Goal: Transaction & Acquisition: Purchase product/service

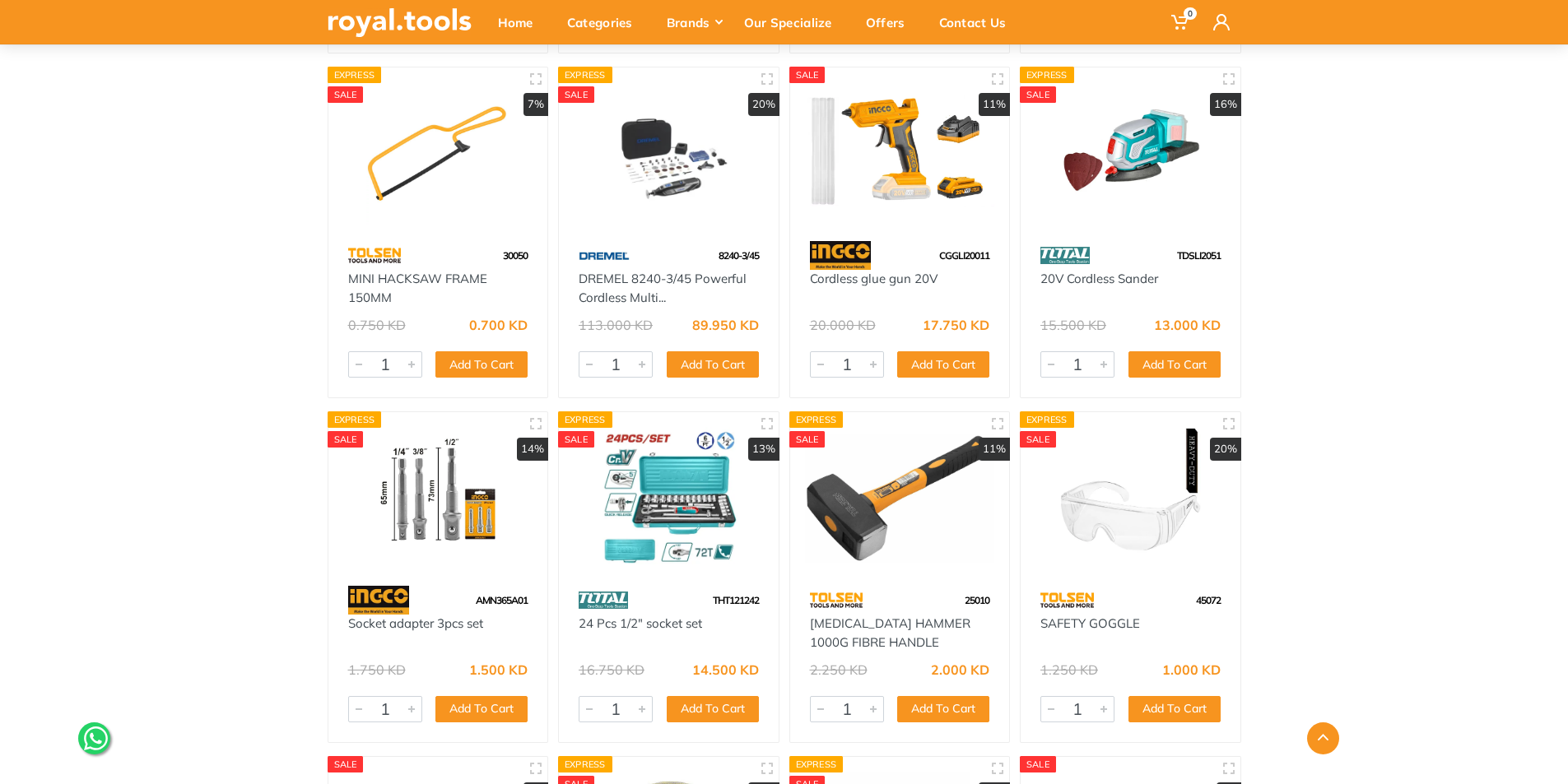
scroll to position [8556, 0]
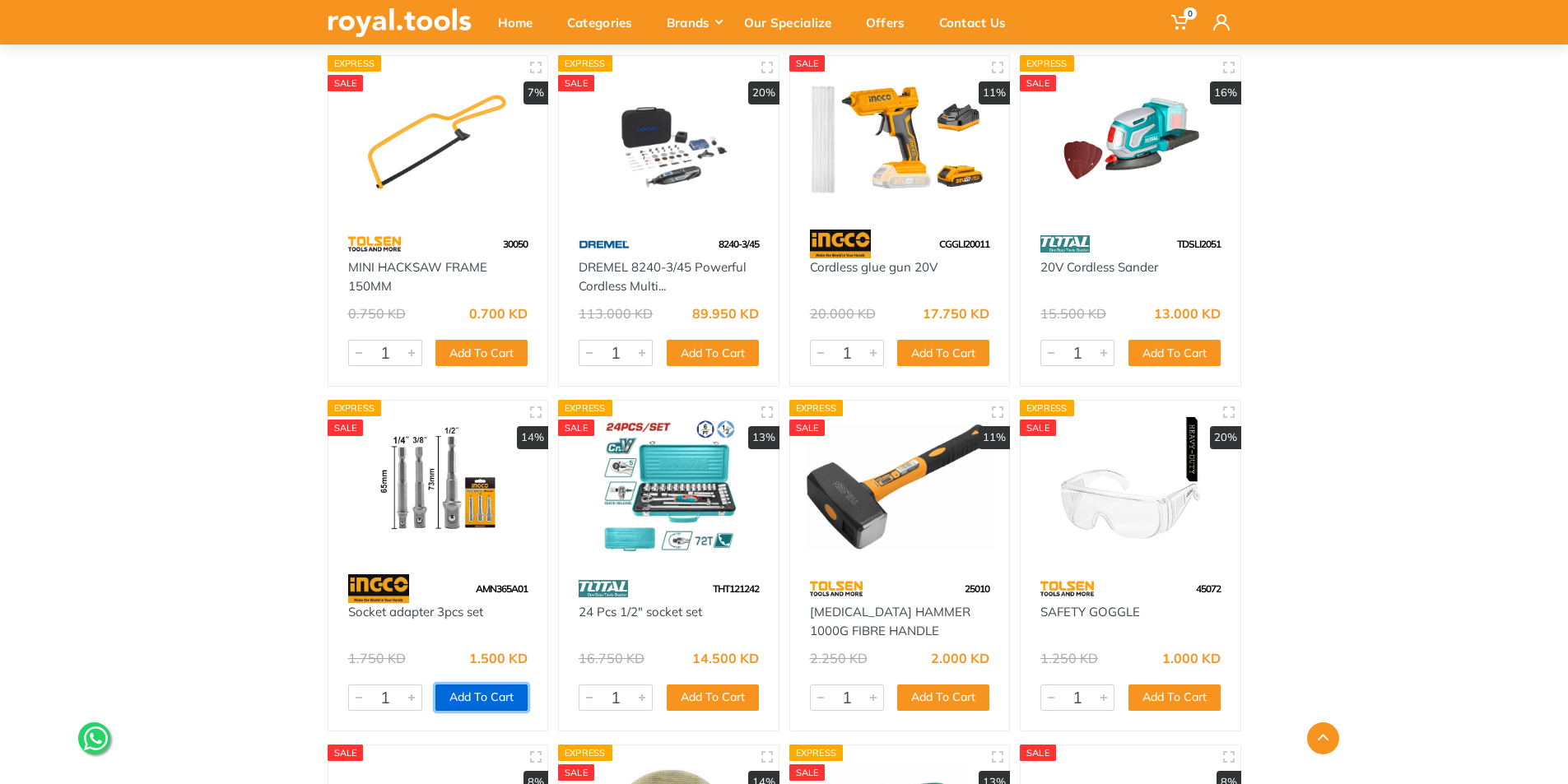
click at [486, 691] on button "Add To Cart" at bounding box center [481, 697] width 92 height 26
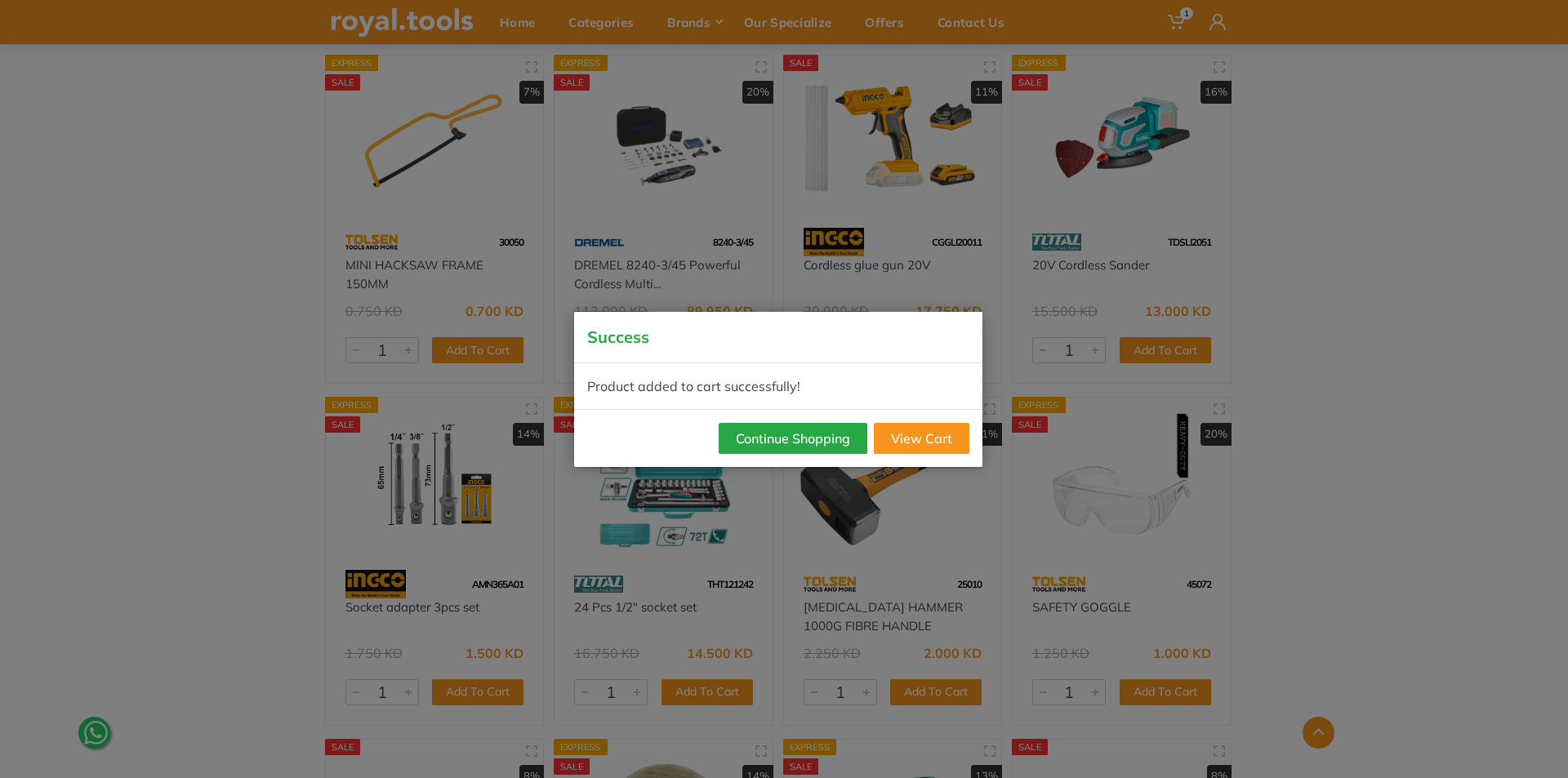
click at [1213, 487] on div "Success Product added to cart successfully! Continue Shopping View Cart" at bounding box center [784, 389] width 1568 height 778
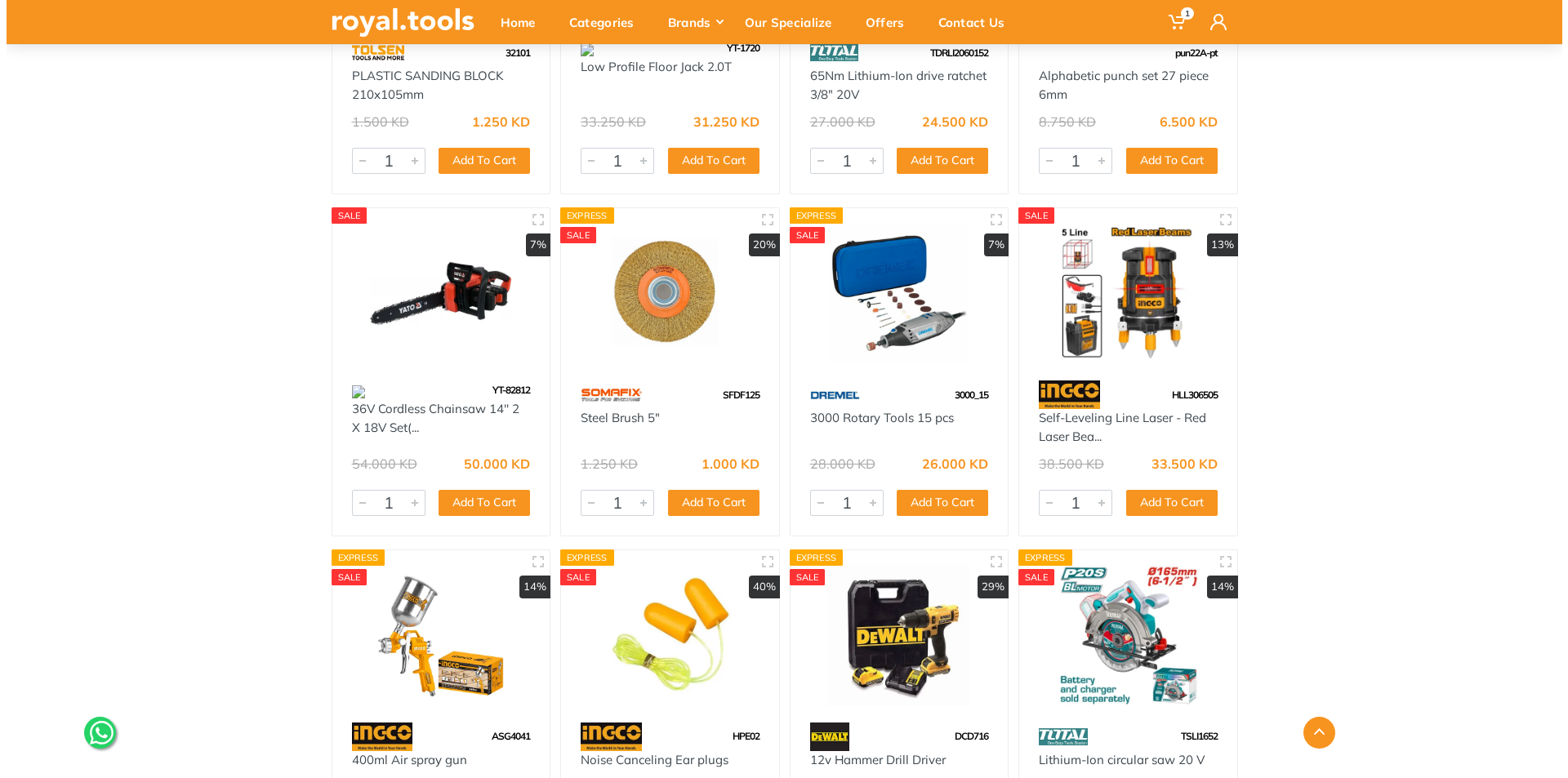
scroll to position [0, 0]
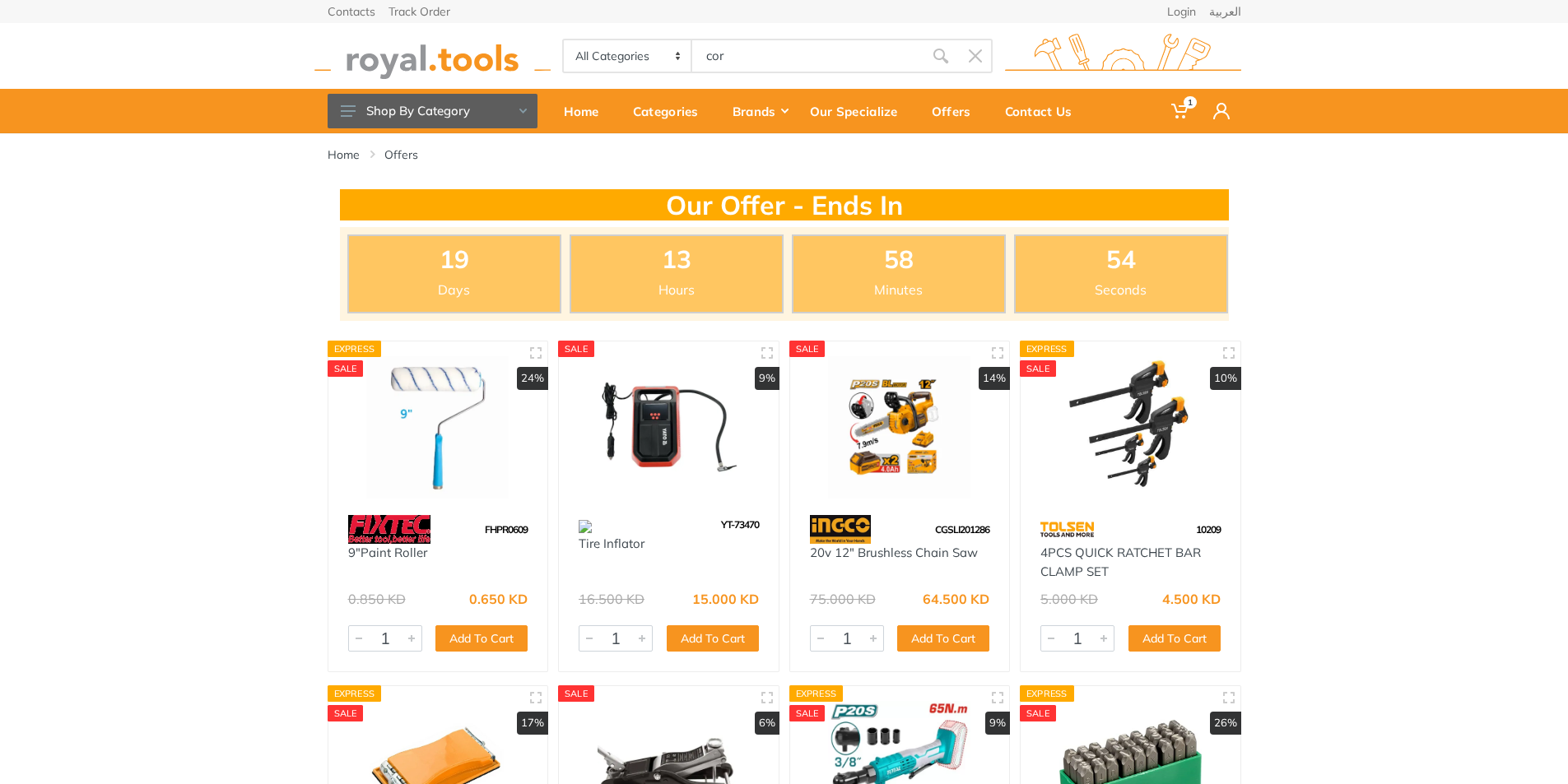
type input "cor"
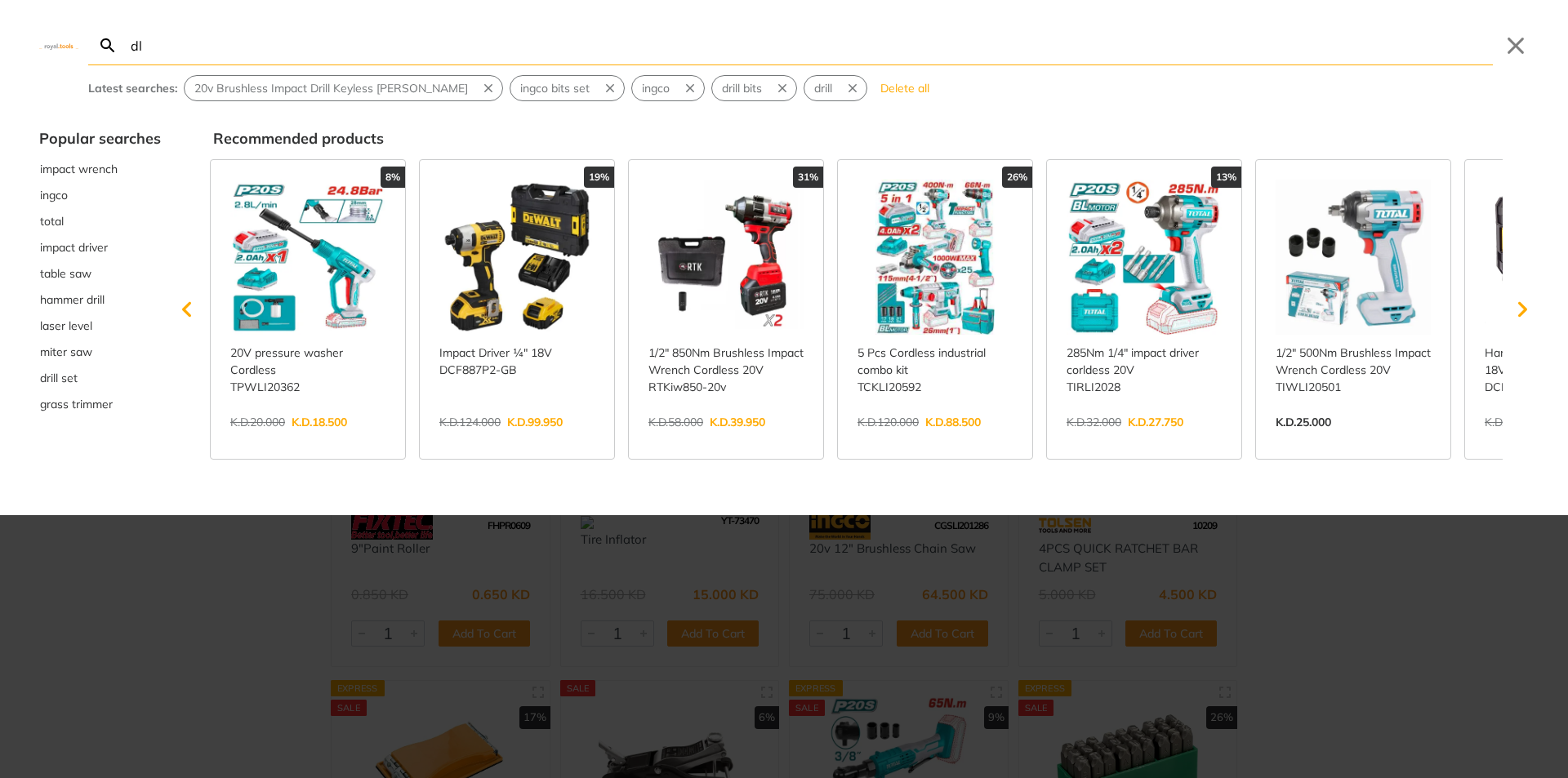
type input "dle"
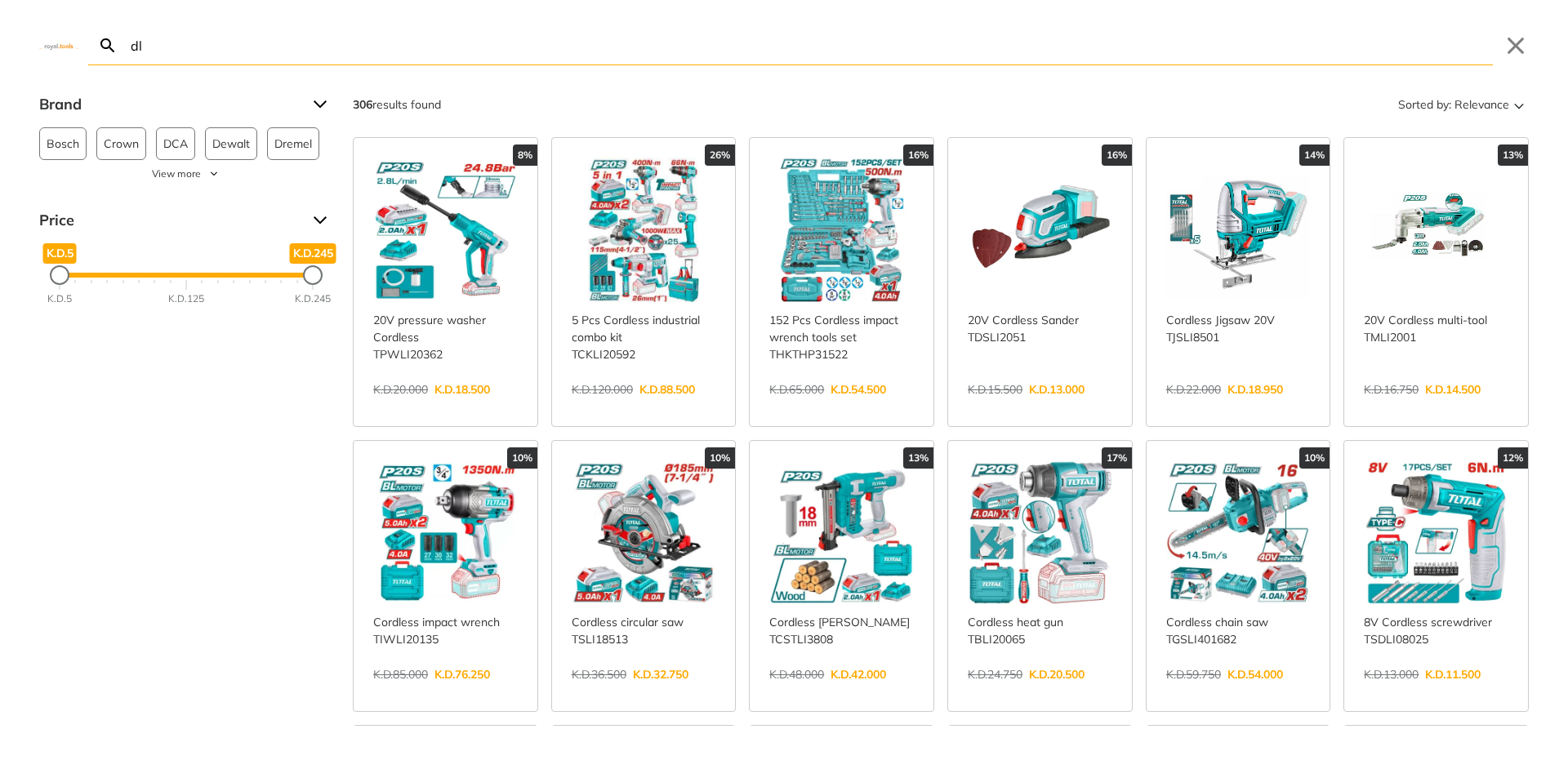
type input "d"
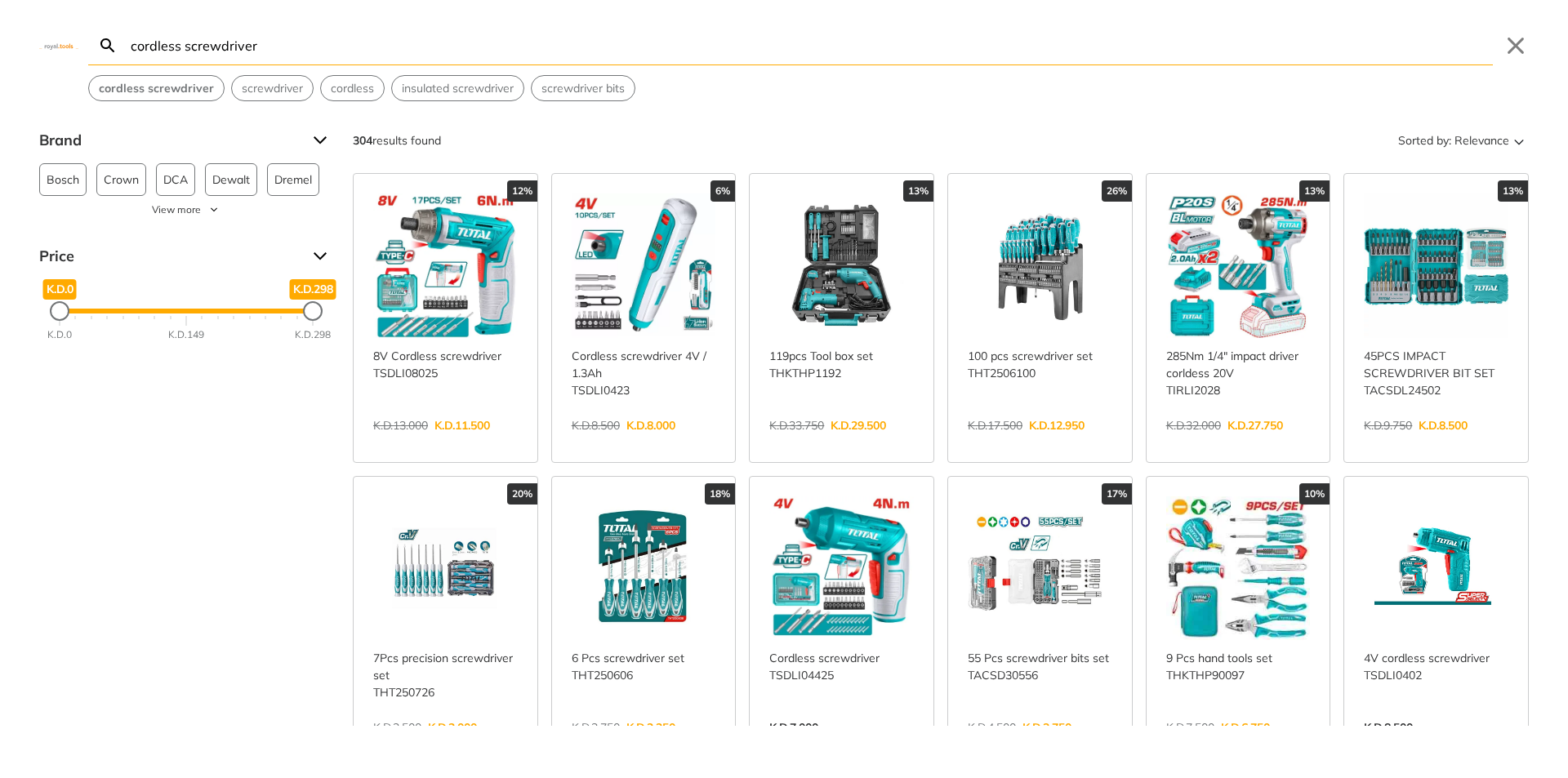
type input "cordless screwdriver"
click at [1023, 442] on link "View more →" at bounding box center [1039, 442] width 145 height 0
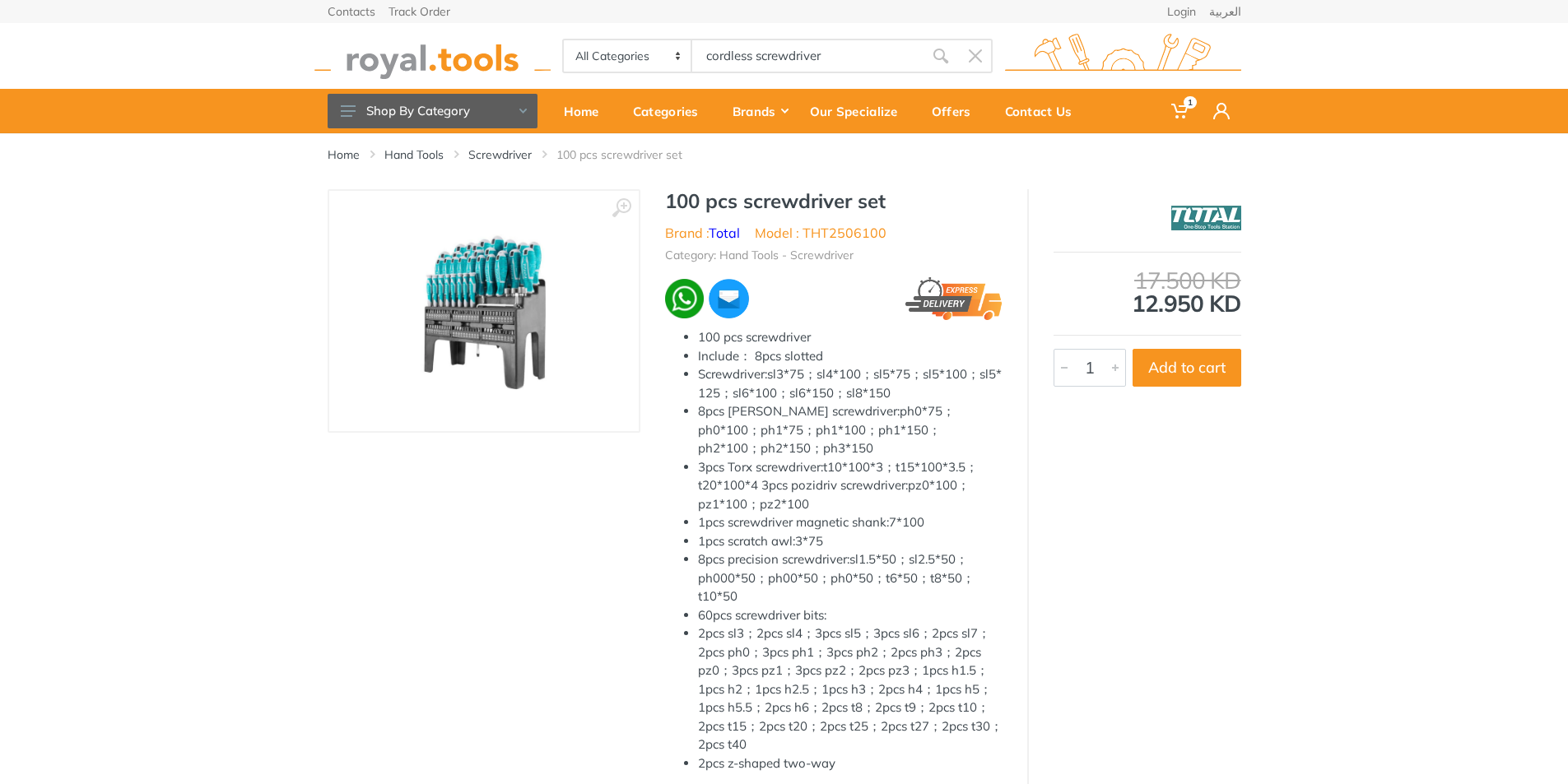
click at [481, 329] on img at bounding box center [484, 311] width 207 height 207
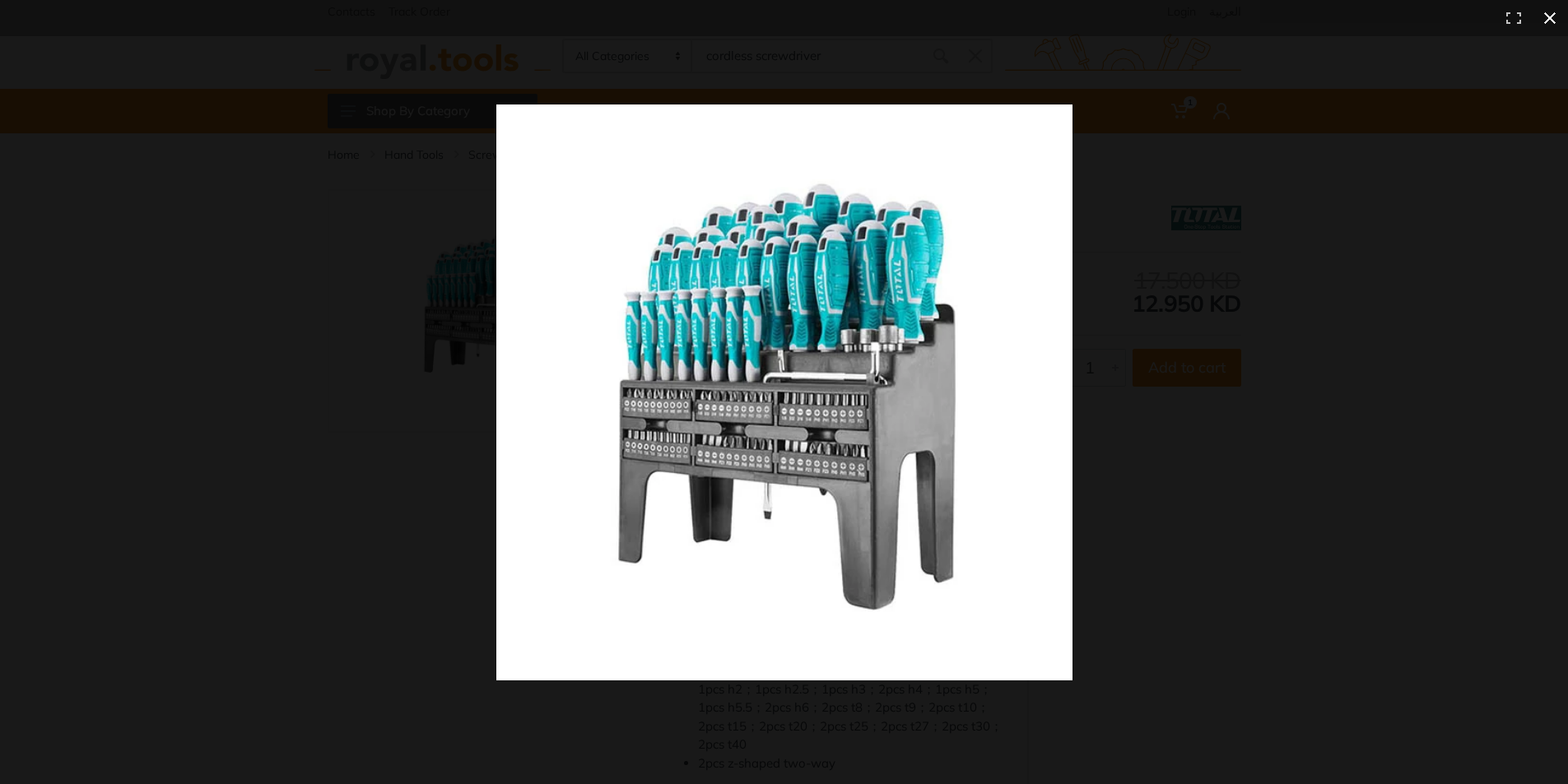
click at [1312, 261] on div at bounding box center [1131, 421] width 1270 height 634
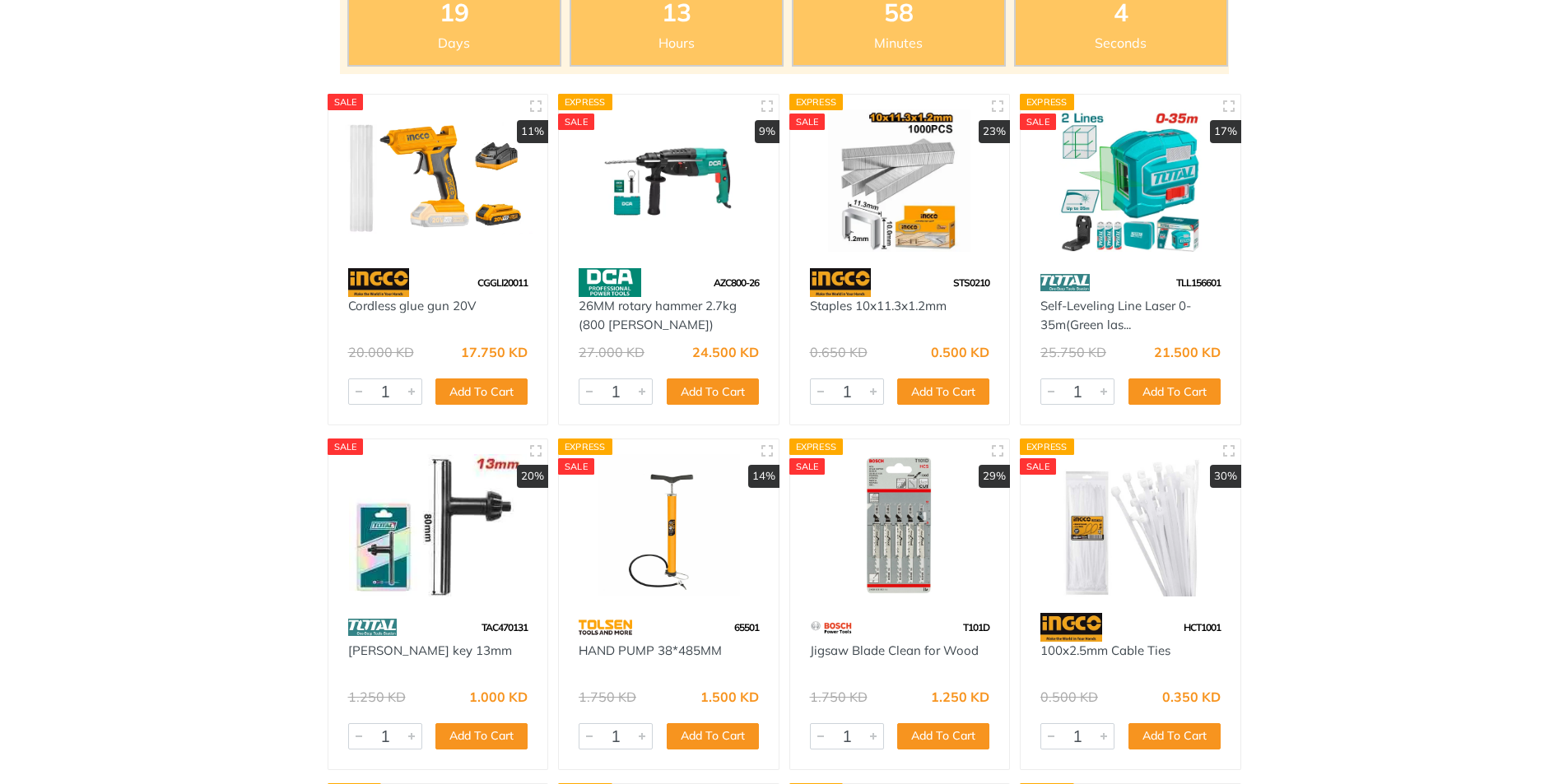
type input "cordless screwdriver"
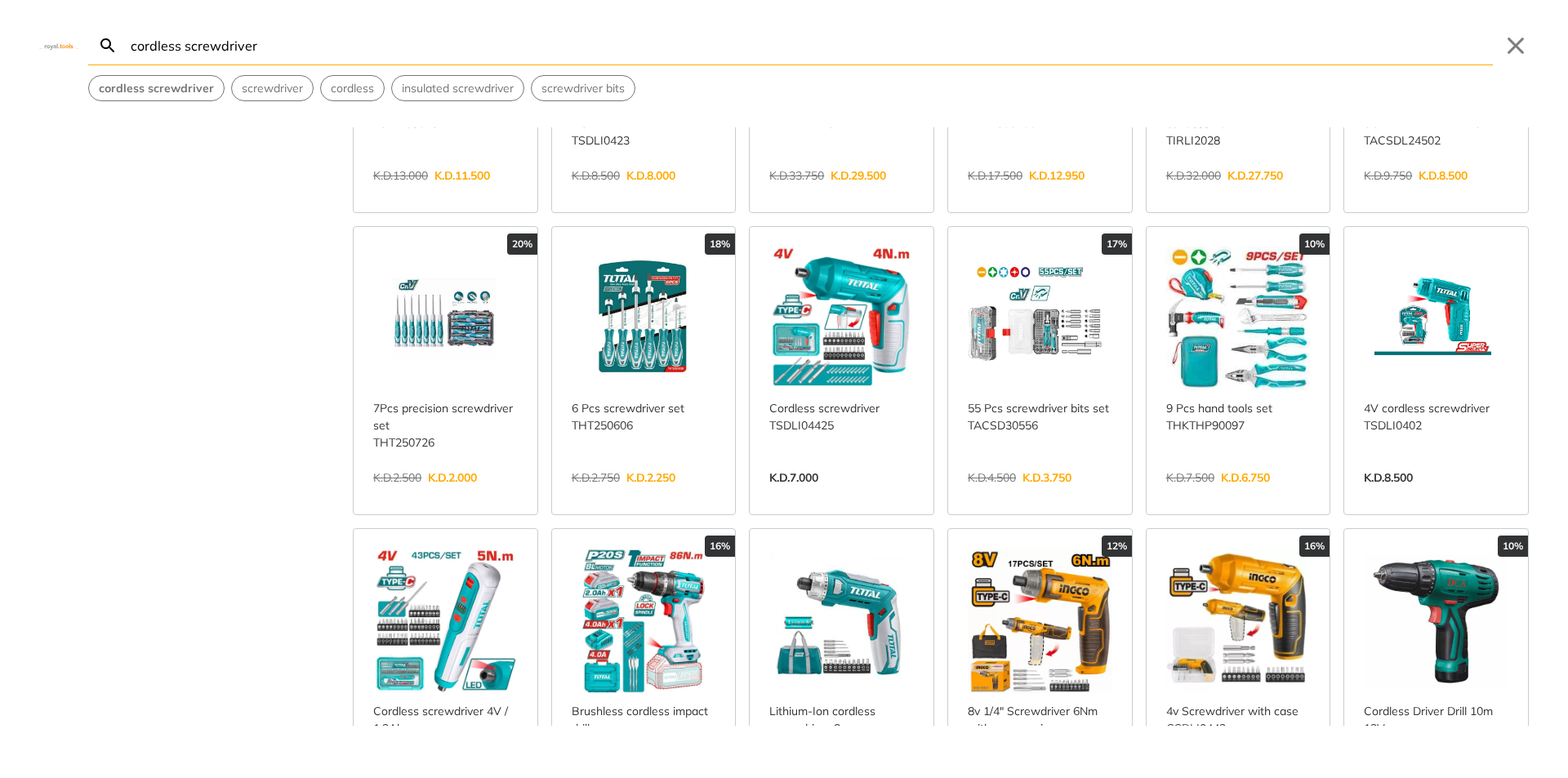
scroll to position [408, 0]
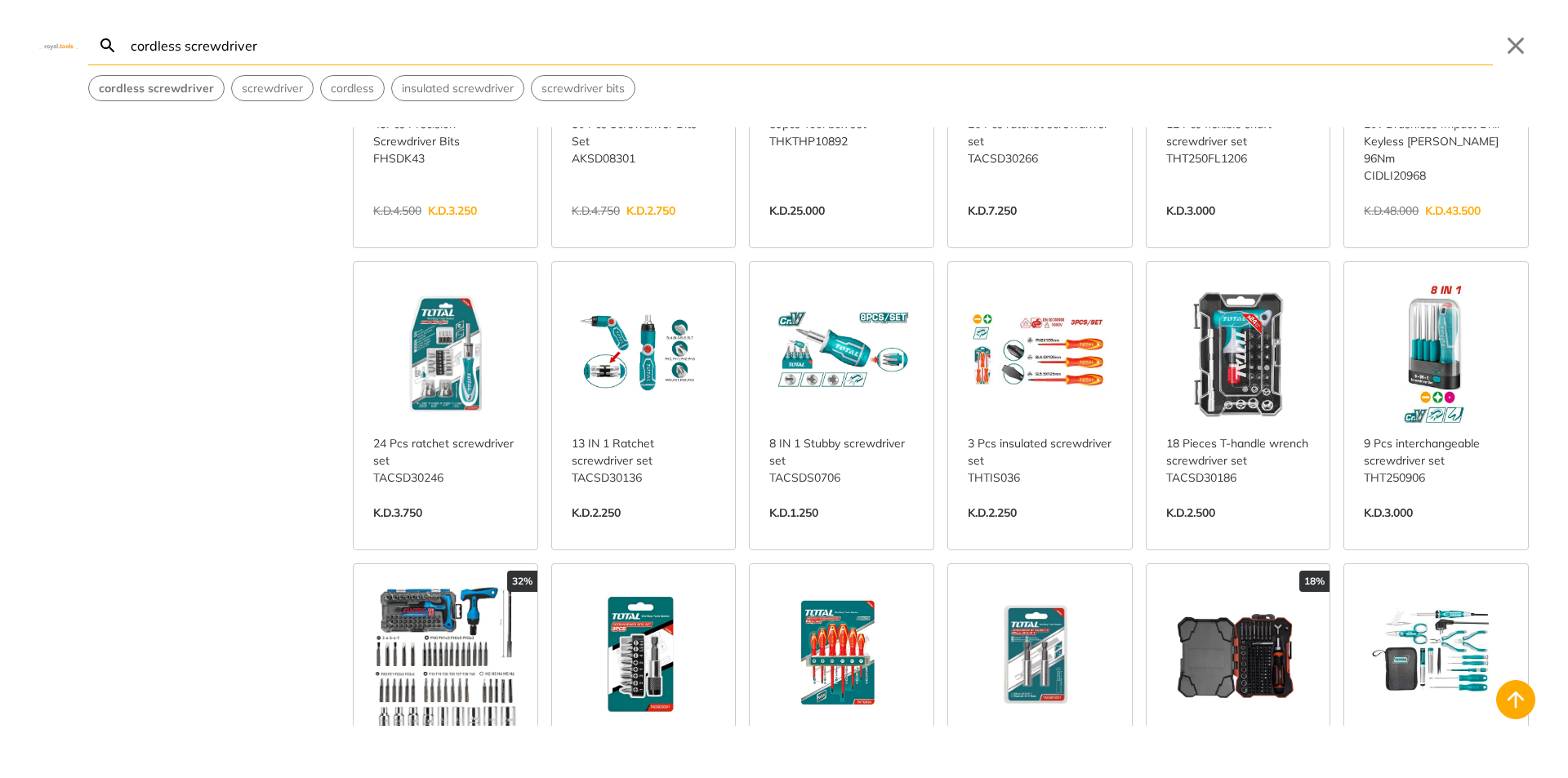
scroll to position [1143, 0]
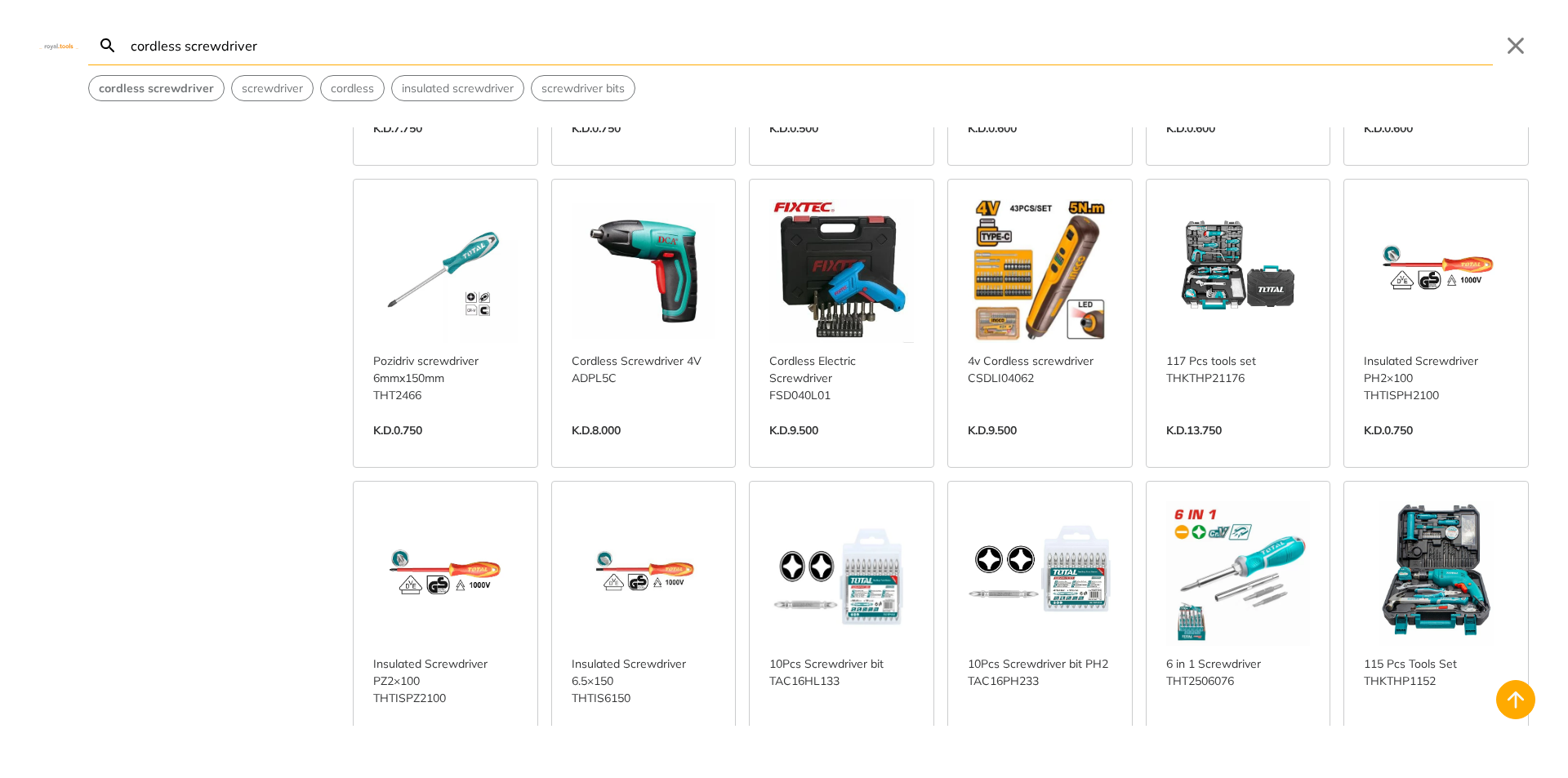
scroll to position [2204, 0]
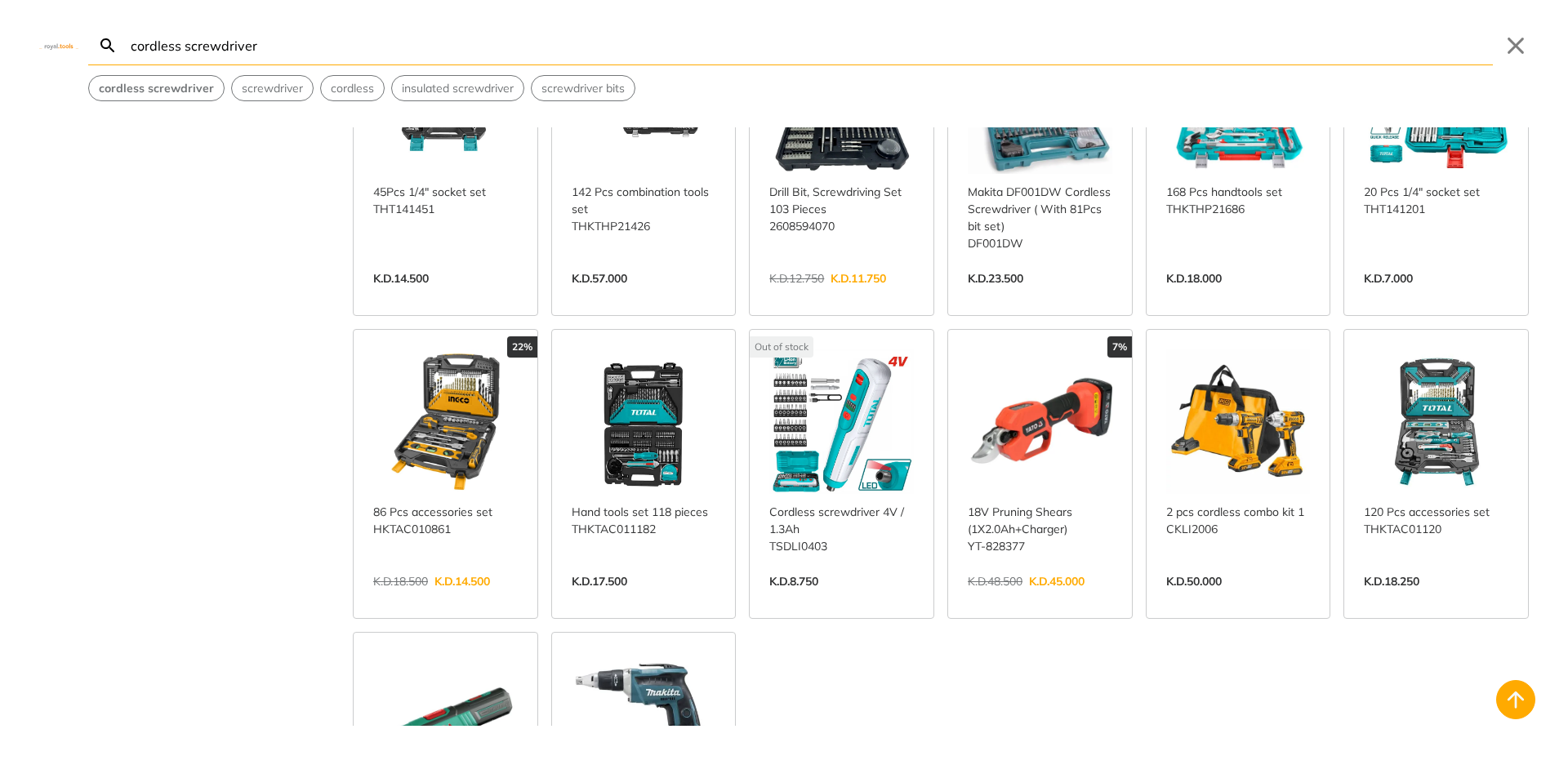
scroll to position [3511, 0]
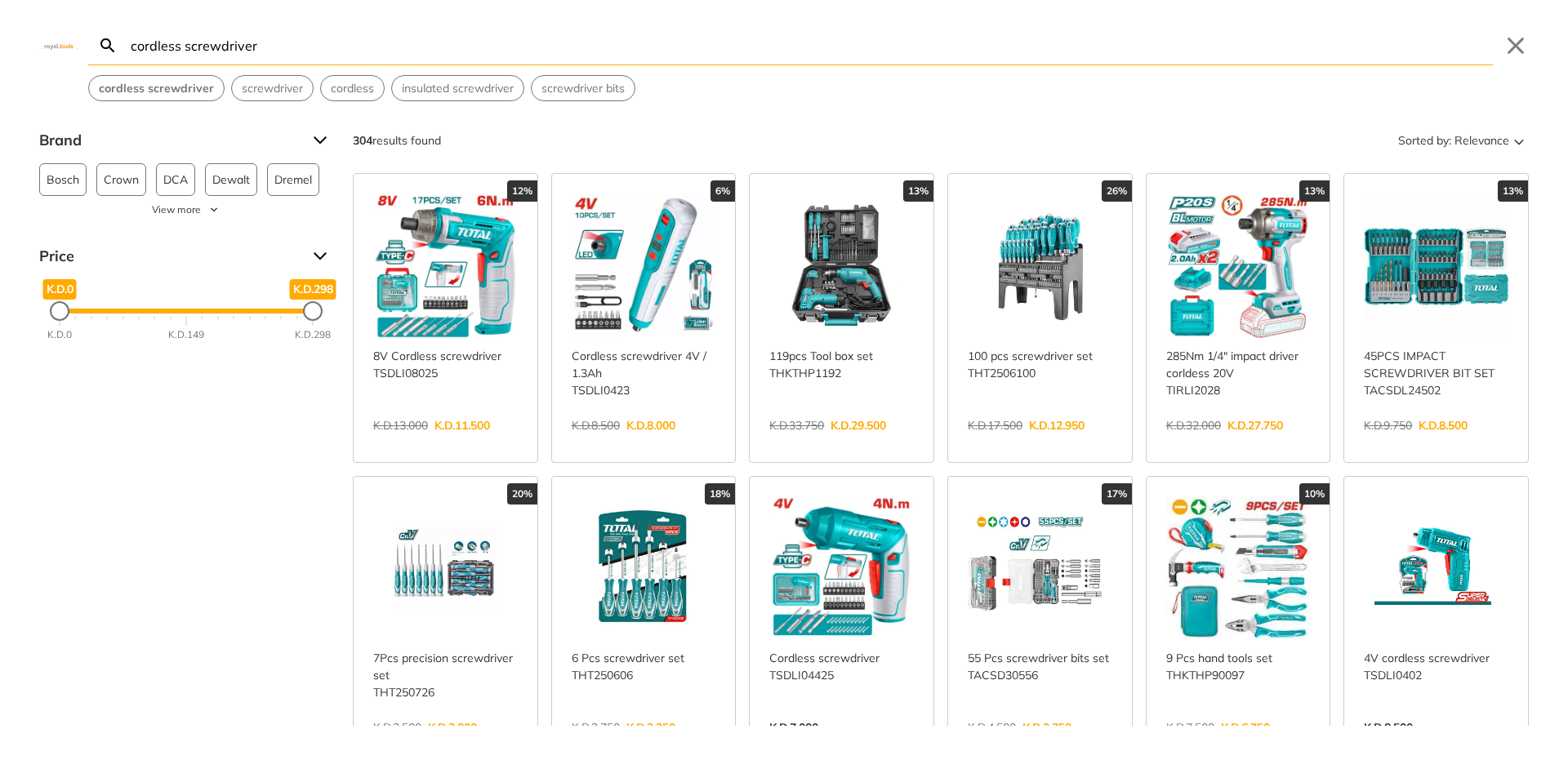
click at [990, 442] on link "View more →" at bounding box center [1039, 442] width 145 height 0
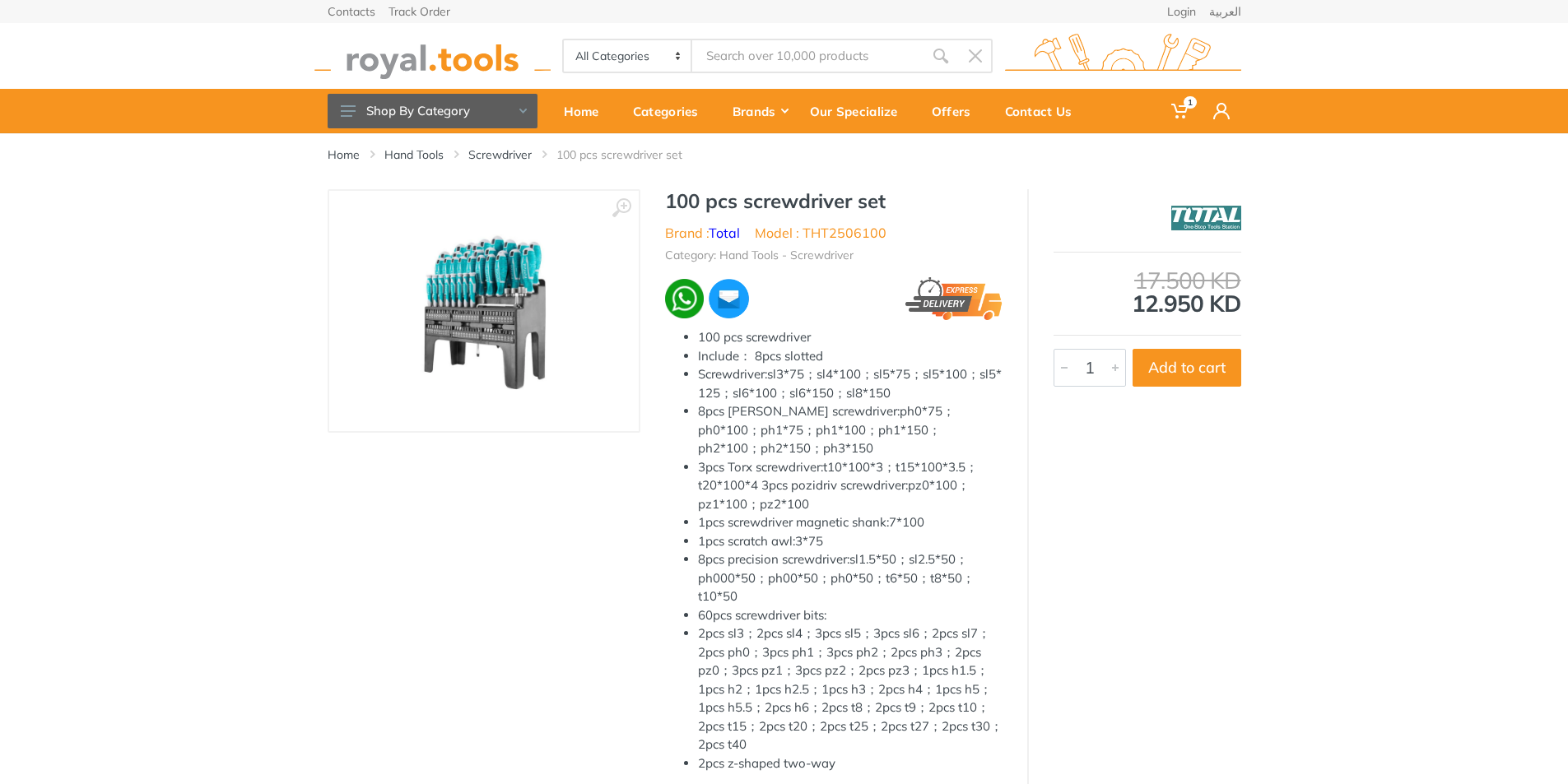
type input "cordless screwdriver"
click at [559, 290] on img at bounding box center [484, 311] width 207 height 207
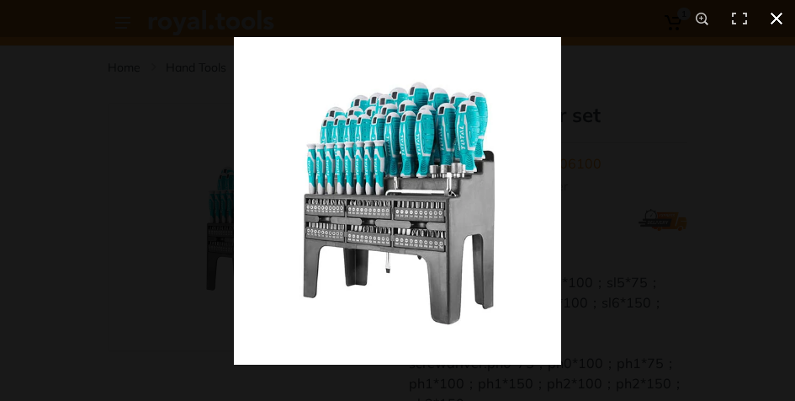
click at [719, 204] on div at bounding box center [631, 237] width 795 height 401
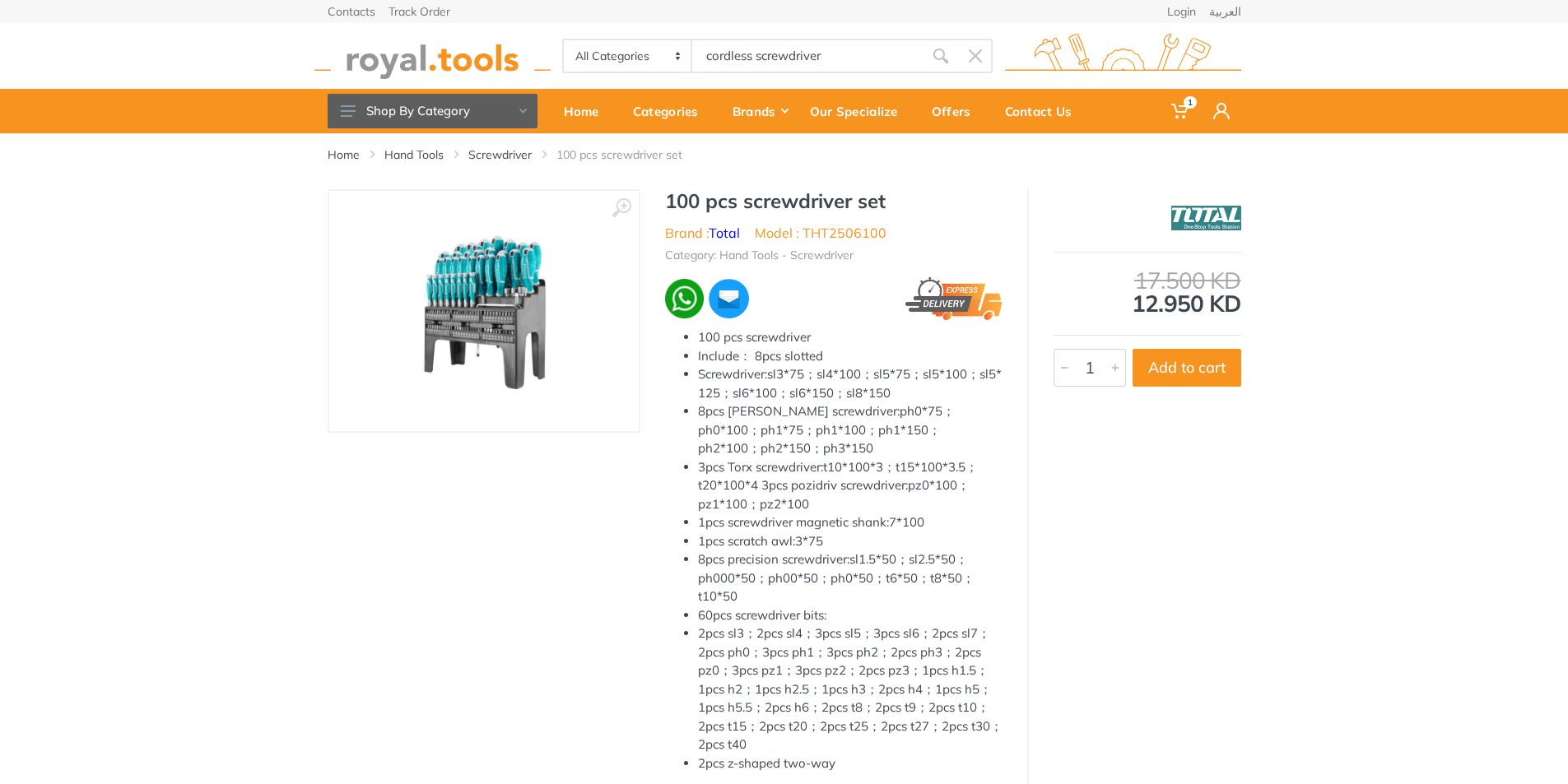
click at [947, 459] on li "3pcs Torx screwdriver:t10*100*3；t15*100*3.5；t20*100*4 3pcs pozidriv screwdriver…" at bounding box center [850, 486] width 304 height 56
click at [487, 287] on img at bounding box center [484, 311] width 207 height 207
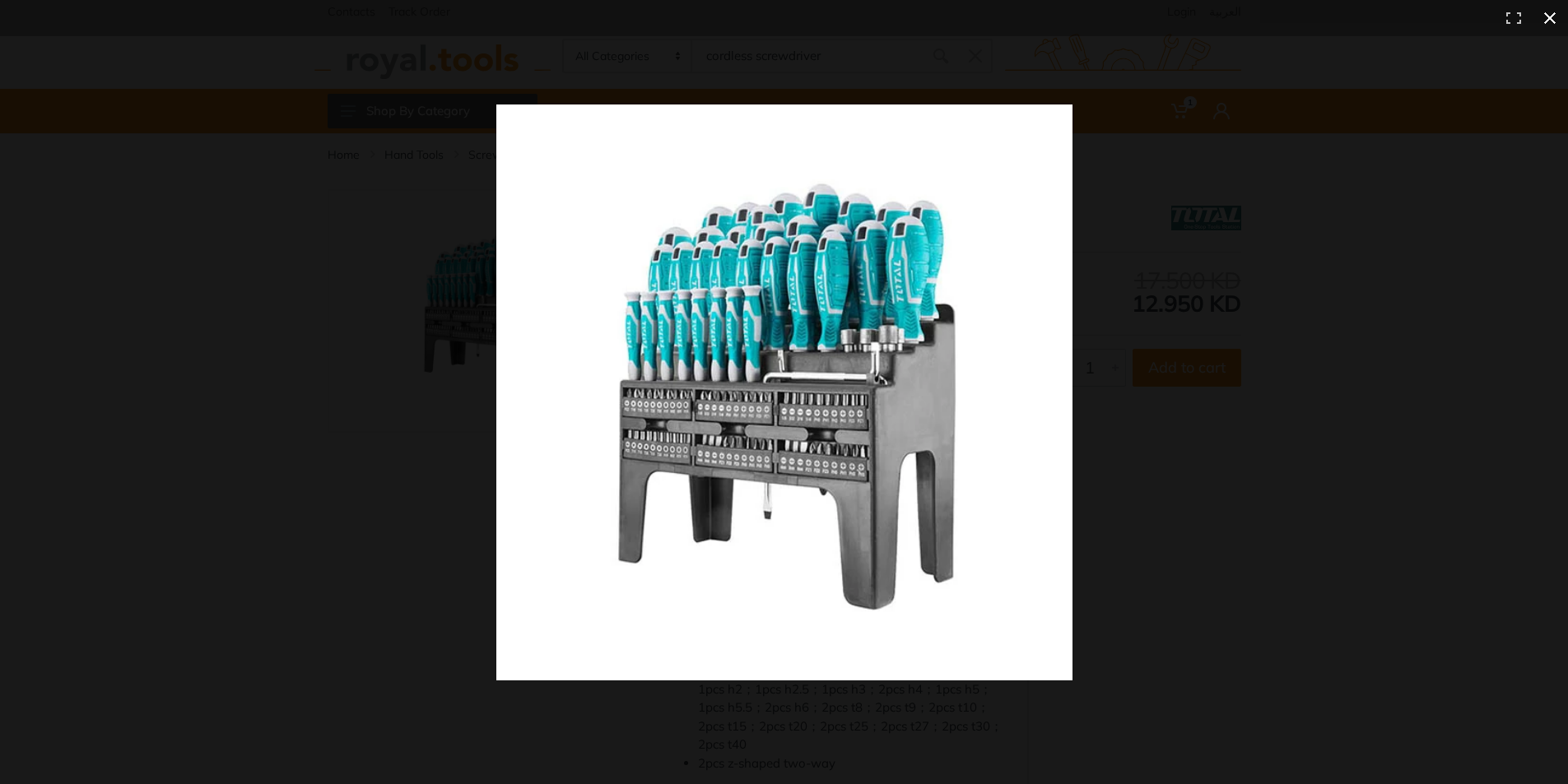
click at [1368, 328] on div at bounding box center [1131, 421] width 1270 height 634
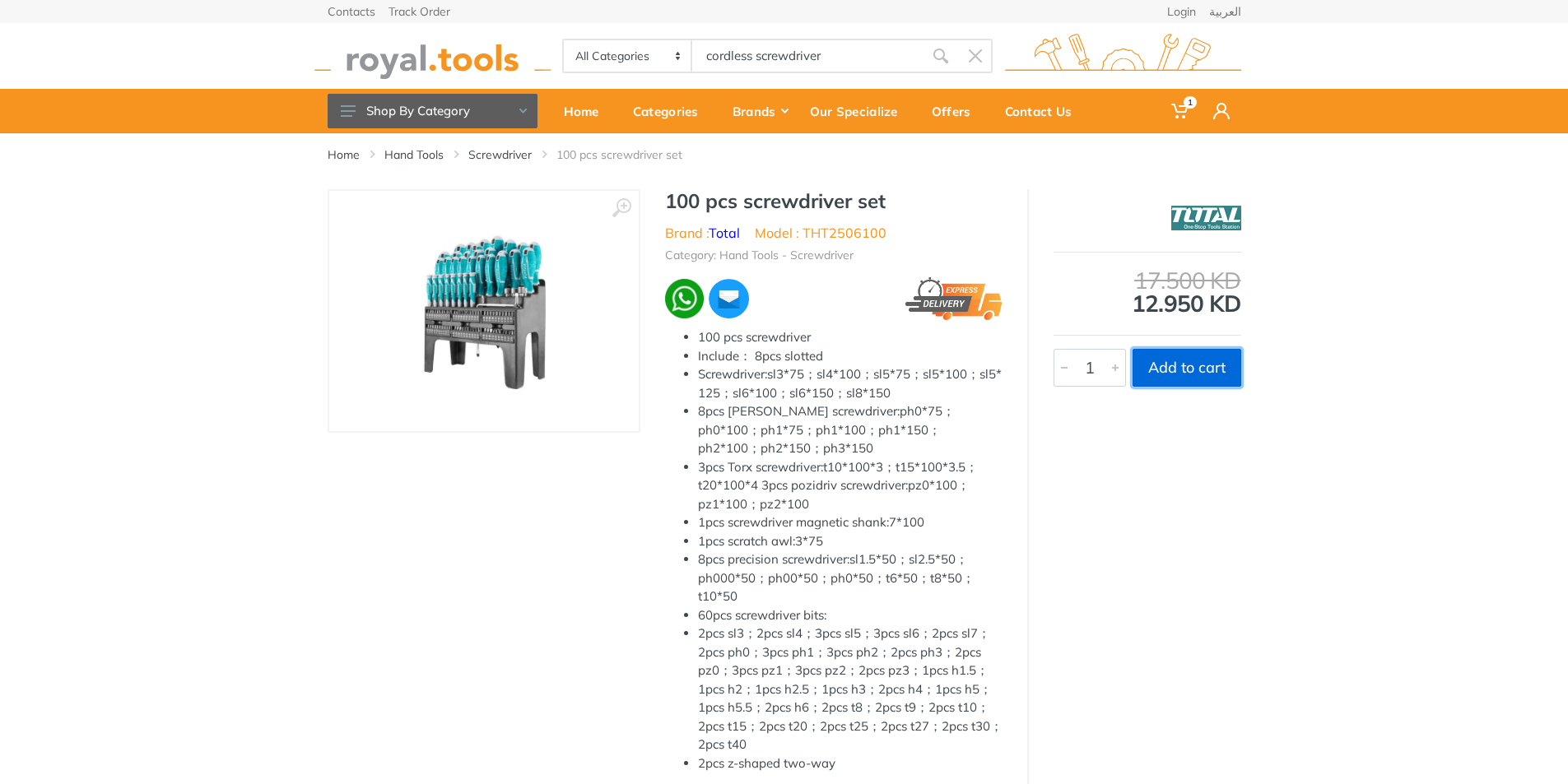
click at [1197, 361] on button "Add to cart" at bounding box center [1187, 368] width 109 height 38
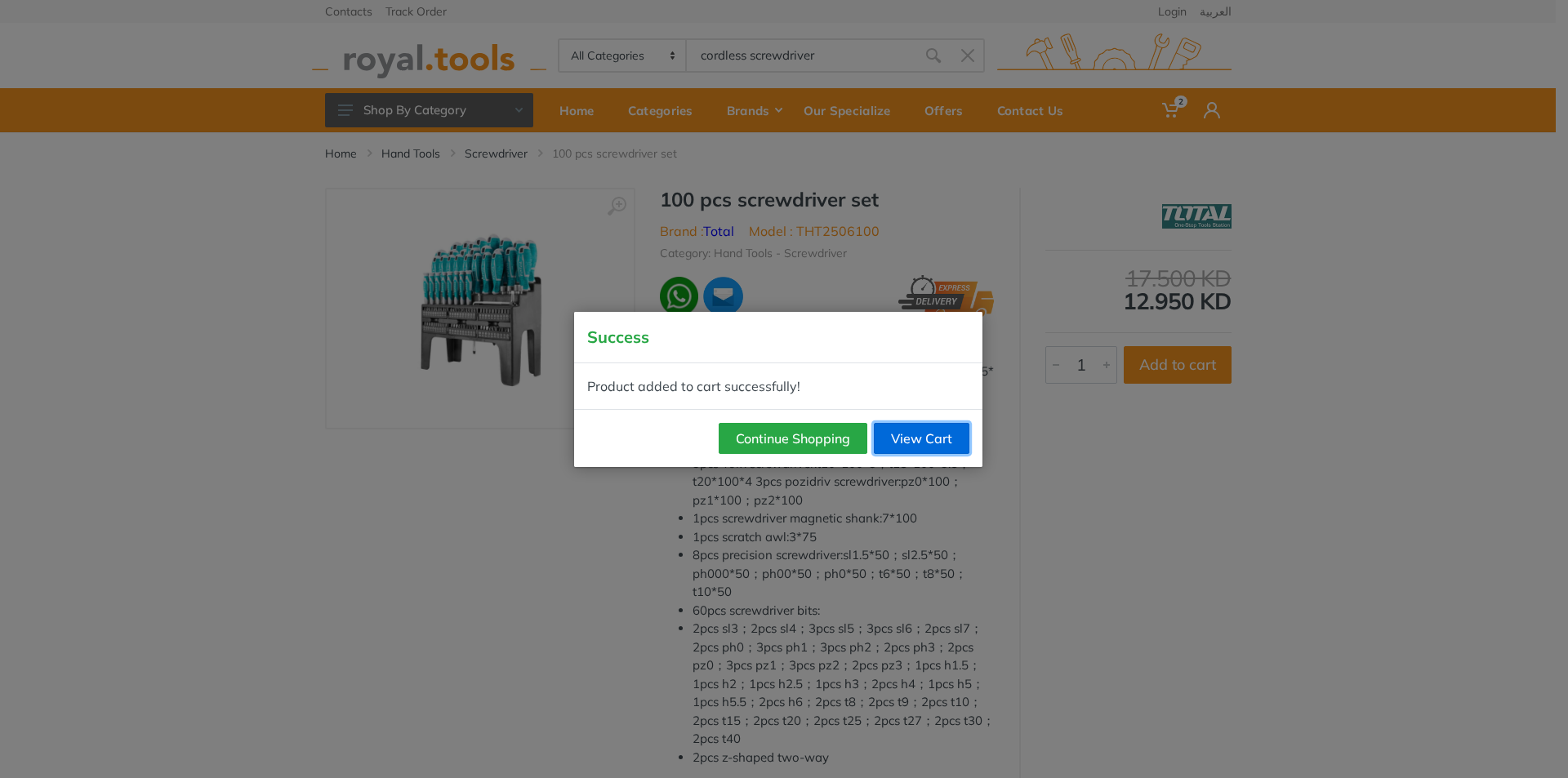
click at [954, 436] on link "View Cart" at bounding box center [921, 438] width 95 height 31
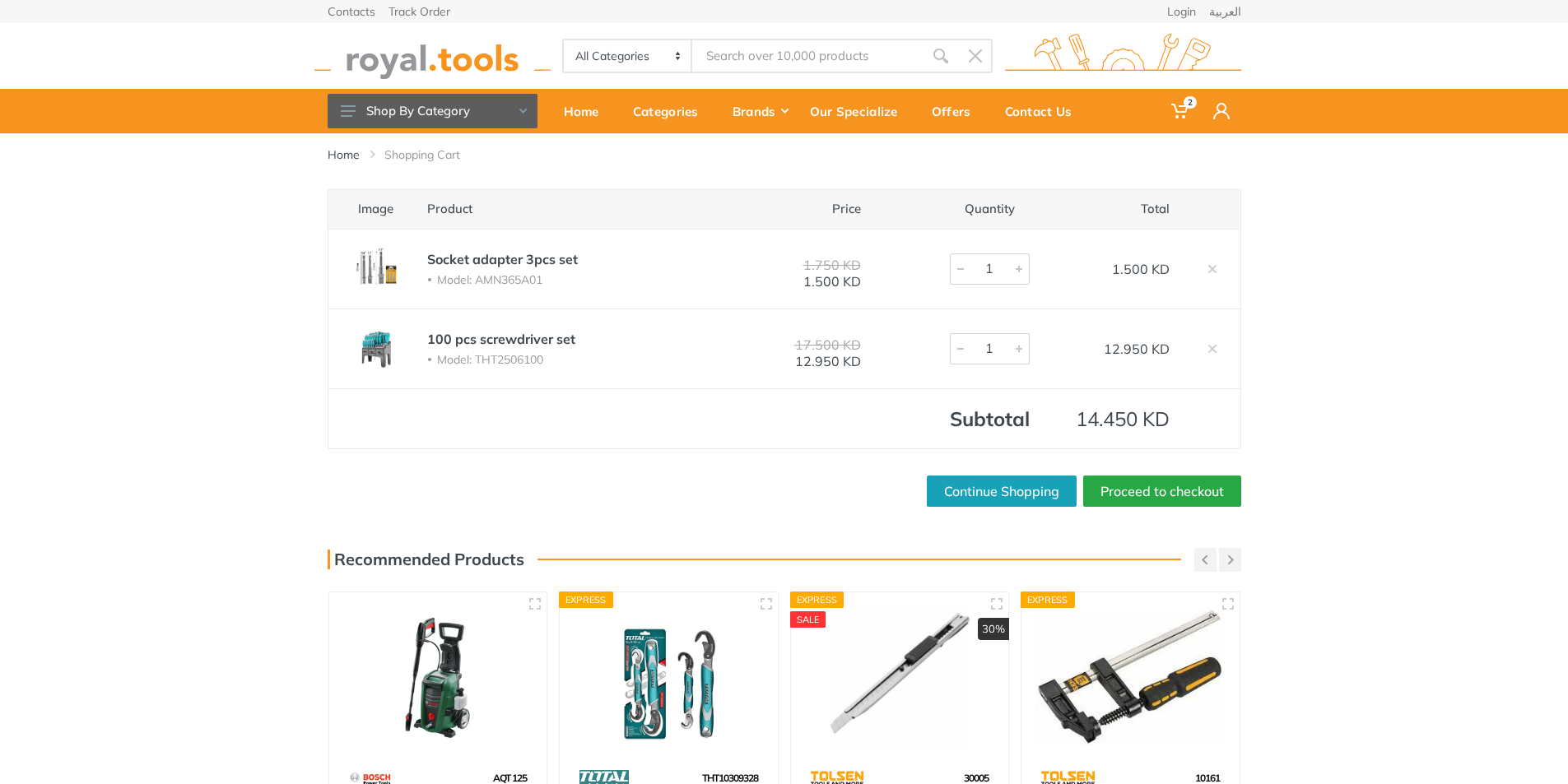
click at [742, 41] on input "Site search" at bounding box center [808, 56] width 231 height 34
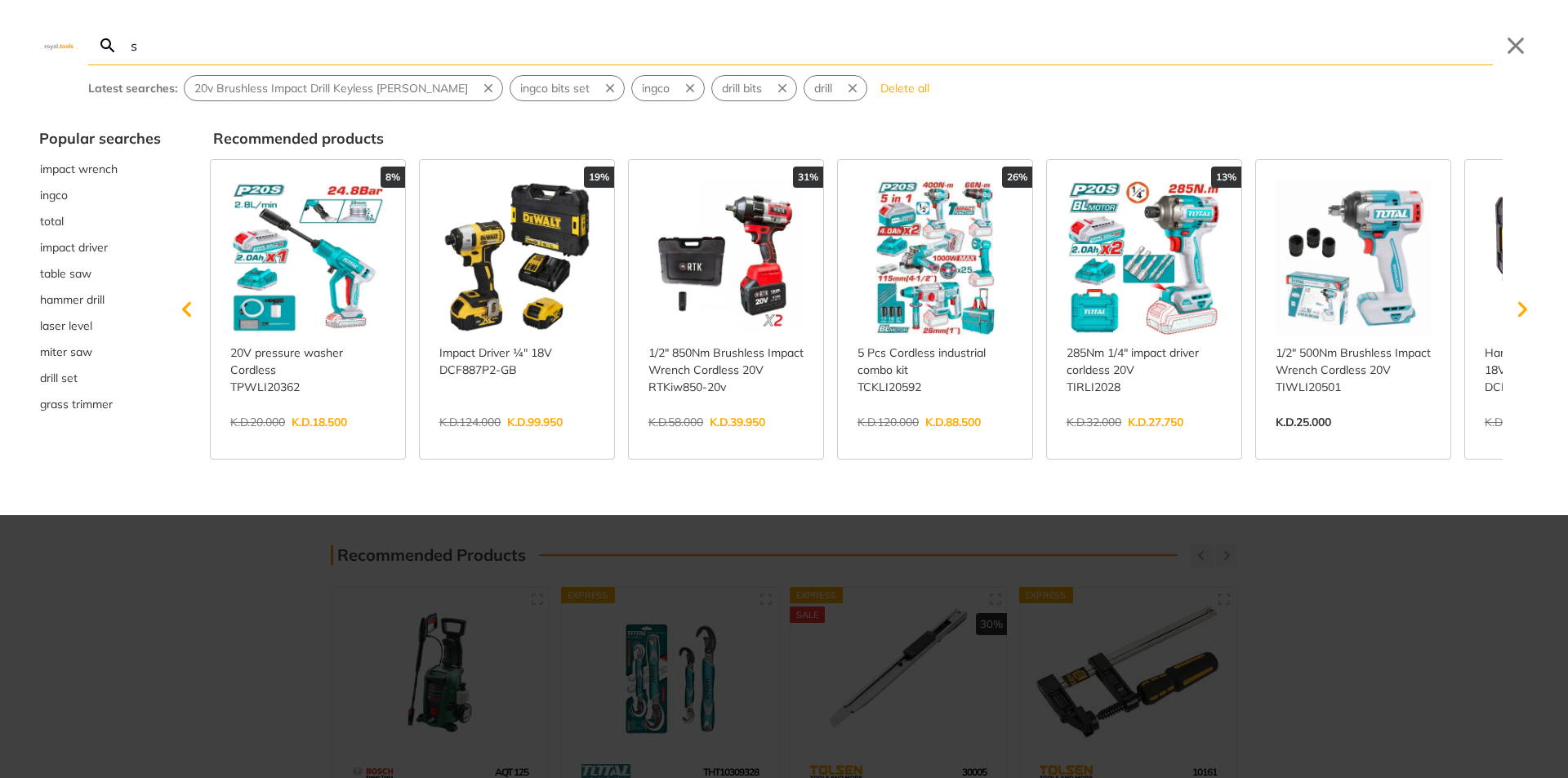
type input "sm"
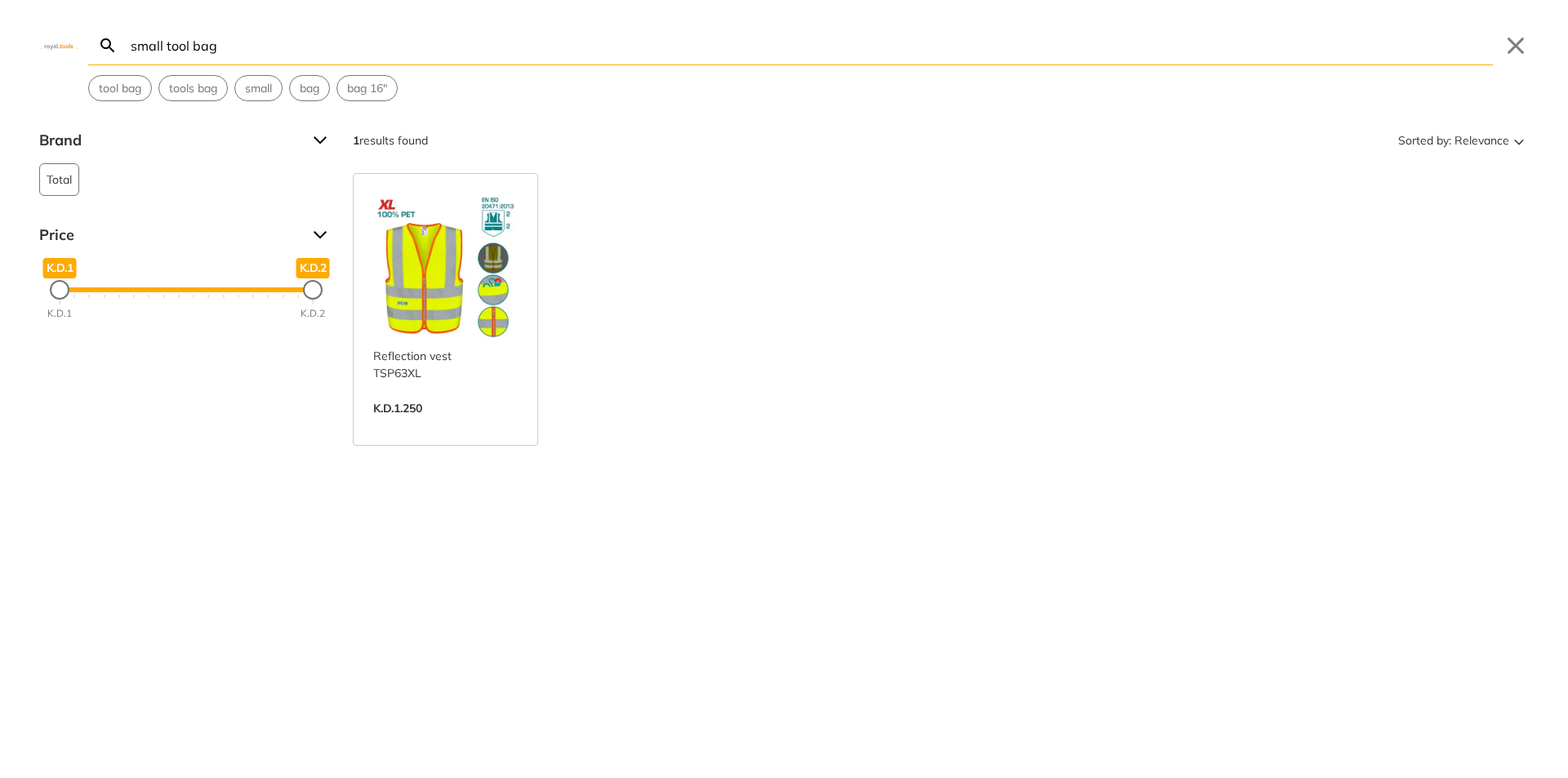
drag, startPoint x: 162, startPoint y: 51, endPoint x: 111, endPoint y: 54, distance: 51.1
click at [111, 54] on form "Search small tool bag Submit" at bounding box center [790, 46] width 1404 height 39
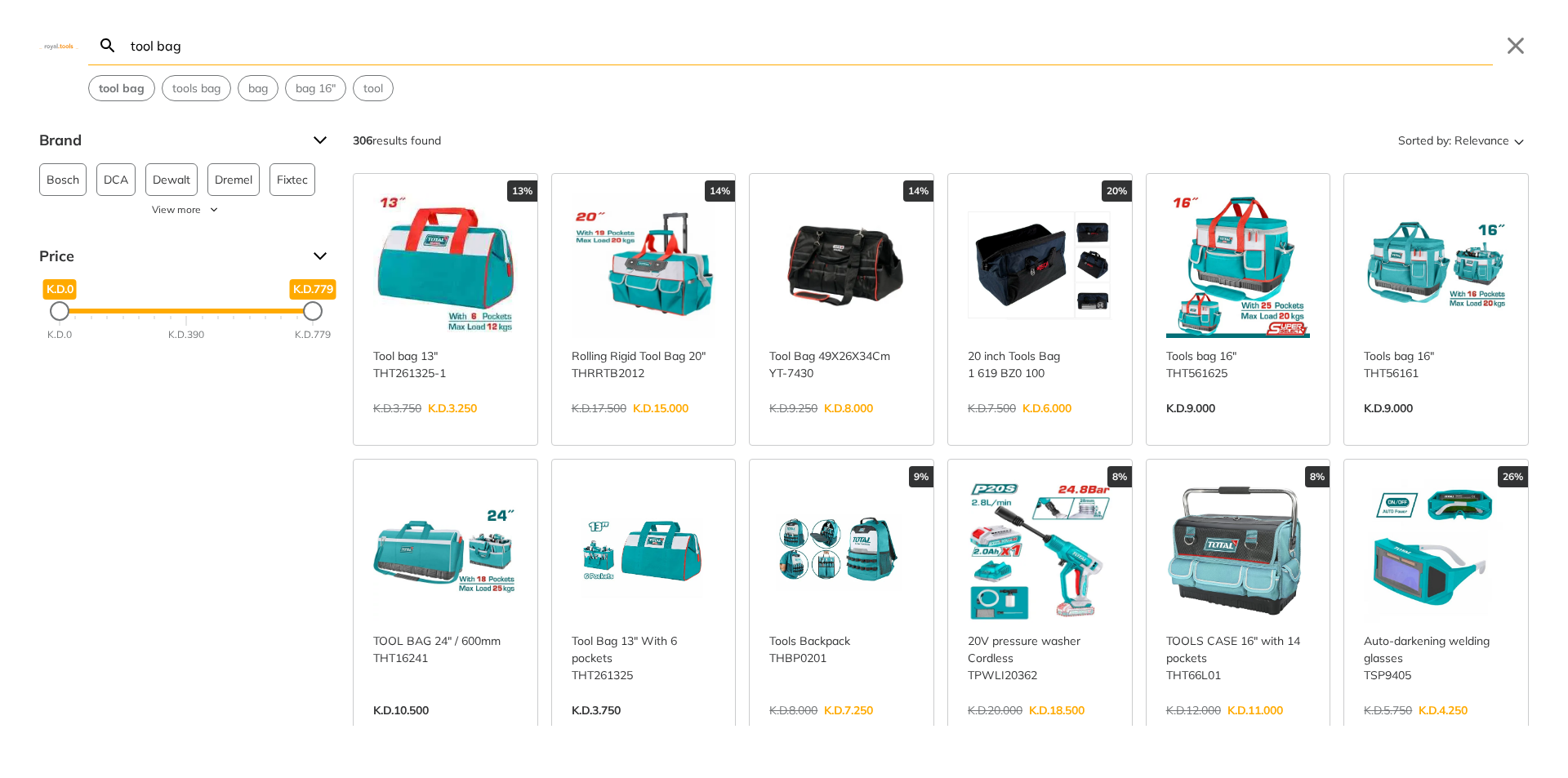
click at [257, 46] on input "tool bag" at bounding box center [809, 46] width 1365 height 39
type input "tool bag 10""
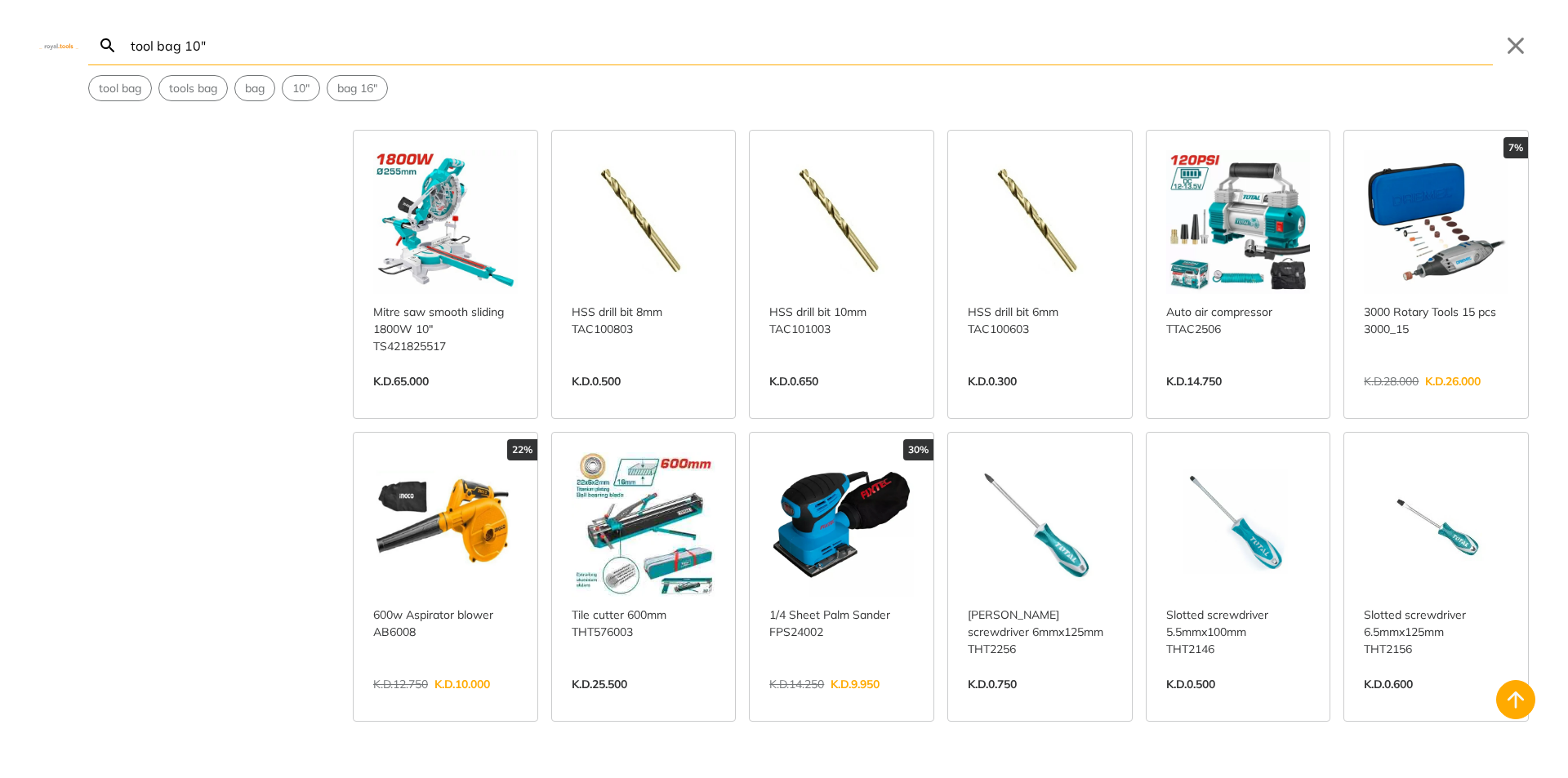
scroll to position [1306, 0]
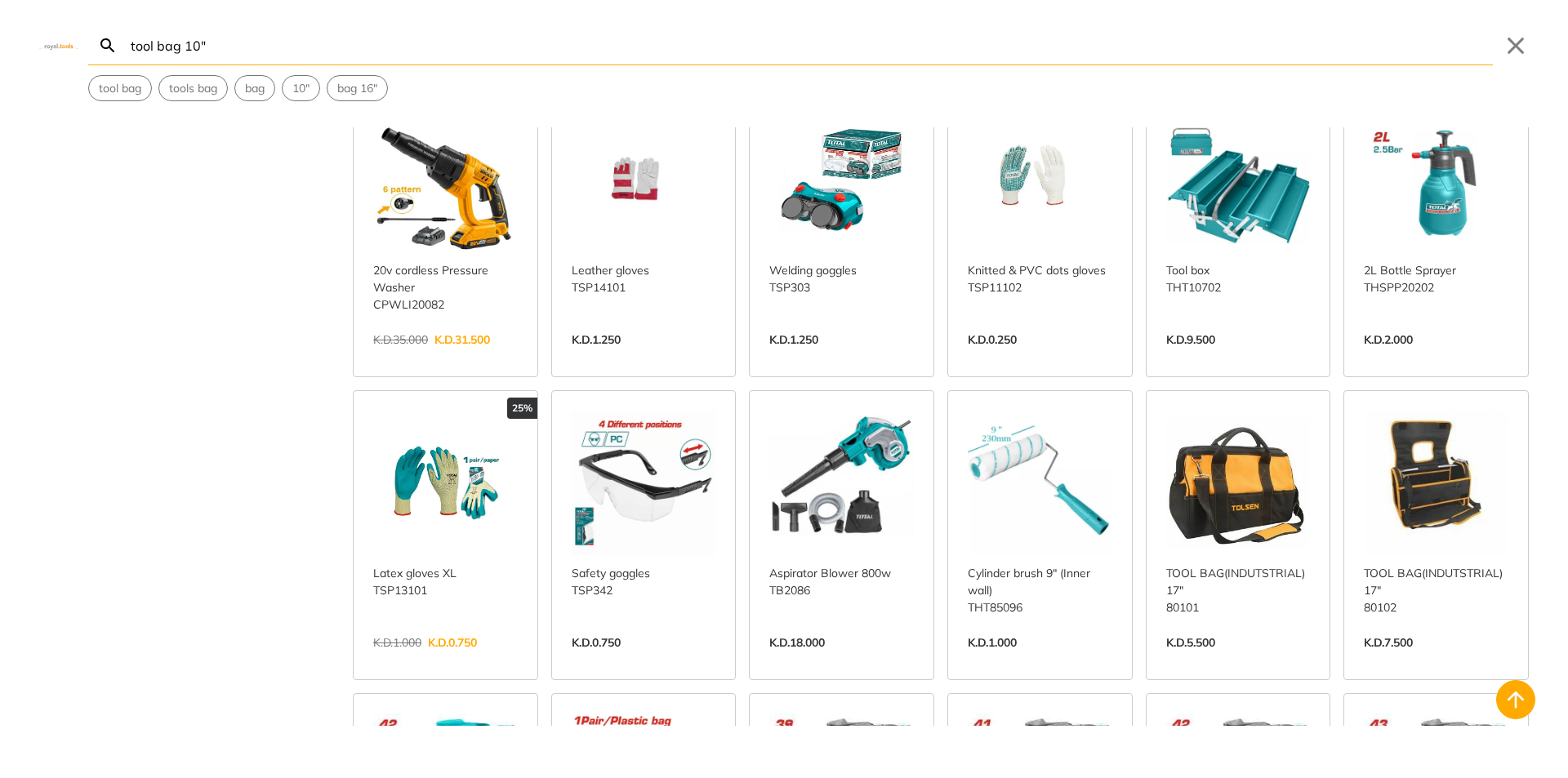
scroll to position [2204, 0]
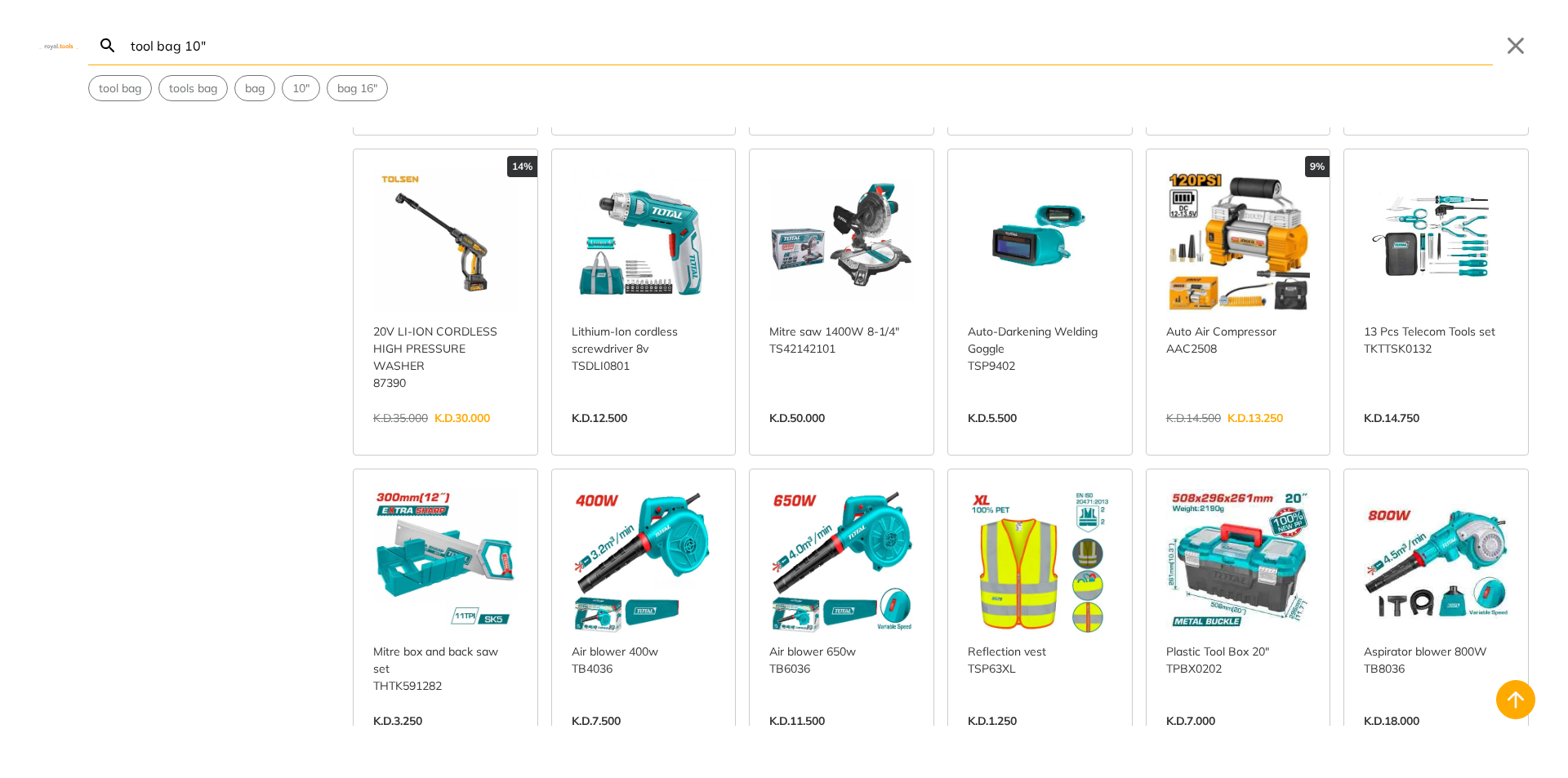
scroll to position [3347, 0]
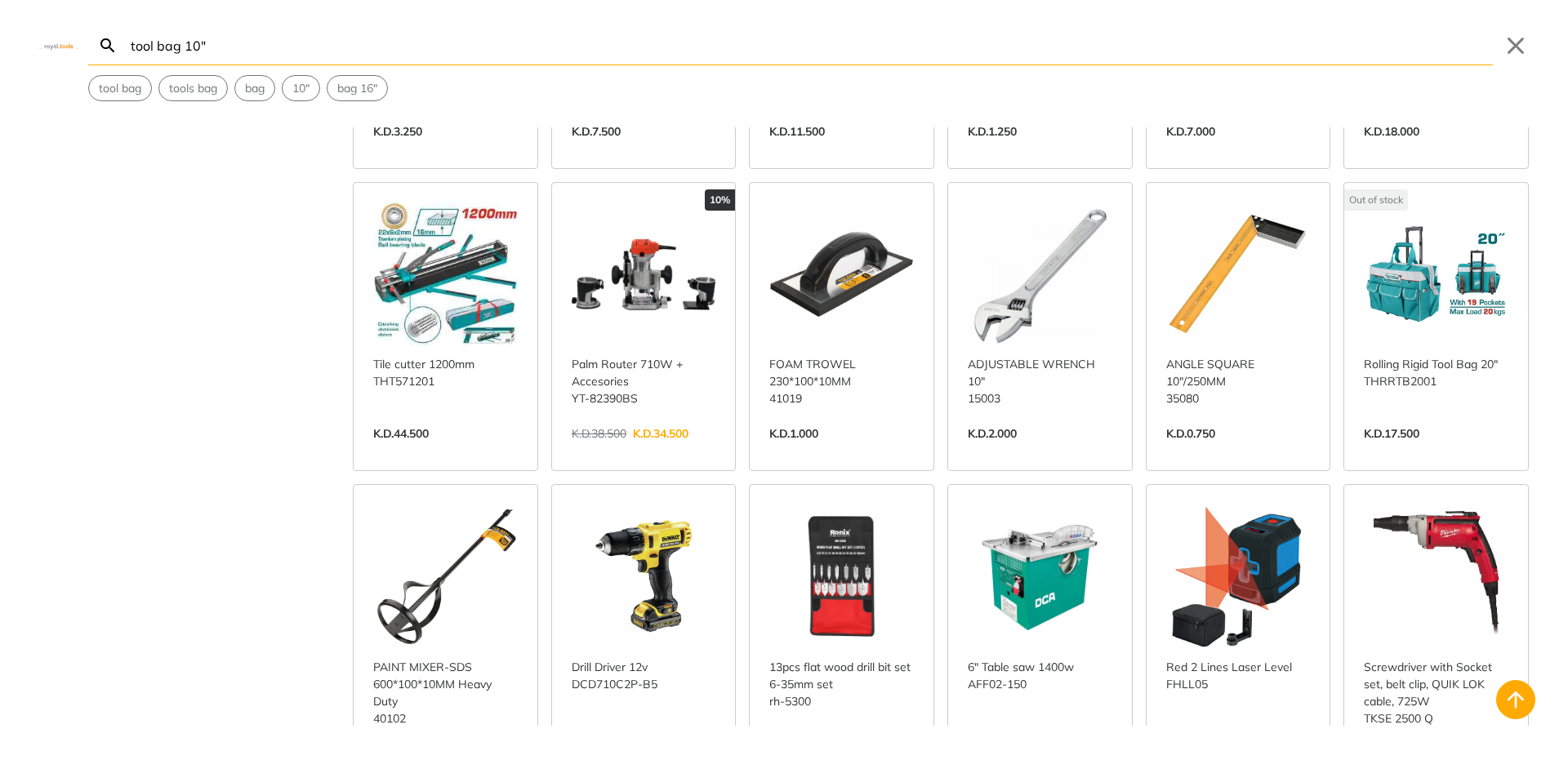
scroll to position [4000, 0]
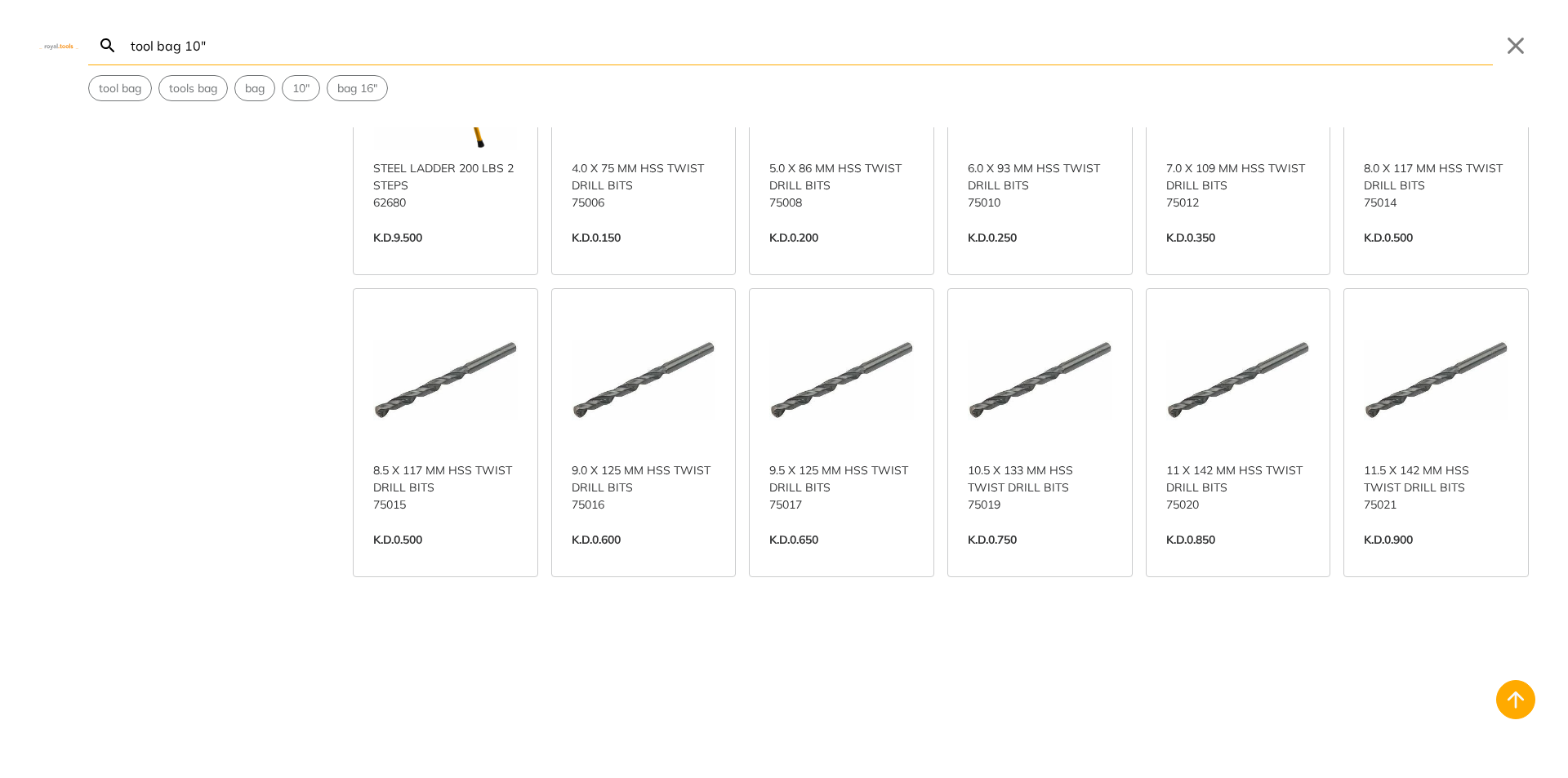
scroll to position [5761, 0]
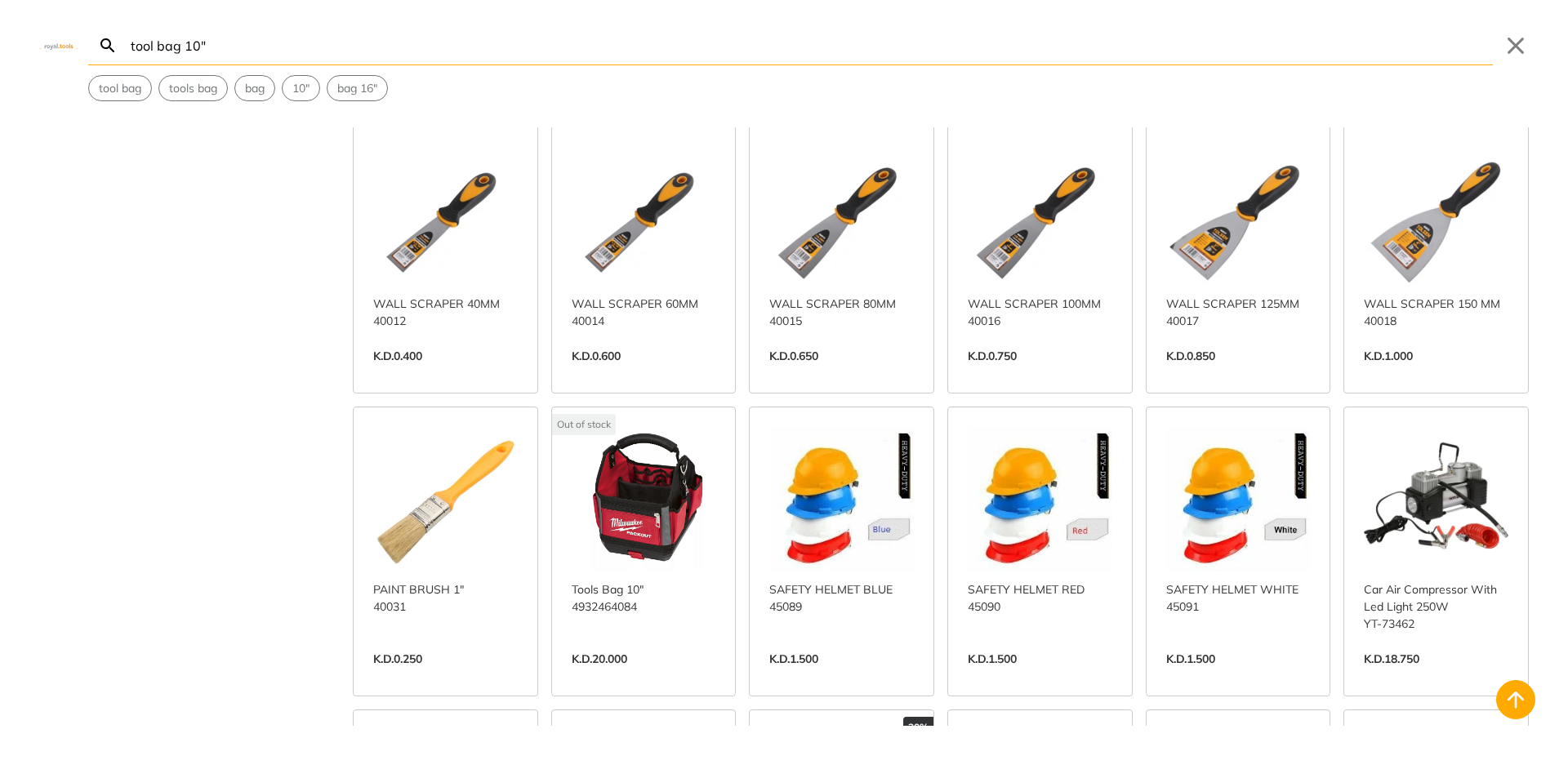
scroll to position [6905, 0]
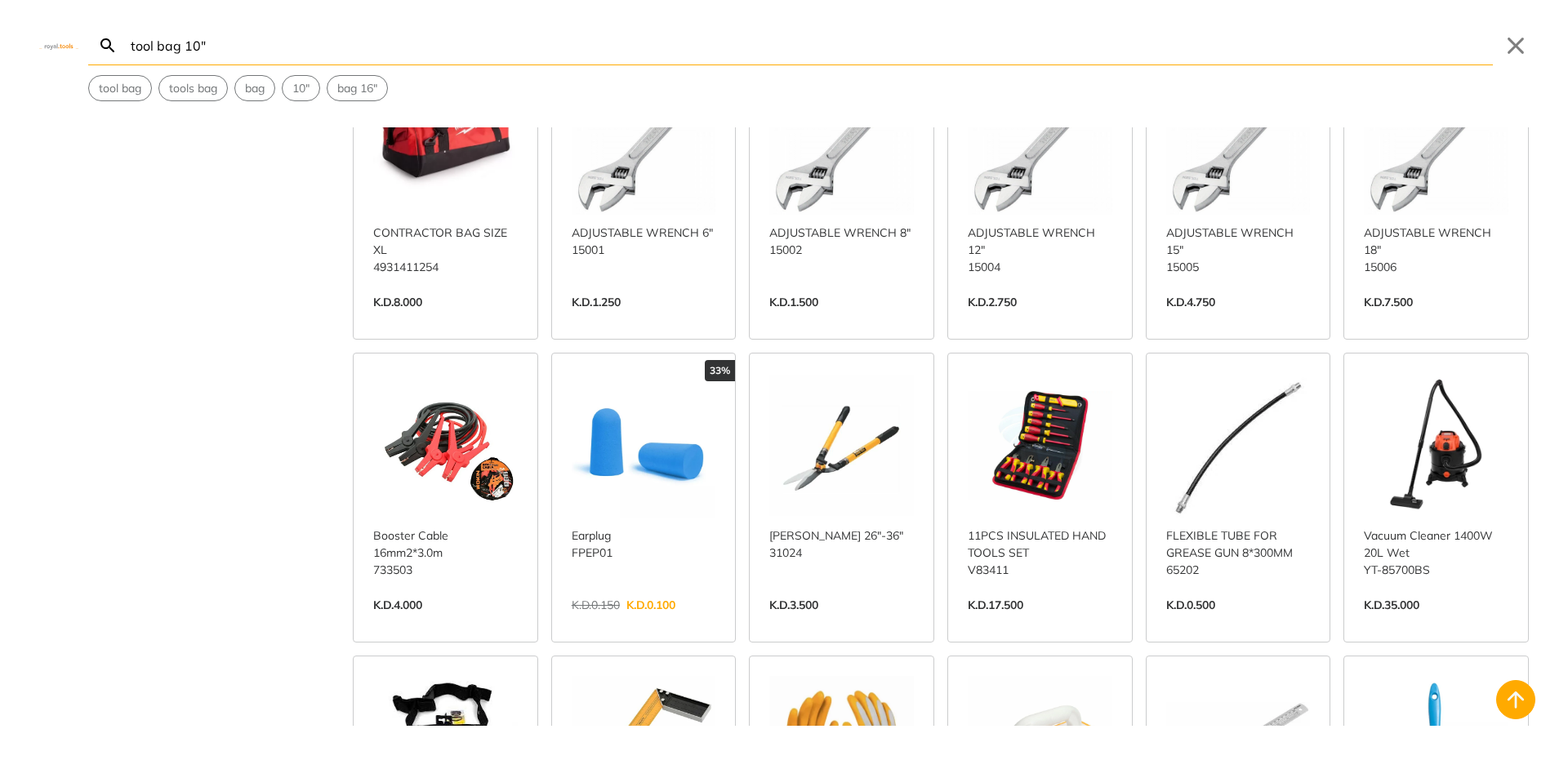
scroll to position [8048, 0]
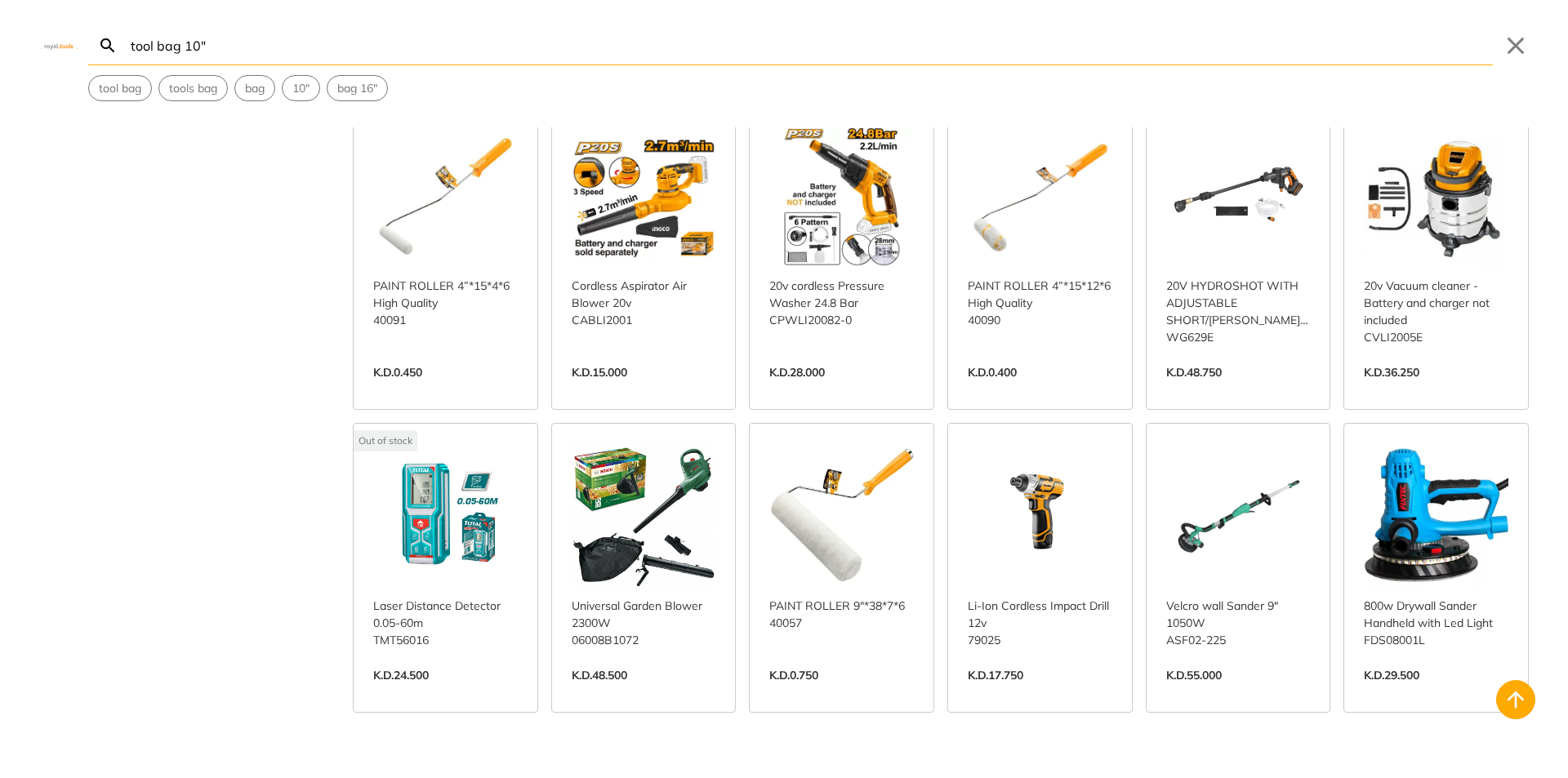
scroll to position [9599, 0]
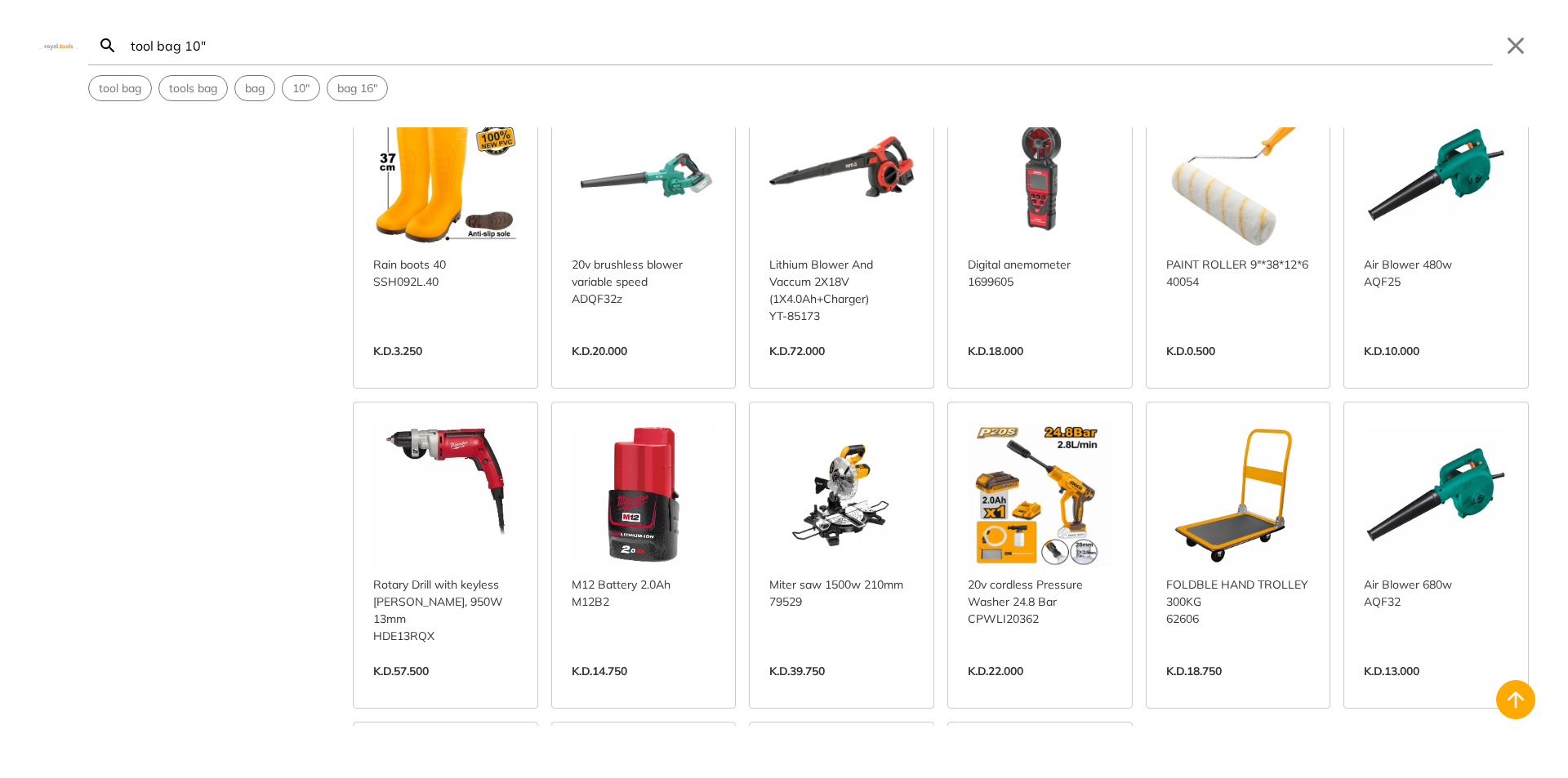
scroll to position [10494, 0]
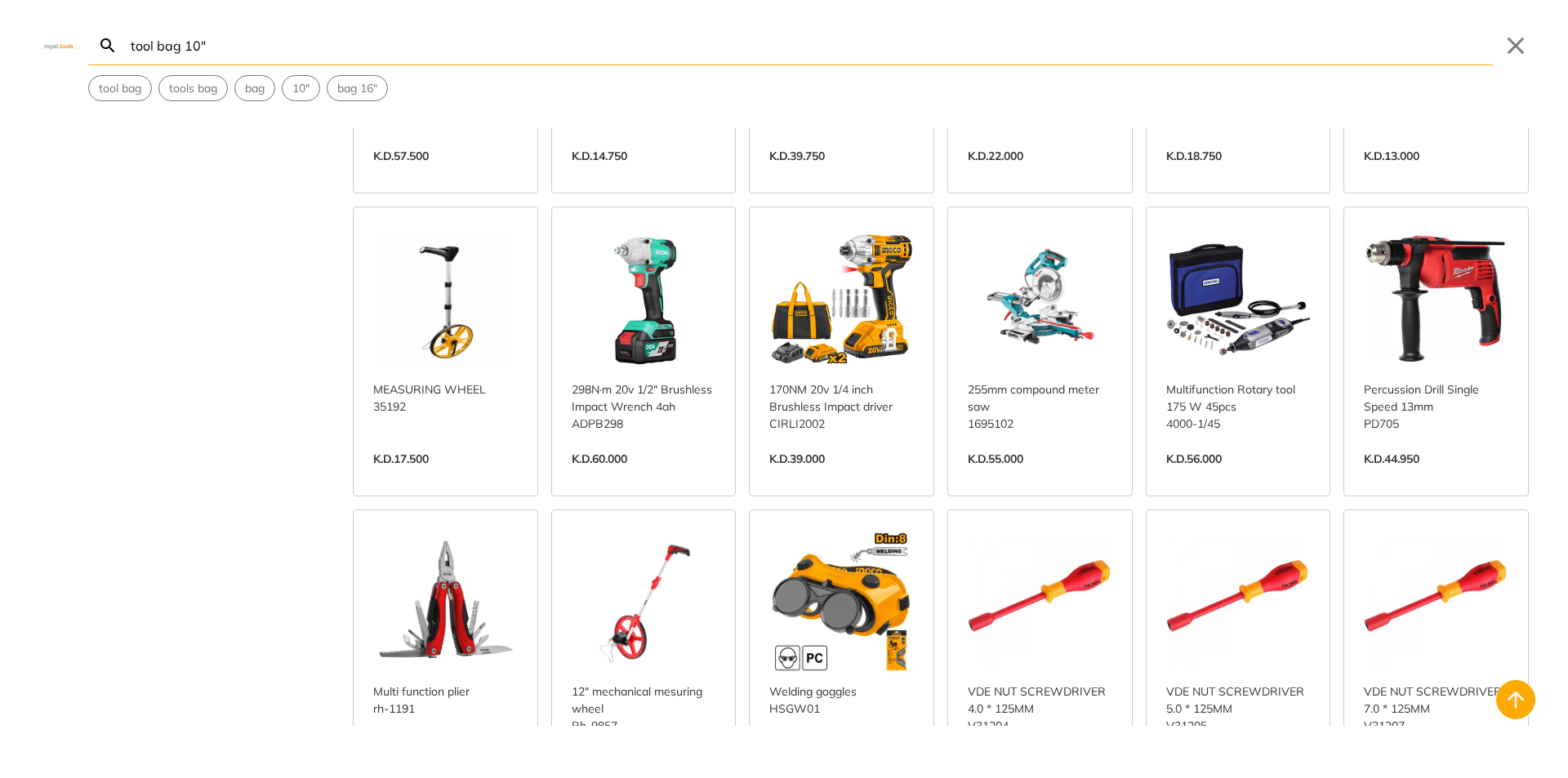
scroll to position [10984, 0]
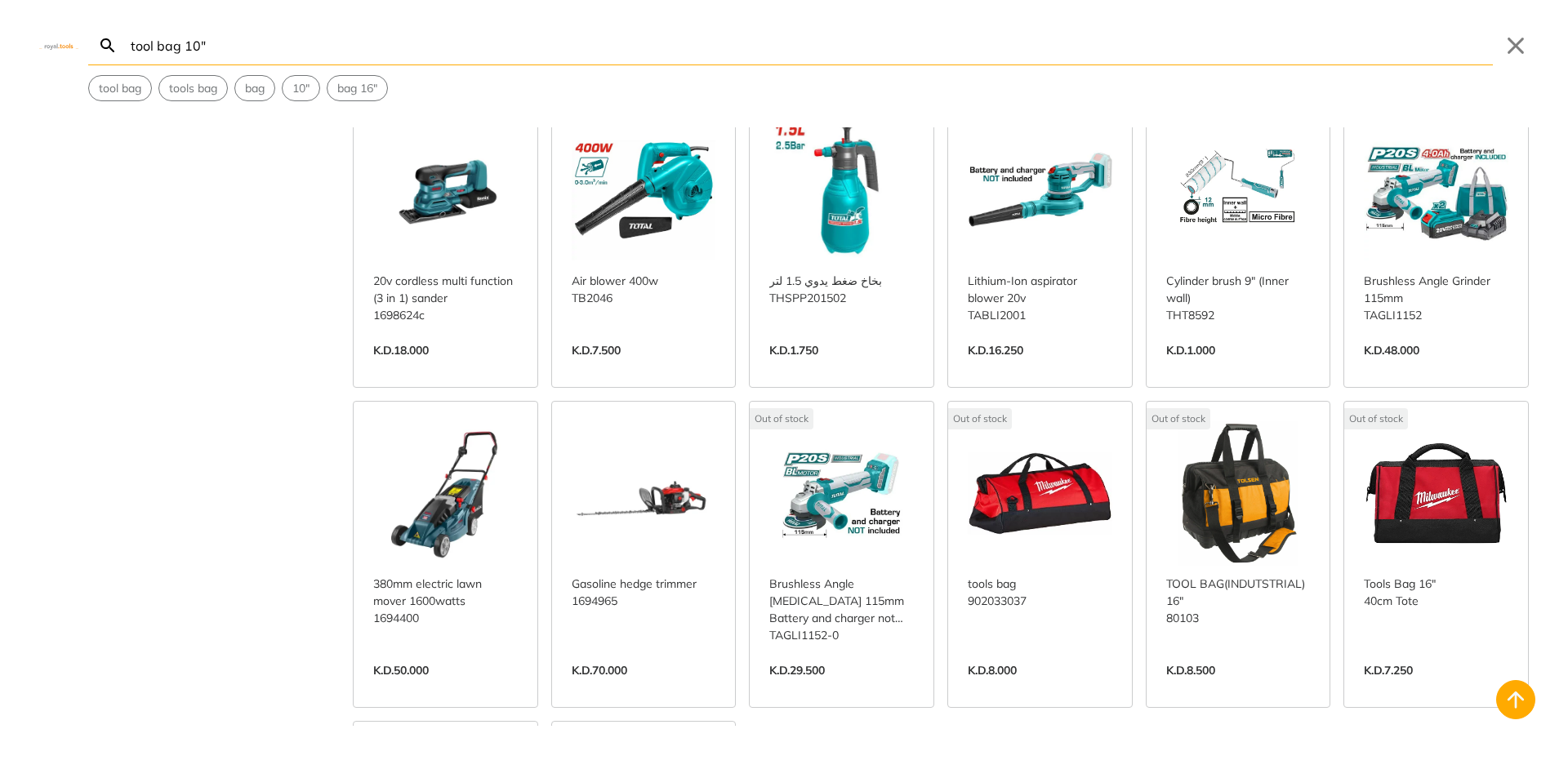
scroll to position [12617, 0]
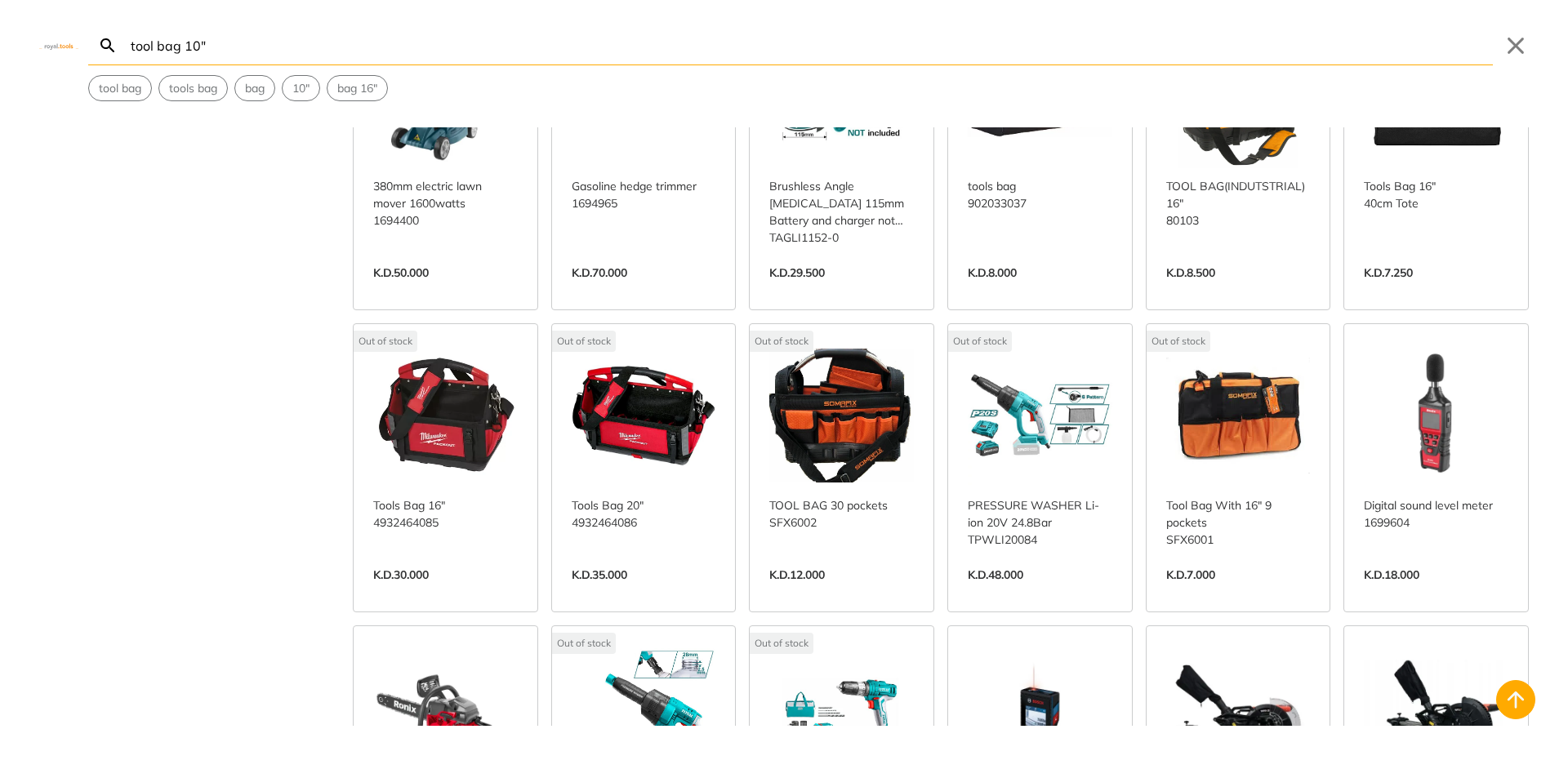
scroll to position [13024, 0]
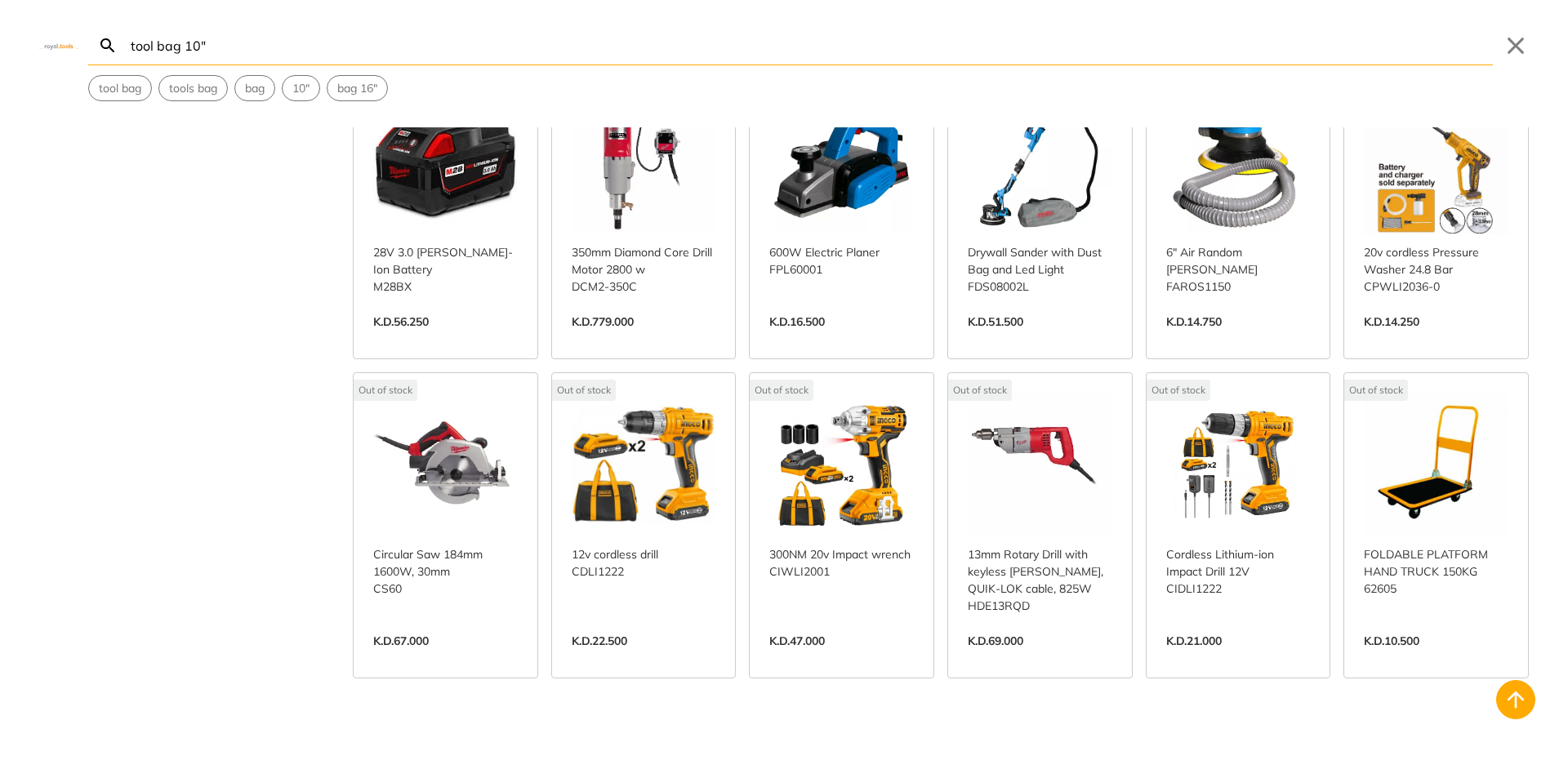
scroll to position [14821, 0]
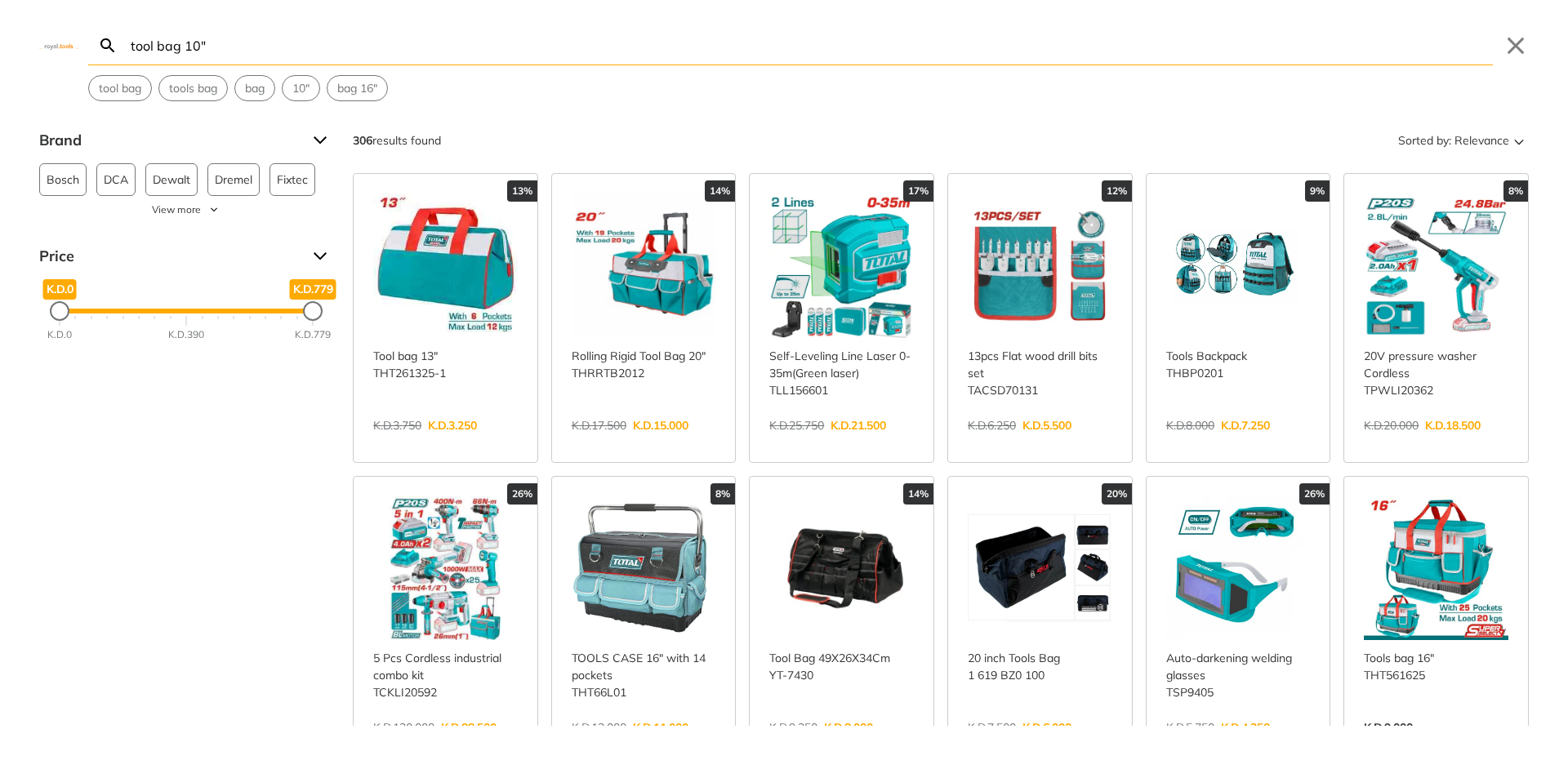
click at [429, 442] on link "View more →" at bounding box center [445, 442] width 145 height 0
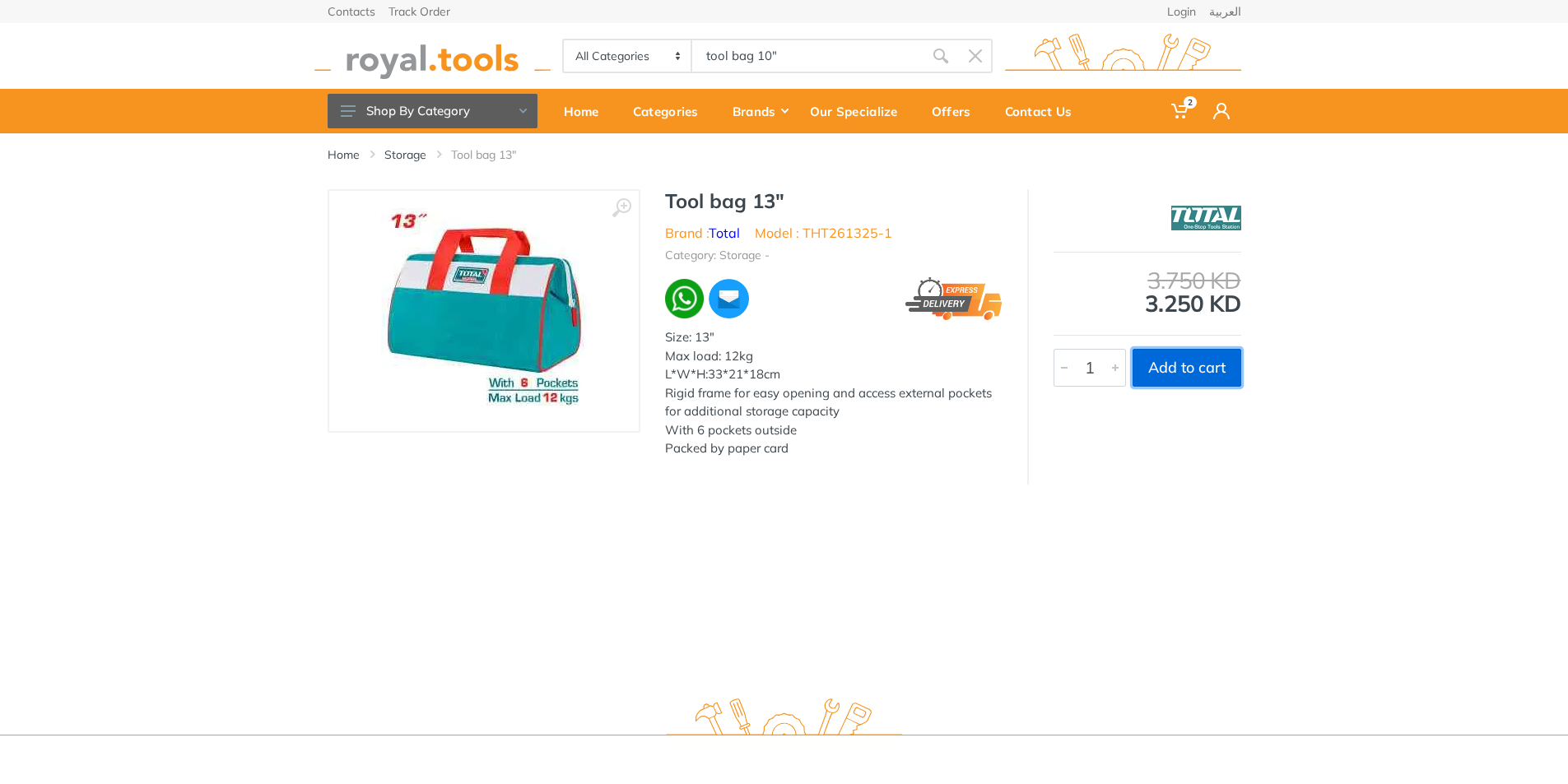
click at [1195, 361] on button "Add to cart" at bounding box center [1187, 368] width 109 height 38
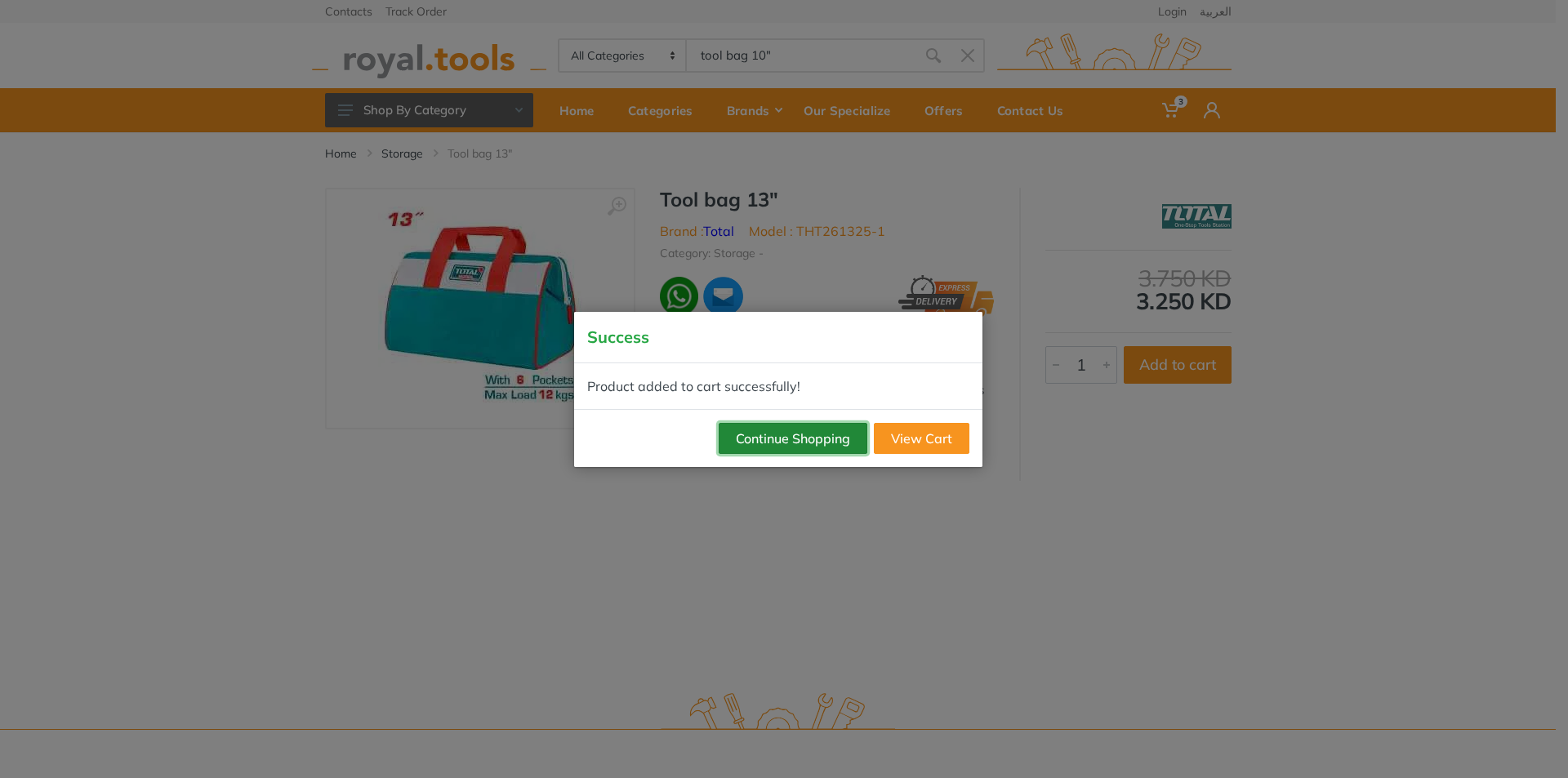
click at [810, 436] on button "Continue Shopping" at bounding box center [793, 438] width 148 height 31
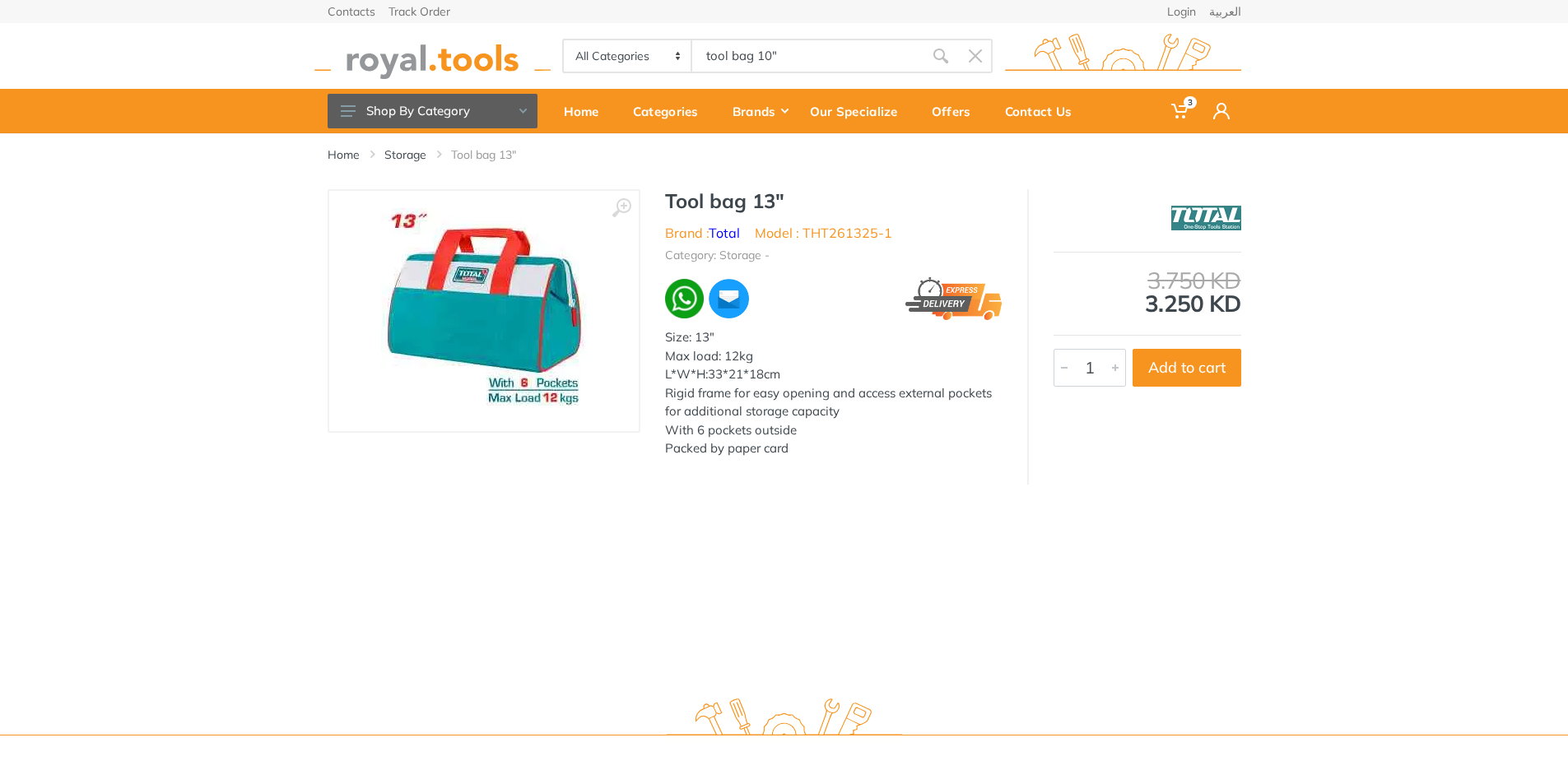
drag, startPoint x: 808, startPoint y: 58, endPoint x: 662, endPoint y: 38, distance: 147.4
click at [673, 44] on div "All Categories Power tools Cordless Tools Hand Tools Power Tools Accessories Ga…" at bounding box center [778, 56] width 430 height 34
type input "p"
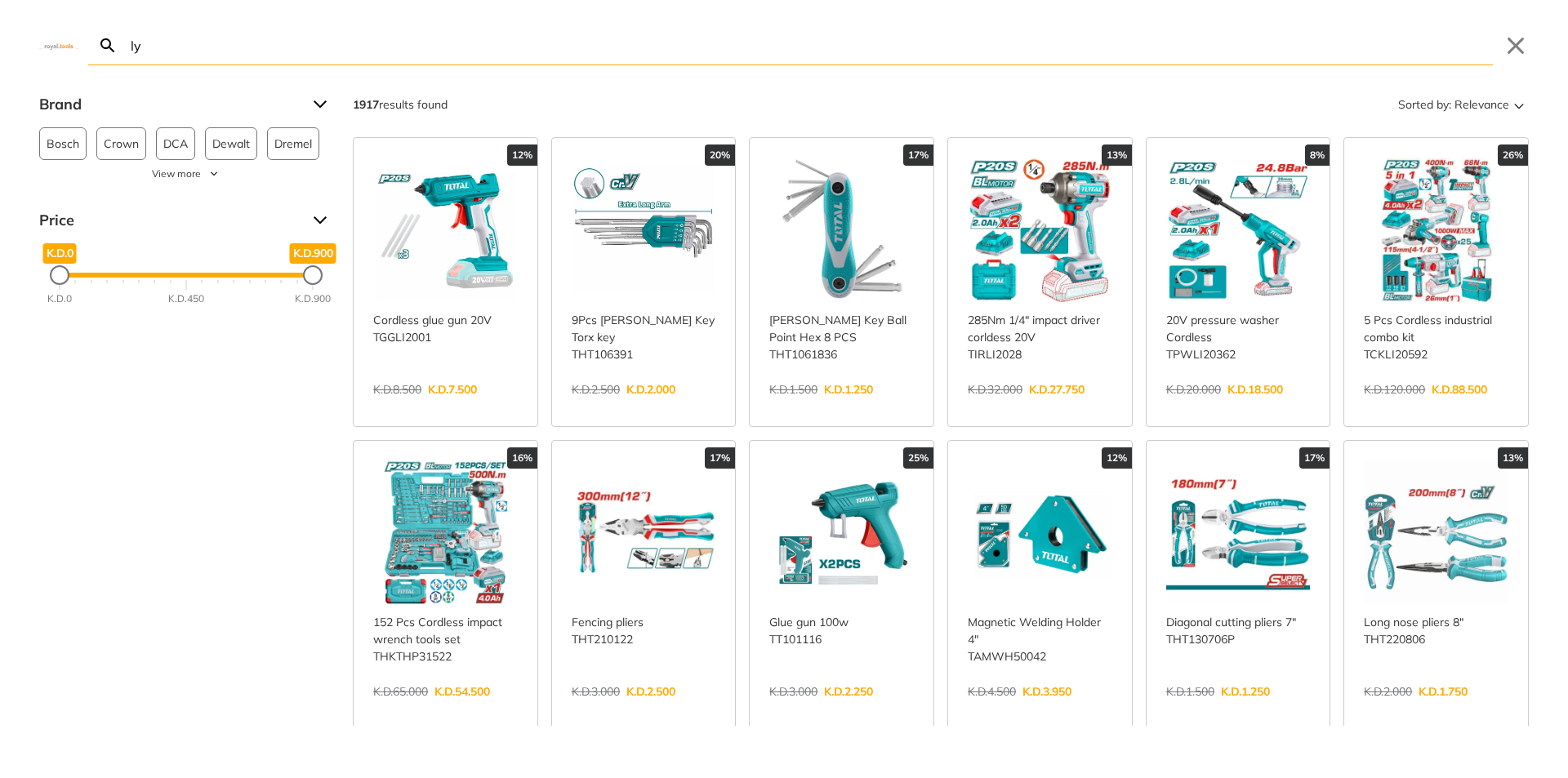
type input "l"
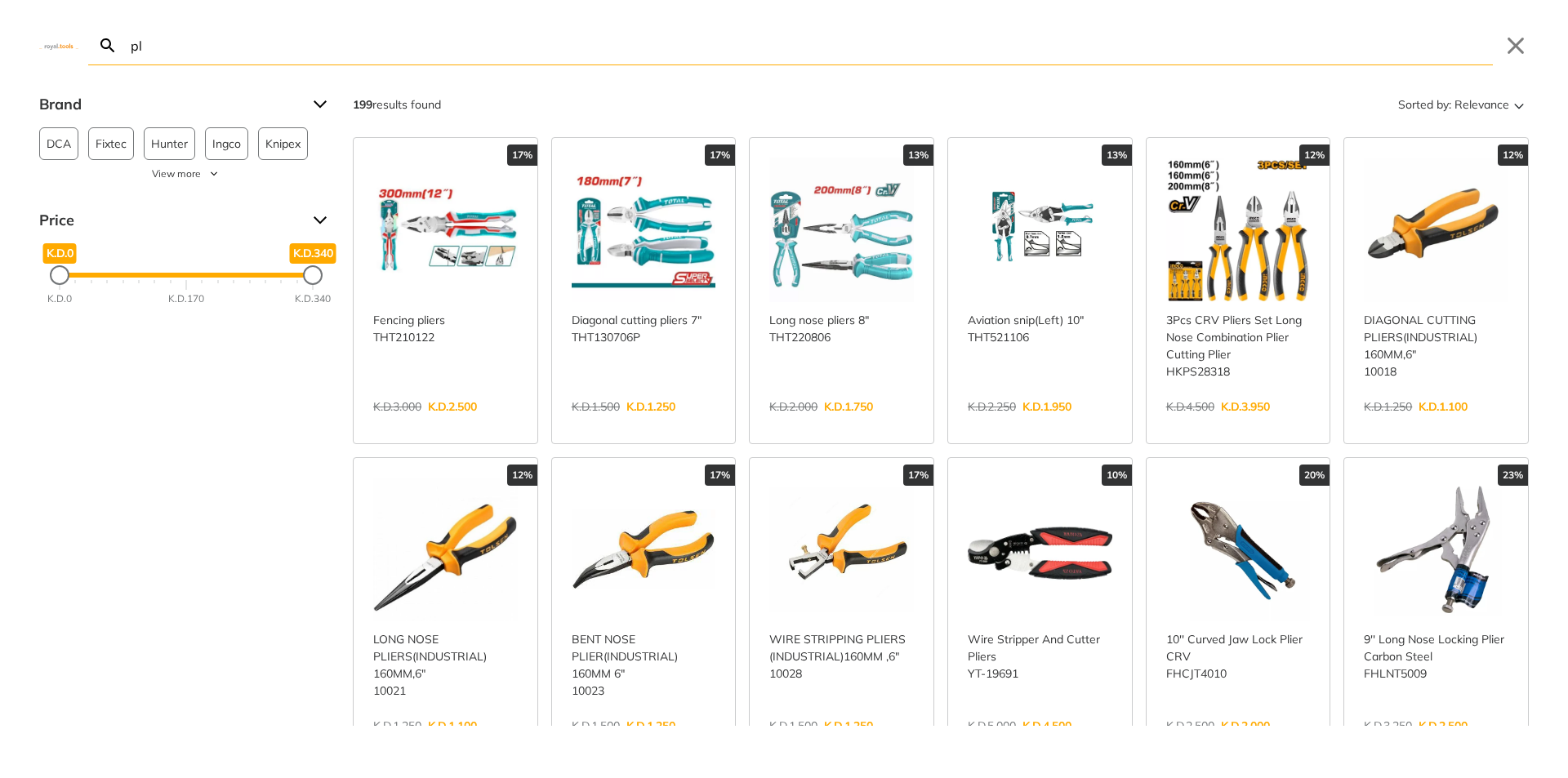
type input "p"
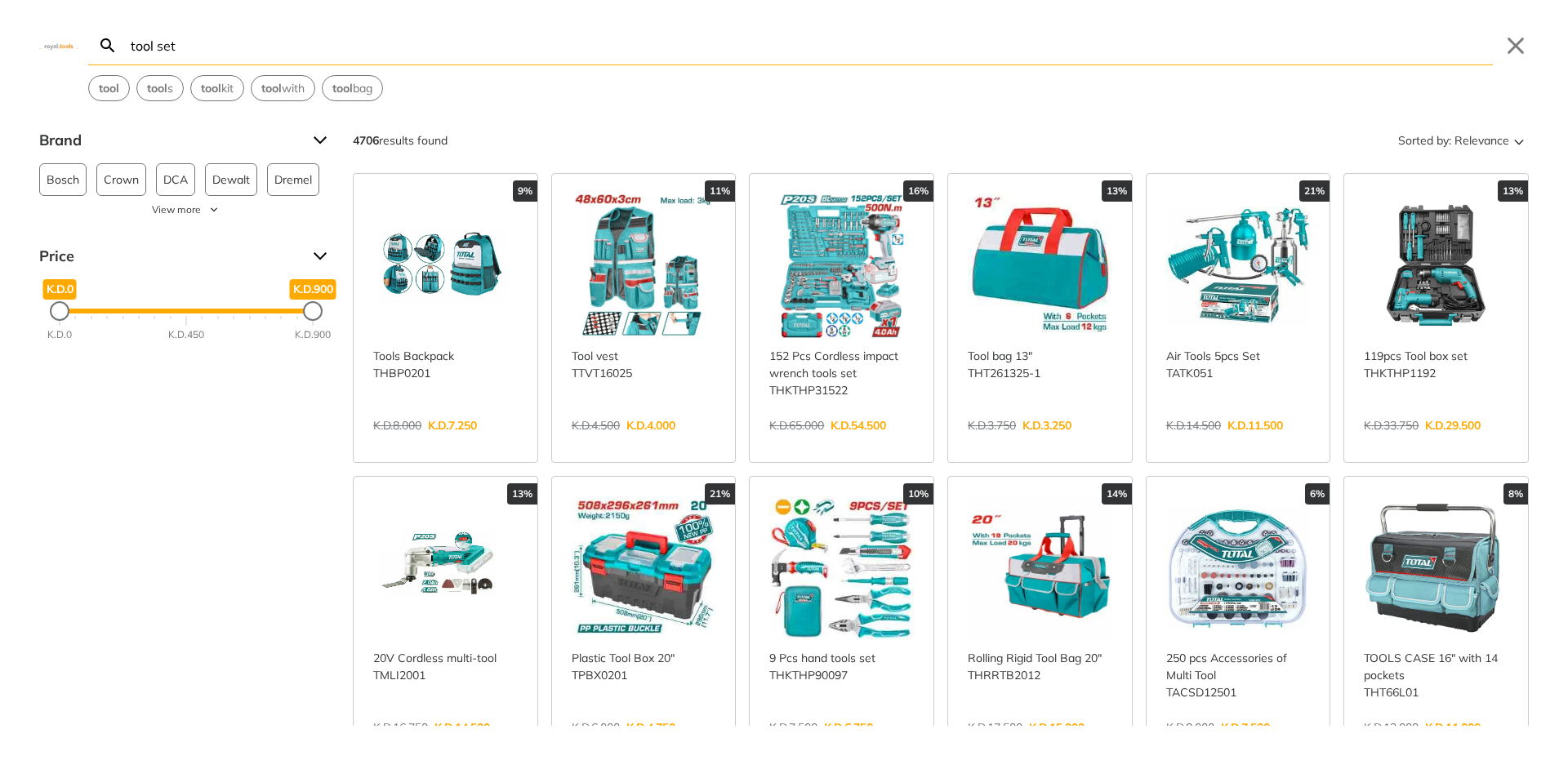
type input "tool set"
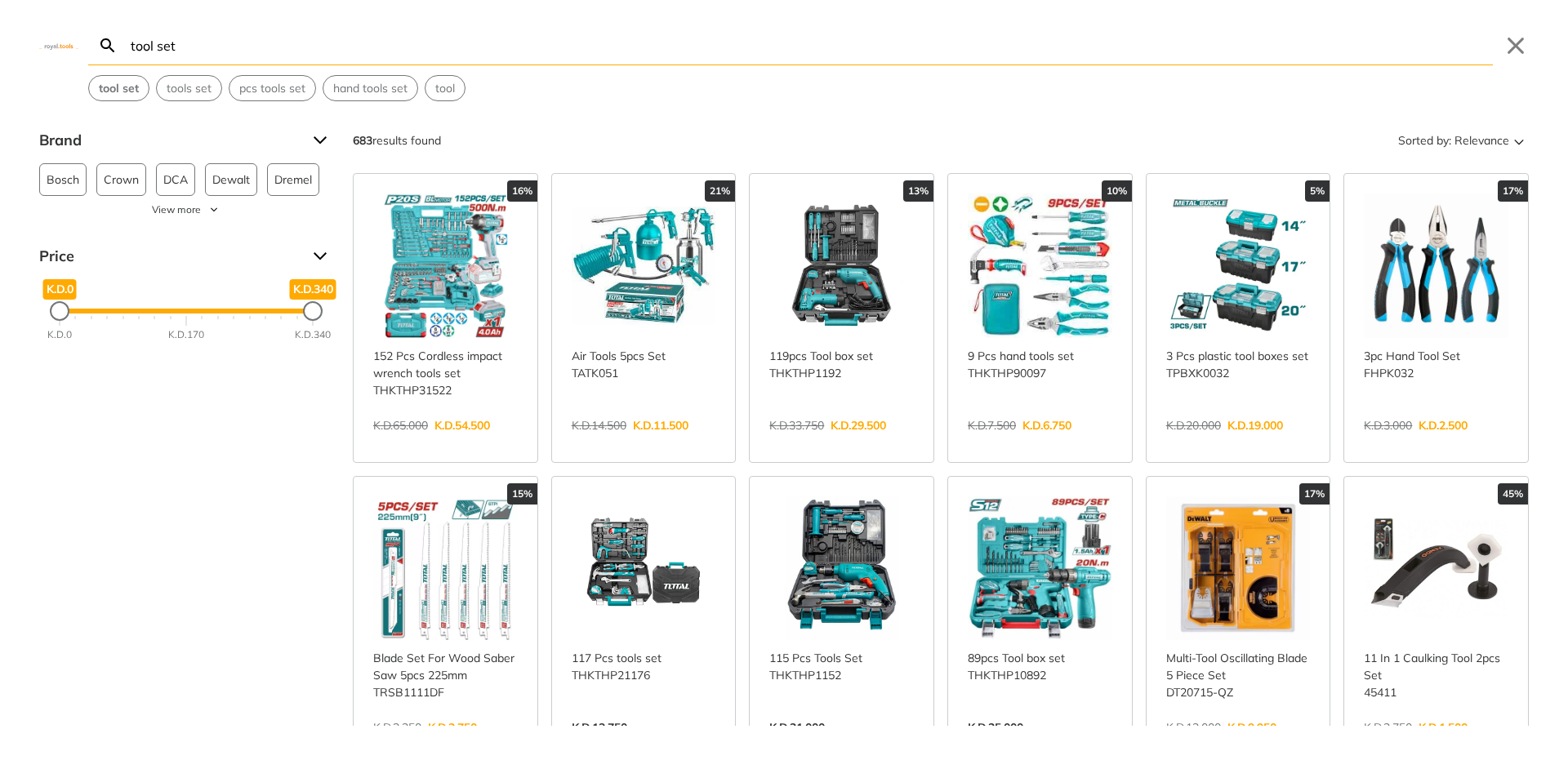
click at [1023, 442] on link "View more →" at bounding box center [1039, 442] width 145 height 0
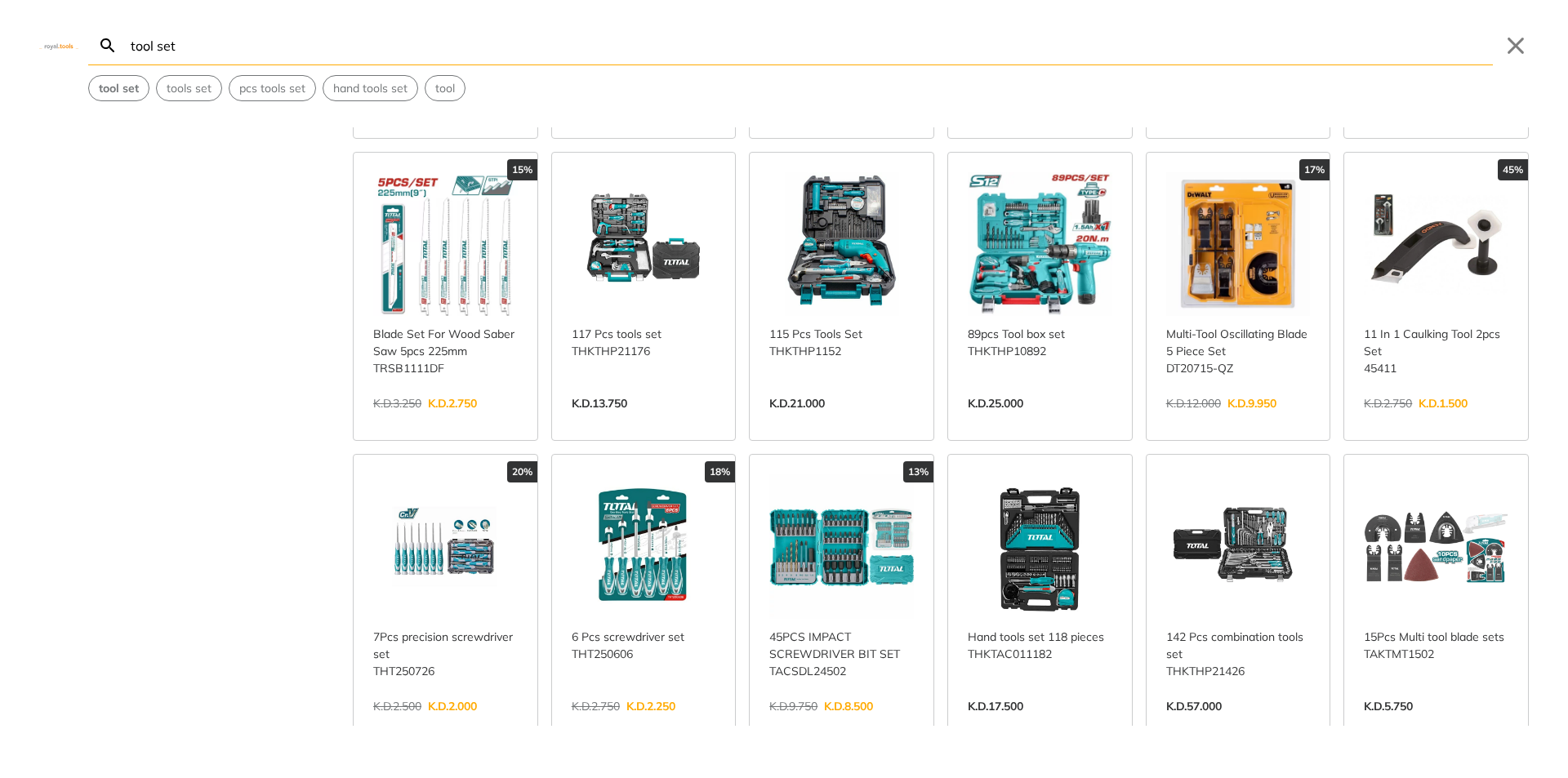
scroll to position [408, 0]
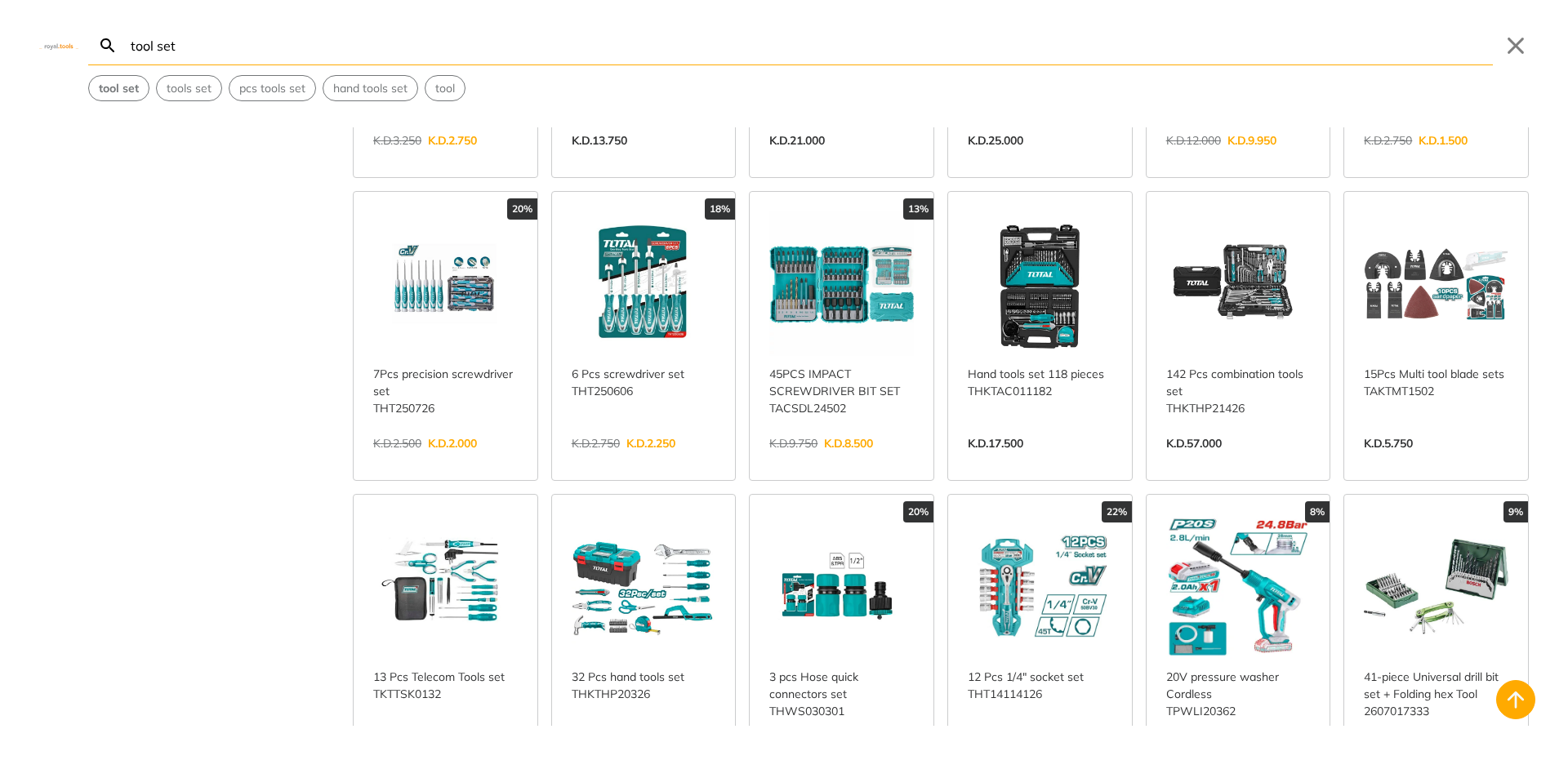
scroll to position [653, 0]
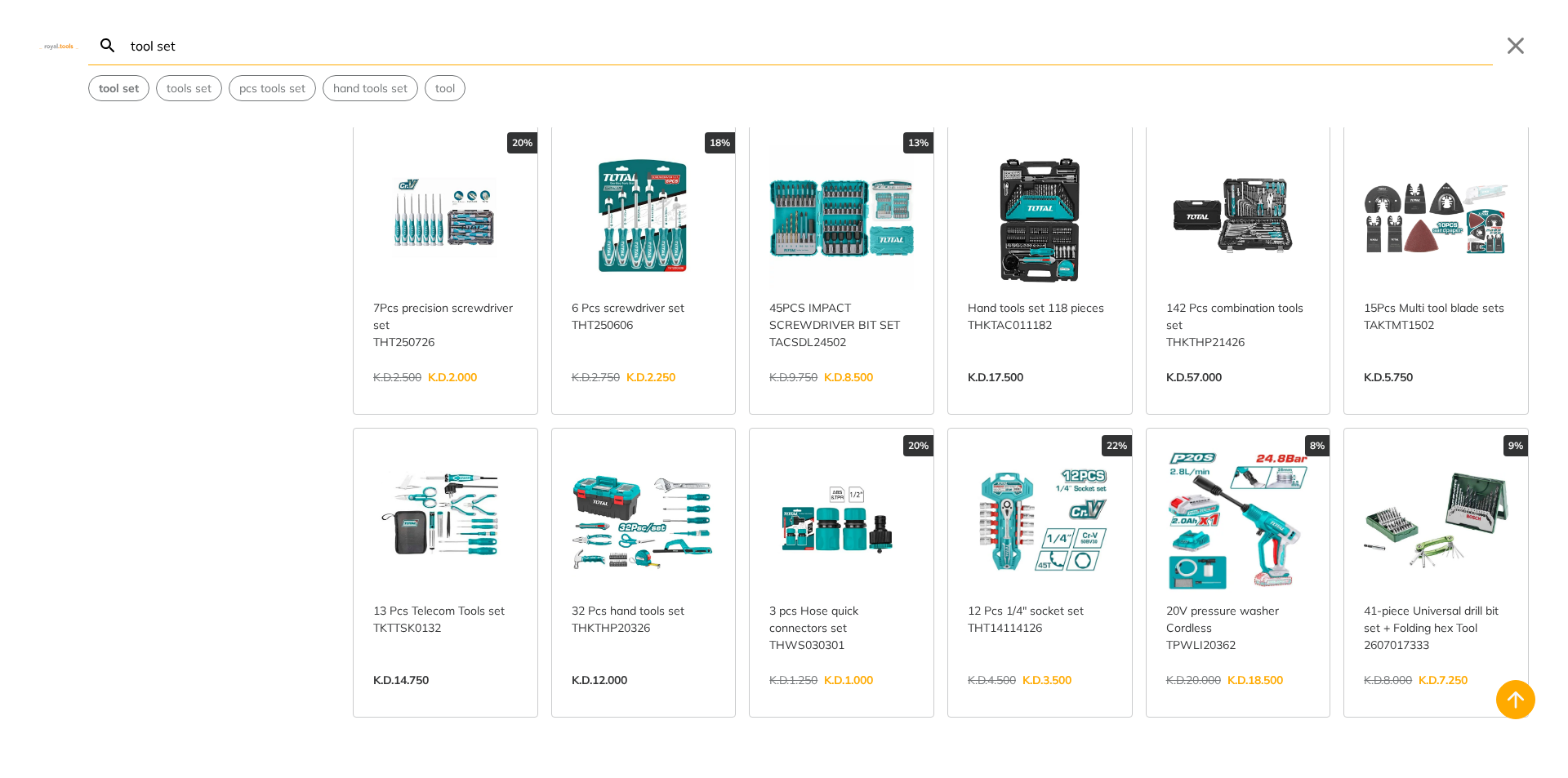
click at [631, 697] on link "View more →" at bounding box center [643, 697] width 145 height 0
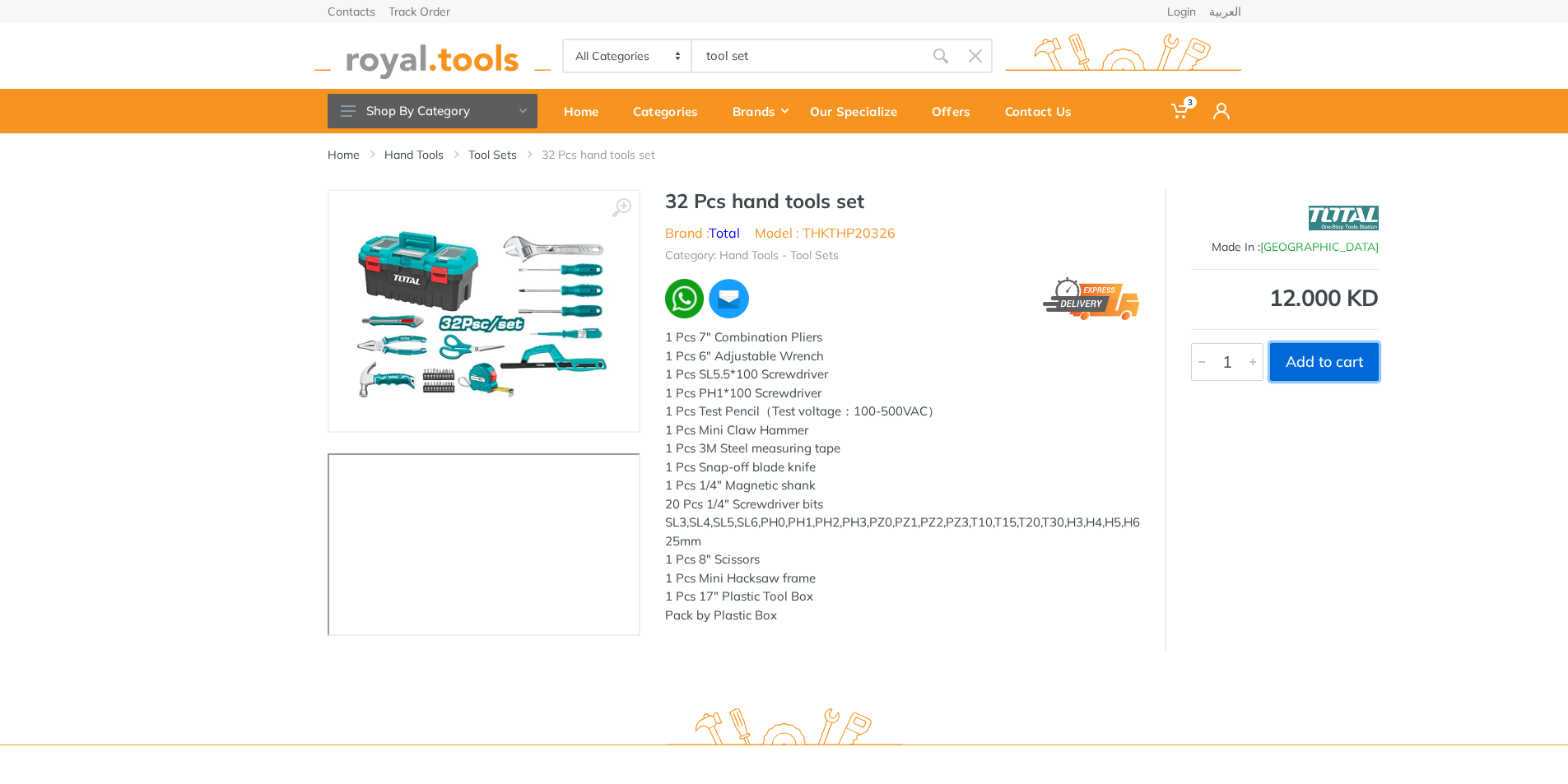
click at [1327, 350] on button "Add to cart" at bounding box center [1323, 362] width 109 height 38
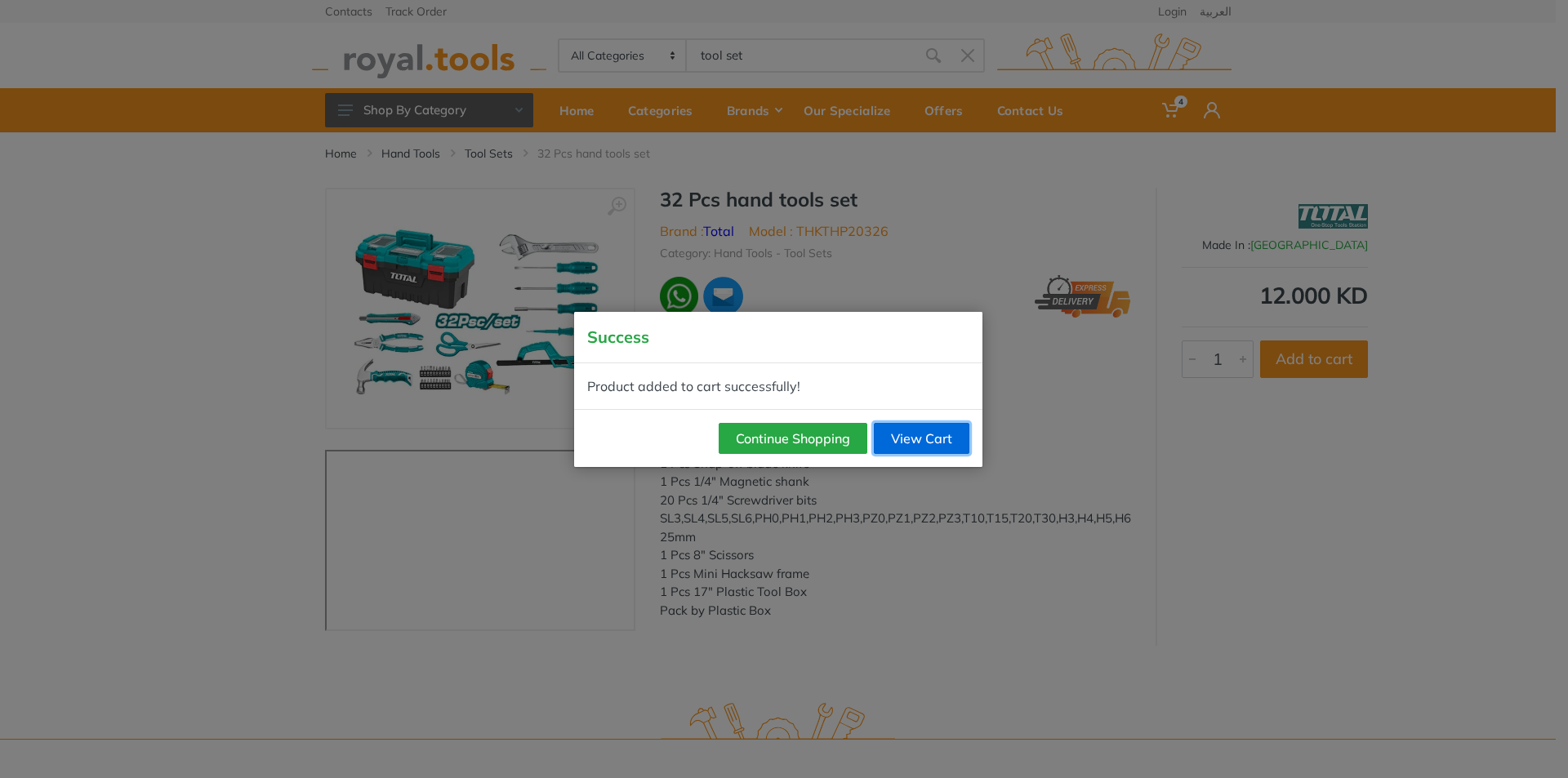
click at [922, 429] on link "View Cart" at bounding box center [921, 438] width 95 height 31
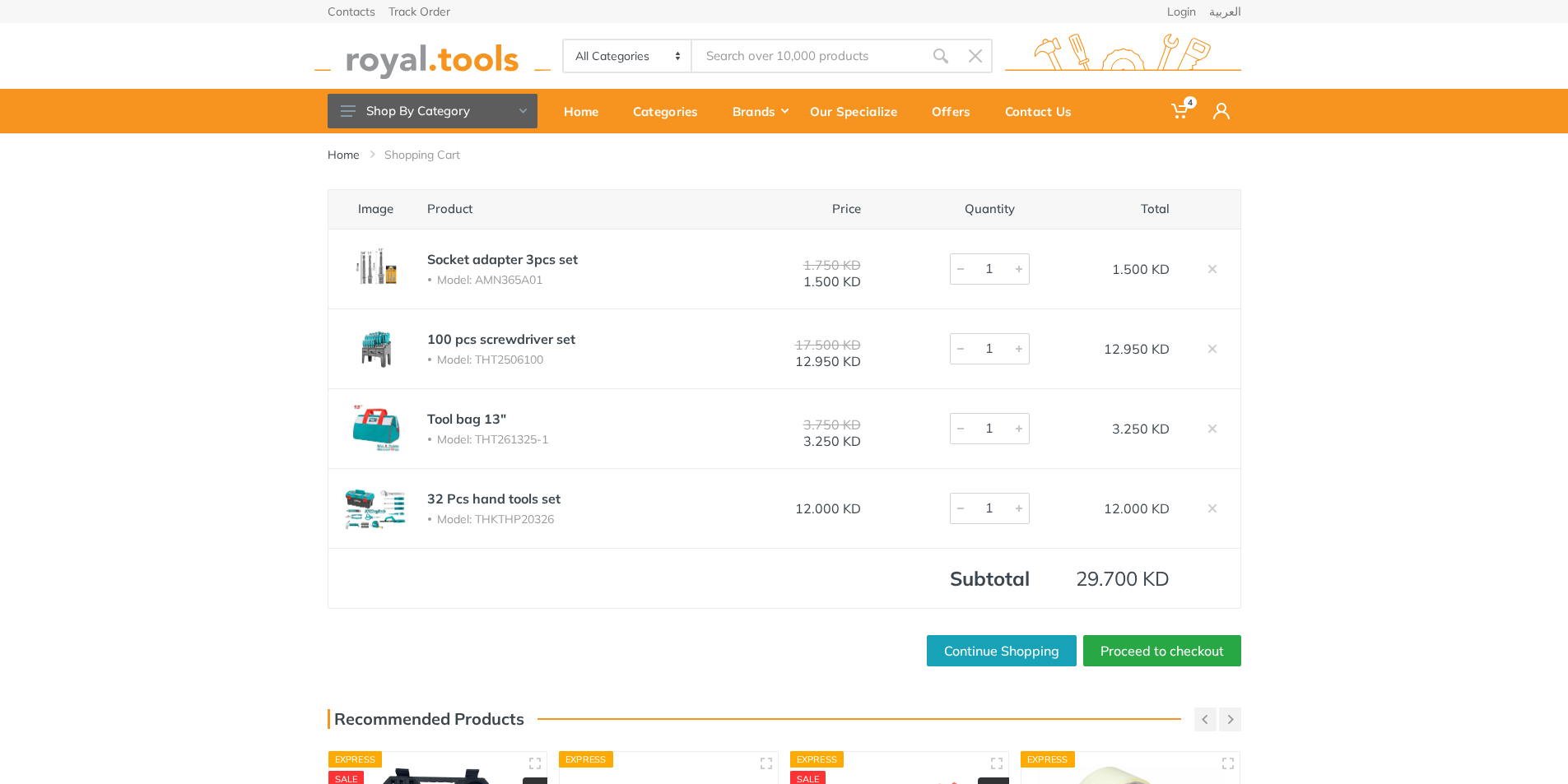
click at [1454, 505] on div "Image Product Price Quantity Total Socket adapter 3pcs set Model: AMN365A01 1.7…" at bounding box center [784, 428] width 1568 height 477
click at [607, 114] on div "Home" at bounding box center [587, 110] width 69 height 34
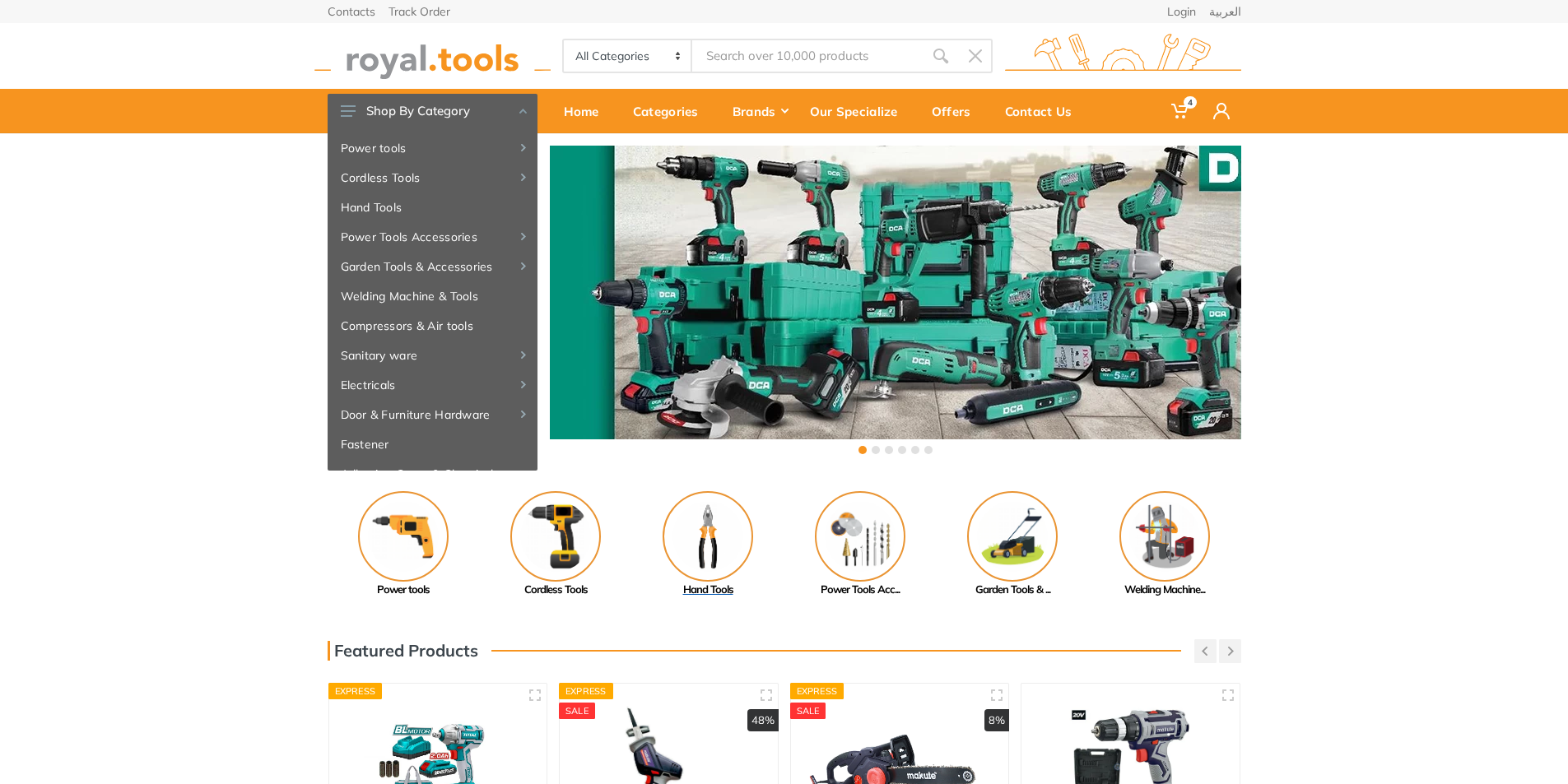
click at [698, 531] on img at bounding box center [707, 536] width 91 height 91
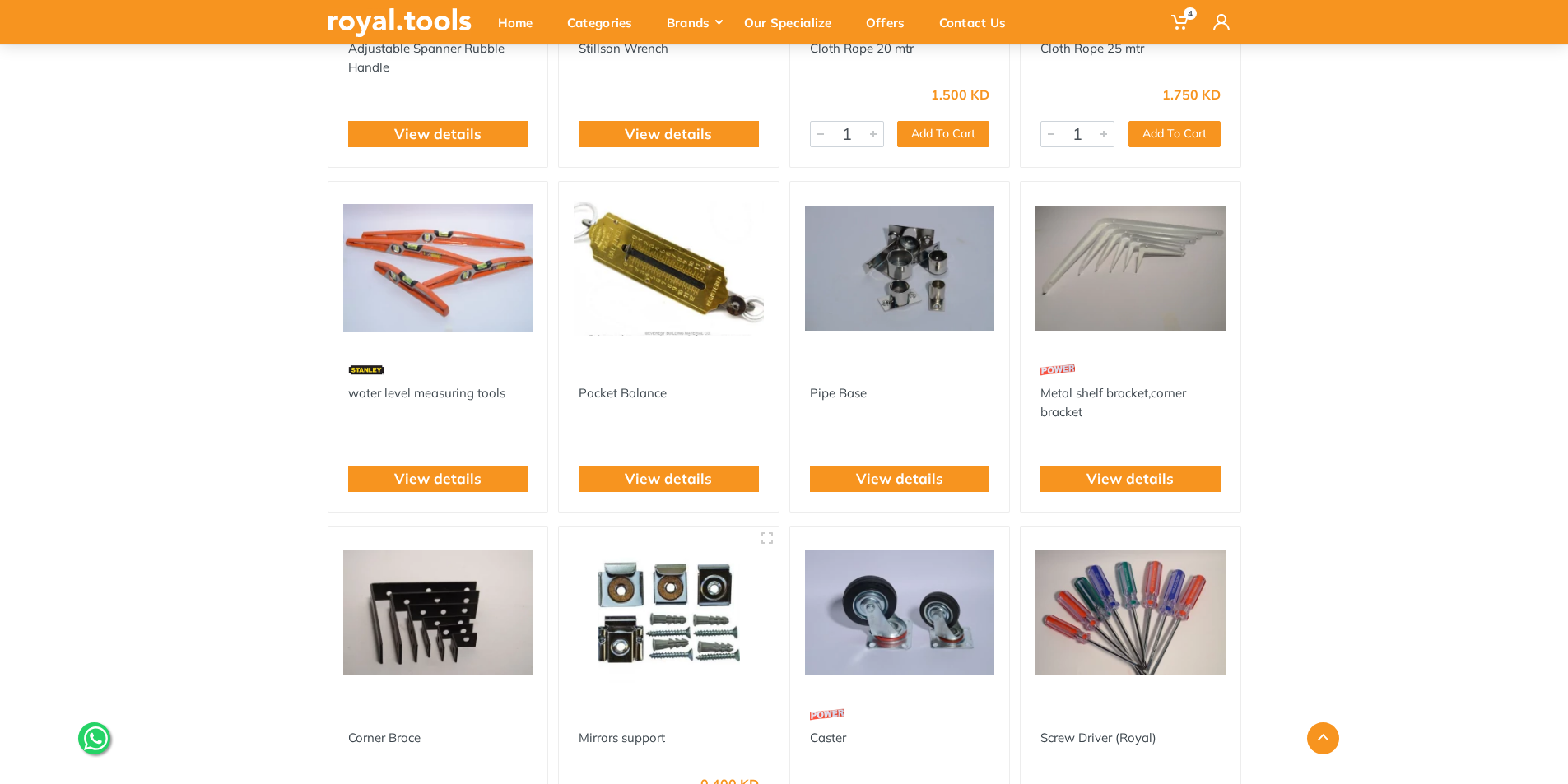
scroll to position [1234, 0]
click at [653, 481] on link "View details" at bounding box center [668, 478] width 87 height 22
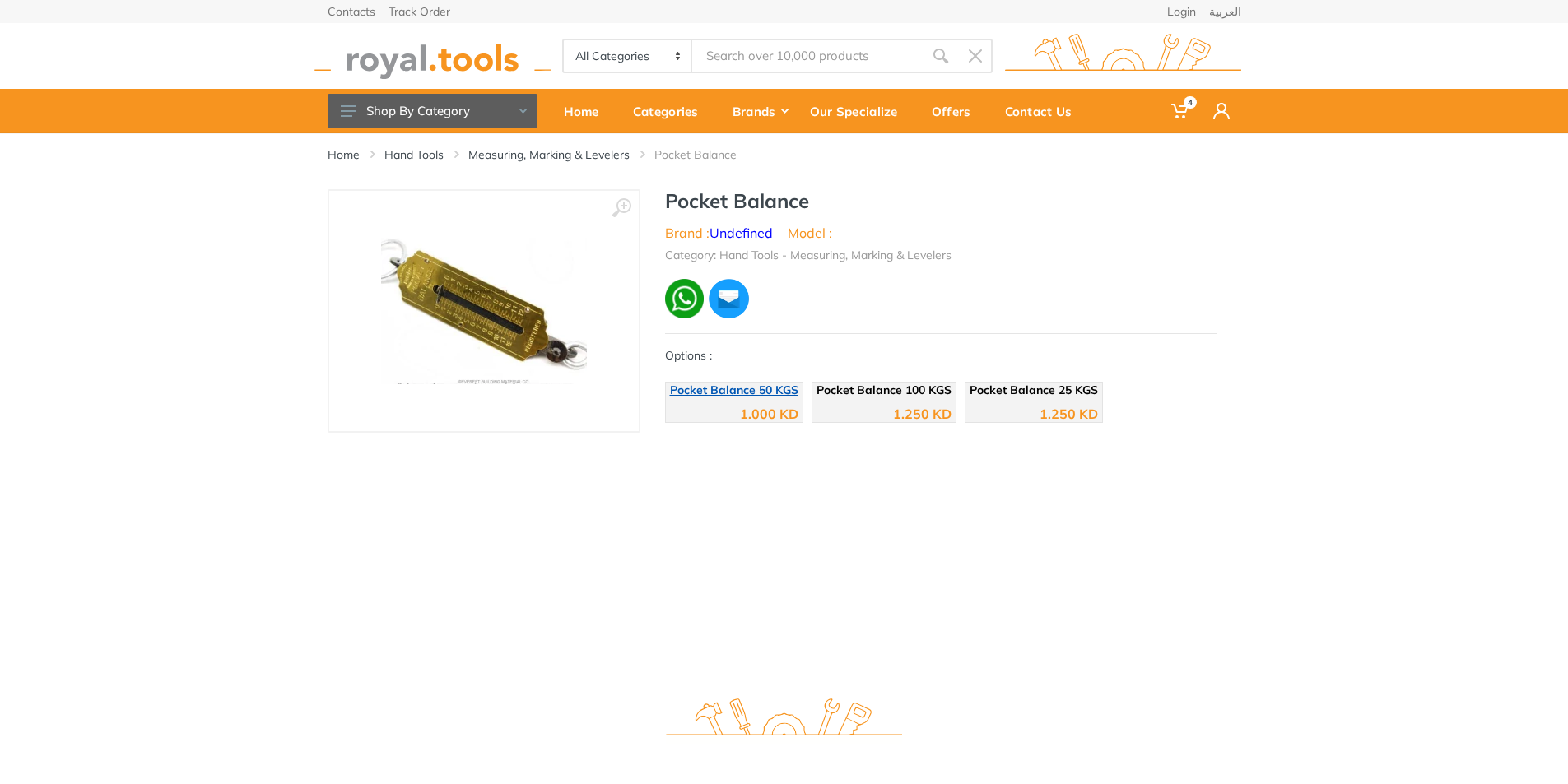
click at [732, 403] on div "1.000 KD" at bounding box center [734, 408] width 128 height 24
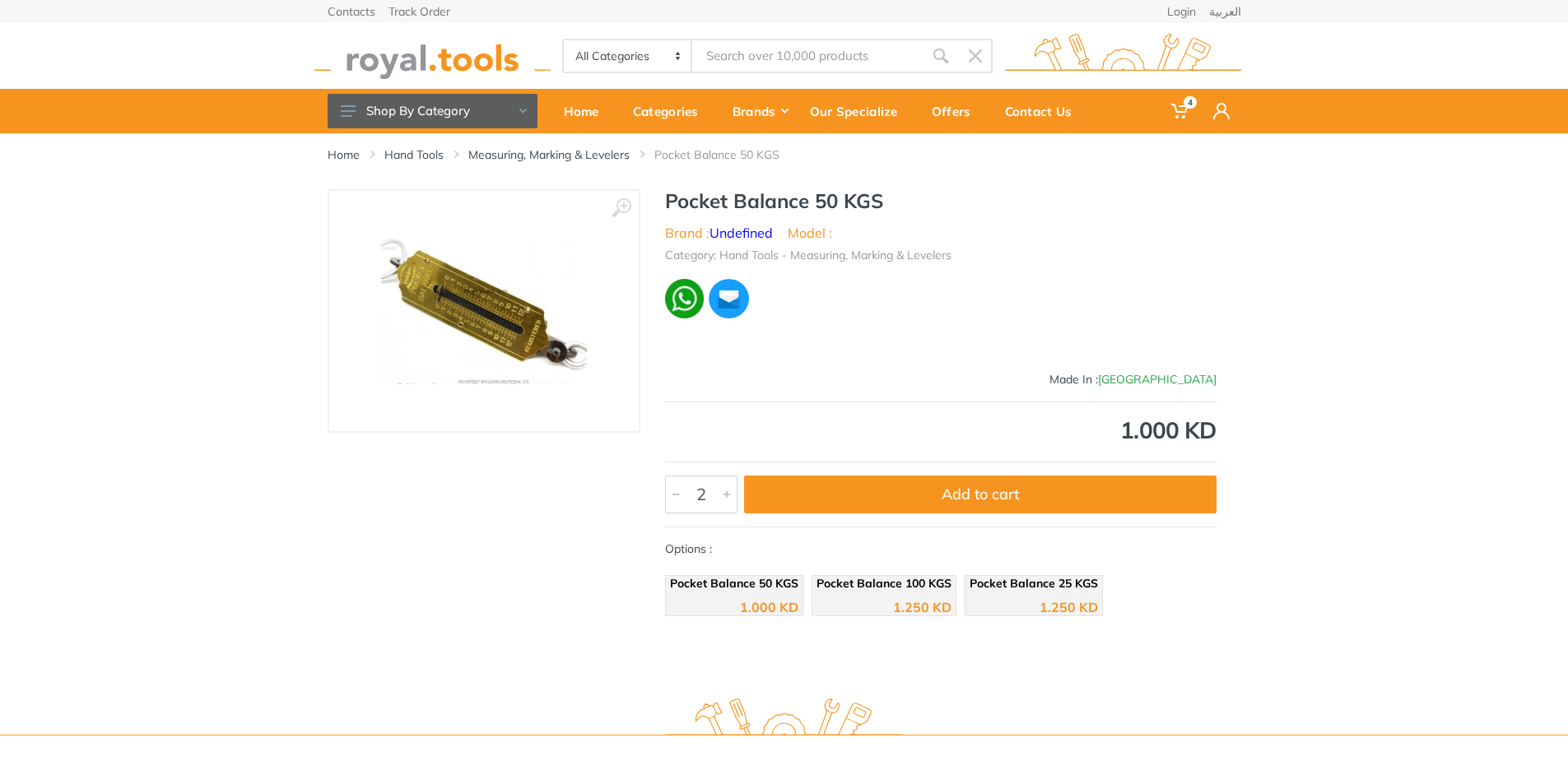
click at [729, 493] on div at bounding box center [727, 494] width 20 height 36
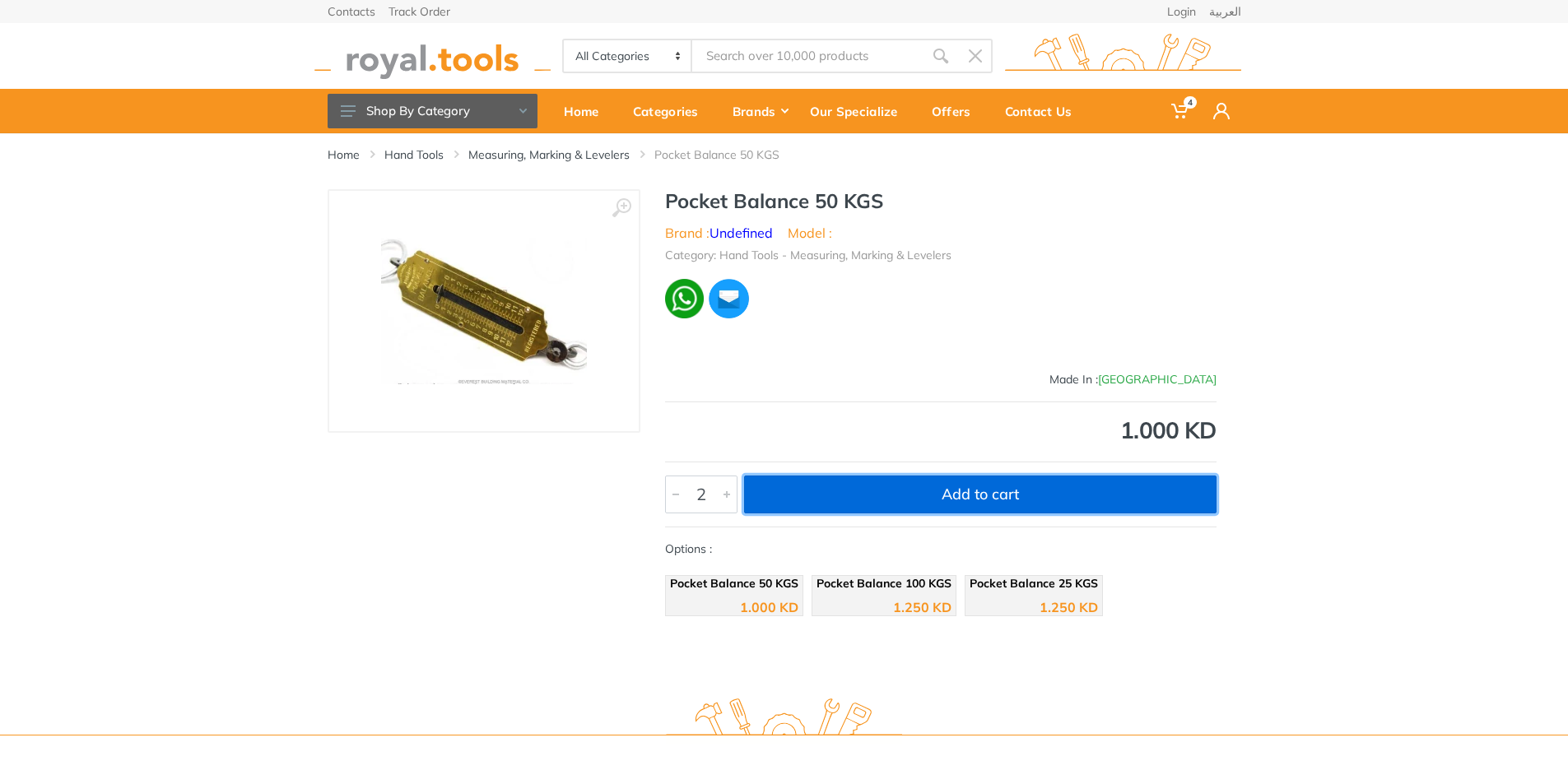
click at [918, 509] on button "Add to cart" at bounding box center [980, 494] width 472 height 38
type input "1"
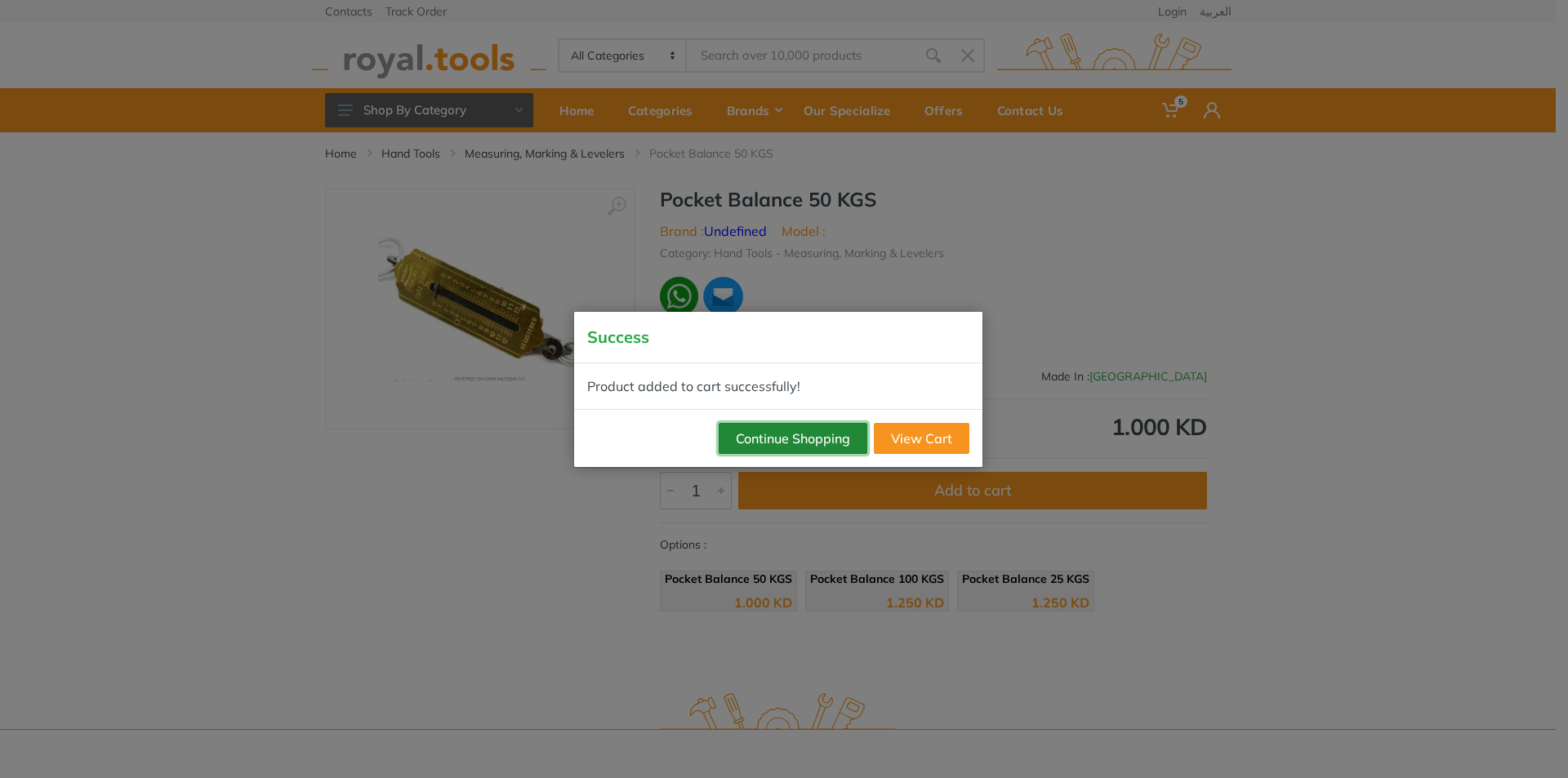
click at [824, 435] on button "Continue Shopping" at bounding box center [793, 438] width 148 height 31
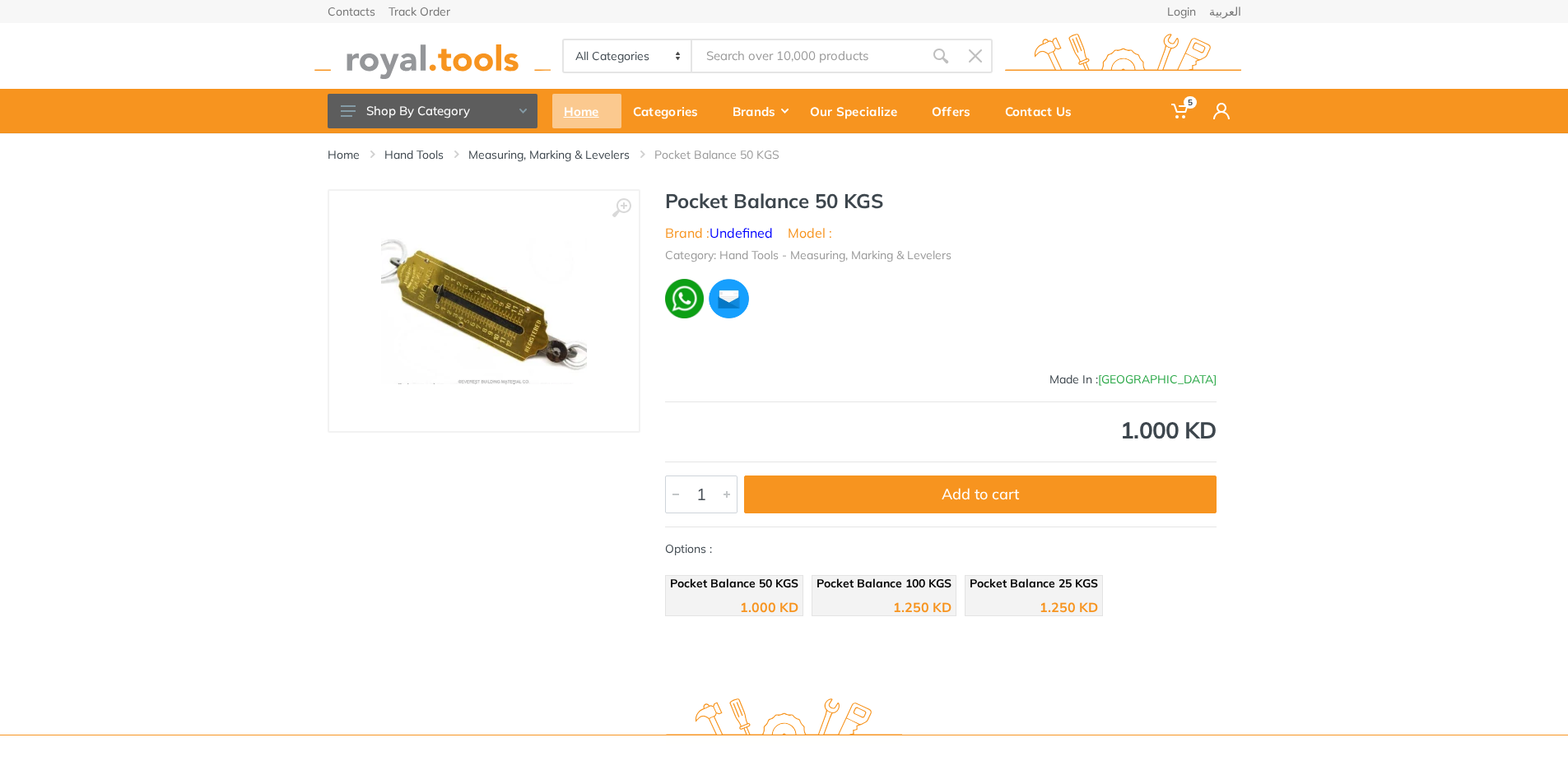
click at [587, 99] on div "Home" at bounding box center [587, 110] width 69 height 34
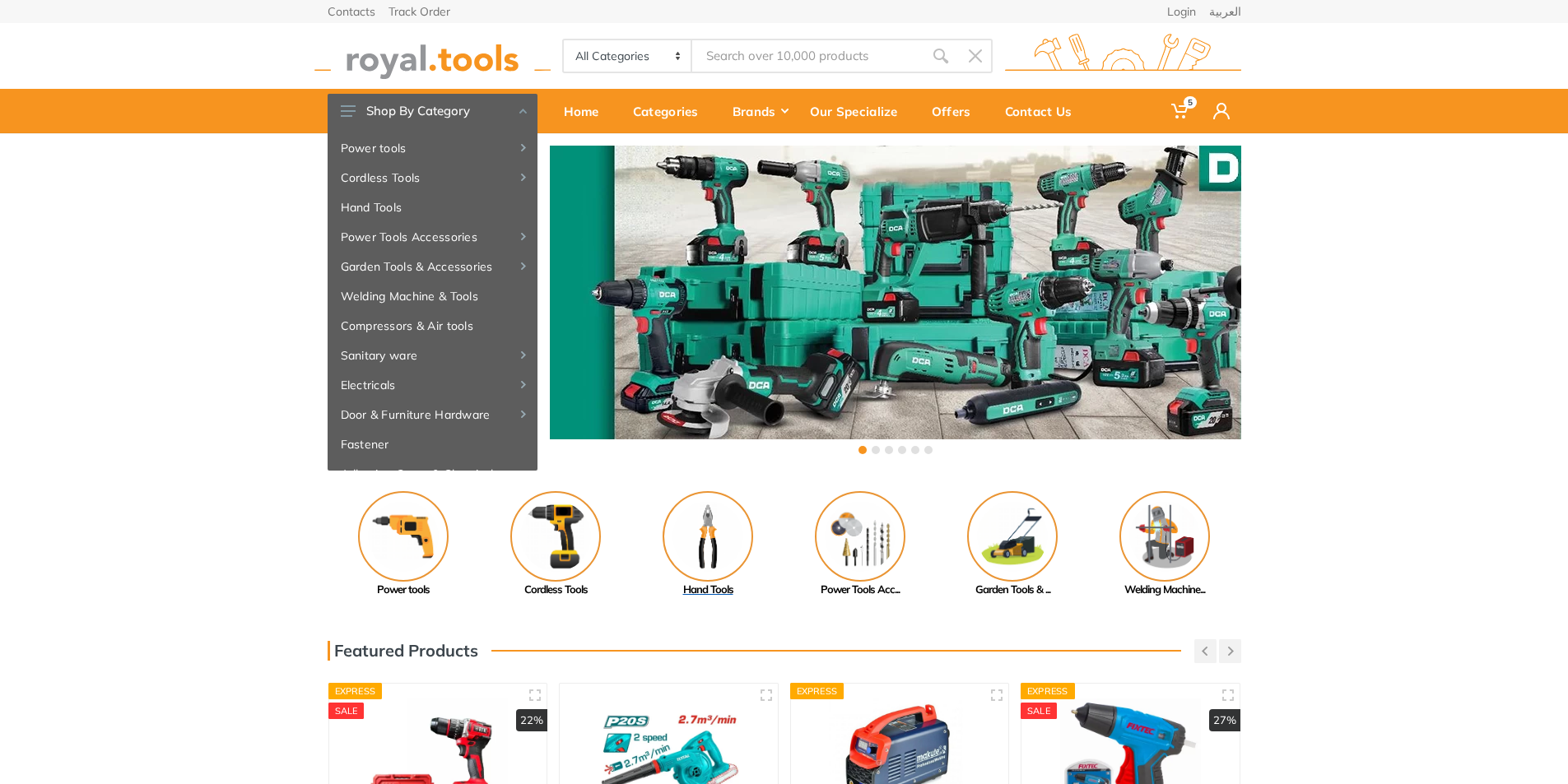
click at [703, 523] on img at bounding box center [707, 536] width 91 height 91
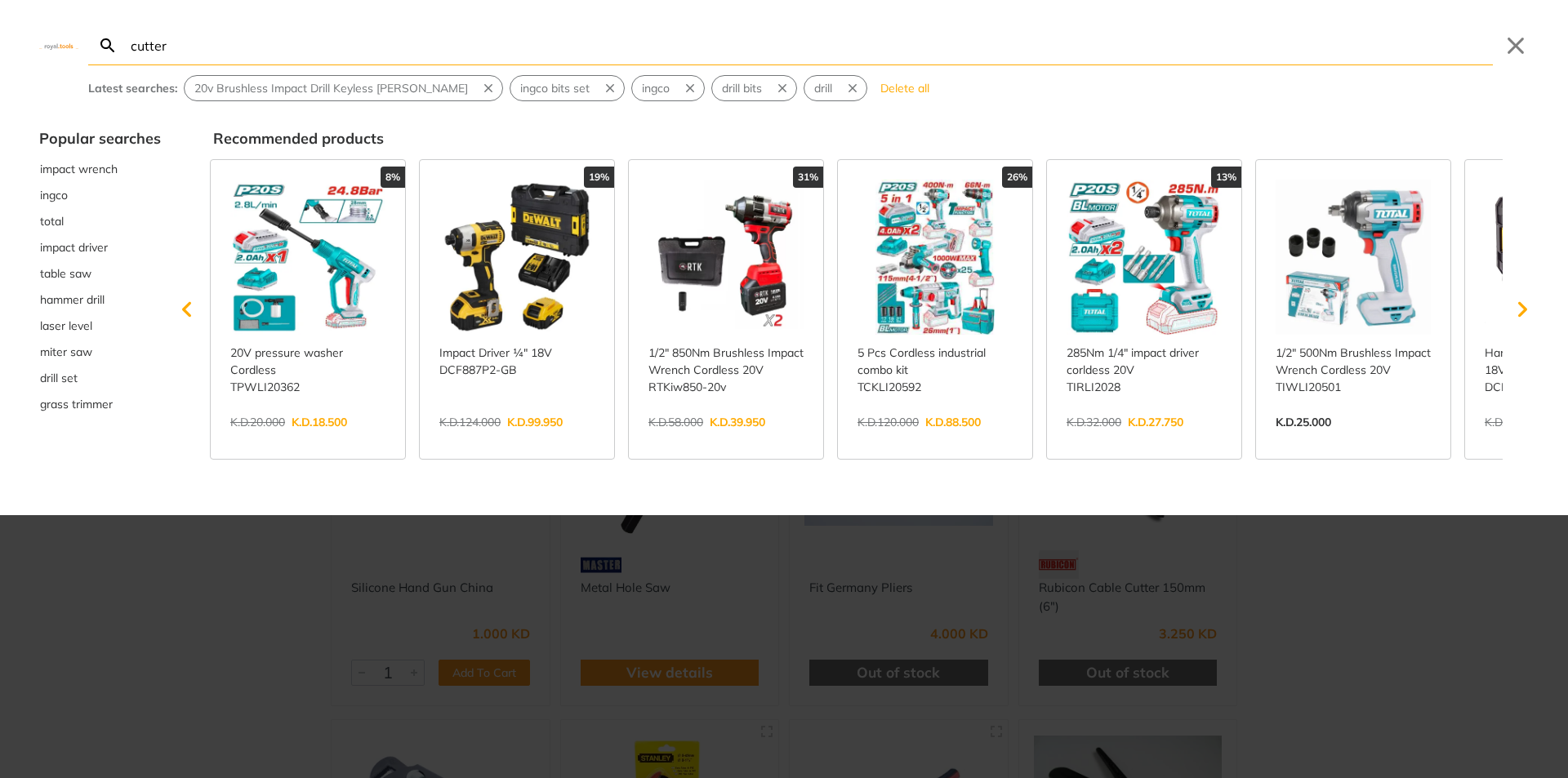
type input "cutter"
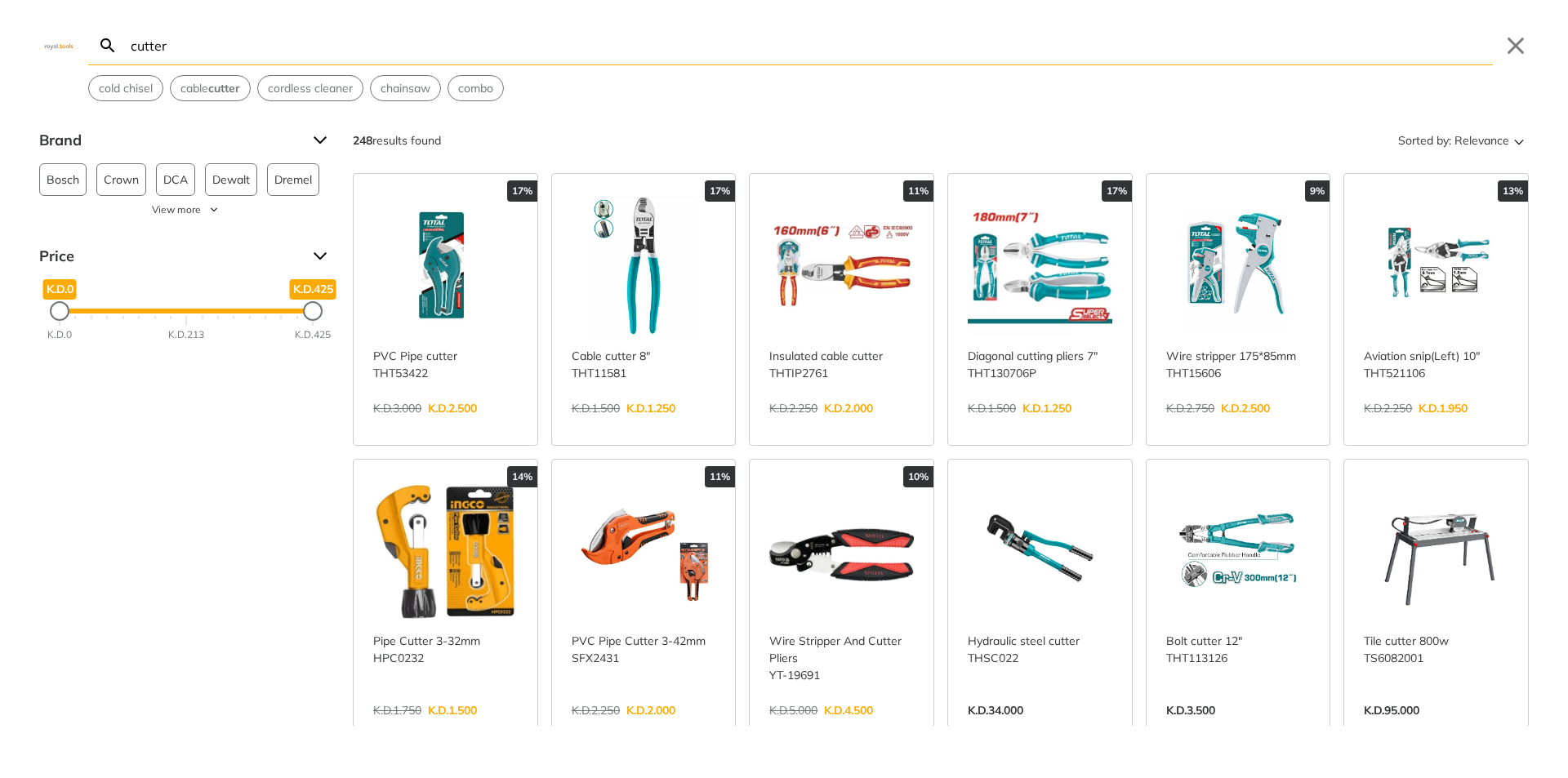
type input "cutter"
click at [689, 425] on link "View more →" at bounding box center [643, 425] width 145 height 0
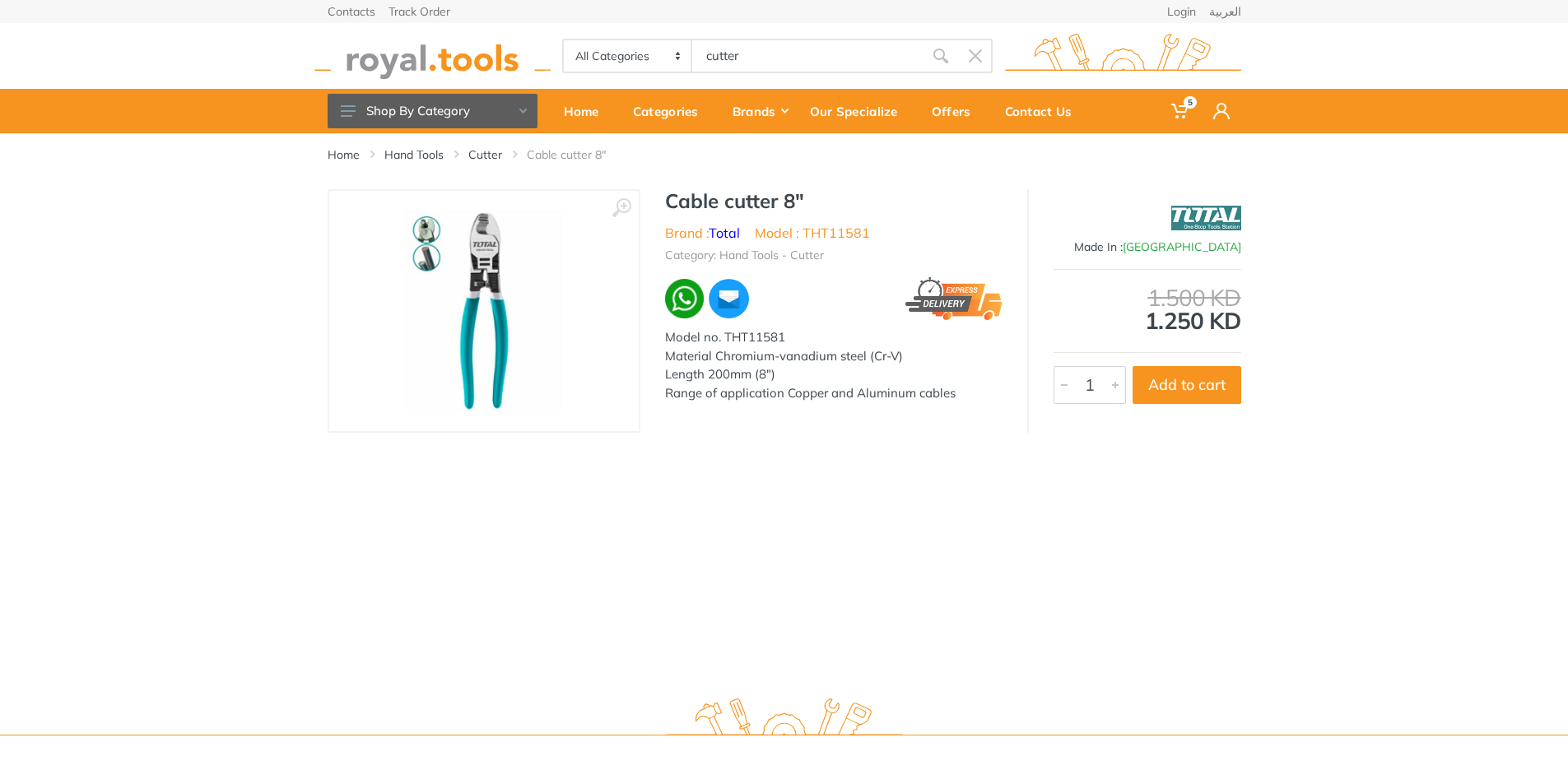
click at [1208, 389] on button "Add to cart" at bounding box center [1187, 384] width 109 height 38
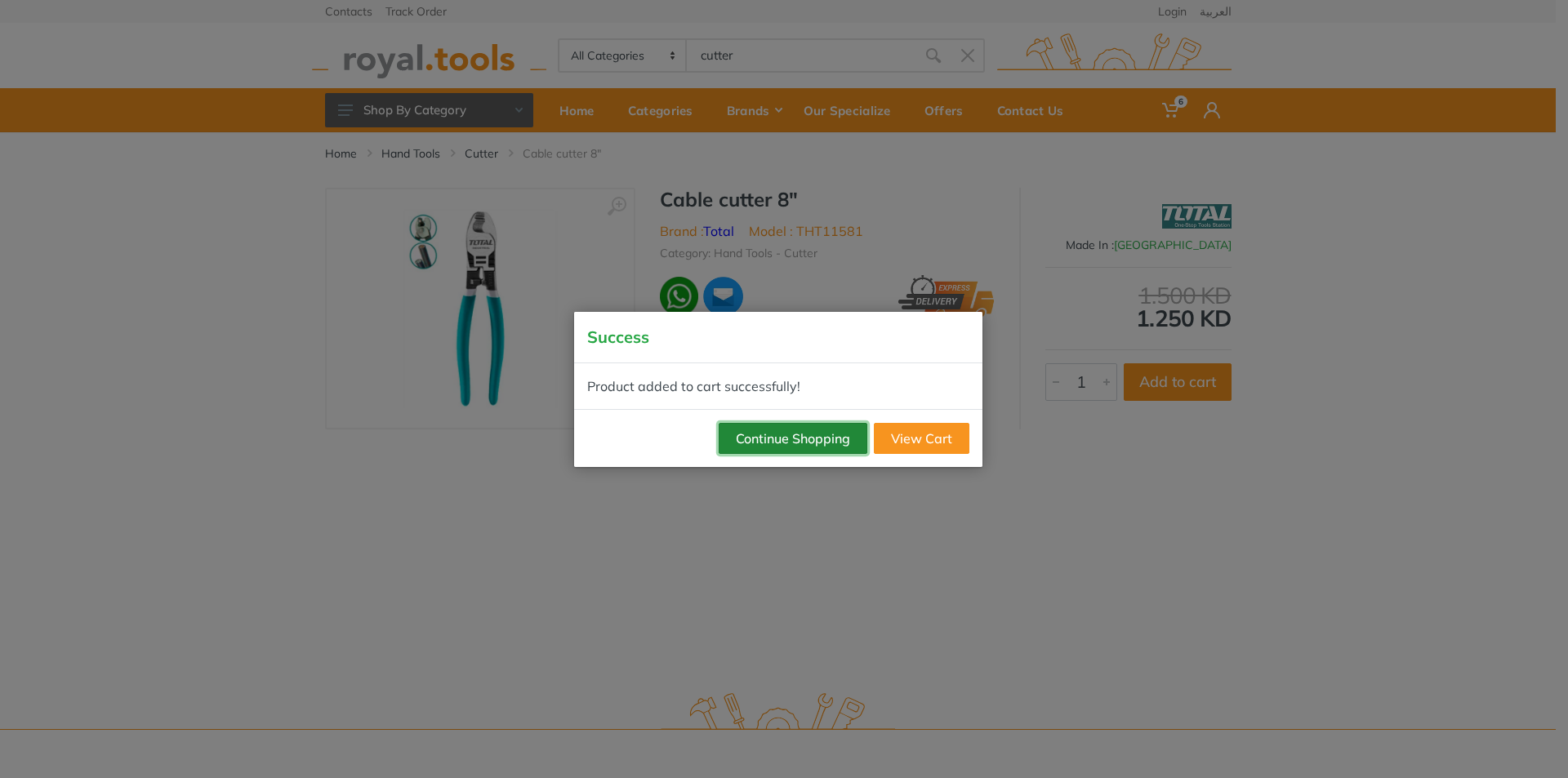
click at [842, 447] on button "Continue Shopping" at bounding box center [793, 438] width 148 height 31
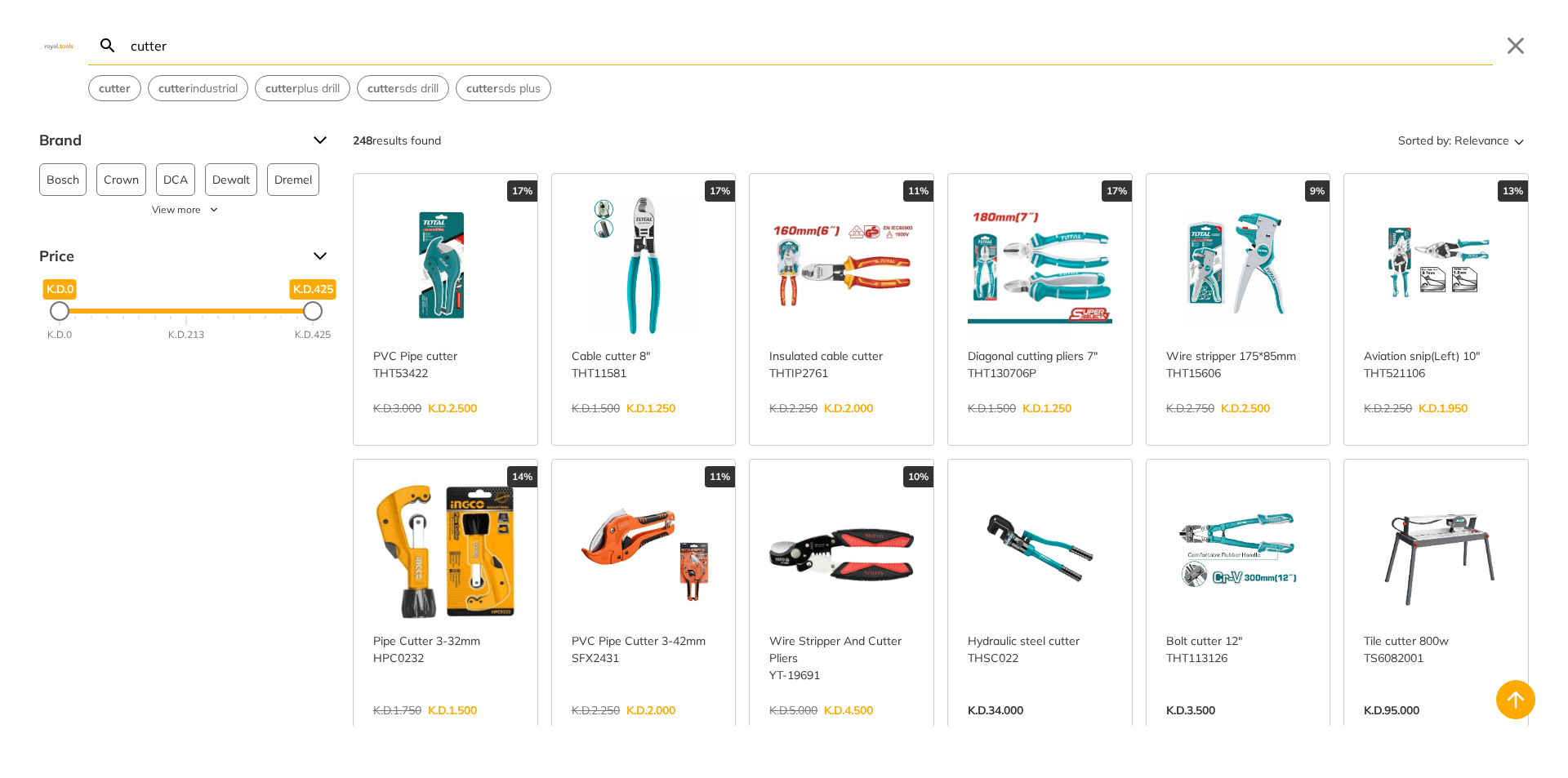
click at [1007, 425] on link "View more →" at bounding box center [1039, 425] width 145 height 0
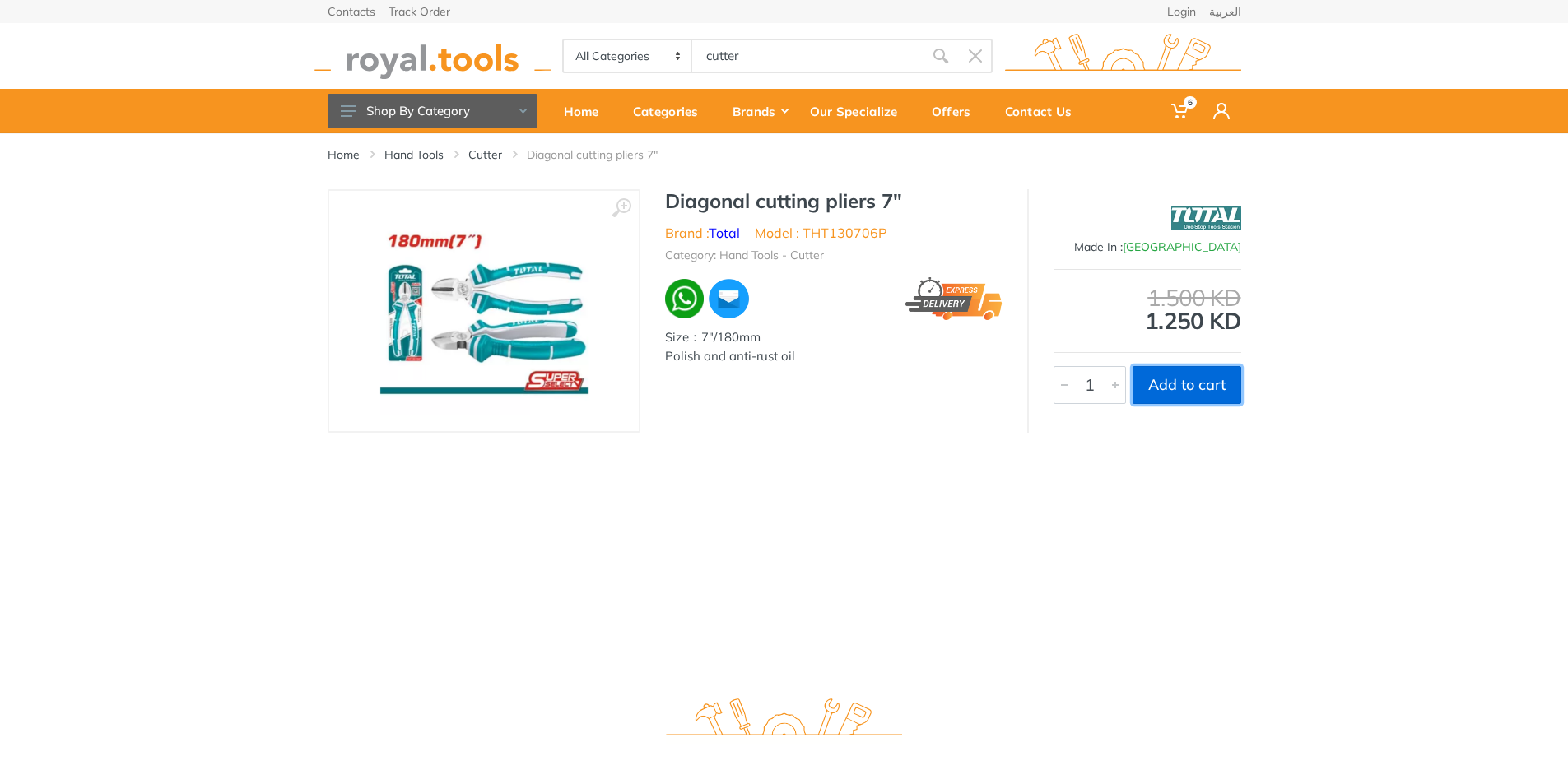
click at [1186, 388] on button "Add to cart" at bounding box center [1187, 384] width 109 height 38
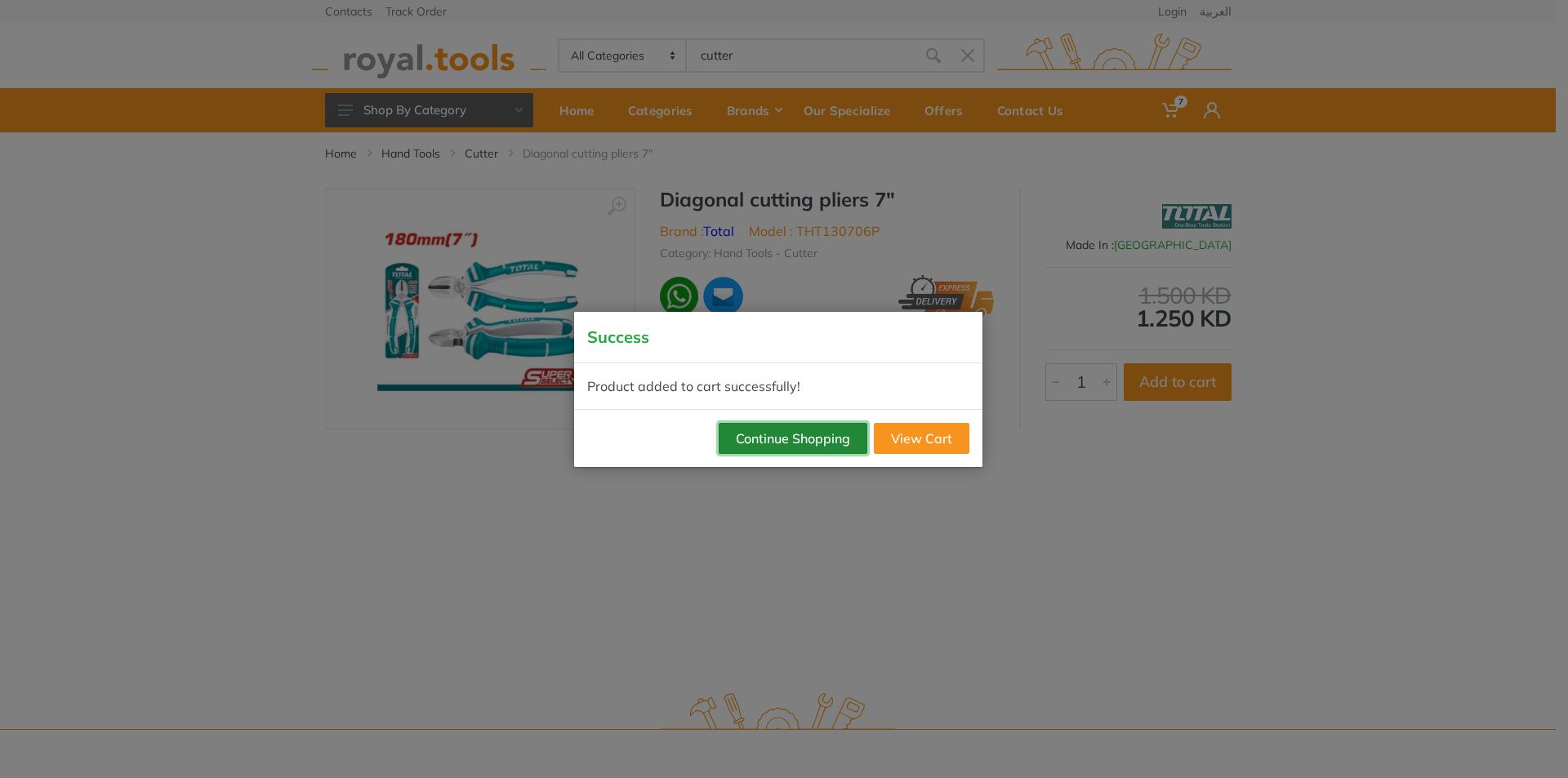
click at [853, 452] on button "Continue Shopping" at bounding box center [793, 438] width 148 height 31
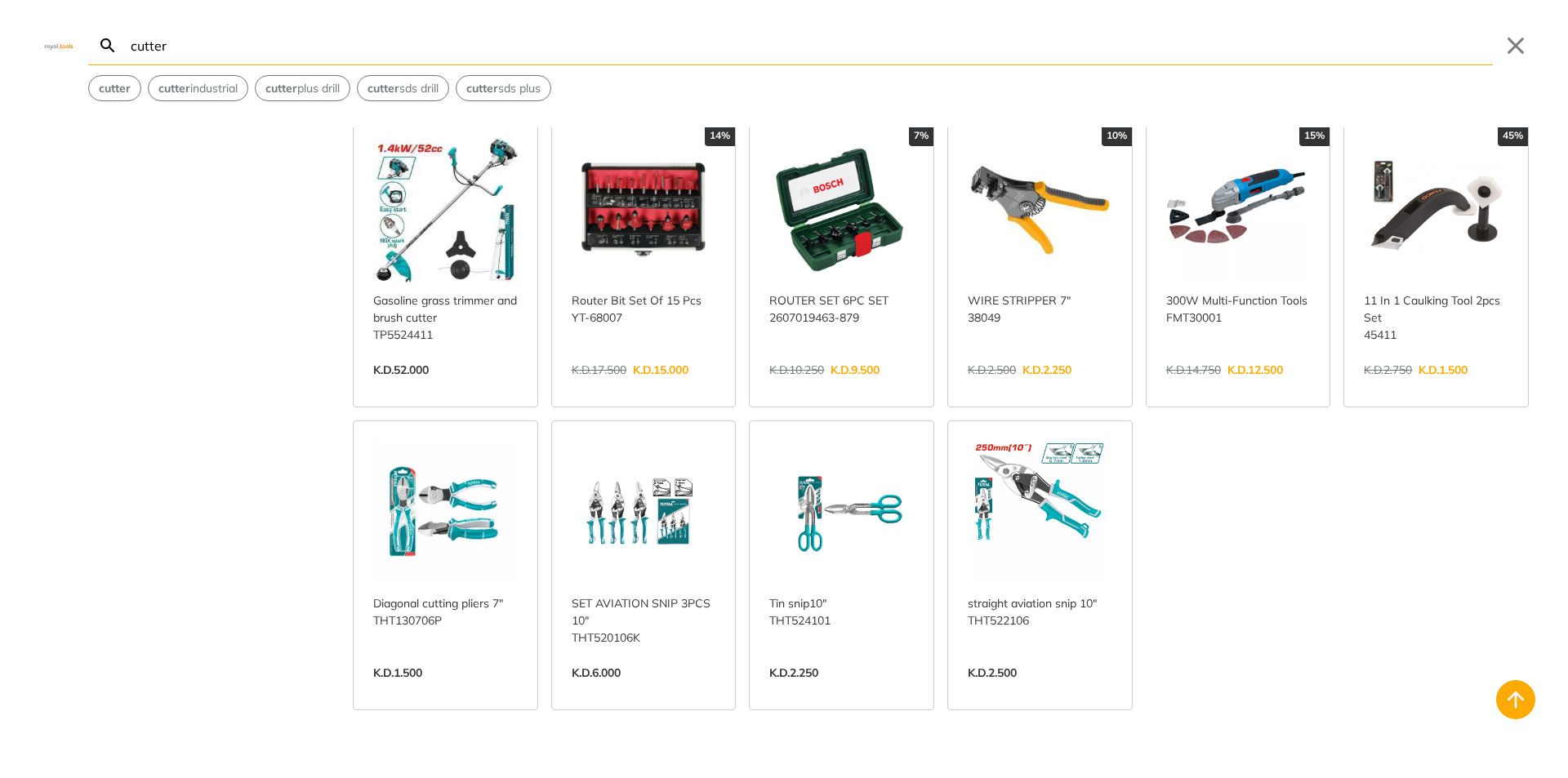
scroll to position [1551, 0]
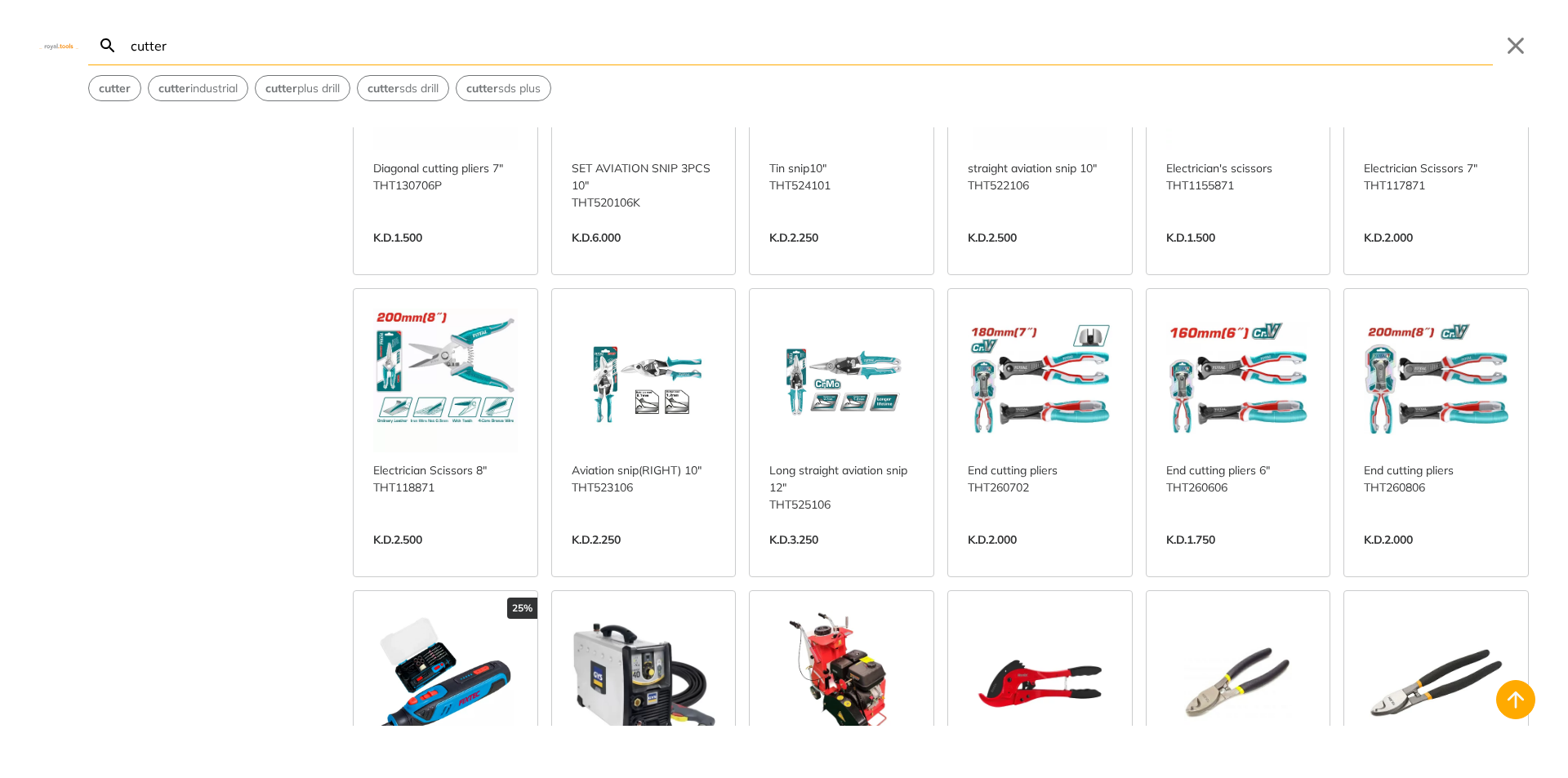
scroll to position [1960, 0]
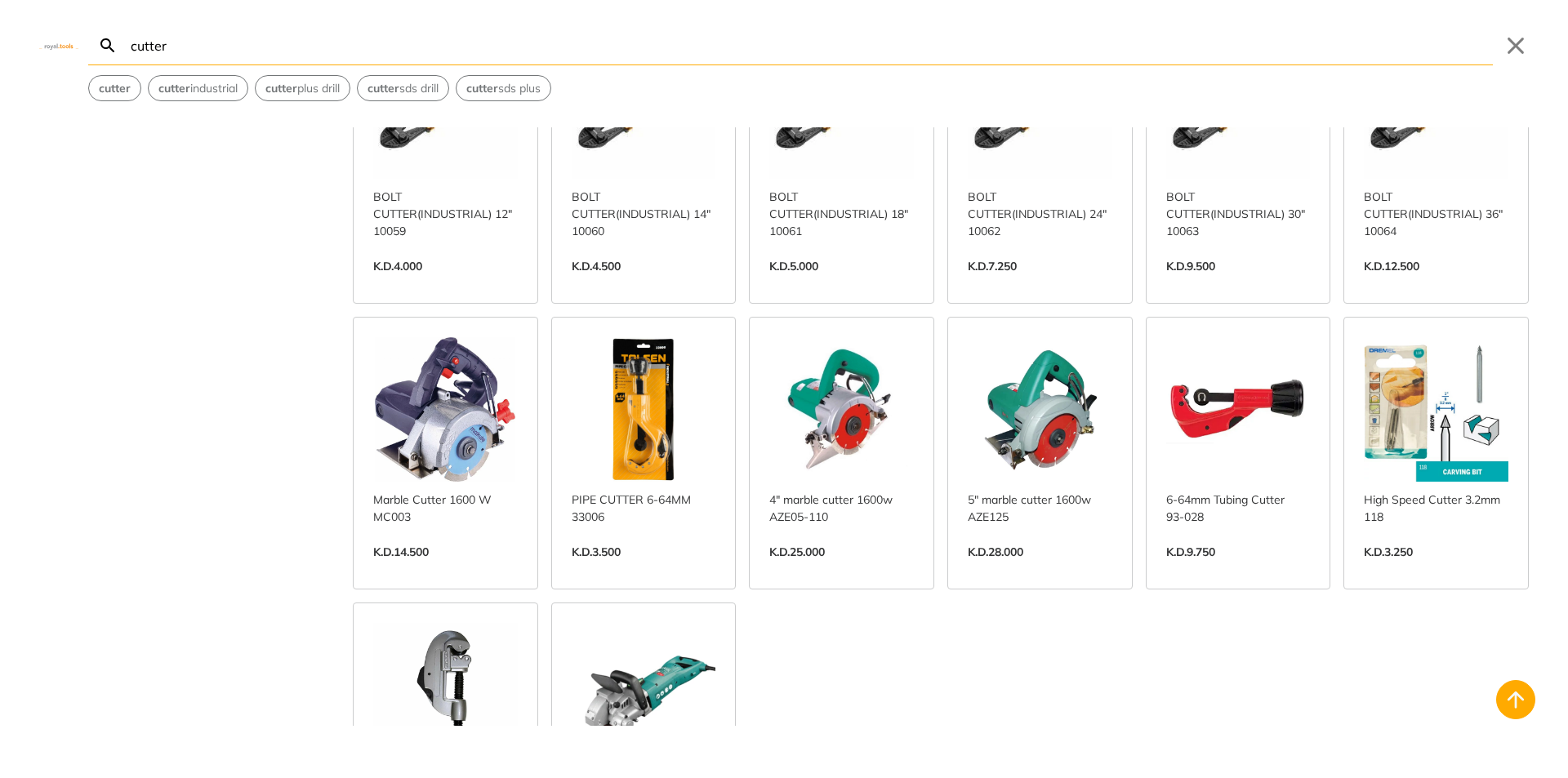
scroll to position [3592, 0]
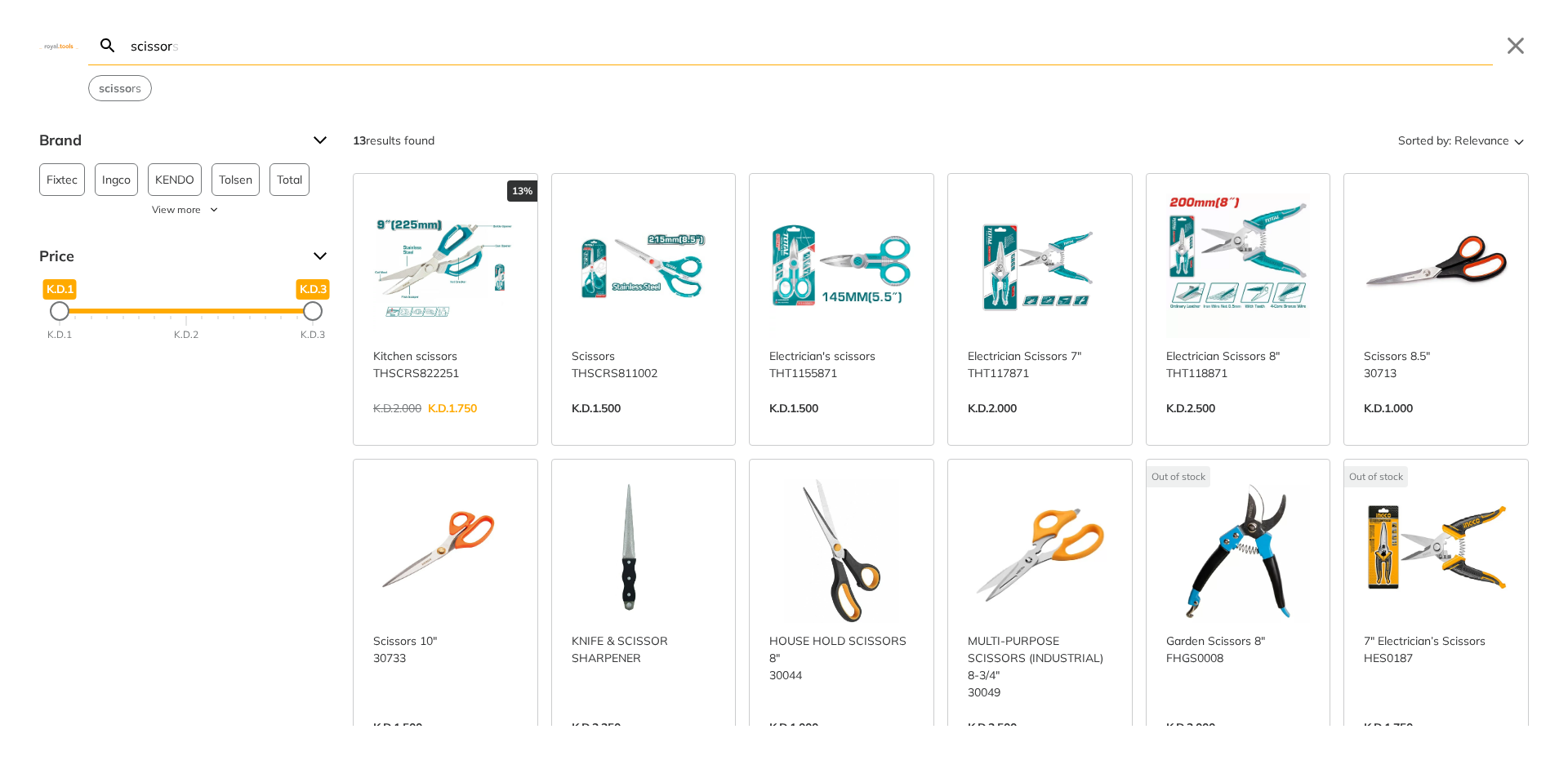
type input "scissor"
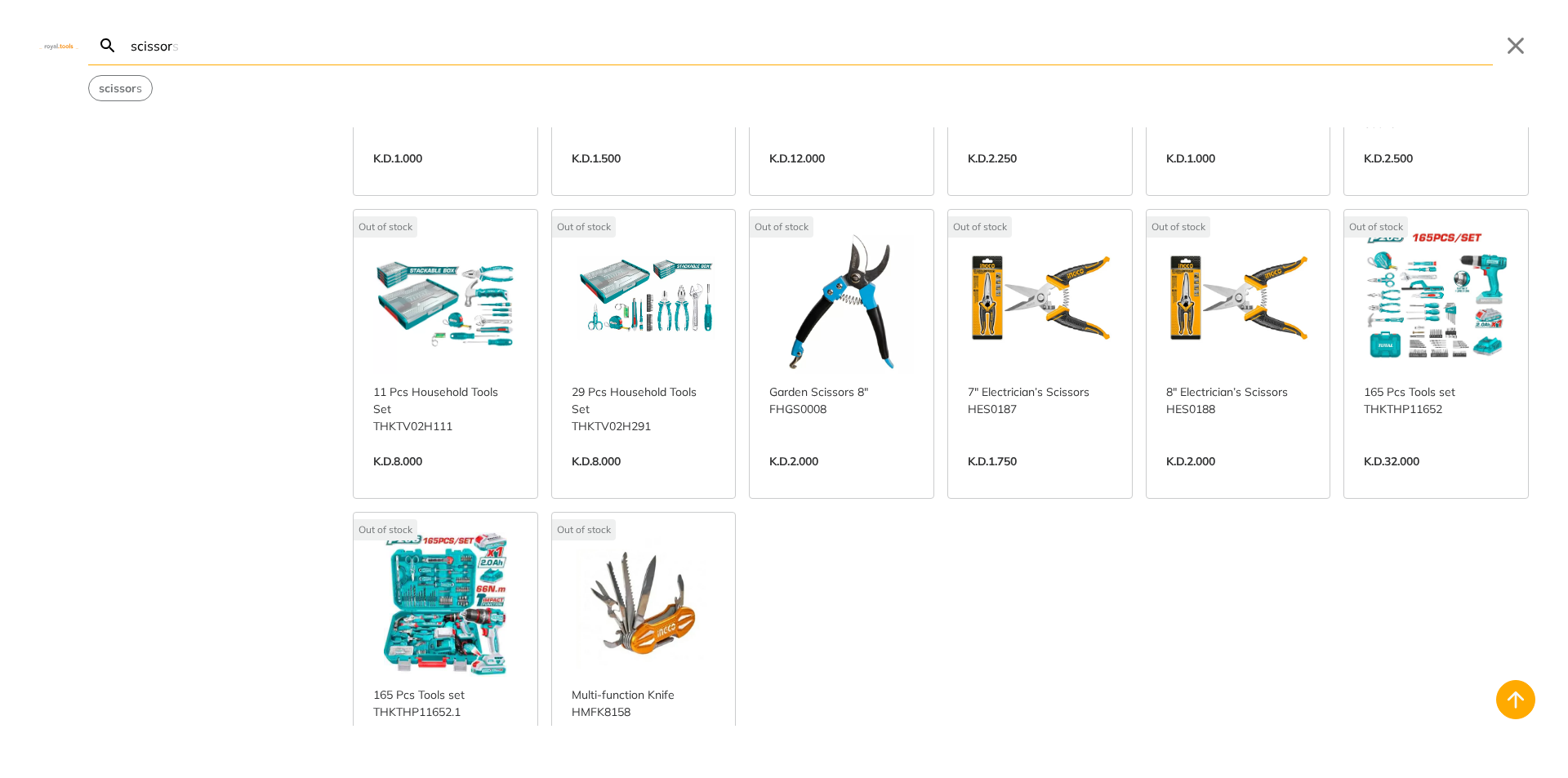
scroll to position [541, 0]
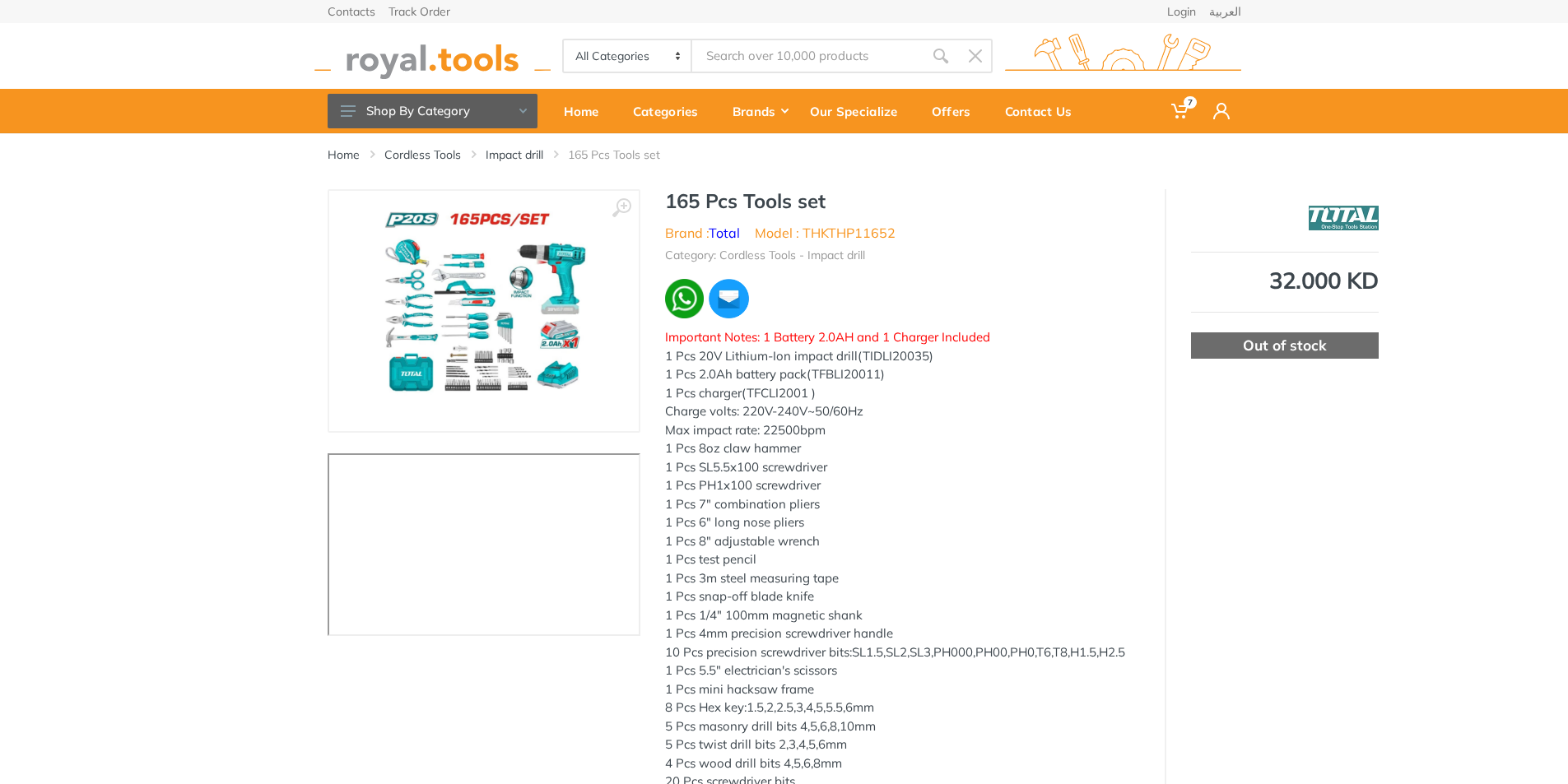
click at [766, 48] on input "Site search" at bounding box center [808, 56] width 231 height 34
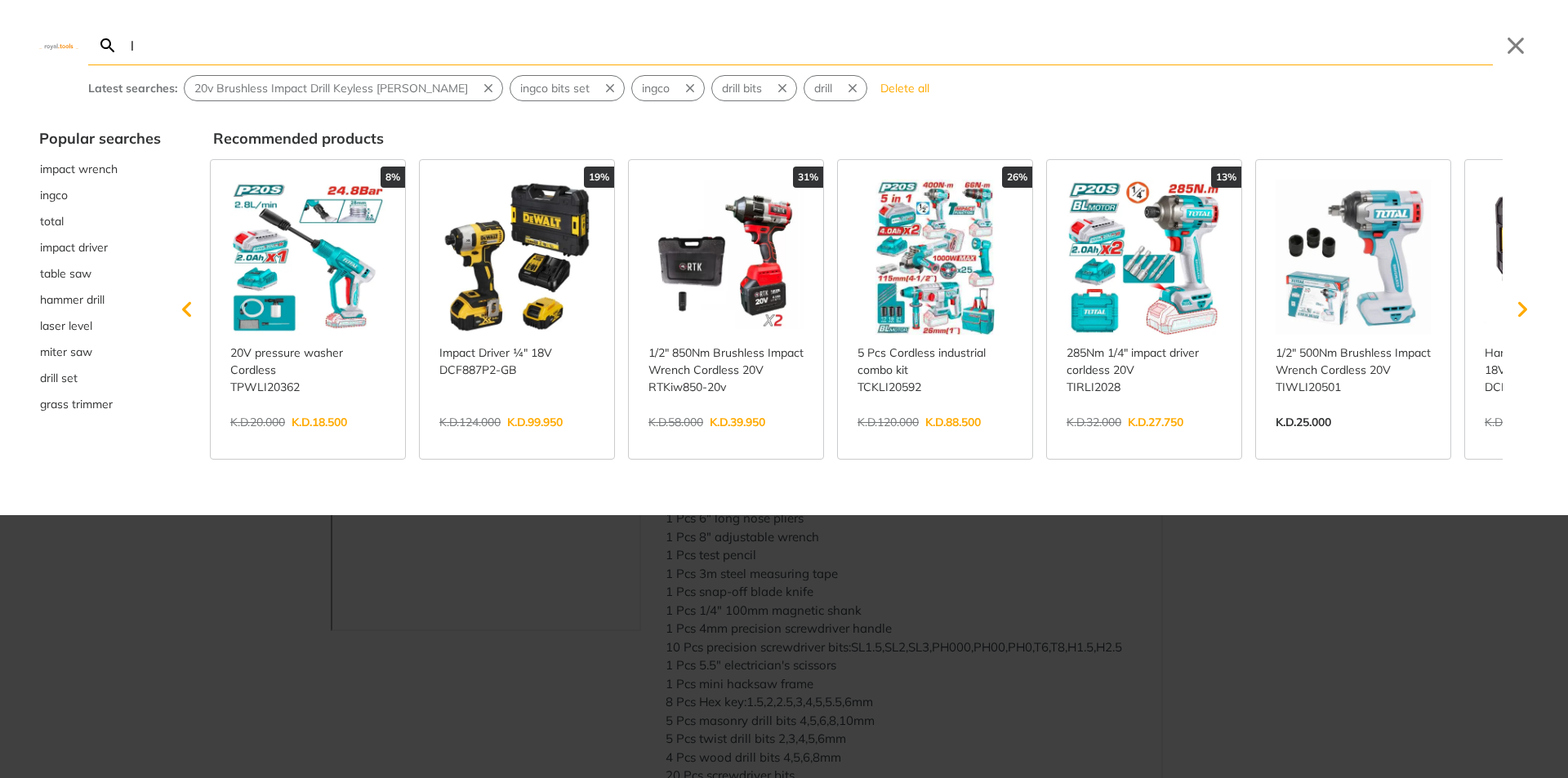
type input "ln"
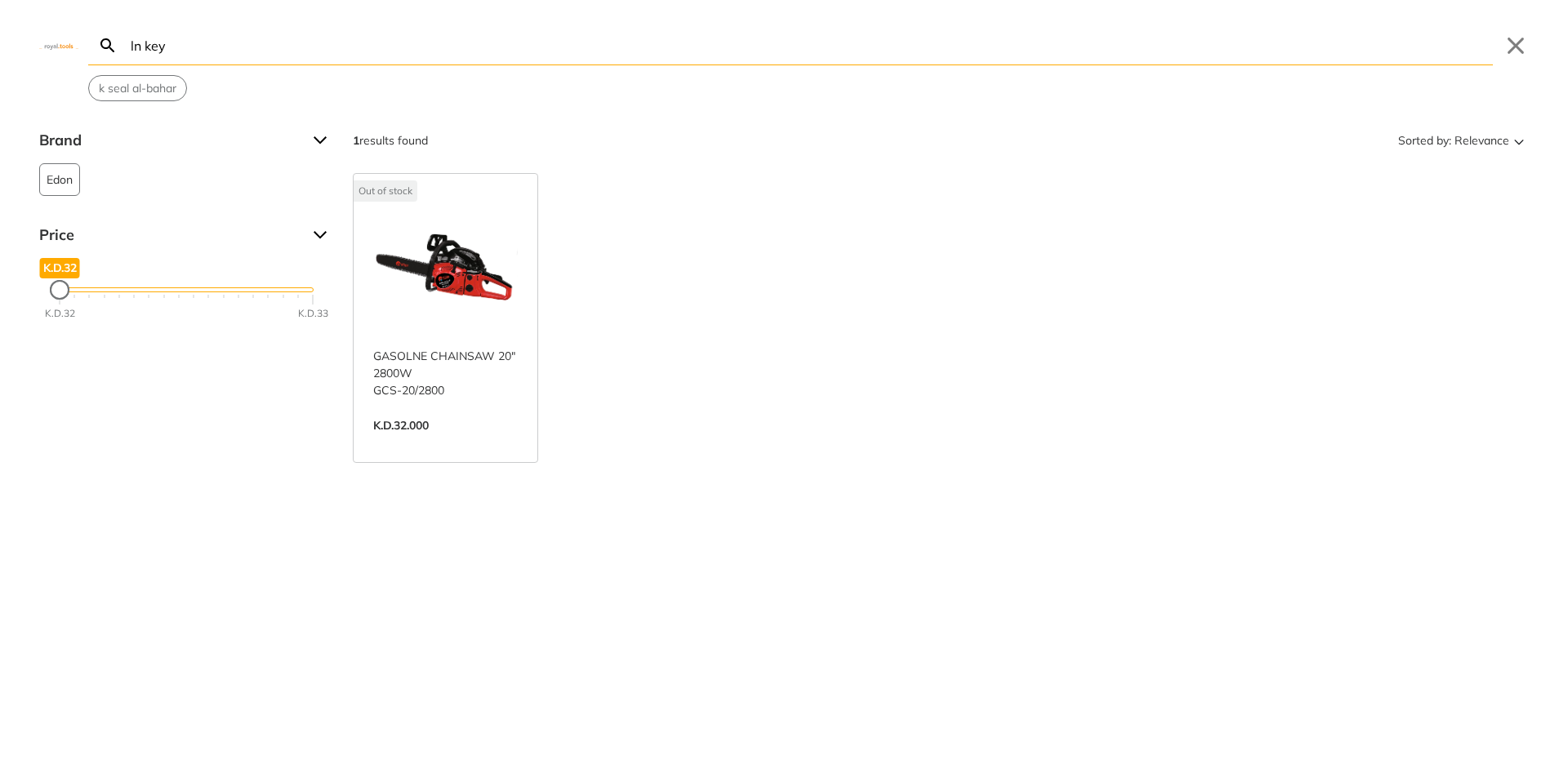
type input "ln key"
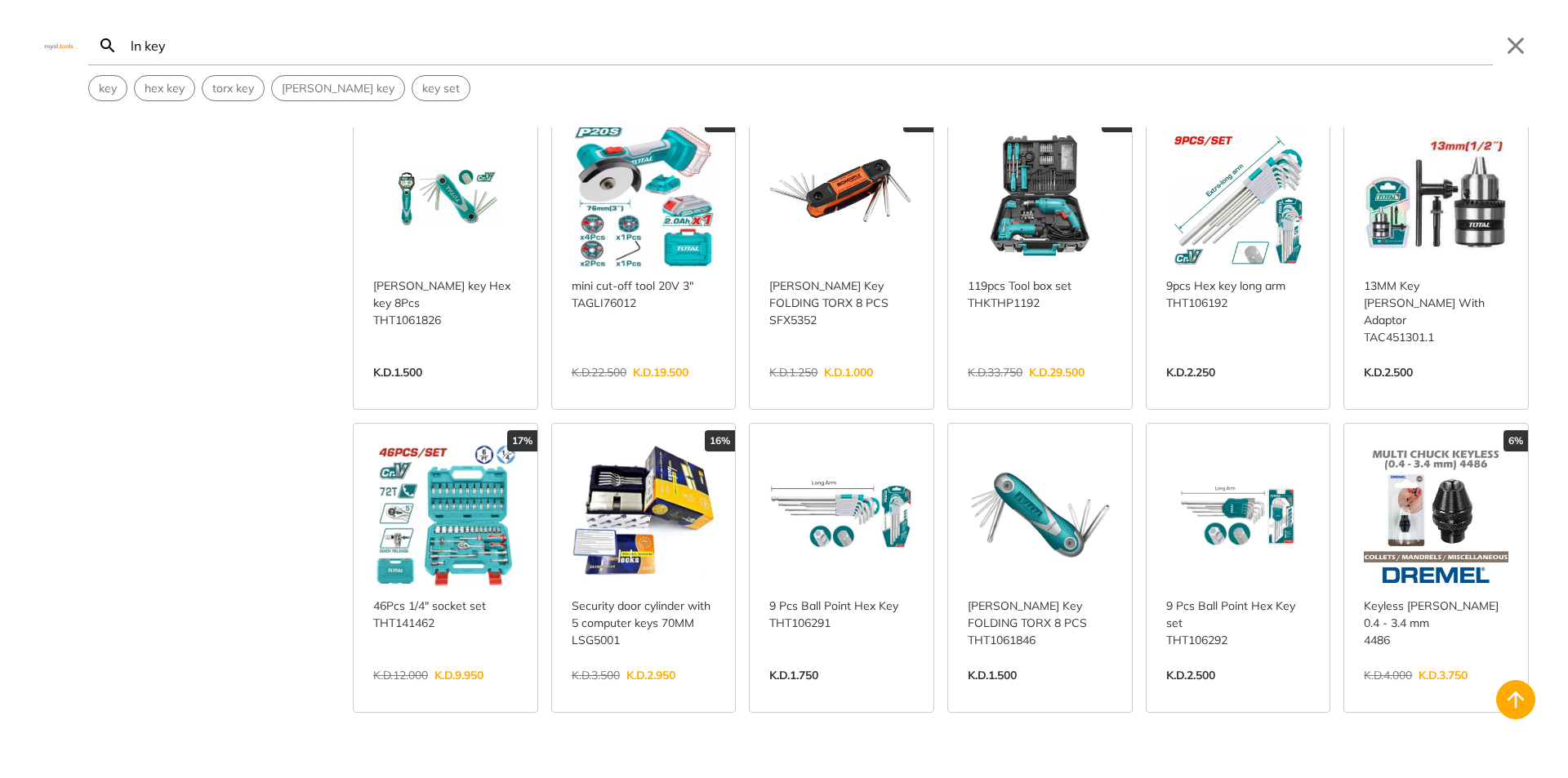
scroll to position [408, 0]
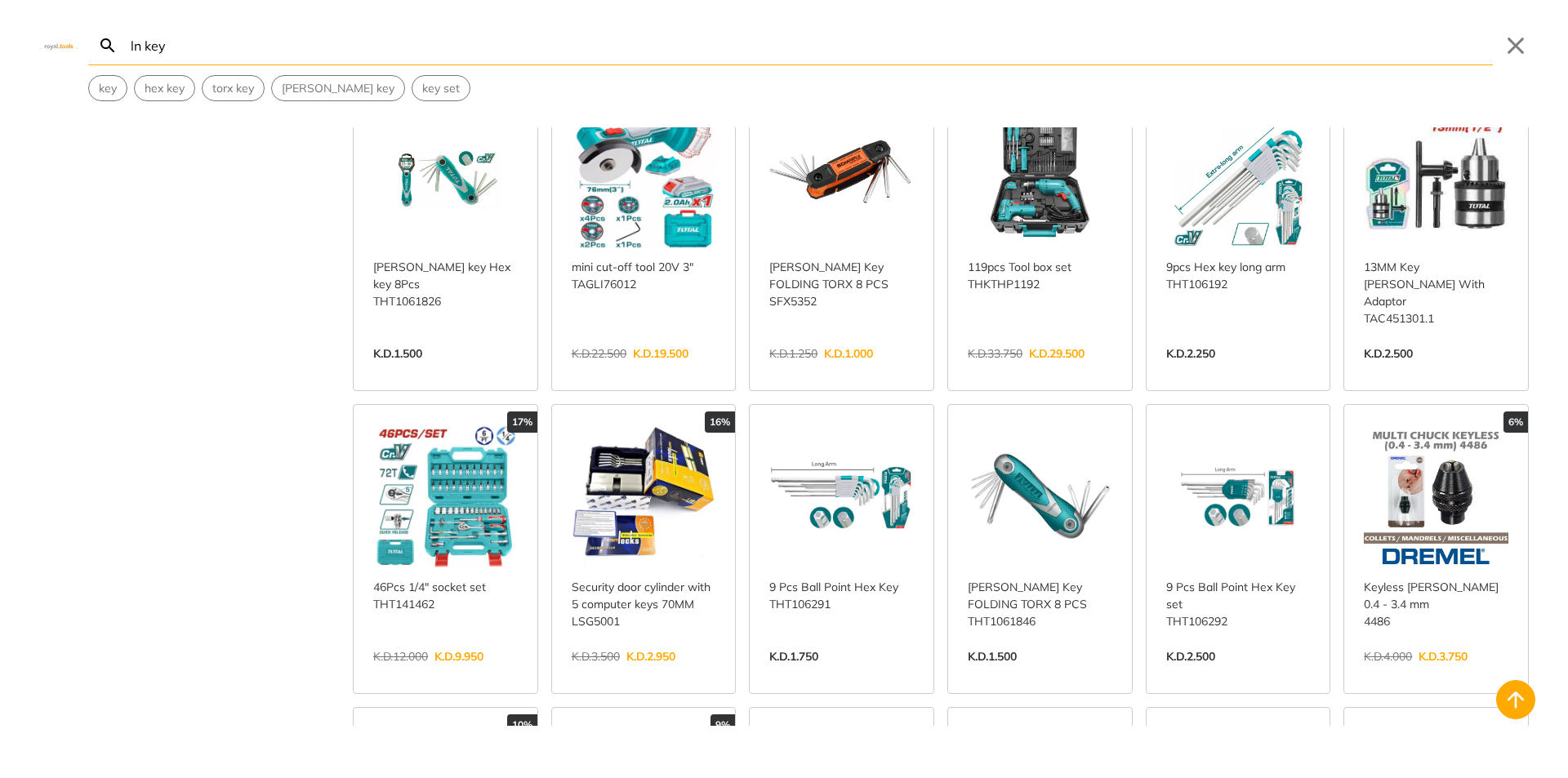
click at [842, 673] on link "View more →" at bounding box center [841, 673] width 145 height 0
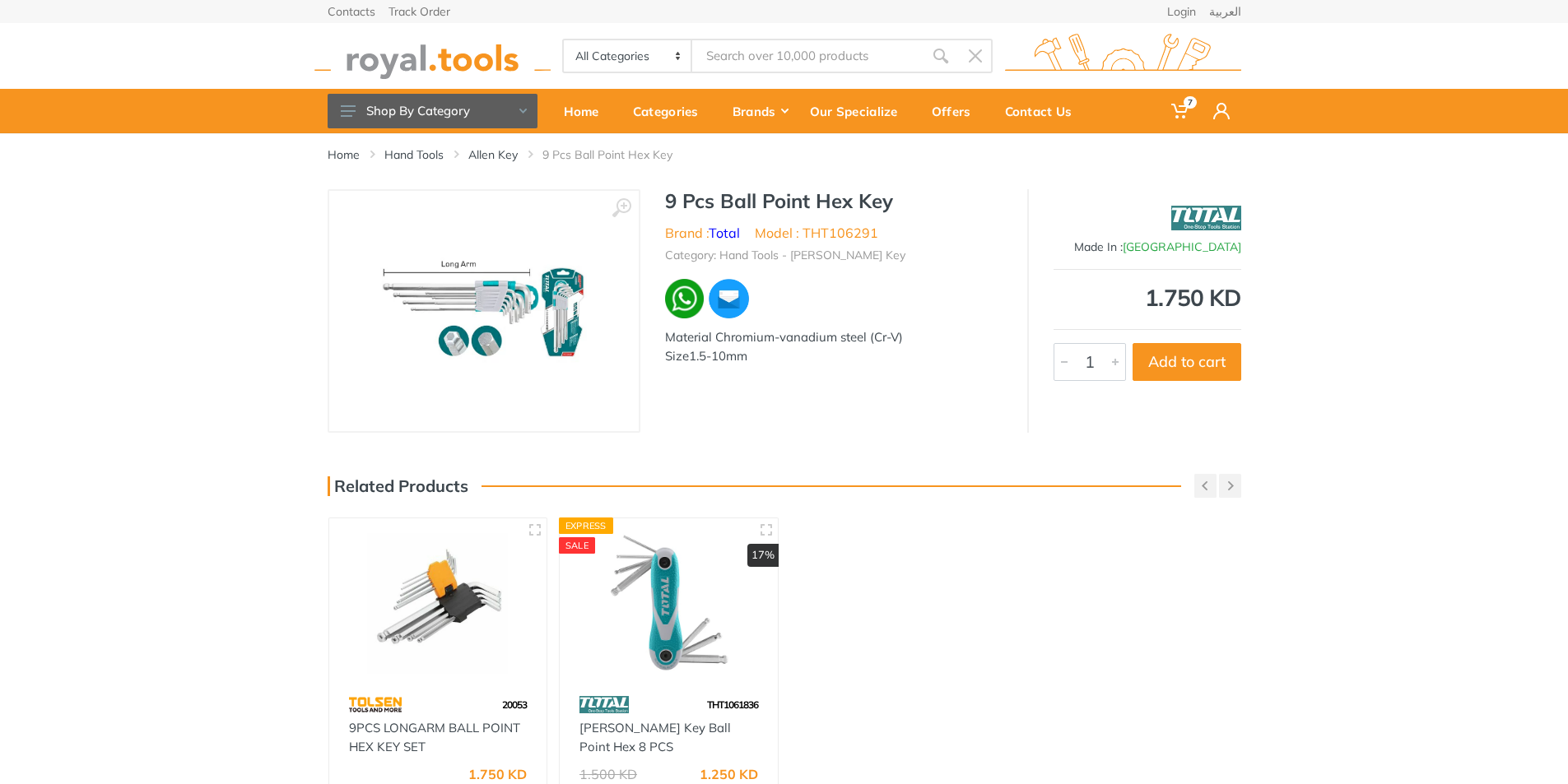
type input "ln key"
click at [494, 304] on img at bounding box center [484, 311] width 207 height 207
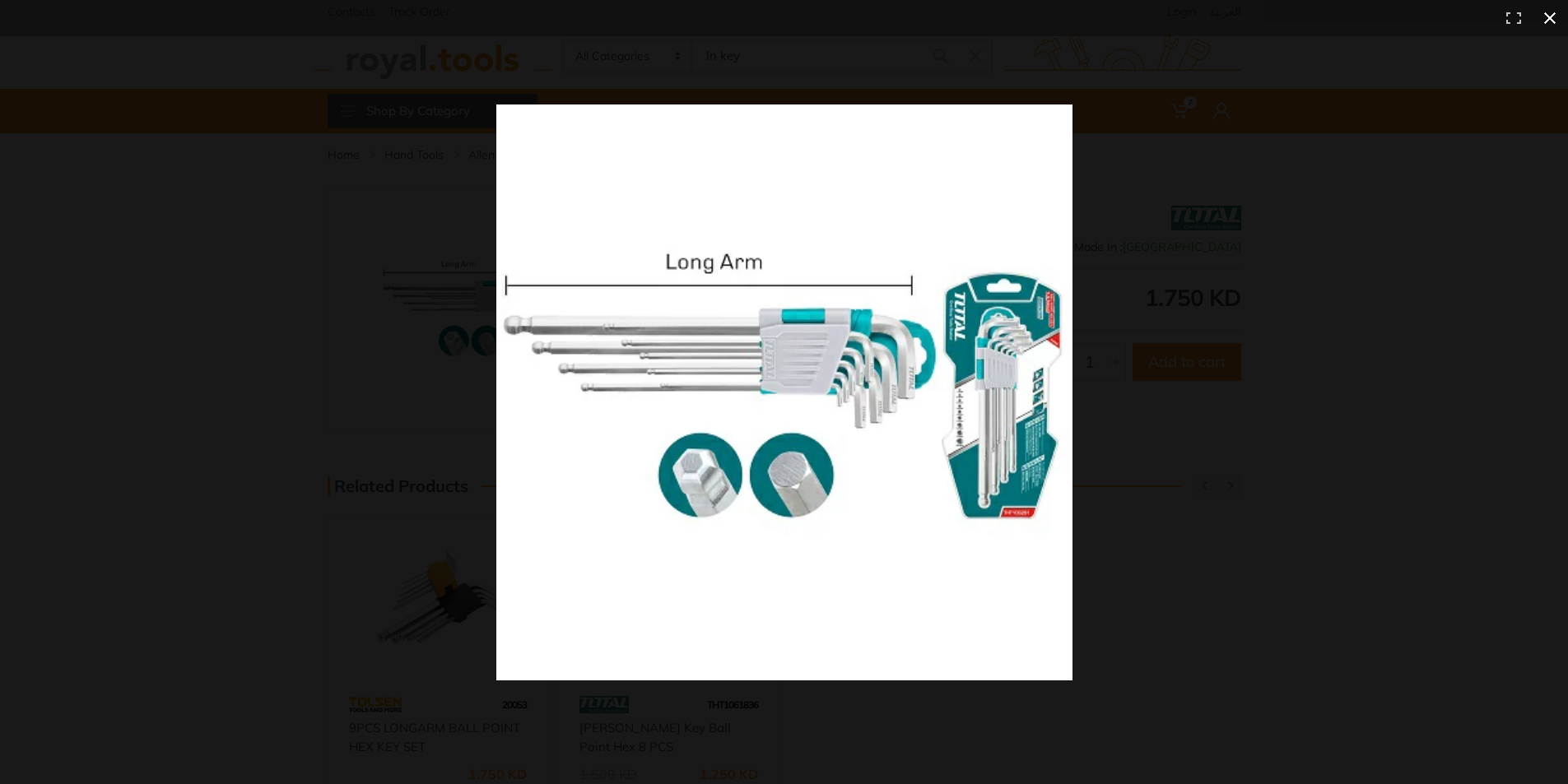
click at [1171, 370] on div at bounding box center [1131, 421] width 1270 height 634
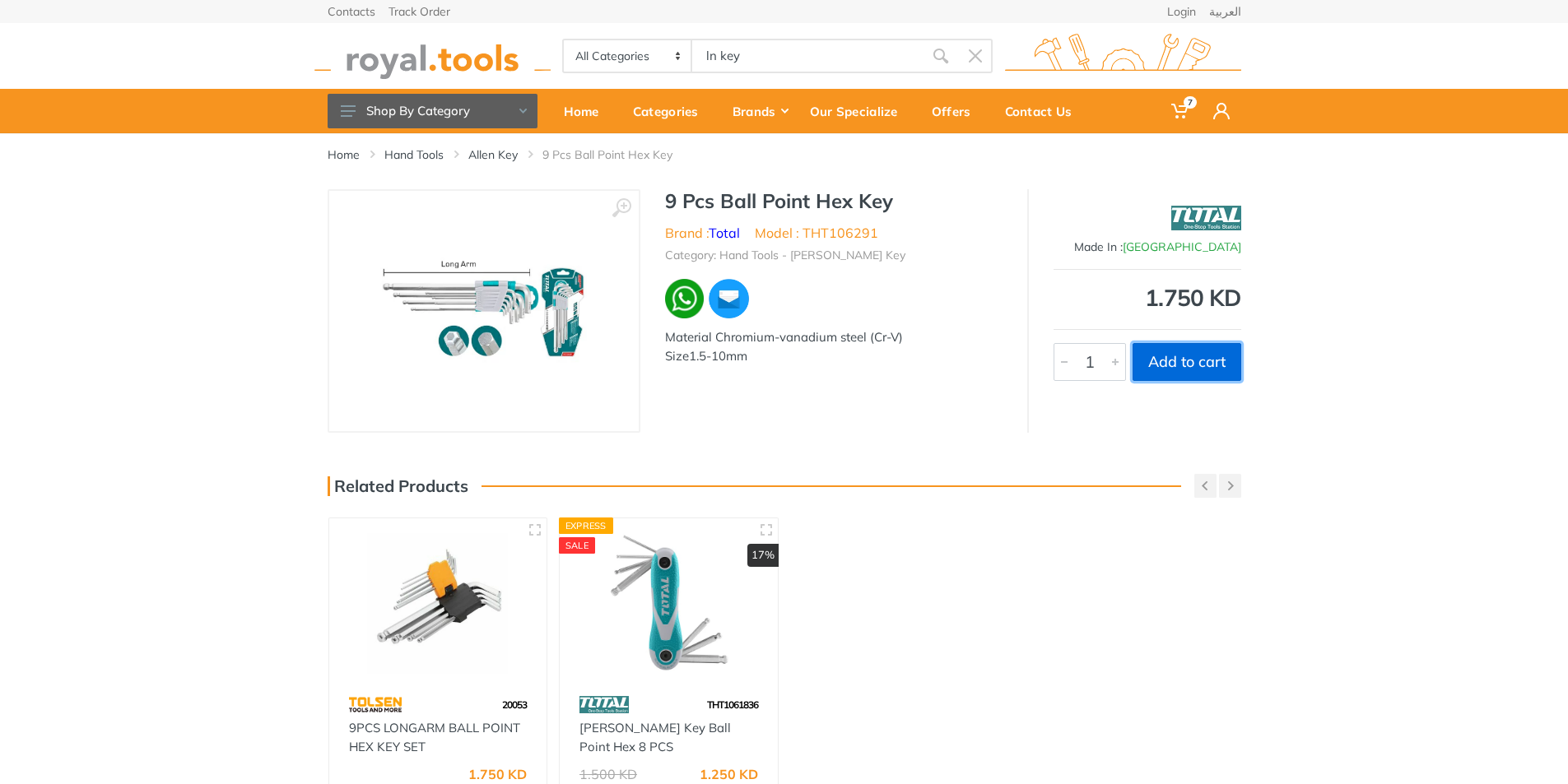
click at [1182, 366] on button "Add to cart" at bounding box center [1187, 362] width 109 height 38
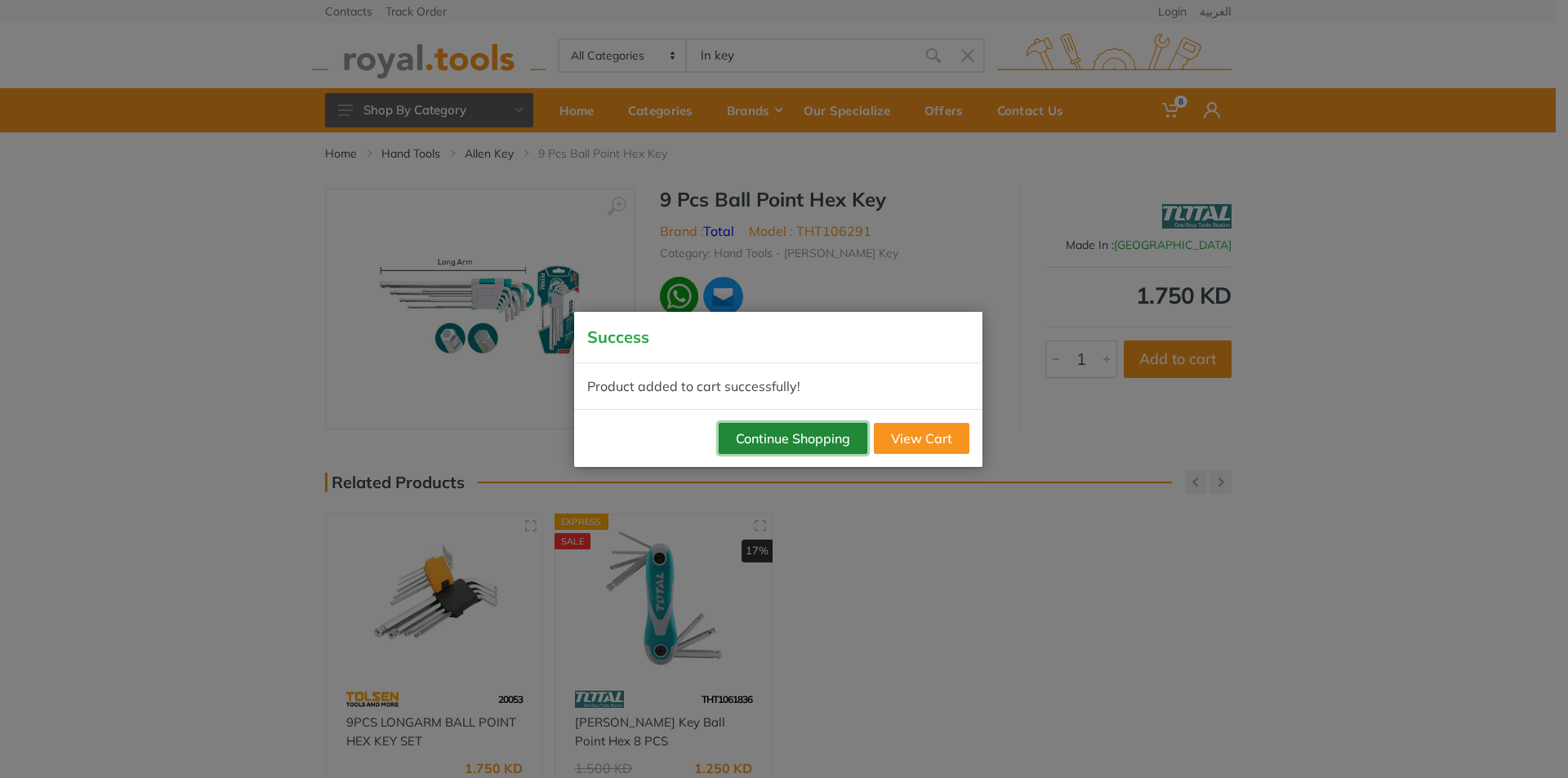
click at [841, 440] on button "Continue Shopping" at bounding box center [793, 438] width 148 height 31
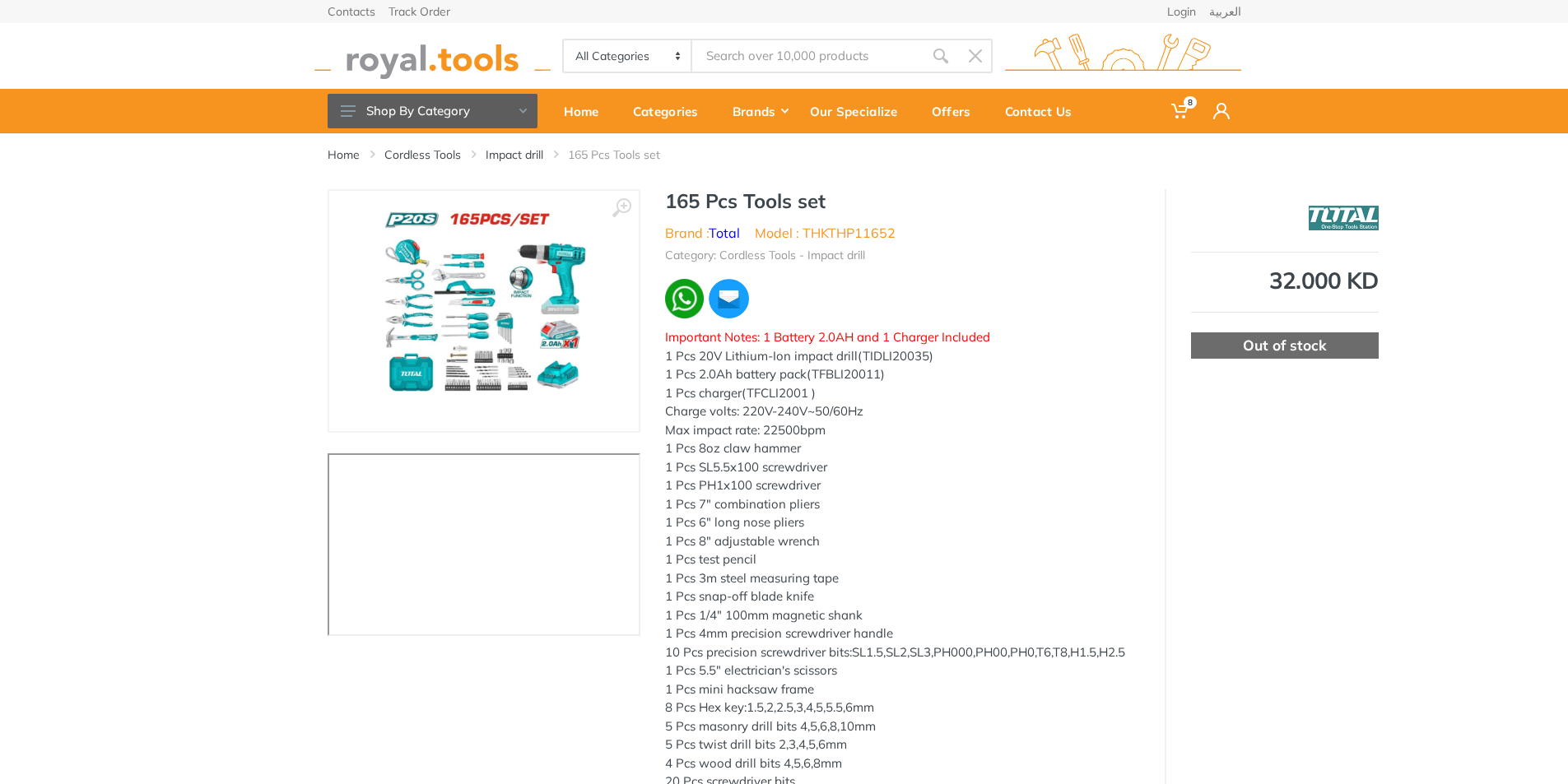
type input "ln key"
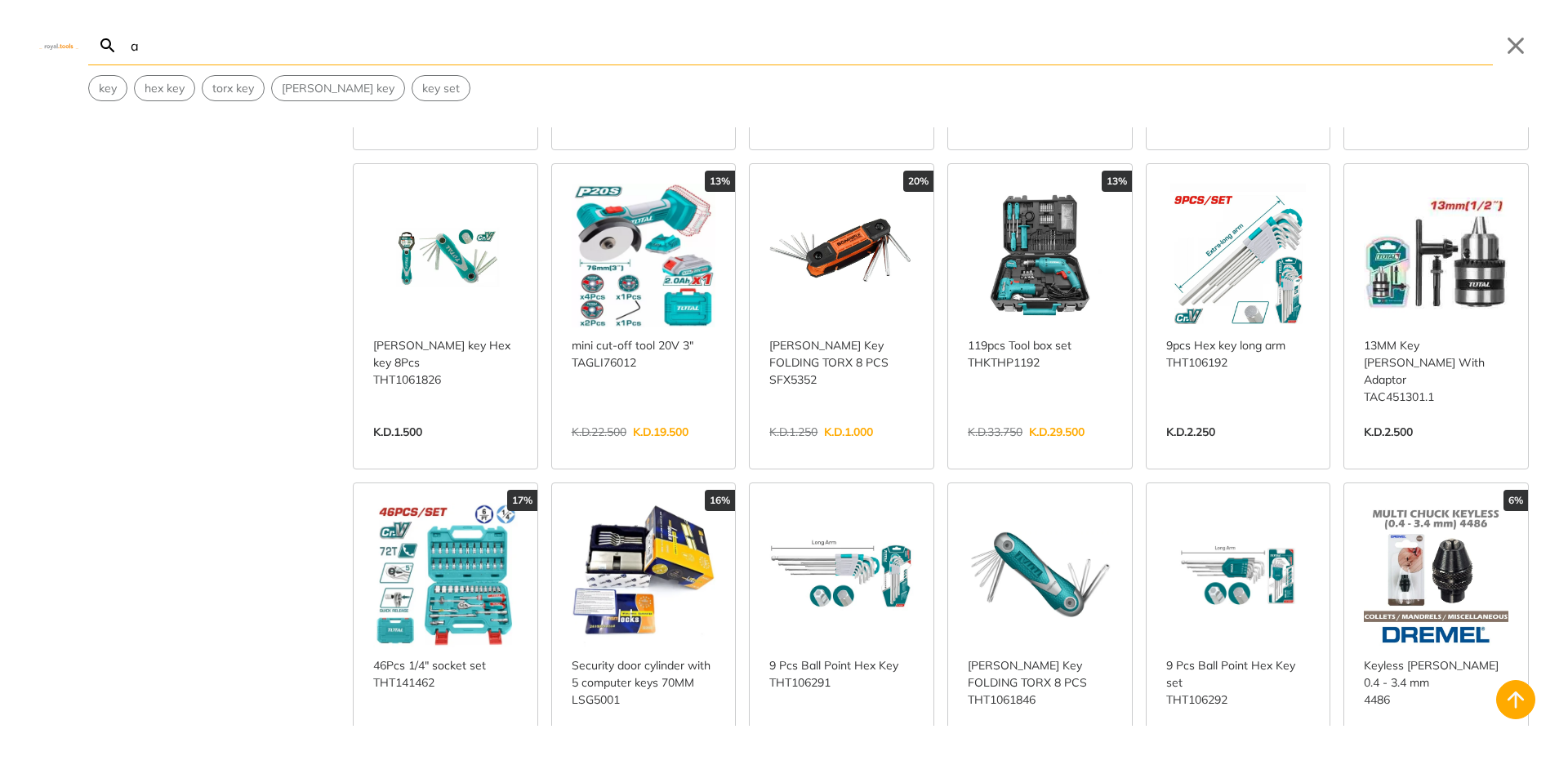
scroll to position [340, 0]
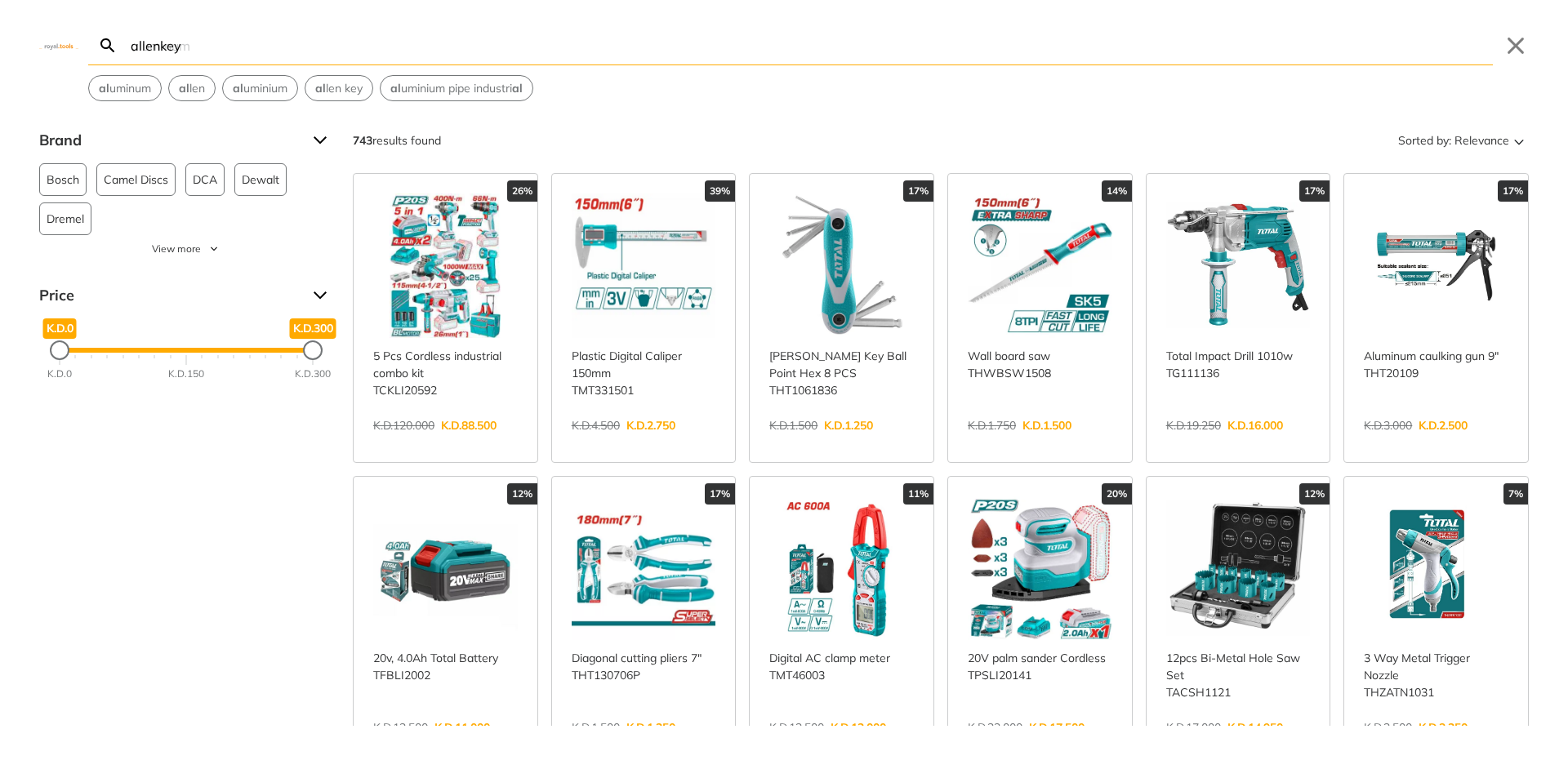
type input "allenkey"
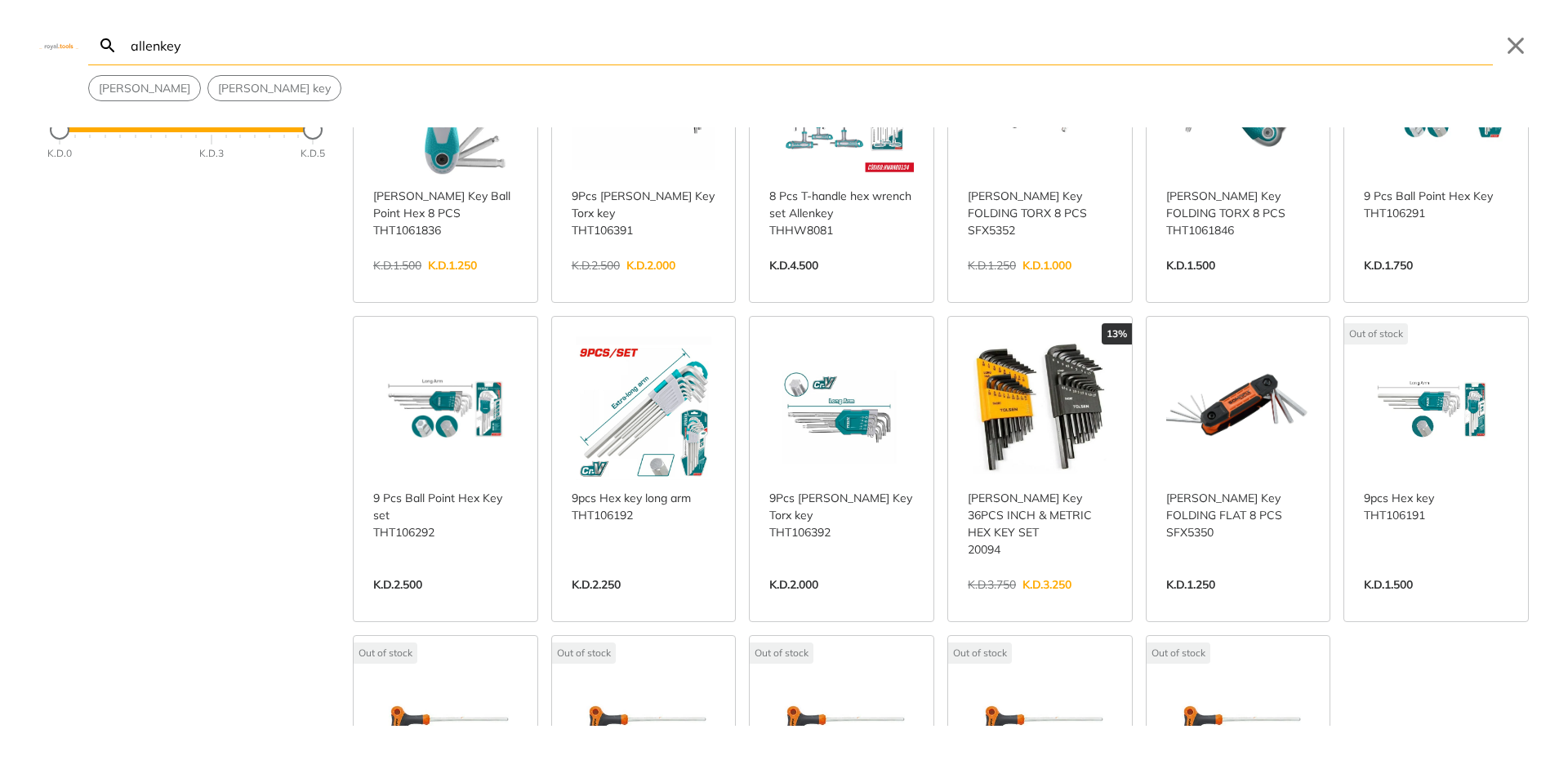
scroll to position [163, 0]
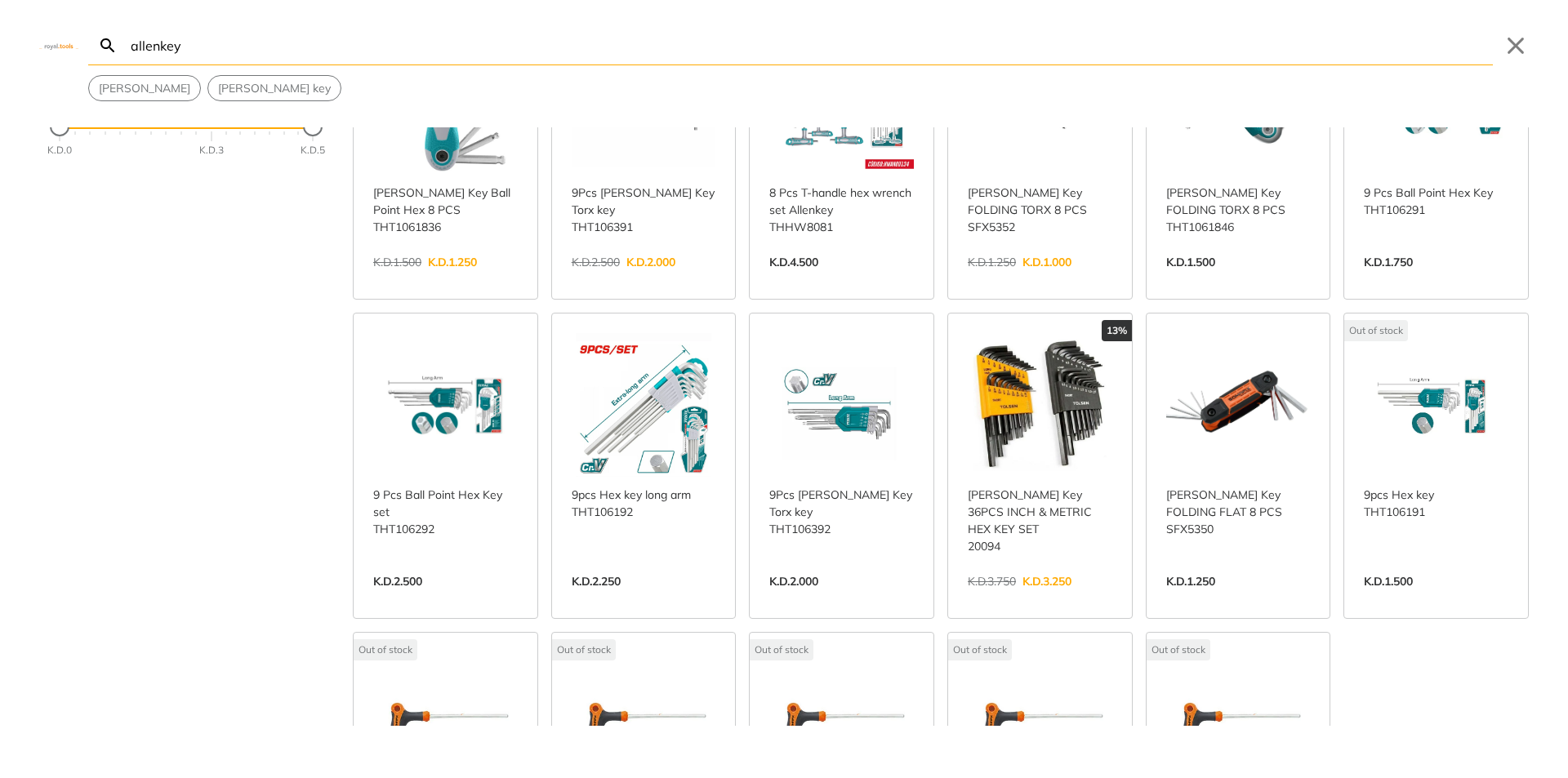
click at [1064, 599] on link "View more →" at bounding box center [1039, 599] width 145 height 0
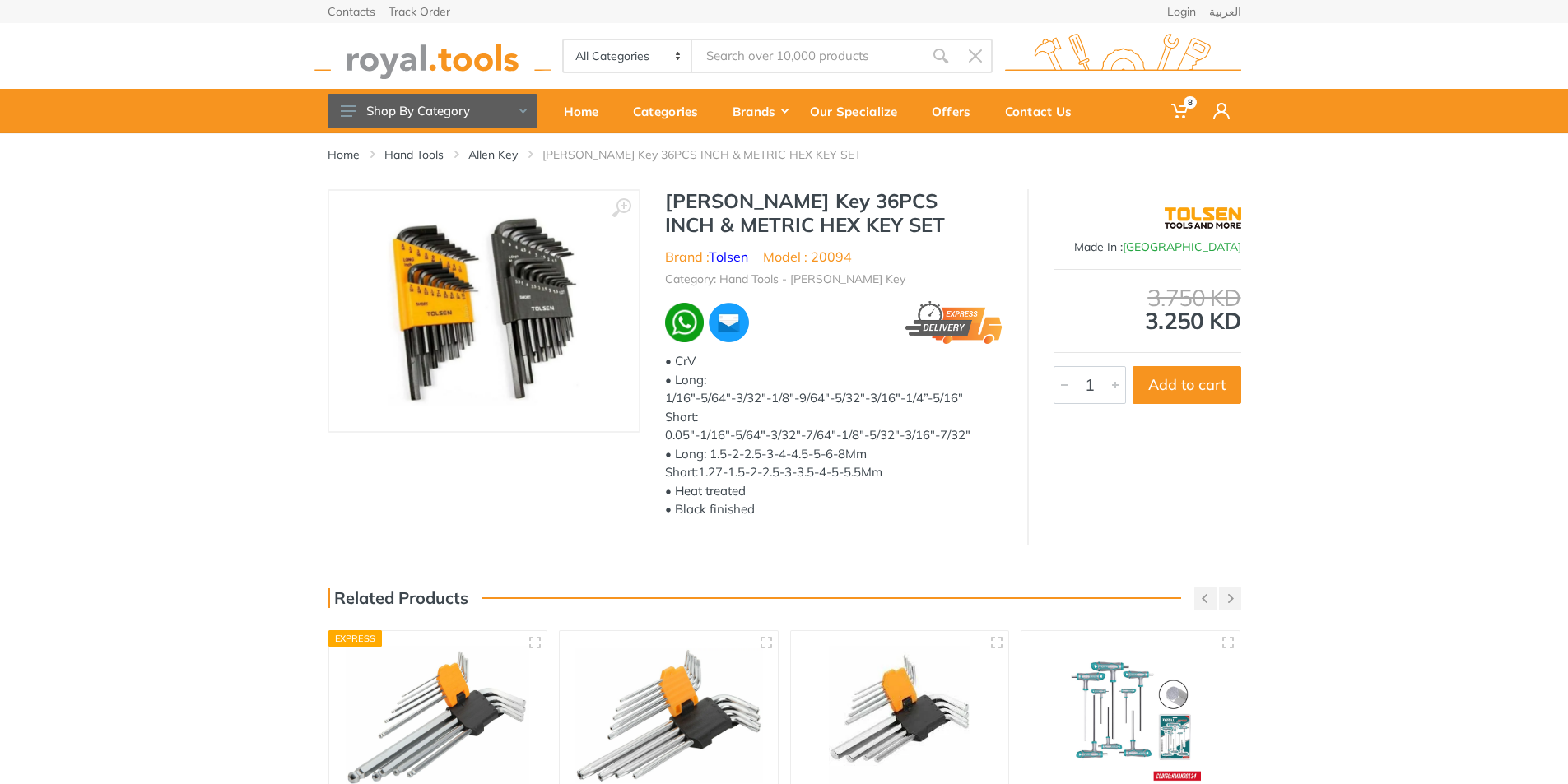
type input "allenkey"
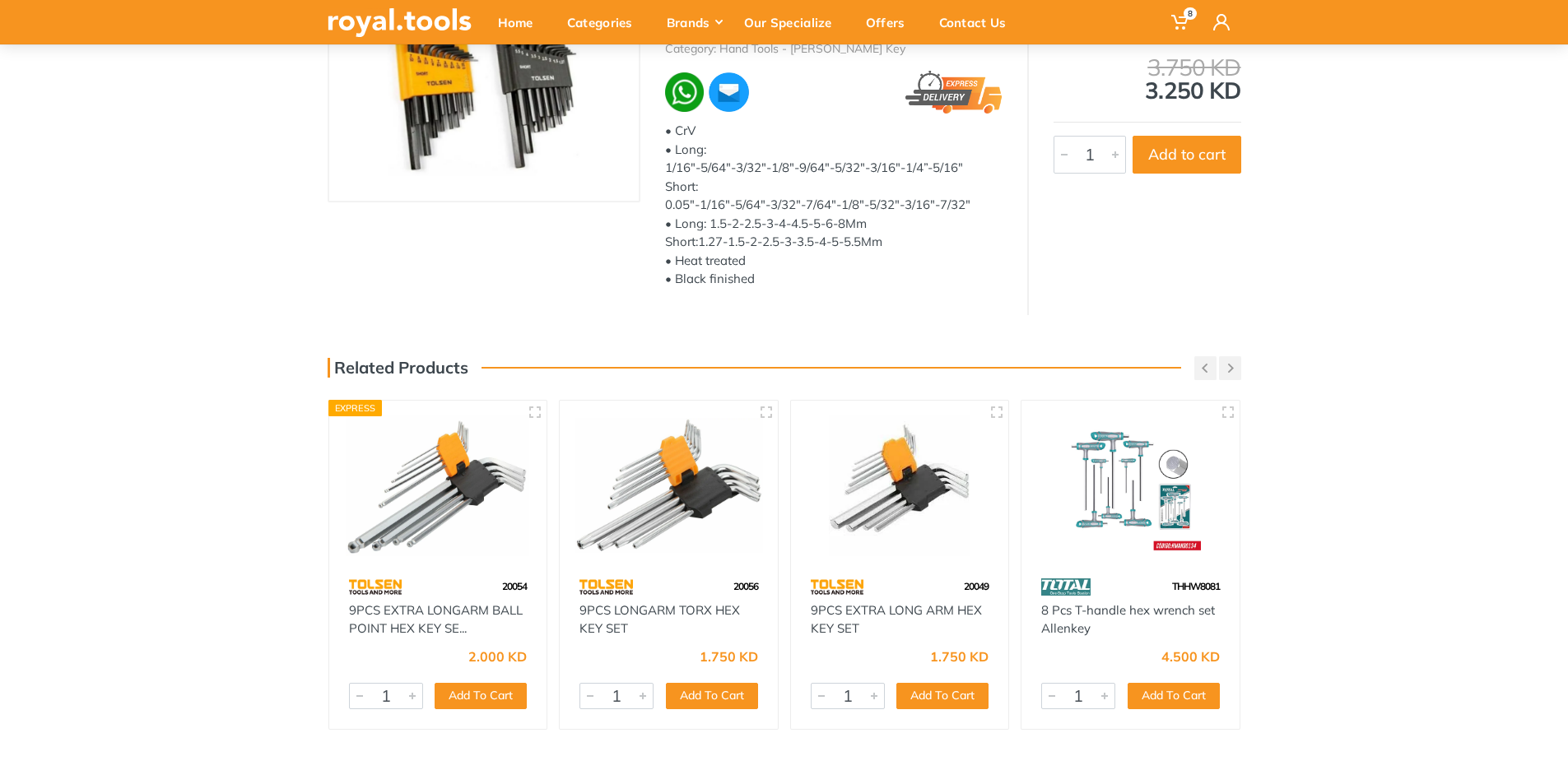
scroll to position [65, 0]
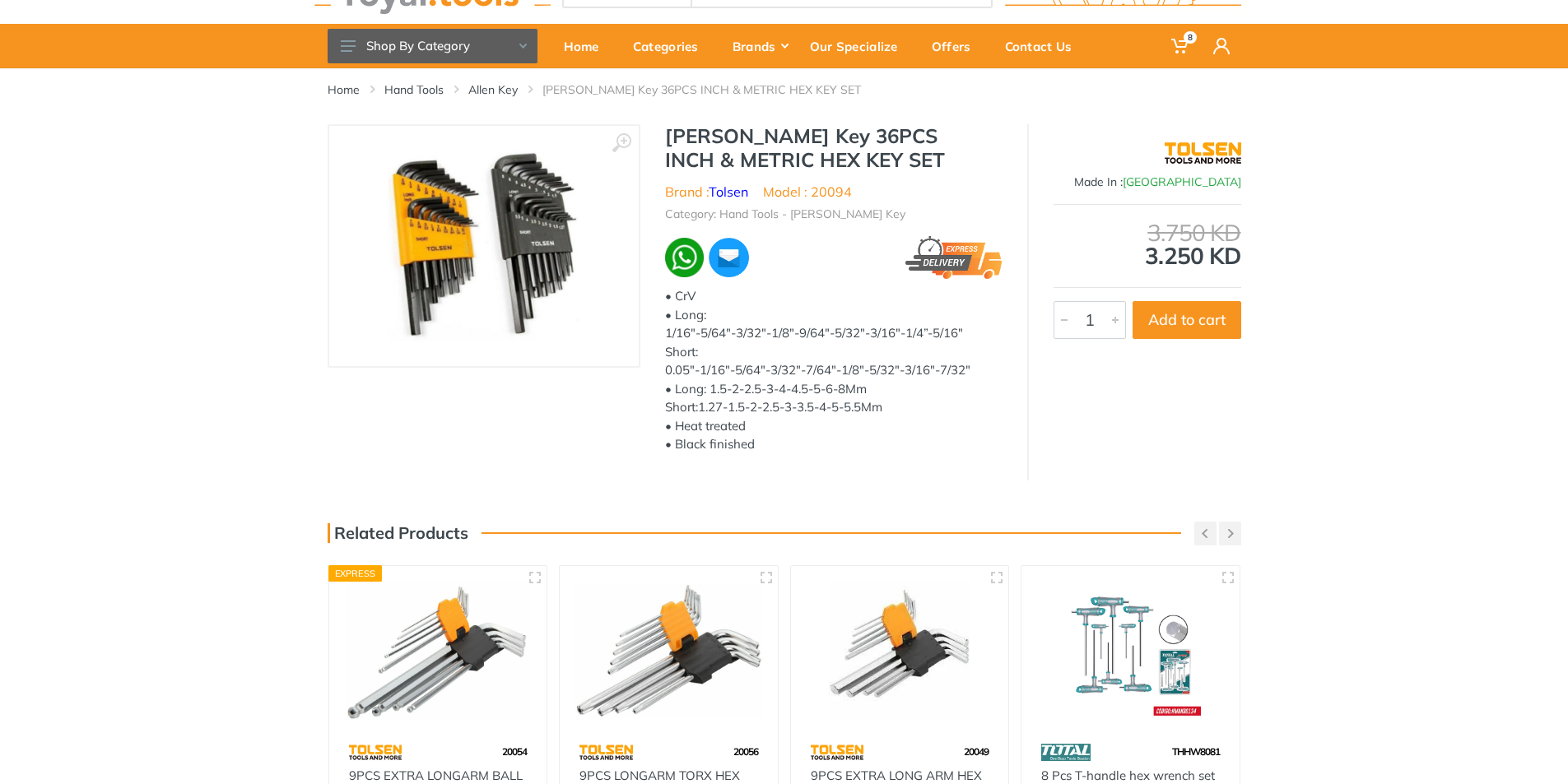
click at [433, 265] on img at bounding box center [484, 246] width 207 height 207
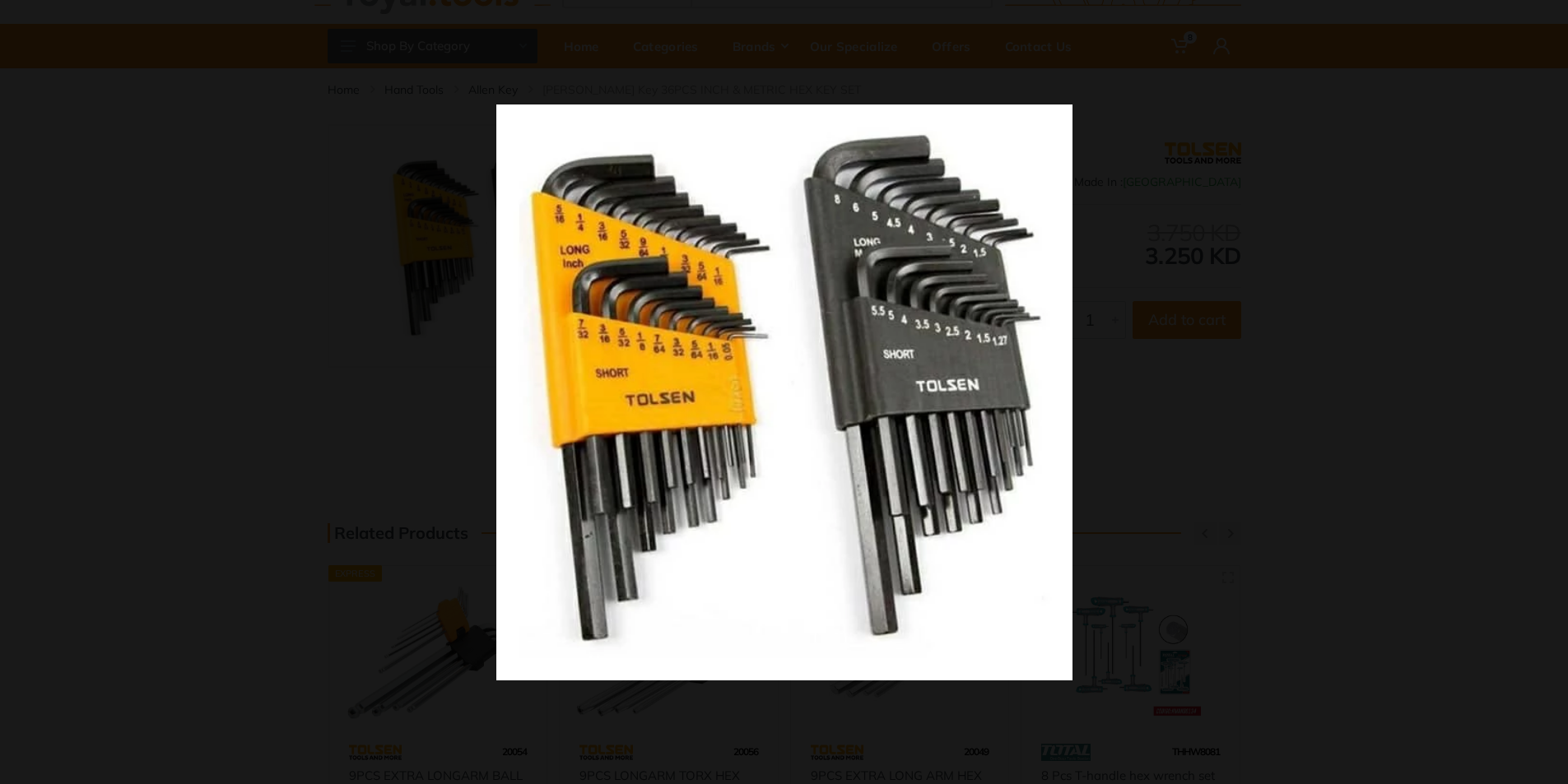
click at [1180, 350] on div at bounding box center [1131, 421] width 1270 height 634
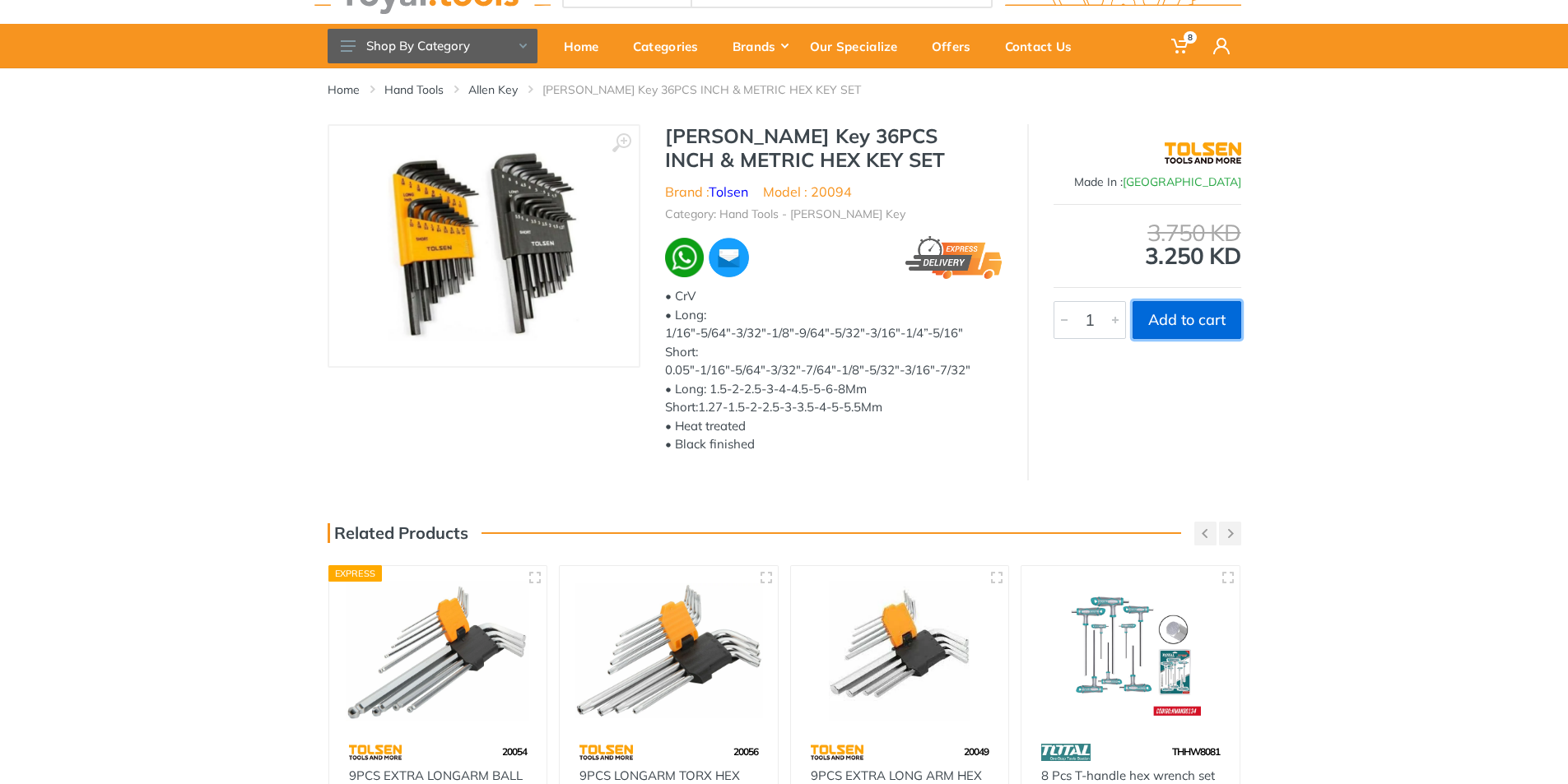
click at [1192, 324] on button "Add to cart" at bounding box center [1187, 320] width 109 height 38
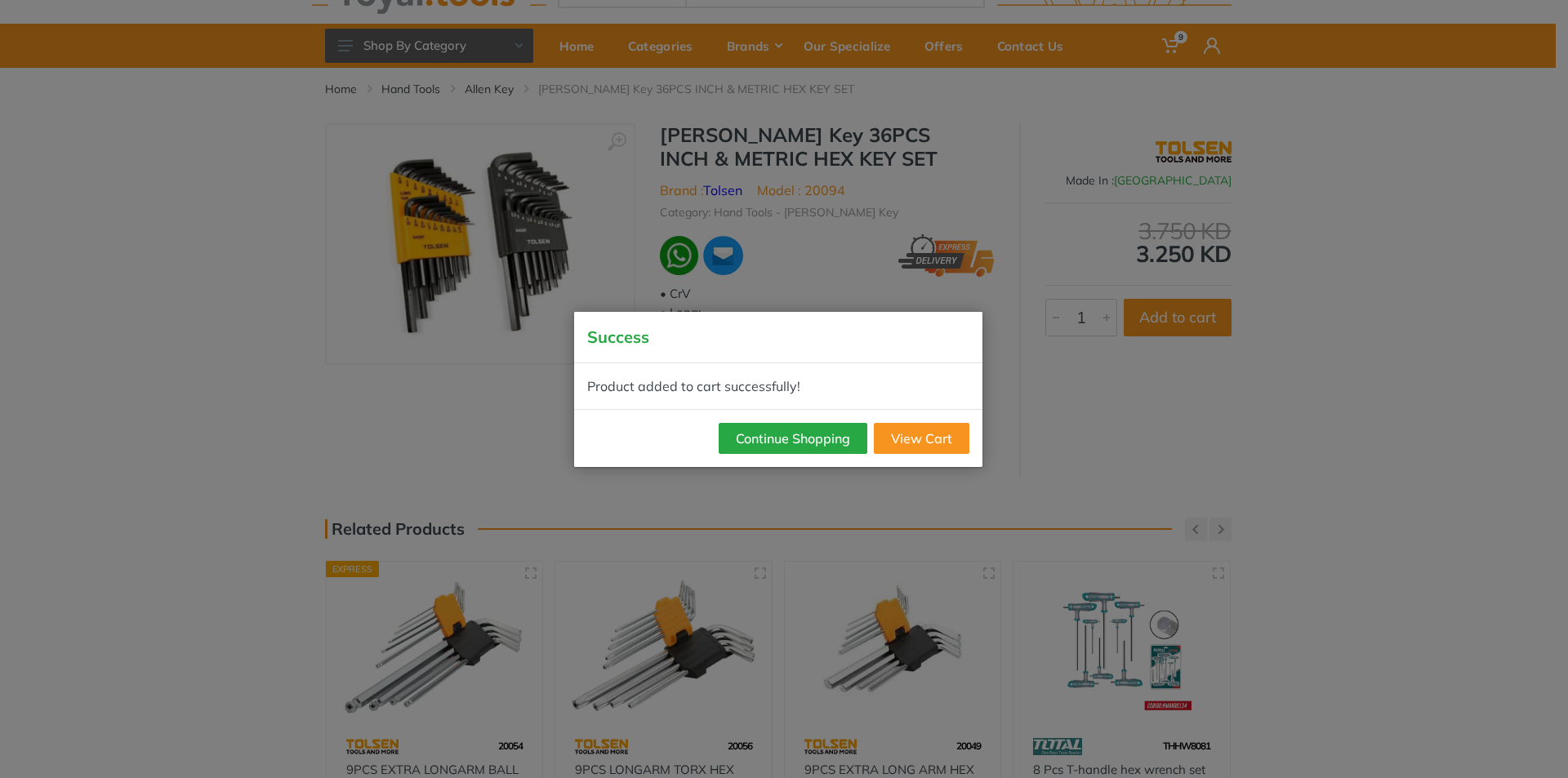
click at [1236, 445] on div "Success Product added to cart successfully! Continue Shopping View Cart" at bounding box center [784, 389] width 1568 height 778
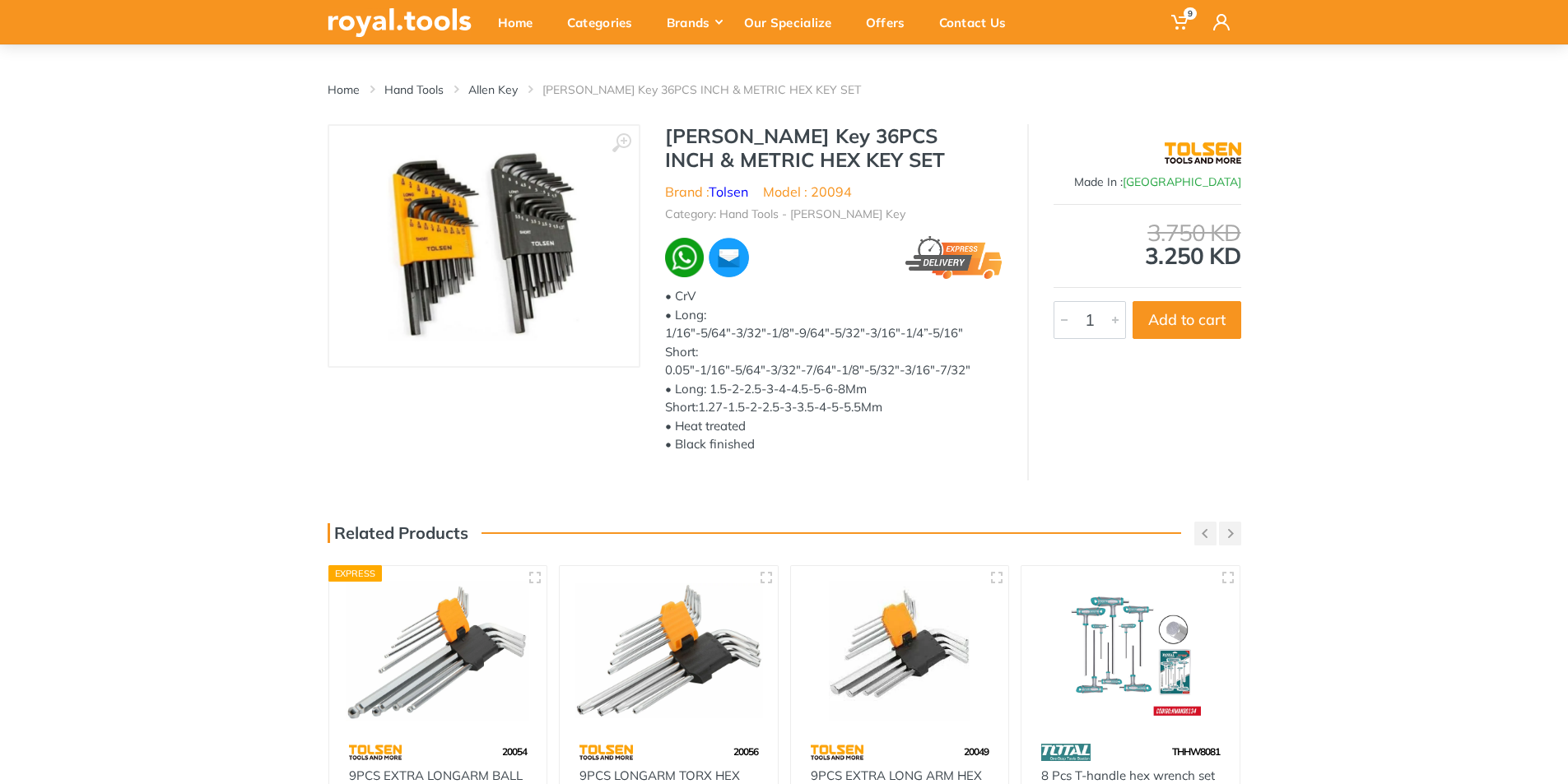
scroll to position [128, 0]
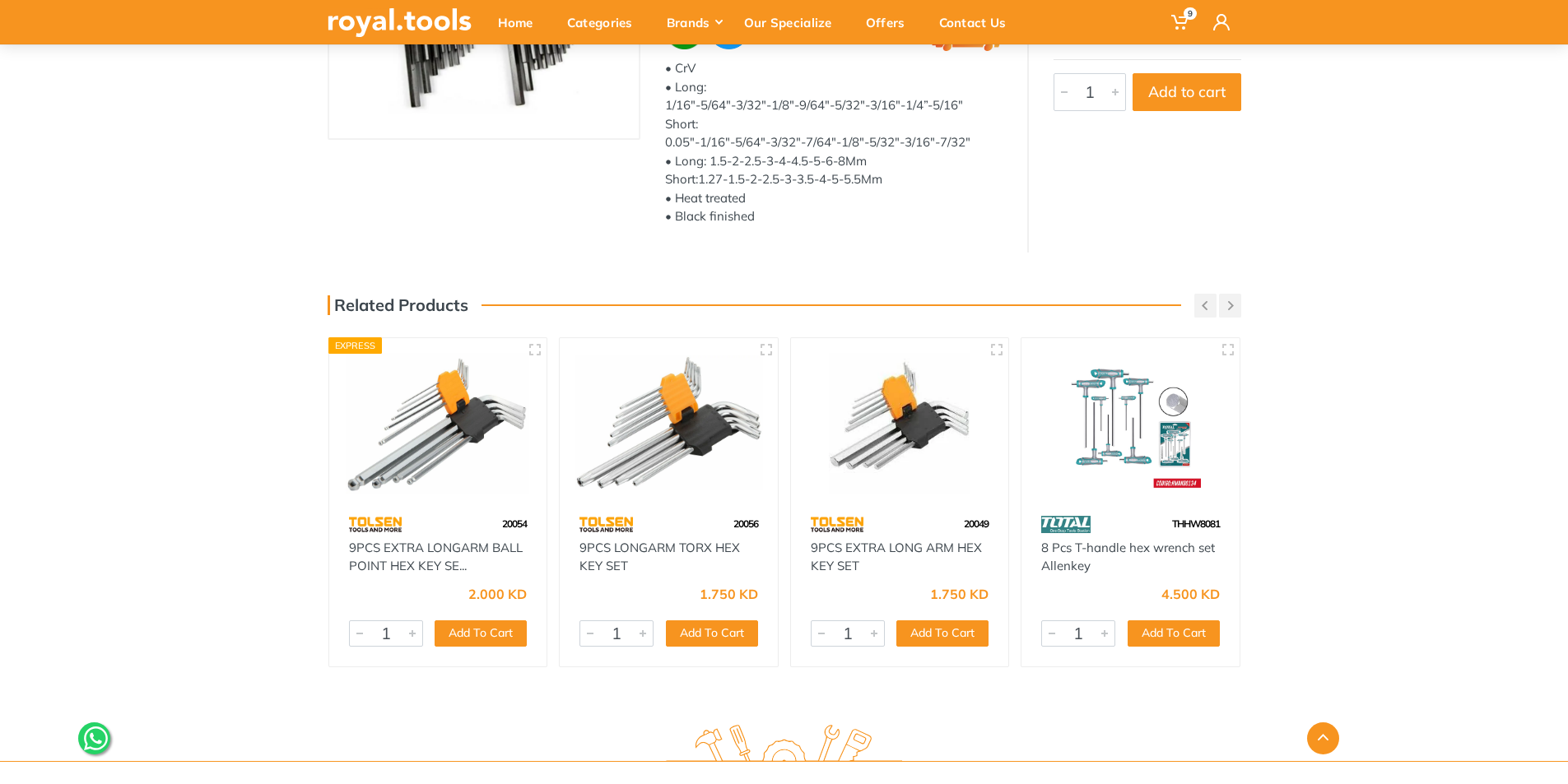
click at [1138, 421] on img at bounding box center [1130, 423] width 189 height 141
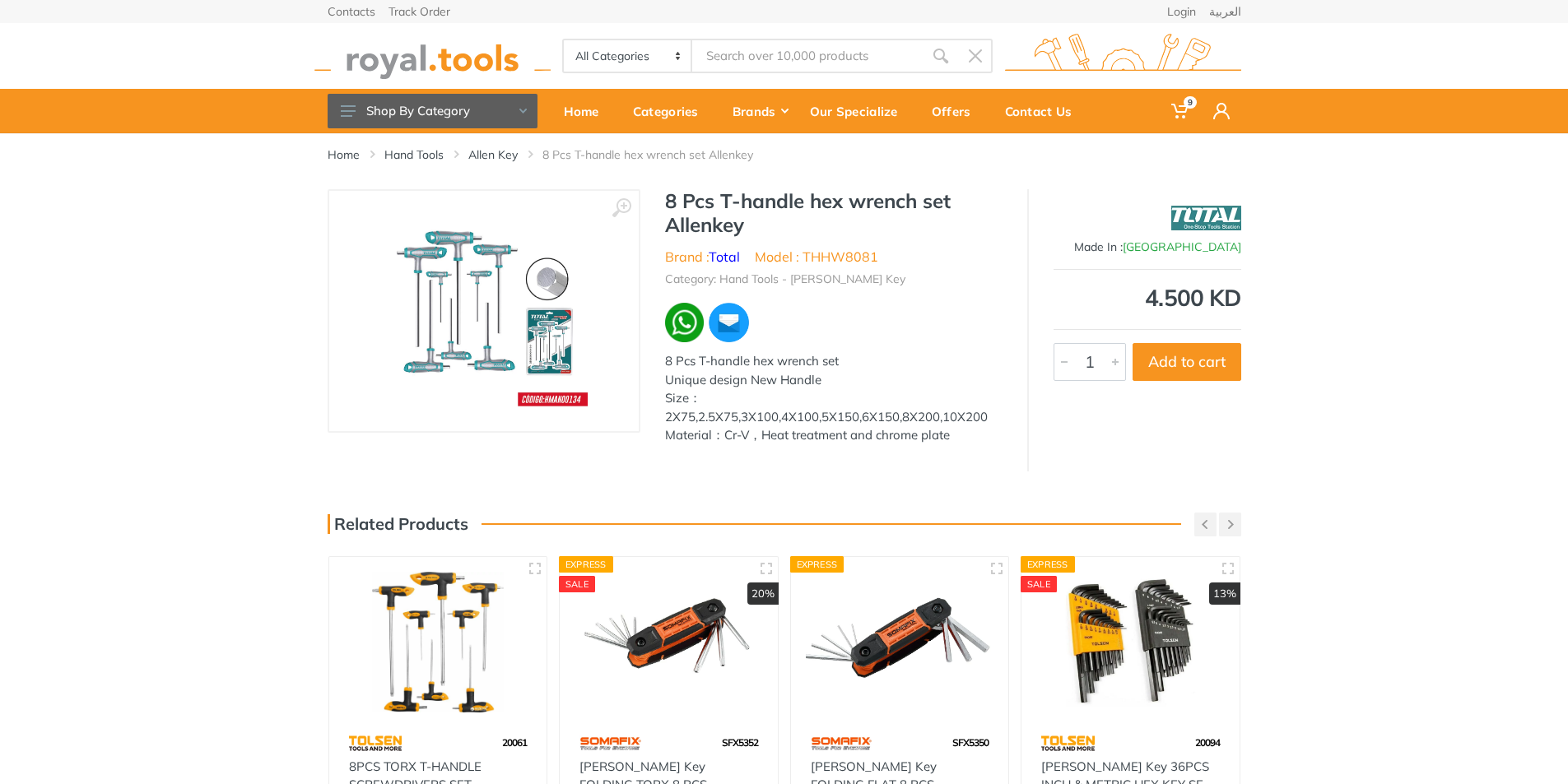
click at [429, 304] on img at bounding box center [484, 311] width 207 height 207
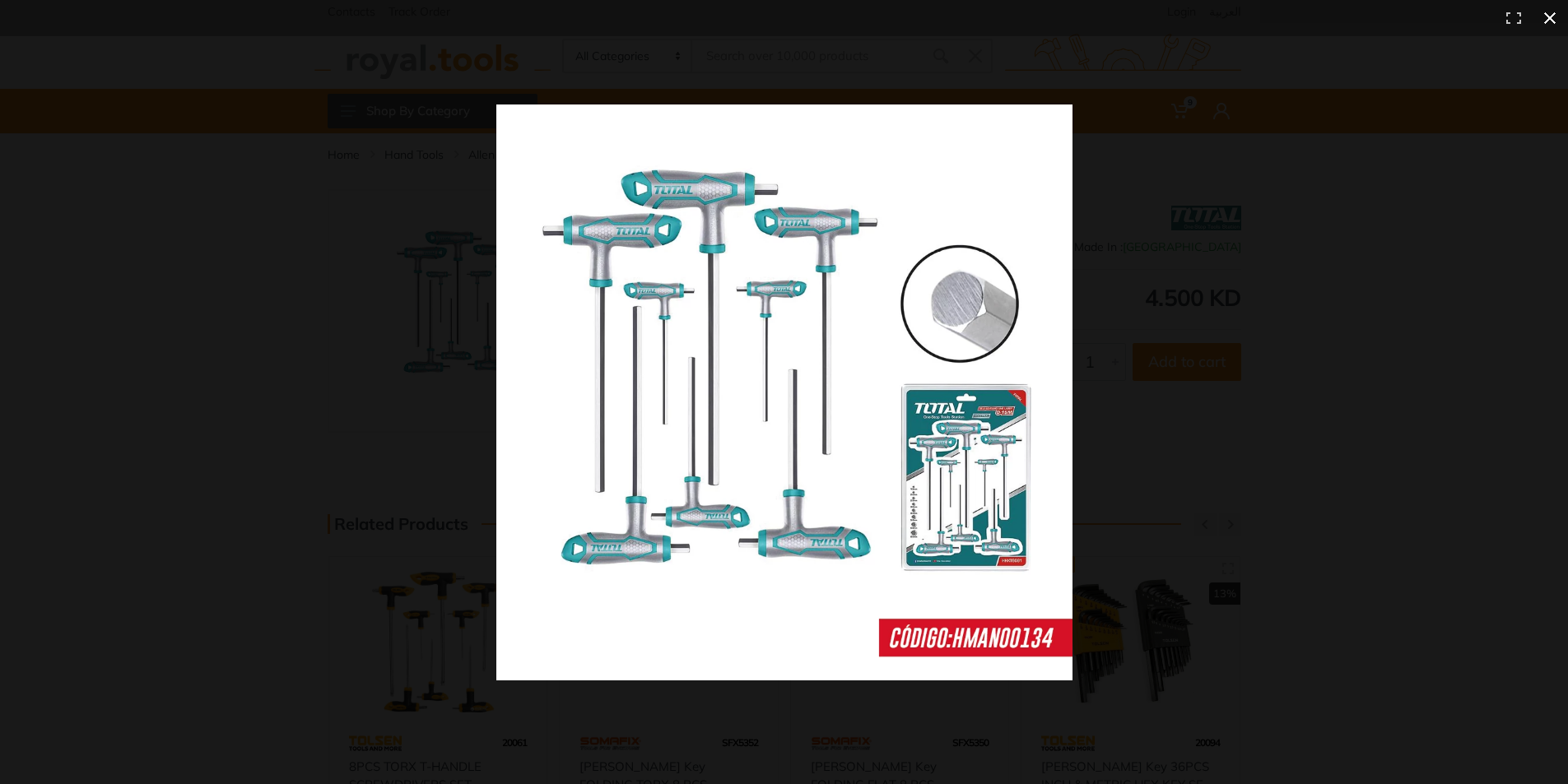
click at [1270, 314] on div at bounding box center [1131, 421] width 1270 height 634
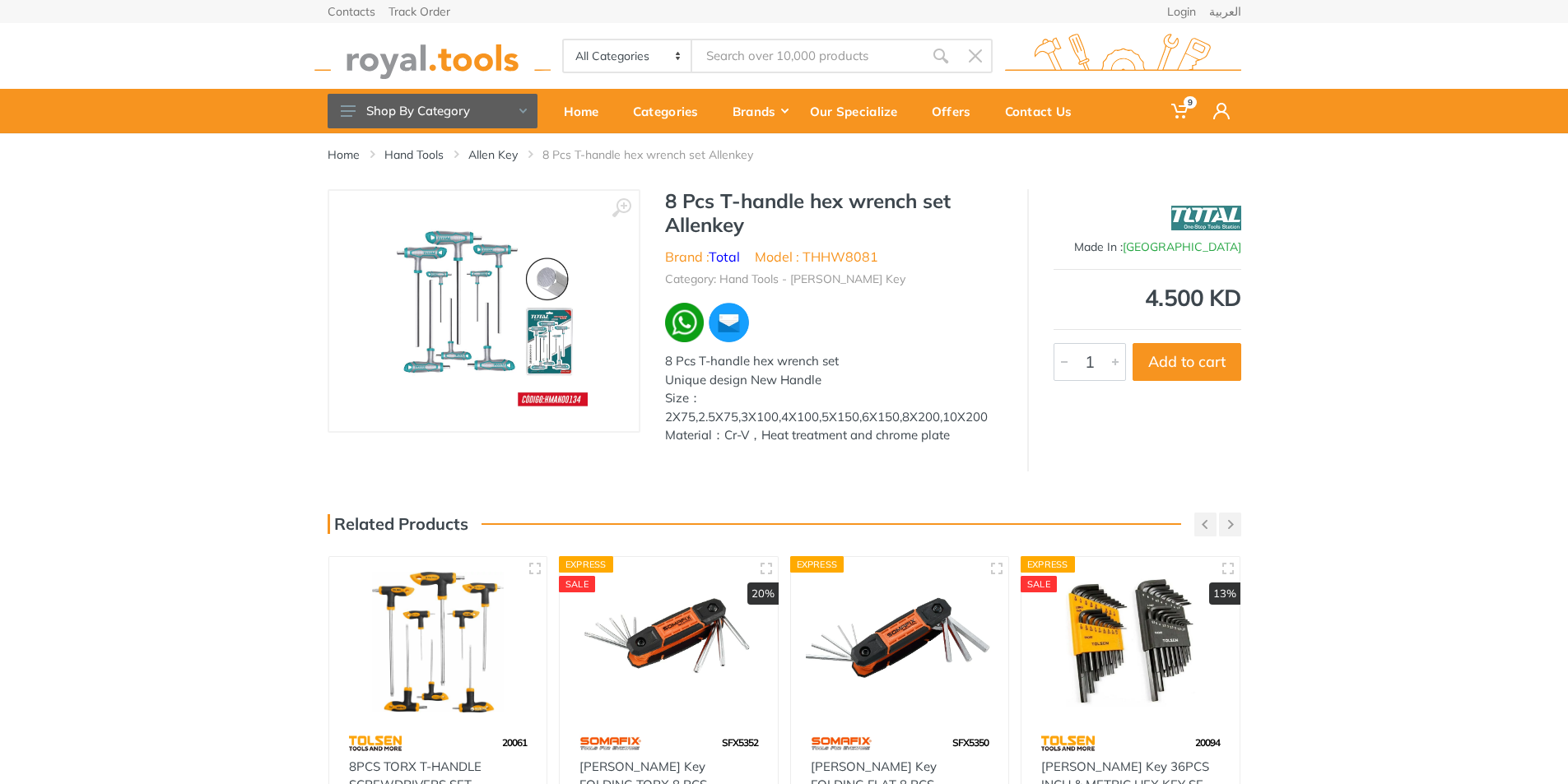
click at [1352, 459] on div "‹ › 8 Pcs T-handle hex wrench set Allenkey Brand : 1" at bounding box center [784, 330] width 1568 height 283
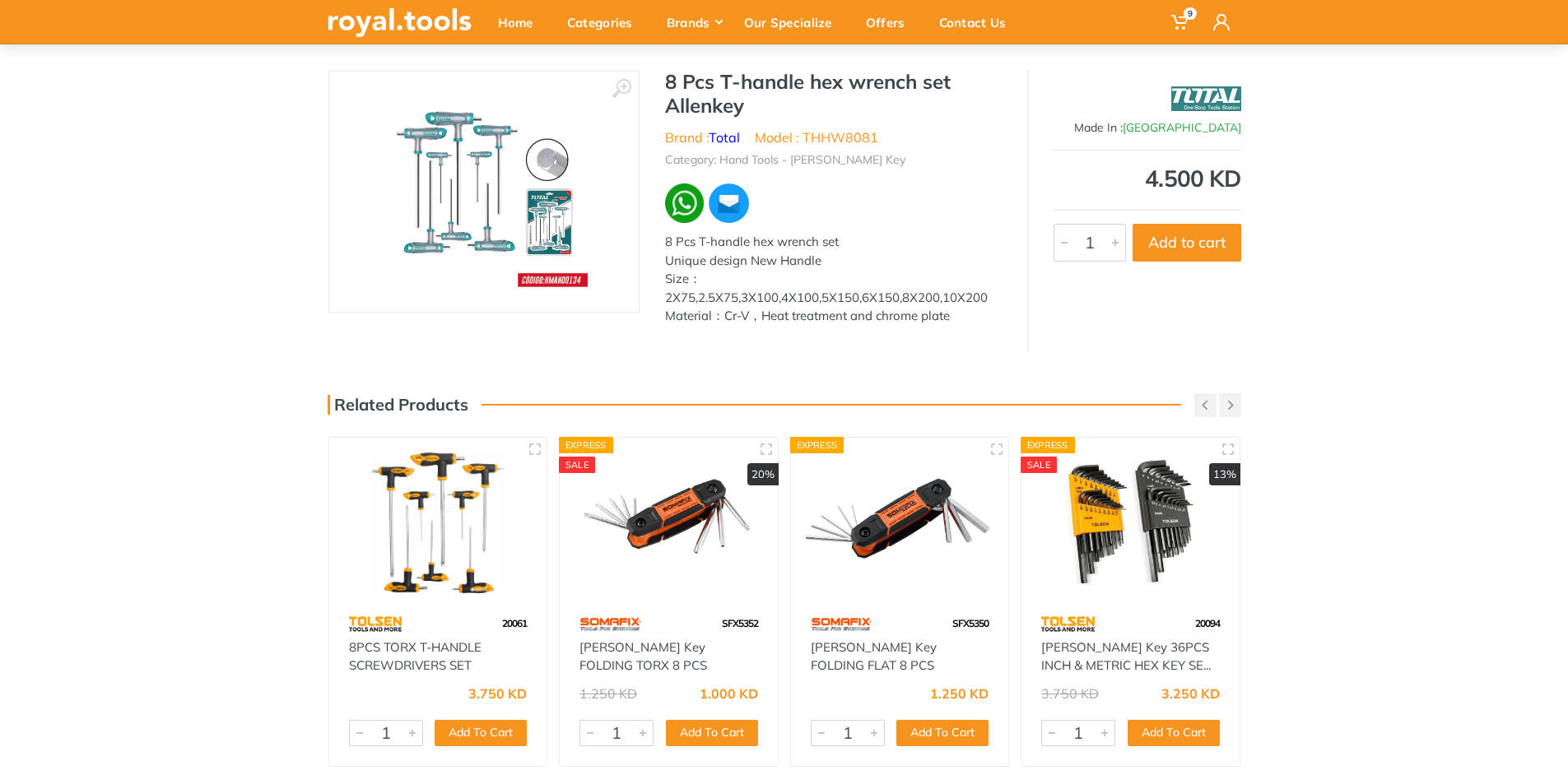
scroll to position [82, 0]
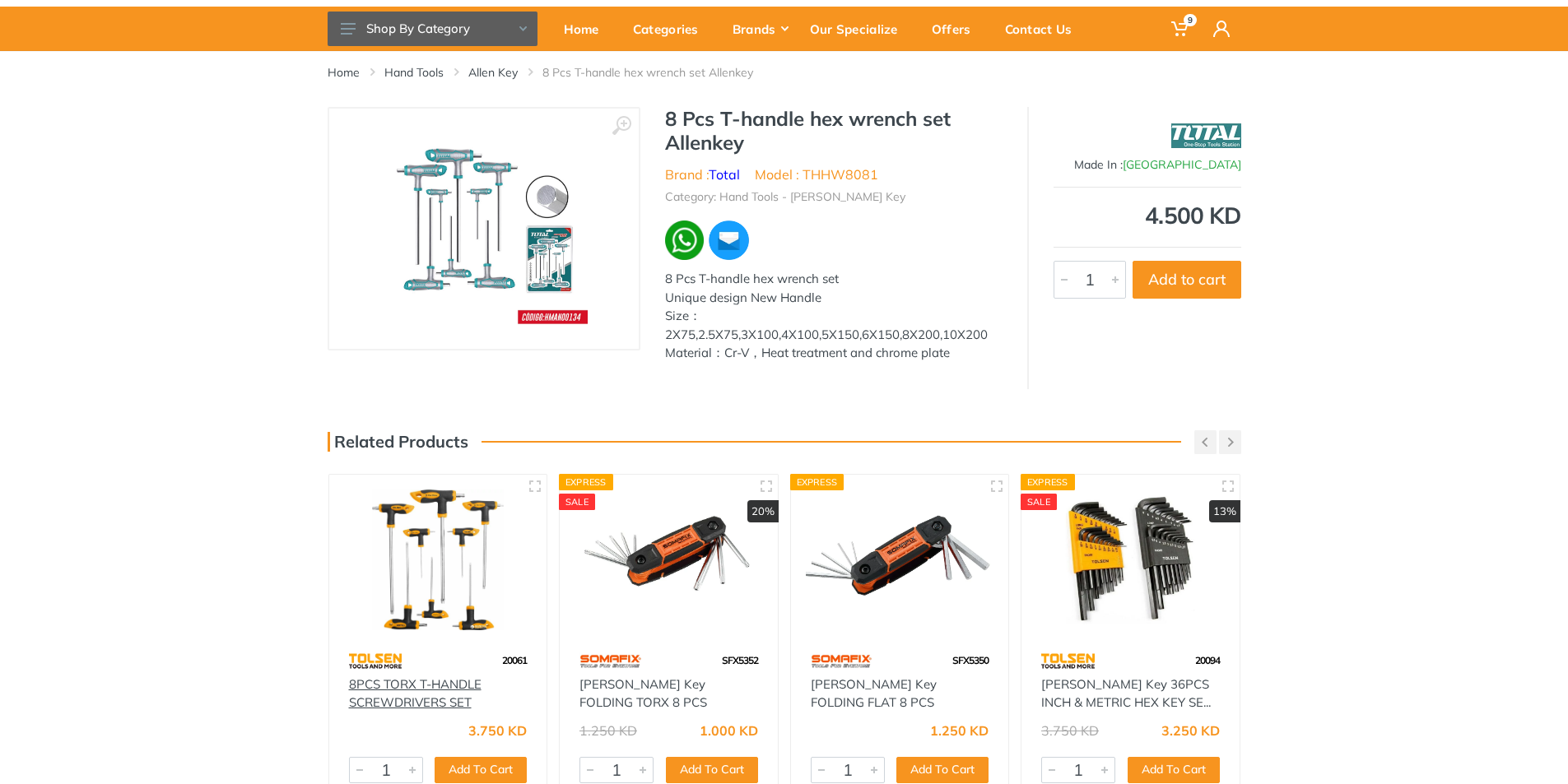
click at [437, 702] on link "8PCS TORX T-HANDLE SCREWDRIVERS SET" at bounding box center [415, 693] width 132 height 34
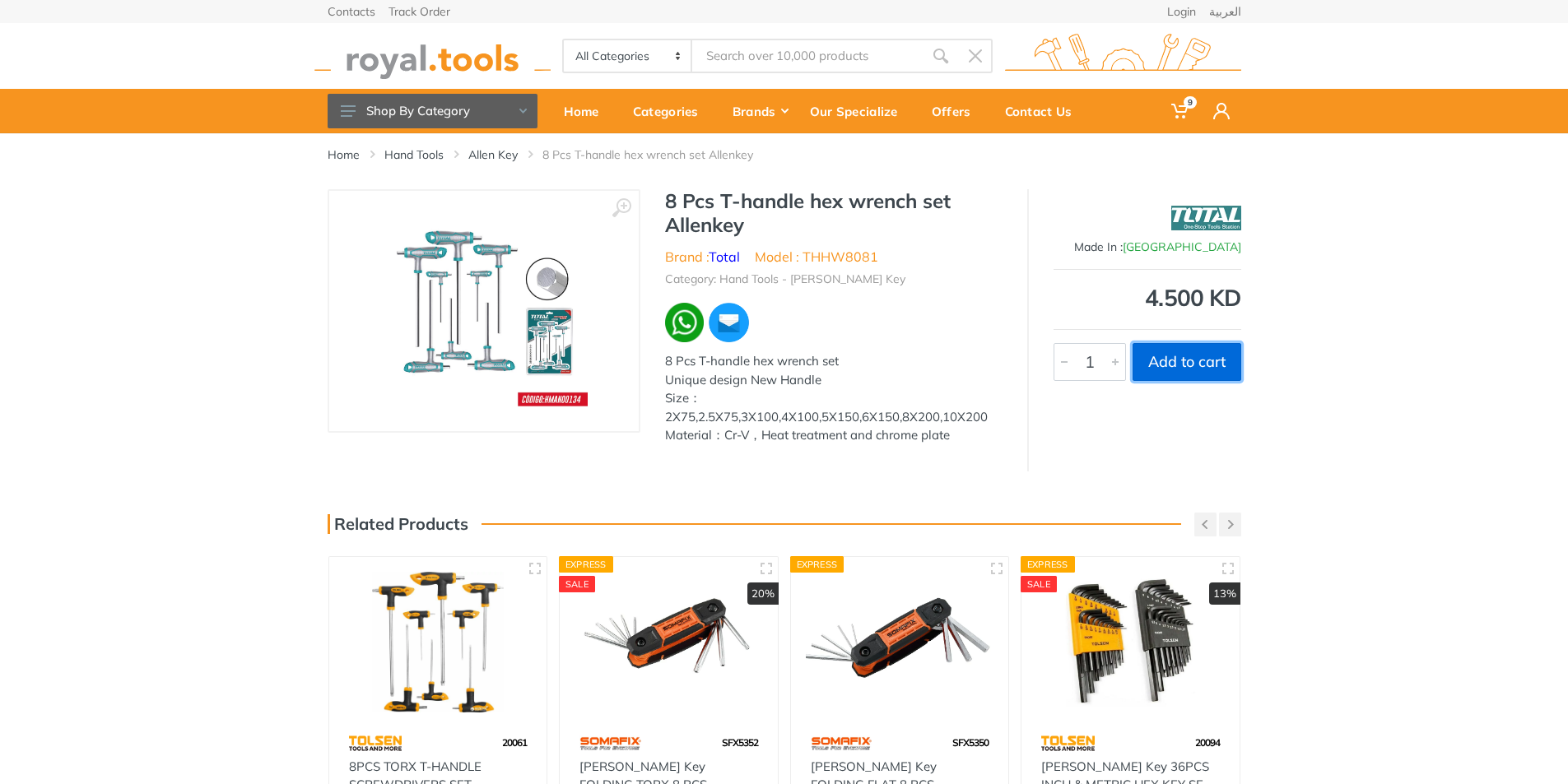
click at [1197, 364] on button "Add to cart" at bounding box center [1187, 362] width 109 height 38
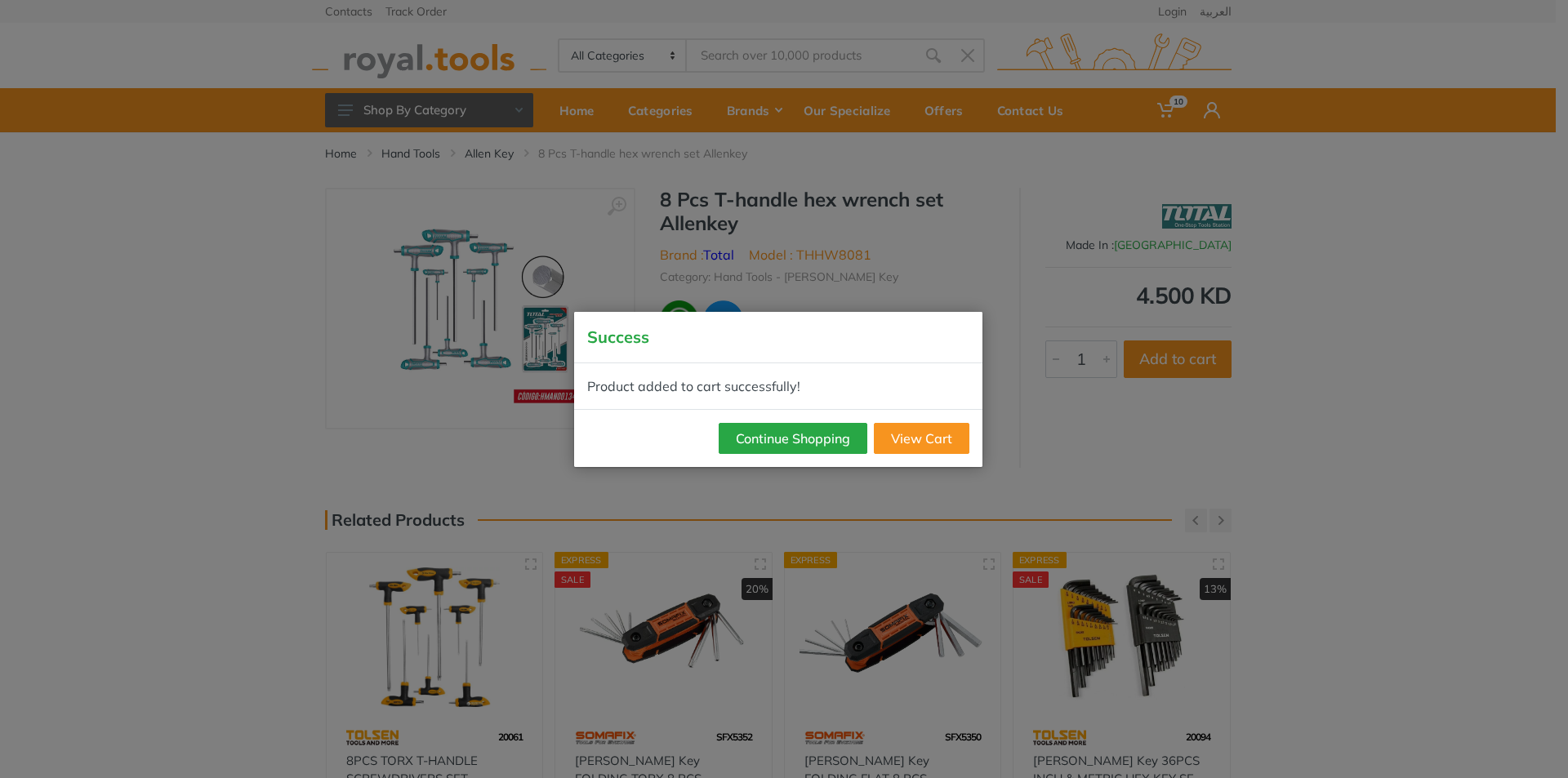
click at [332, 152] on div "Success Product added to cart successfully! Continue Shopping View Cart" at bounding box center [784, 389] width 1568 height 778
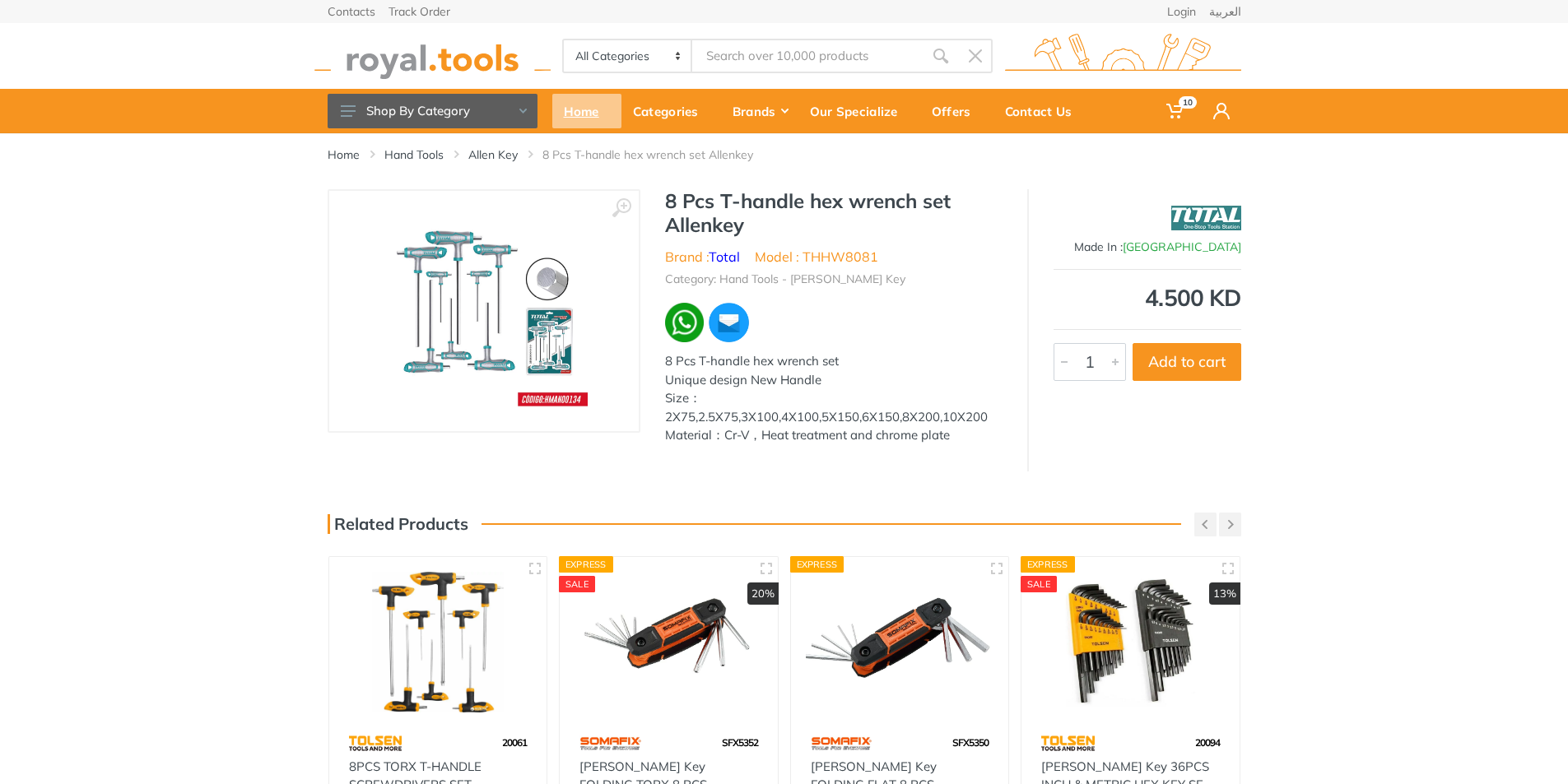
click at [587, 115] on div "Home" at bounding box center [587, 110] width 69 height 34
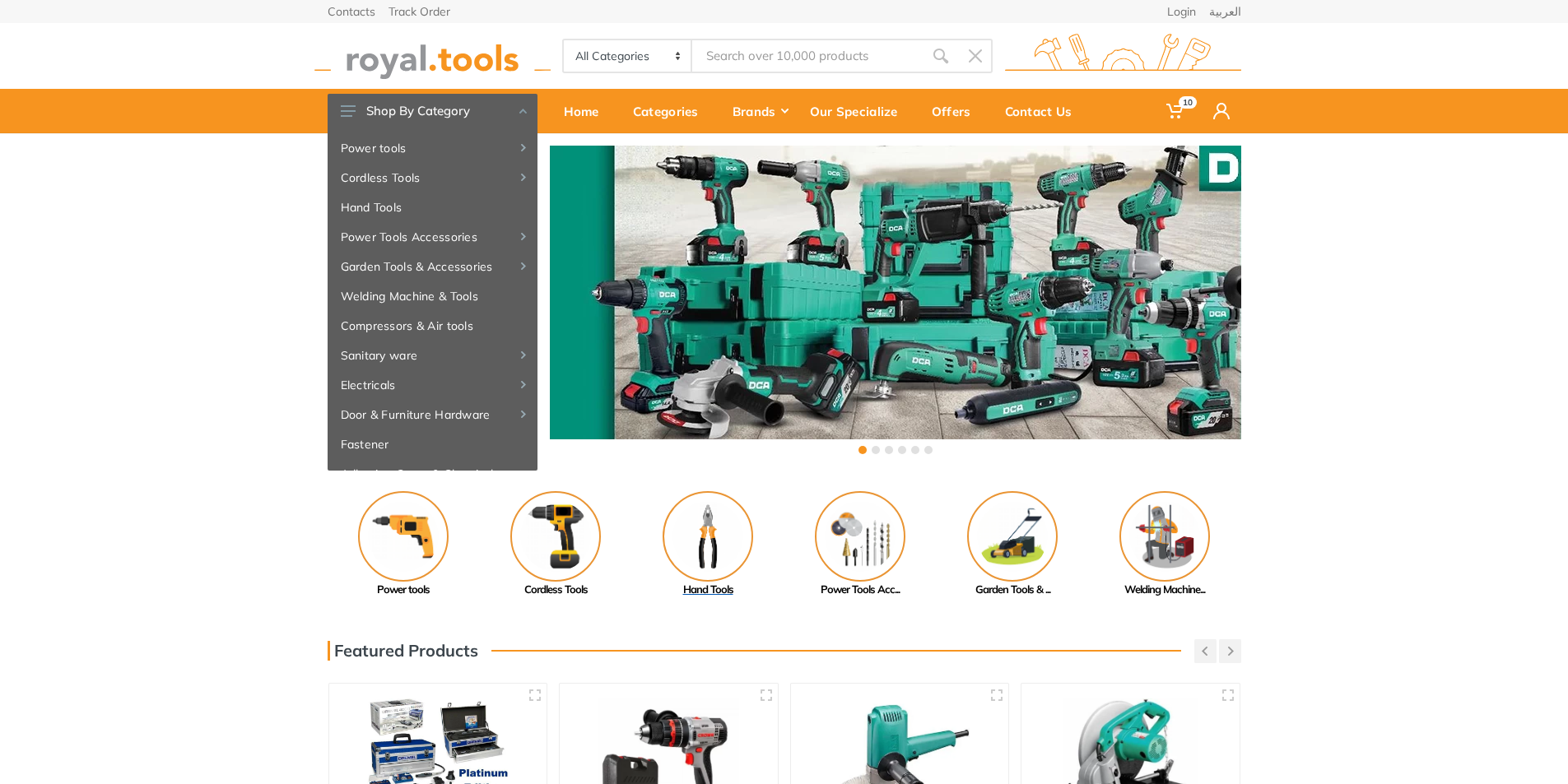
click at [712, 541] on img at bounding box center [707, 536] width 91 height 91
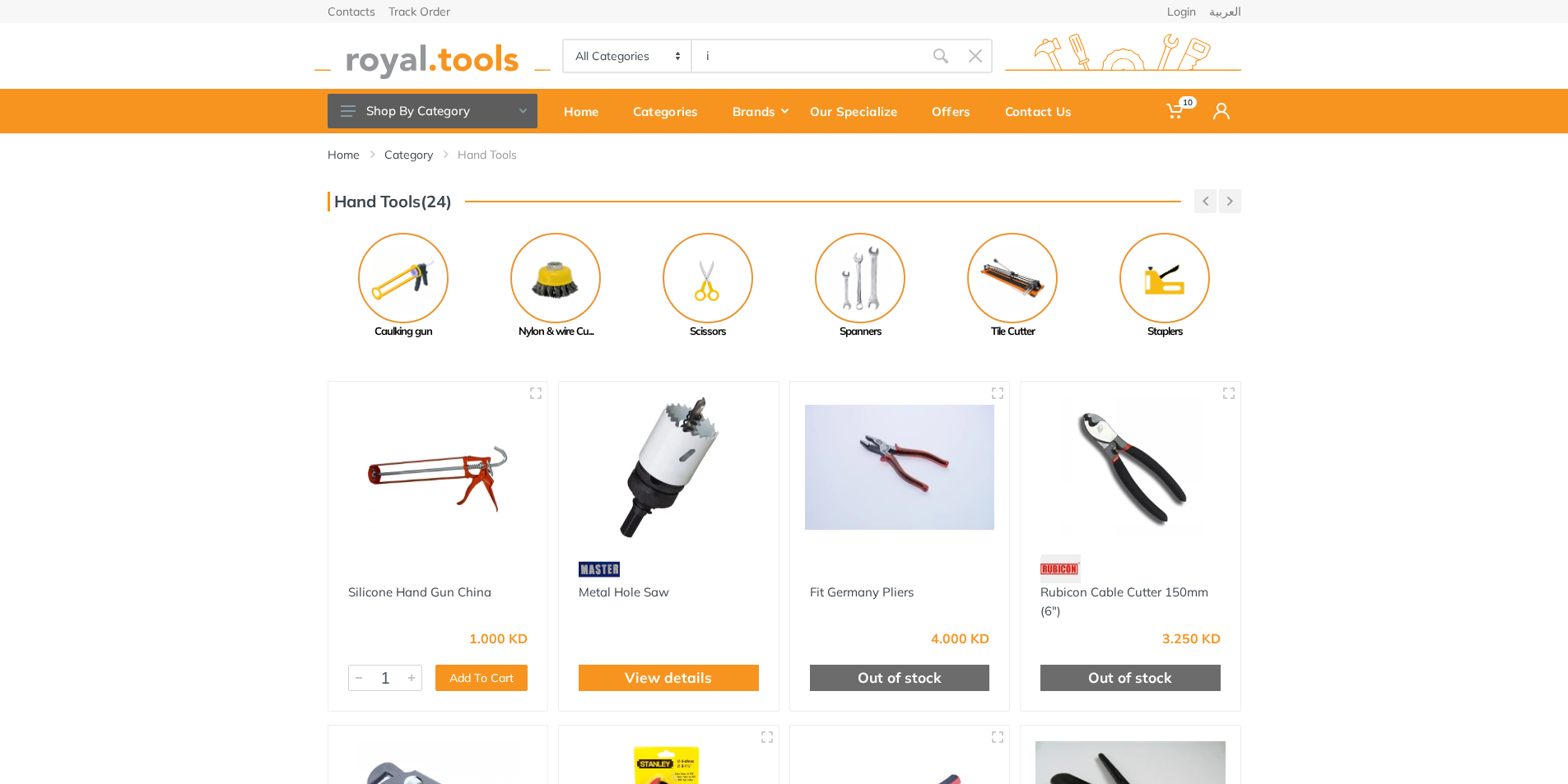
type input "i"
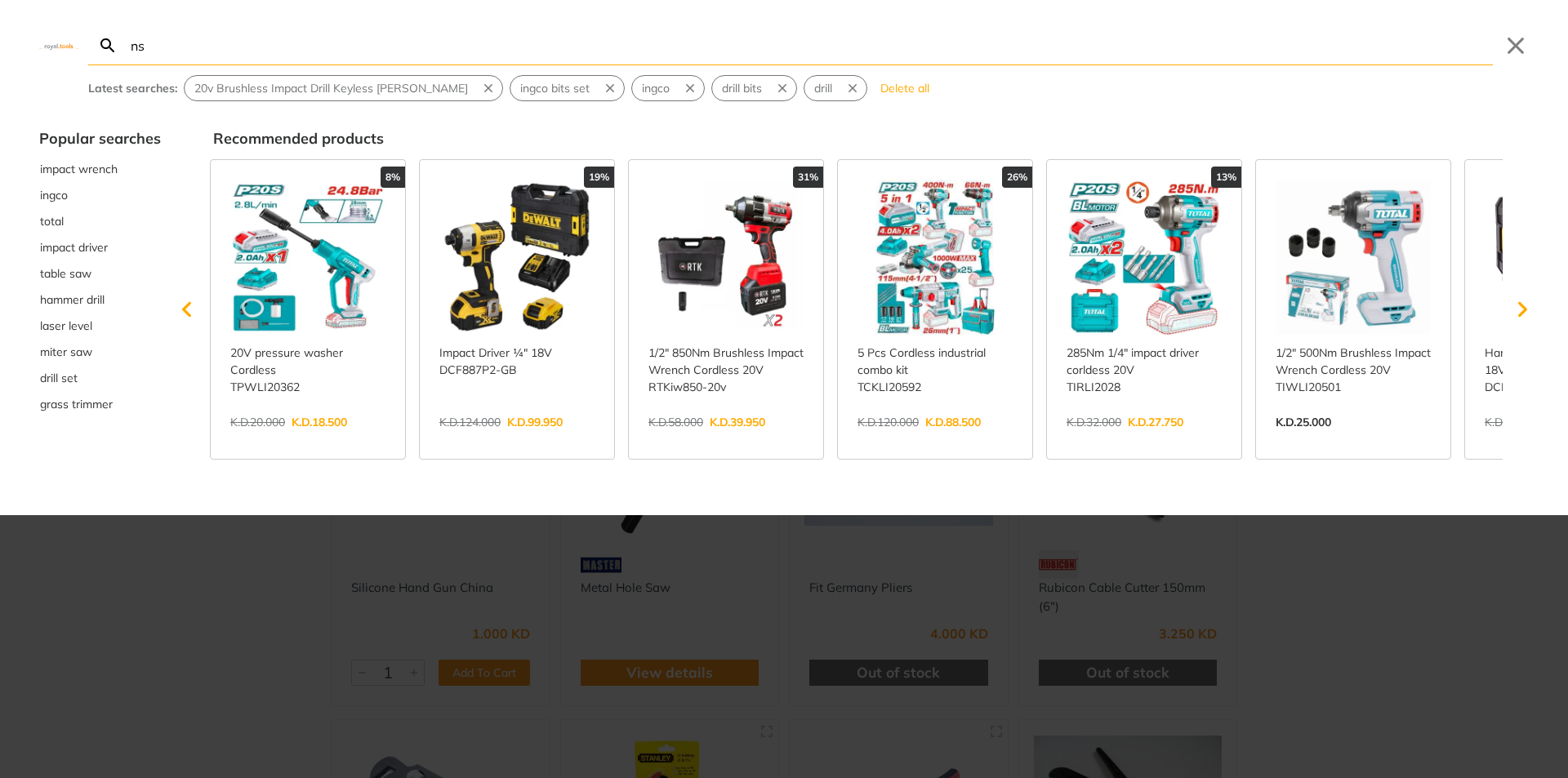
type input "nsu"
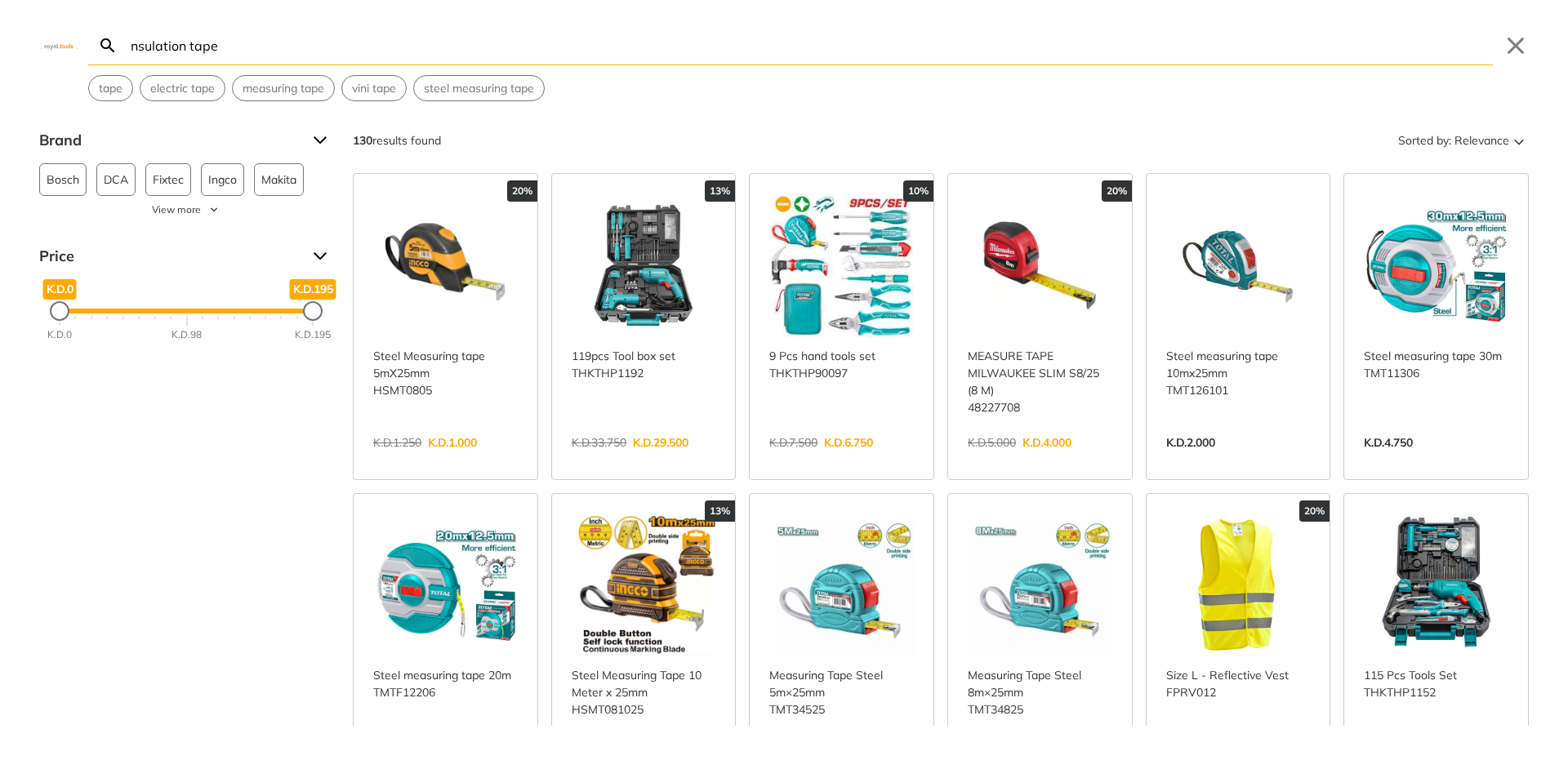
type input "nsulation tape"
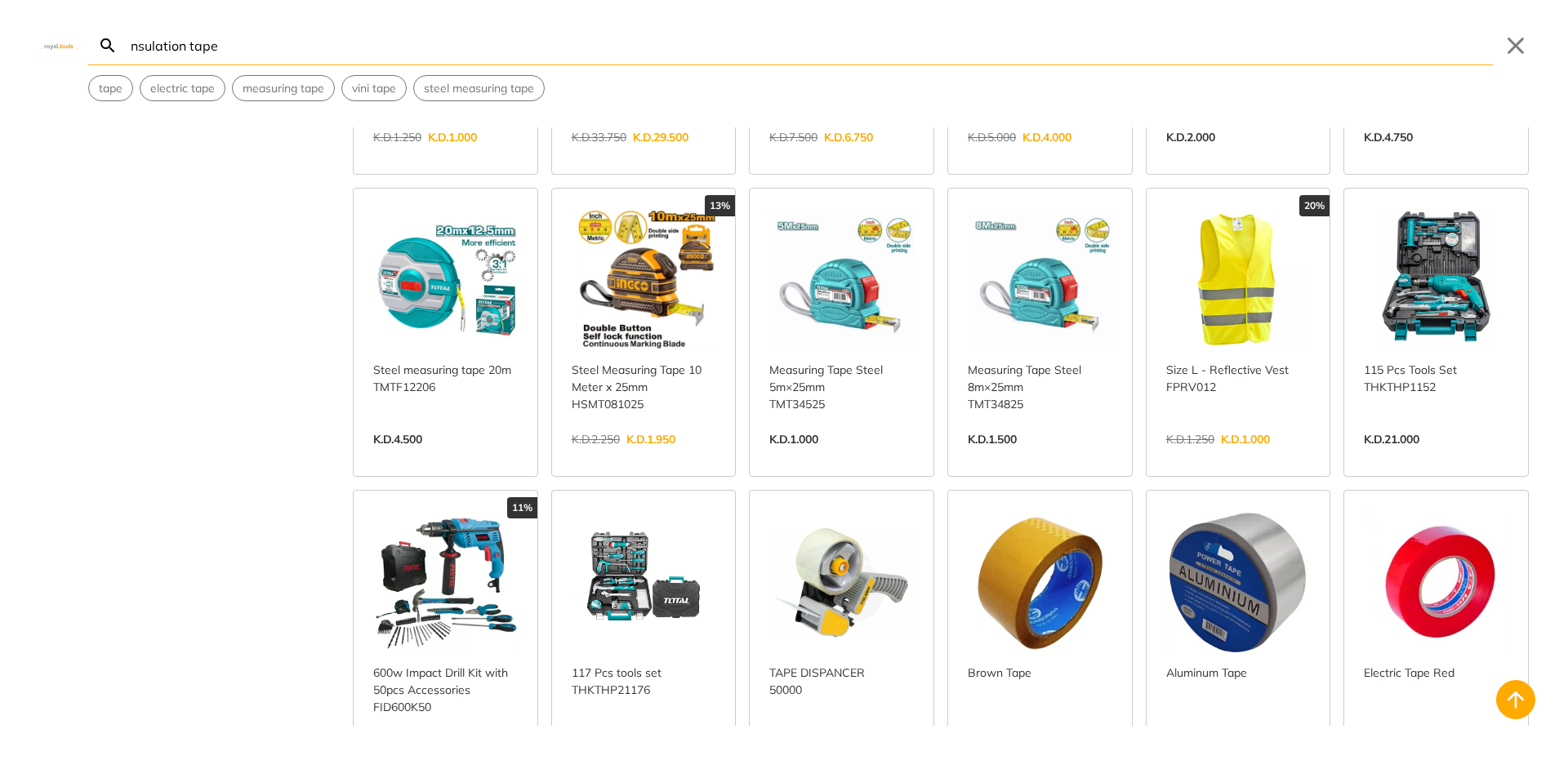
scroll to position [490, 0]
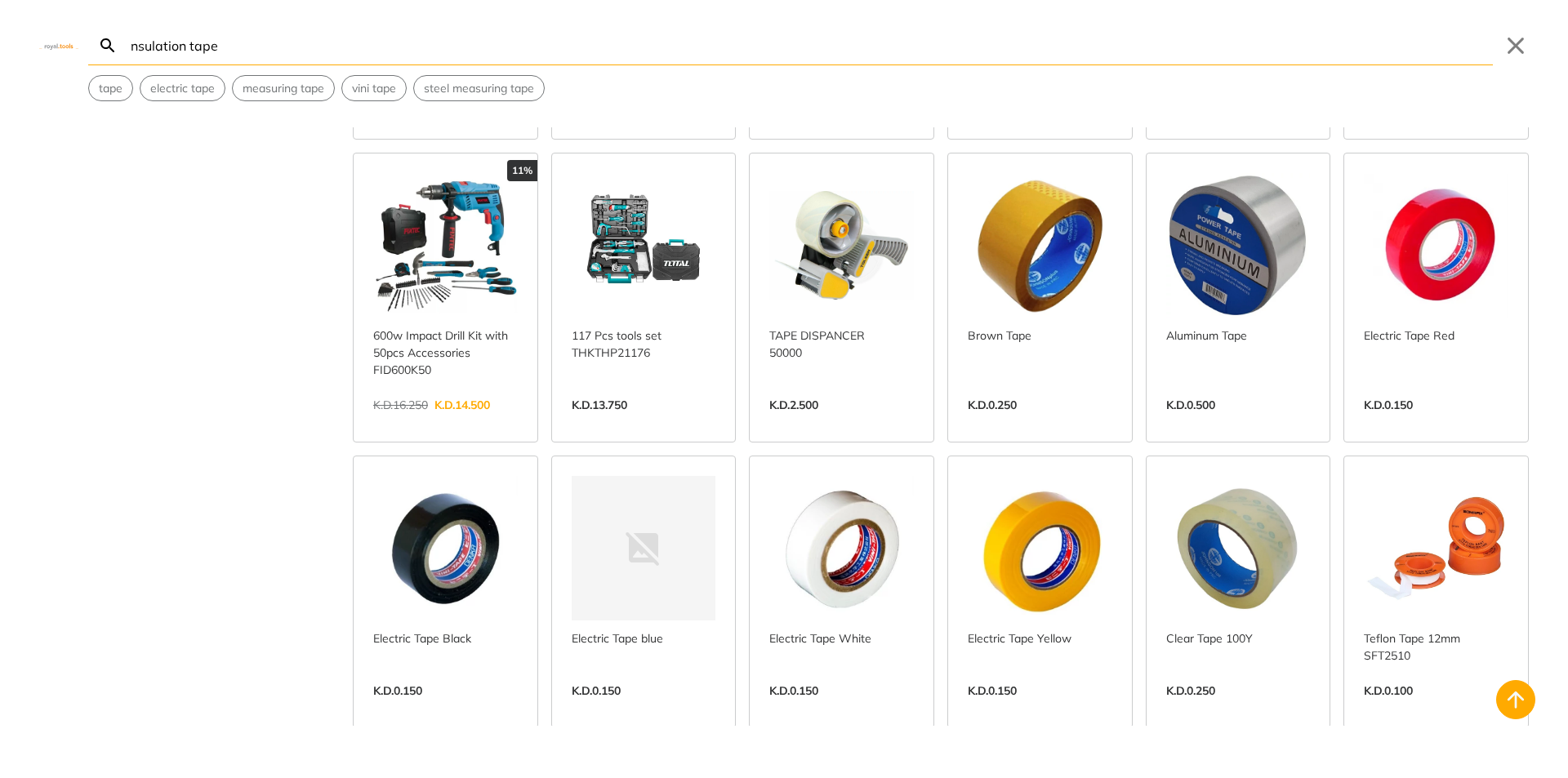
scroll to position [653, 0]
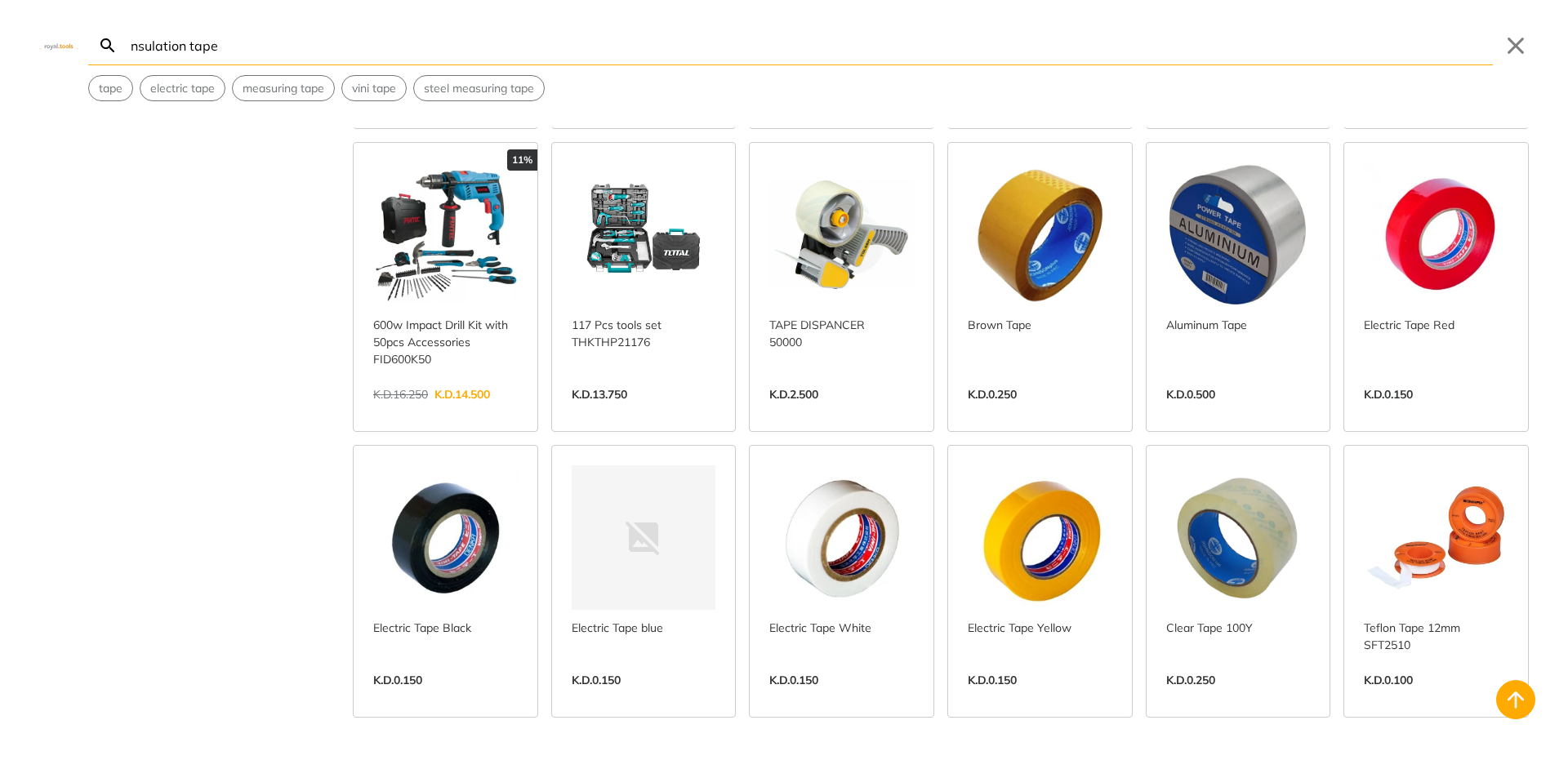
click at [480, 697] on link "View more →" at bounding box center [445, 697] width 145 height 0
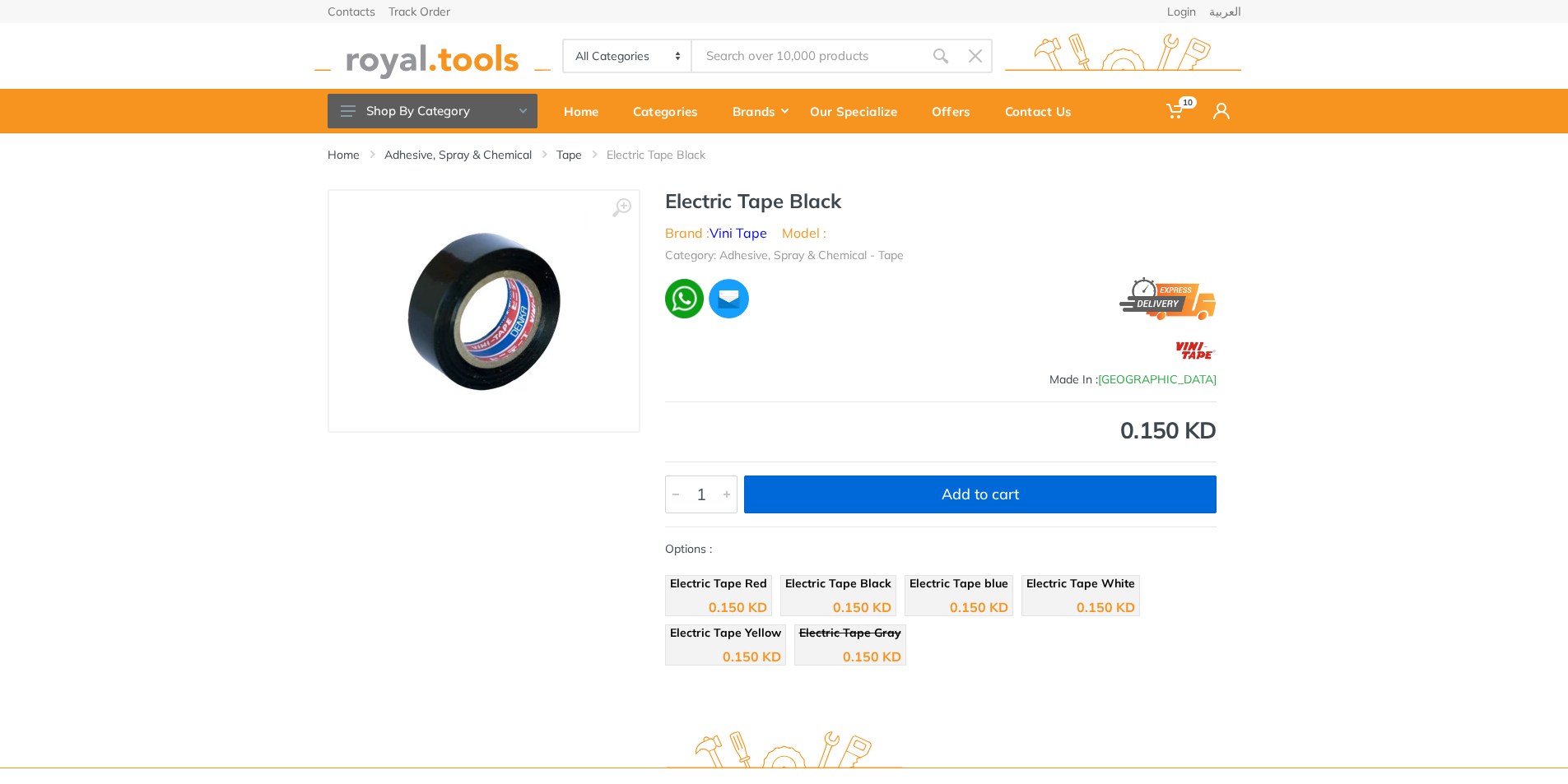
type input "nsulation tape"
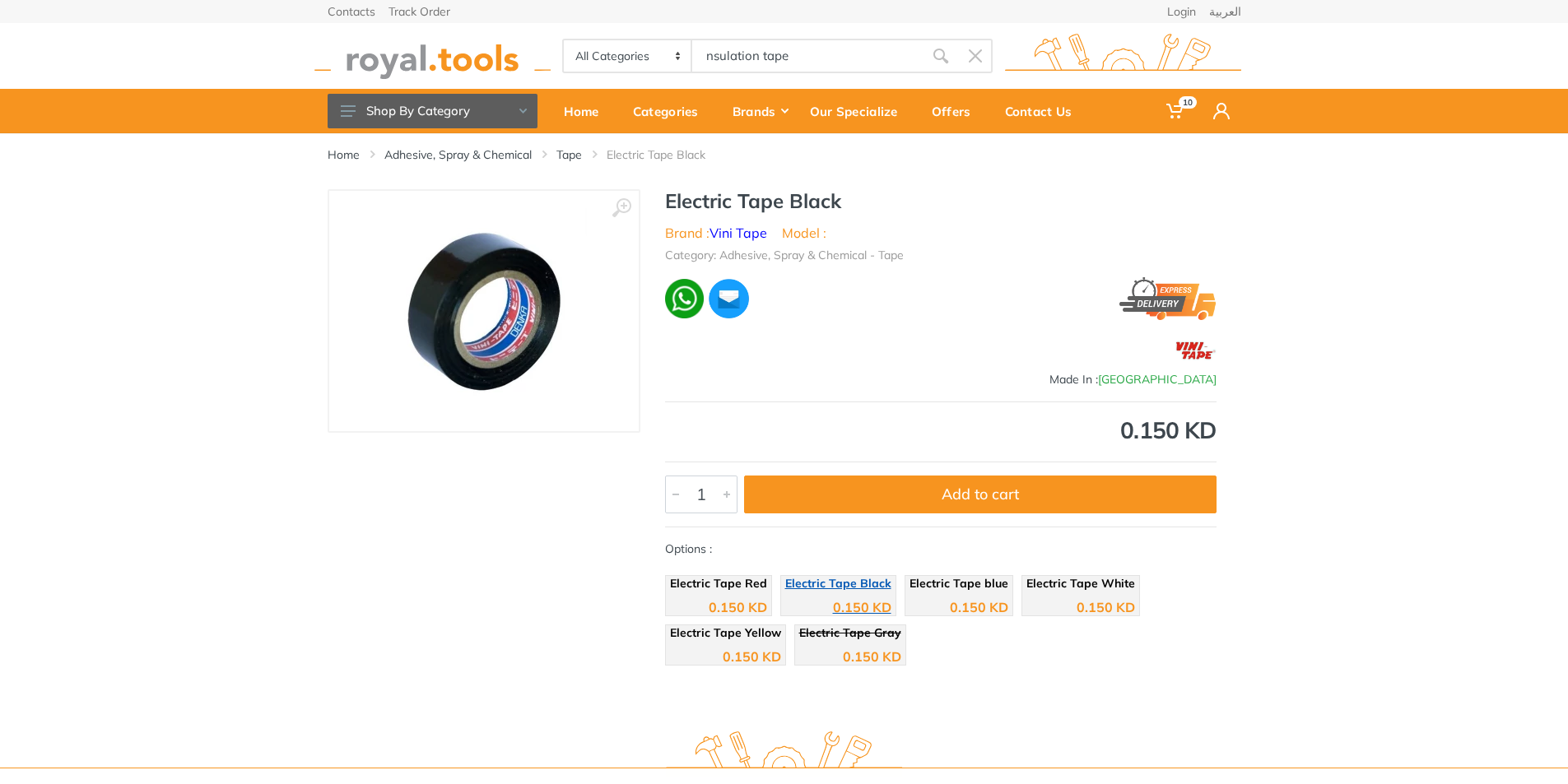
click at [831, 583] on span "Electric Tape Black" at bounding box center [838, 583] width 107 height 15
click at [672, 493] on div at bounding box center [676, 494] width 20 height 36
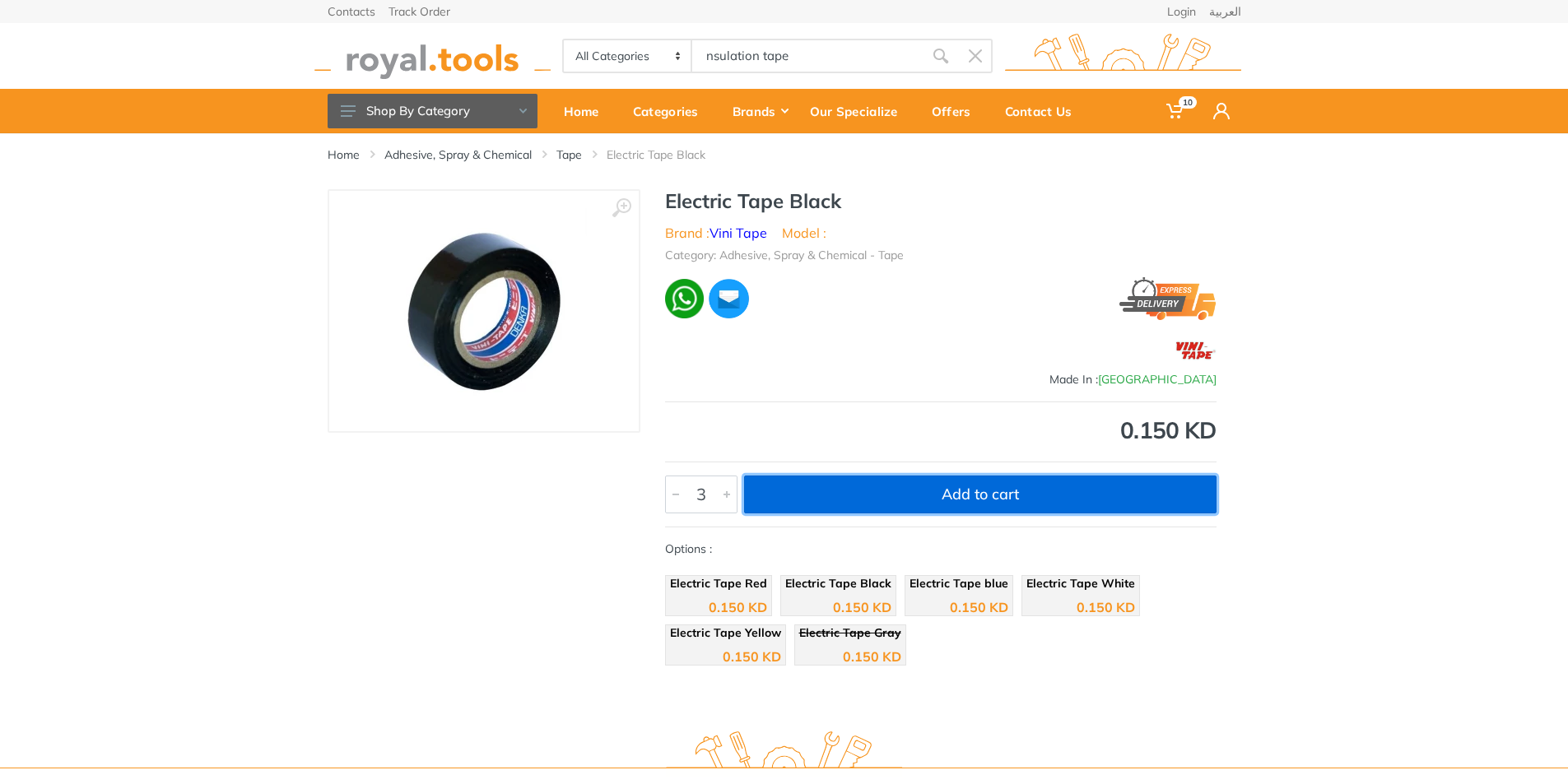
click at [839, 499] on button "Add to cart" at bounding box center [980, 494] width 472 height 38
type input "1"
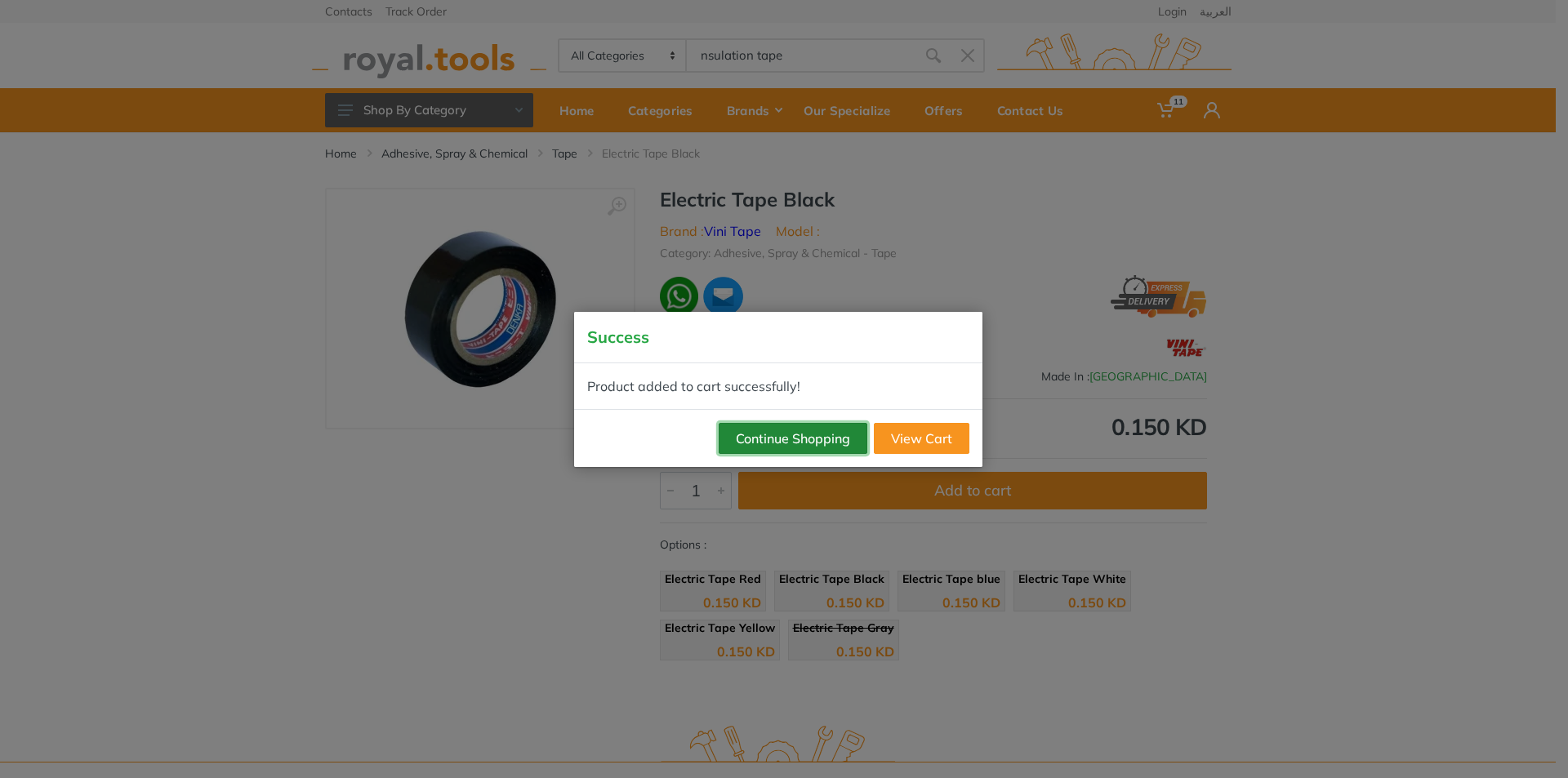
drag, startPoint x: 791, startPoint y: 436, endPoint x: 630, endPoint y: 324, distance: 196.1
click at [791, 437] on button "Continue Shopping" at bounding box center [793, 438] width 148 height 31
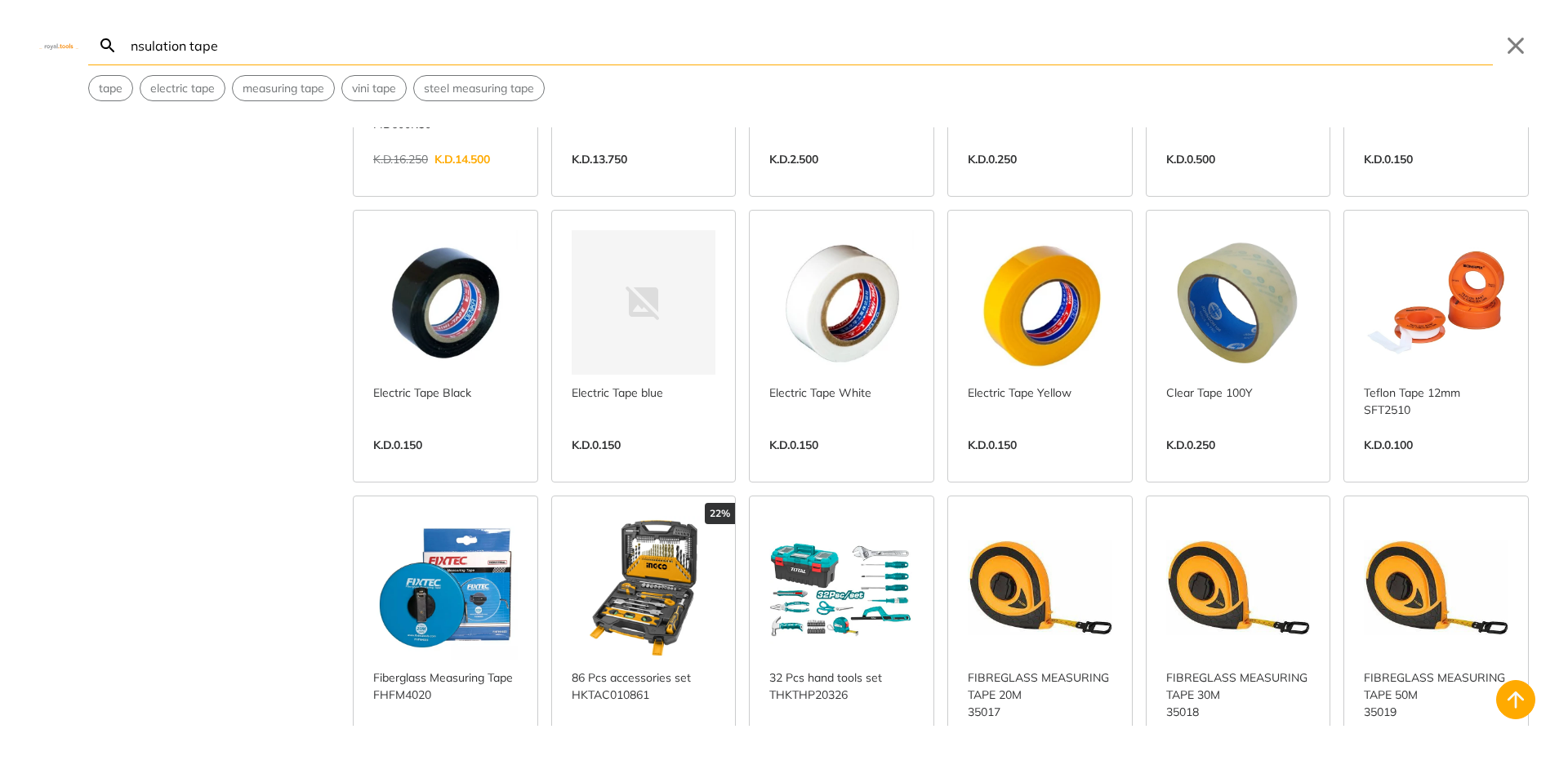
scroll to position [980, 0]
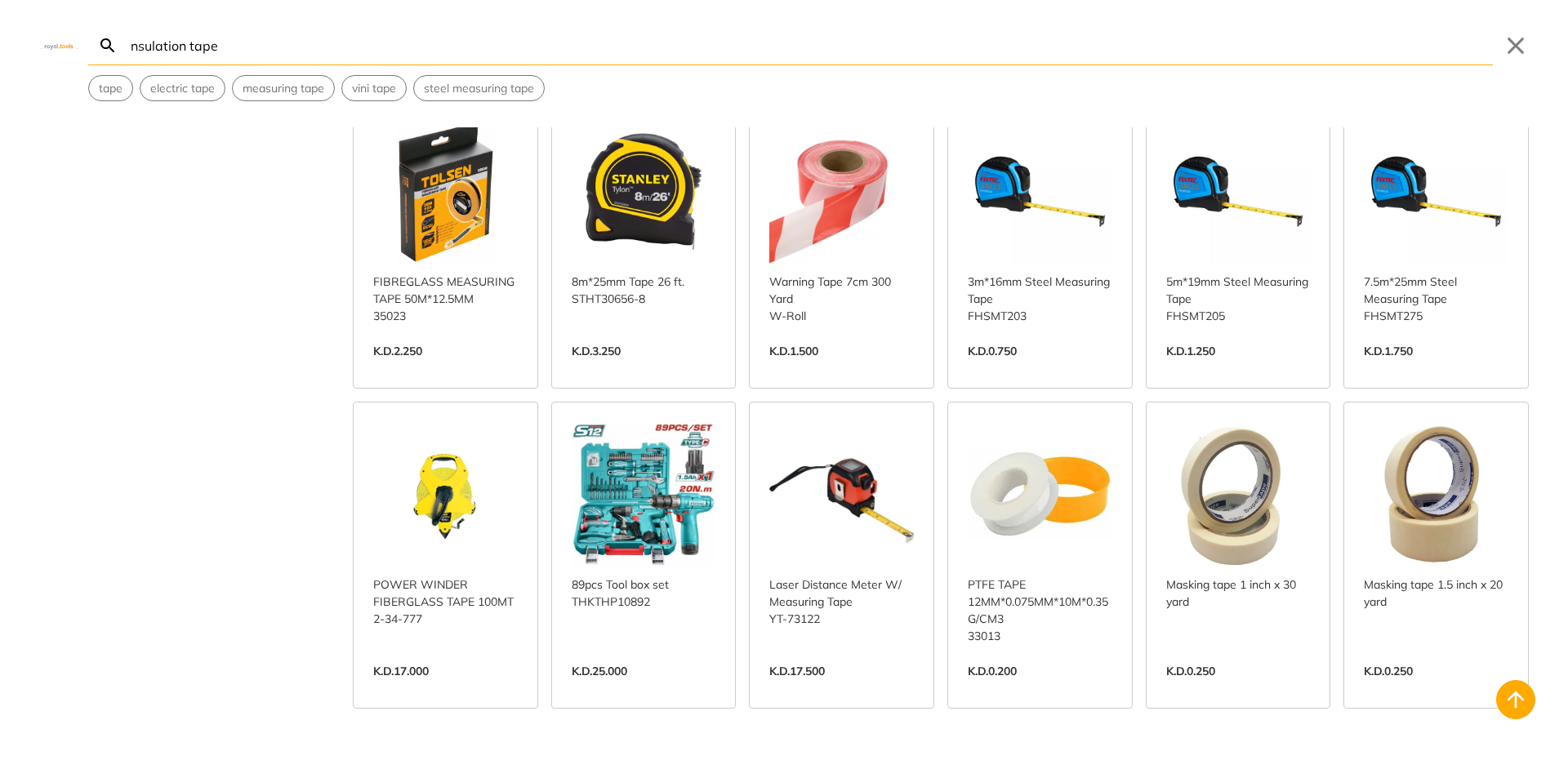
scroll to position [2531, 0]
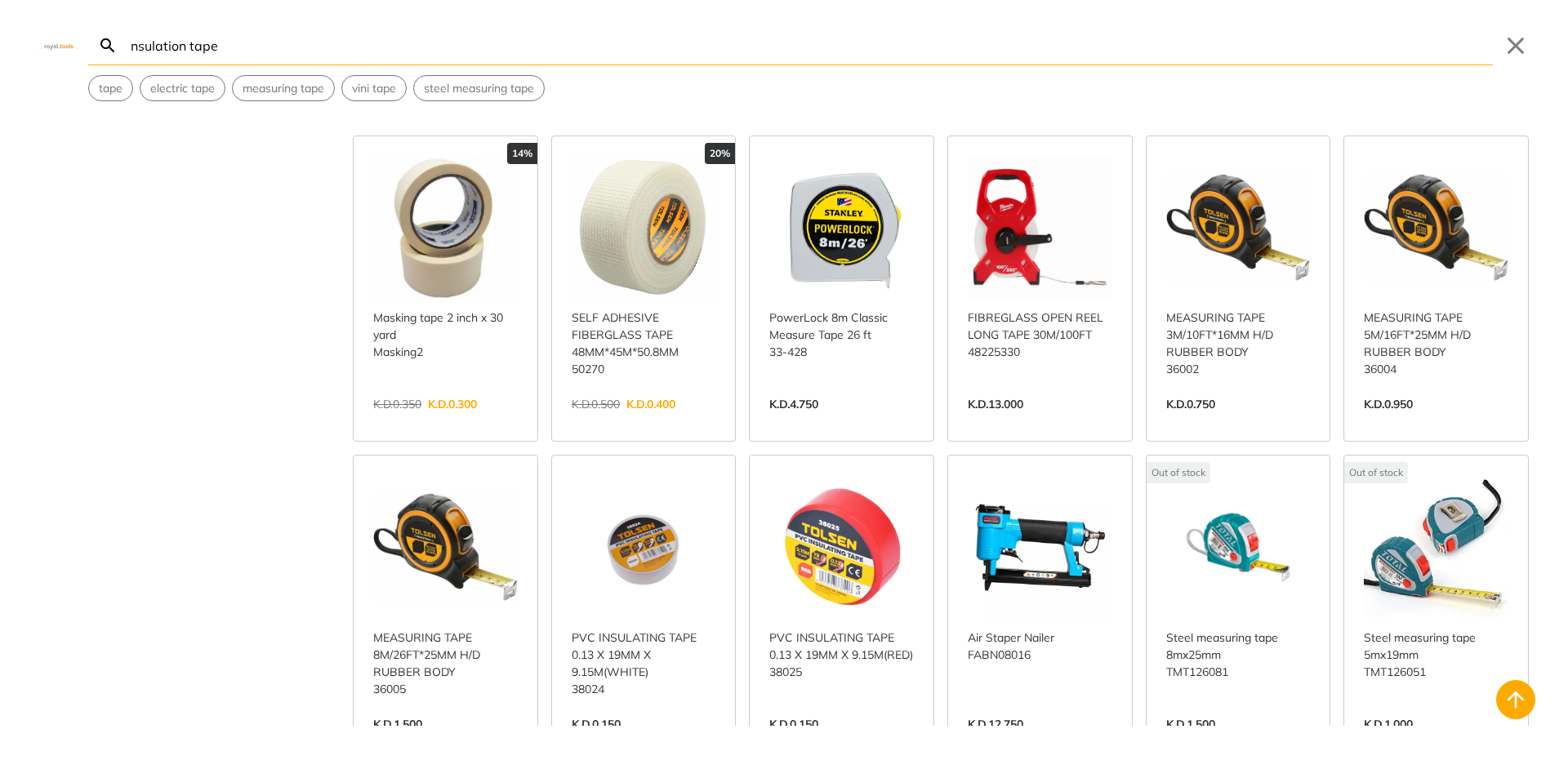
scroll to position [3102, 0]
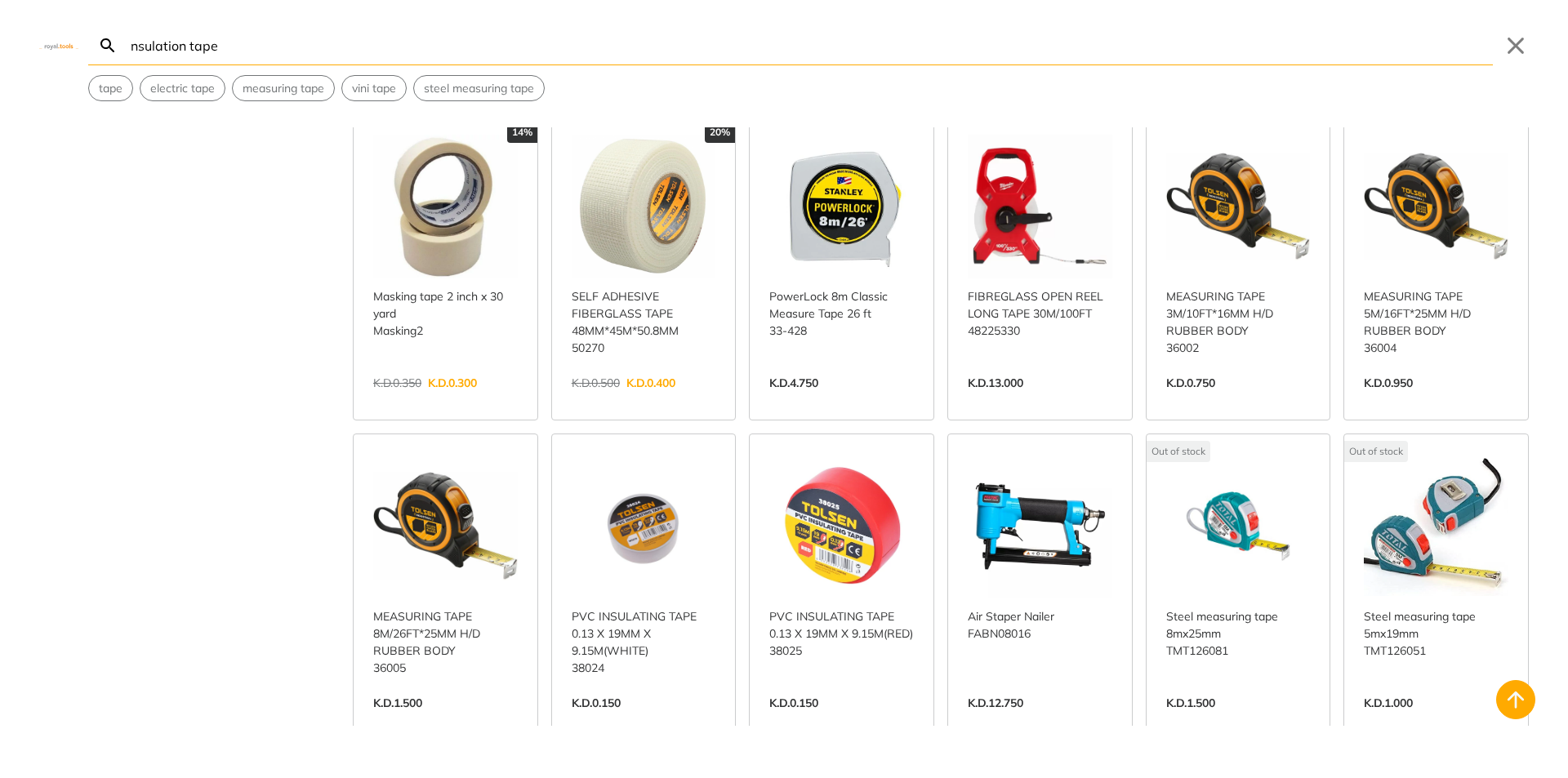
click at [630, 720] on link "View more →" at bounding box center [643, 720] width 145 height 0
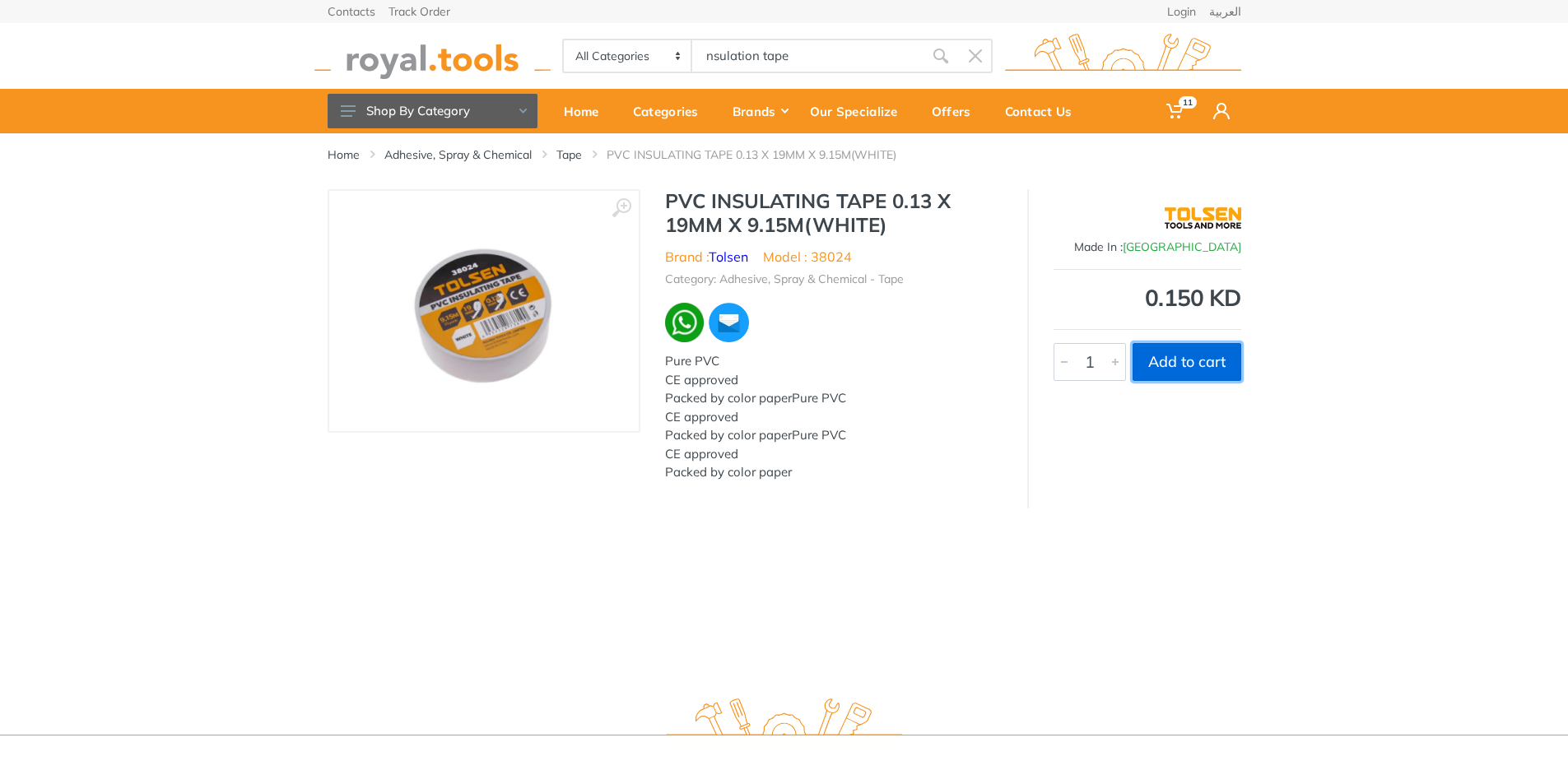
click at [1189, 375] on button "Add to cart" at bounding box center [1187, 362] width 109 height 38
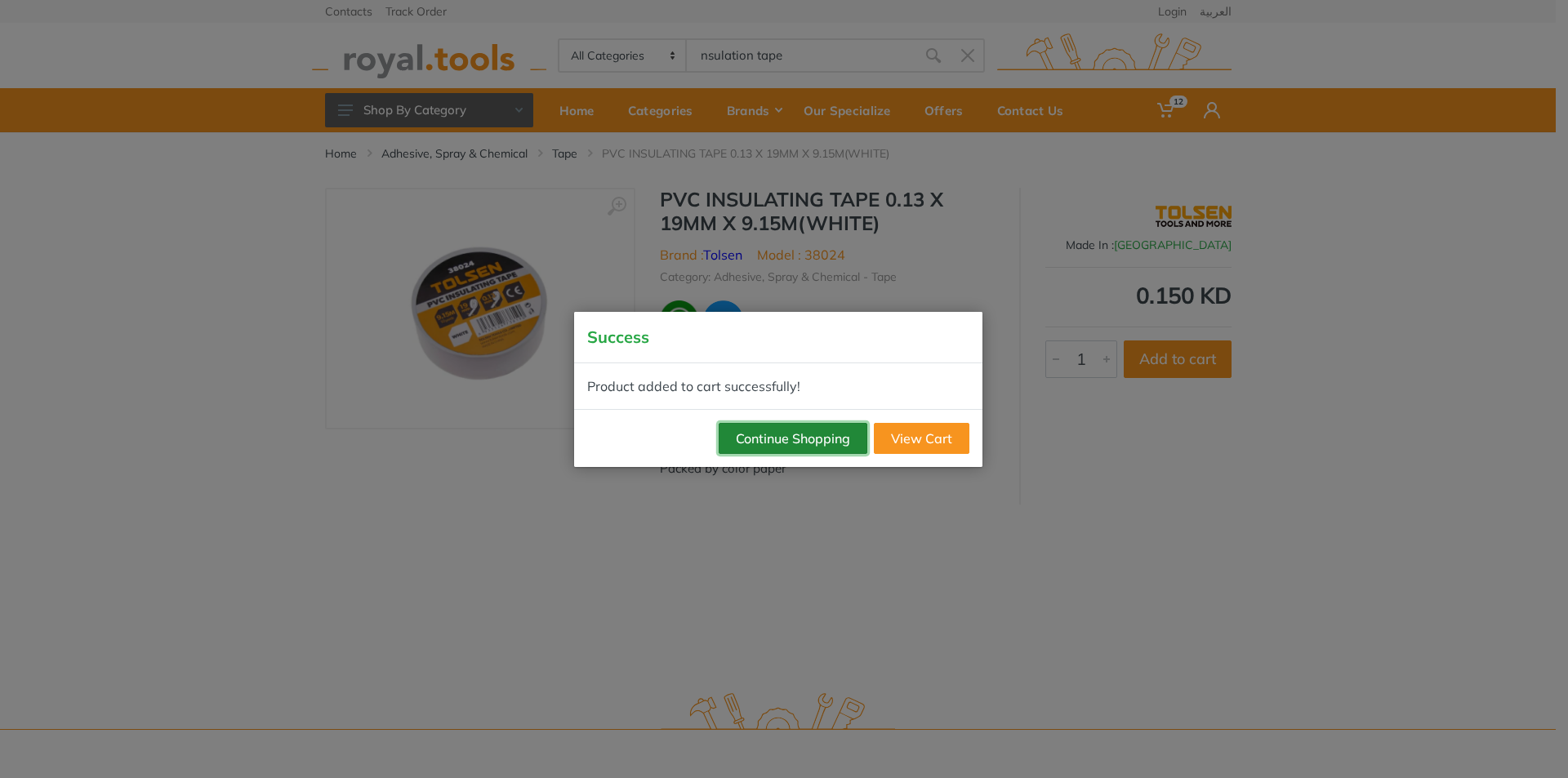
click at [801, 440] on button "Continue Shopping" at bounding box center [793, 438] width 148 height 31
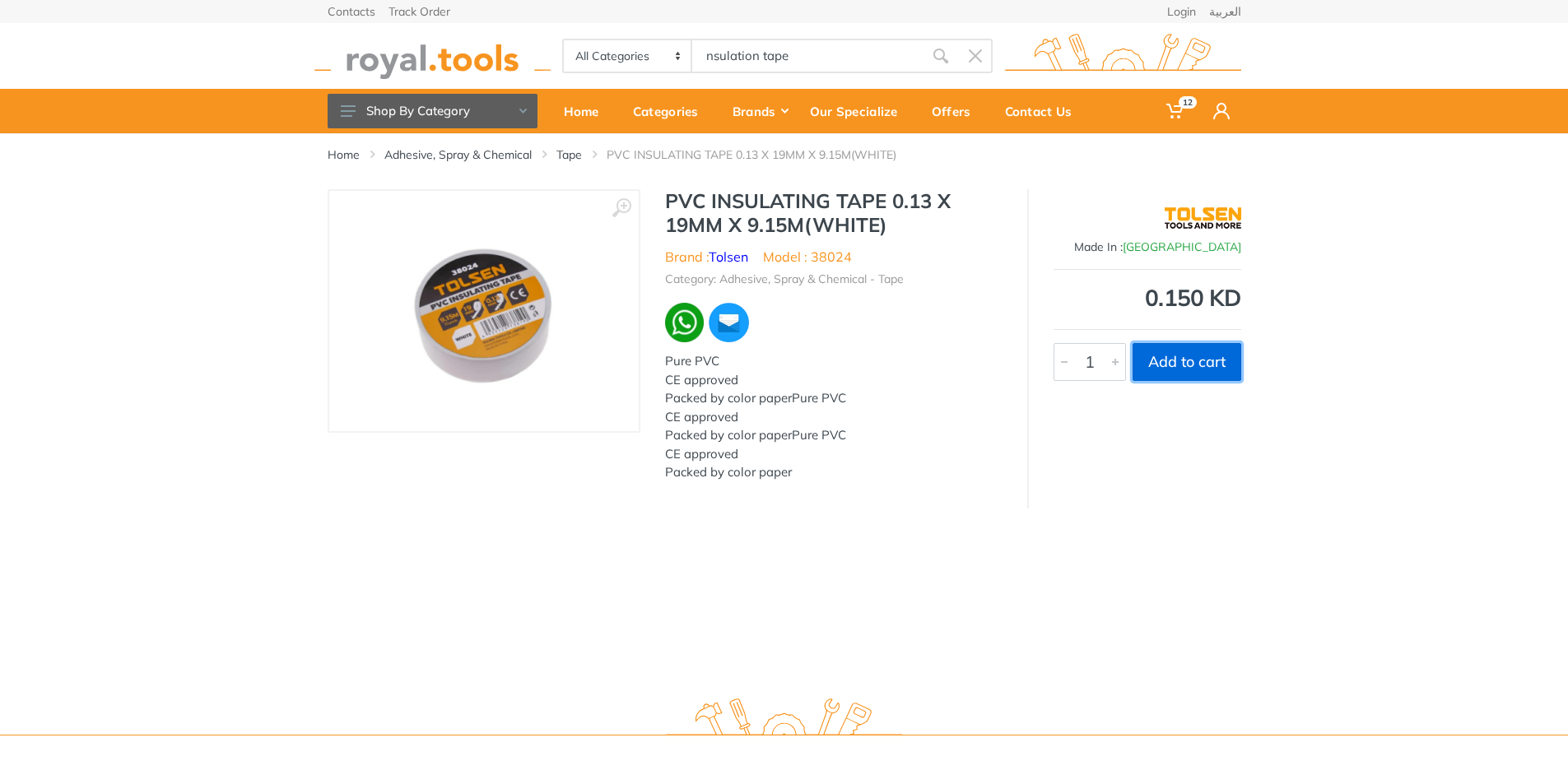
click at [1239, 352] on button "Add to cart" at bounding box center [1187, 362] width 109 height 38
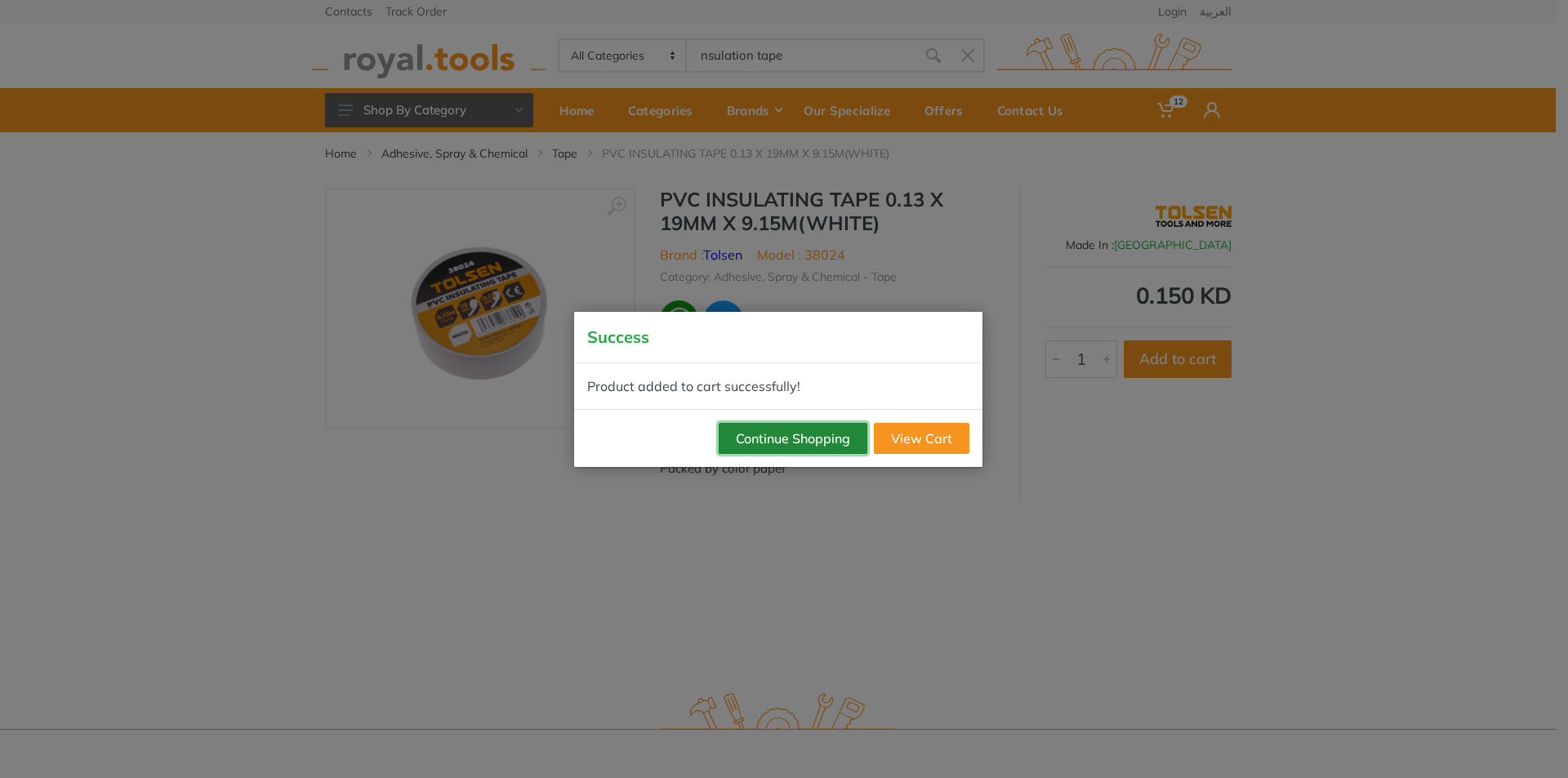
click at [743, 432] on button "Continue Shopping" at bounding box center [793, 438] width 148 height 31
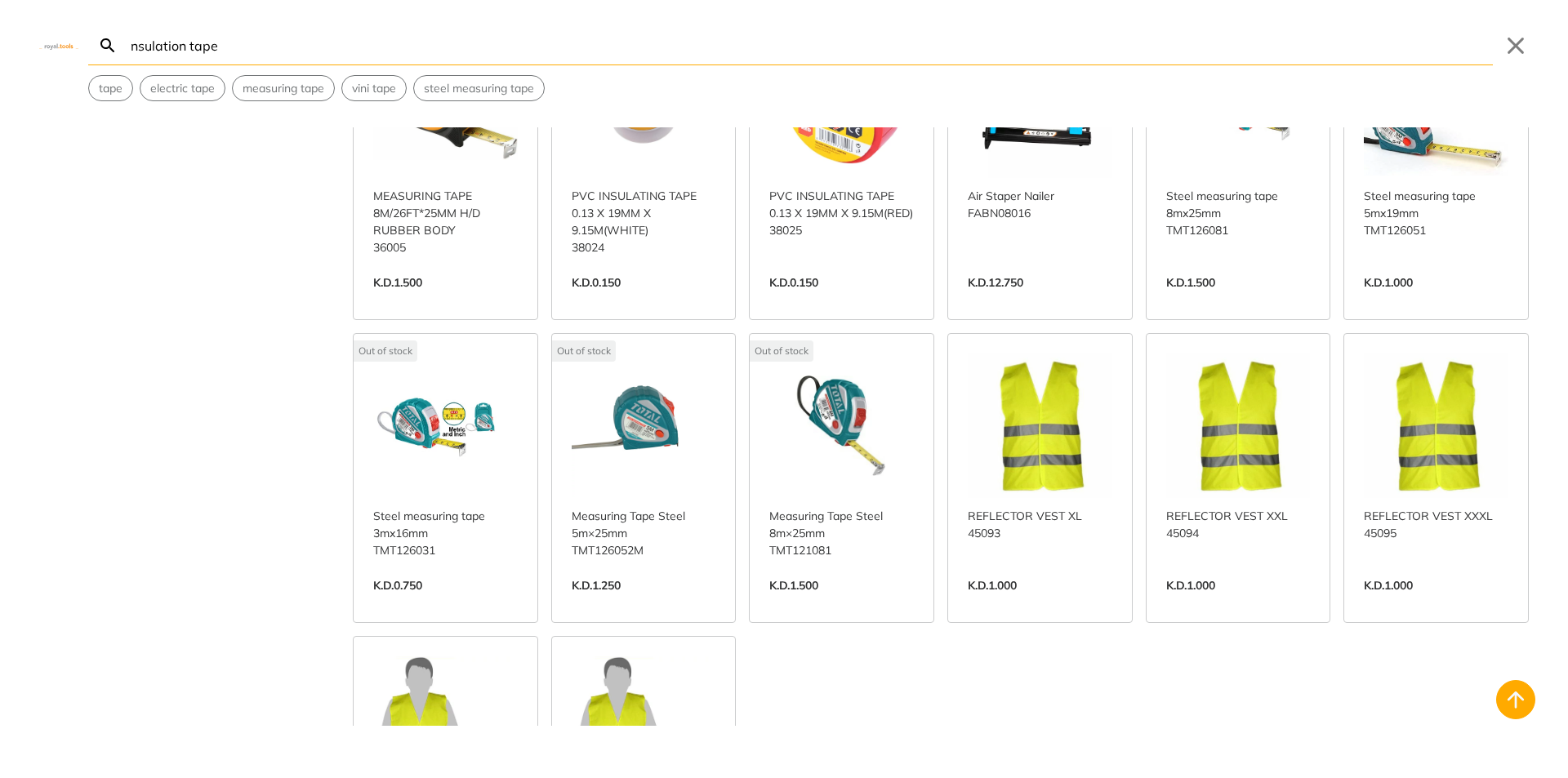
scroll to position [3585, 0]
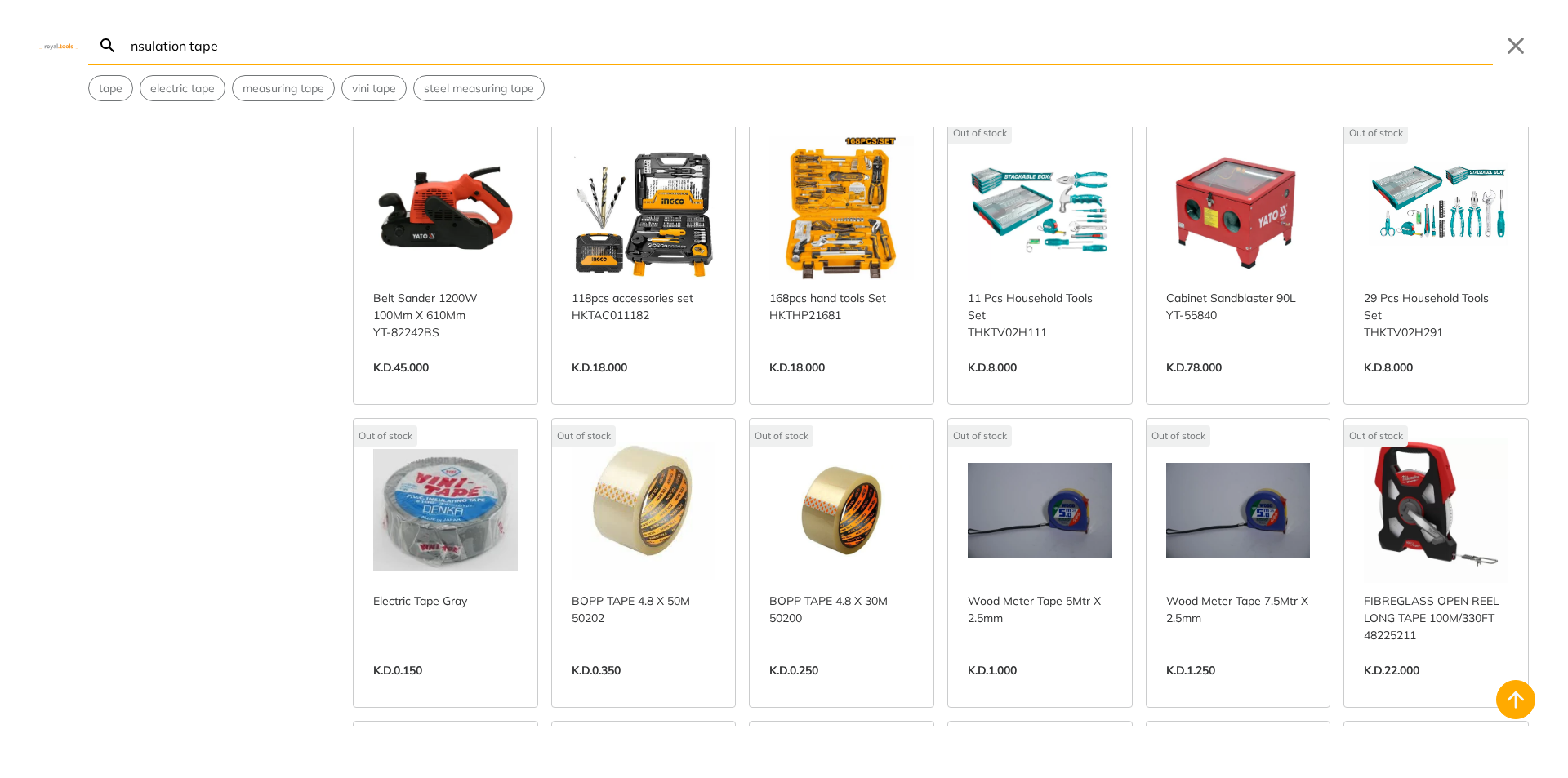
scroll to position [5300, 0]
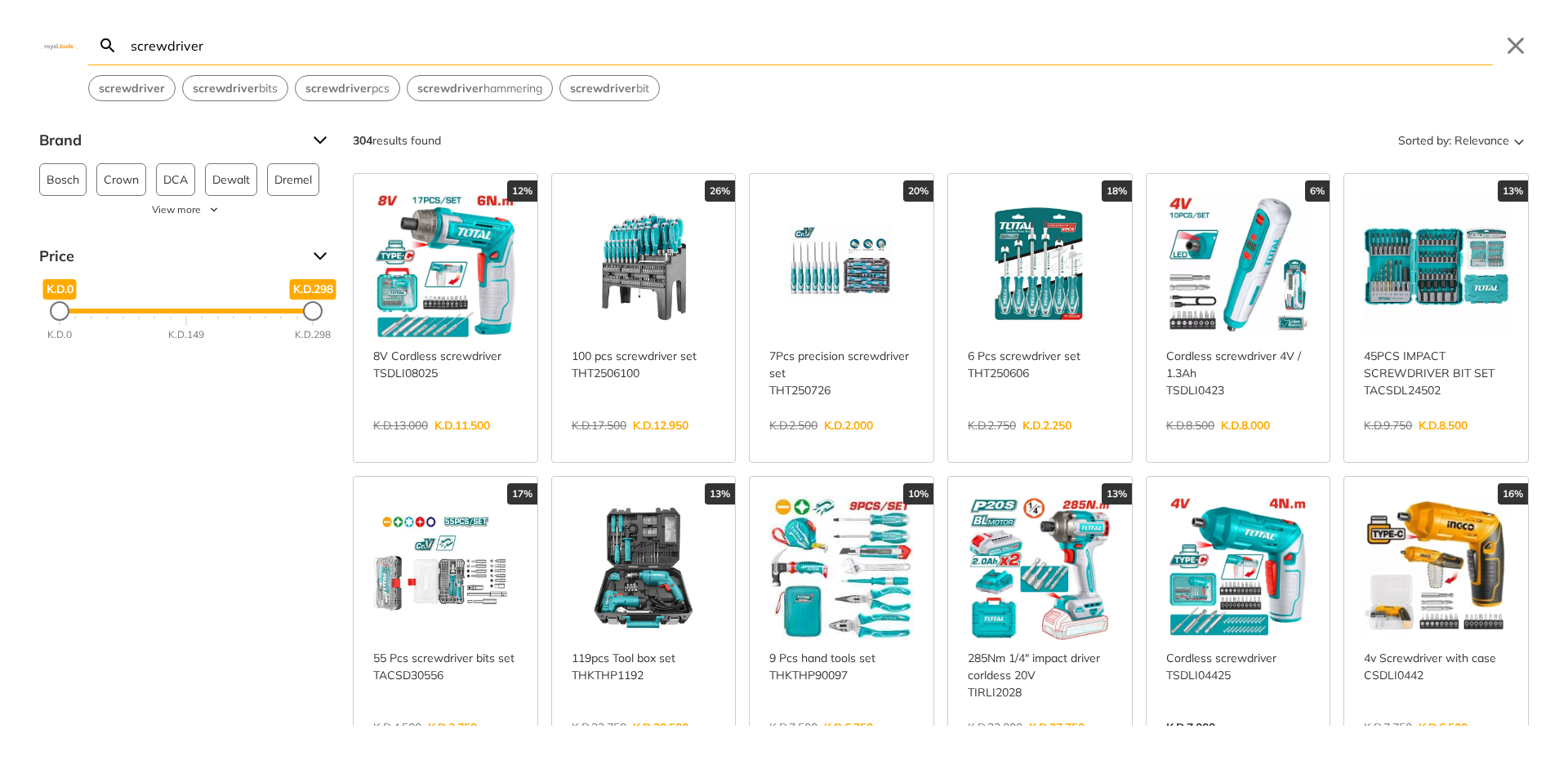
type input "screwdriver"
click at [1028, 442] on link "View more →" at bounding box center [1039, 442] width 145 height 0
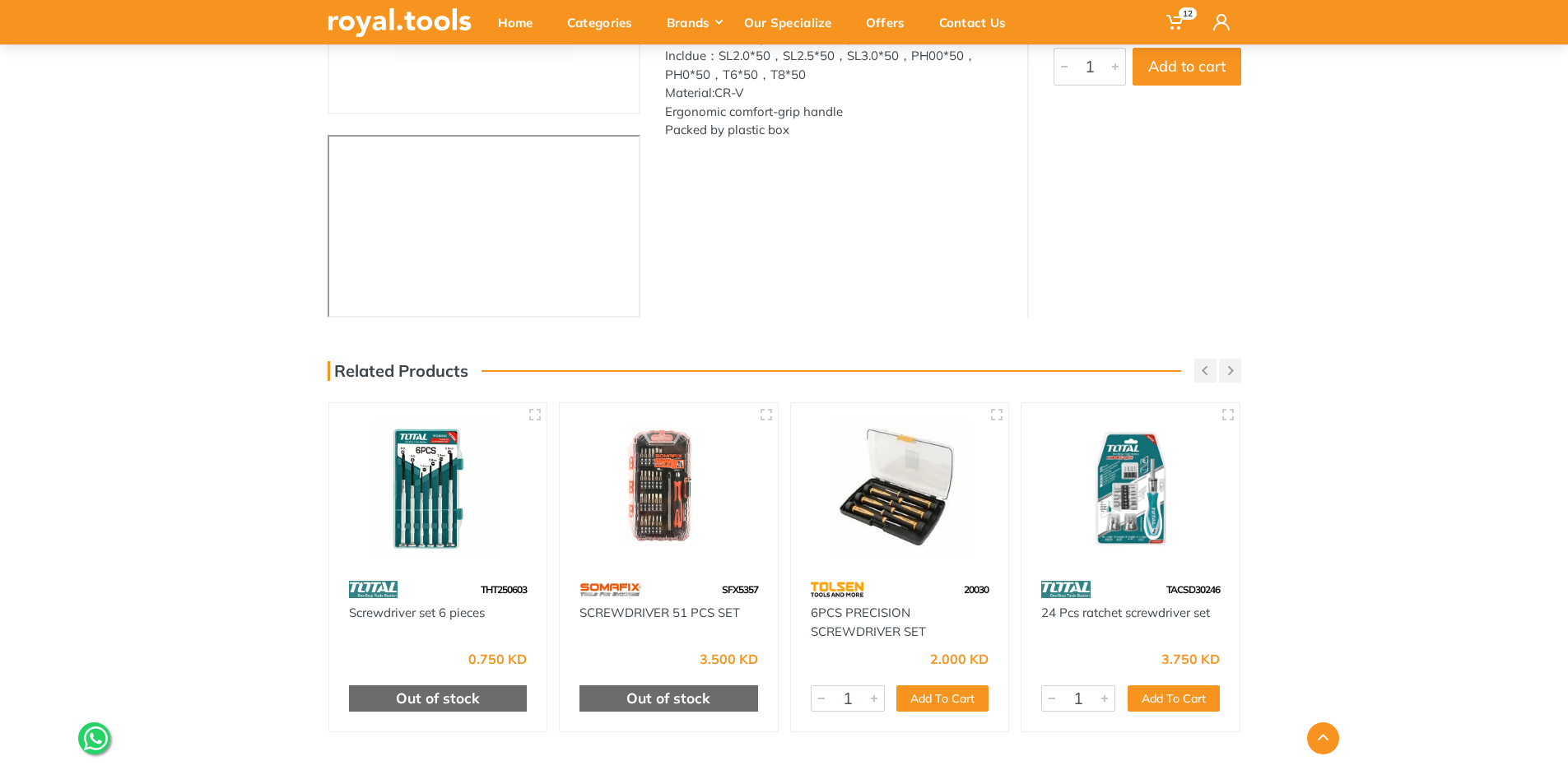
scroll to position [329, 0]
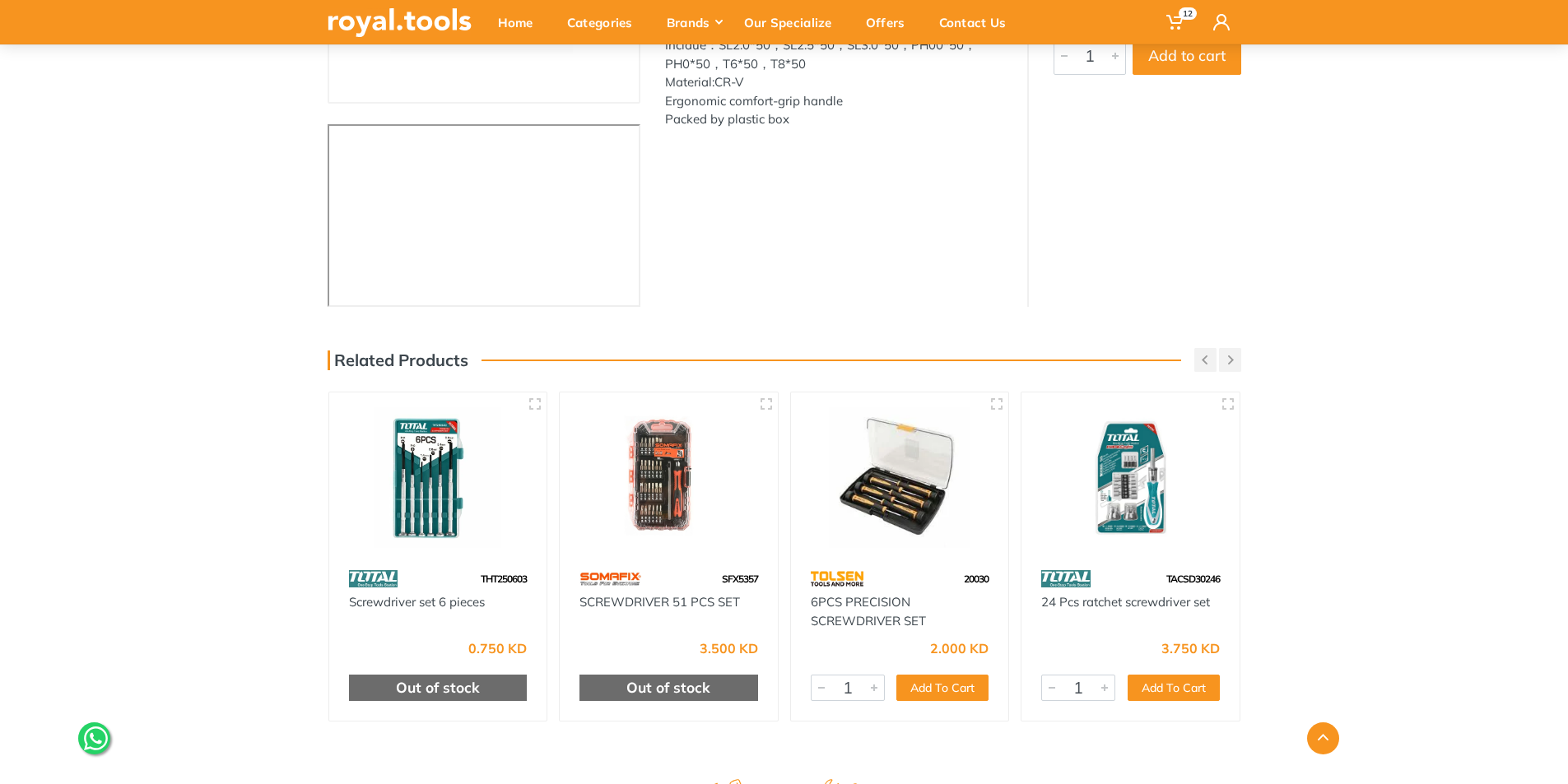
click at [1308, 226] on div "‹ ›" at bounding box center [784, 83] width 1568 height 447
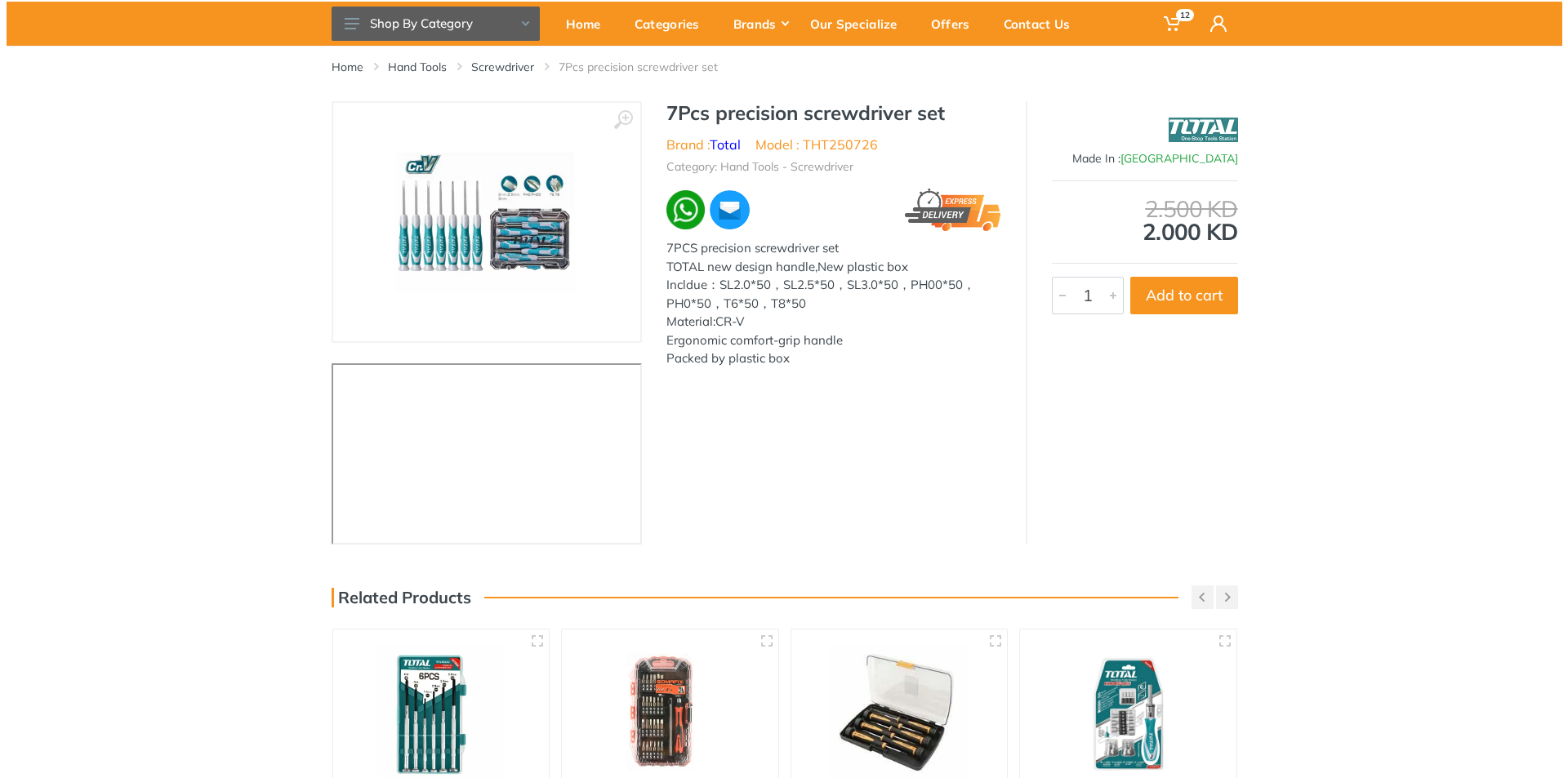
scroll to position [81, 0]
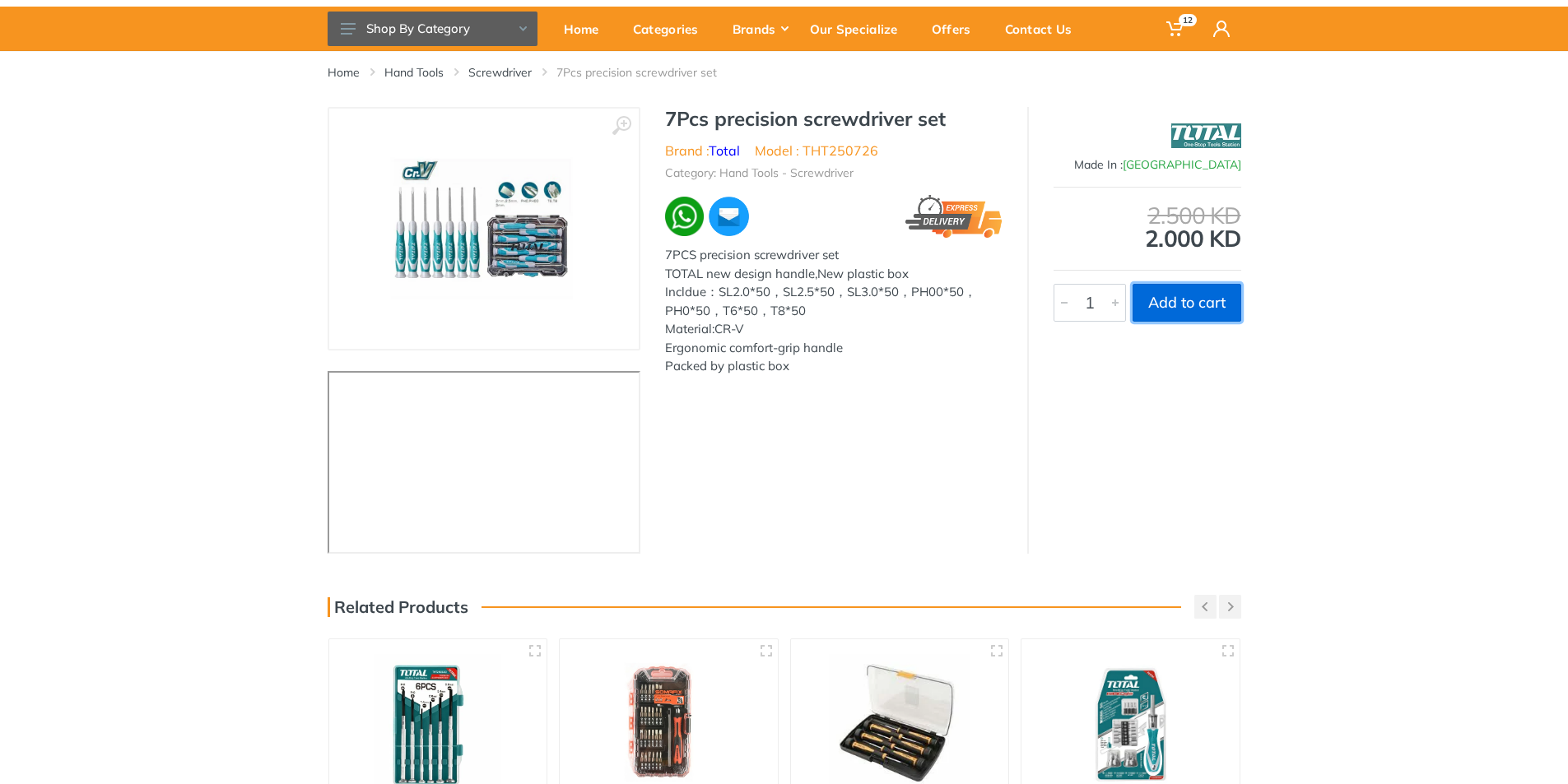
click at [1163, 300] on button "Add to cart" at bounding box center [1187, 302] width 109 height 38
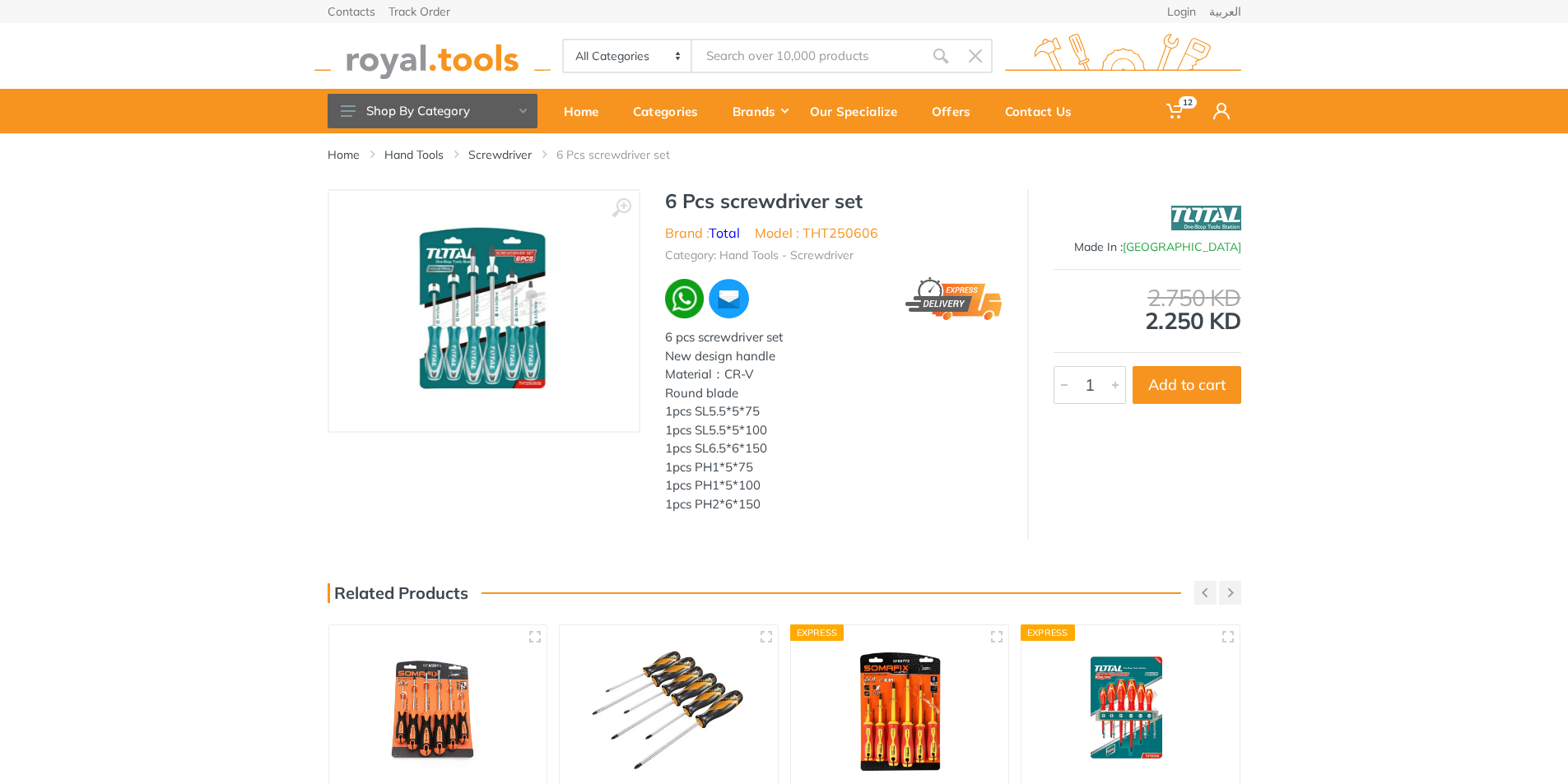
type input "screwdriver"
click at [626, 196] on button at bounding box center [621, 208] width 38 height 38
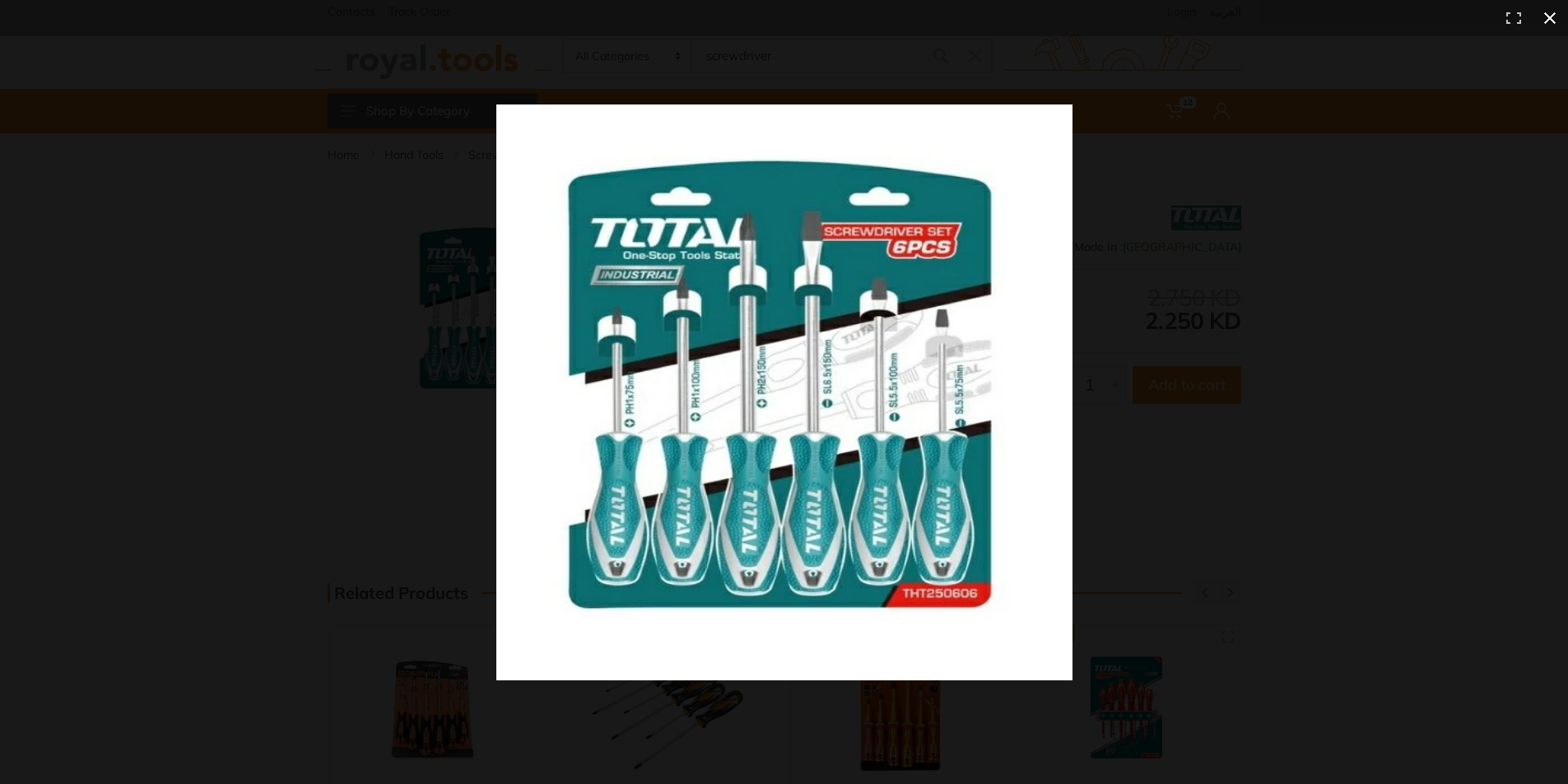
click at [1241, 381] on div at bounding box center [1131, 421] width 1270 height 634
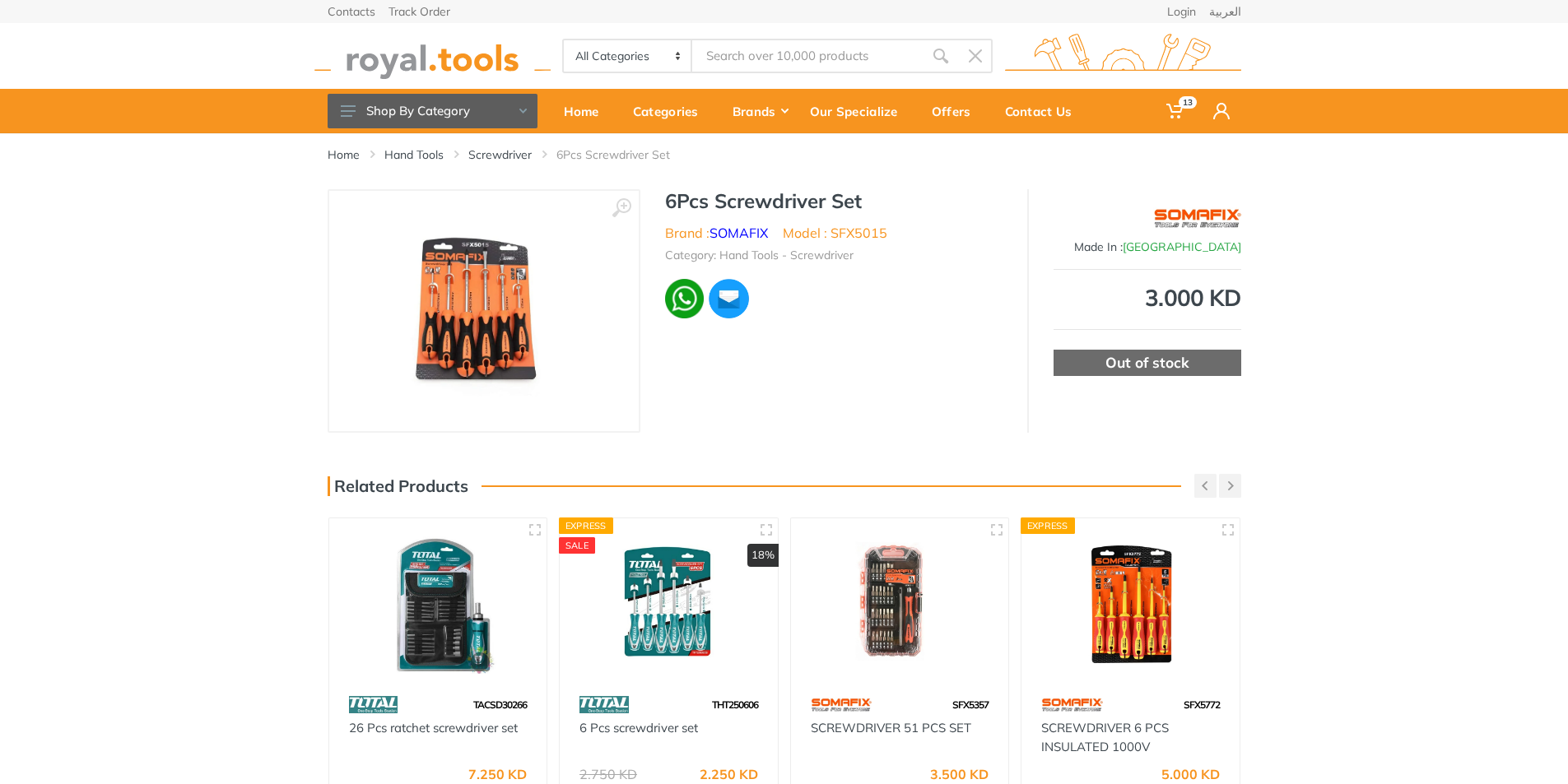
click at [504, 317] on img at bounding box center [483, 311] width 208 height 207
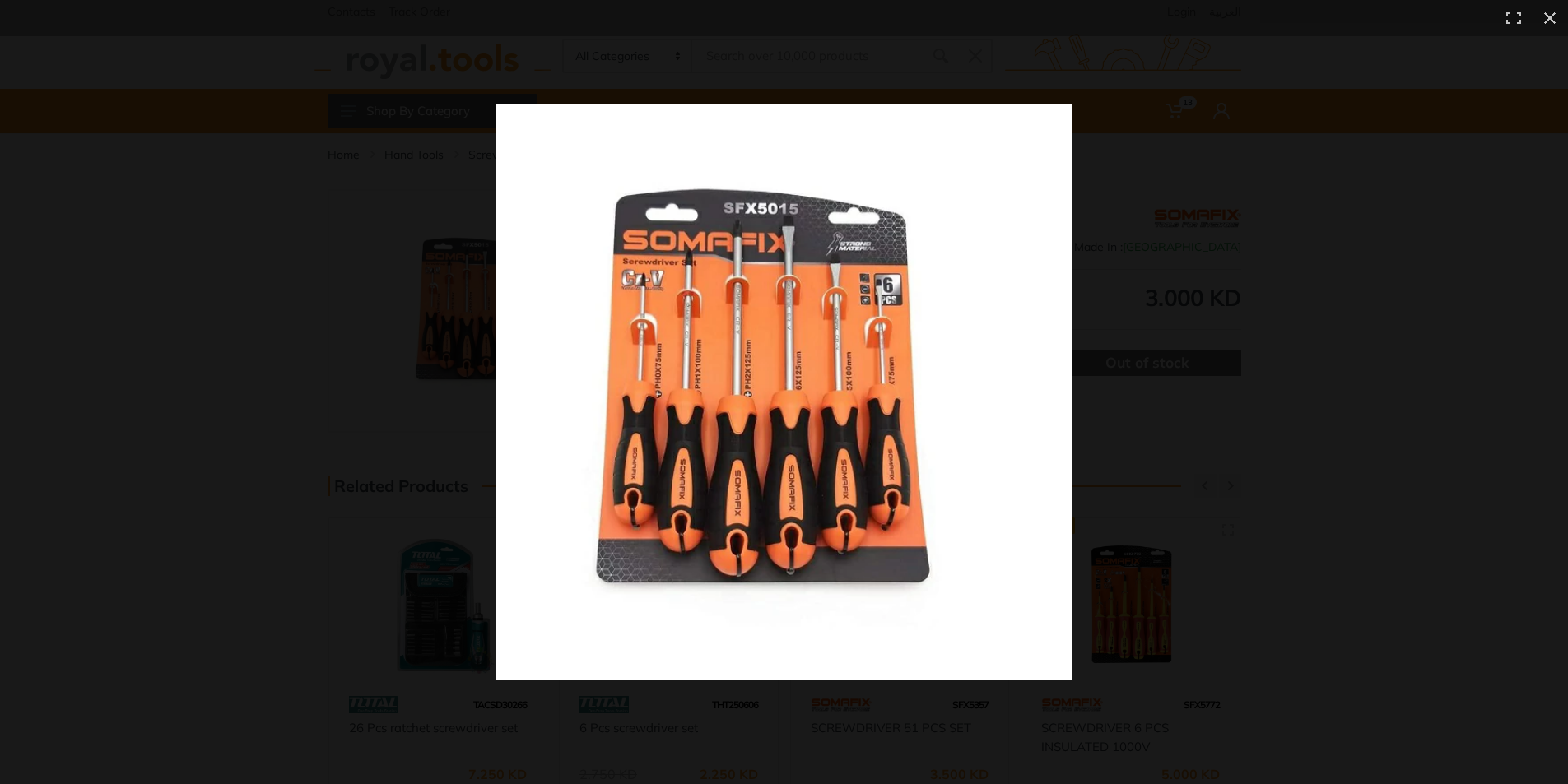
click at [703, 380] on img at bounding box center [784, 392] width 576 height 576
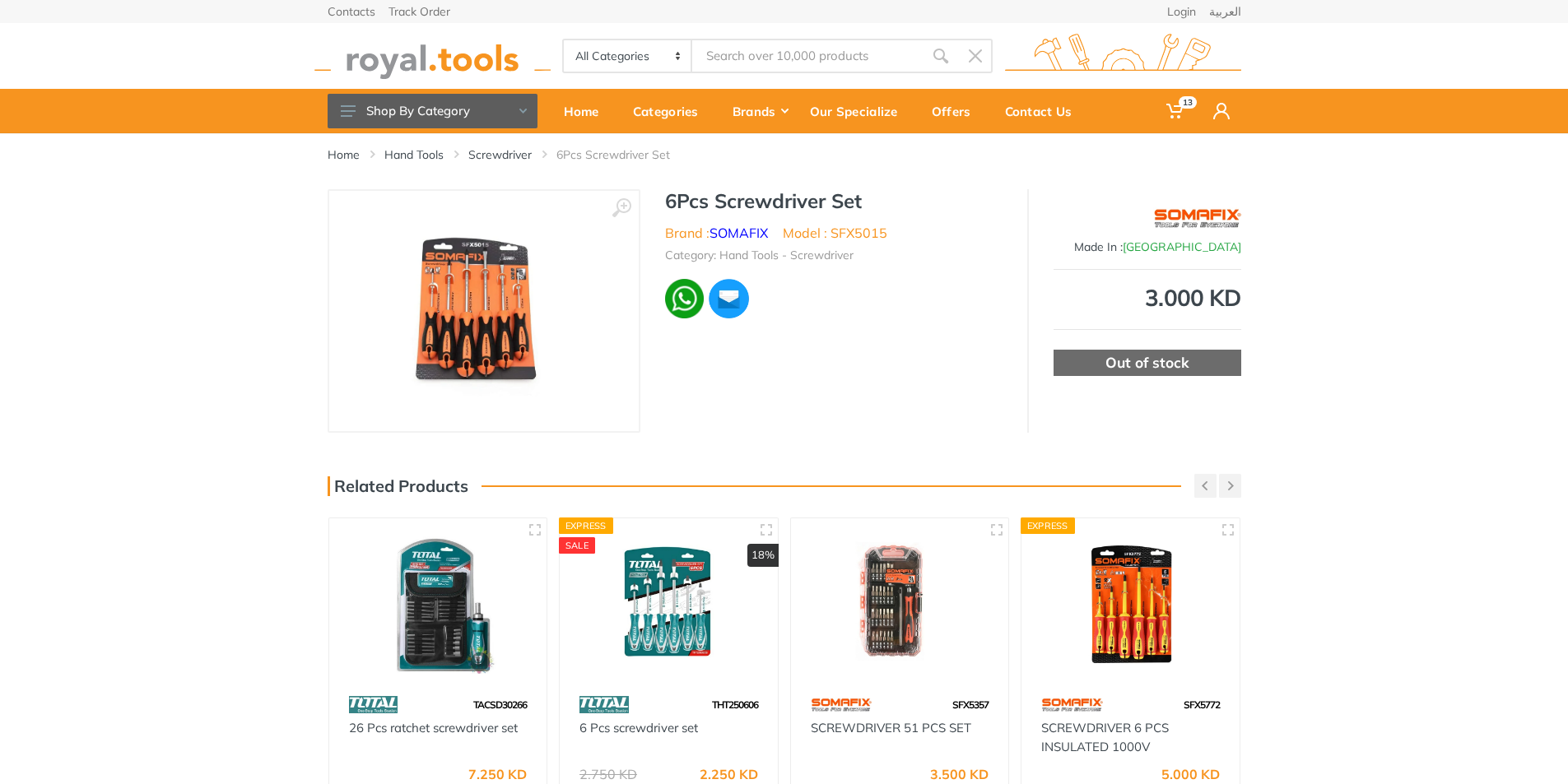
click at [515, 294] on img at bounding box center [483, 311] width 208 height 207
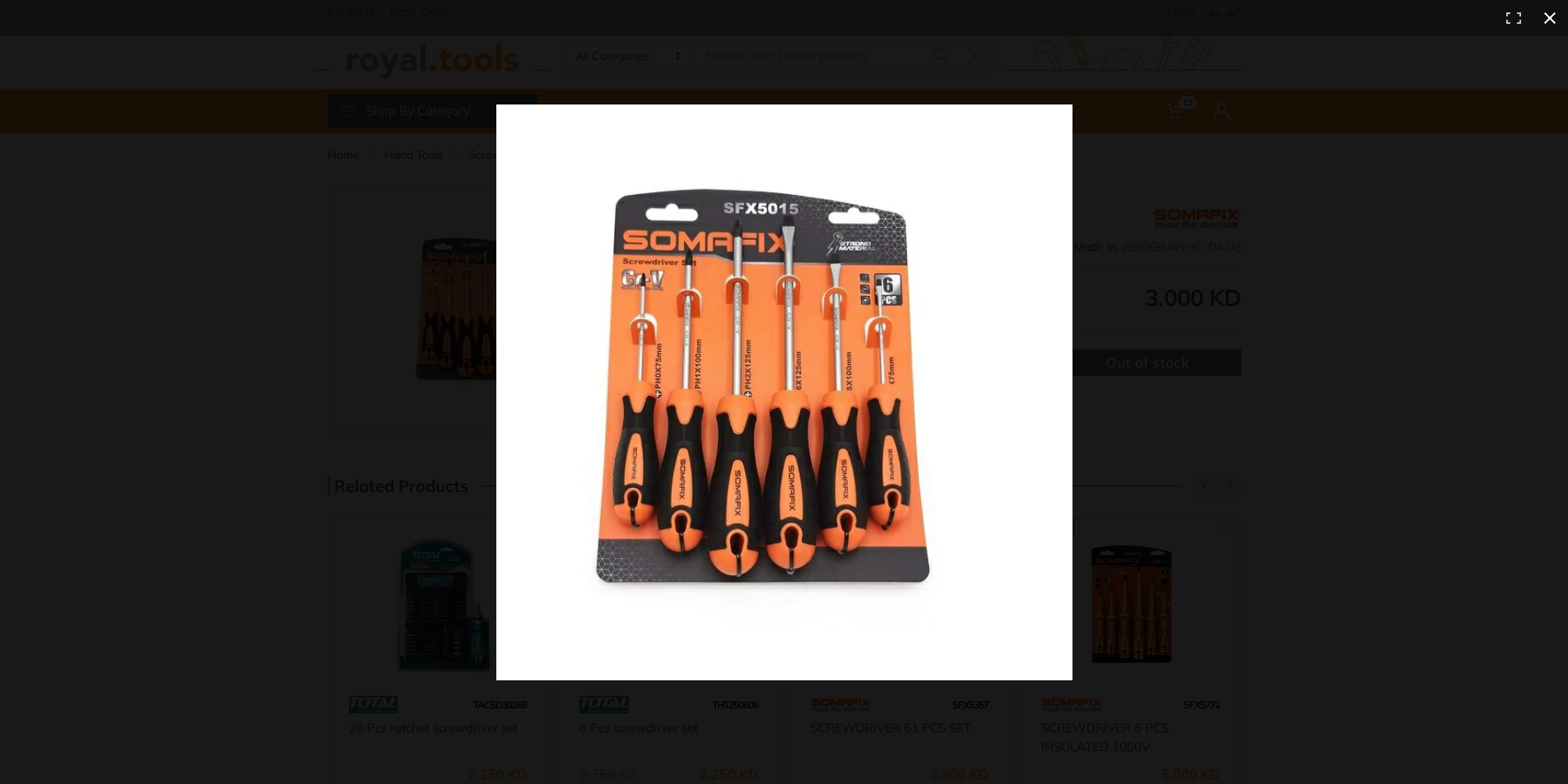
click at [1218, 425] on div at bounding box center [1131, 421] width 1270 height 634
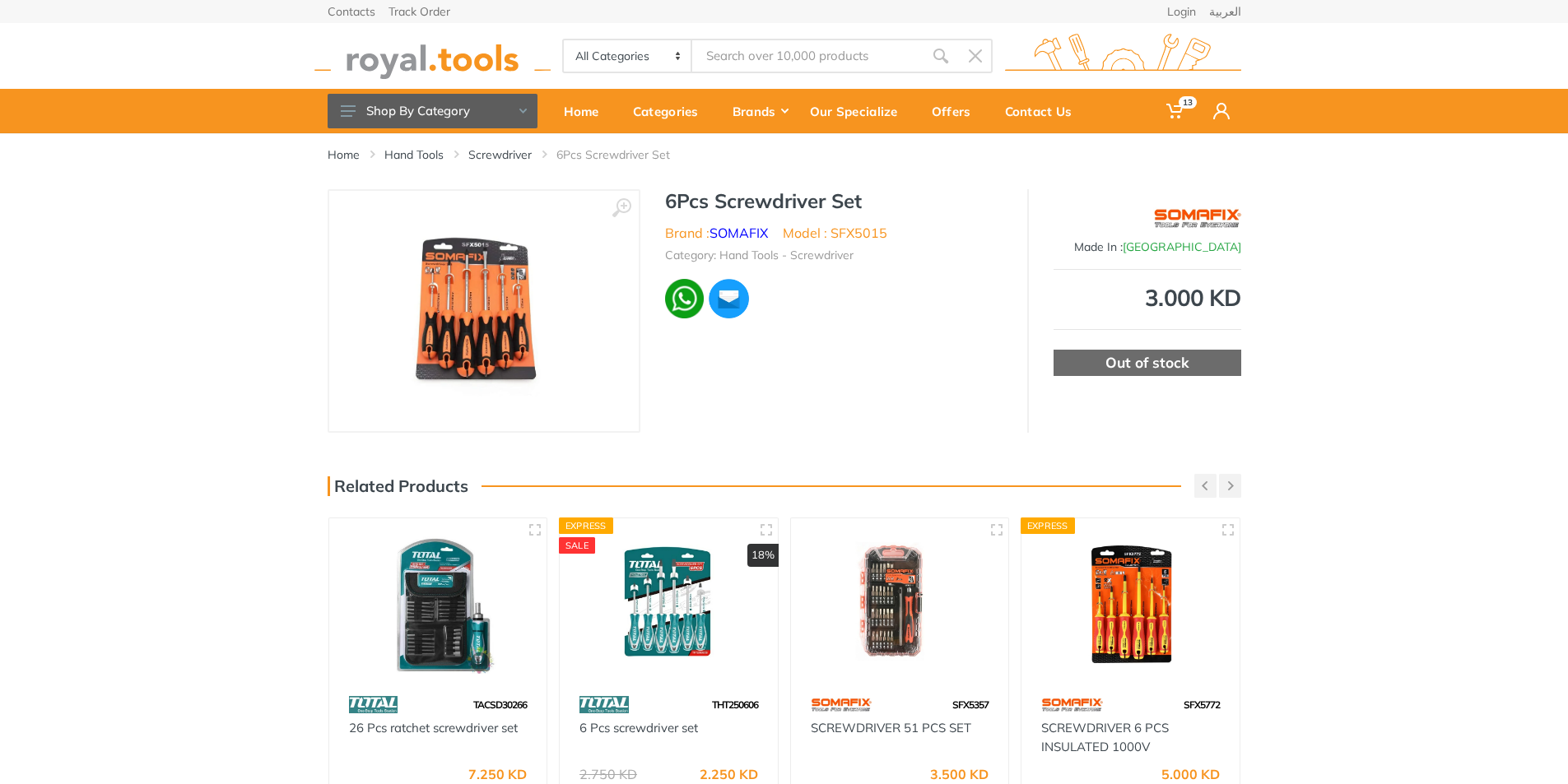
click at [1265, 388] on div "‹ › 6Pcs Screwdriver Set Brand : SOMAFIX China" at bounding box center [784, 311] width 1568 height 243
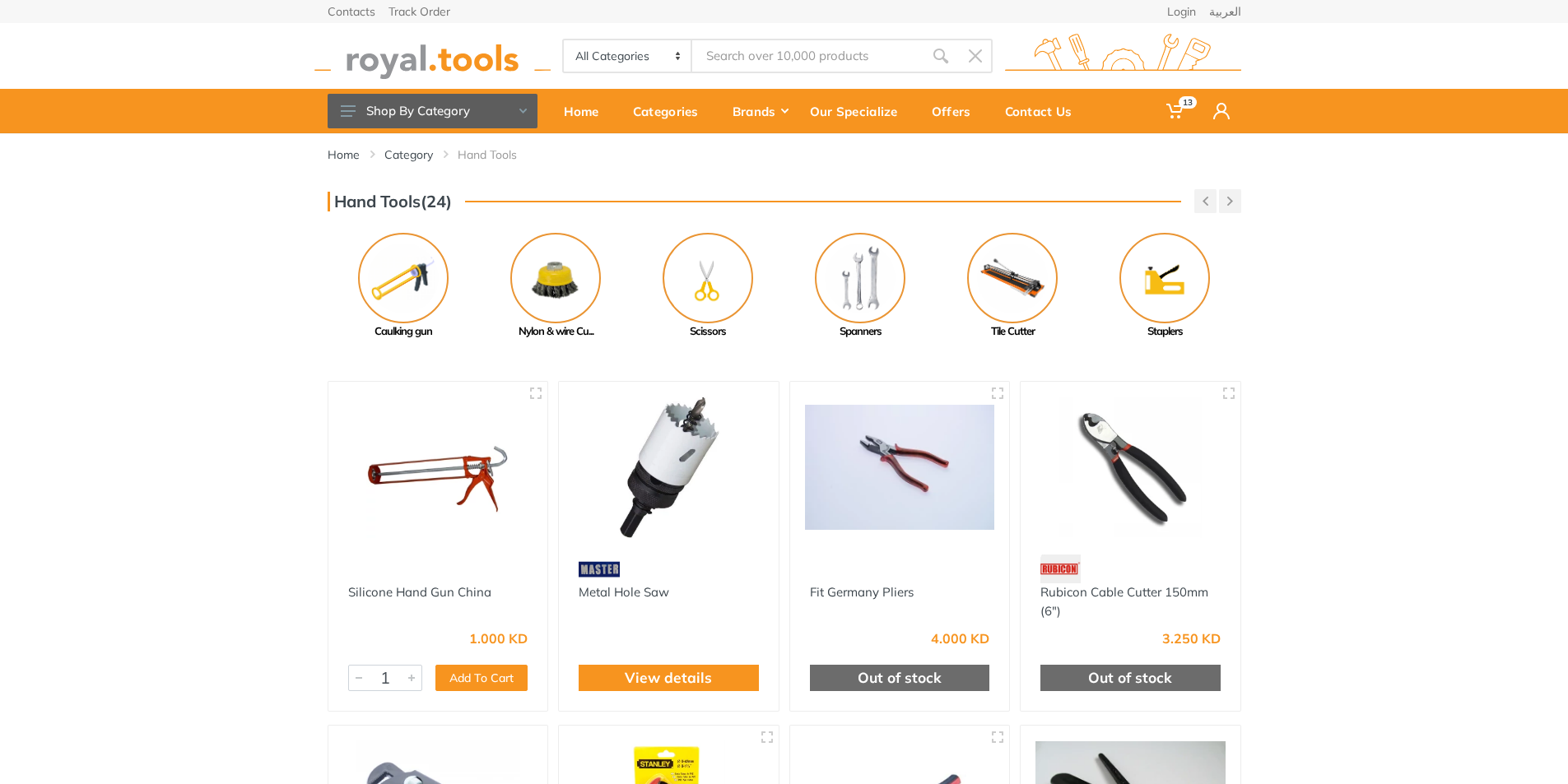
type input "screwdriver"
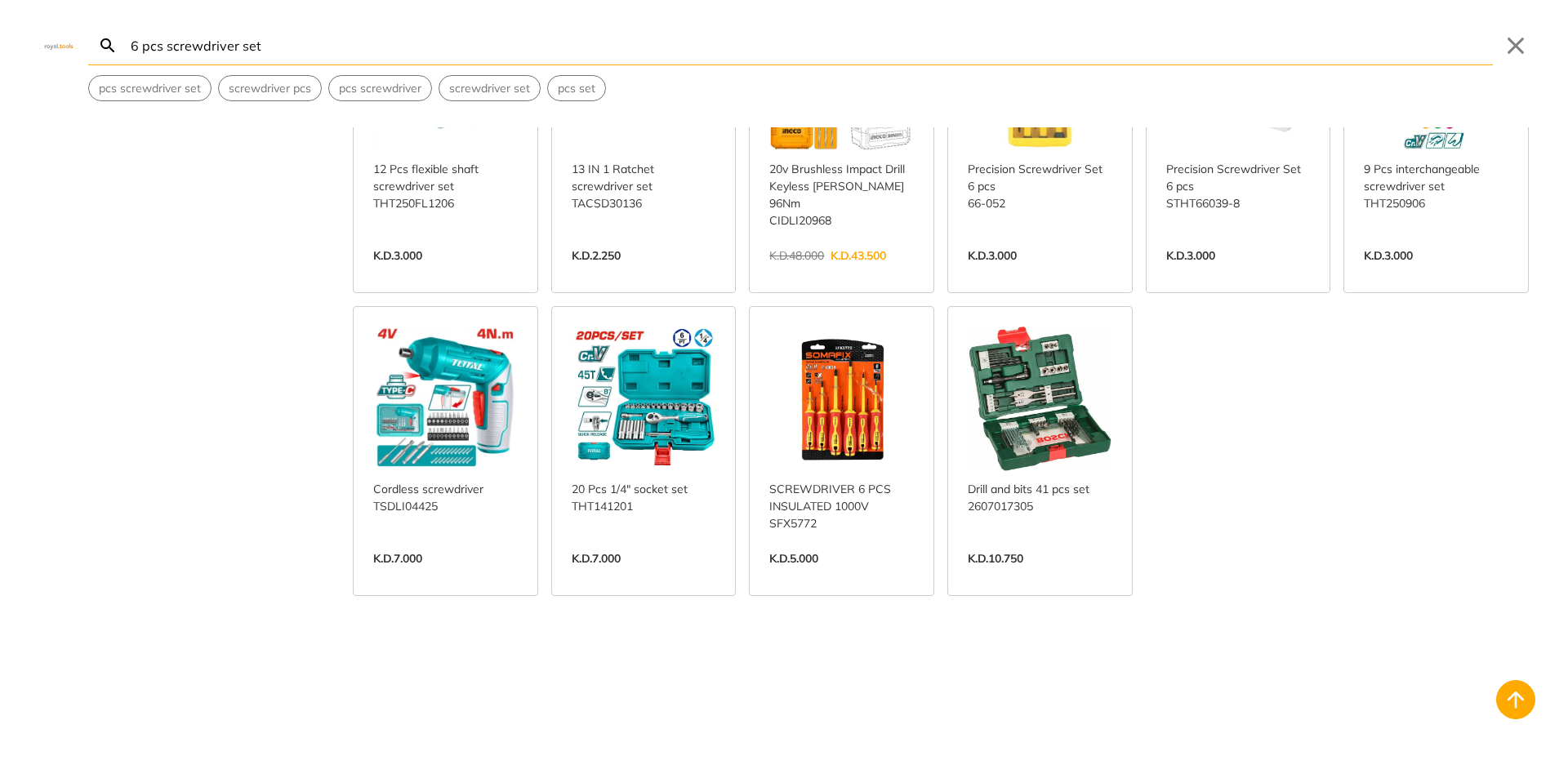
scroll to position [1714, 0]
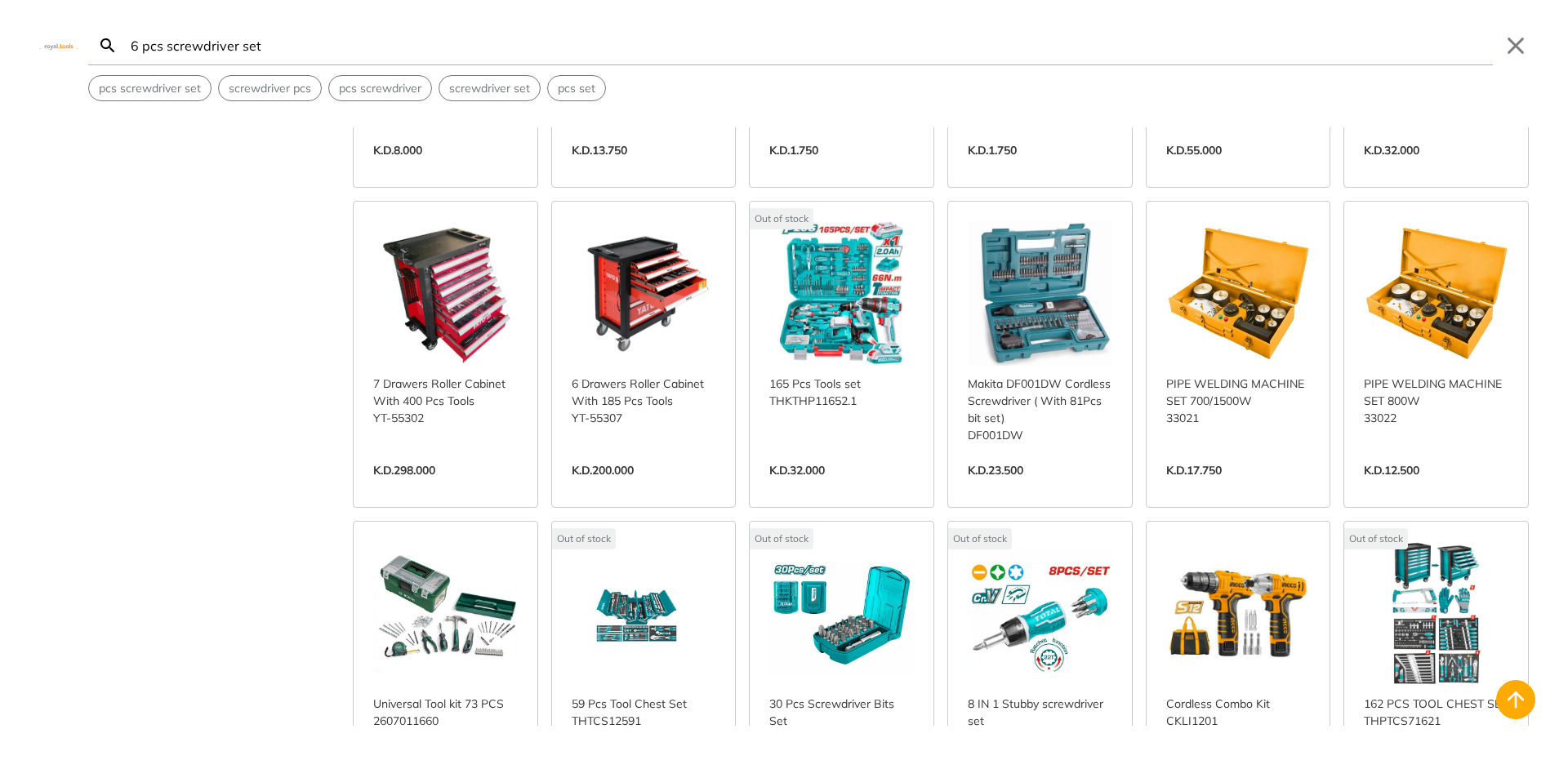
scroll to position [3428, 0]
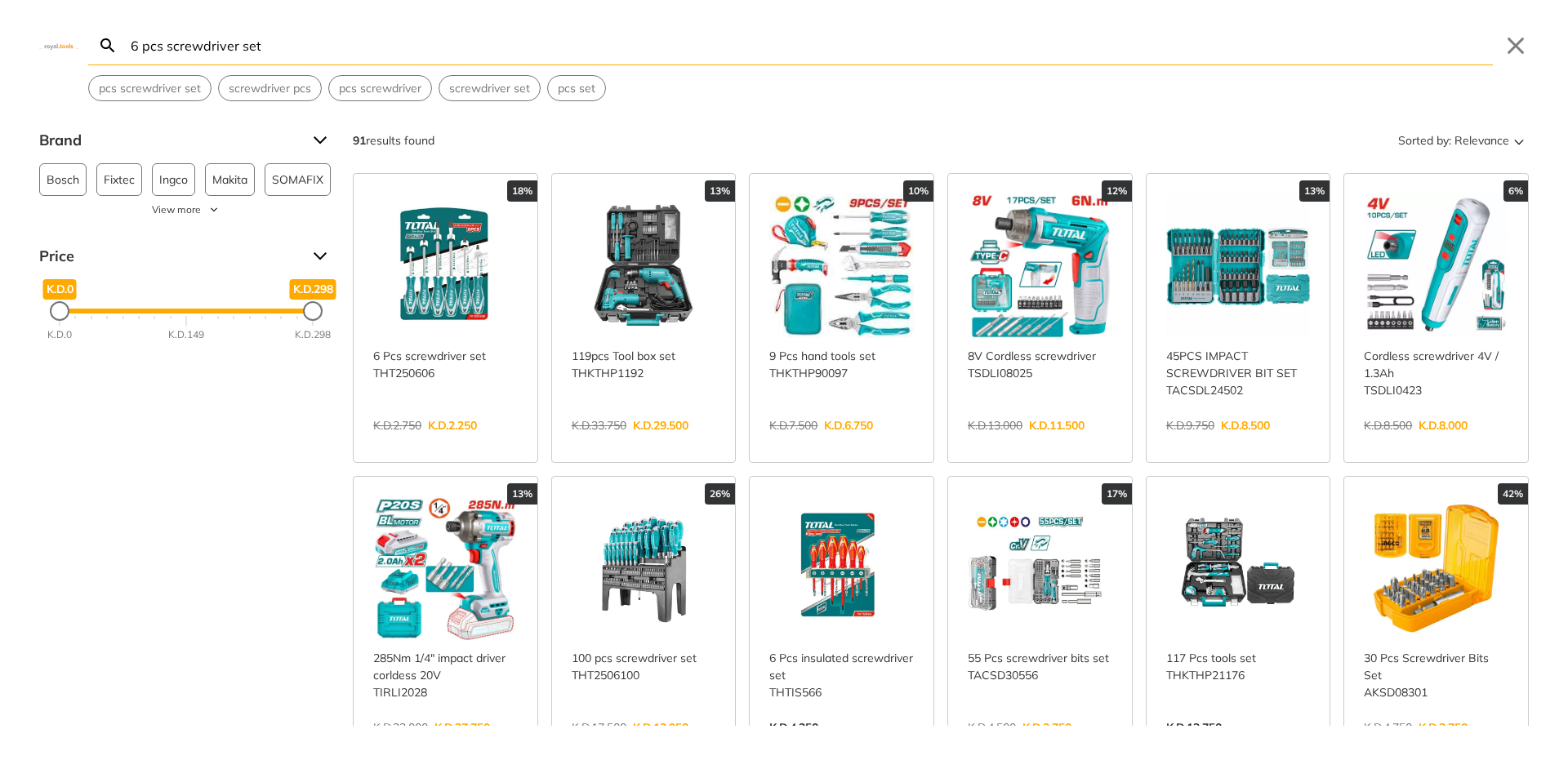
drag, startPoint x: 213, startPoint y: 39, endPoint x: 69, endPoint y: 49, distance: 144.3
click at [69, 49] on div "Search 6 pcs screwdriver set Submit Close pcs screwdriver set screwdriver pcs p…" at bounding box center [784, 50] width 1568 height 101
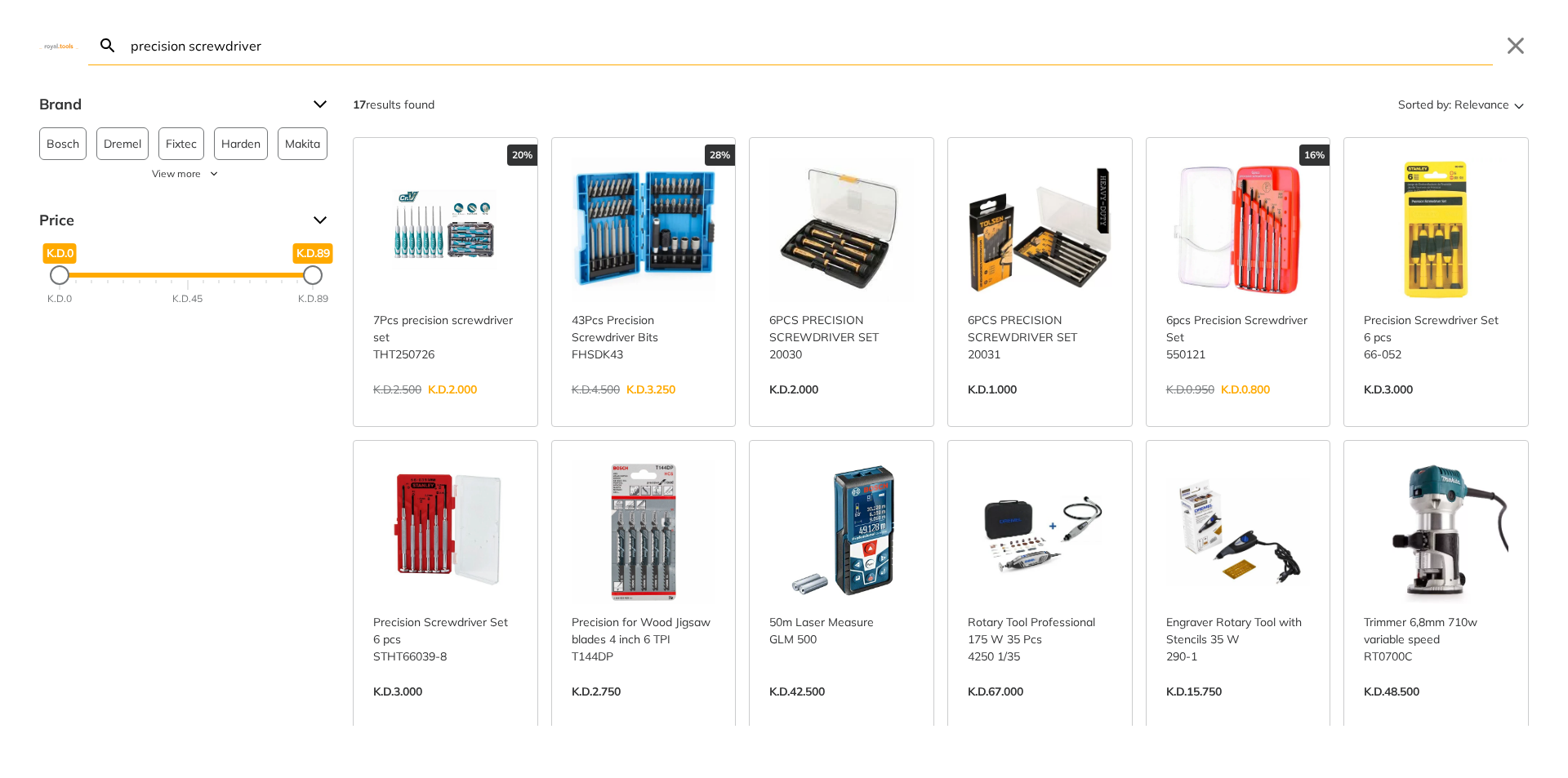
type input "precision screwdriver"
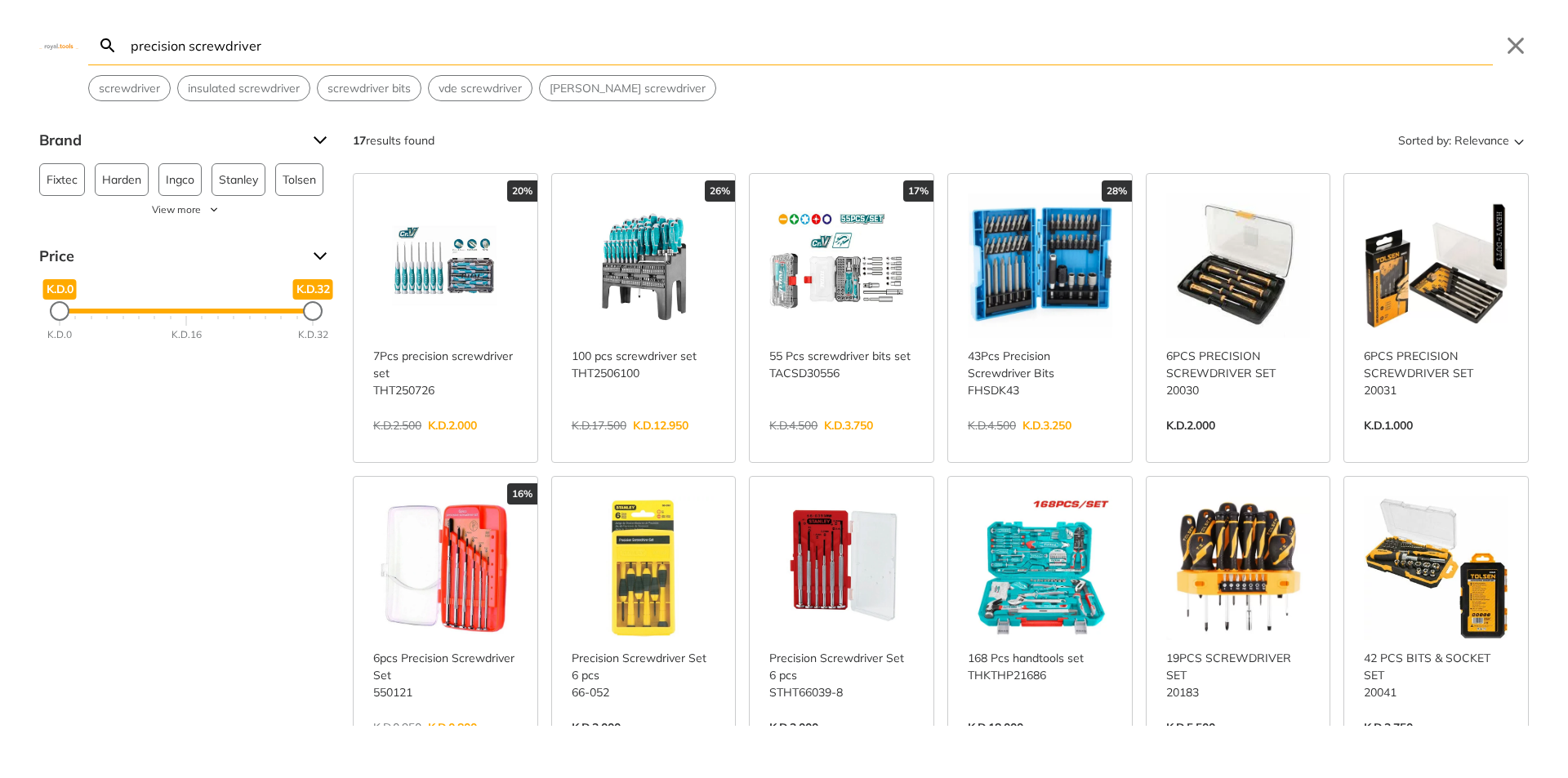
click at [435, 442] on link "View more →" at bounding box center [445, 442] width 145 height 0
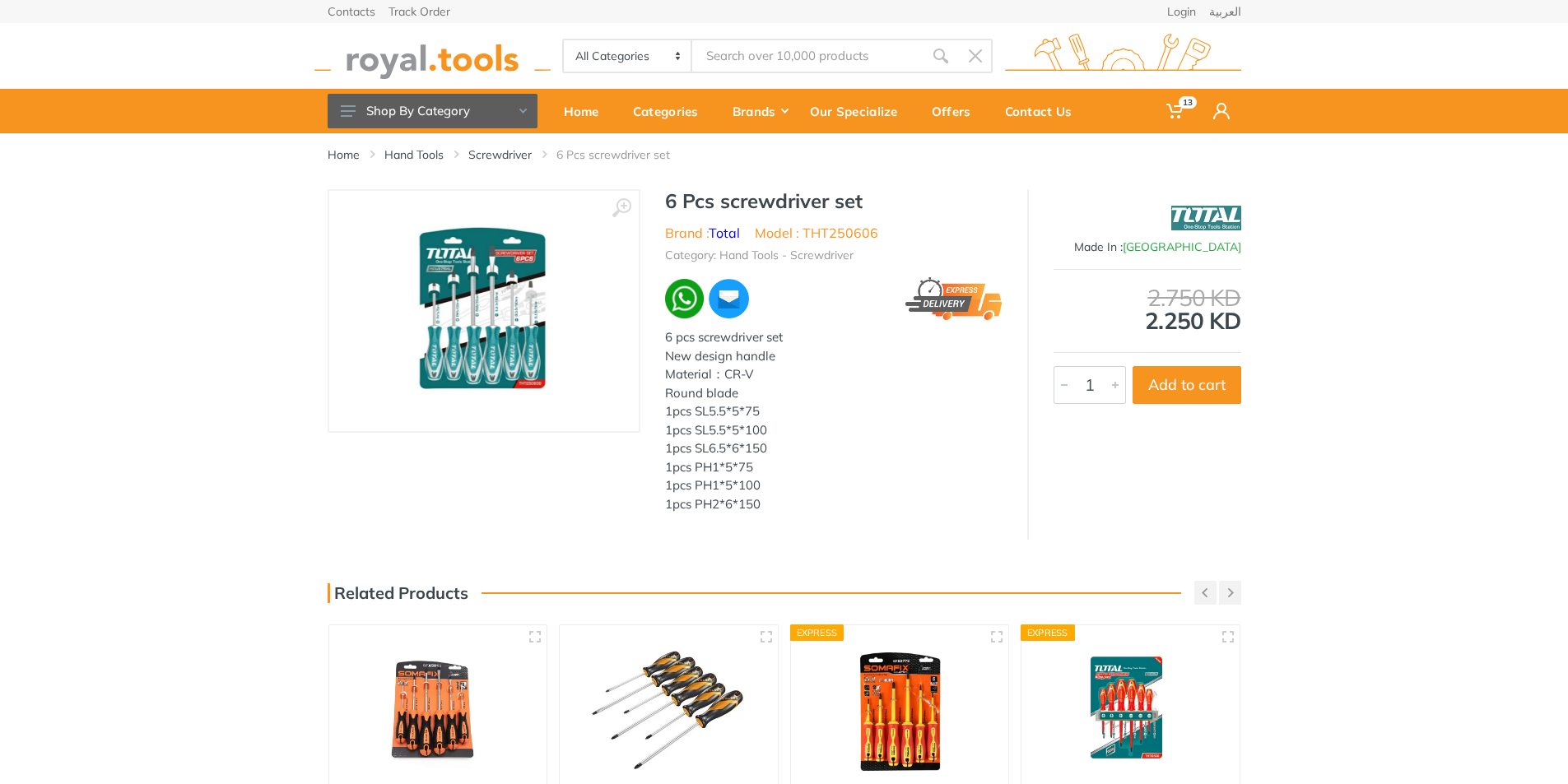
click at [492, 316] on img at bounding box center [482, 311] width 171 height 207
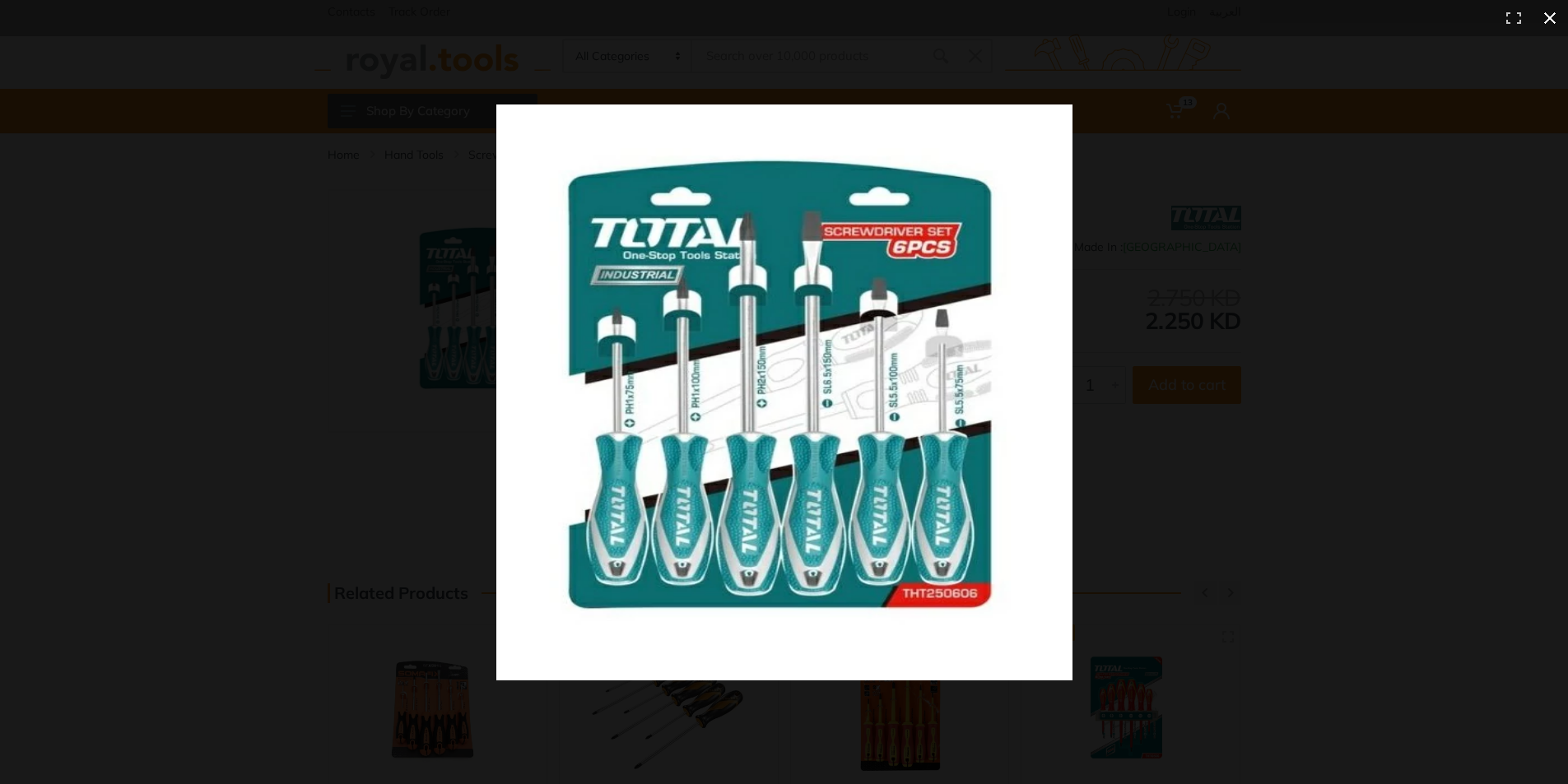
click at [1401, 371] on div at bounding box center [1131, 421] width 1270 height 634
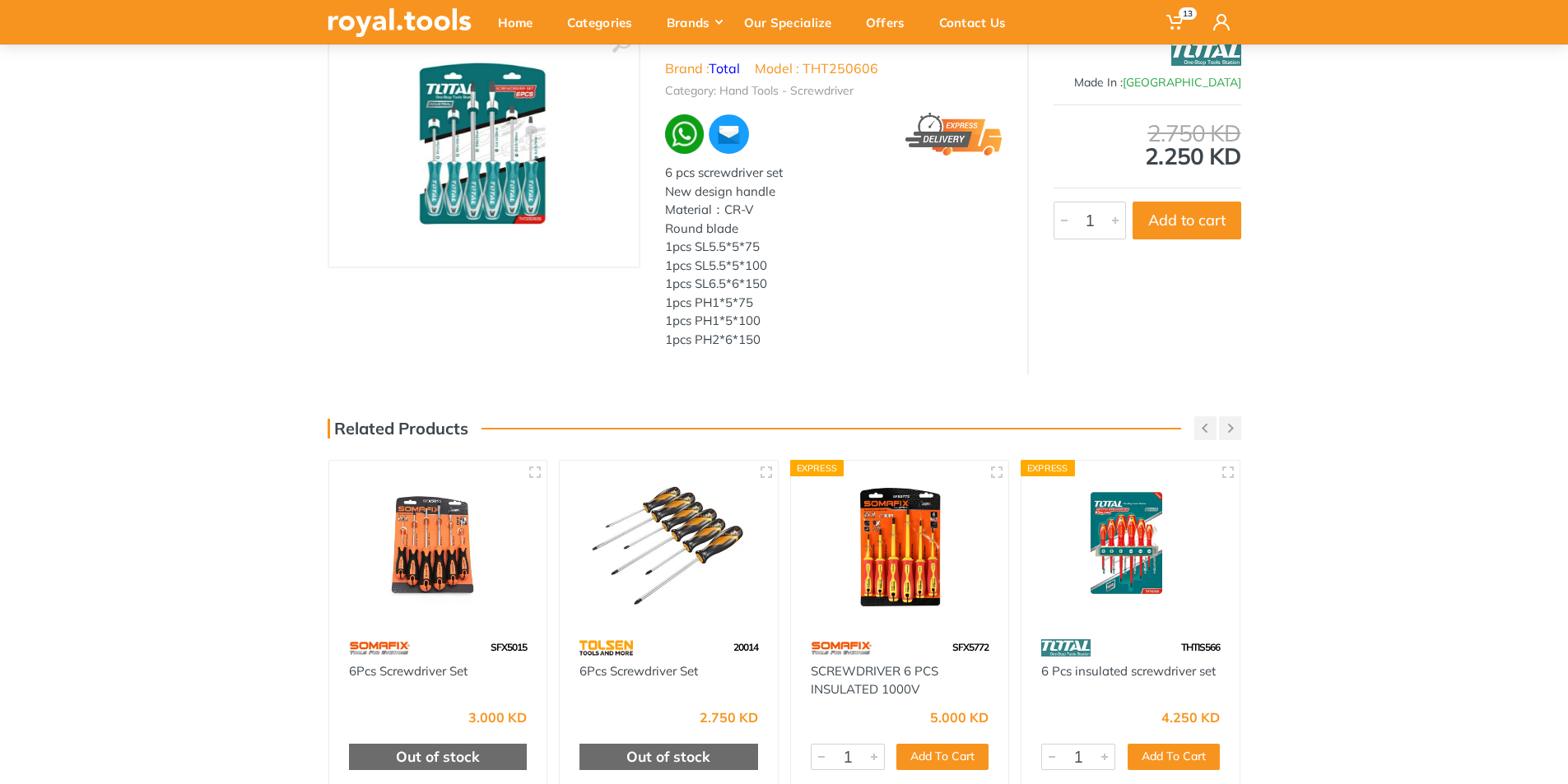
scroll to position [246, 0]
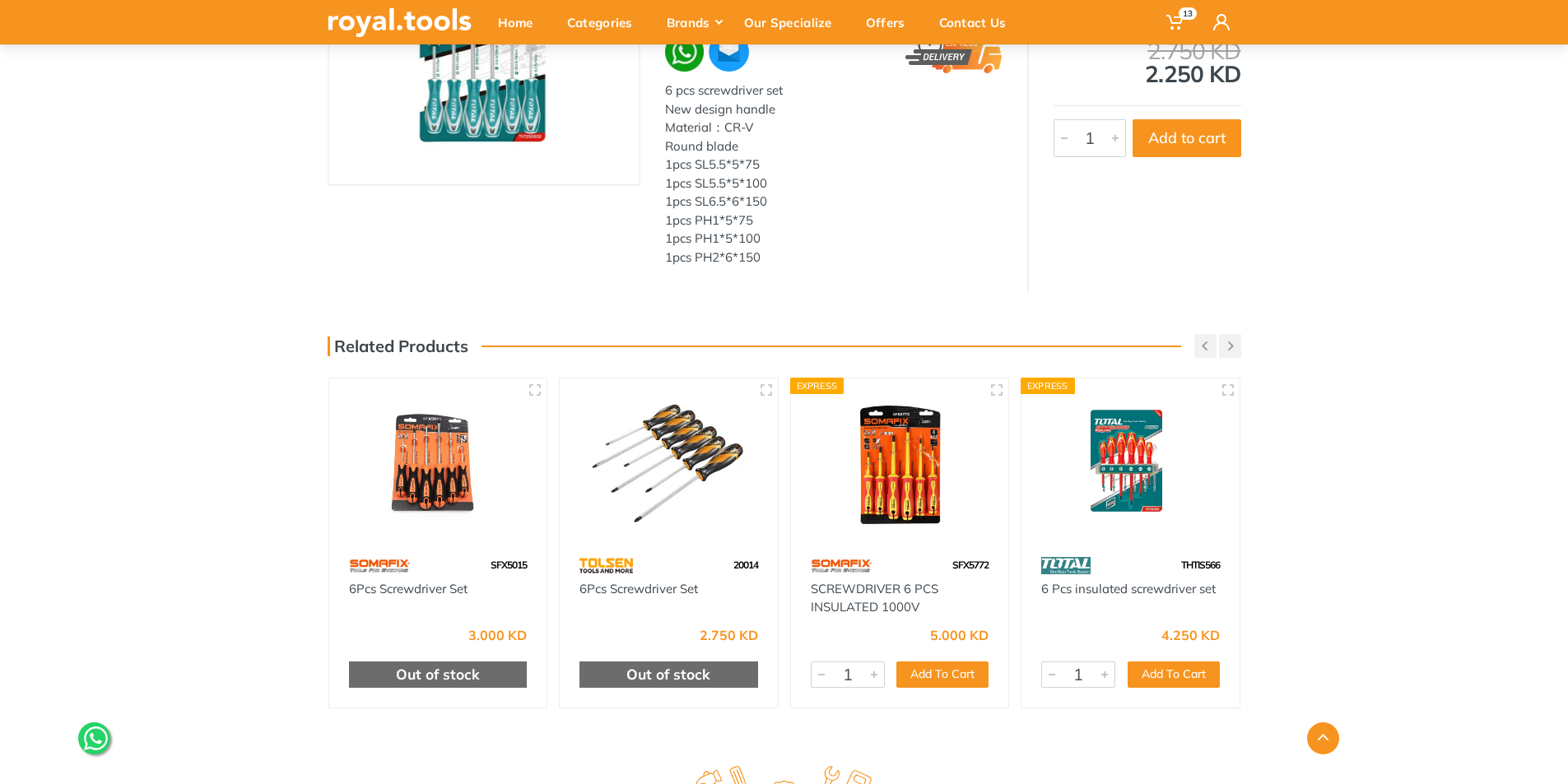
click at [1162, 568] on div "THTIS566" at bounding box center [1130, 565] width 218 height 28
click at [1121, 589] on link "6 Pcs insulated screwdriver set" at bounding box center [1129, 588] width 174 height 16
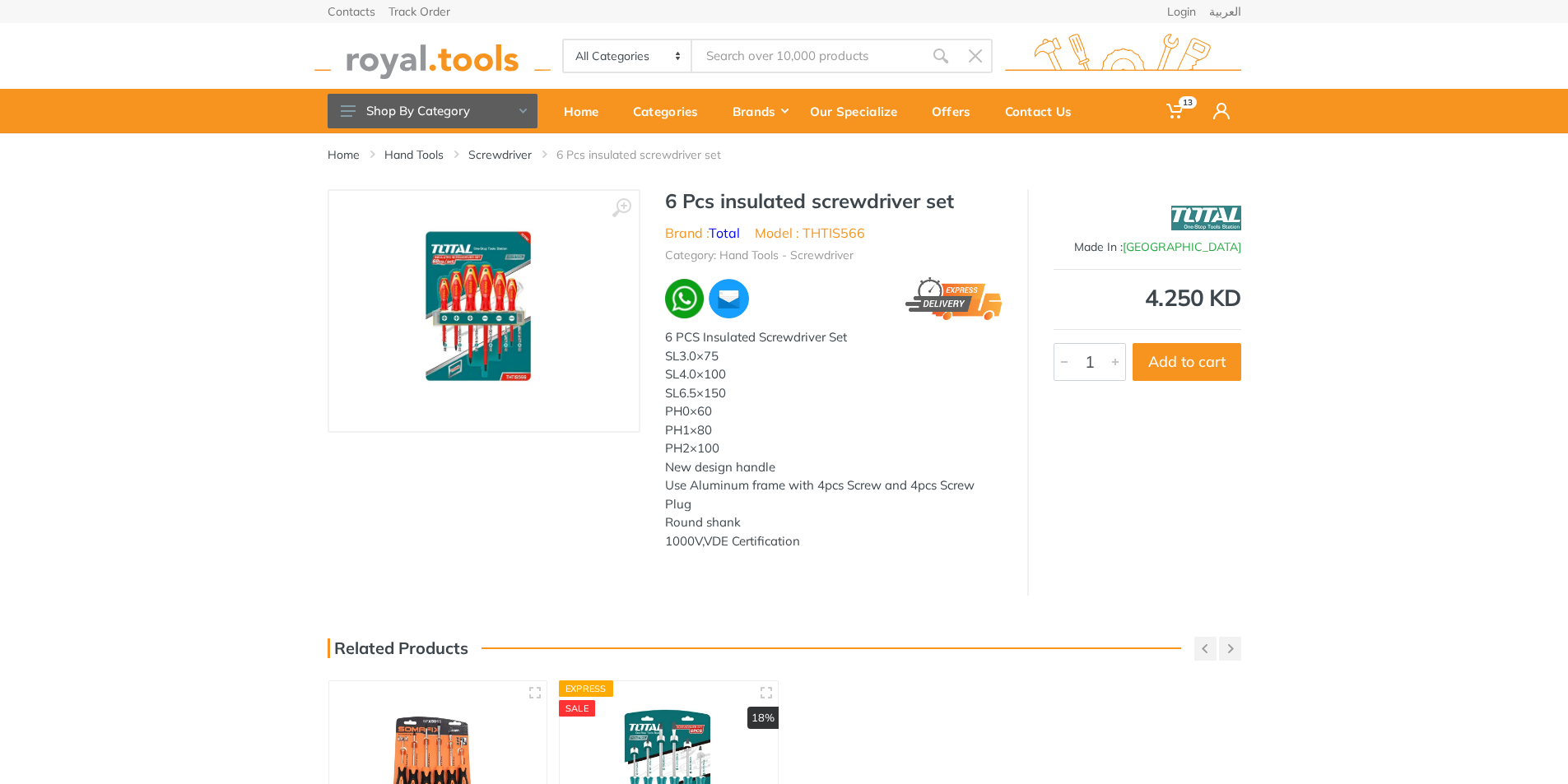
click at [504, 314] on img at bounding box center [483, 311] width 187 height 207
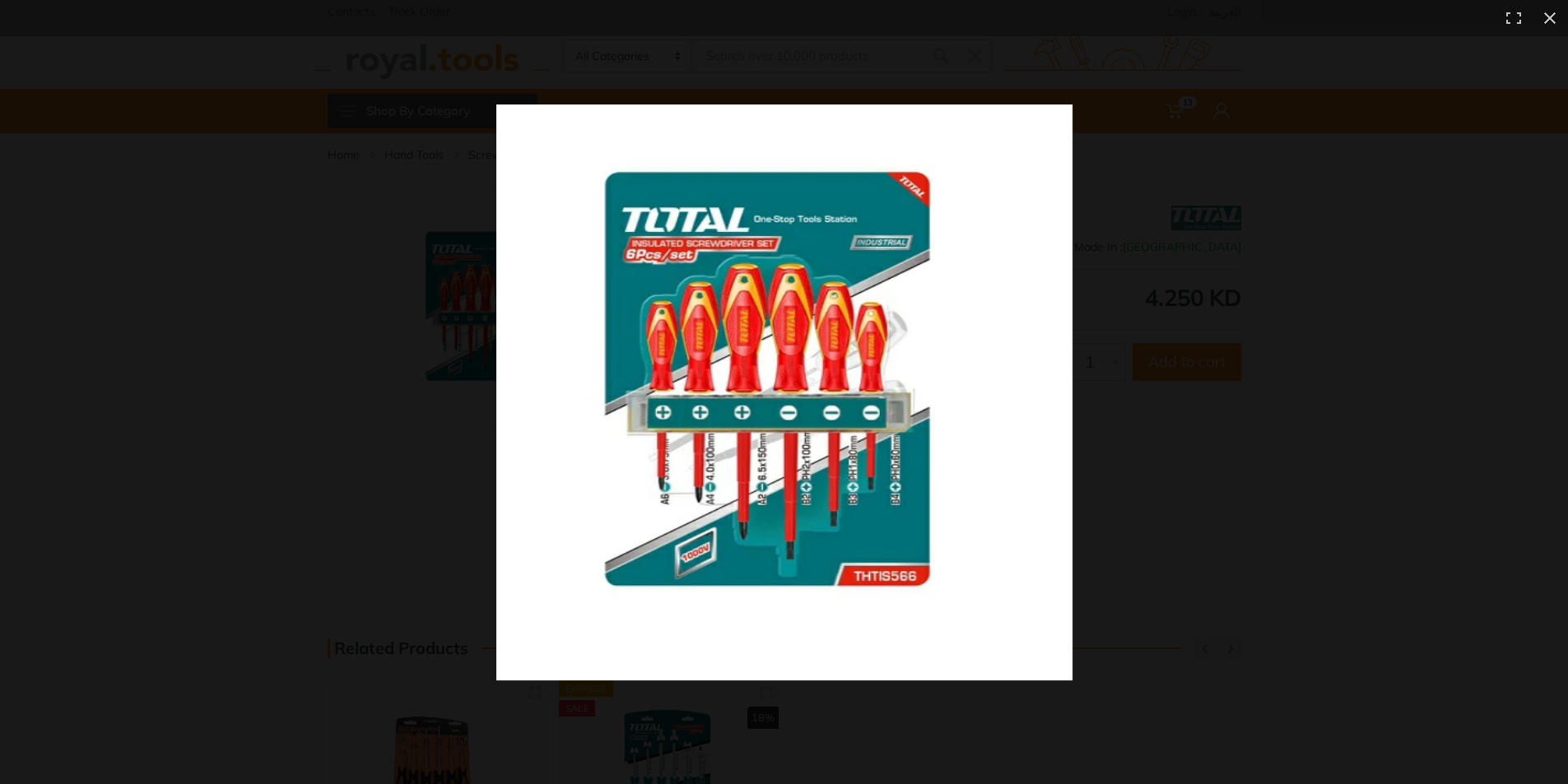
click at [655, 501] on img at bounding box center [784, 392] width 576 height 576
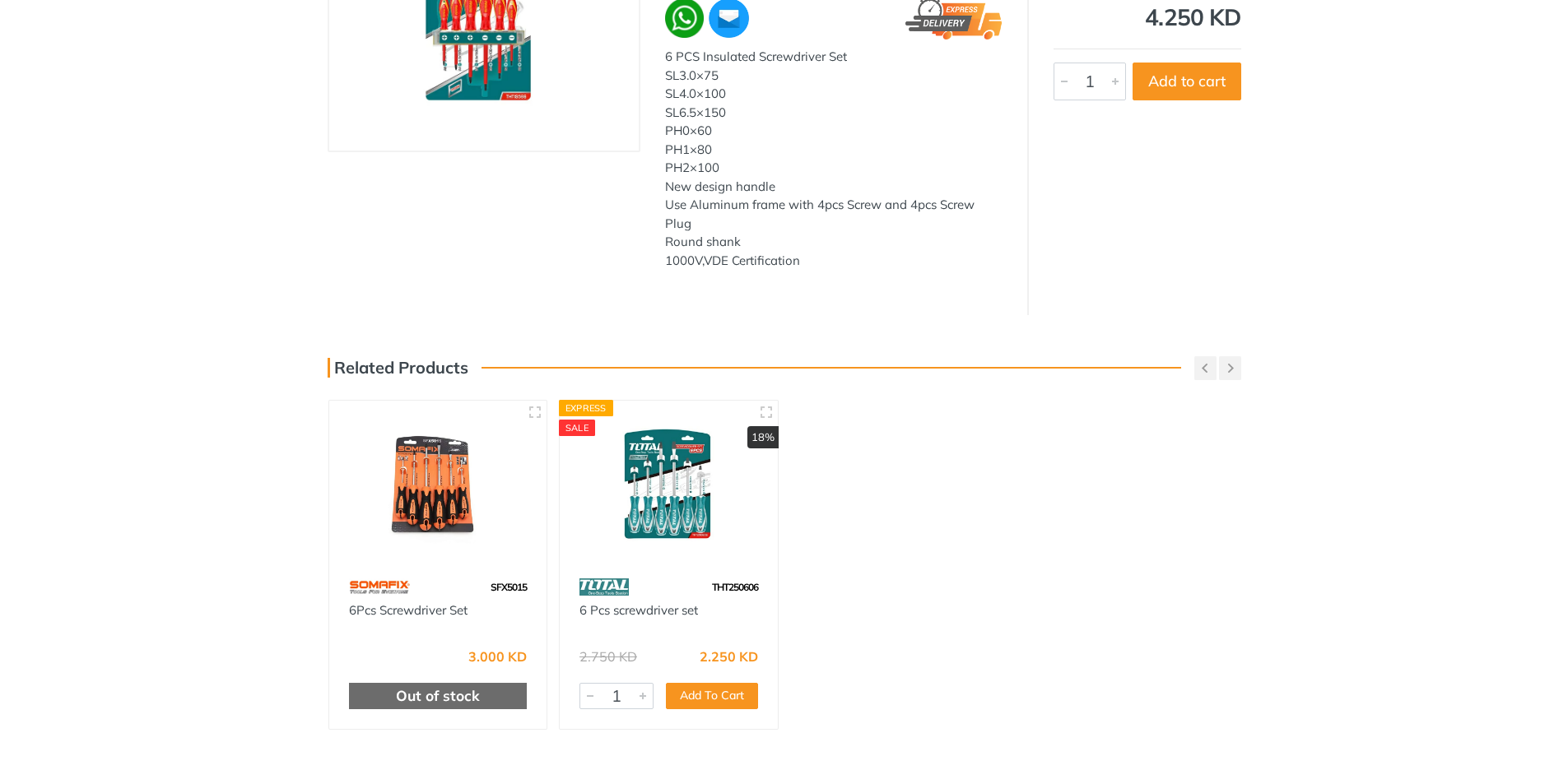
scroll to position [329, 0]
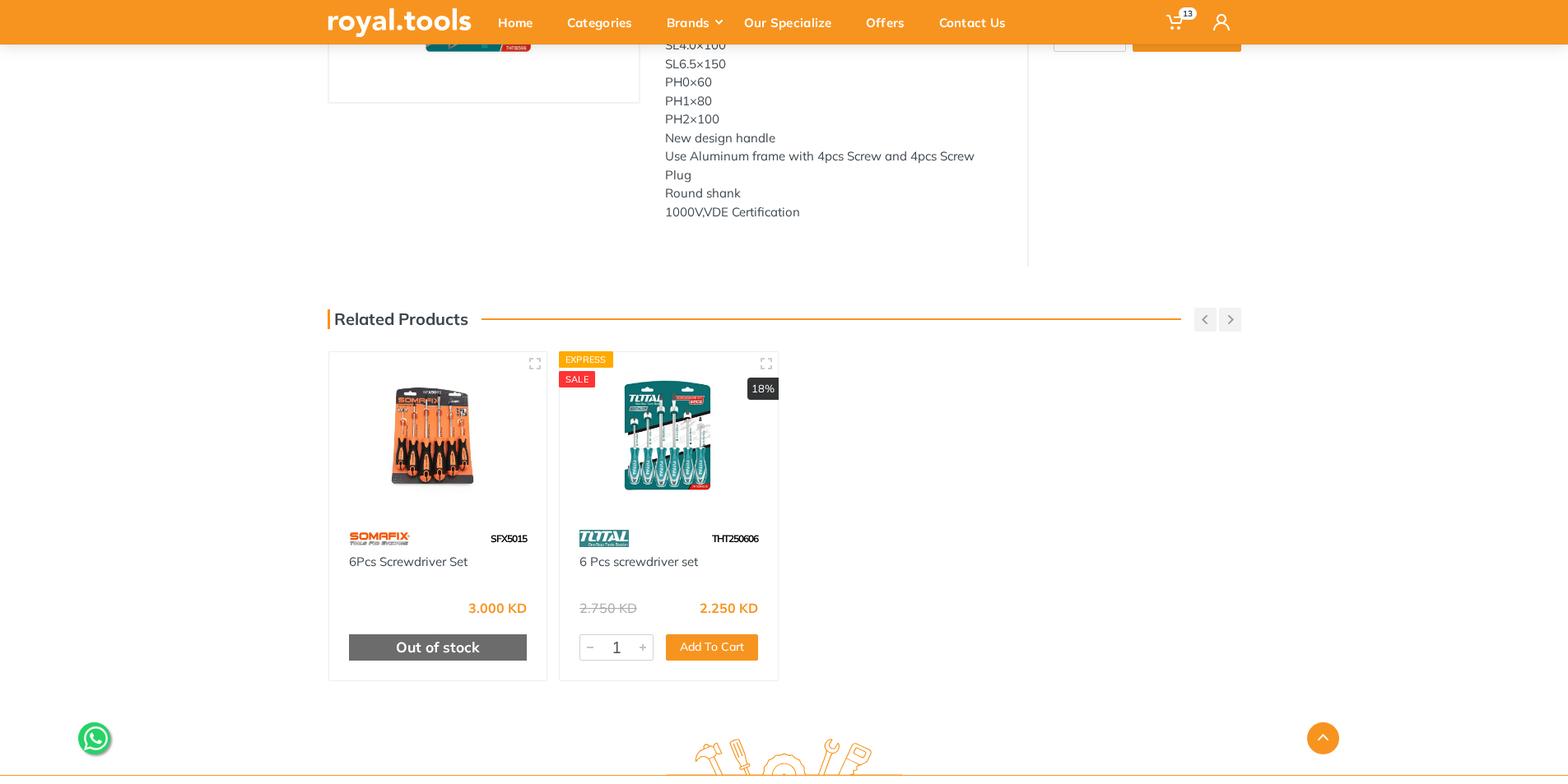
click at [447, 641] on div "Out of stock" at bounding box center [438, 647] width 179 height 26
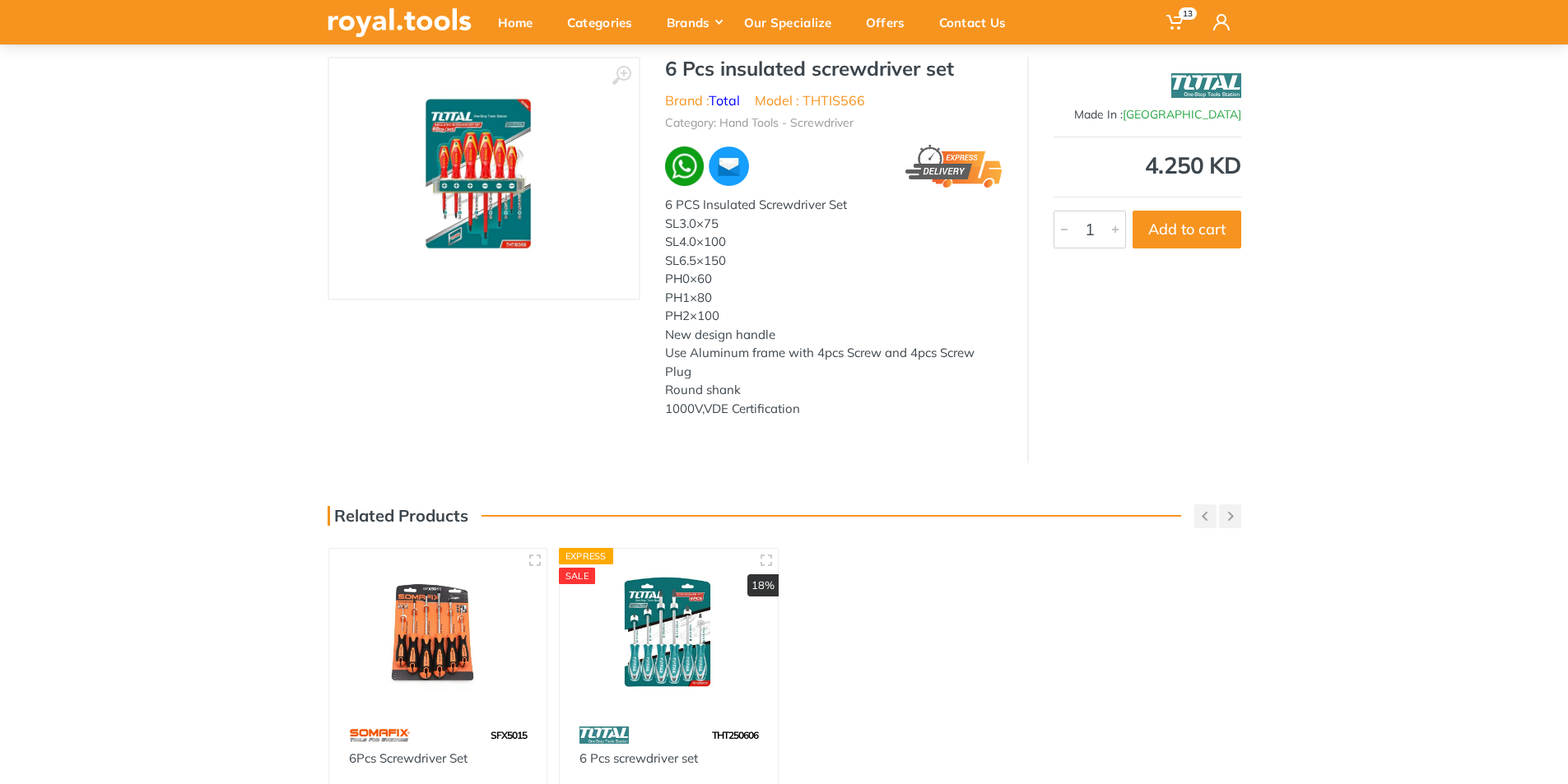
scroll to position [246, 0]
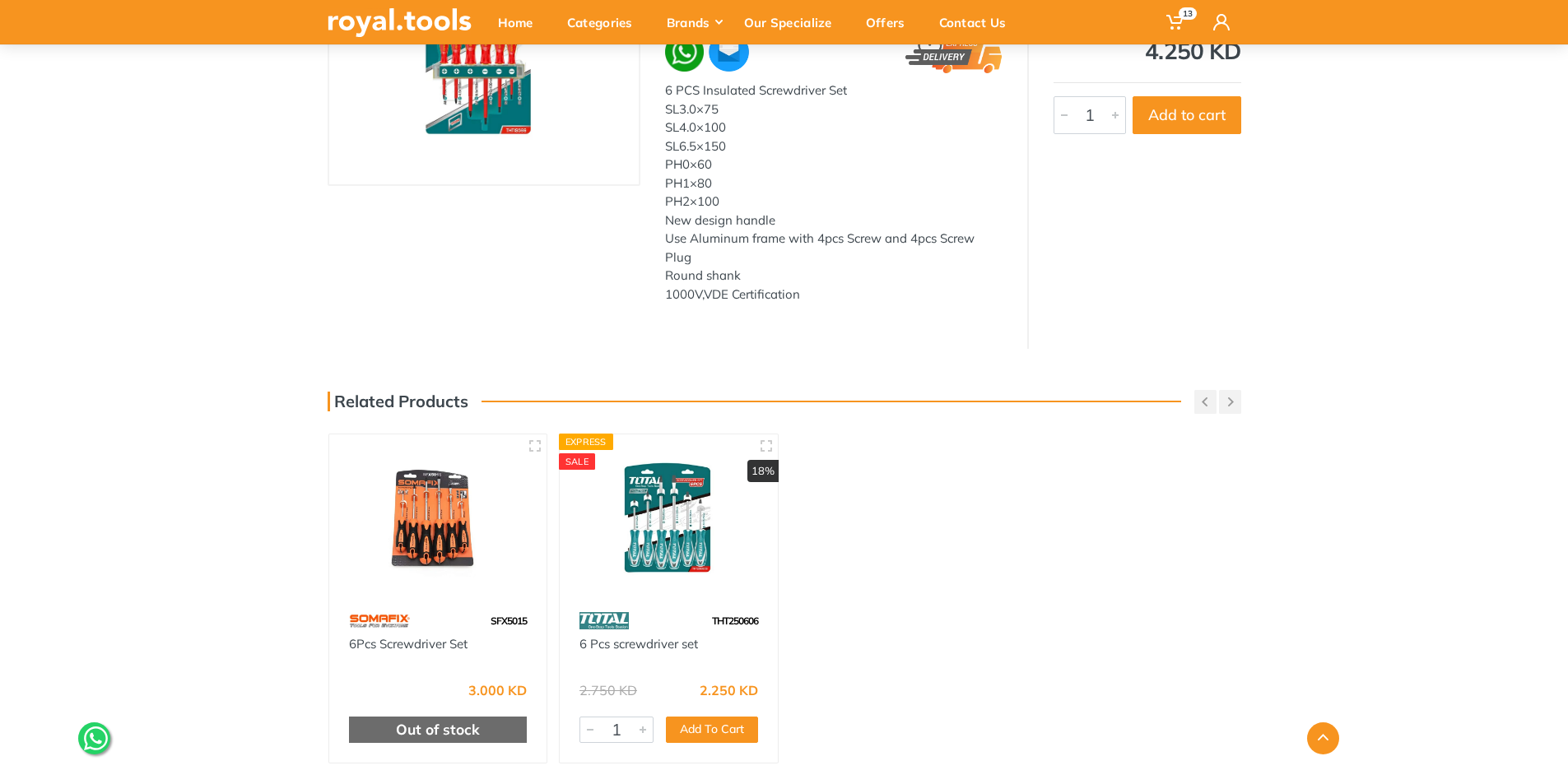
click at [647, 552] on img at bounding box center [668, 519] width 189 height 141
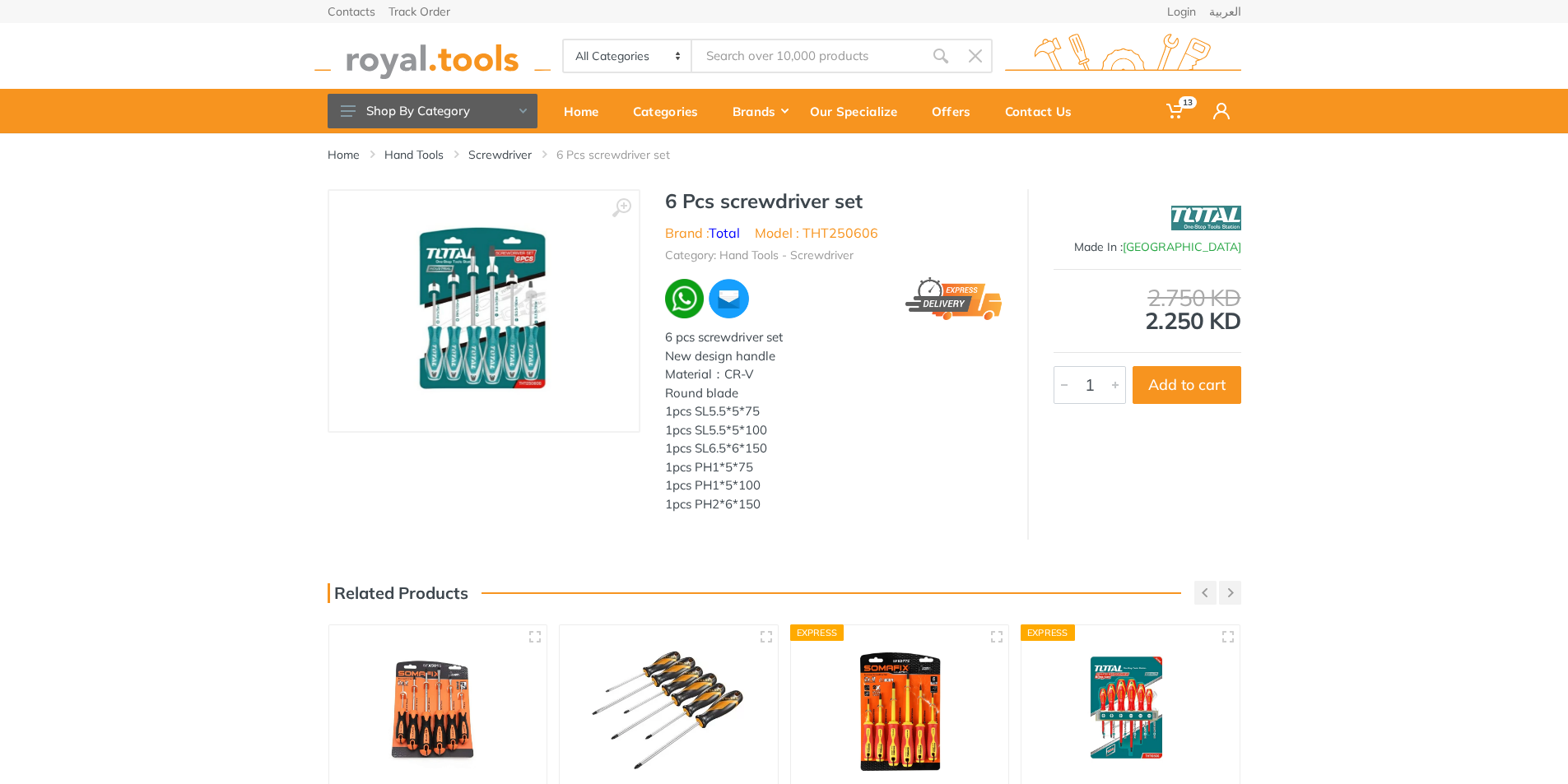
click at [1098, 683] on img at bounding box center [1130, 711] width 189 height 141
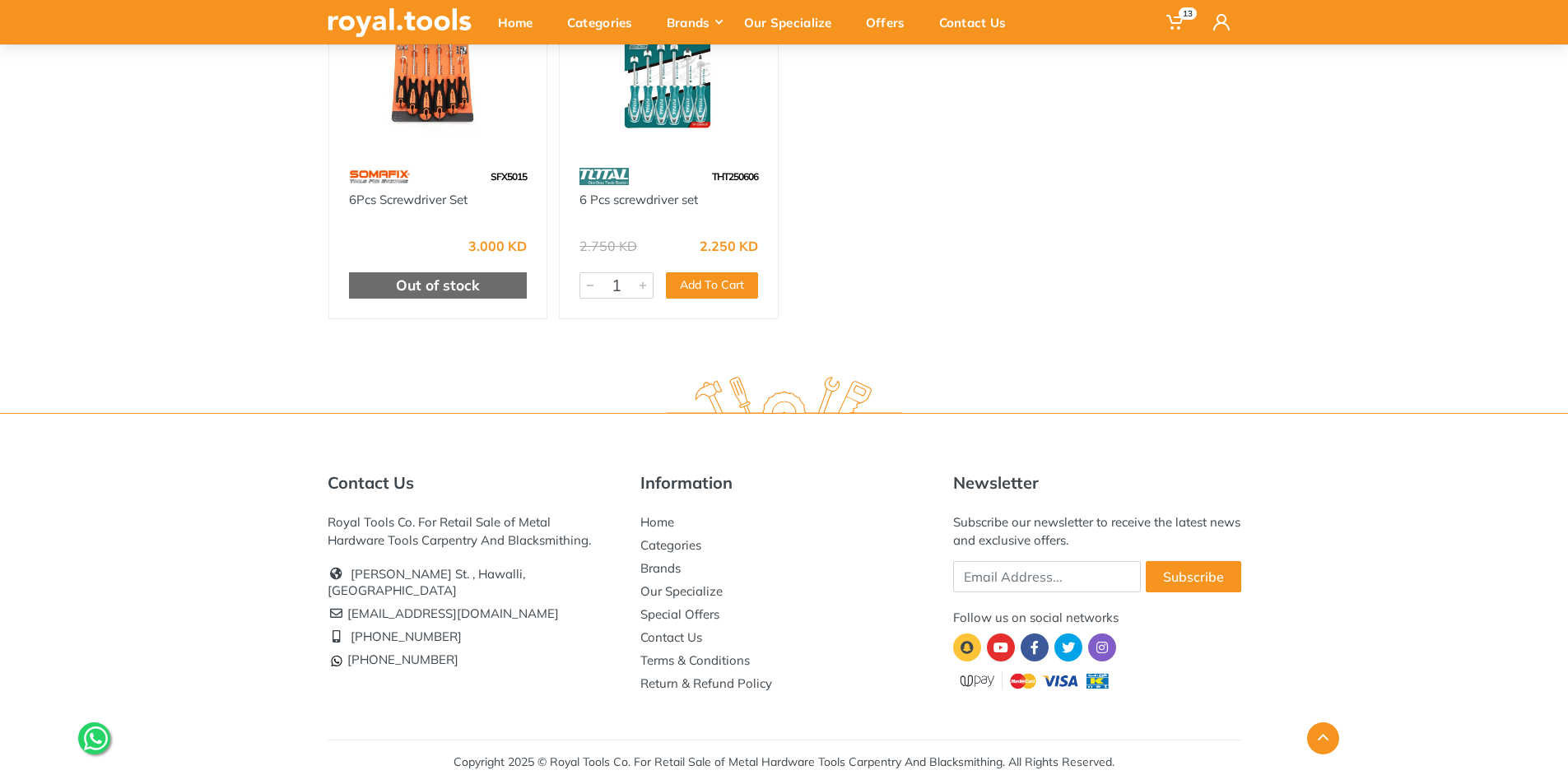
scroll to position [33, 0]
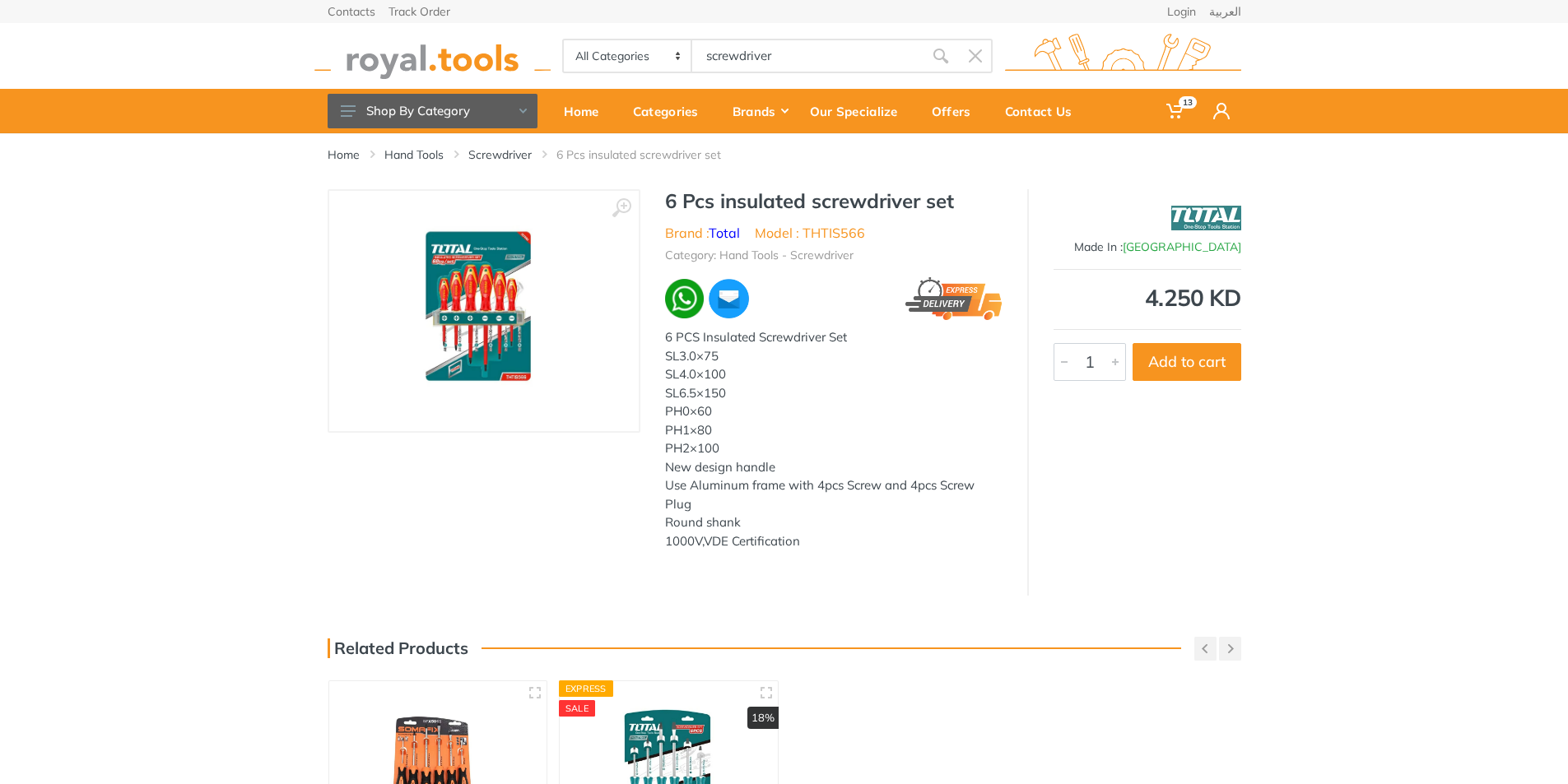
type input "screwdriver"
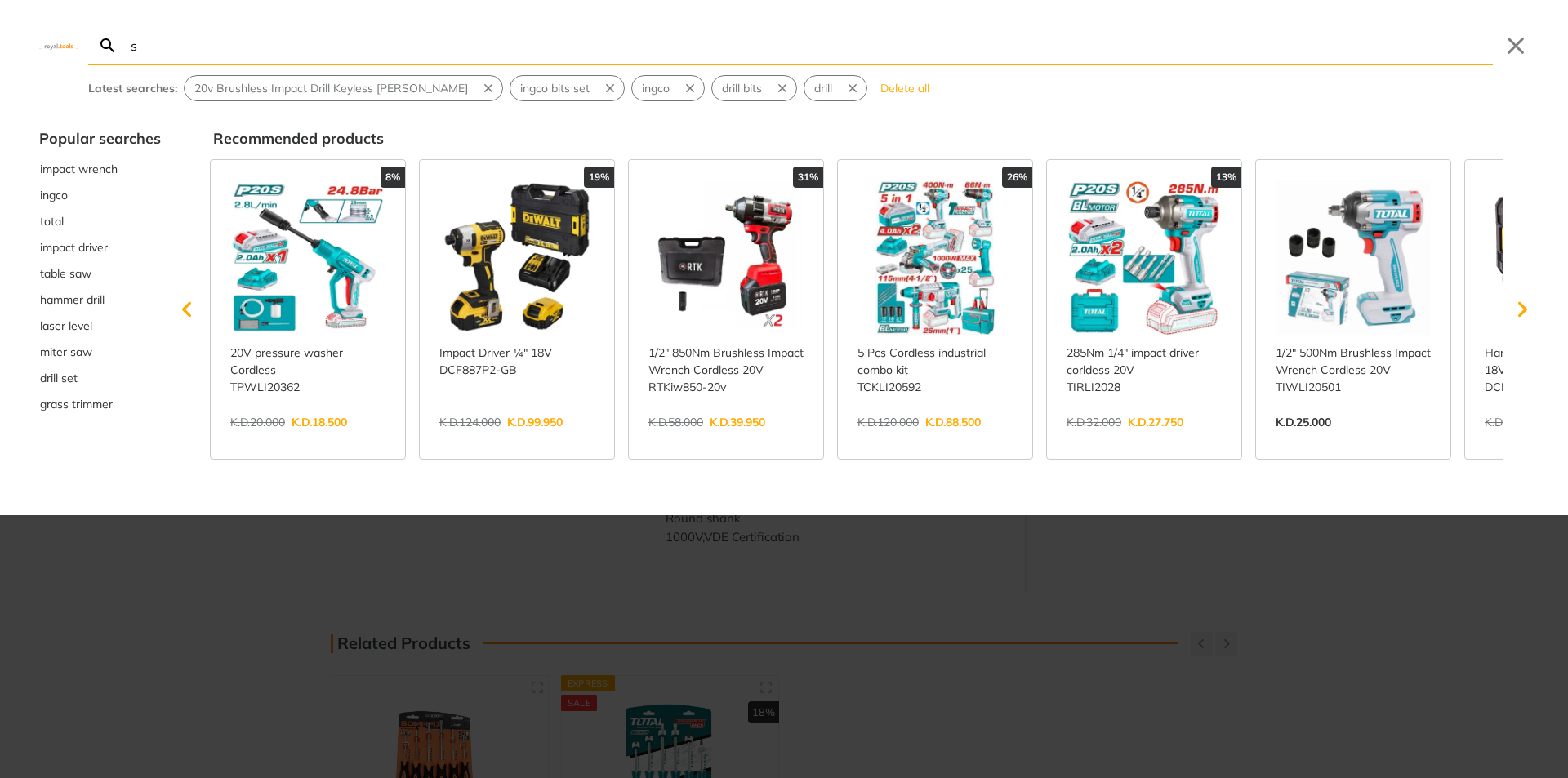
type input "s"
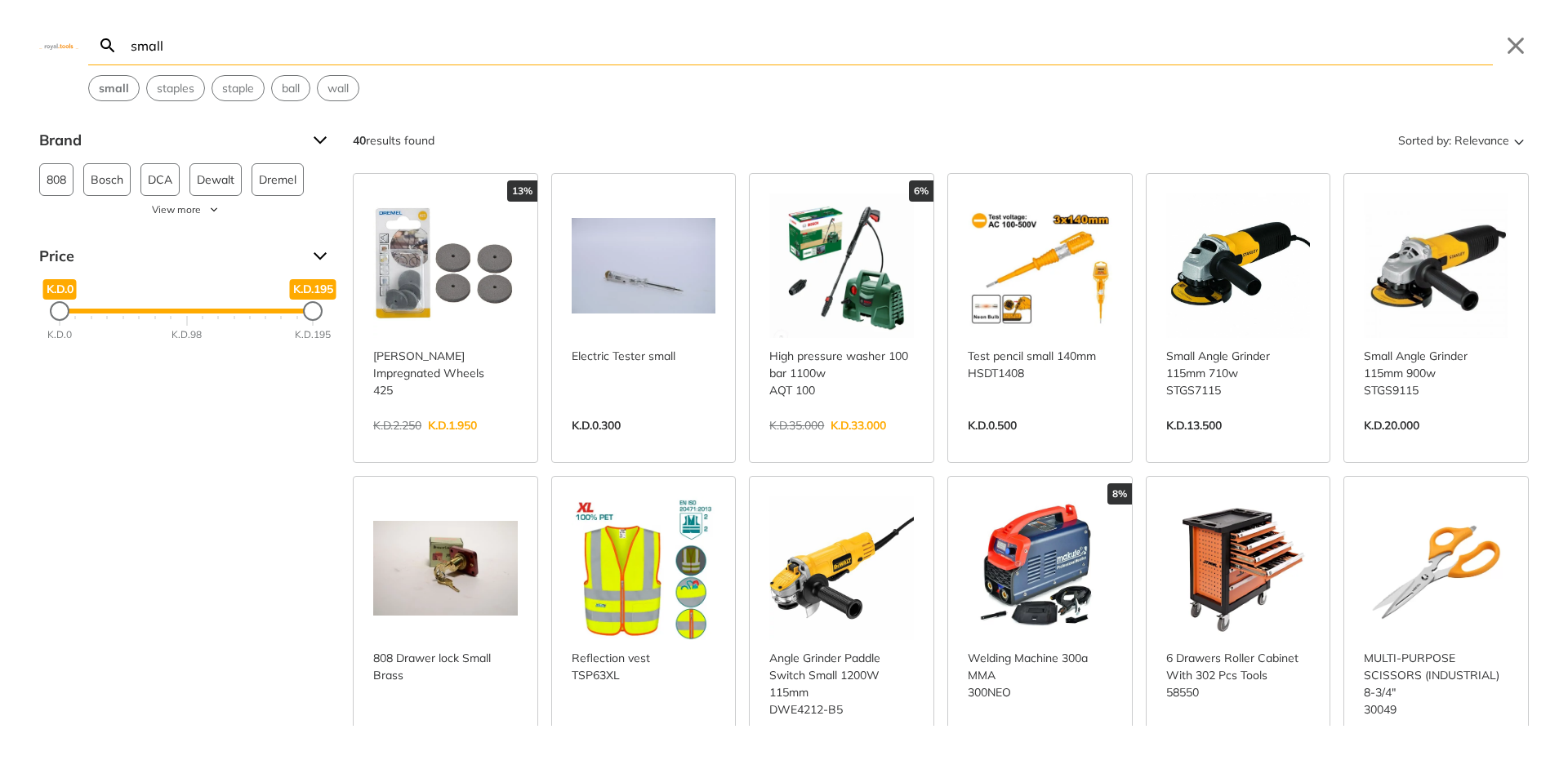
drag, startPoint x: 272, startPoint y: 35, endPoint x: 39, endPoint y: 33, distance: 233.0
click at [44, 31] on div "Search small small Submit Close small staples staple ball wall" at bounding box center [784, 50] width 1568 height 101
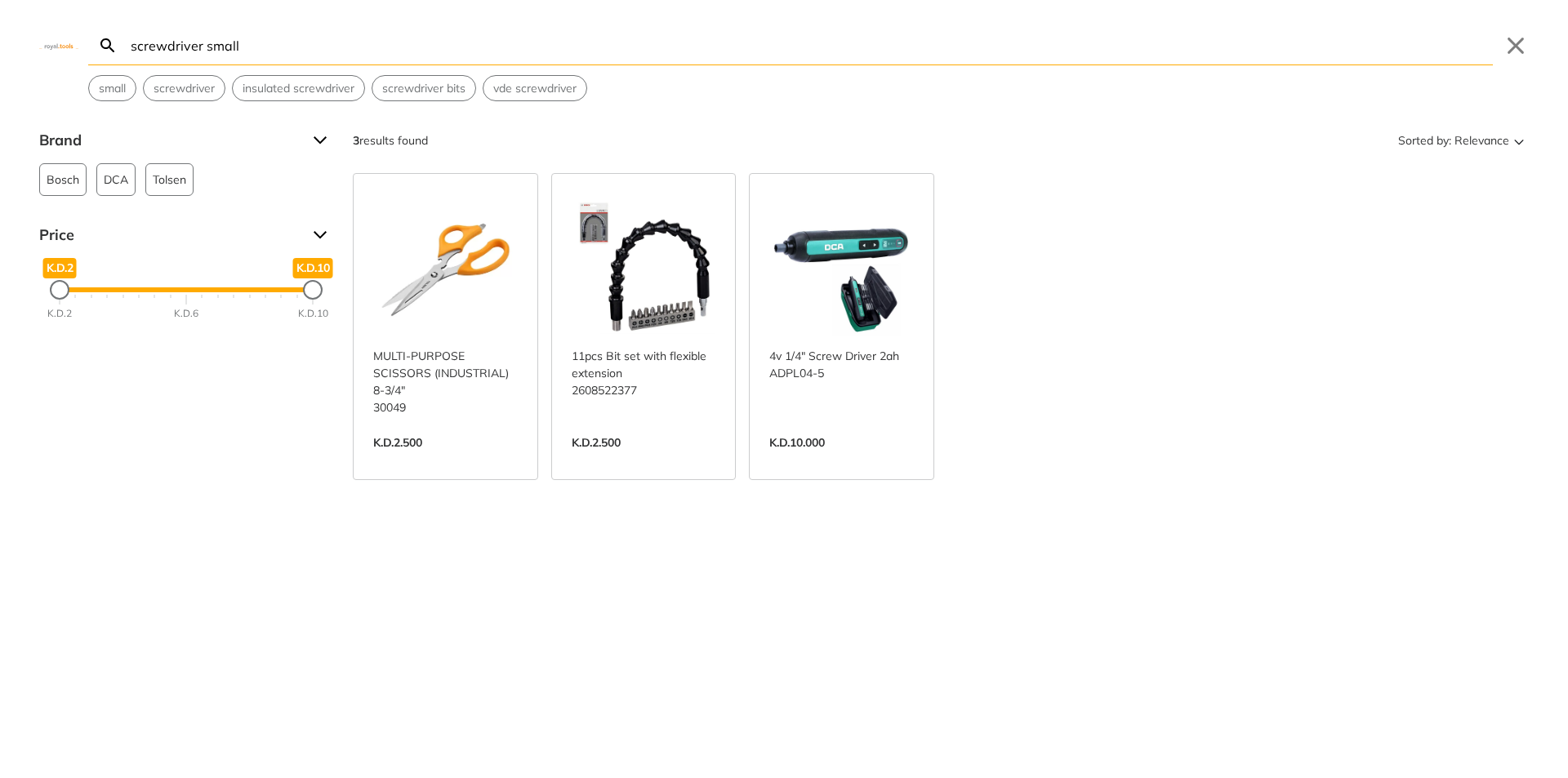
drag, startPoint x: 222, startPoint y: 36, endPoint x: 207, endPoint y: 34, distance: 15.1
click at [207, 34] on input "screwdriver small" at bounding box center [809, 46] width 1365 height 39
type input "screwdriver"
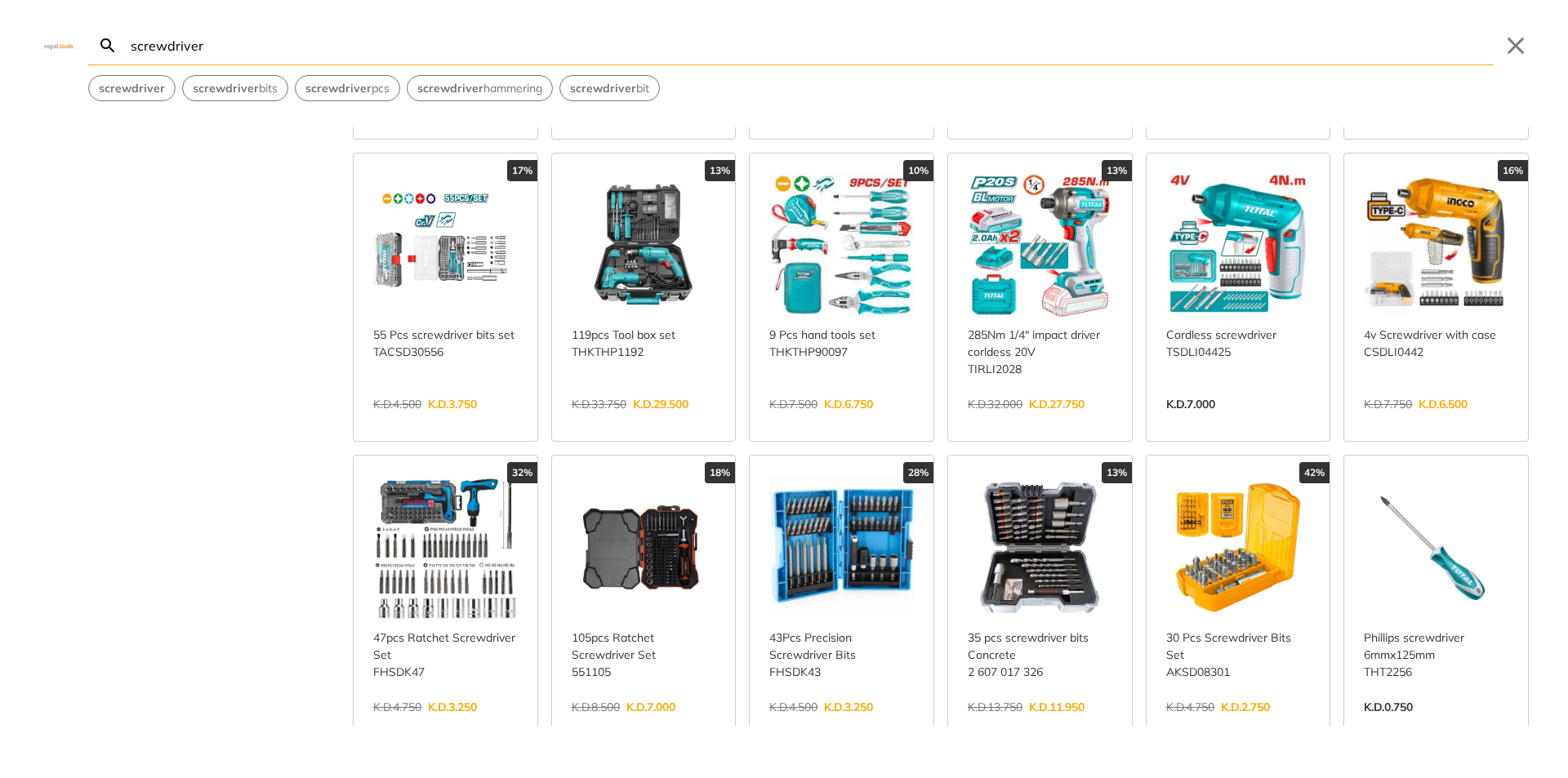
scroll to position [408, 0]
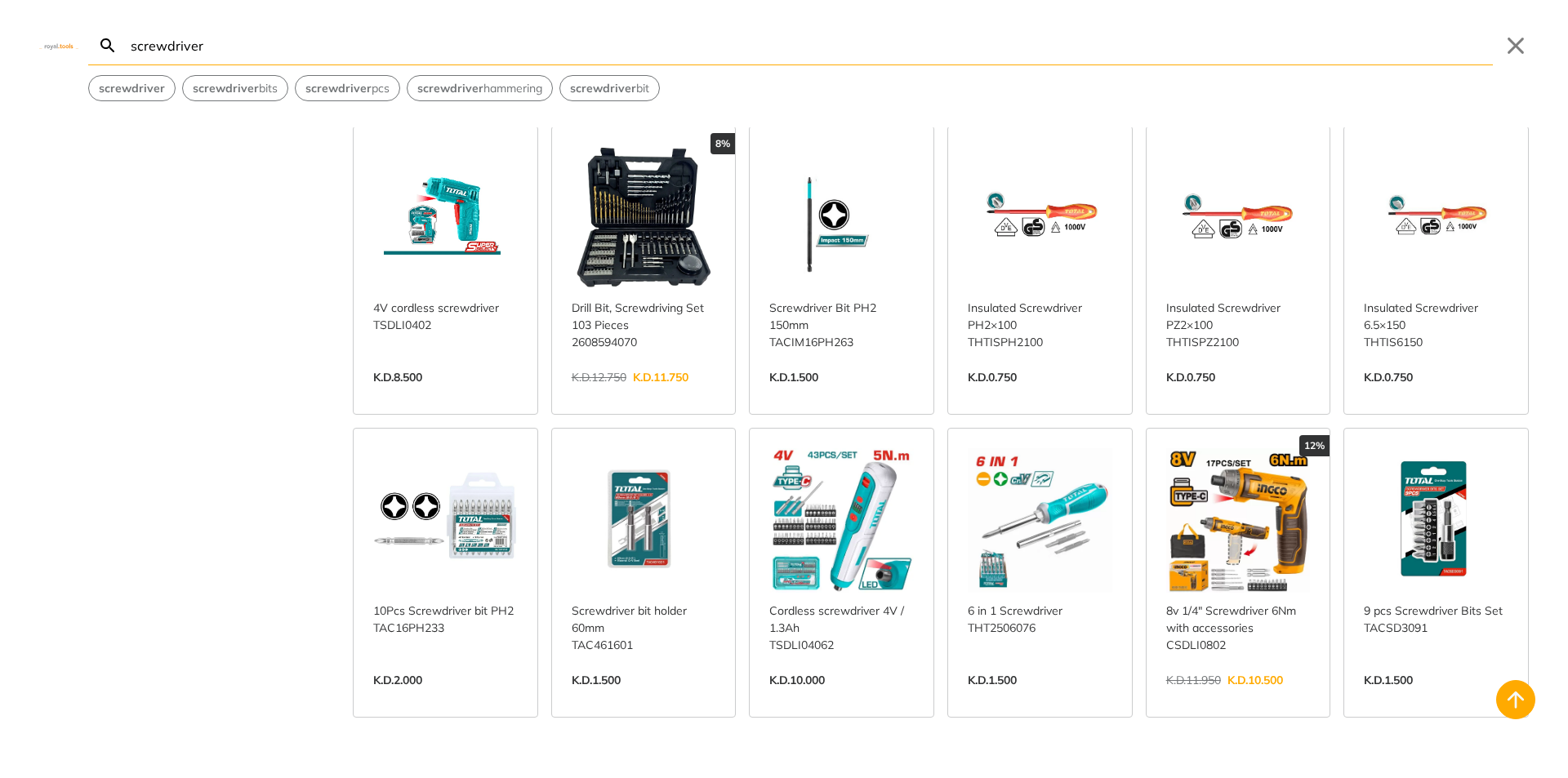
scroll to position [1306, 0]
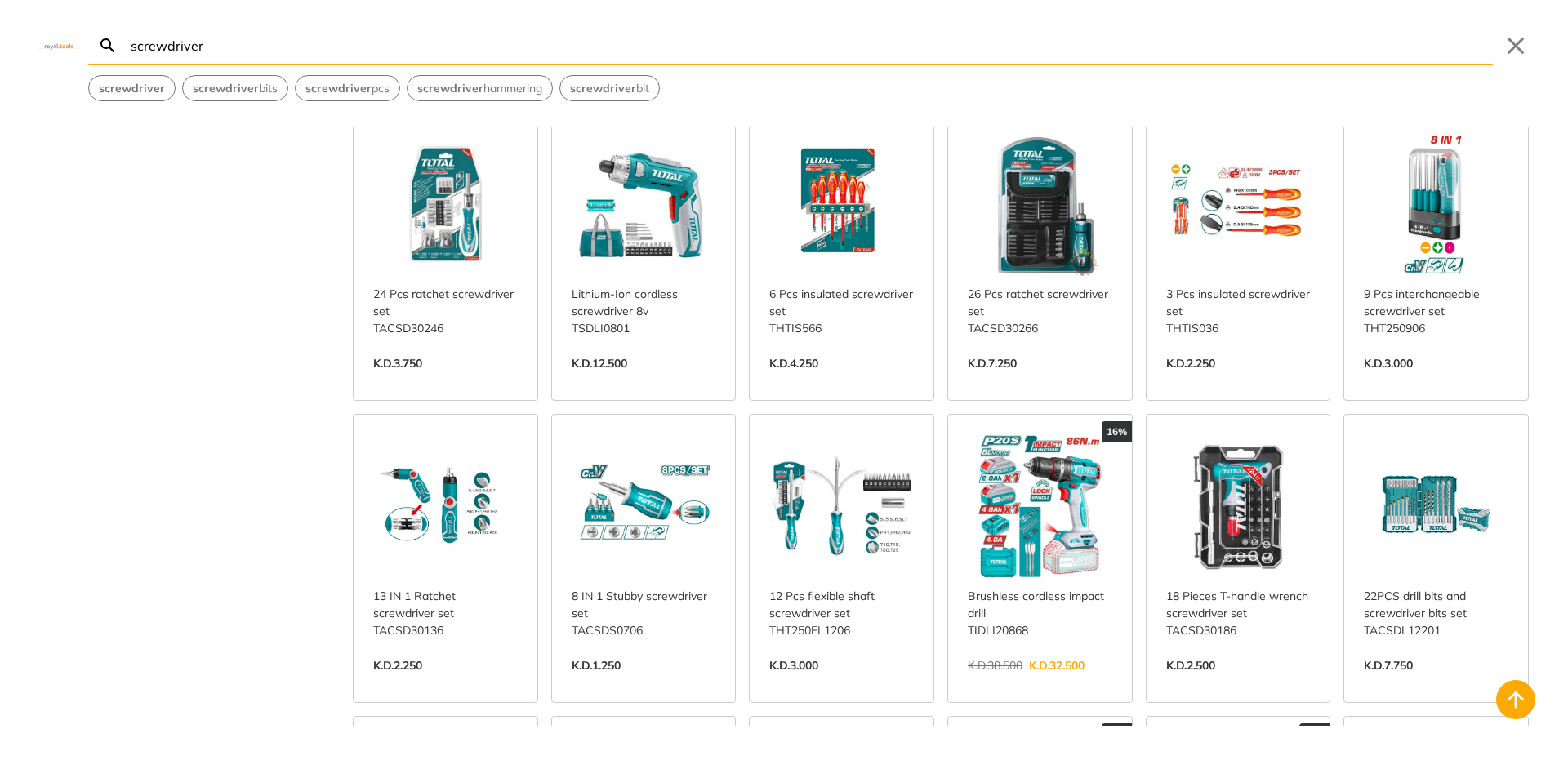
scroll to position [1960, 0]
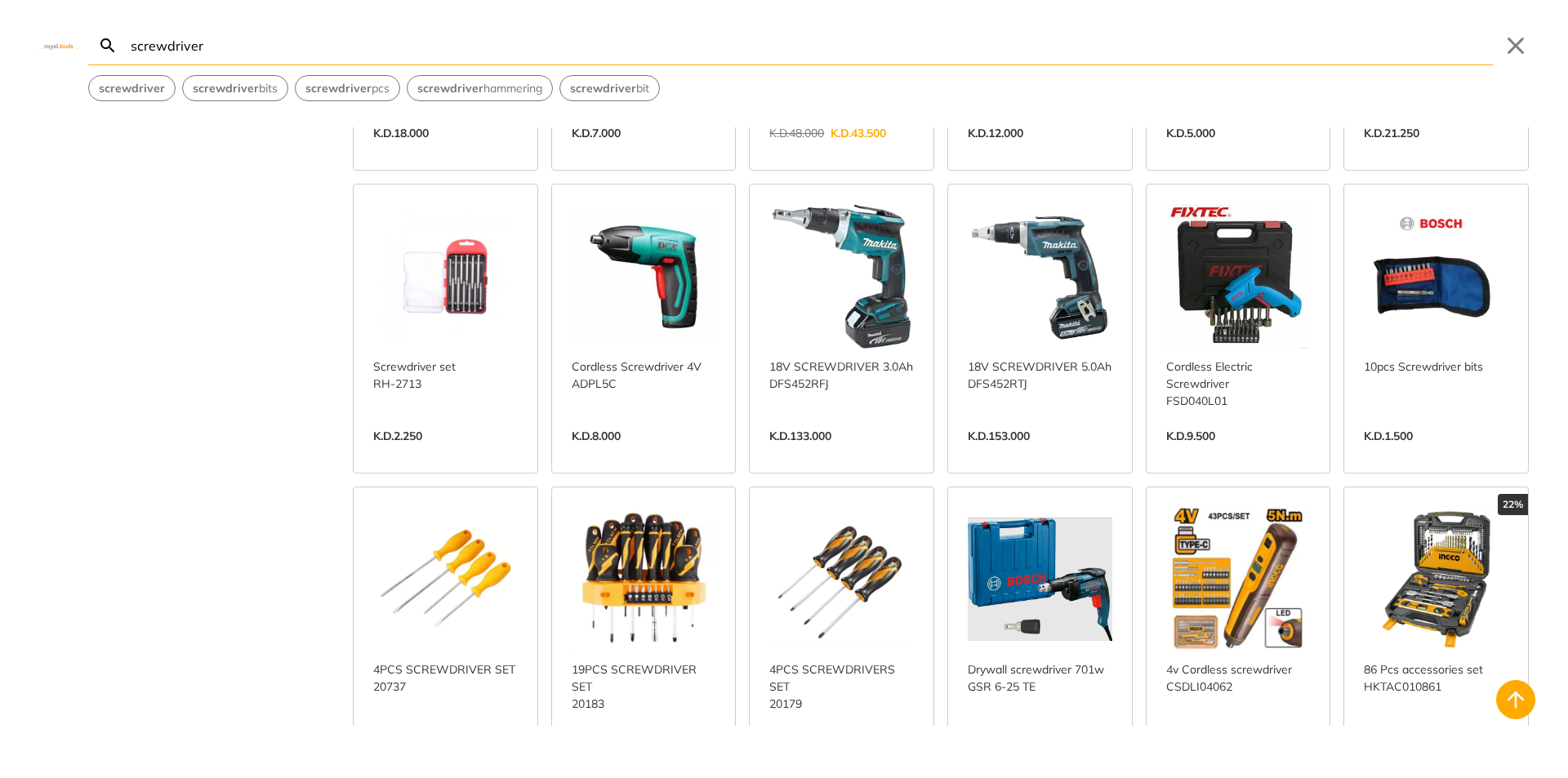
scroll to position [3347, 0]
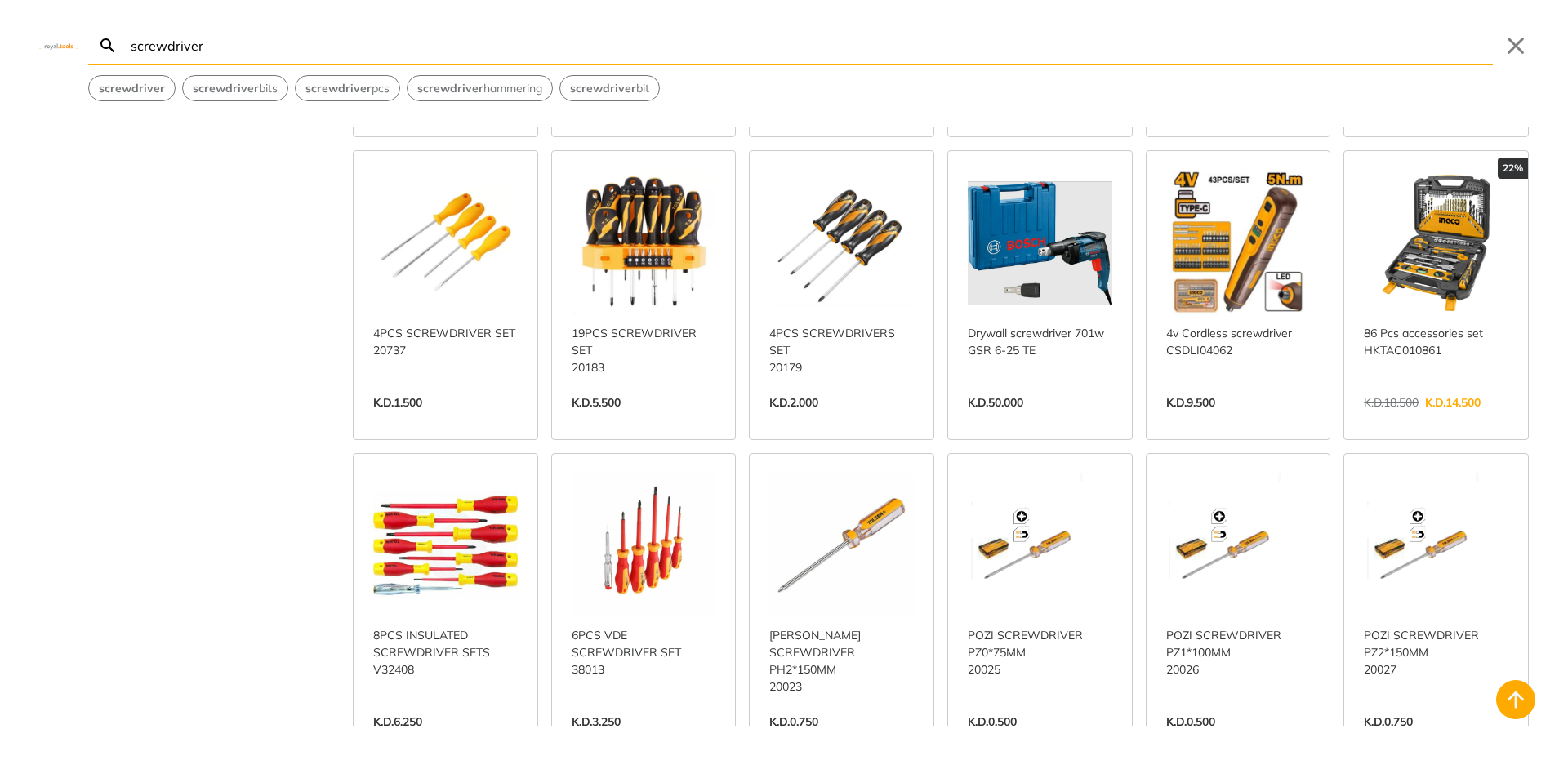
scroll to position [3674, 0]
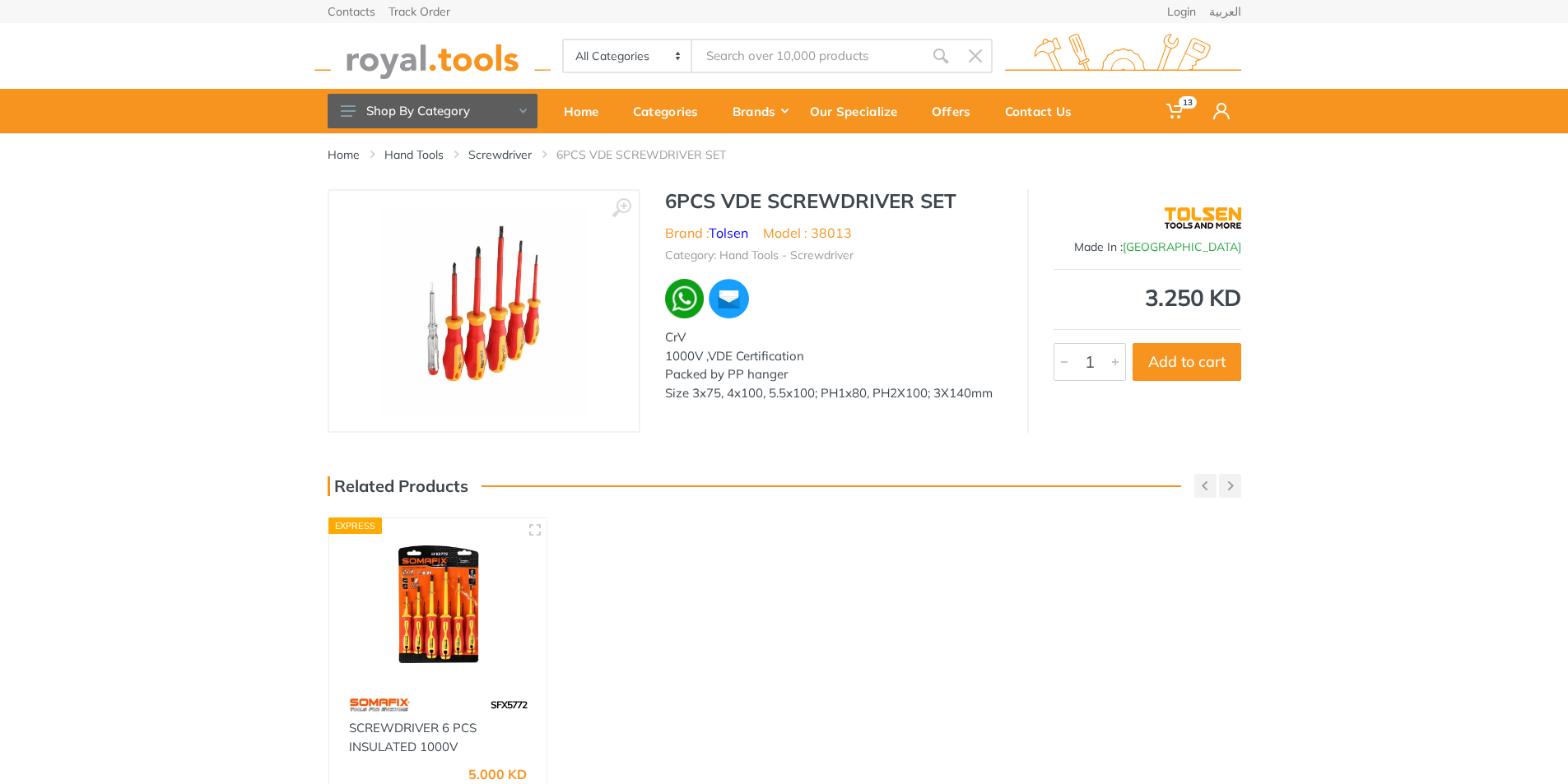
click at [544, 352] on img at bounding box center [484, 311] width 207 height 207
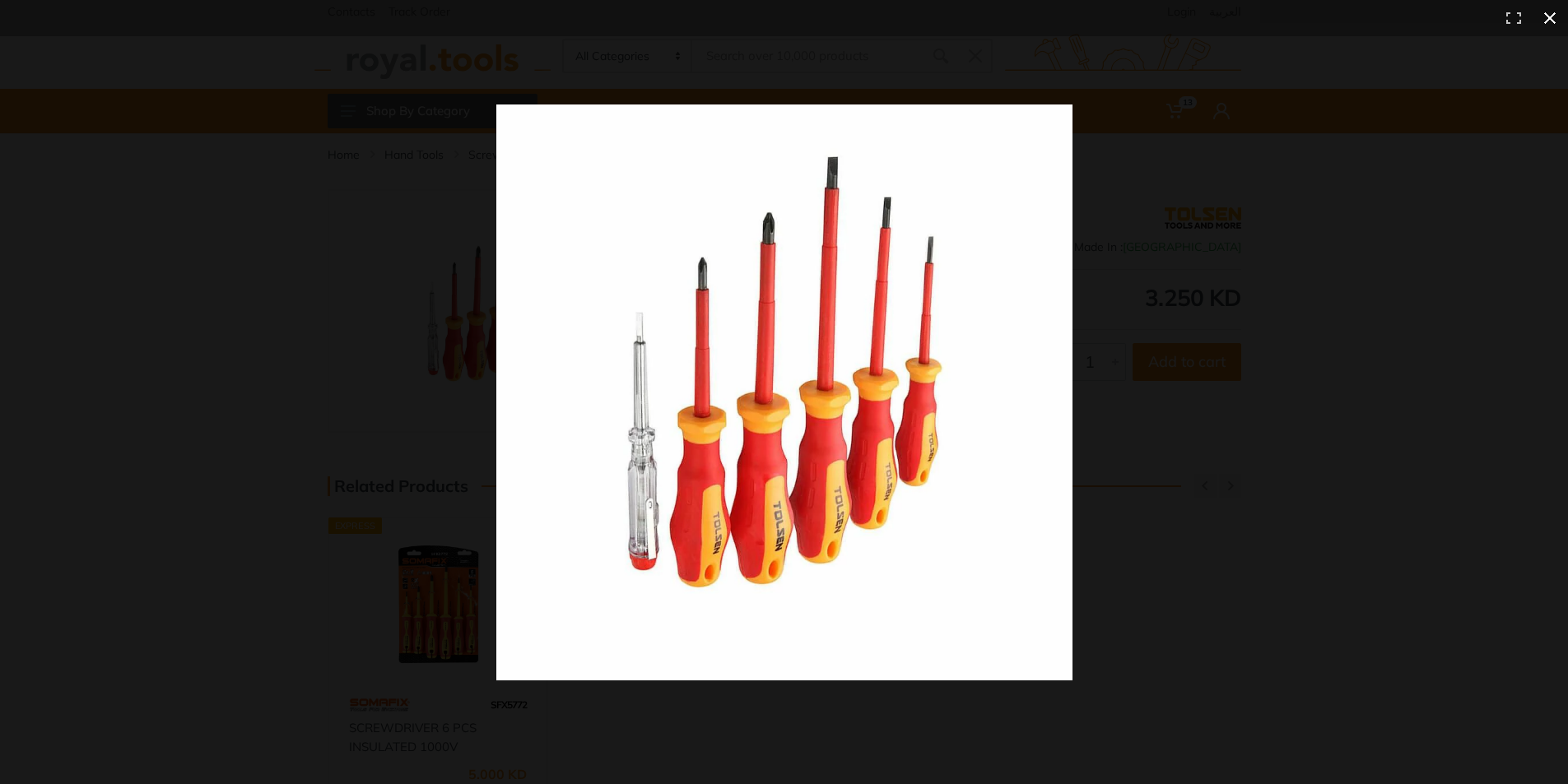
click at [1343, 469] on div at bounding box center [1131, 421] width 1270 height 634
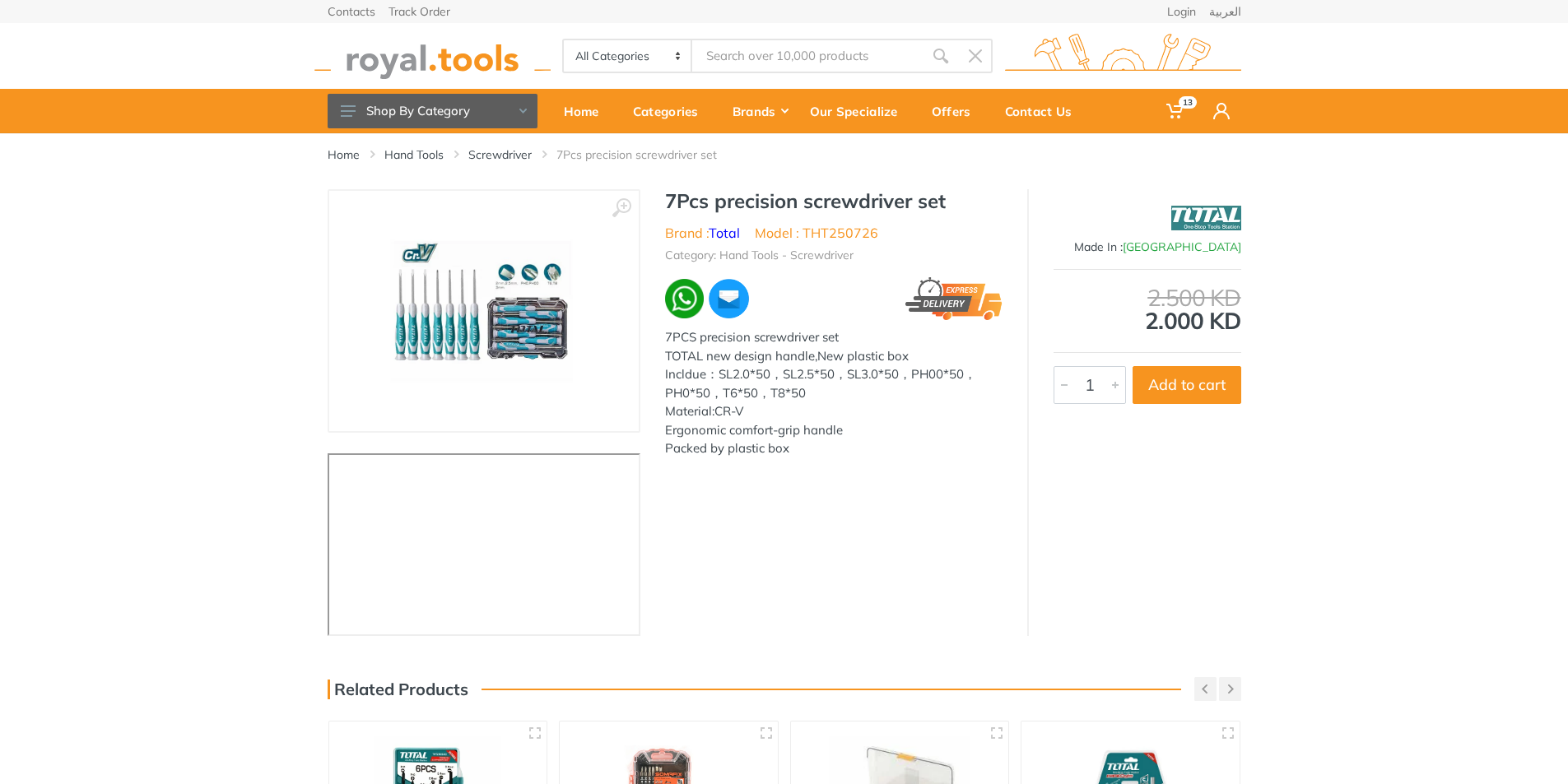
type input "precision screwdriver"
click at [482, 300] on img at bounding box center [484, 311] width 252 height 207
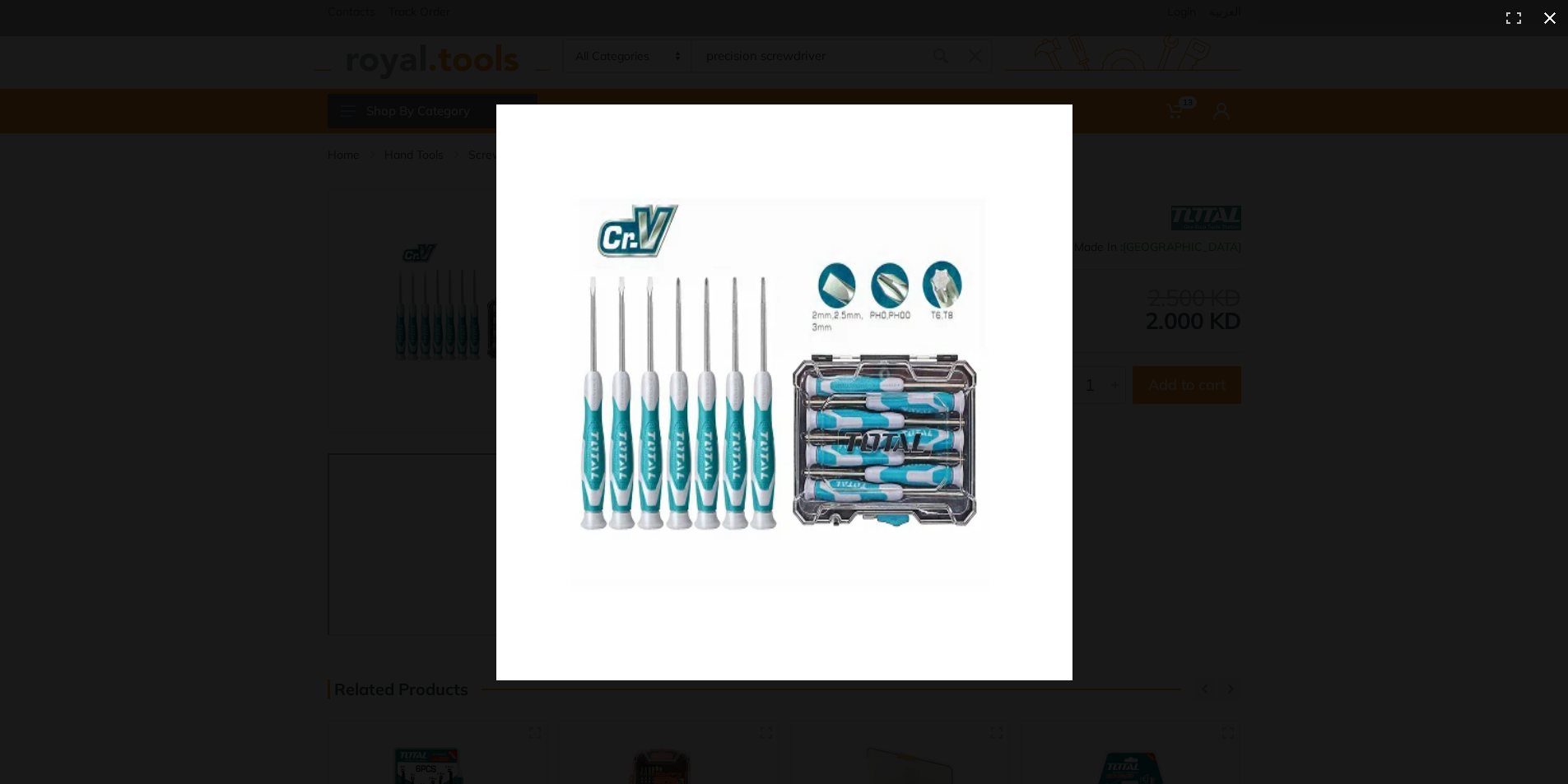
click at [1342, 419] on div at bounding box center [1131, 421] width 1270 height 634
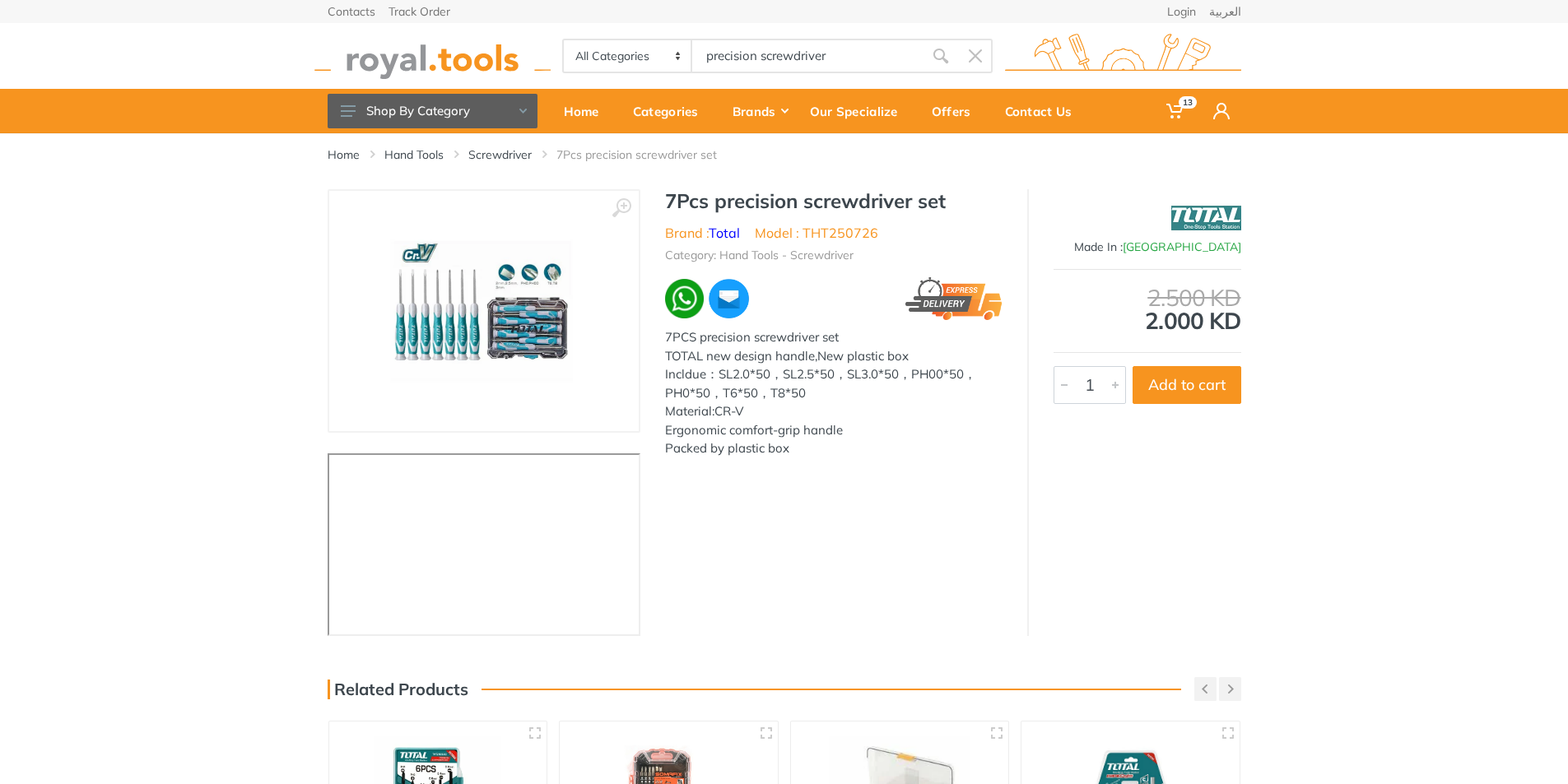
click at [884, 559] on div "‹ › 7Pcs precision screwdriver set Brand : 1" at bounding box center [784, 413] width 914 height 447
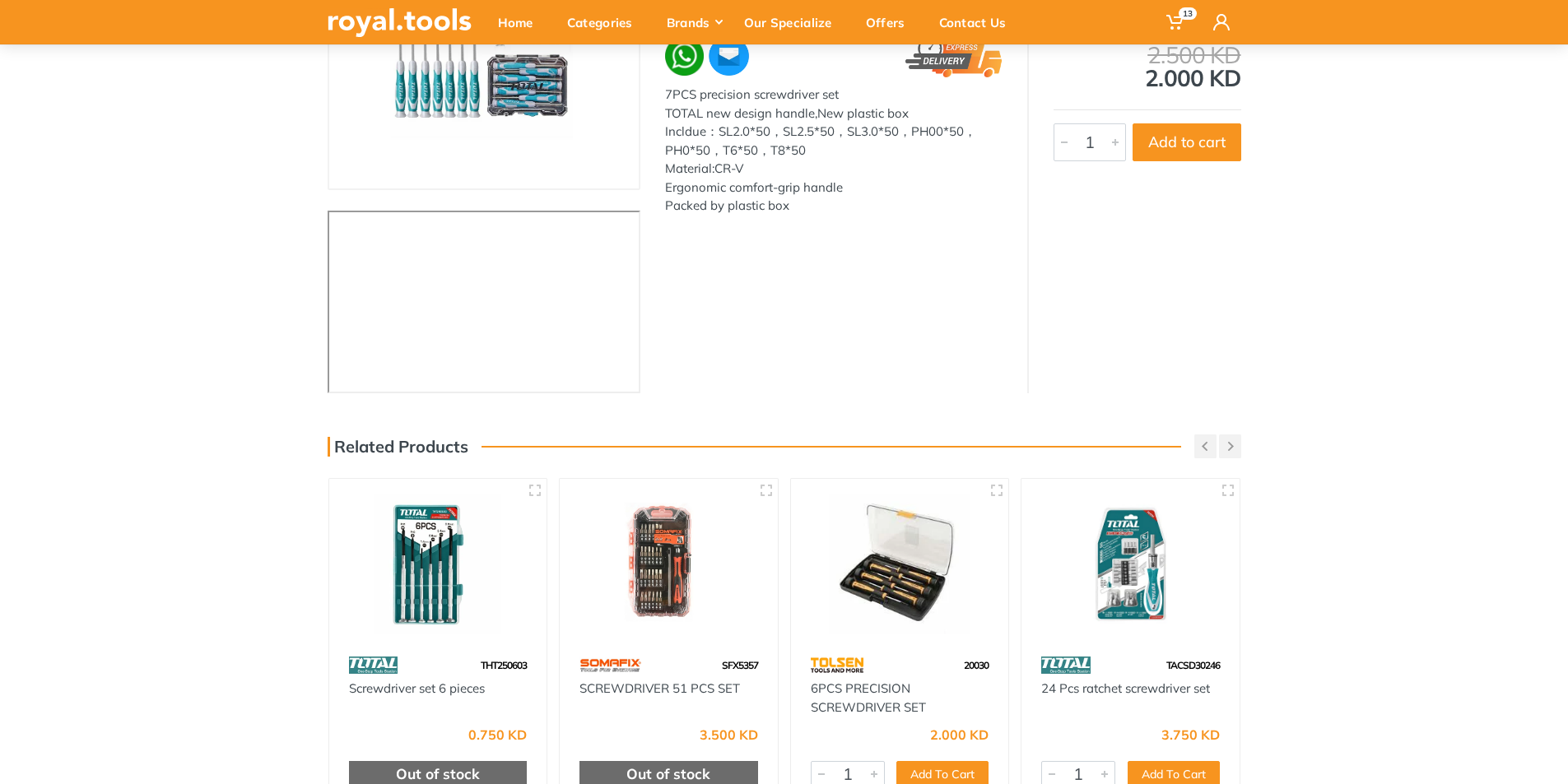
scroll to position [329, 0]
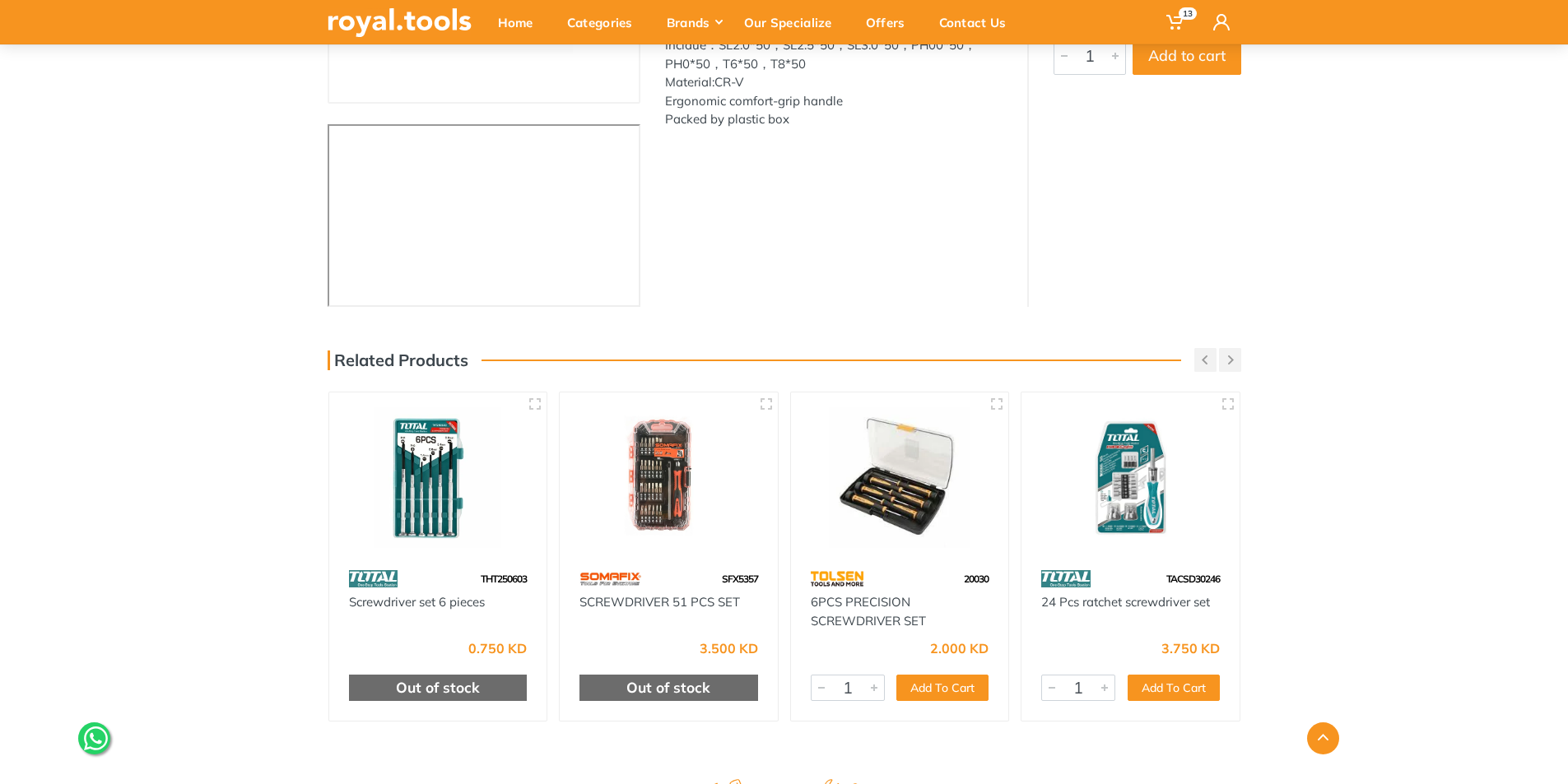
click at [900, 518] on img at bounding box center [900, 478] width 189 height 141
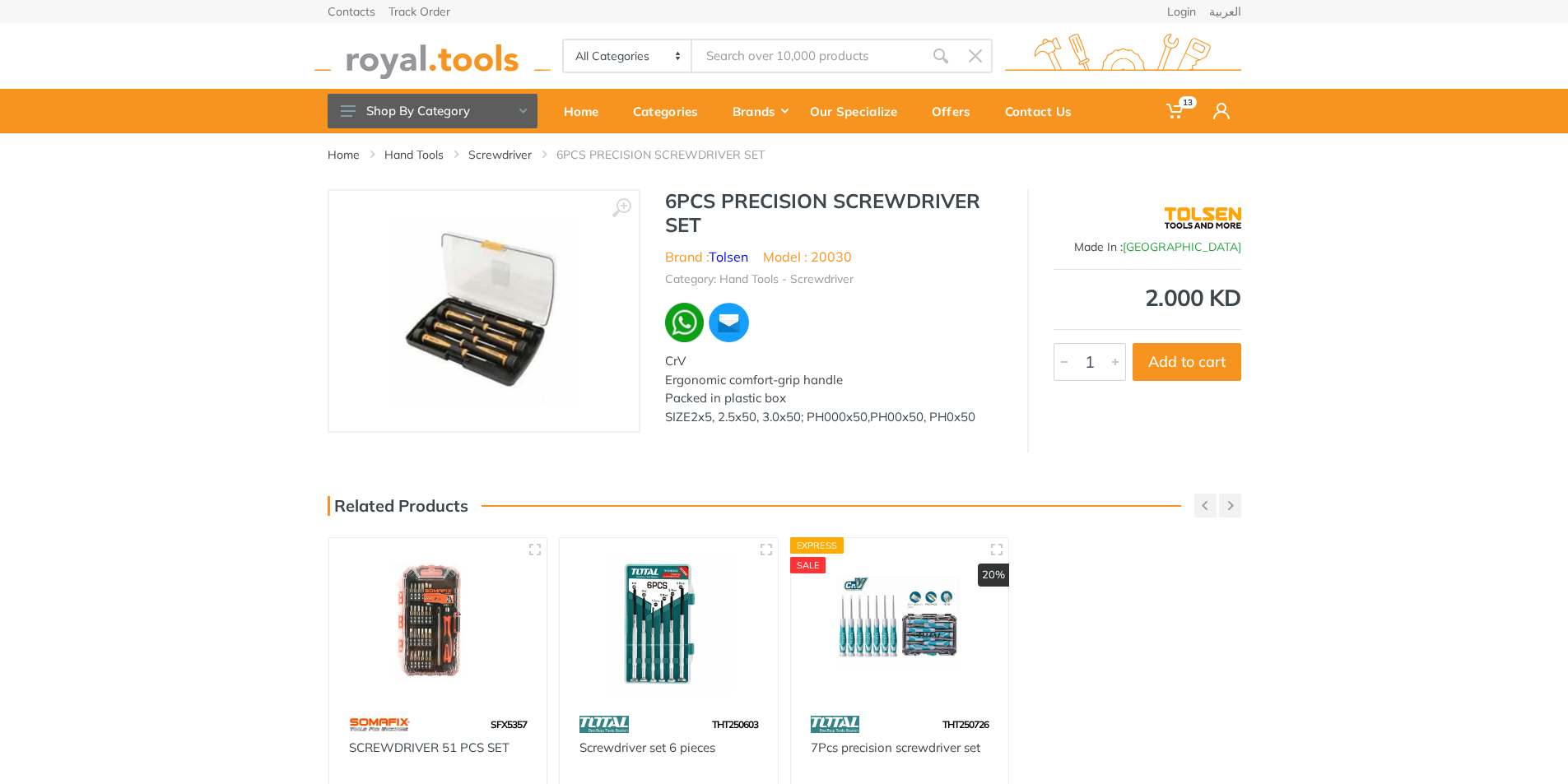
click at [424, 291] on img at bounding box center [483, 311] width 185 height 185
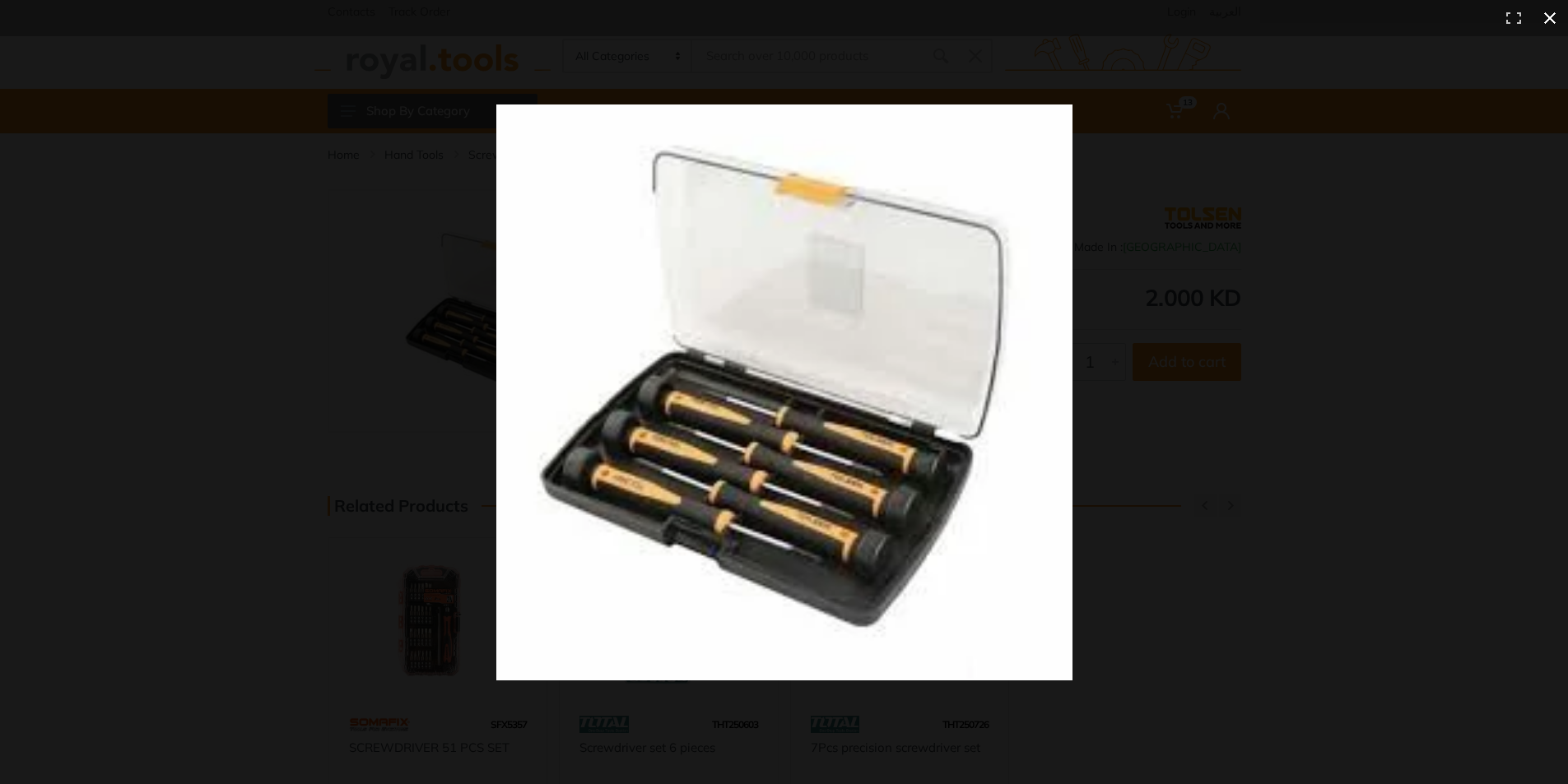
click at [1325, 314] on div at bounding box center [1131, 421] width 1270 height 634
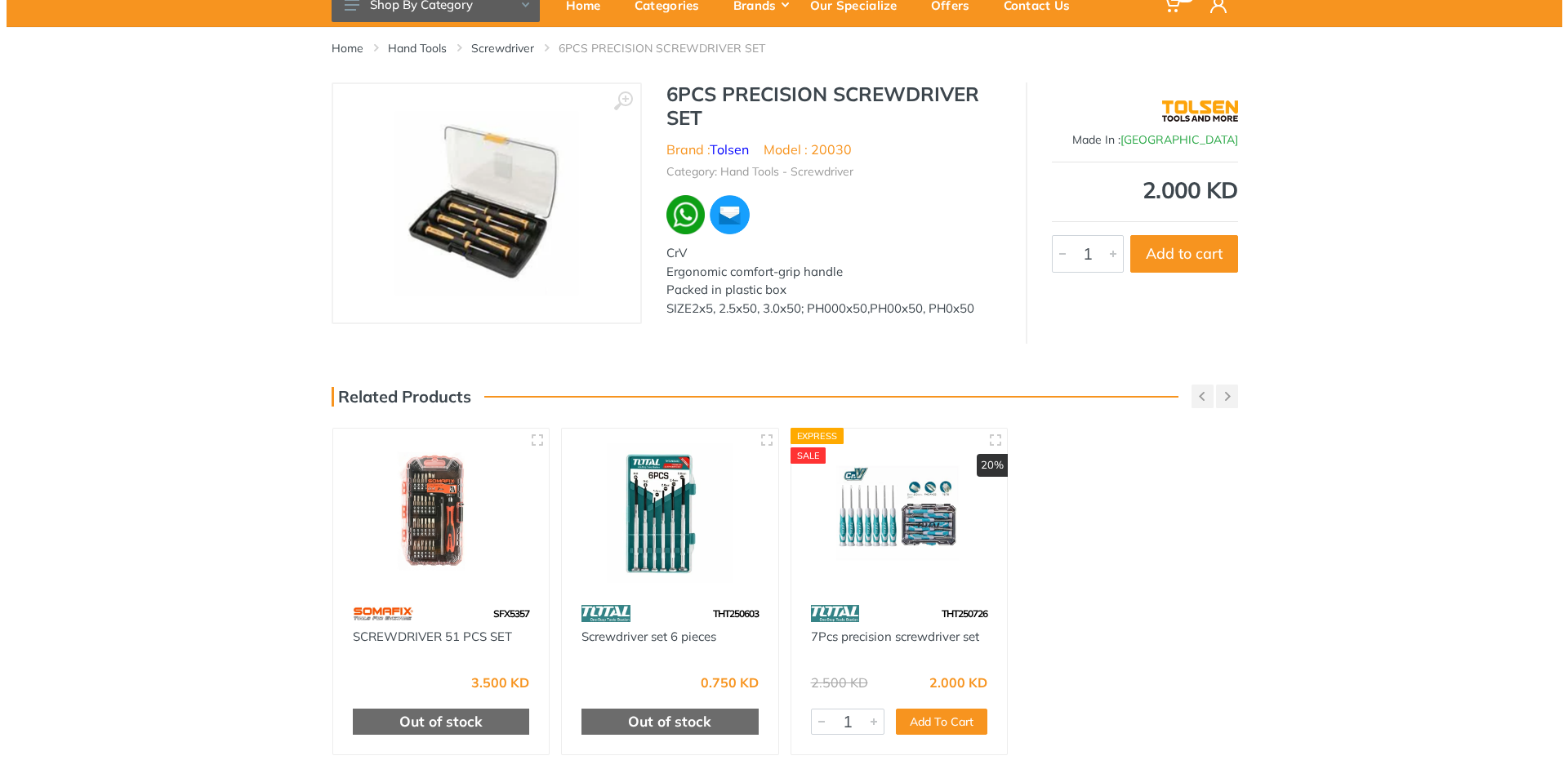
scroll to position [54, 0]
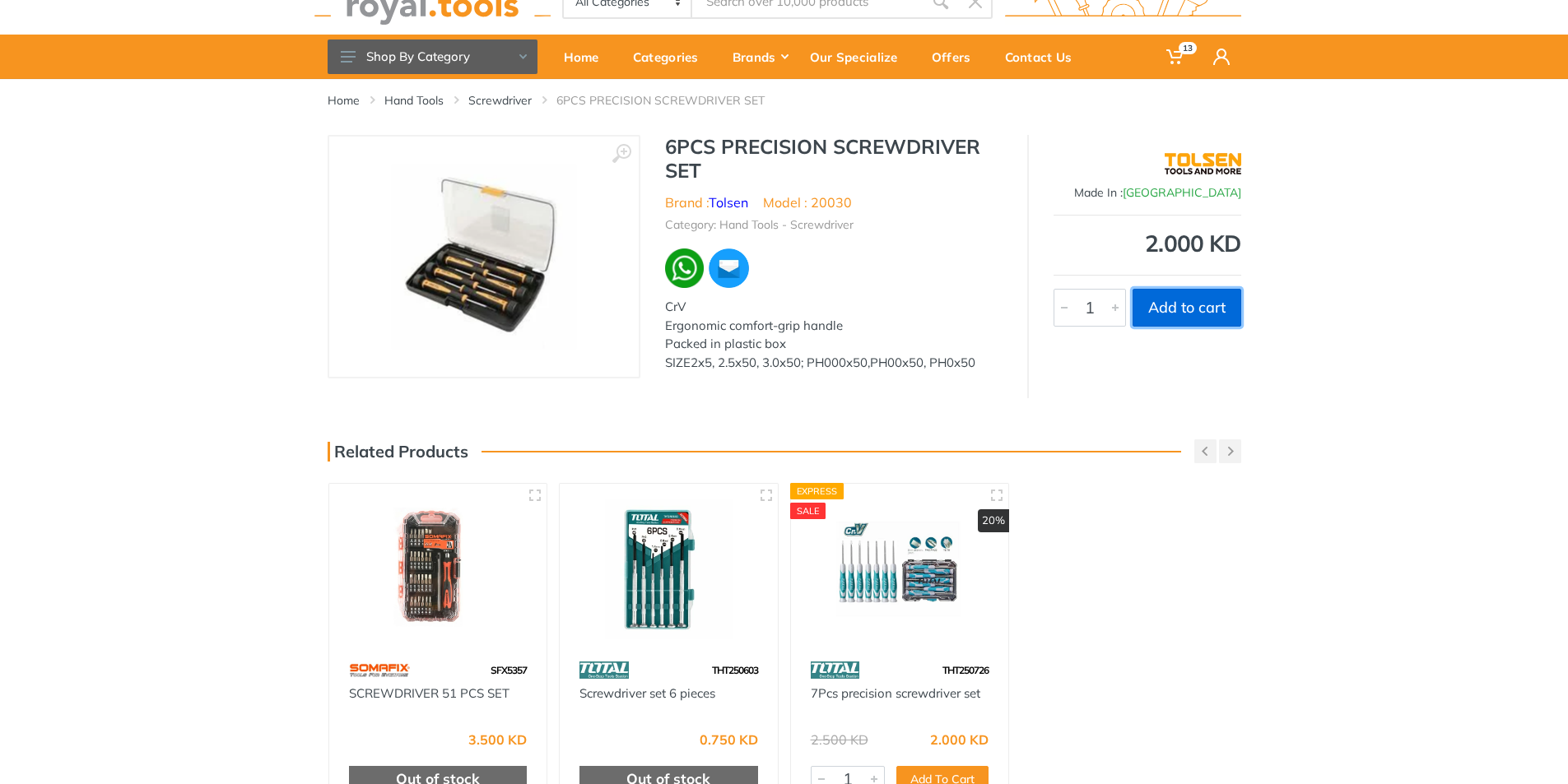
click at [1197, 310] on button "Add to cart" at bounding box center [1187, 307] width 109 height 38
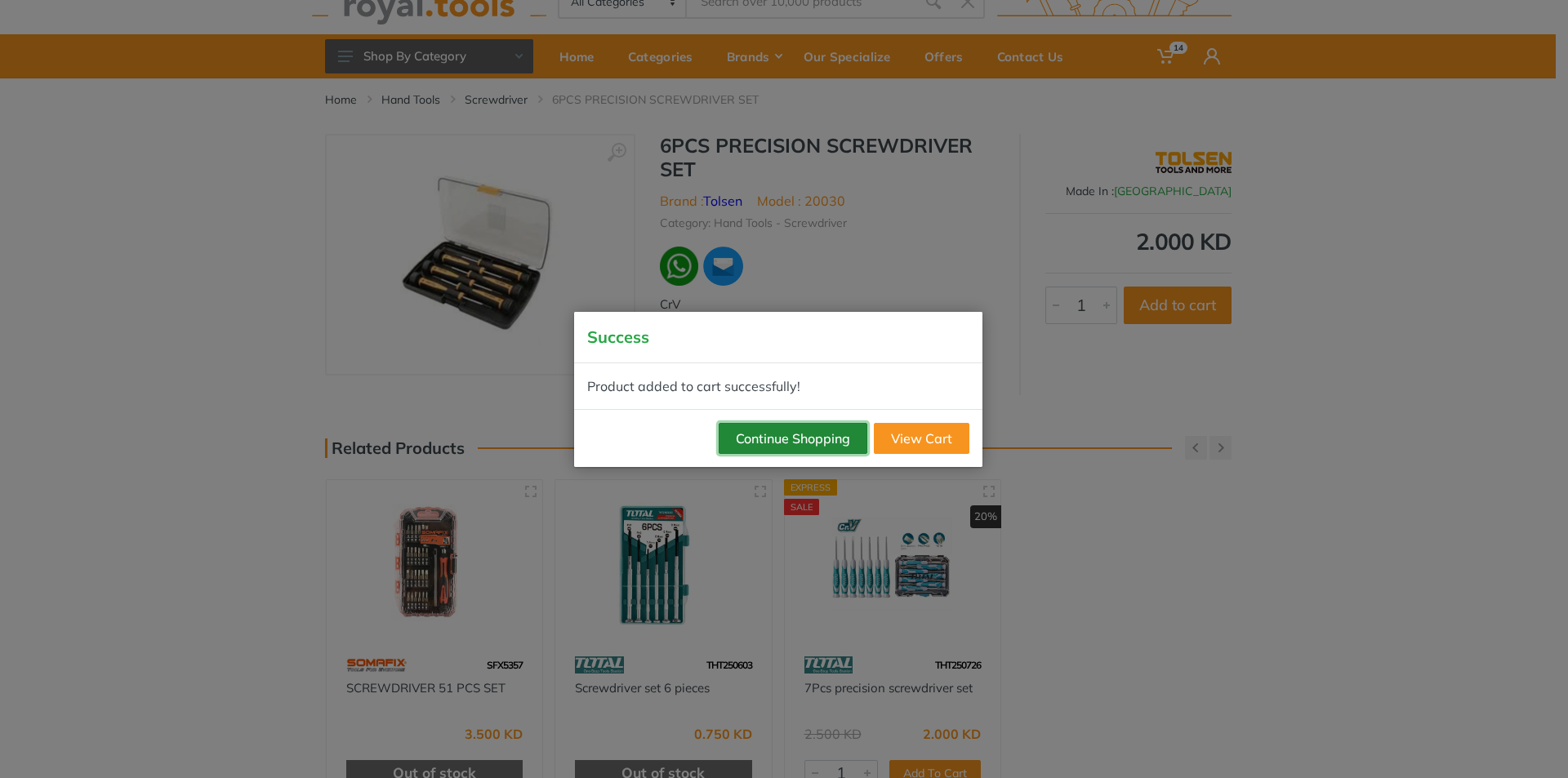
click at [851, 436] on button "Continue Shopping" at bounding box center [793, 438] width 148 height 31
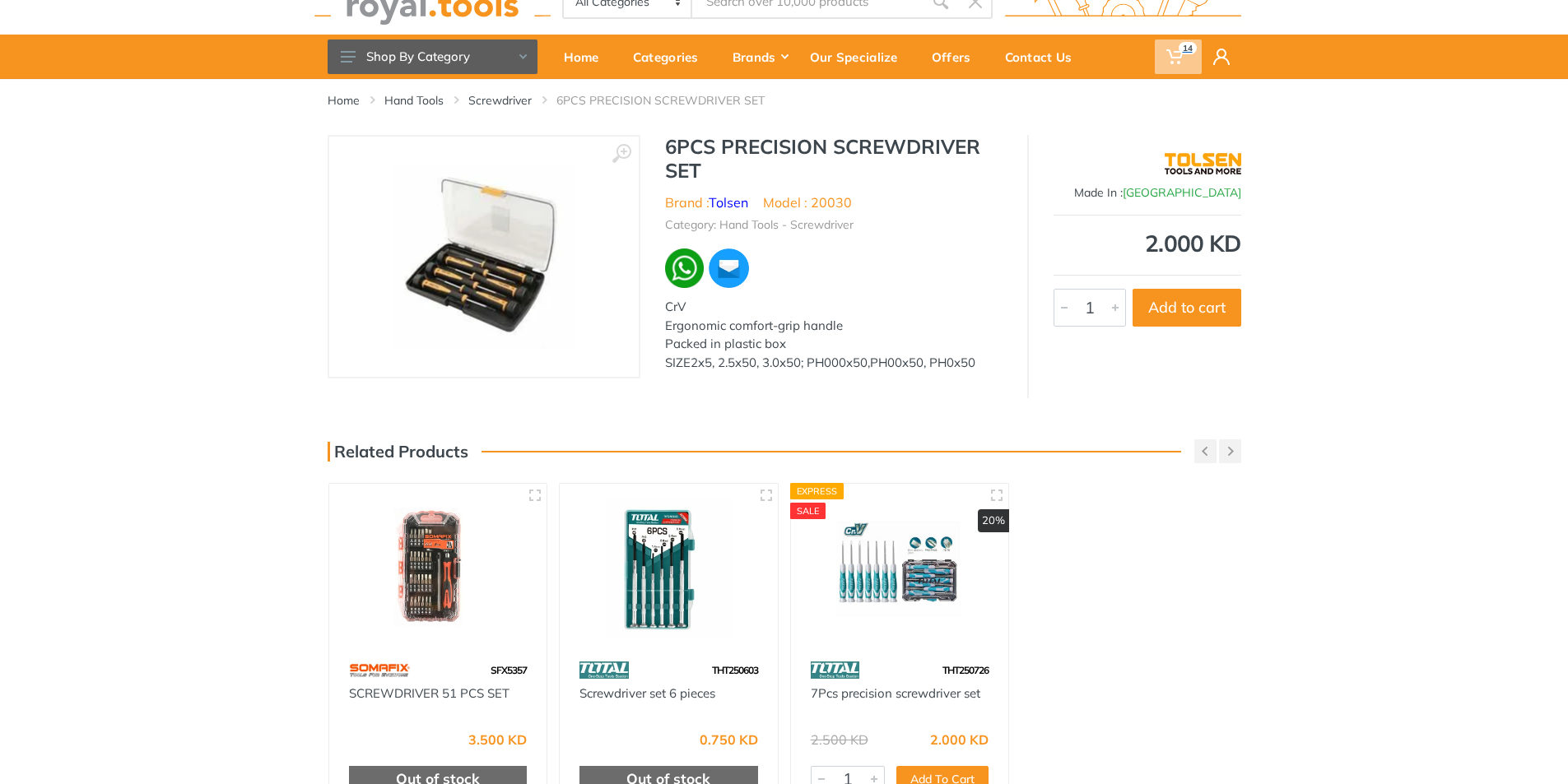
click at [1168, 37] on link "14" at bounding box center [1179, 56] width 47 height 44
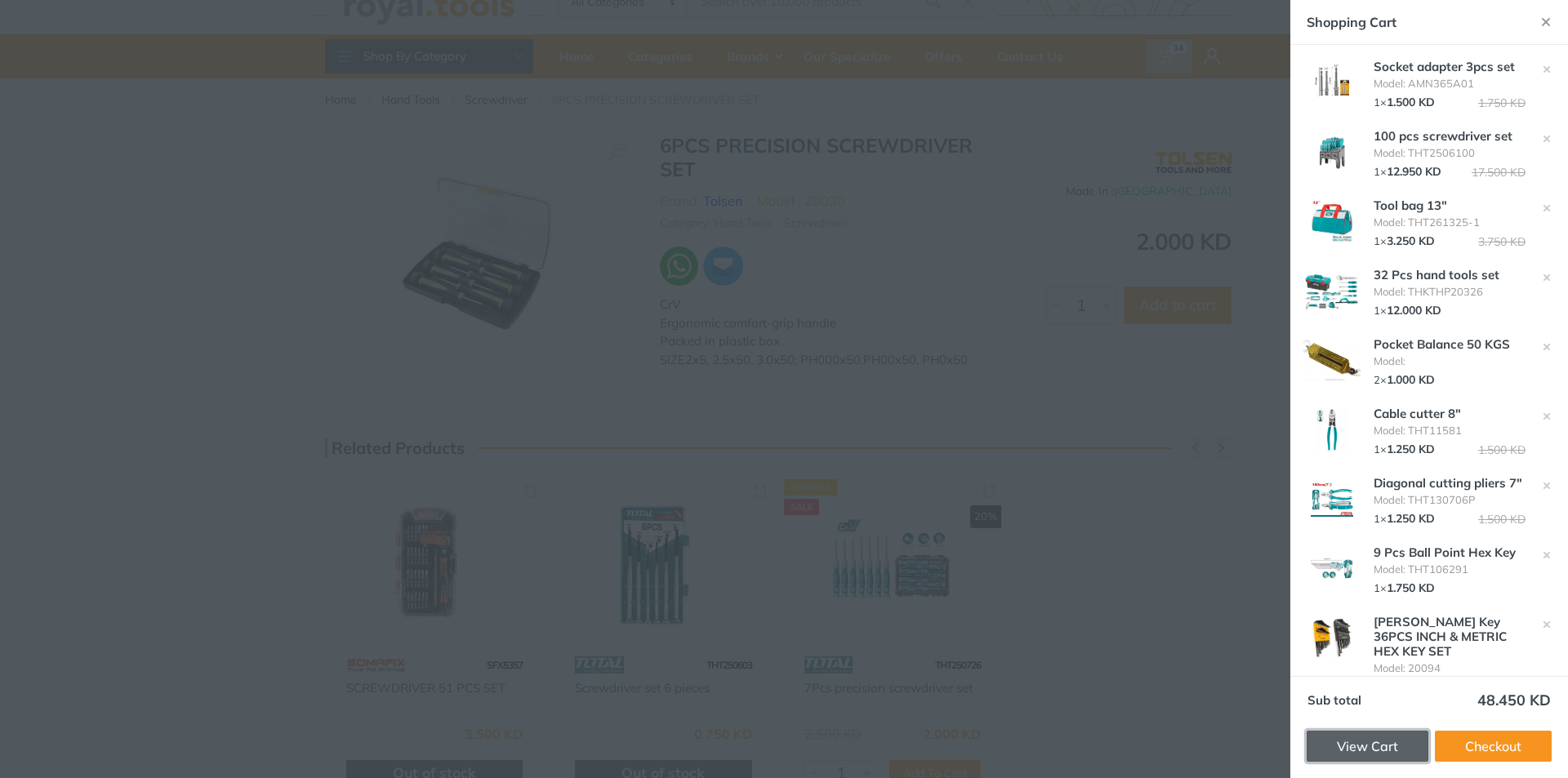
click at [1388, 744] on link "View Cart" at bounding box center [1366, 746] width 121 height 31
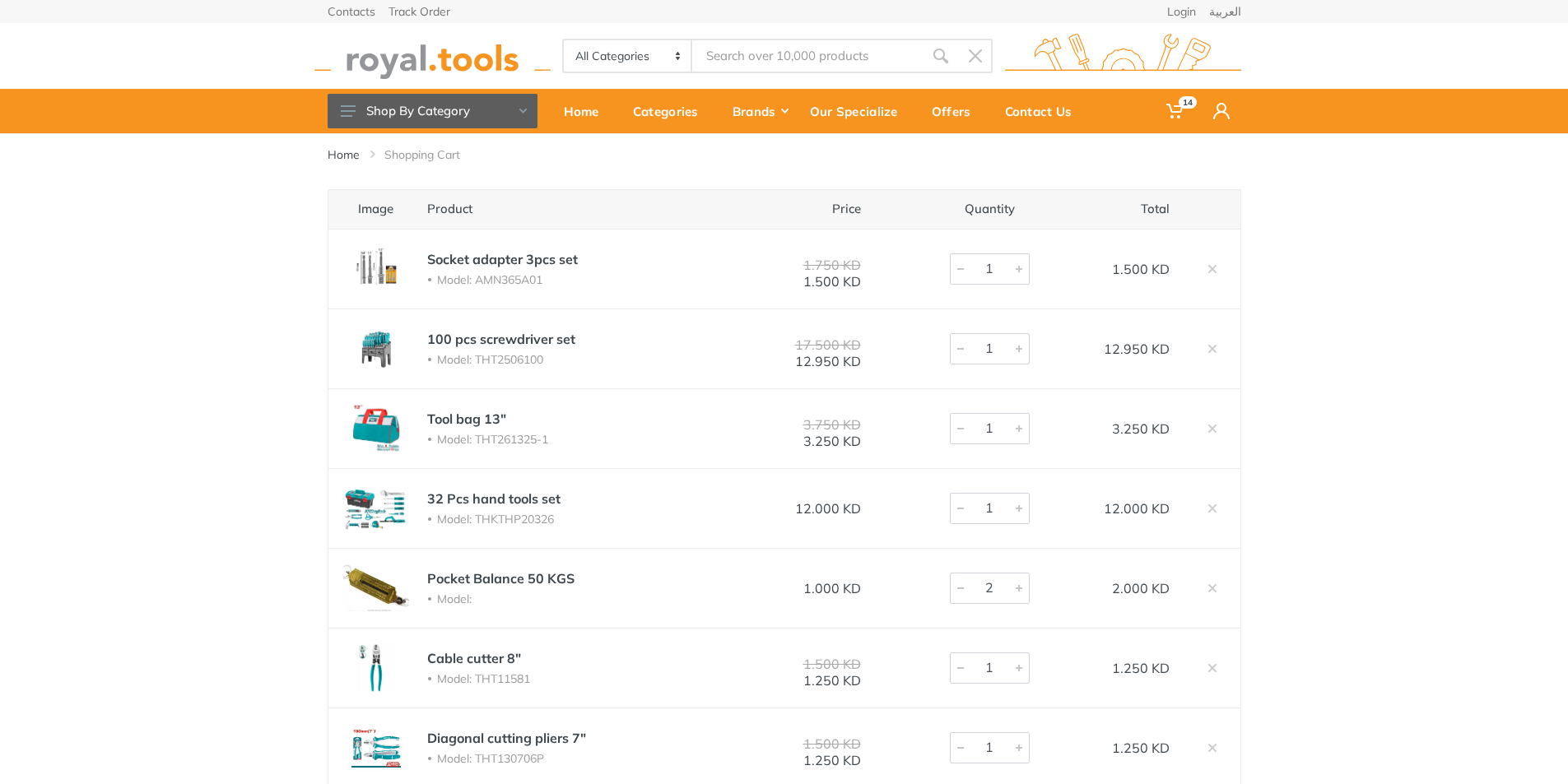
click at [743, 55] on input "Site search" at bounding box center [808, 56] width 231 height 34
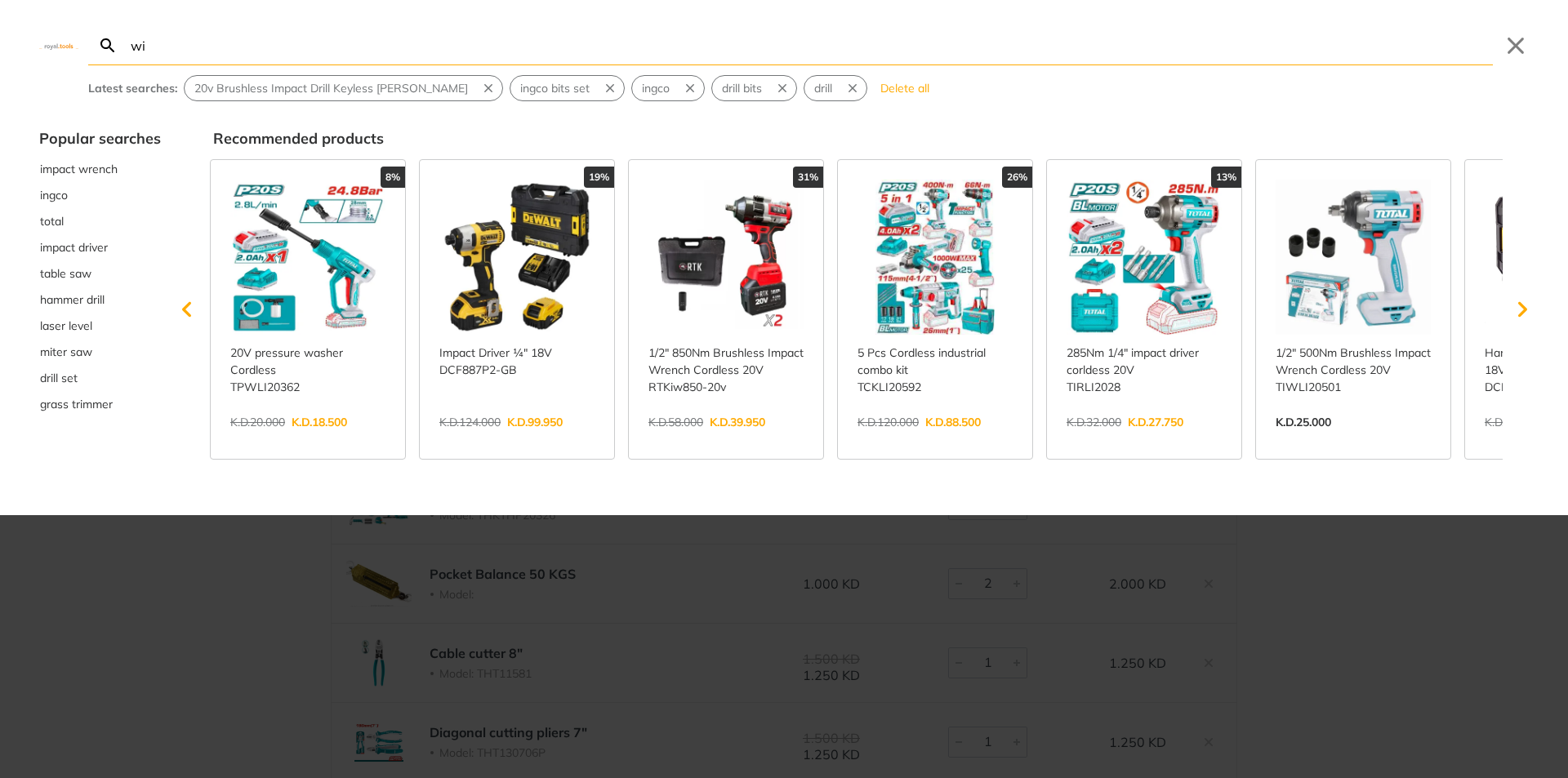
type input "wi"
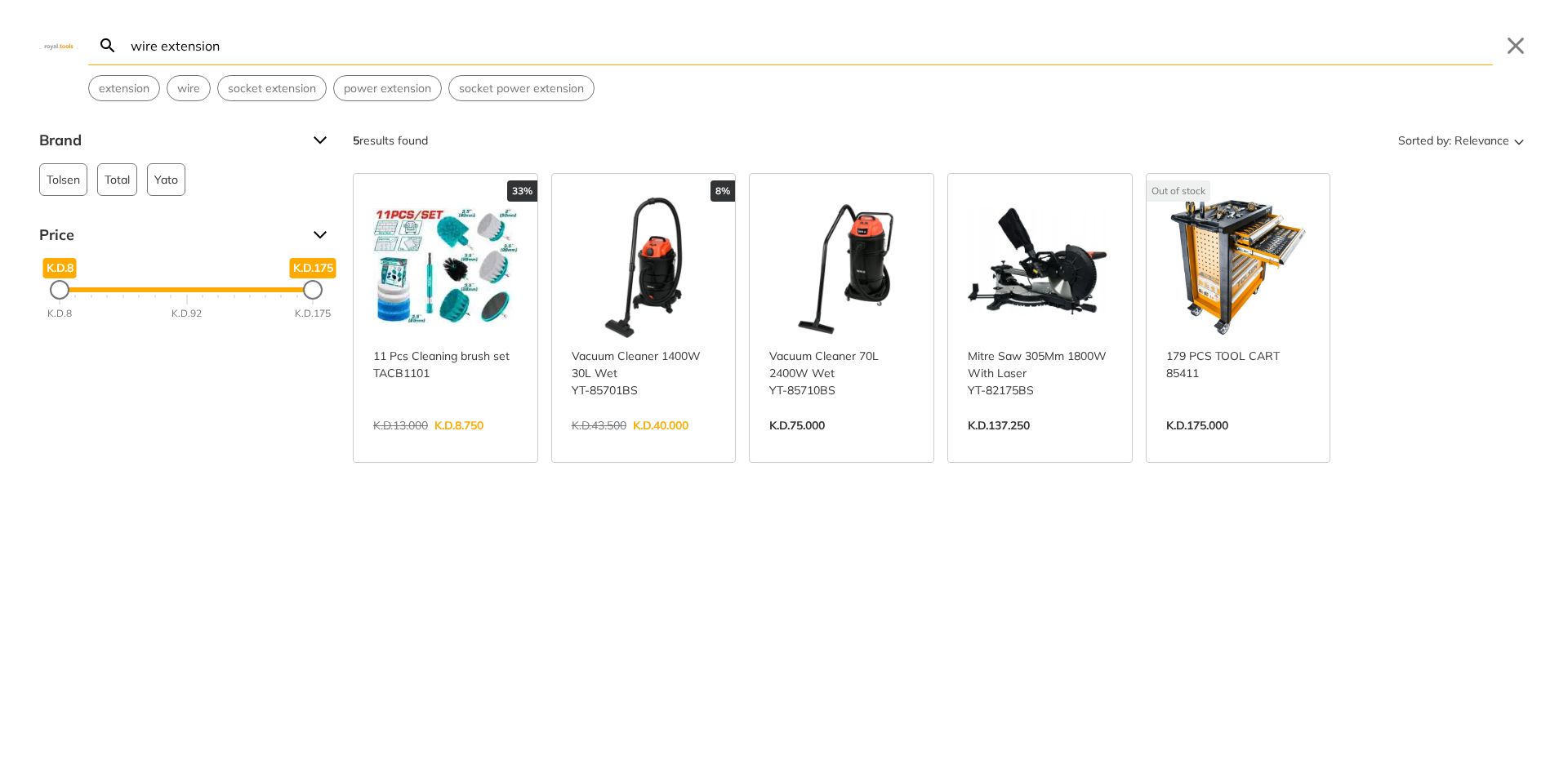
drag, startPoint x: 262, startPoint y: 43, endPoint x: 45, endPoint y: 34, distance: 217.2
click at [45, 34] on div "Search wire extension Submit Close extension wire socket extension power extens…" at bounding box center [784, 50] width 1568 height 101
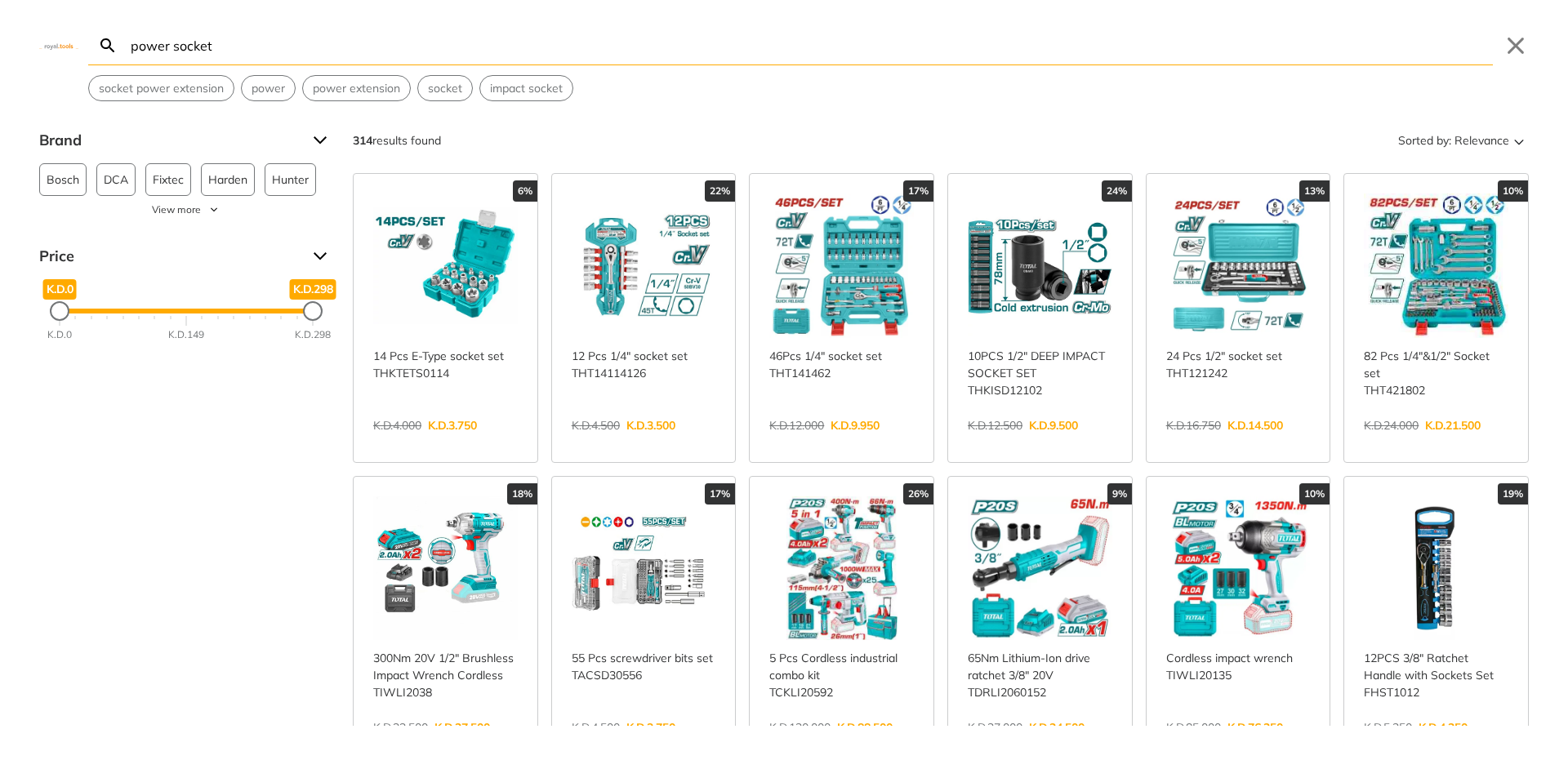
drag, startPoint x: 232, startPoint y: 44, endPoint x: 171, endPoint y: 52, distance: 61.5
click at [171, 52] on input "power socket" at bounding box center [809, 46] width 1365 height 39
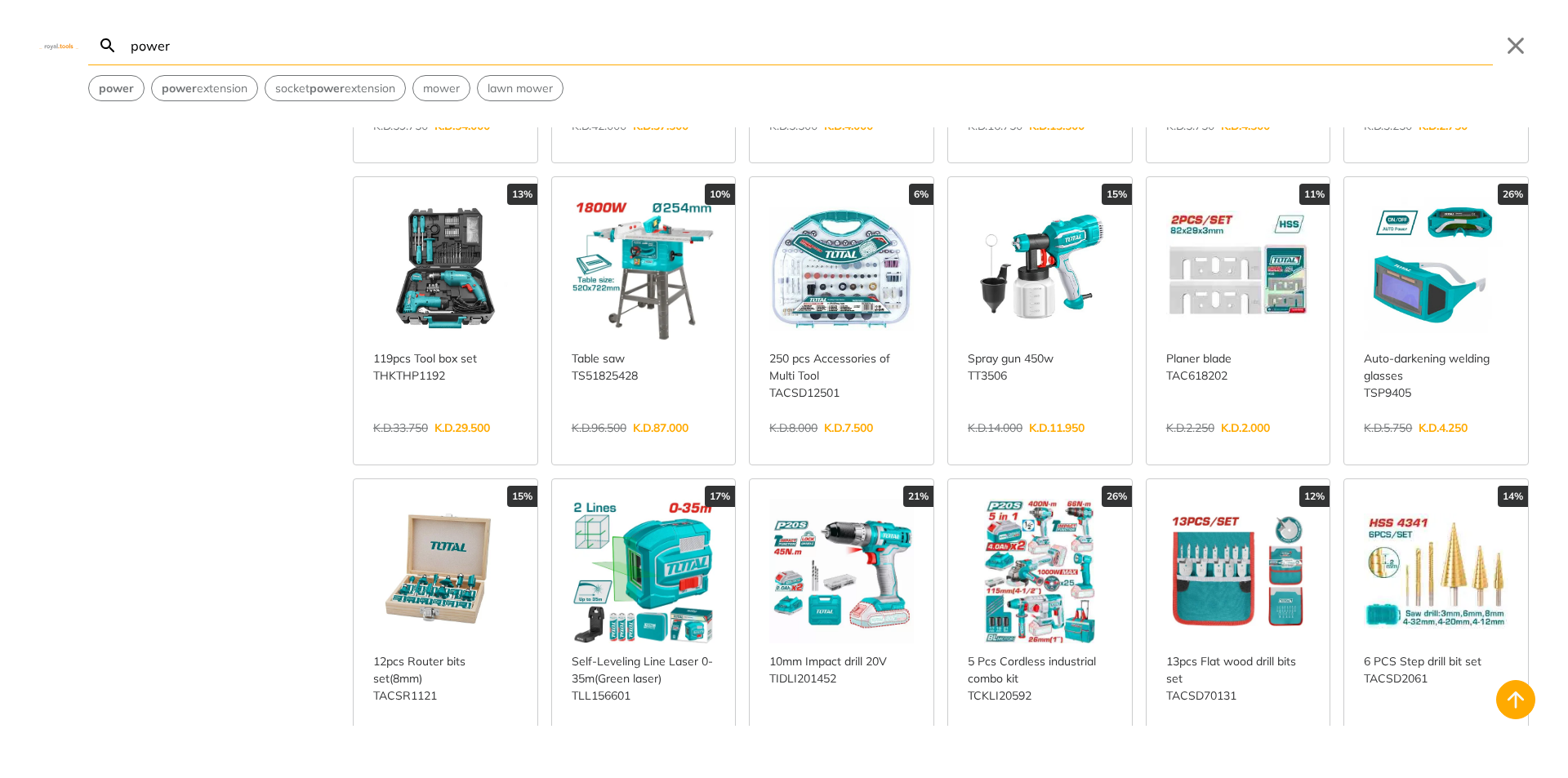
scroll to position [1769, 0]
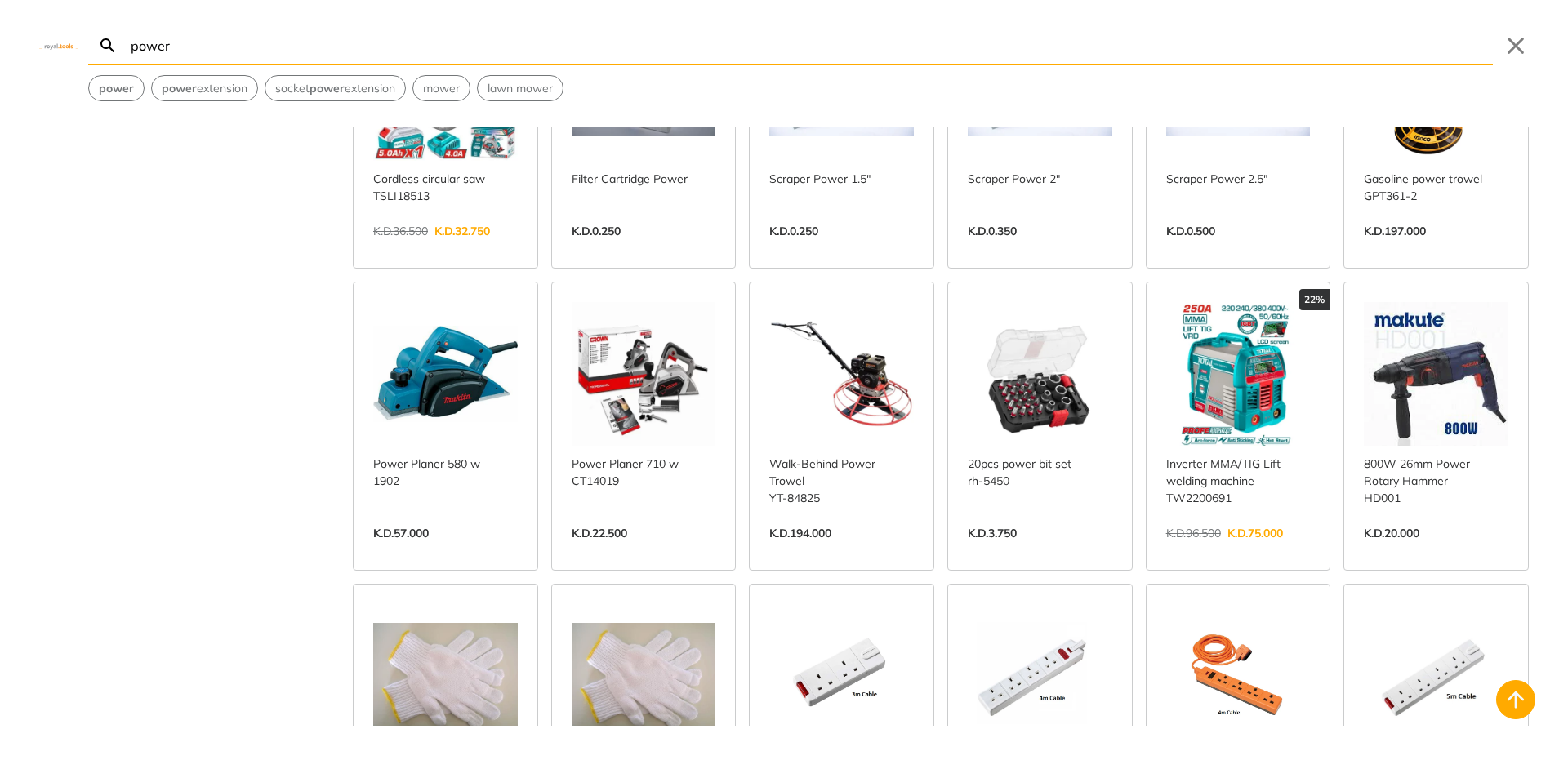
scroll to position [2341, 0]
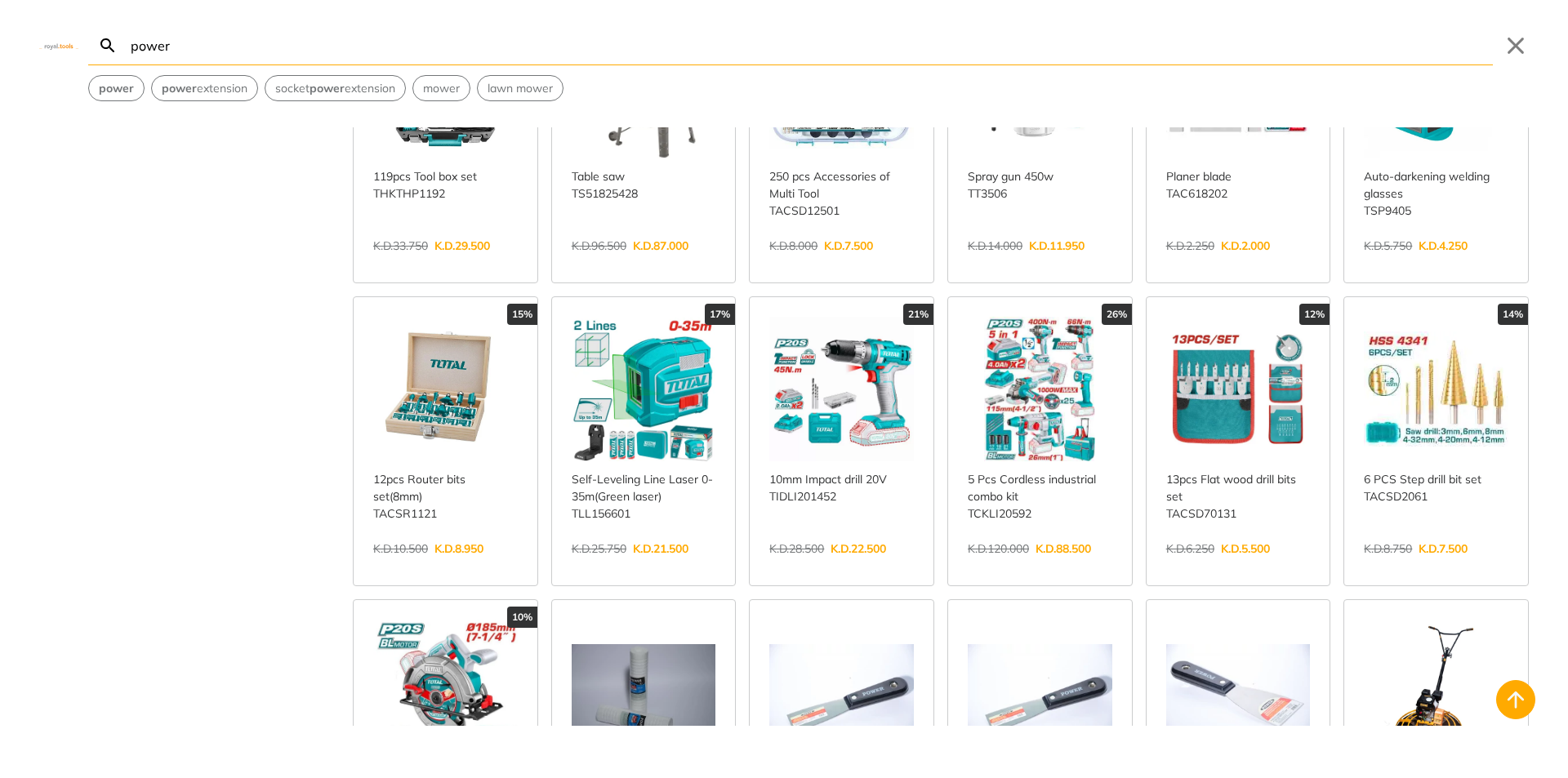
scroll to position [1116, 0]
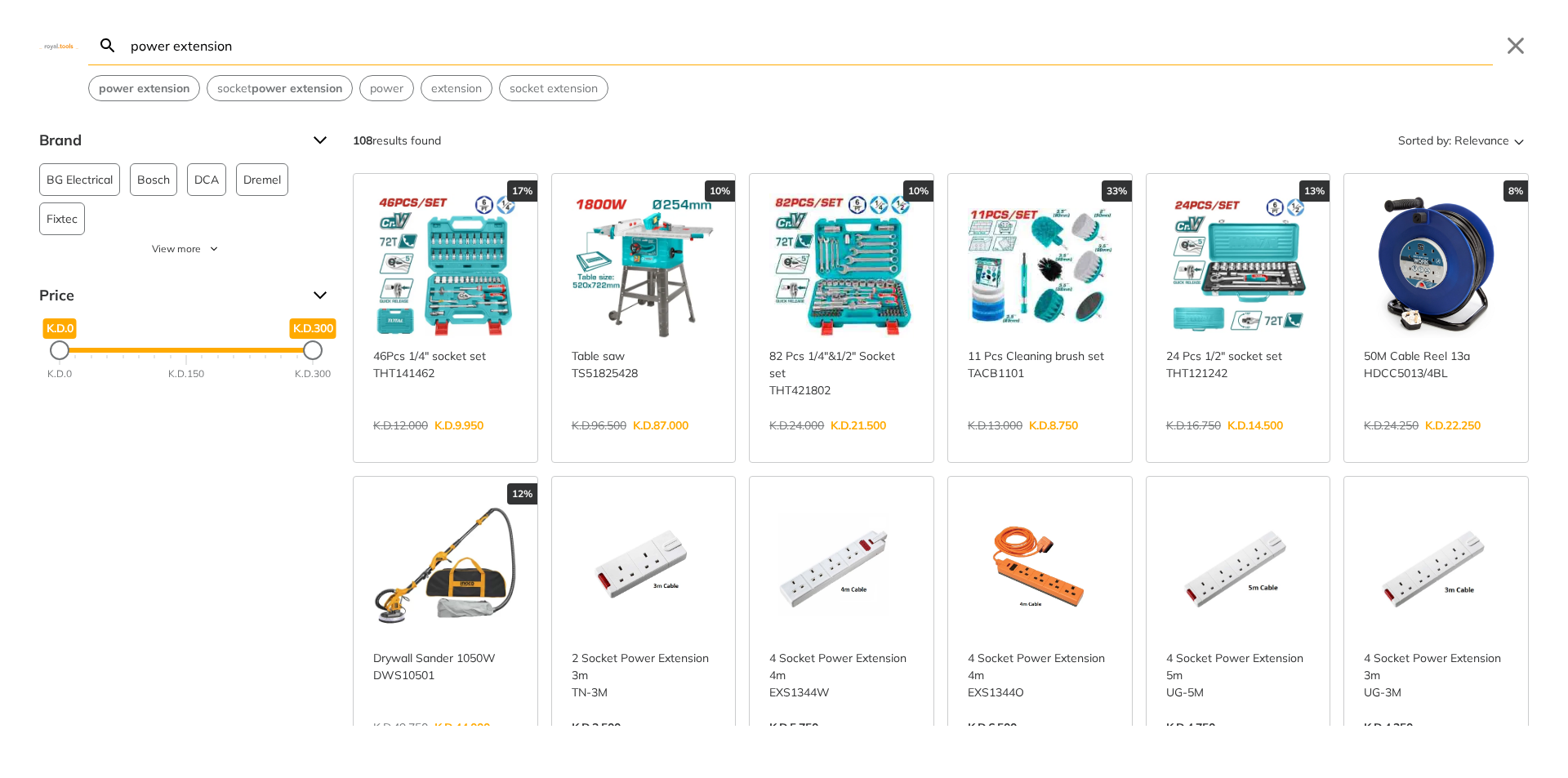
type input "power extension"
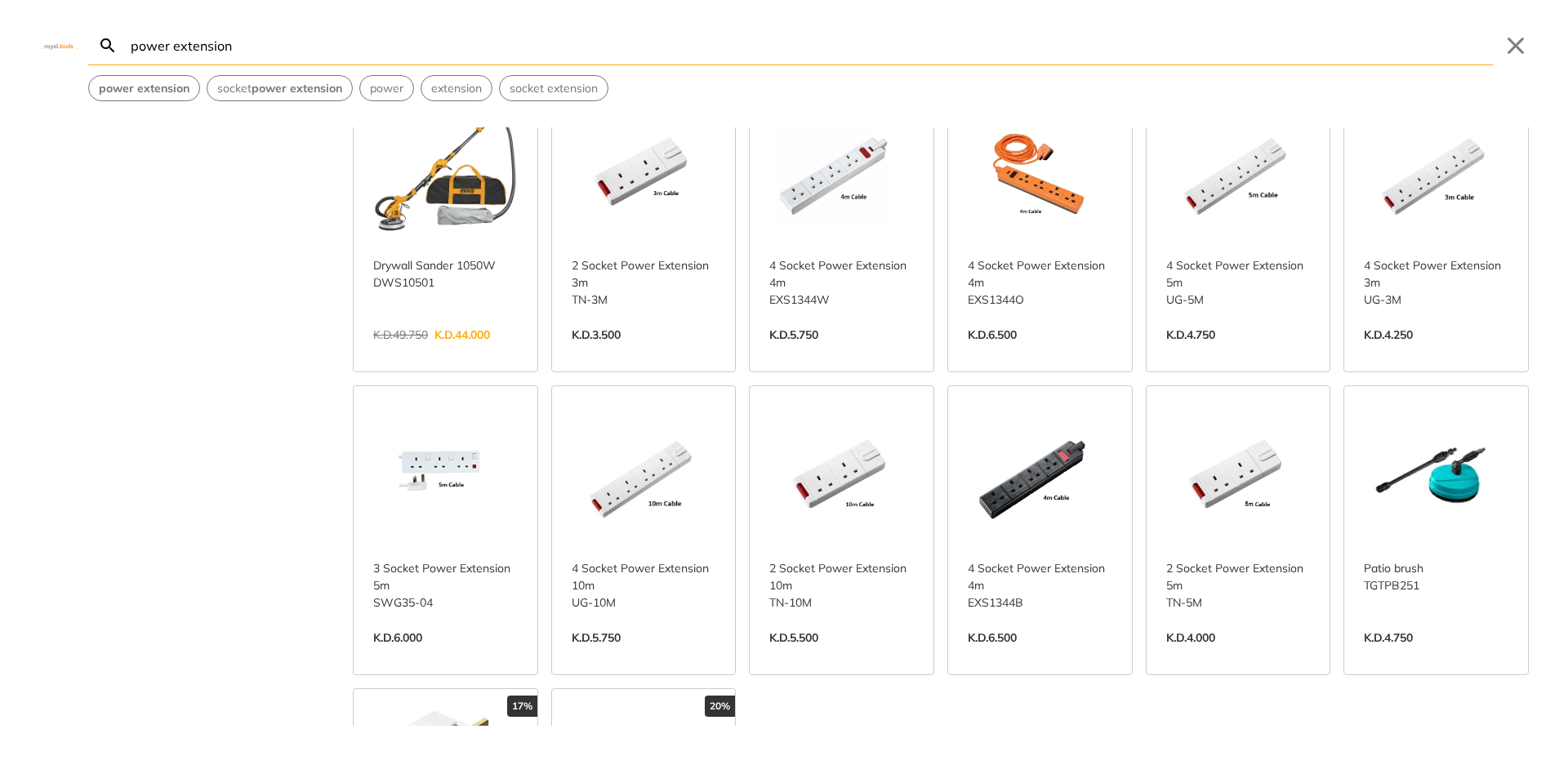
scroll to position [490, 0]
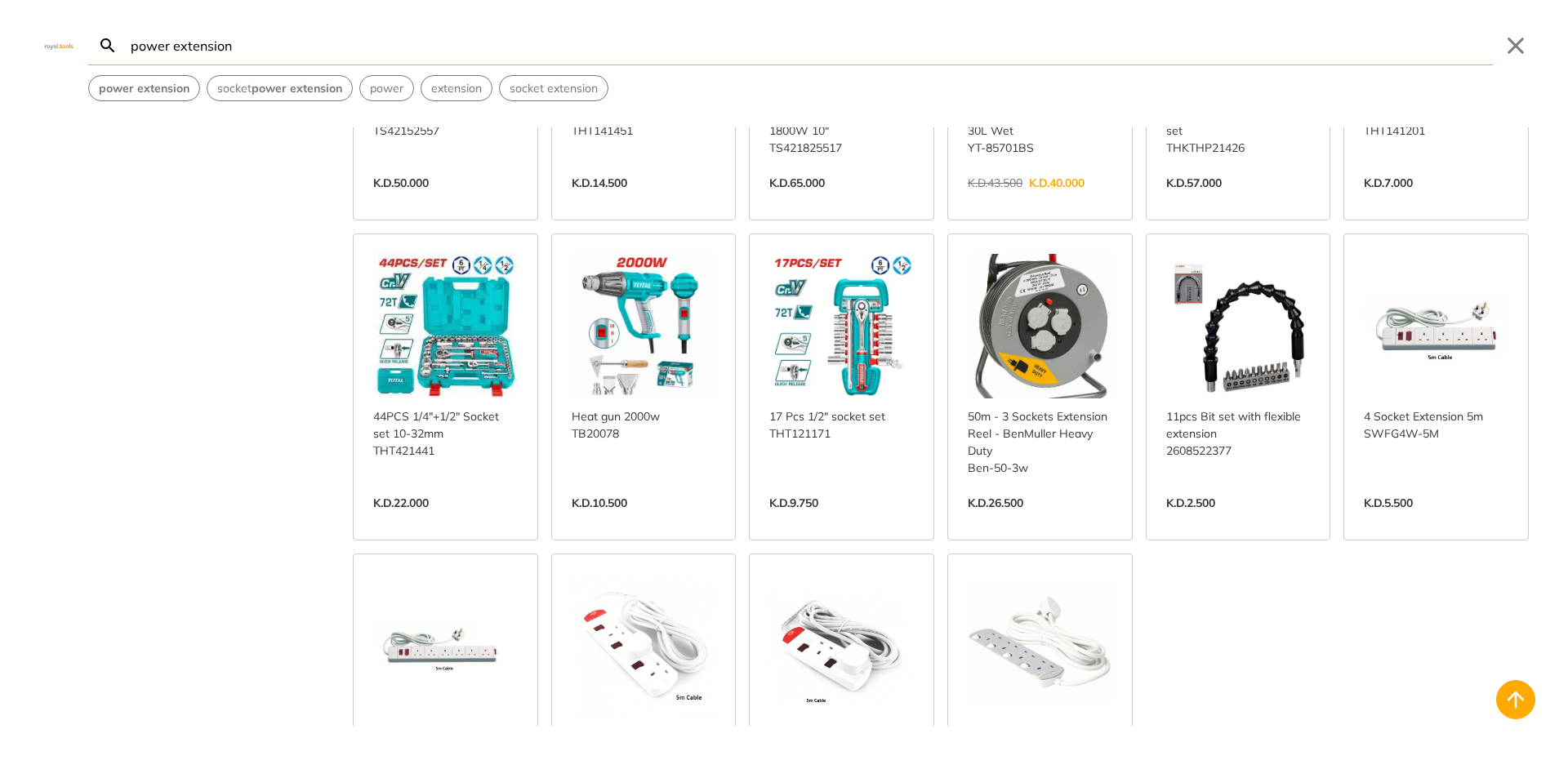
scroll to position [1470, 0]
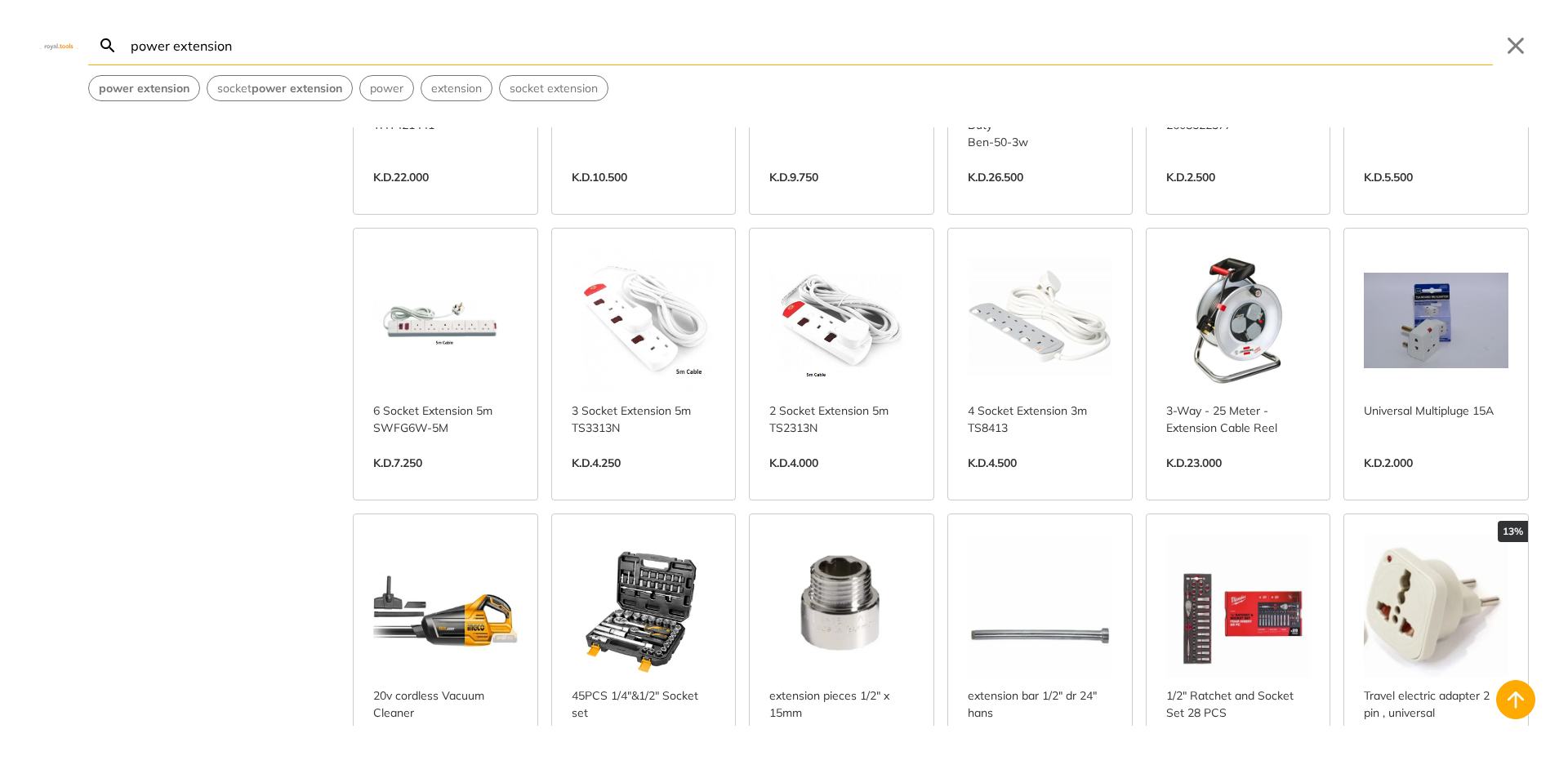
scroll to position [1960, 0]
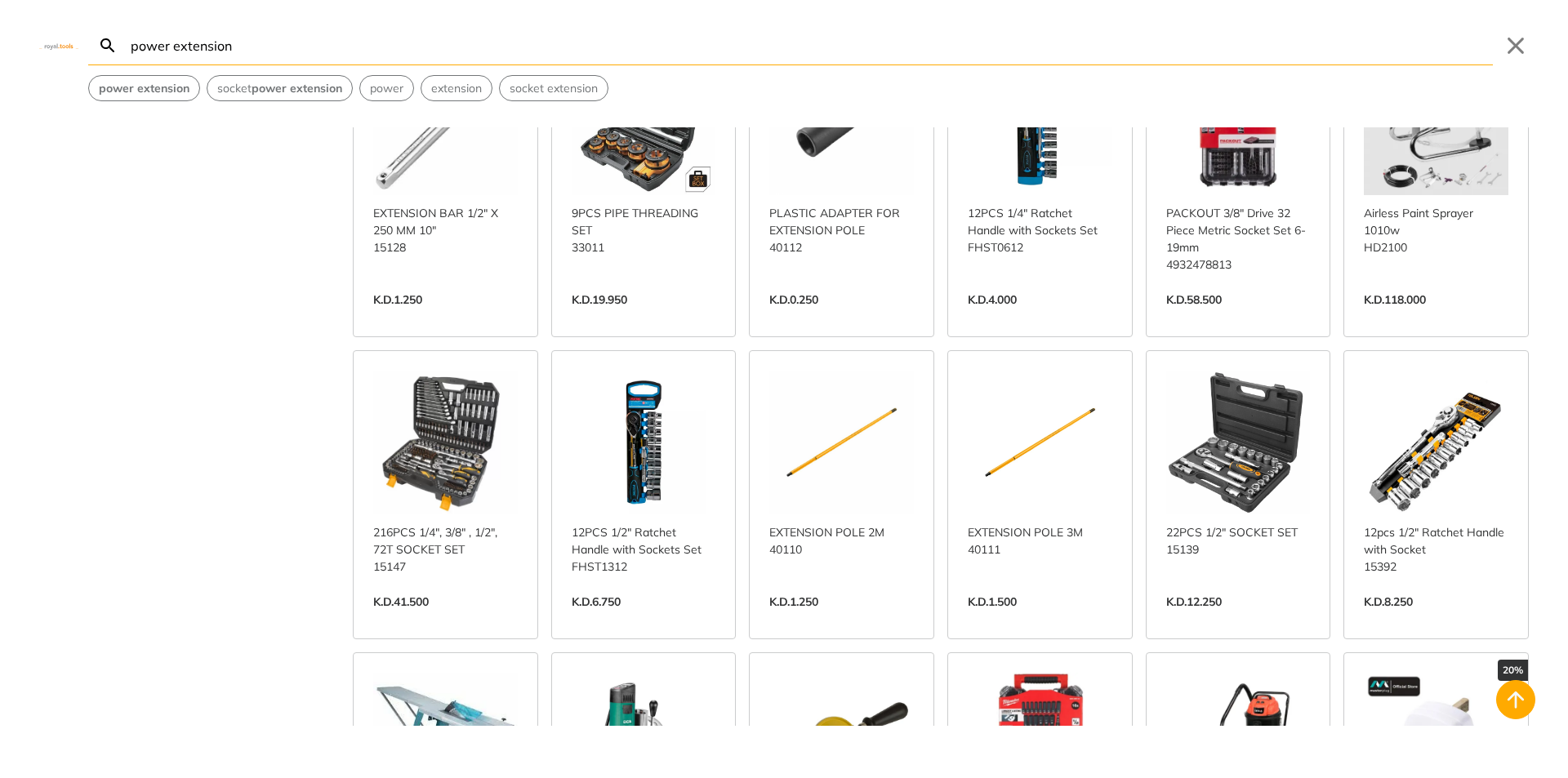
scroll to position [2938, 0]
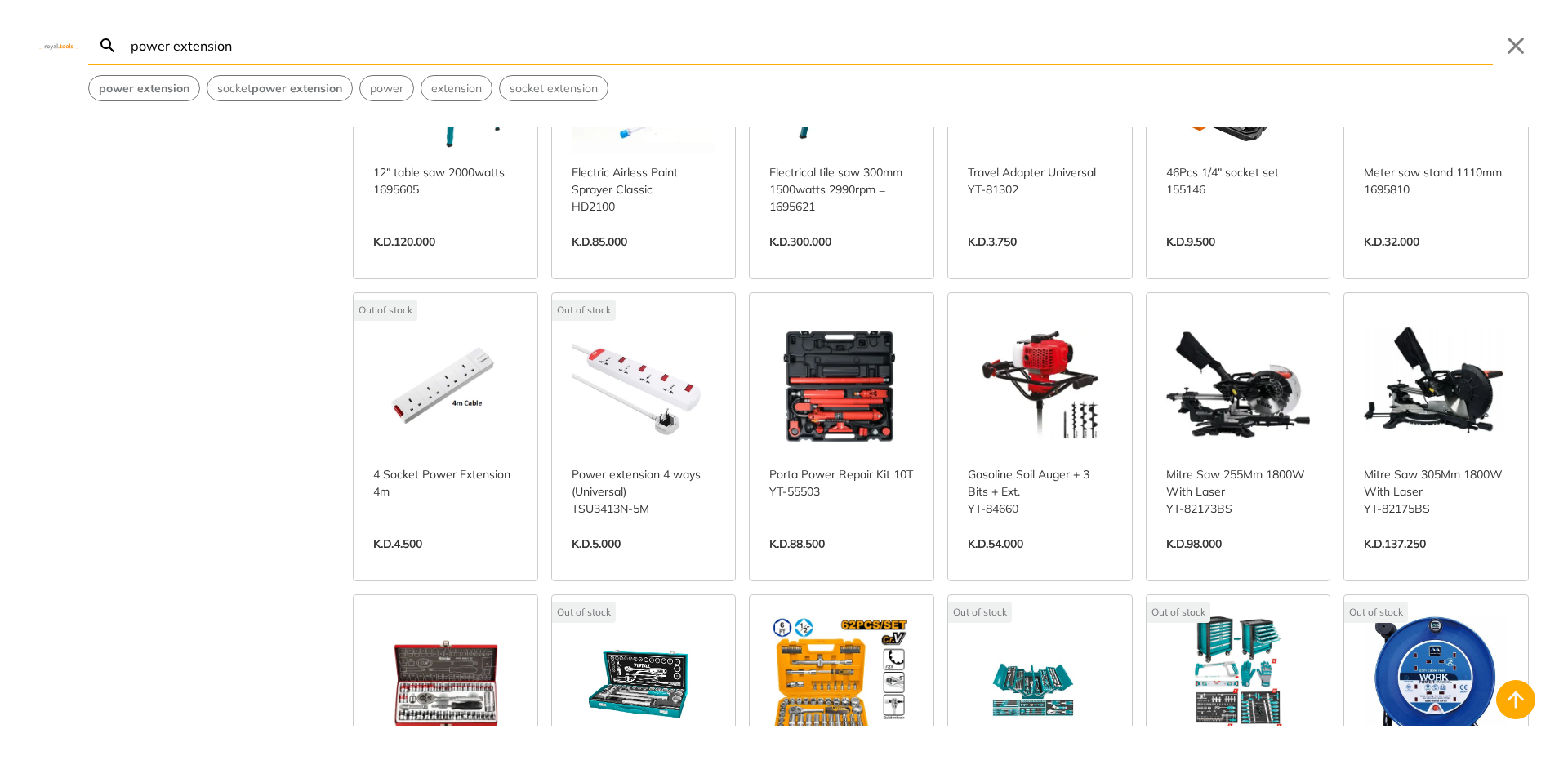
scroll to position [3941, 0]
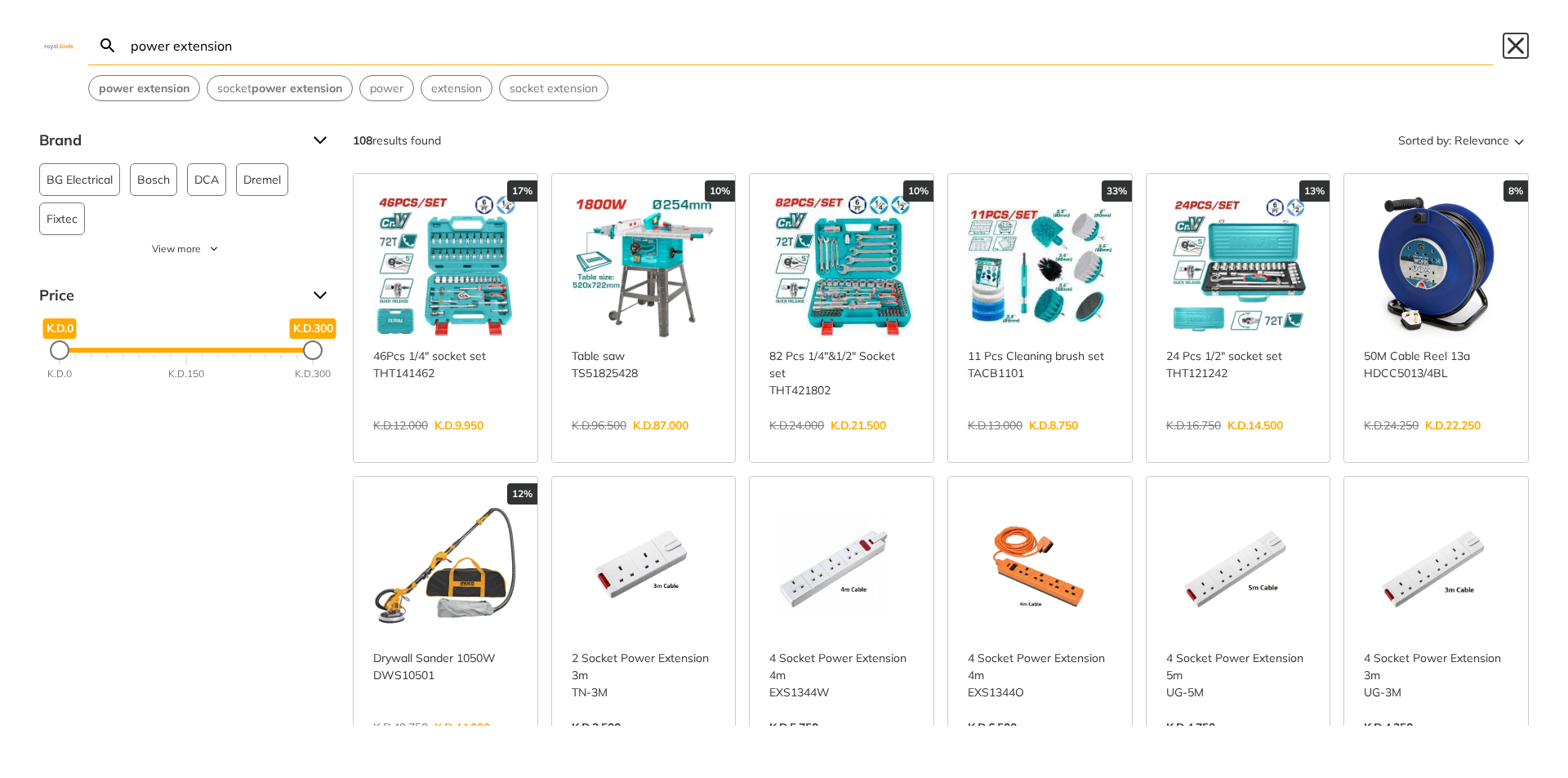
click at [1507, 49] on button "Close" at bounding box center [1515, 46] width 26 height 26
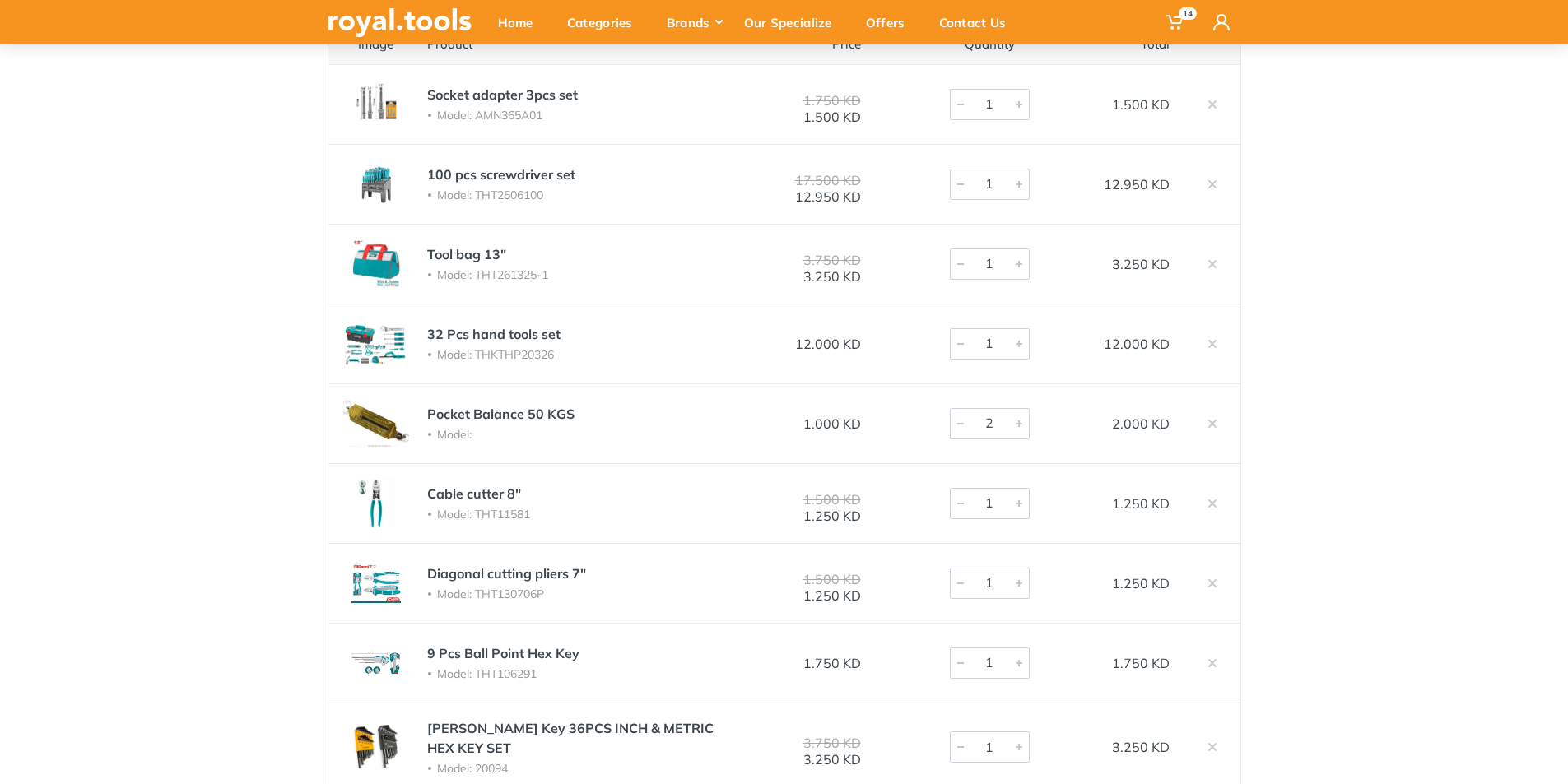
scroll to position [246, 0]
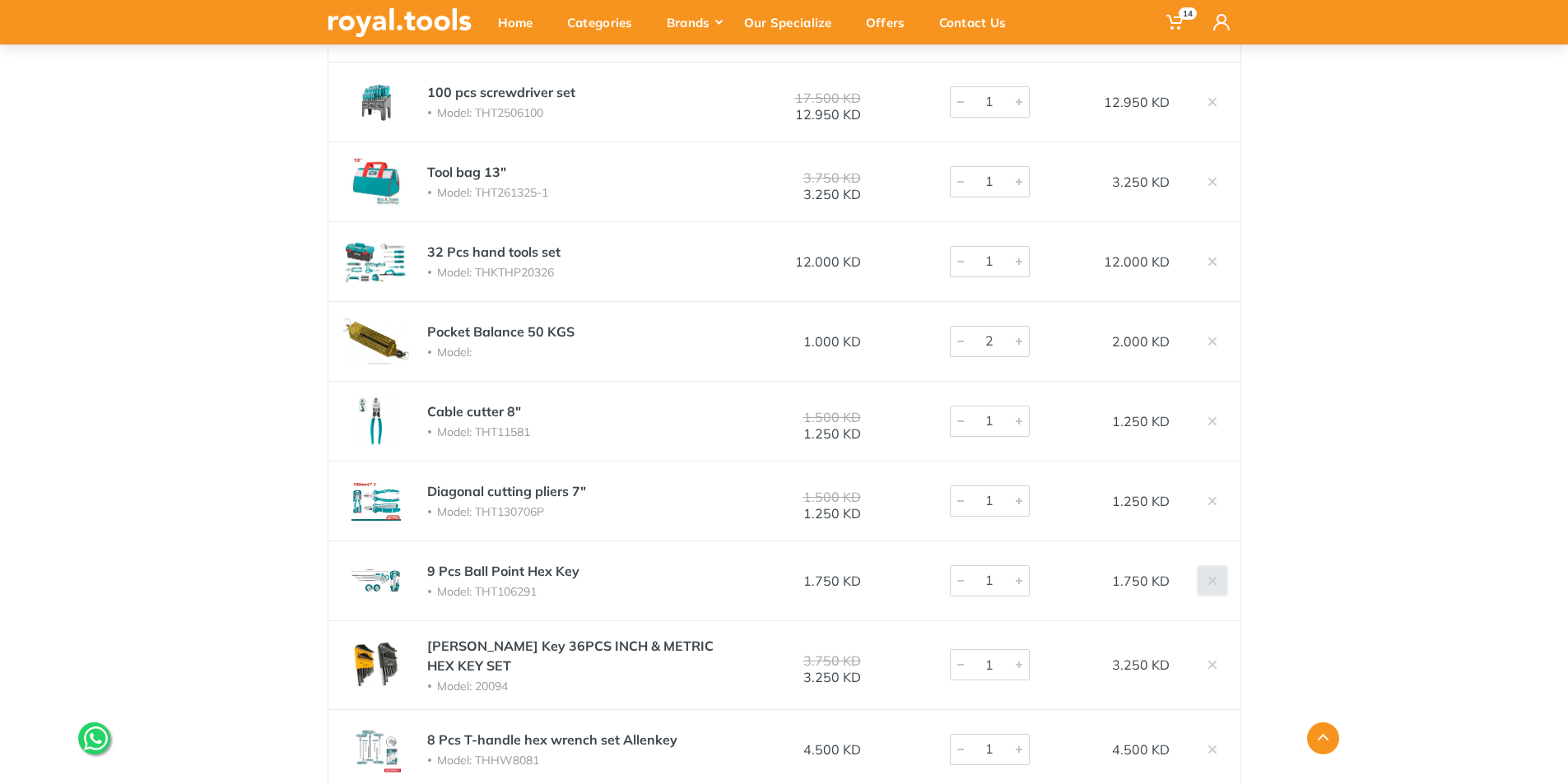
click at [1220, 584] on link at bounding box center [1212, 581] width 26 height 26
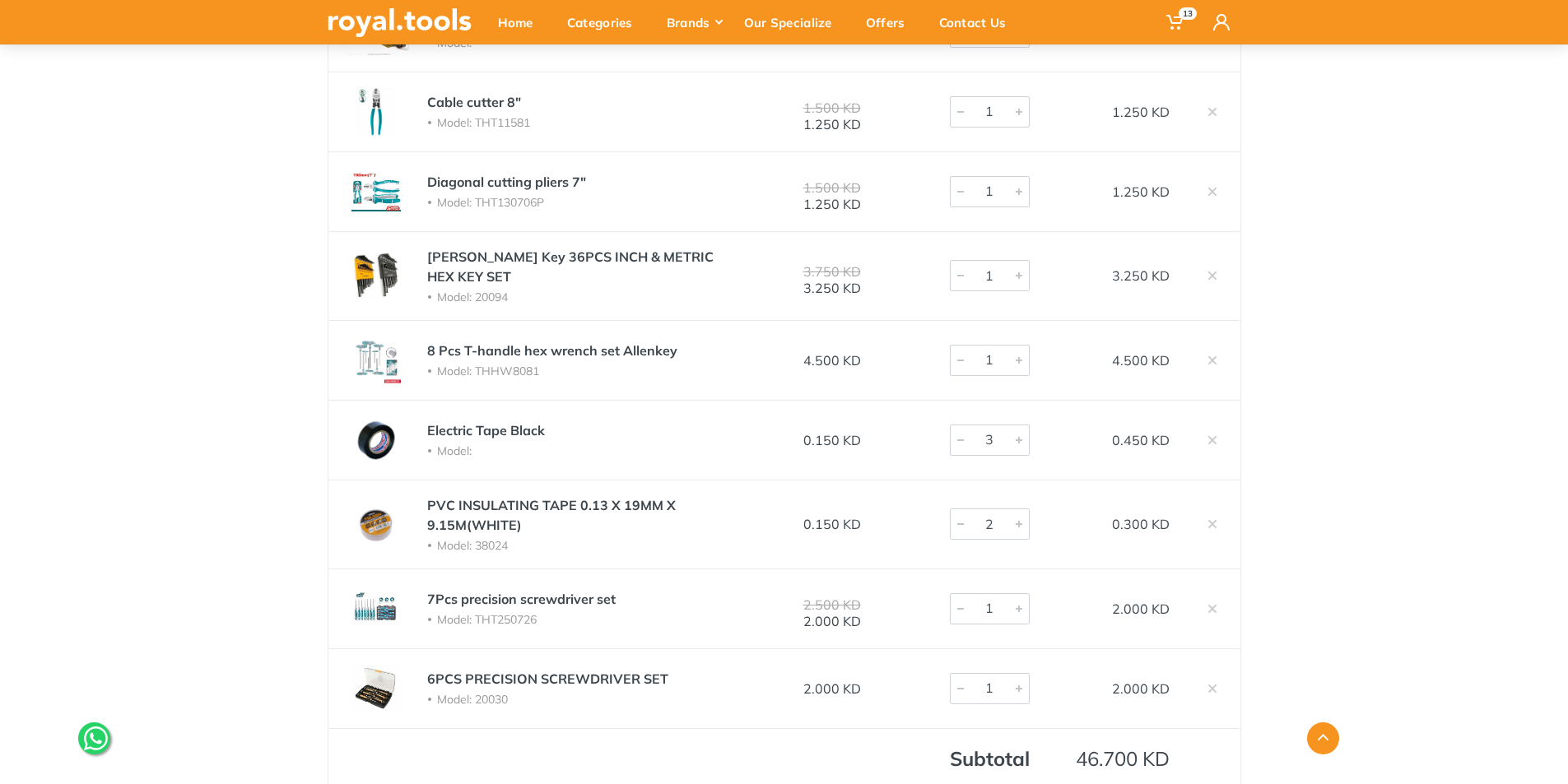
scroll to position [576, 0]
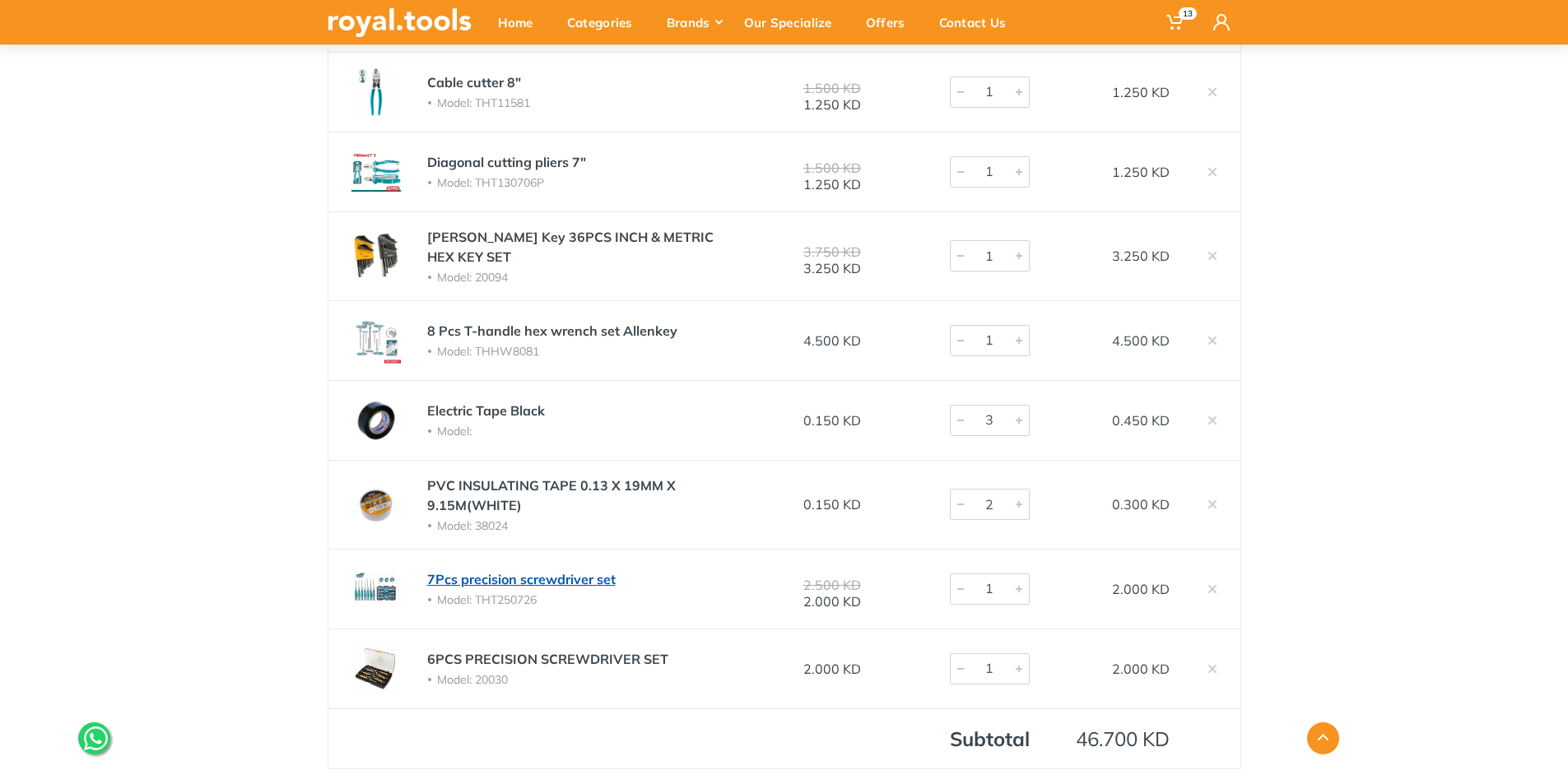
click at [496, 574] on link "7Pcs precision screwdriver set" at bounding box center [521, 579] width 189 height 17
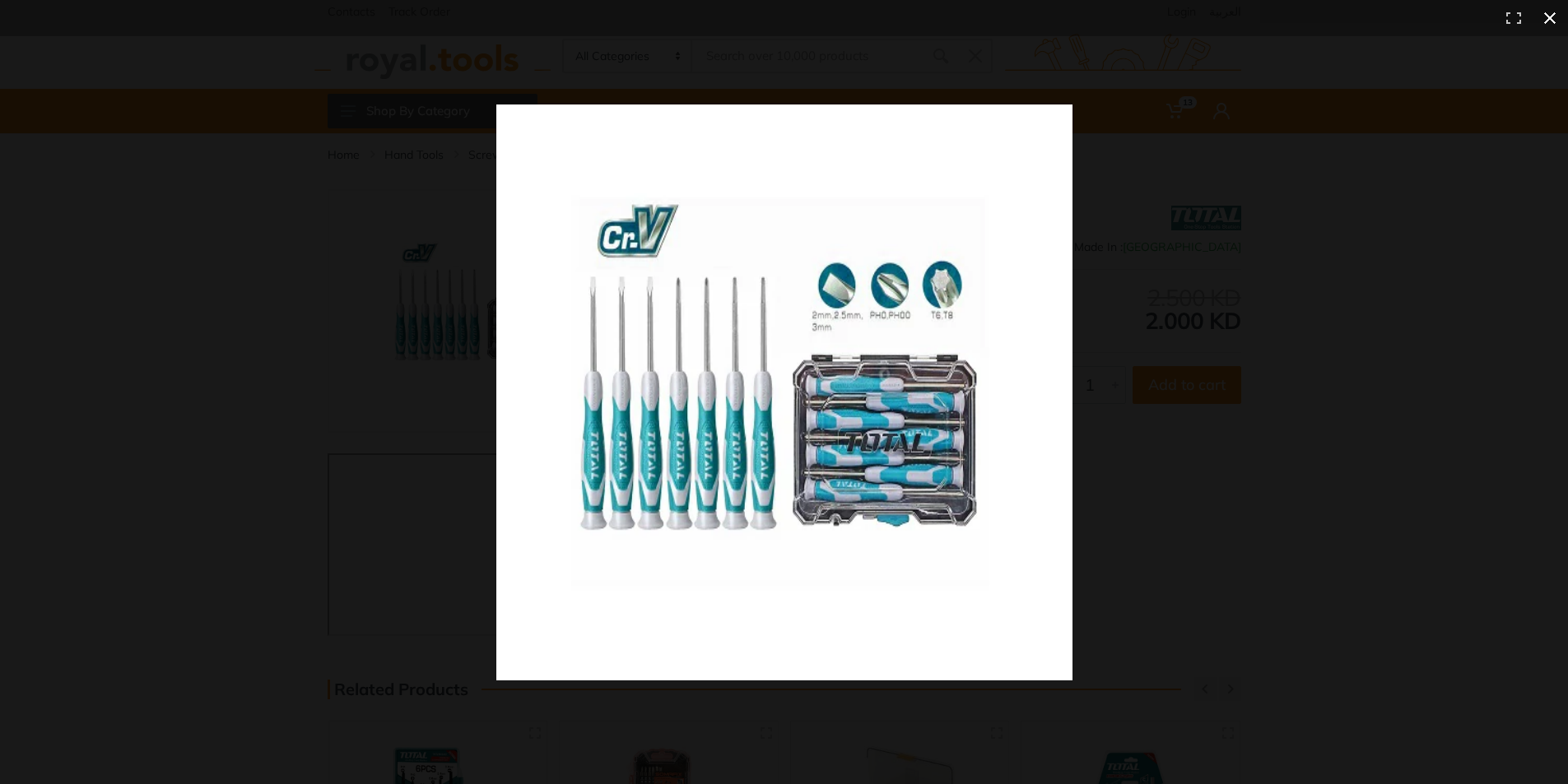
click at [1379, 392] on div at bounding box center [1131, 421] width 1270 height 634
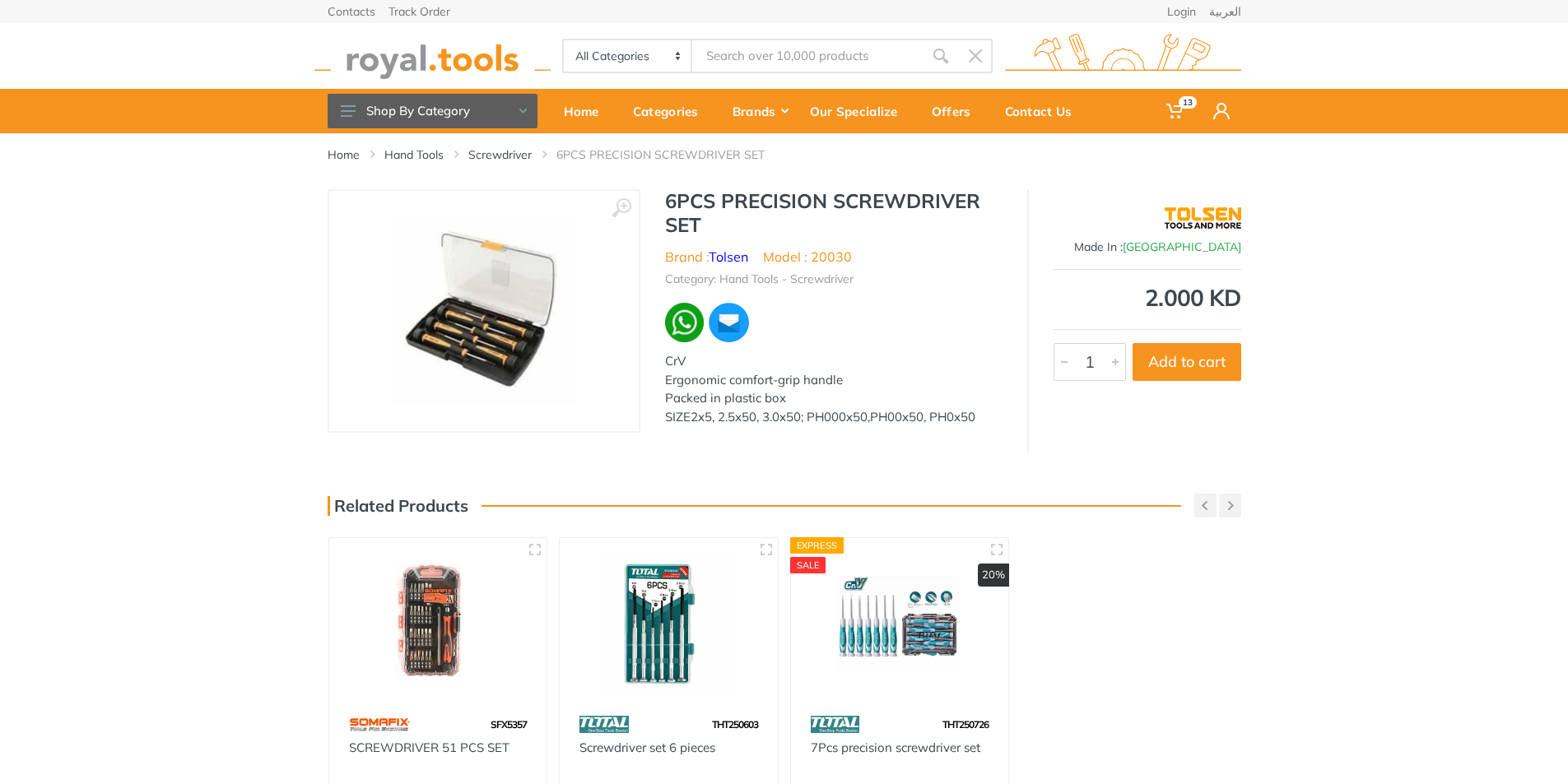
click at [488, 301] on img at bounding box center [483, 311] width 185 height 185
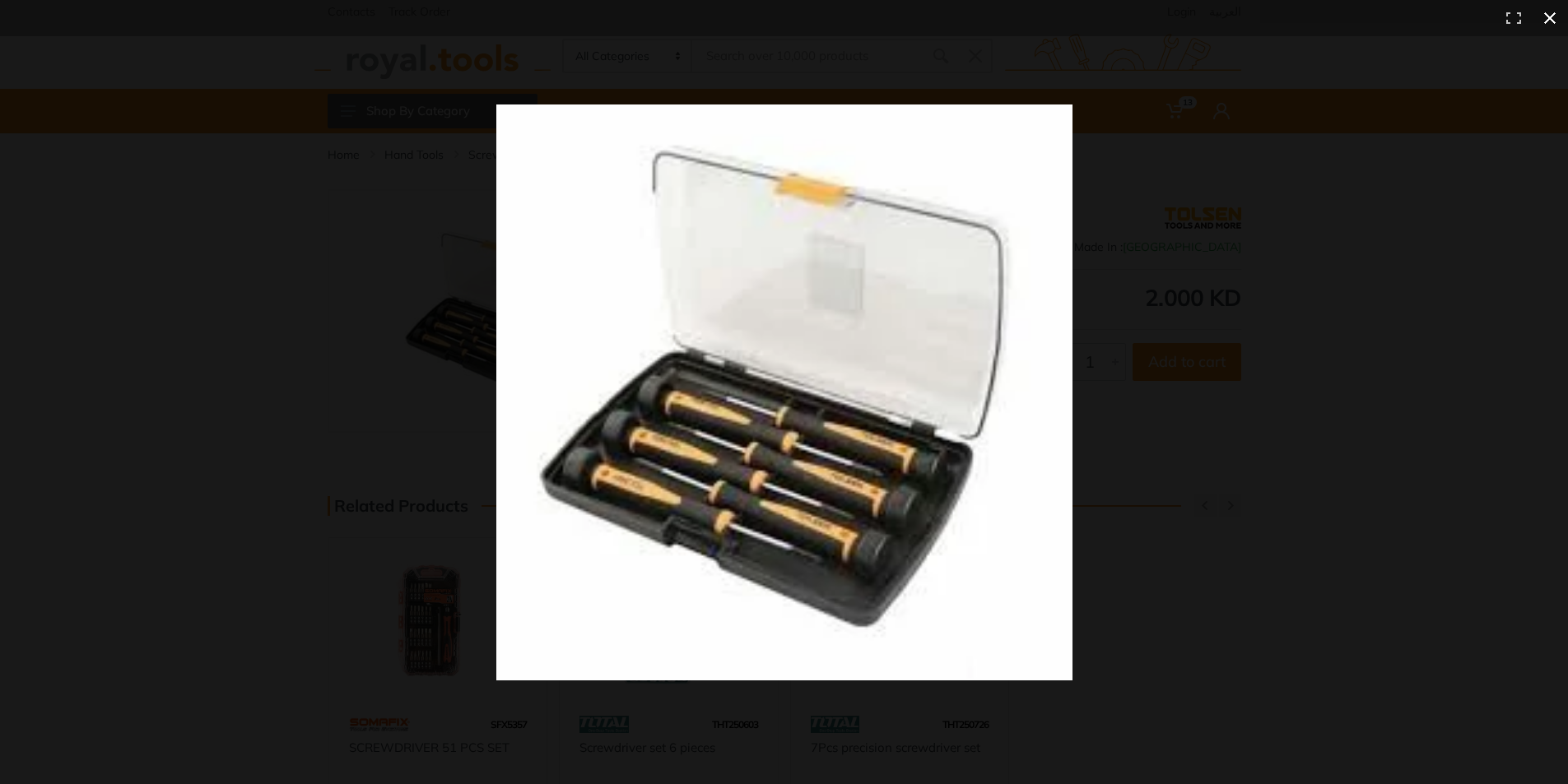
click at [1412, 360] on div at bounding box center [1131, 421] width 1270 height 634
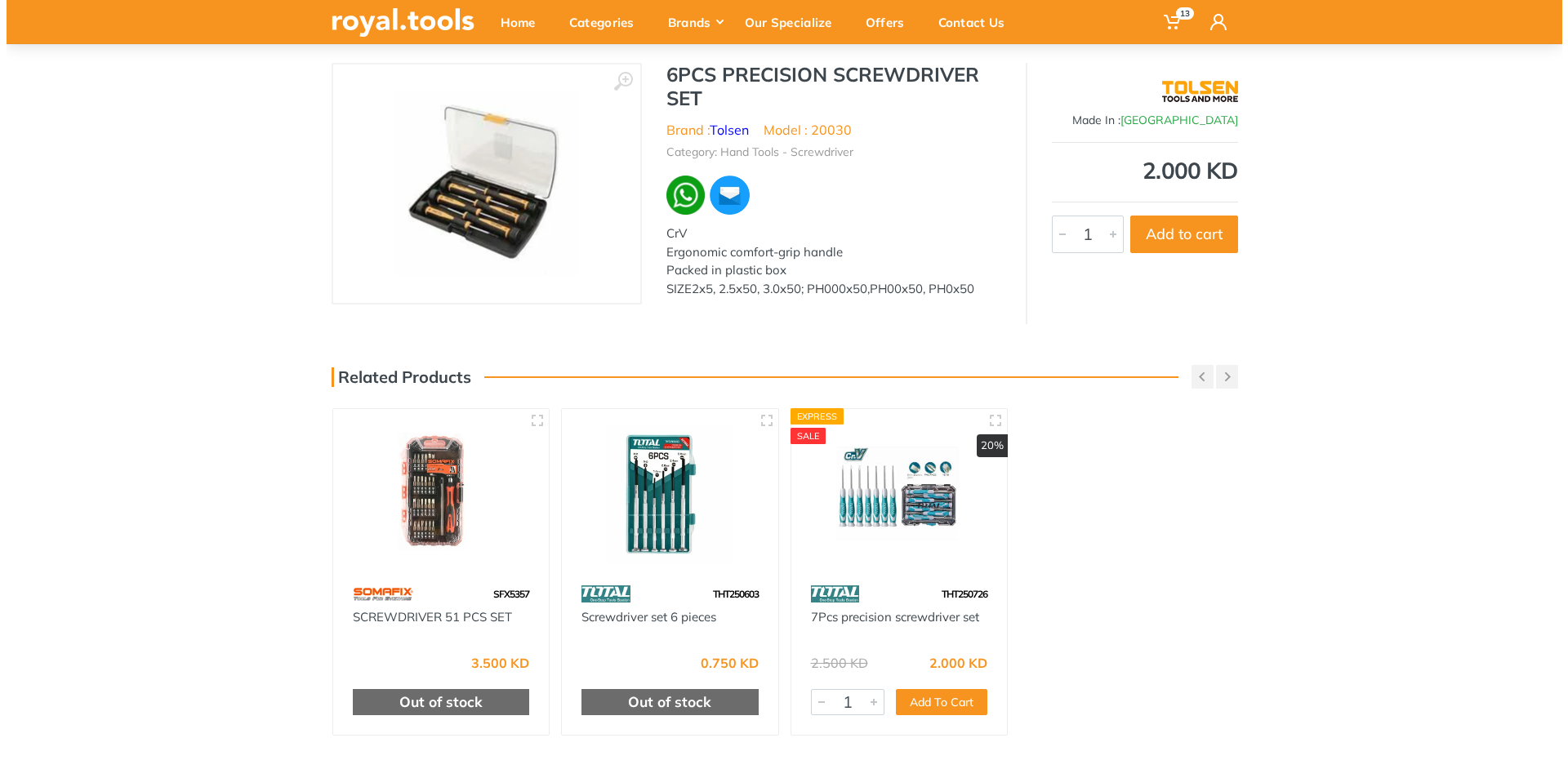
scroll to position [163, 0]
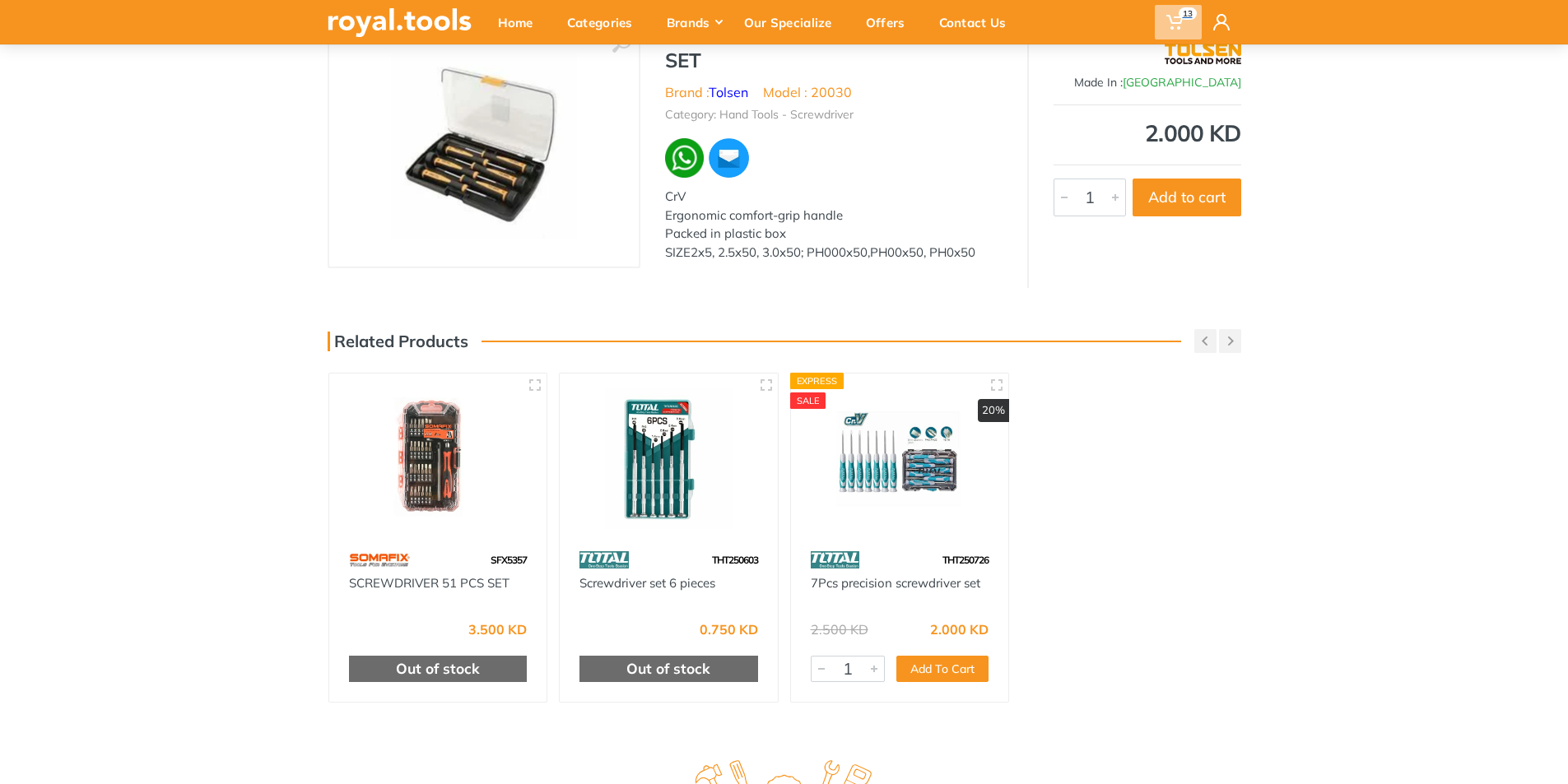
click at [1172, 16] on icon at bounding box center [1174, 22] width 17 height 17
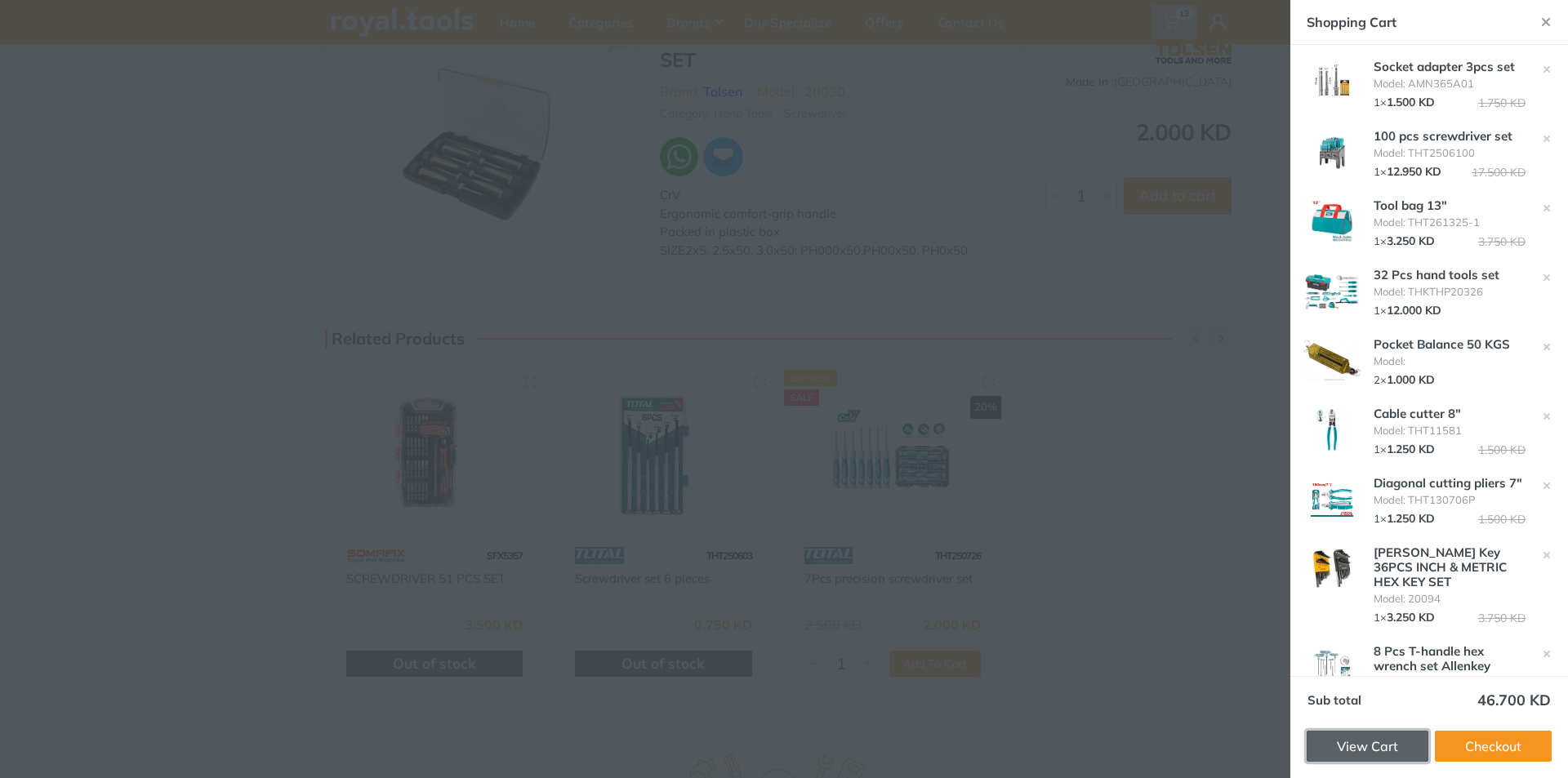
click at [1347, 739] on link "View Cart" at bounding box center [1366, 746] width 121 height 31
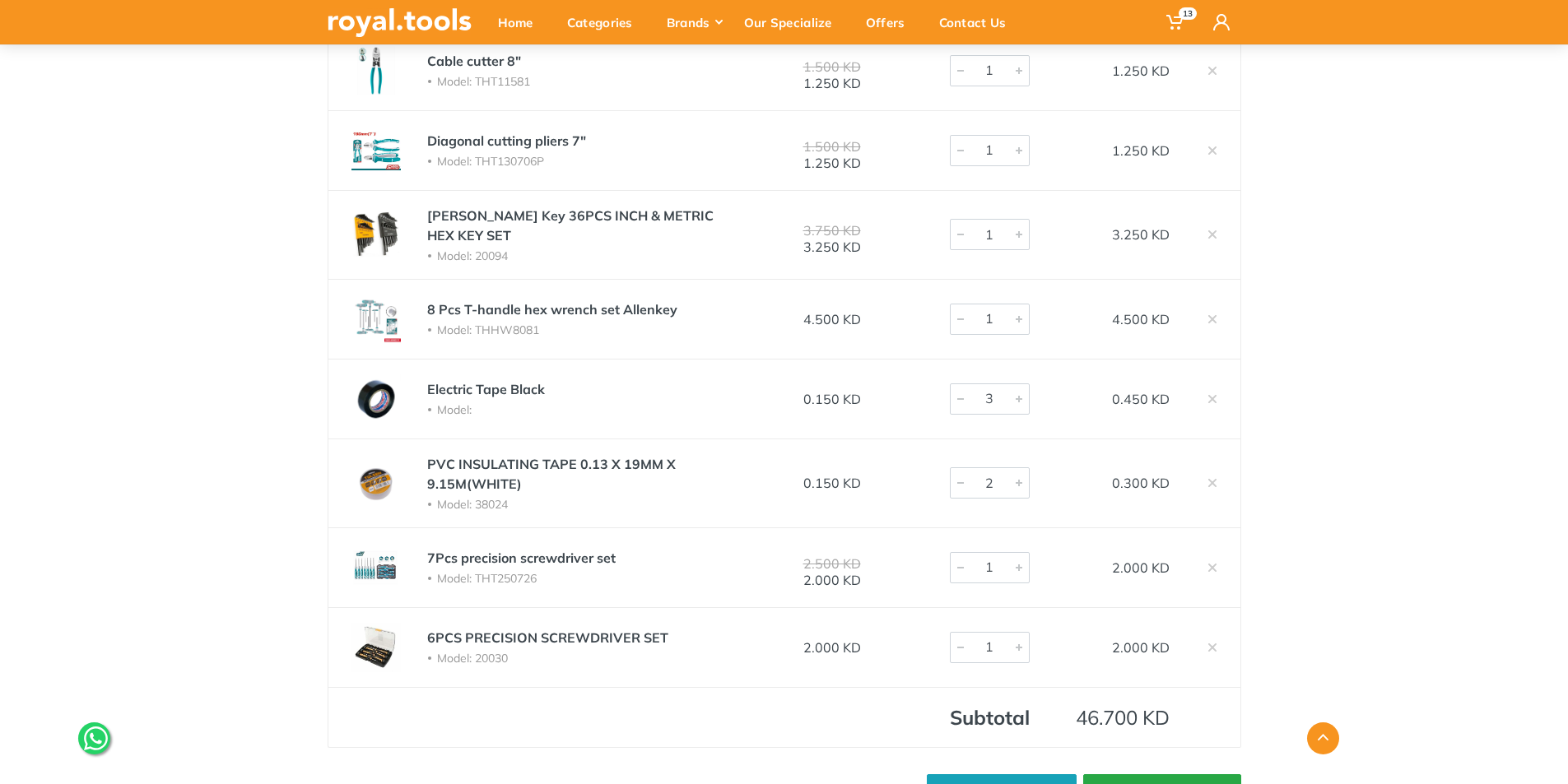
scroll to position [658, 0]
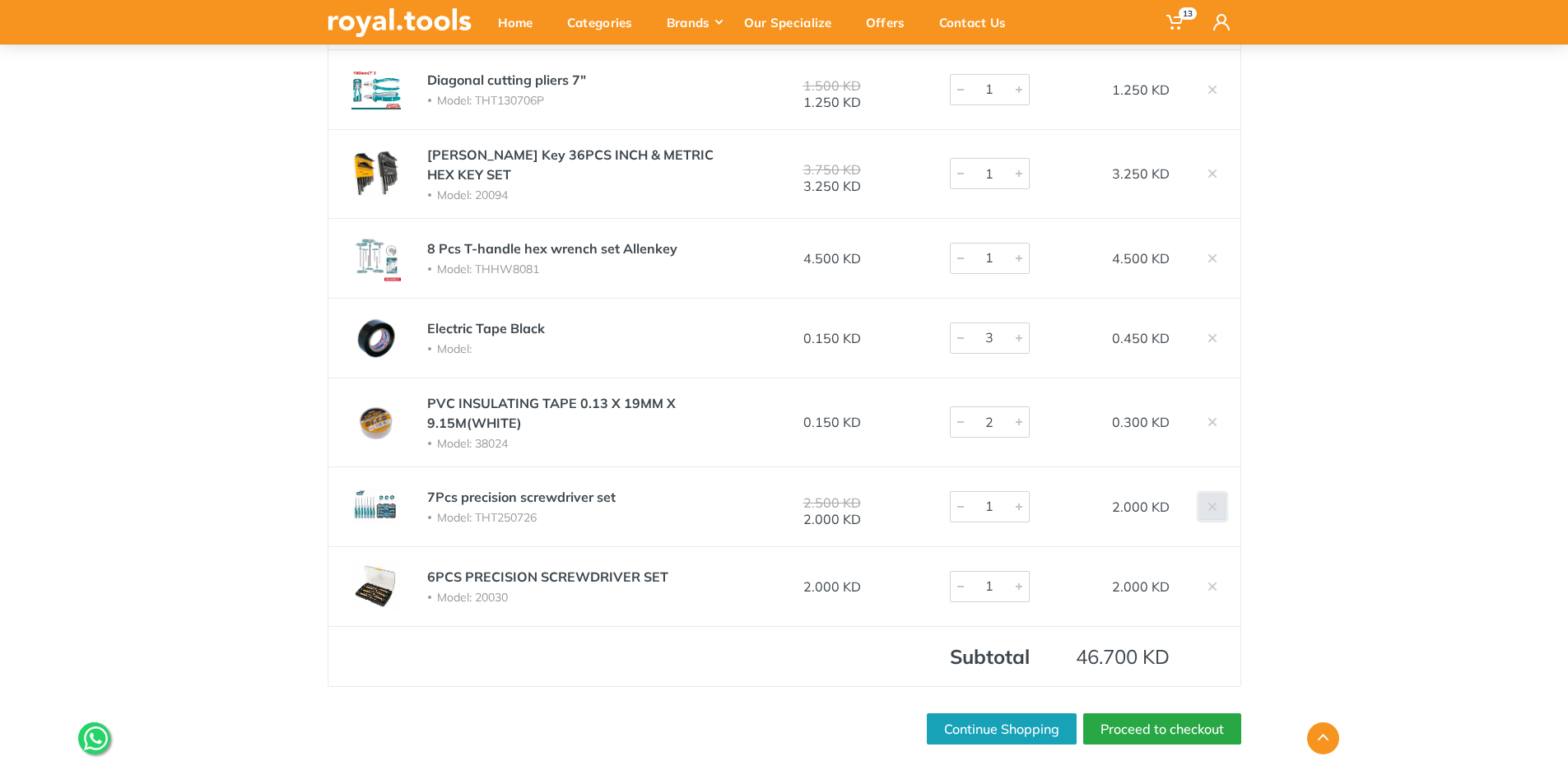
click at [1216, 501] on use at bounding box center [1212, 505] width 8 height 8
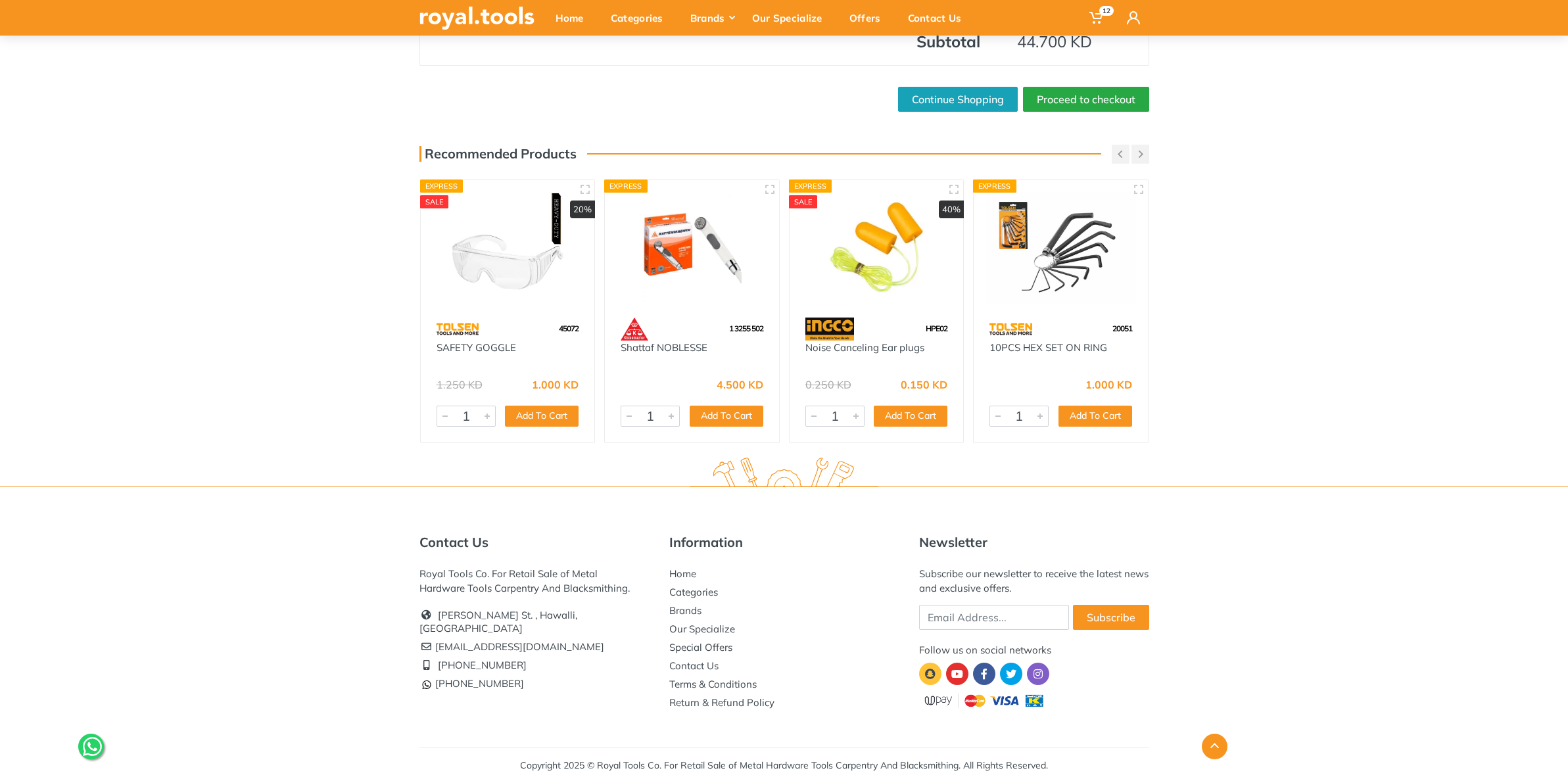
scroll to position [126, 0]
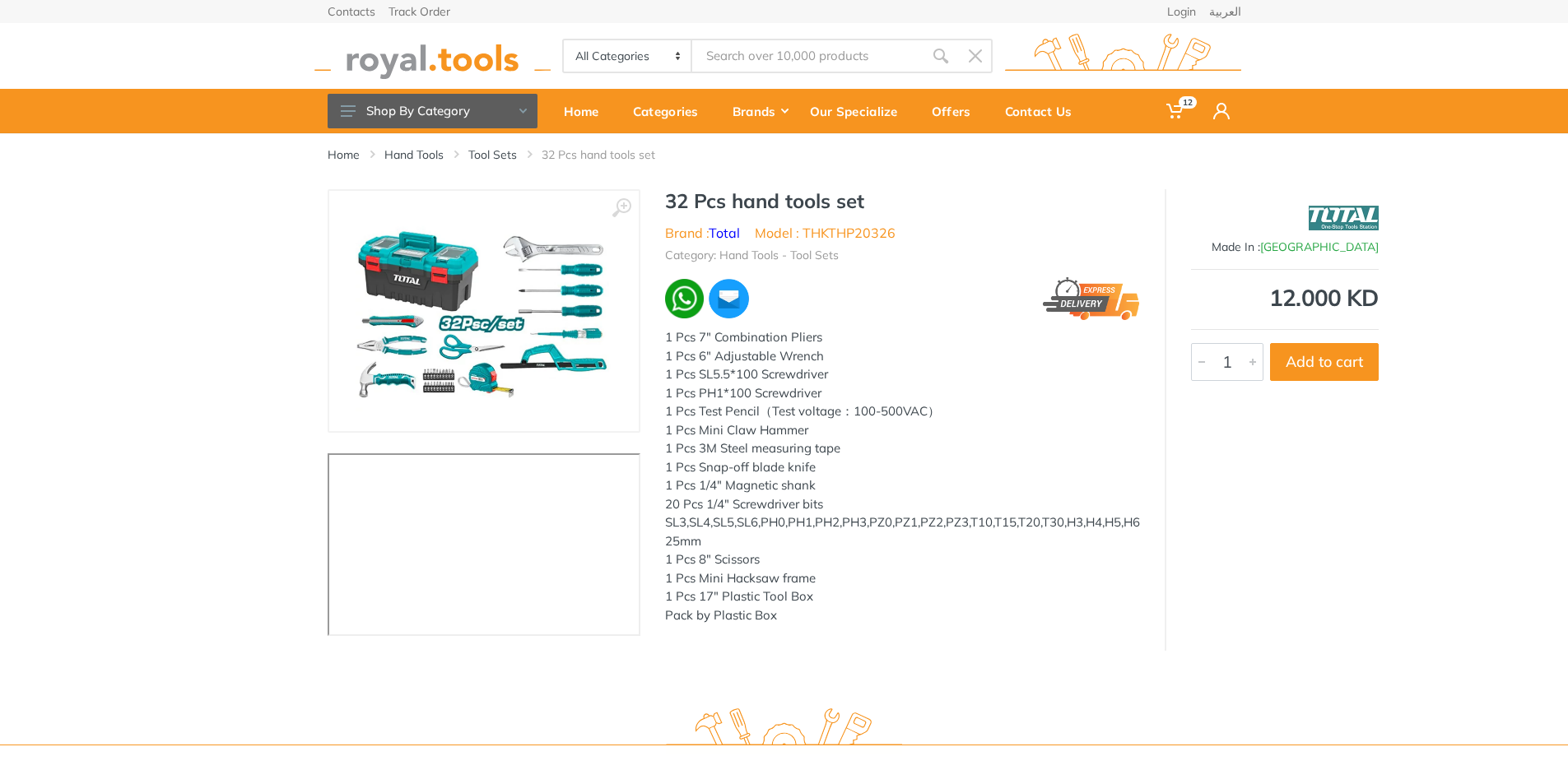
click at [494, 273] on img at bounding box center [483, 311] width 257 height 207
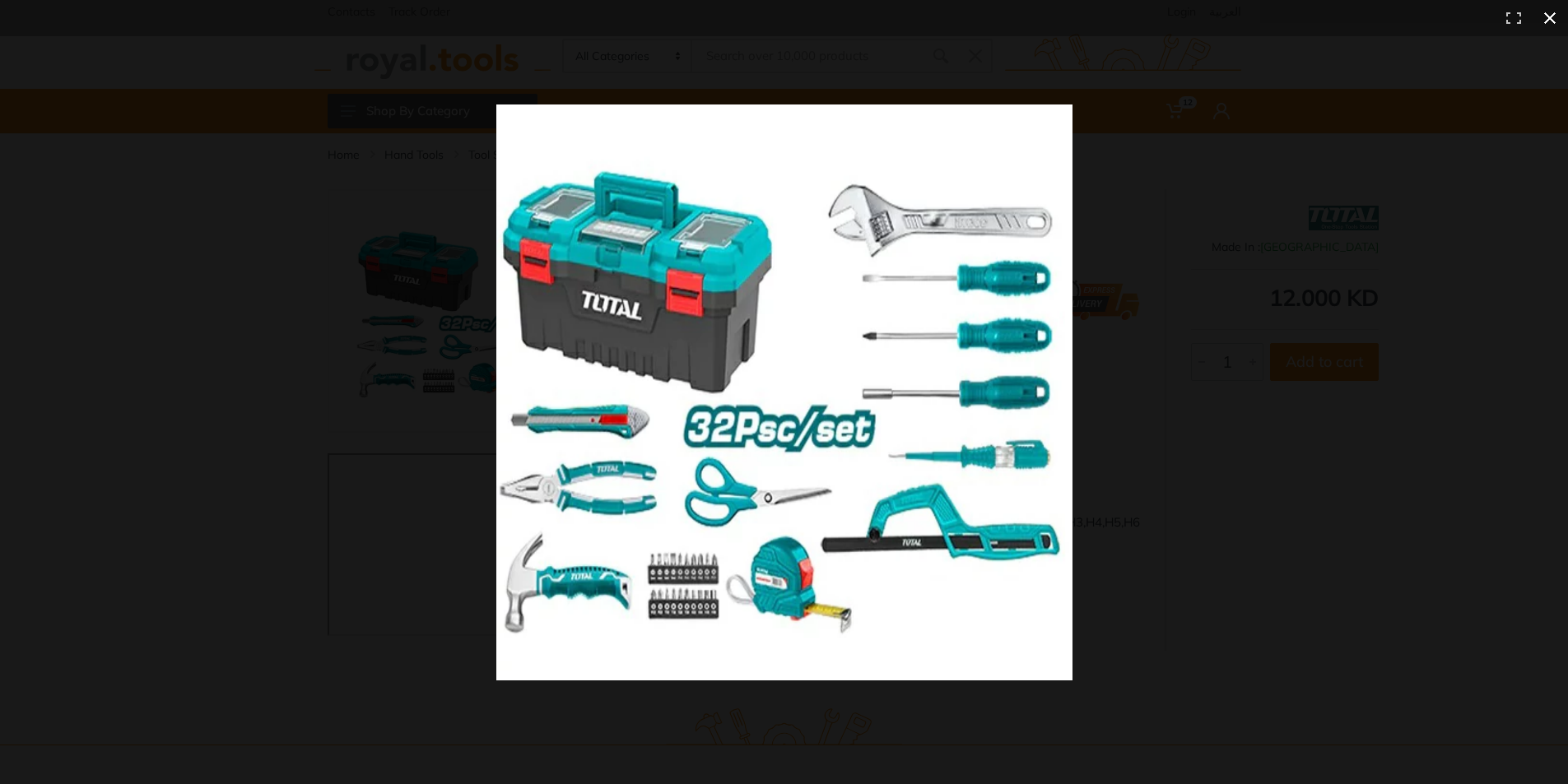
click at [1324, 243] on div at bounding box center [1131, 421] width 1270 height 634
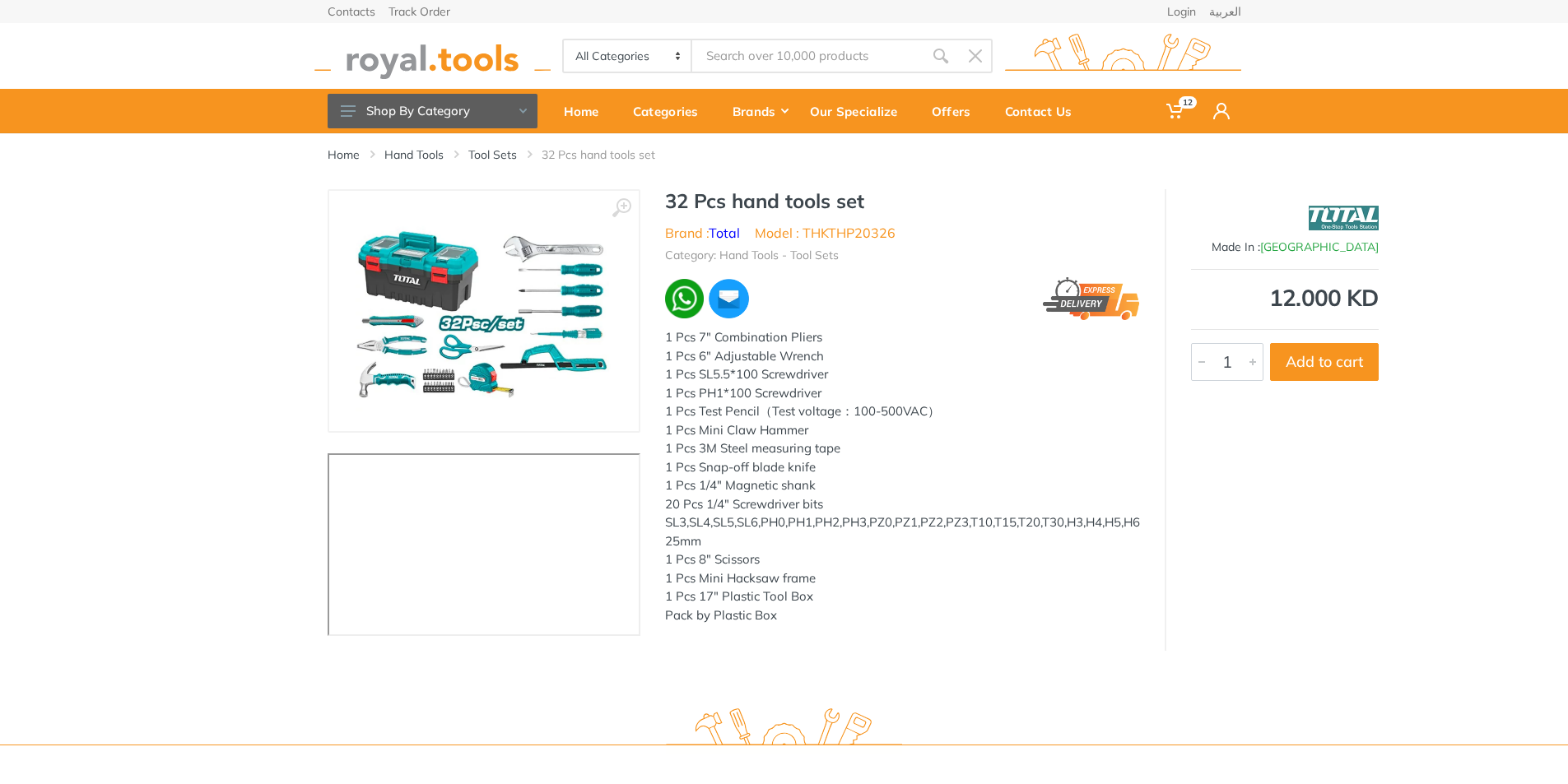
click at [797, 637] on div "‹ › 32 Pcs hand tools set Brand : Total 1" at bounding box center [784, 420] width 914 height 461
click at [1177, 93] on link "12" at bounding box center [1179, 110] width 47 height 44
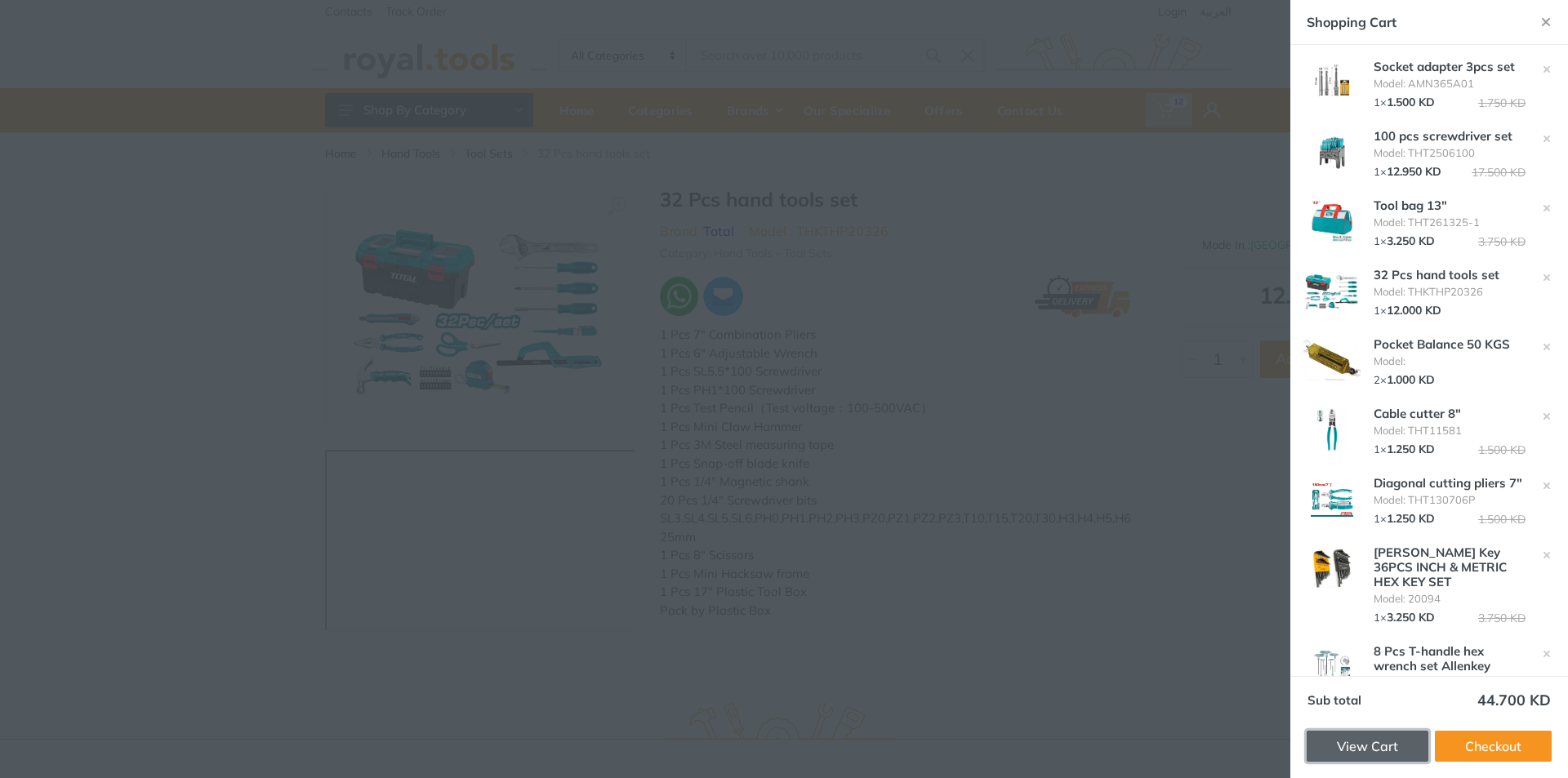
click at [1358, 744] on link "View Cart" at bounding box center [1366, 746] width 121 height 31
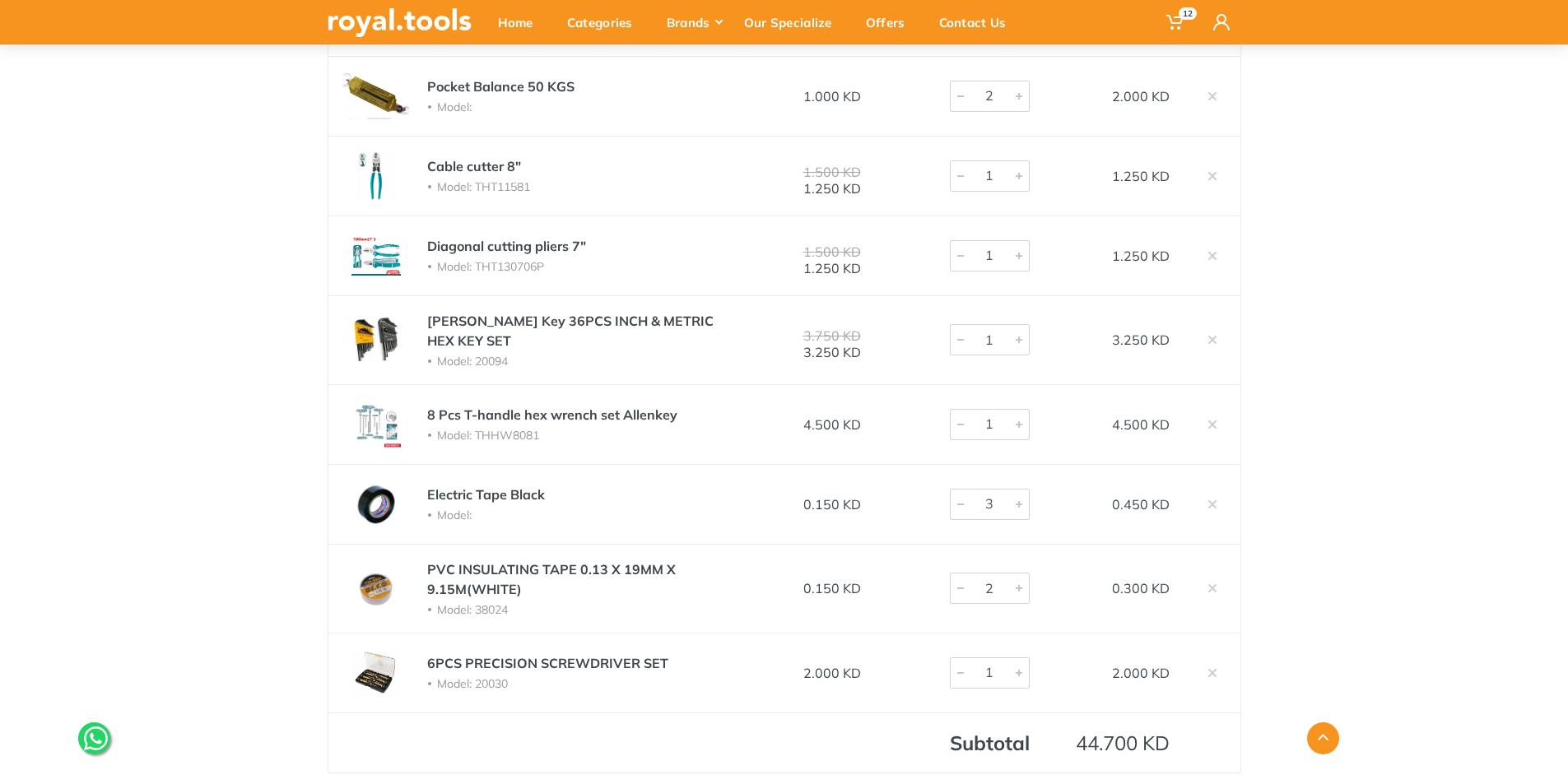
scroll to position [494, 0]
click at [631, 352] on li "Model: 20094" at bounding box center [574, 360] width 293 height 16
click at [709, 336] on td "[PERSON_NAME] Key 36PCS INCH & METRIC HEX KEY SET Model: 20094" at bounding box center [574, 337] width 324 height 89
click at [688, 433] on td "8 Pcs T-handle hex wrench set Allenkey Model: THHW8081" at bounding box center [574, 422] width 324 height 80
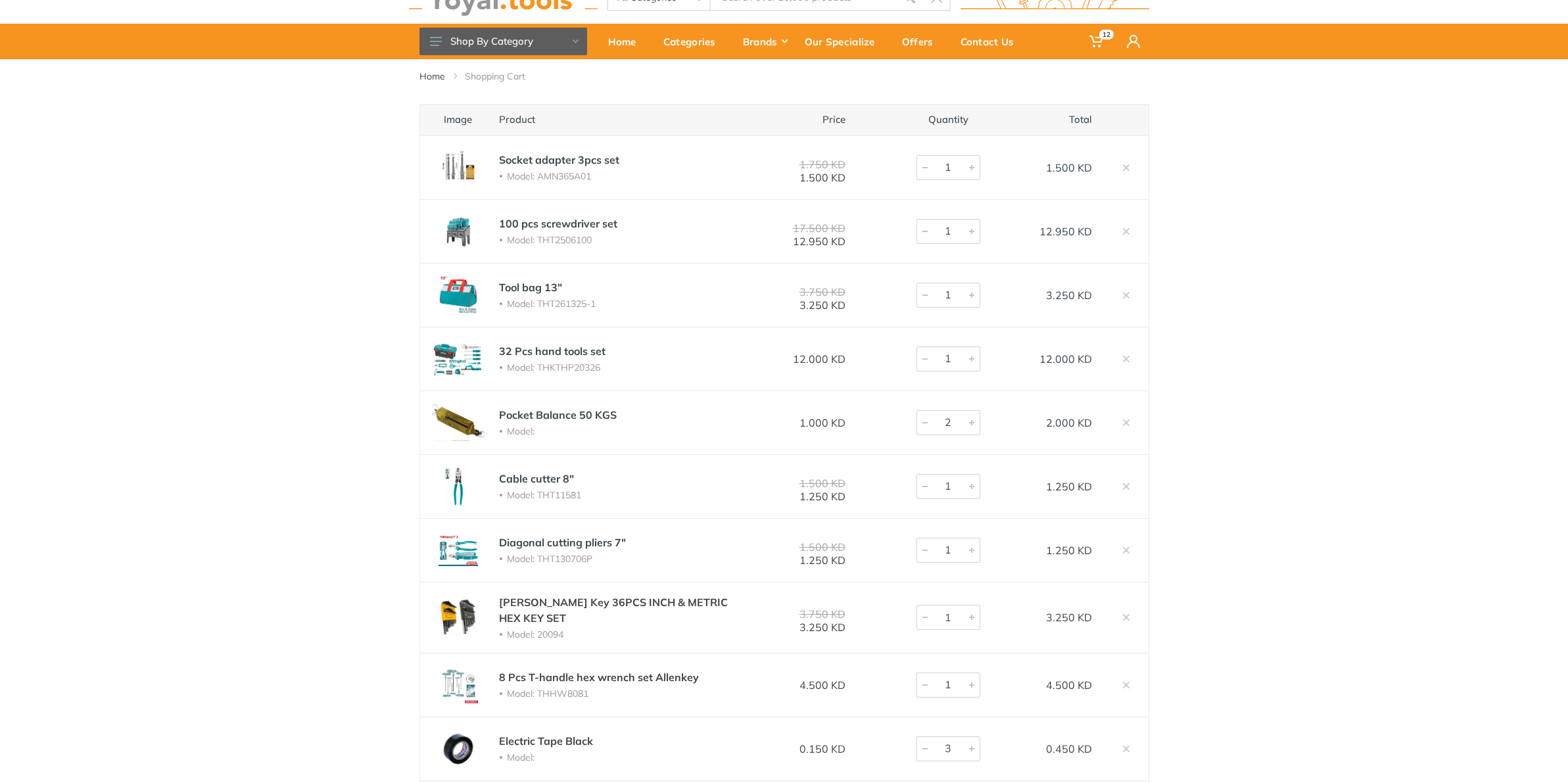
scroll to position [700, 0]
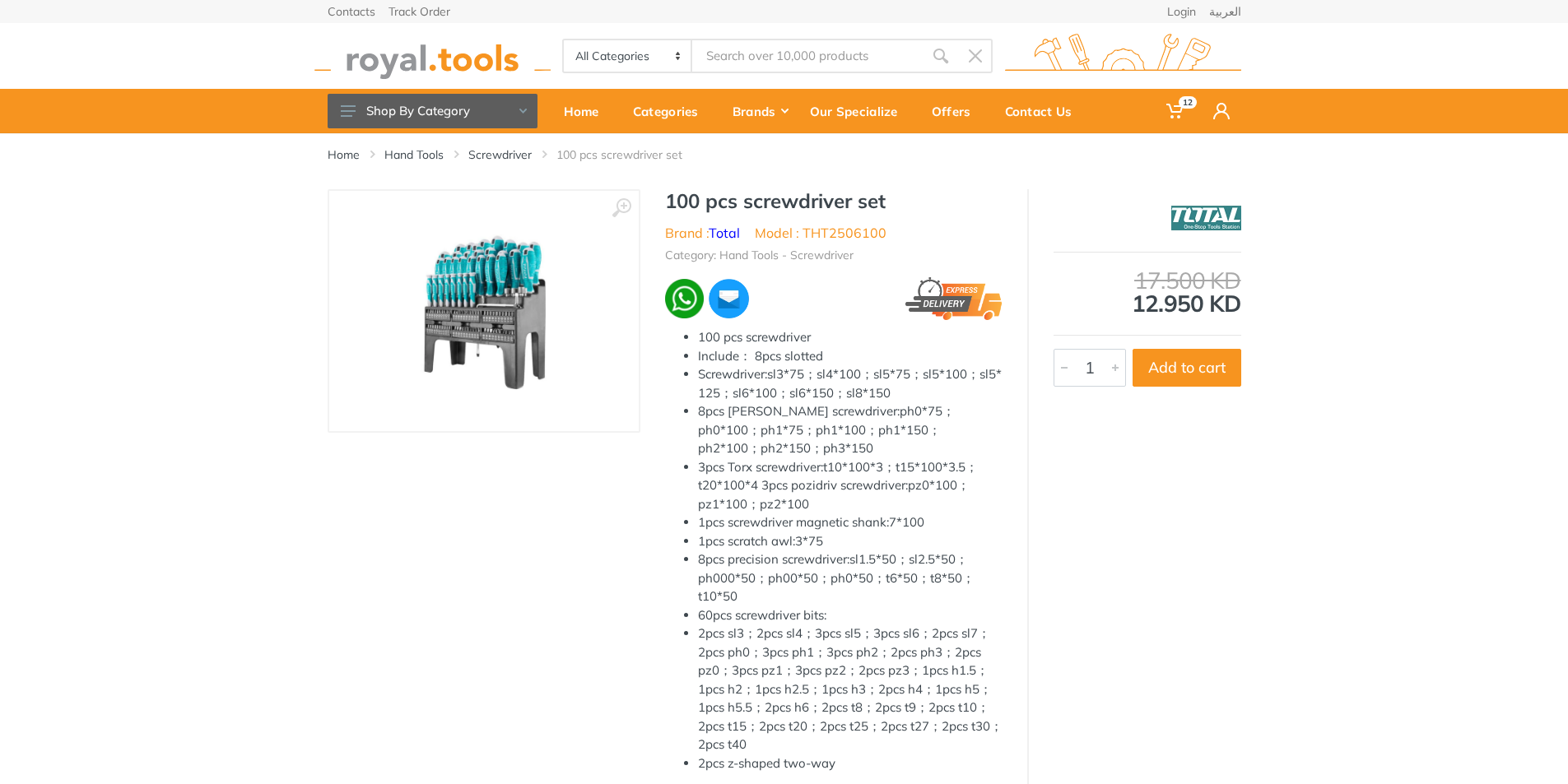
click at [356, 318] on link at bounding box center [483, 311] width 277 height 207
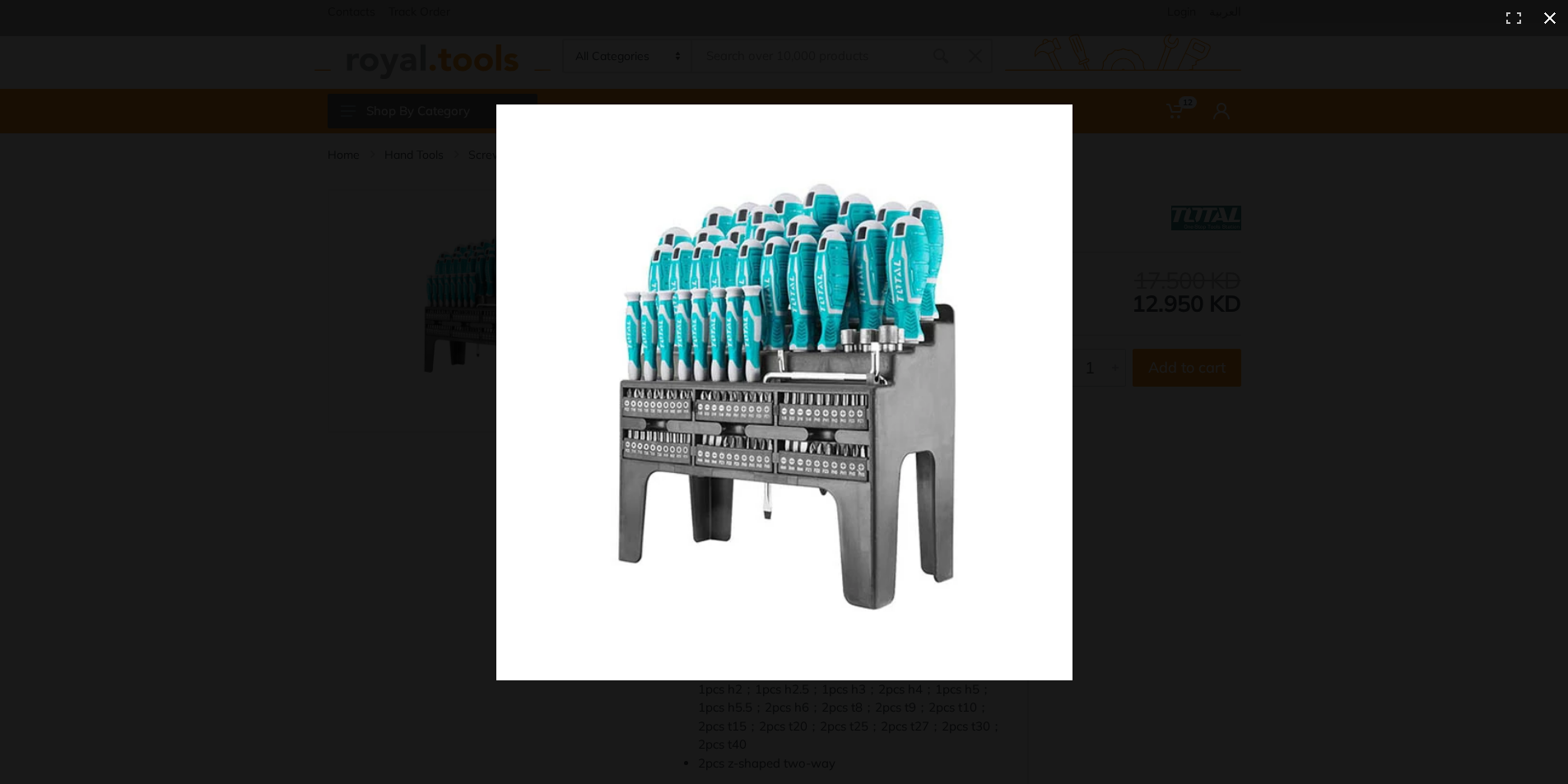
click at [1228, 427] on div at bounding box center [1131, 421] width 1270 height 634
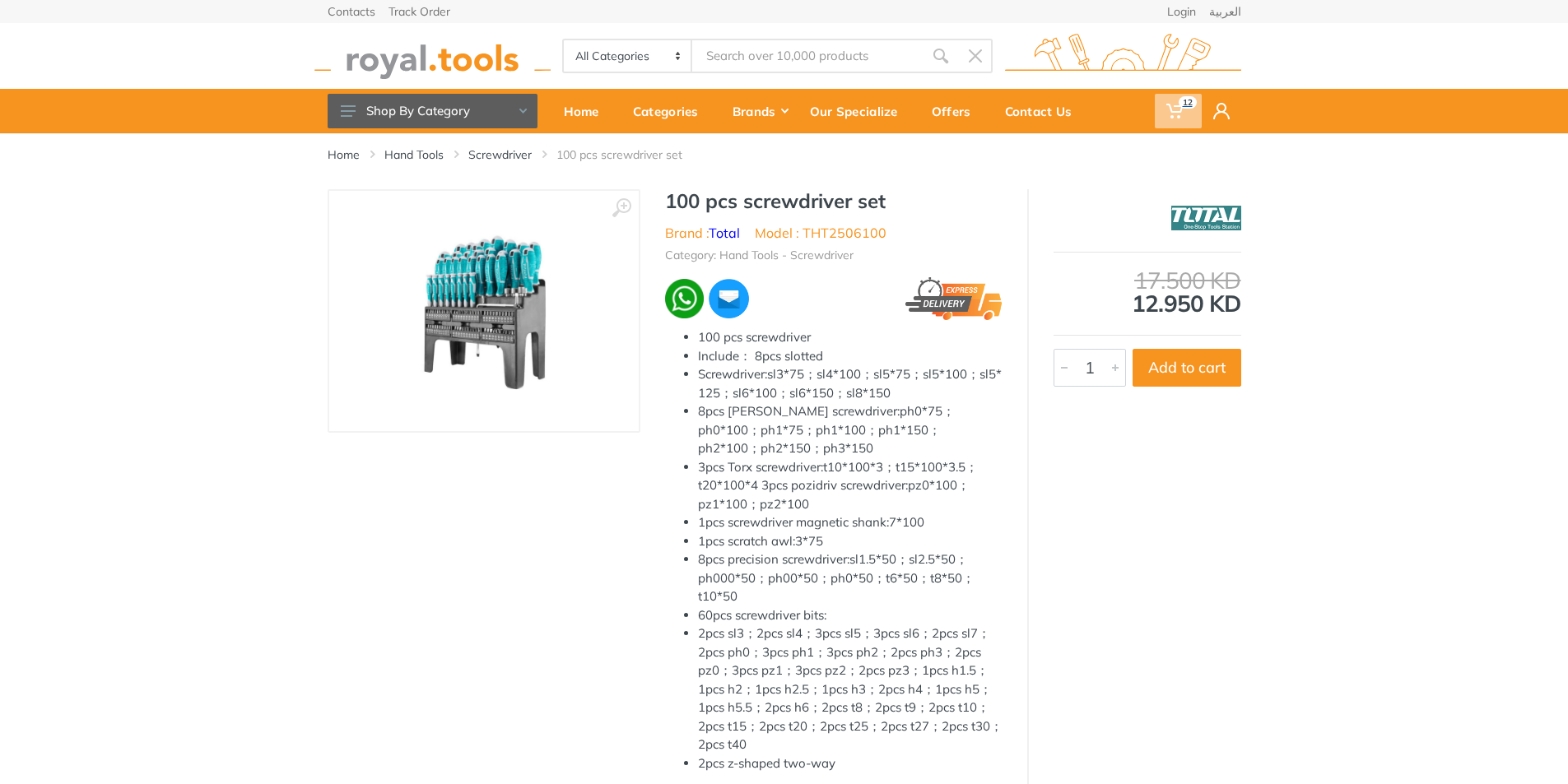
click at [1189, 102] on span "12" at bounding box center [1187, 102] width 19 height 13
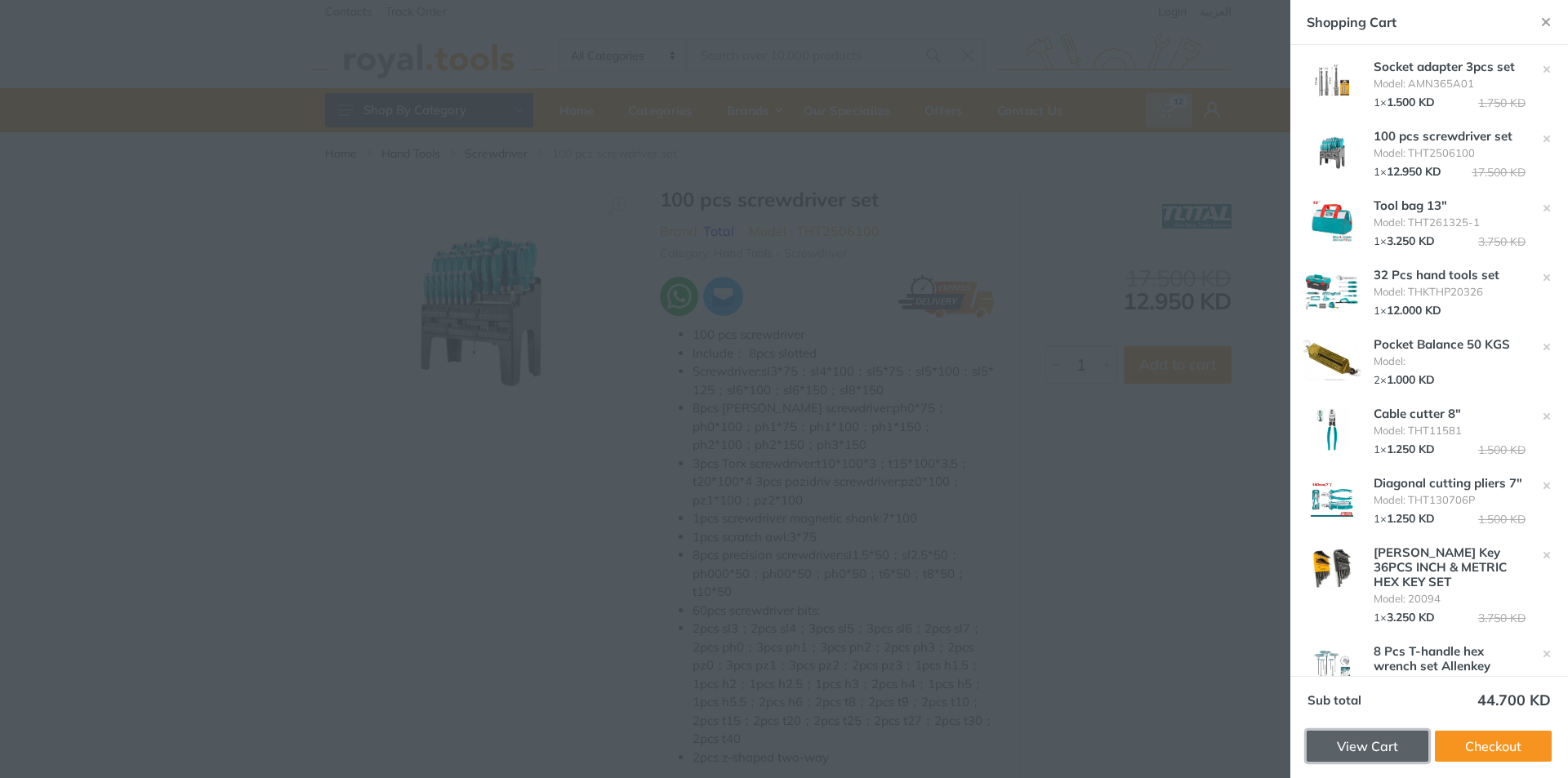
click at [1373, 750] on link "View Cart" at bounding box center [1366, 746] width 121 height 31
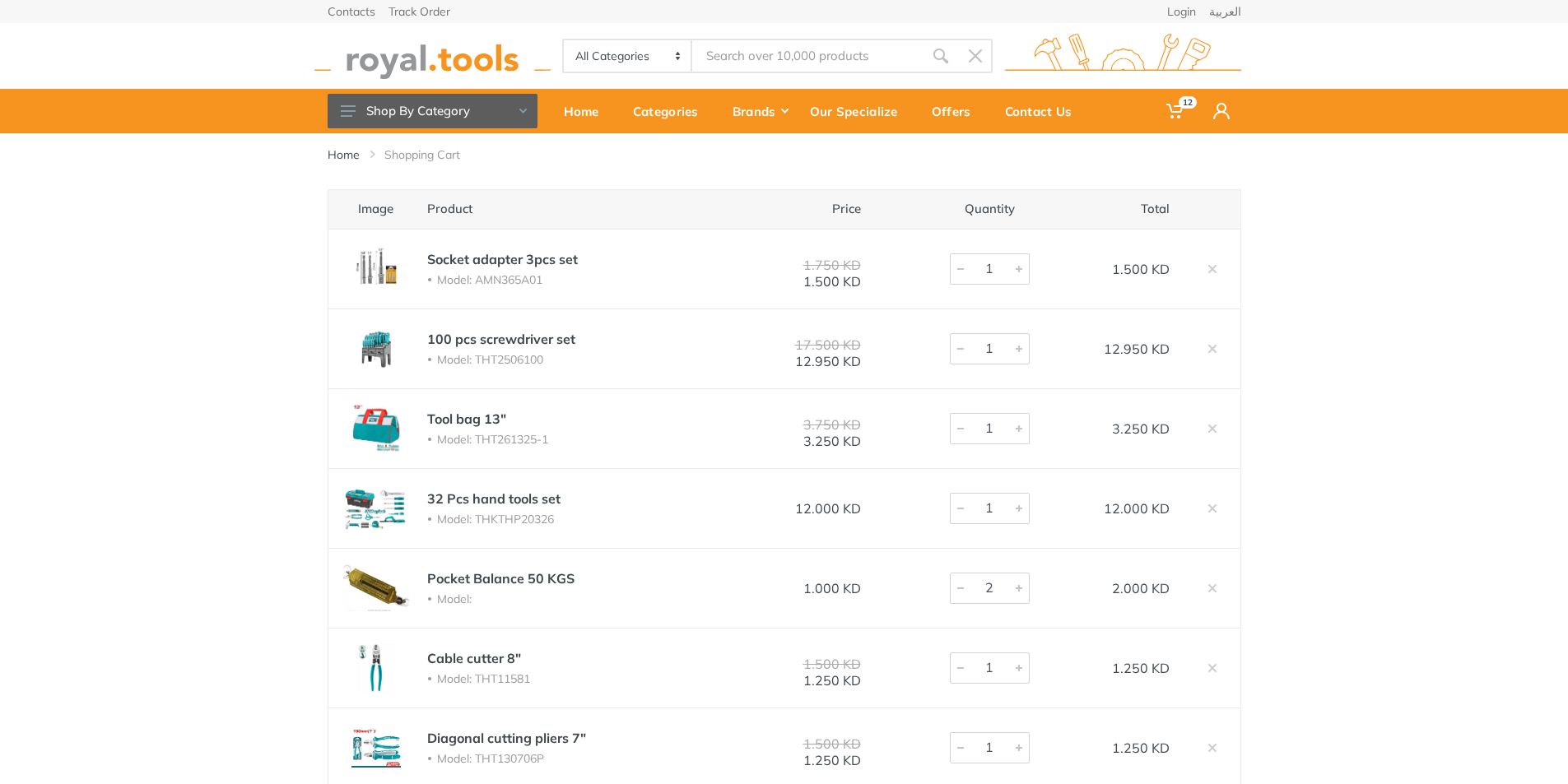
click at [827, 69] on input "Site search" at bounding box center [808, 56] width 231 height 34
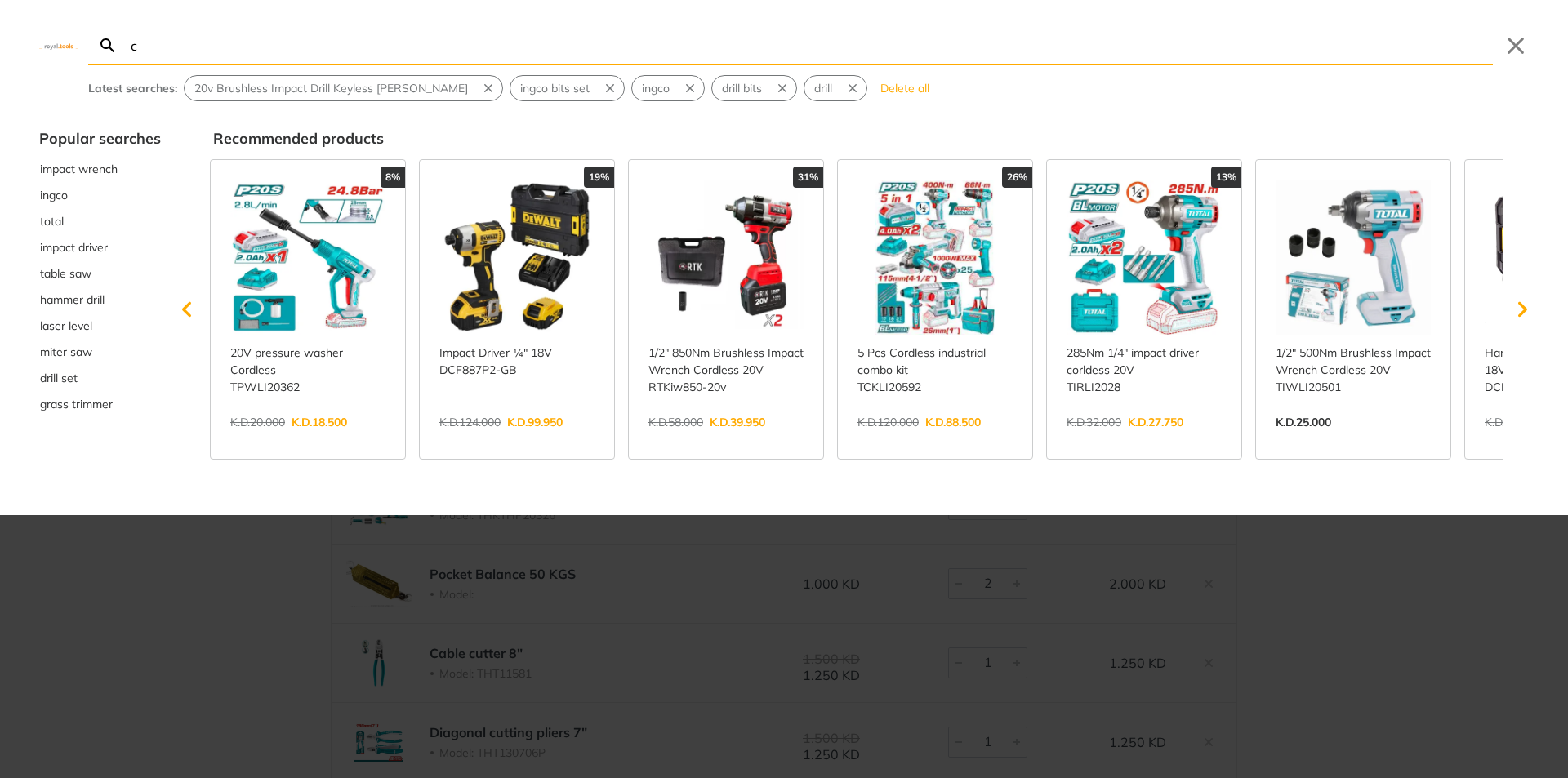
type input "co"
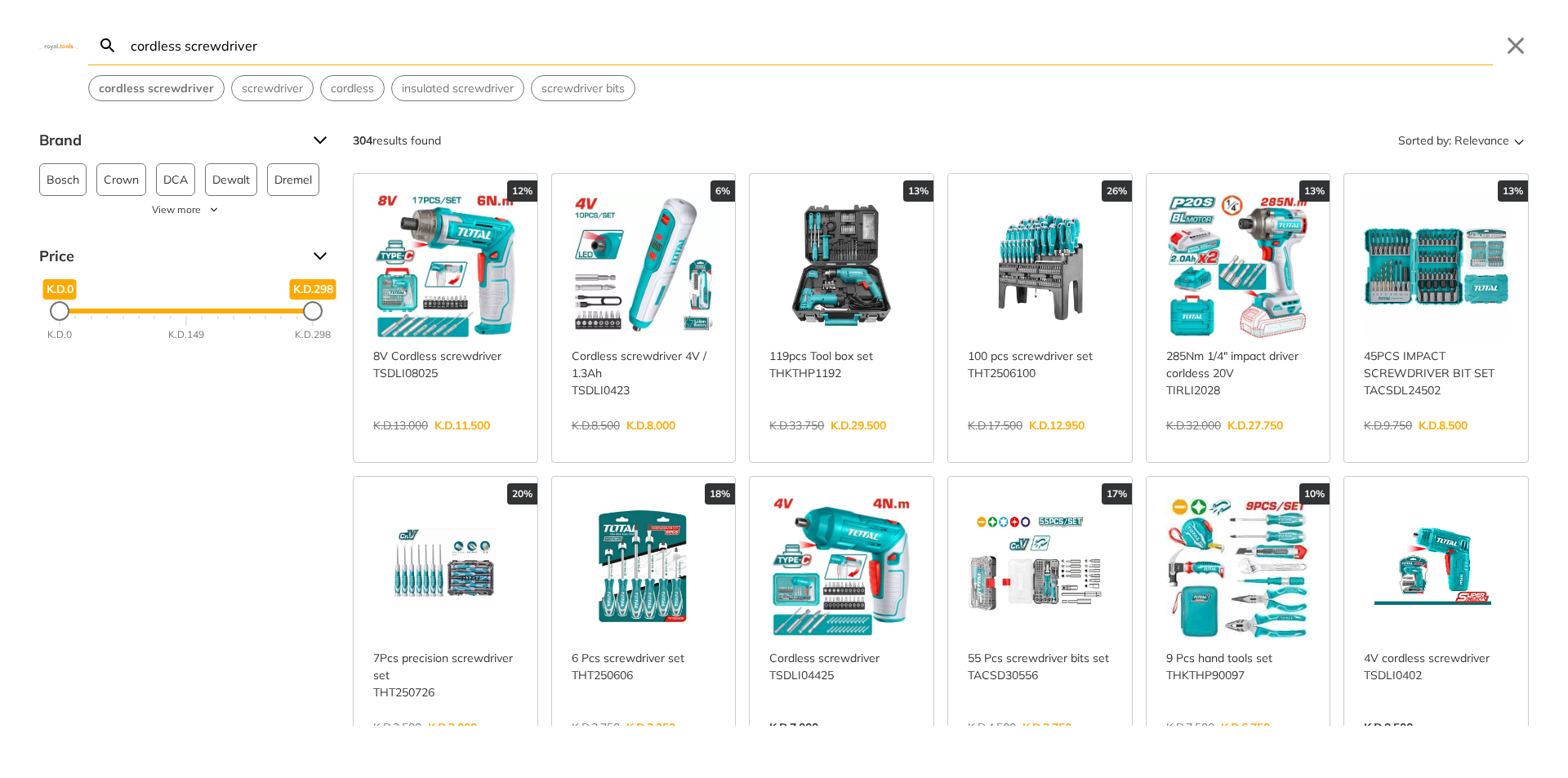
type input "cordless screwdriver"
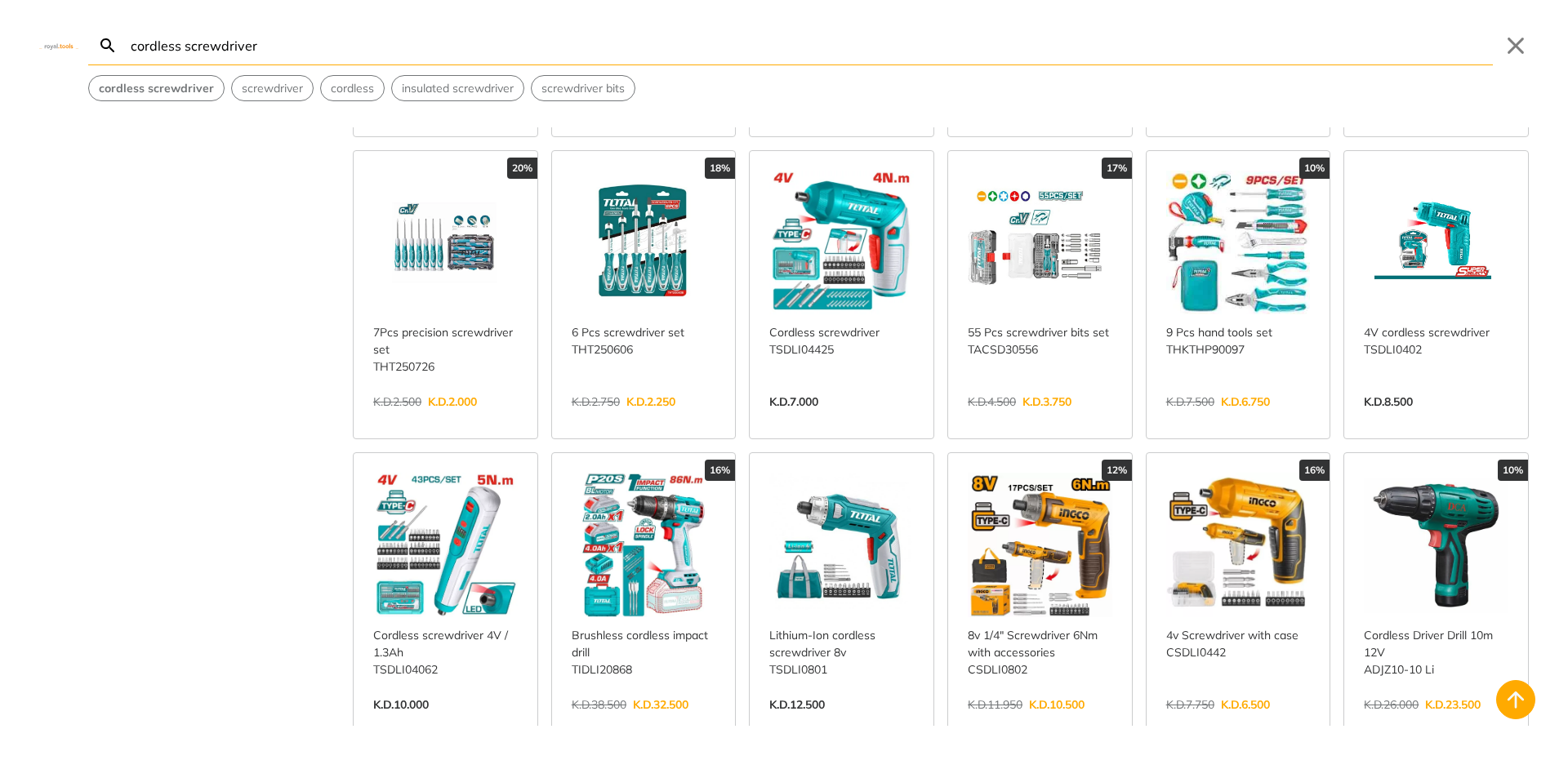
scroll to position [327, 0]
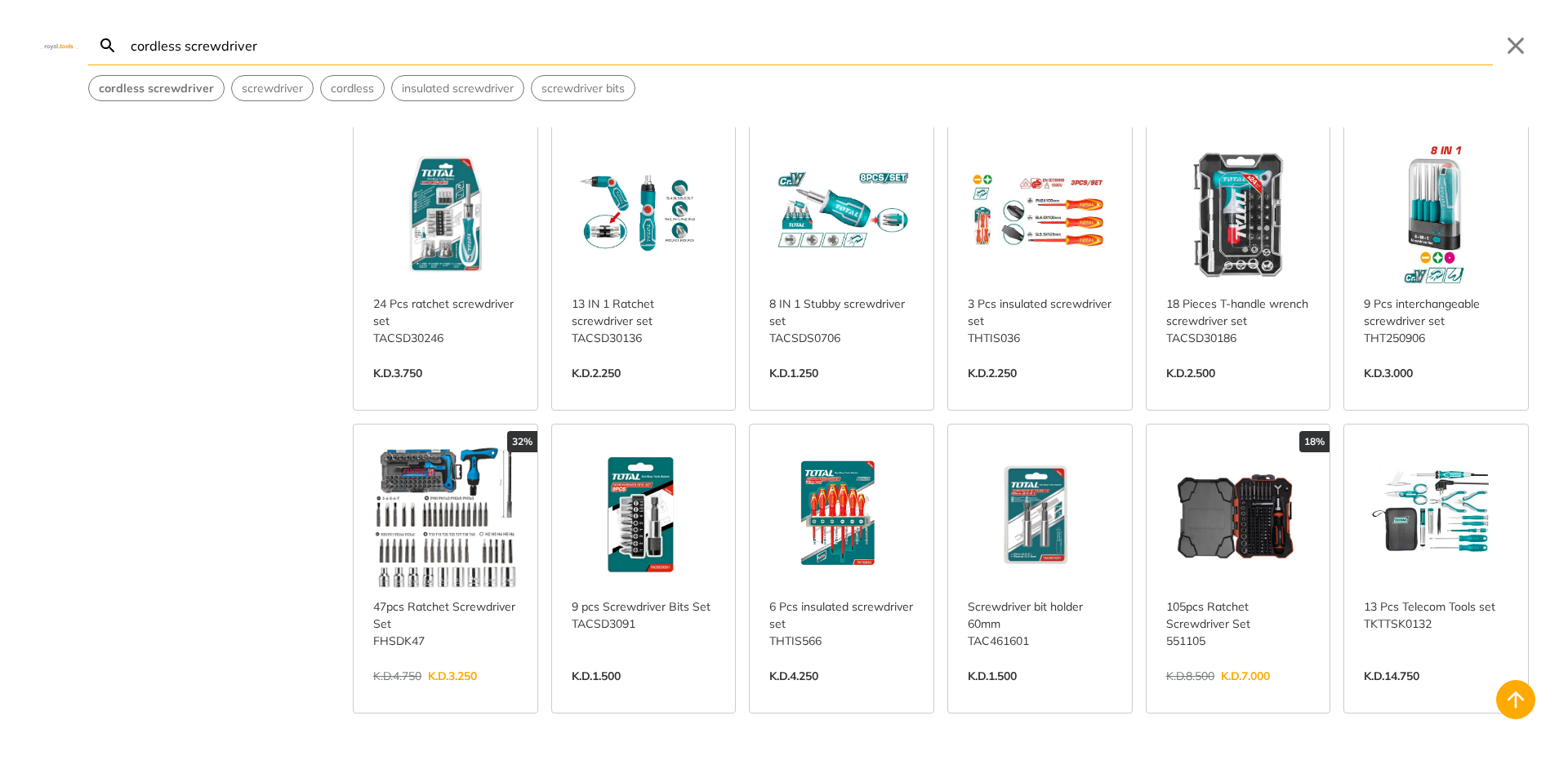
scroll to position [1306, 0]
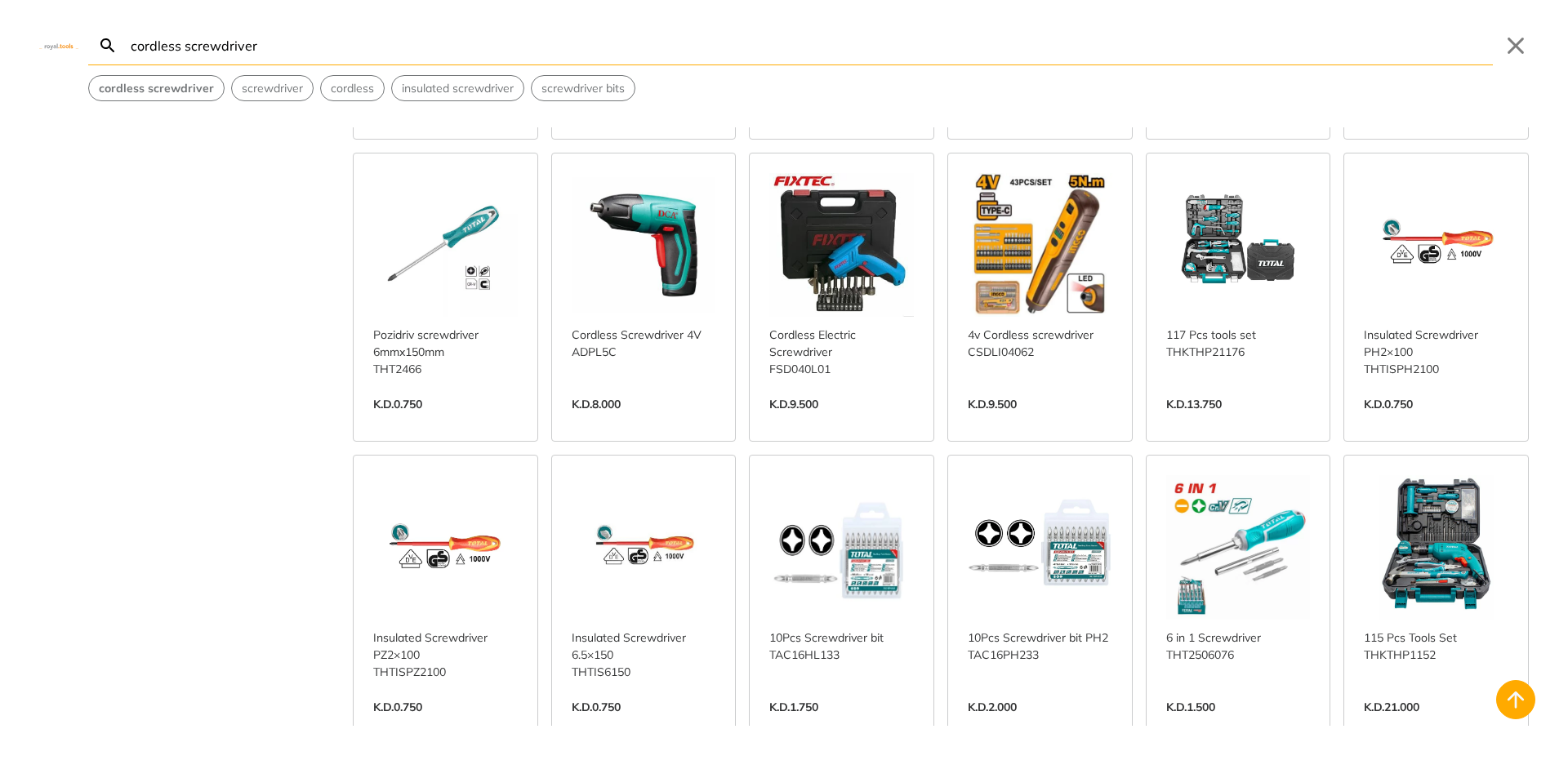
scroll to position [2204, 0]
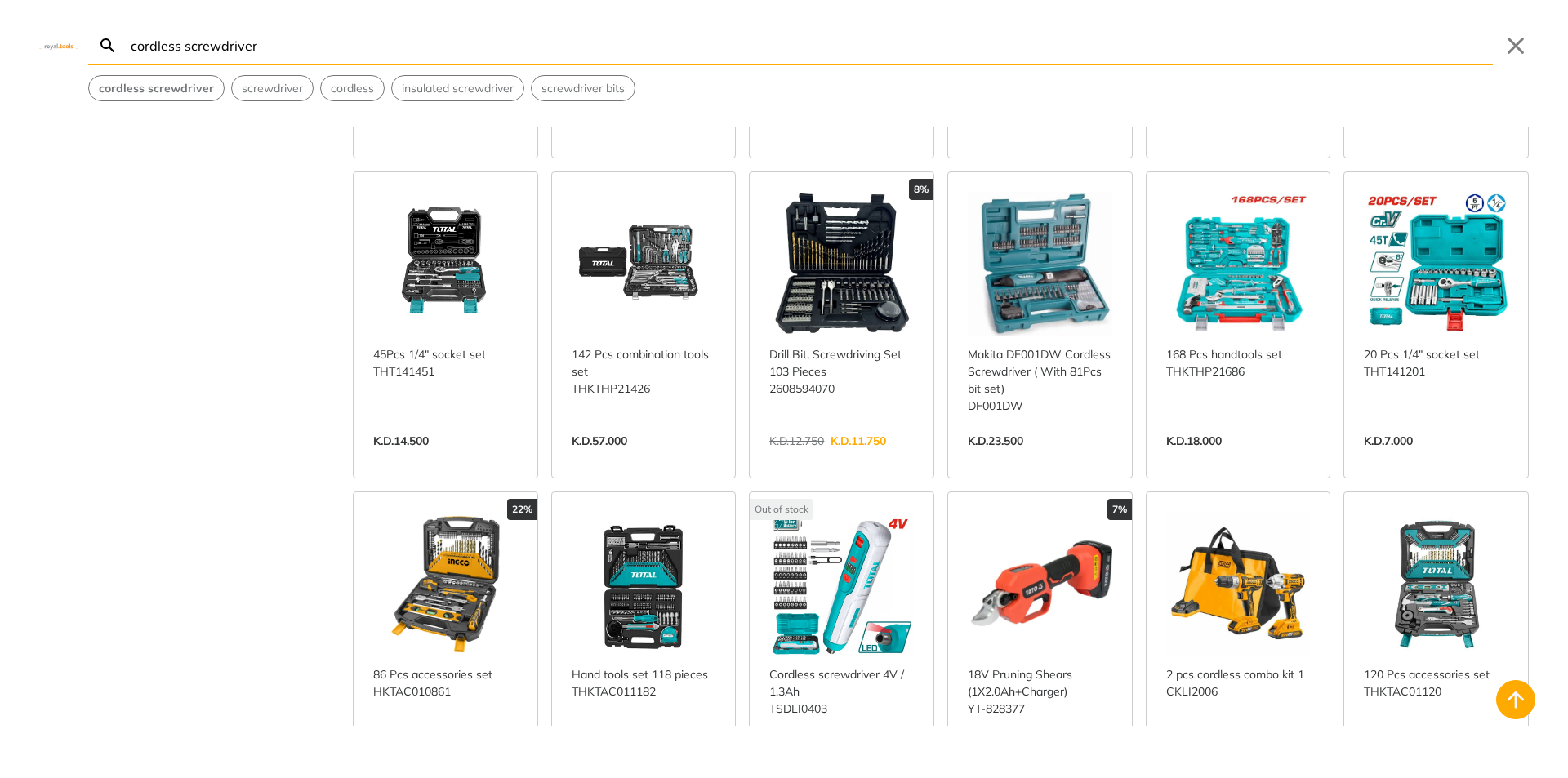
scroll to position [3428, 0]
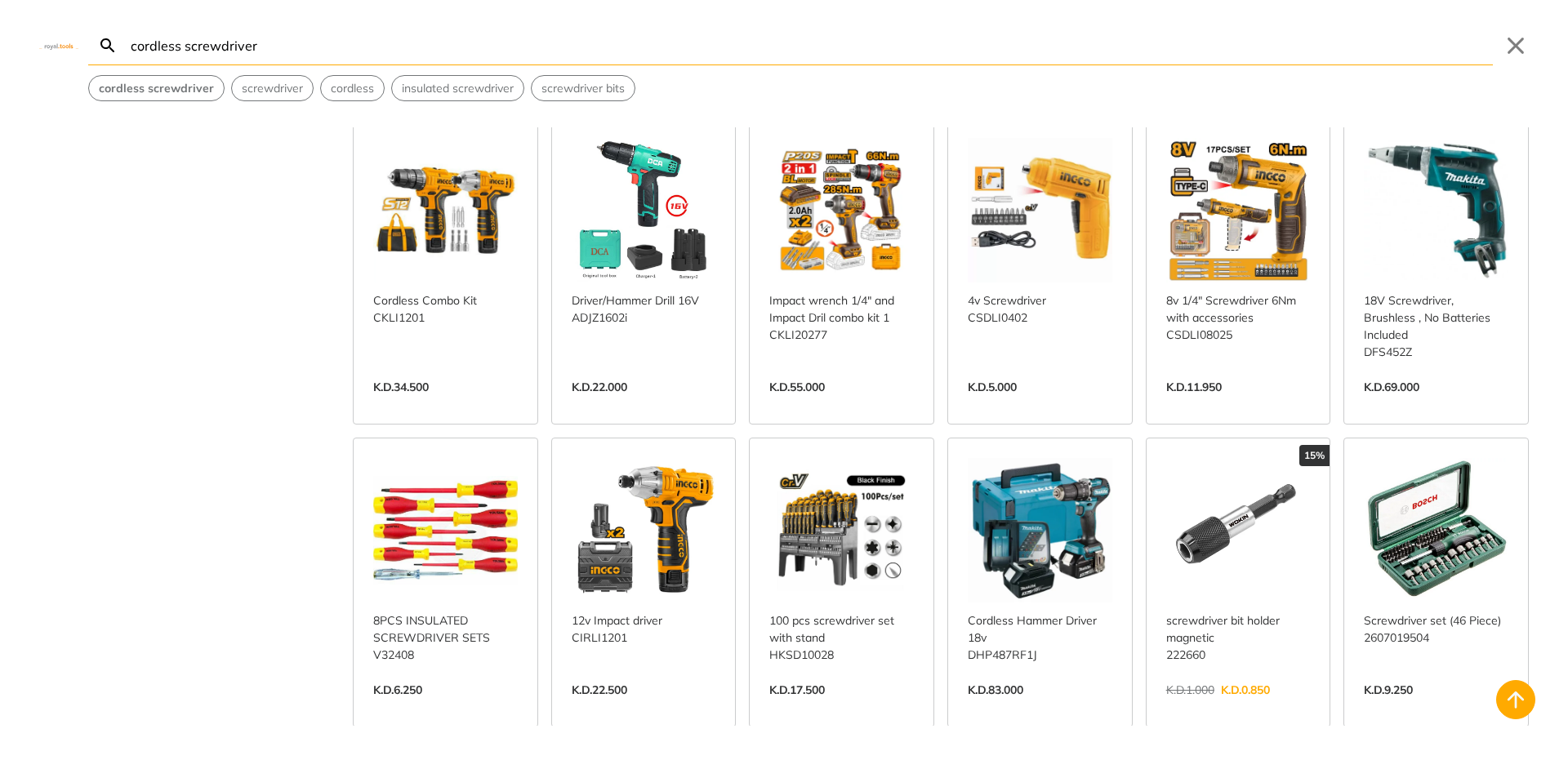
scroll to position [4327, 0]
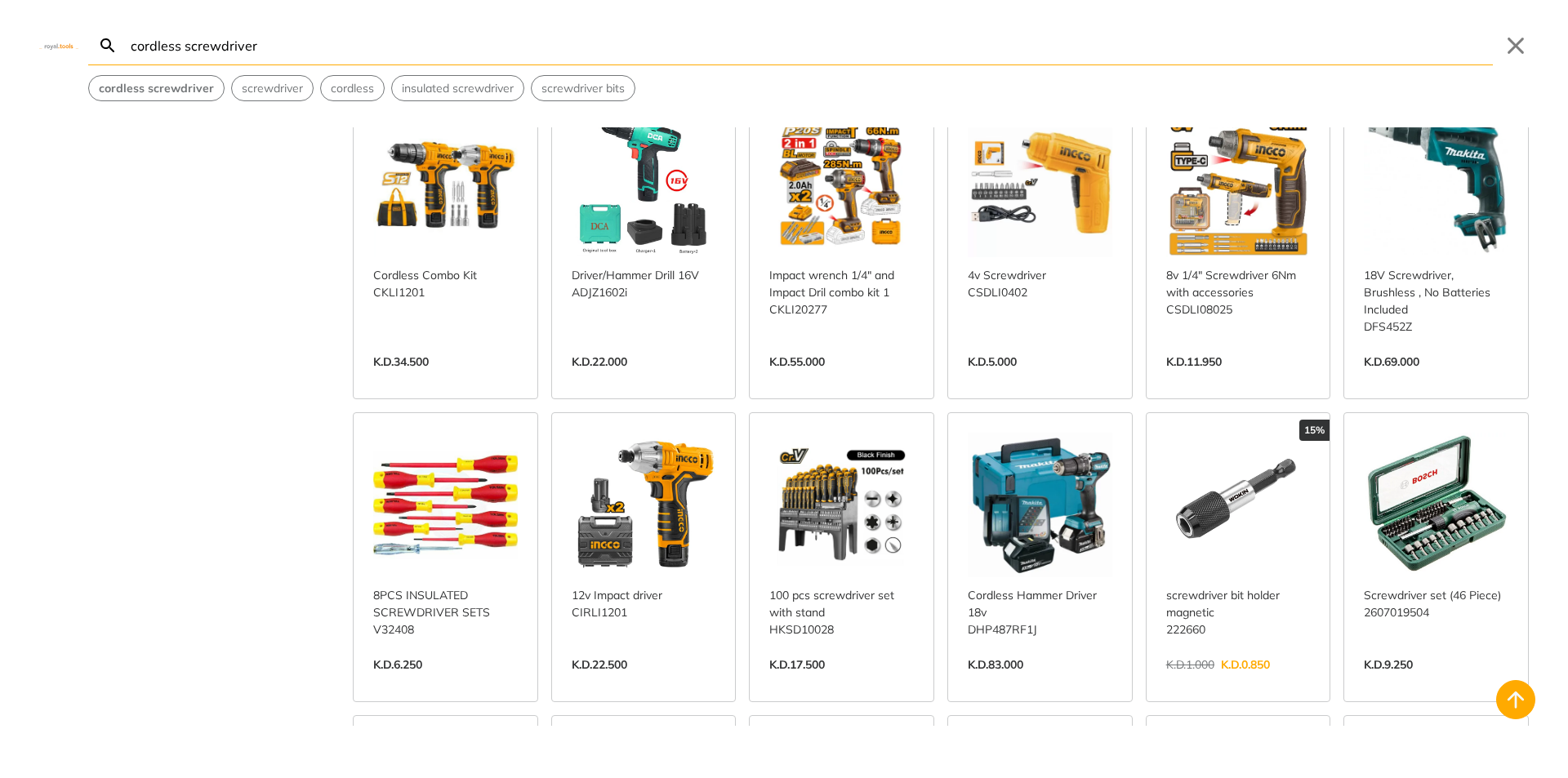
scroll to position [4082, 0]
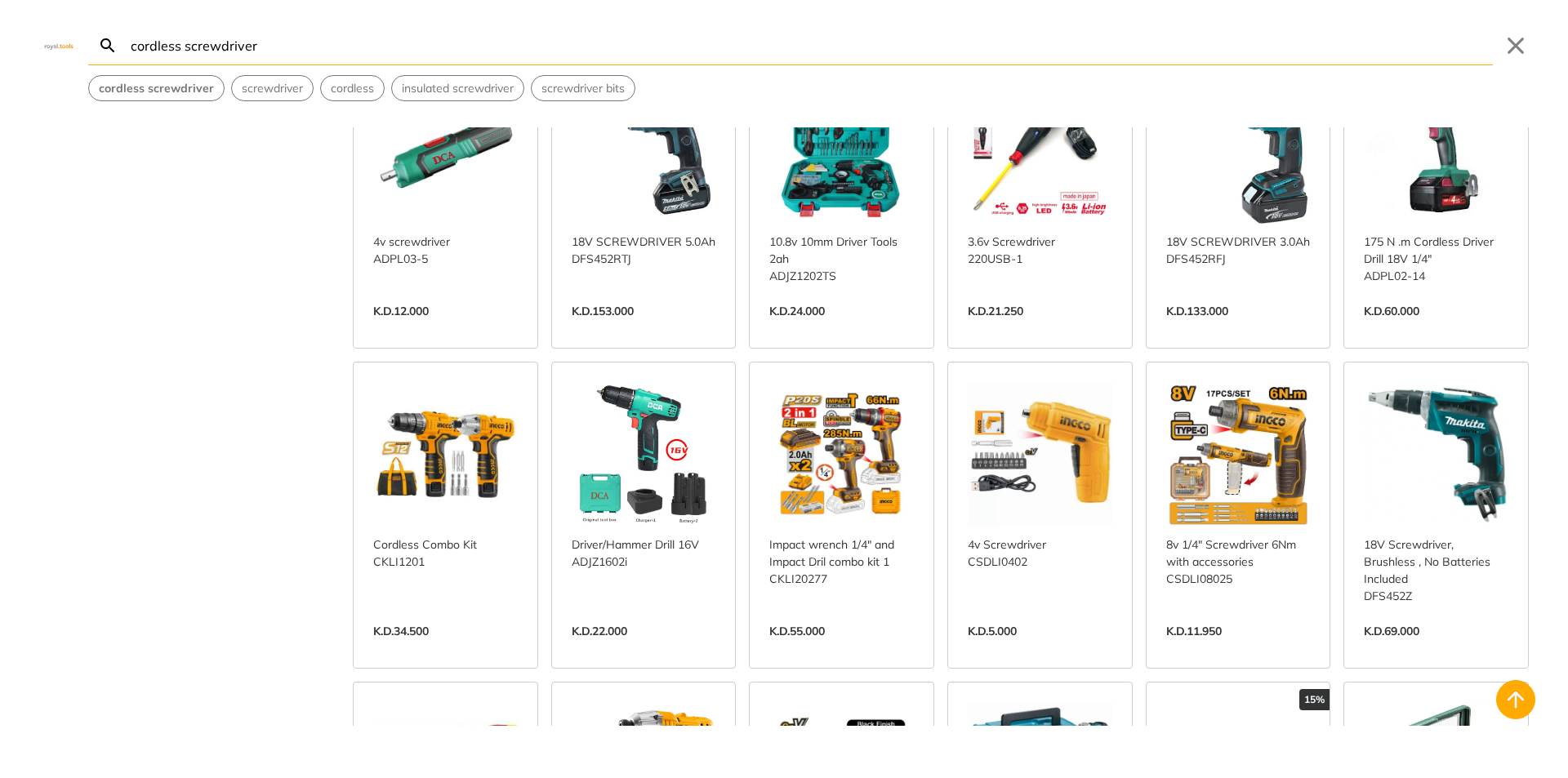
drag, startPoint x: 1554, startPoint y: 534, endPoint x: 1566, endPoint y: 513, distance: 24.2
click at [1554, 513] on div "Brand Bosch 22 Crown 3 DCA 12 Dewalt 3 Dremel 1 Fixtec 14 Harden 4 Ingco 26 Mak…" at bounding box center [784, 426] width 1568 height 599
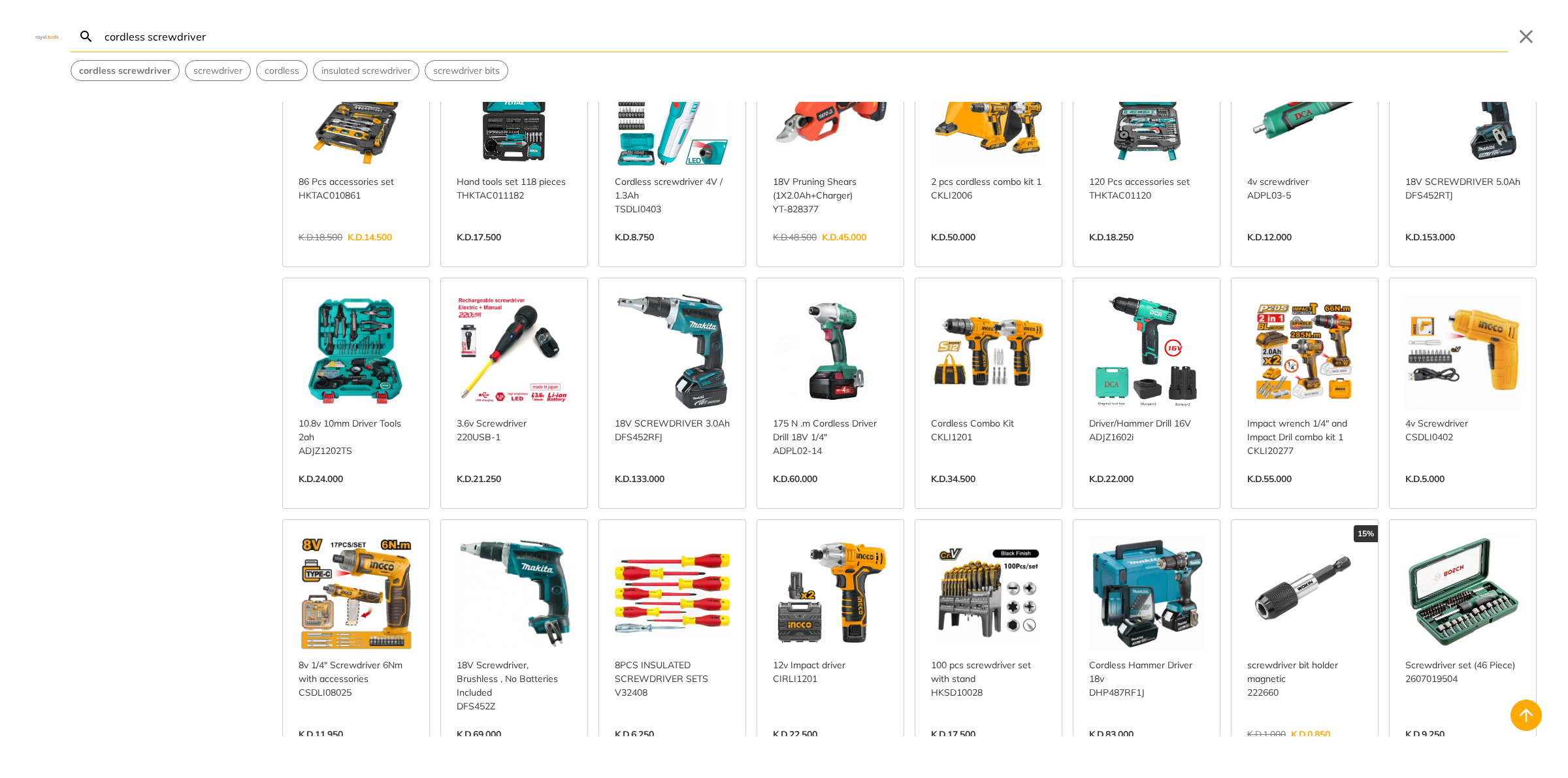
scroll to position [2305, 0]
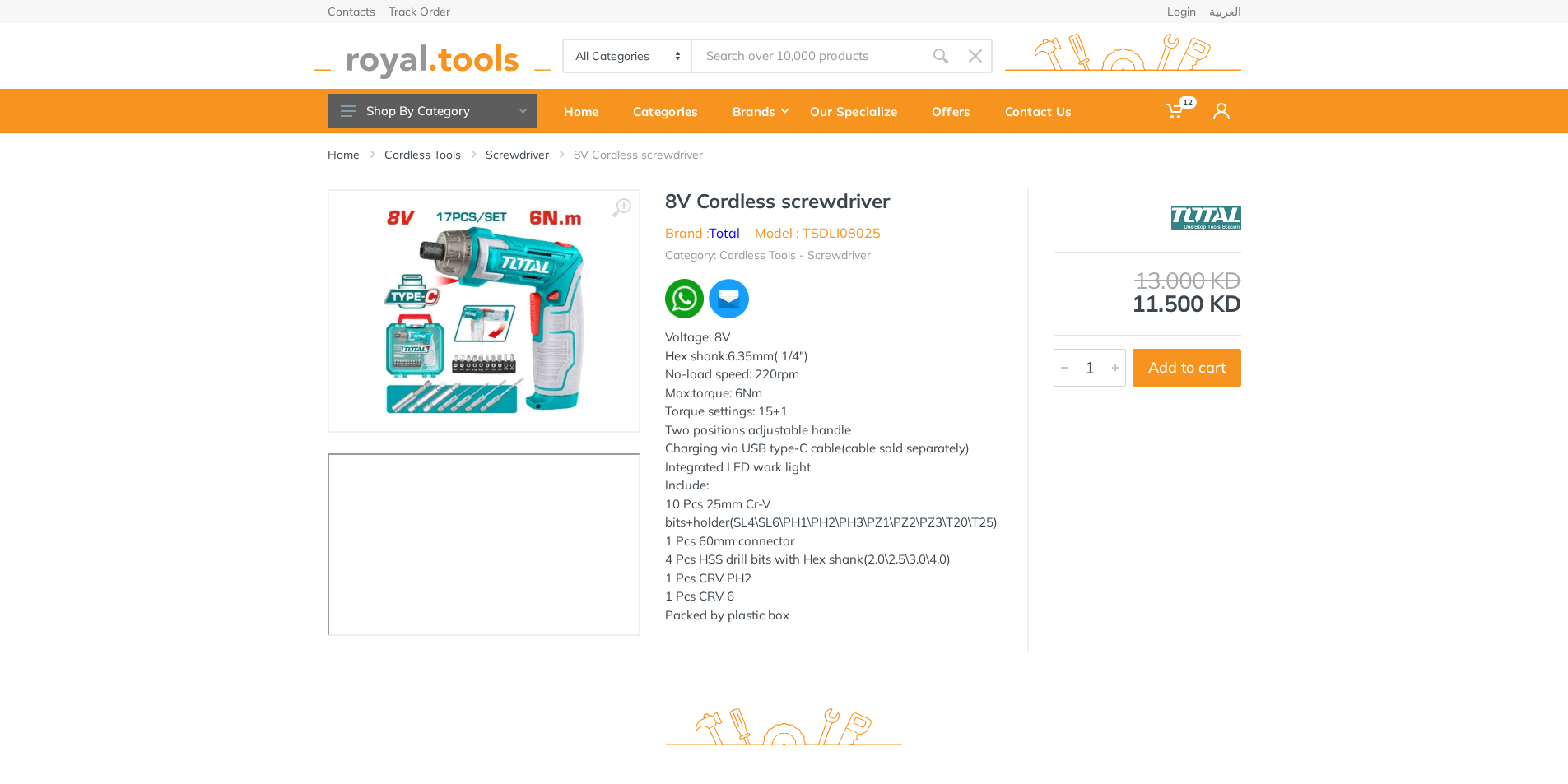
click at [517, 274] on img at bounding box center [484, 311] width 207 height 207
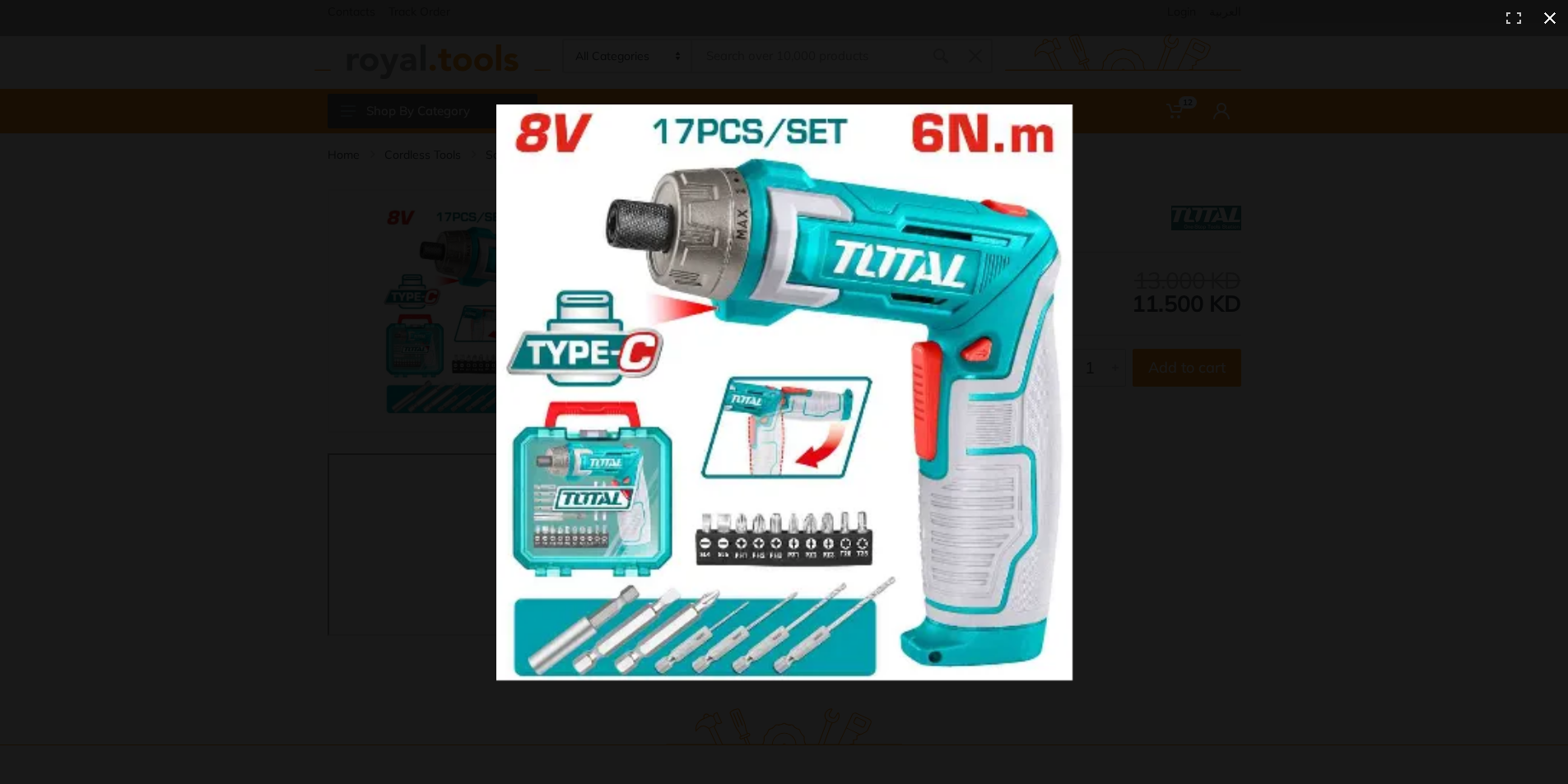
click at [1150, 278] on div at bounding box center [1131, 421] width 1270 height 634
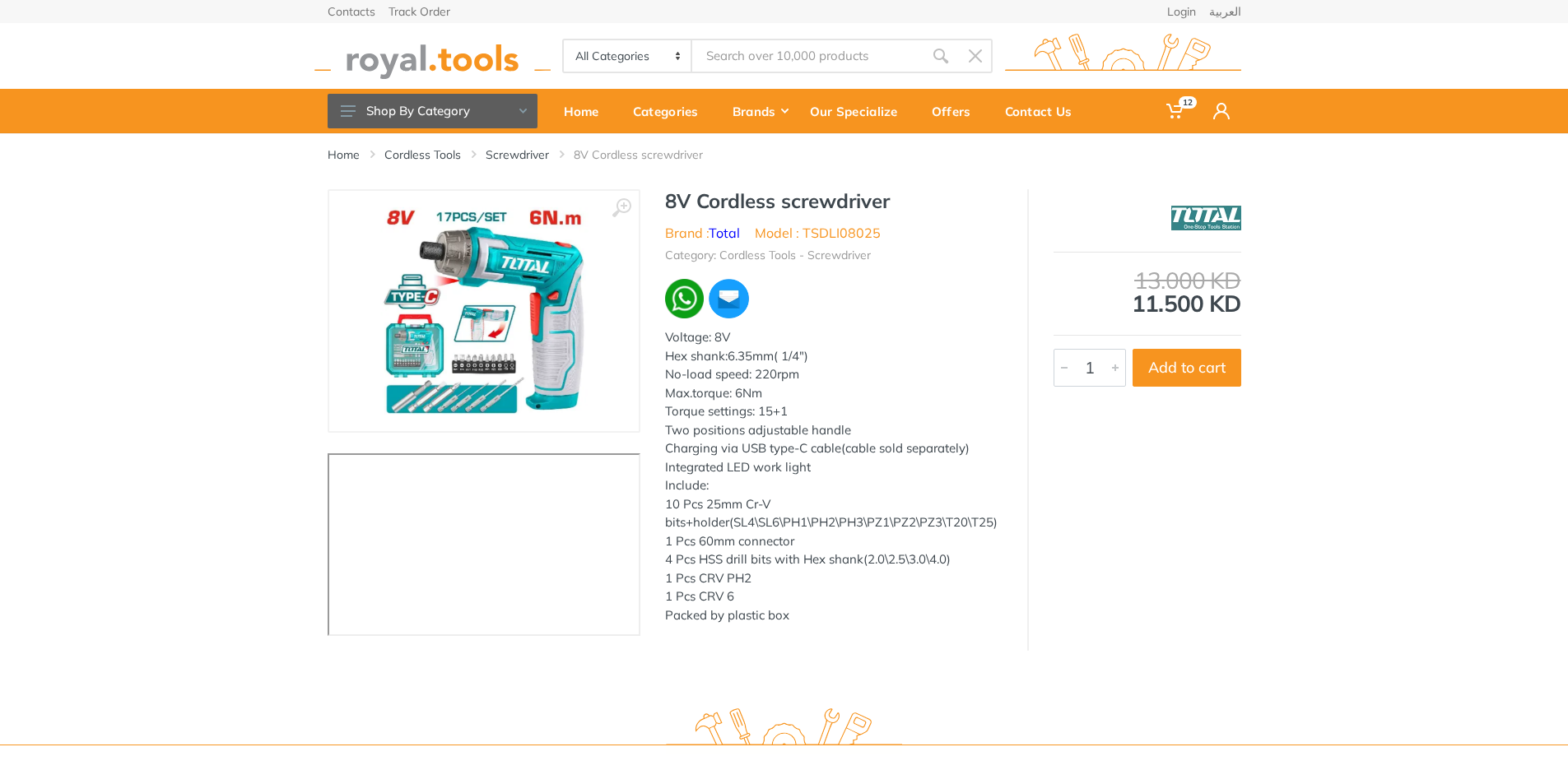
click at [1227, 554] on div "13.000 KD 11.500 KD 7006 1" at bounding box center [1134, 420] width 214 height 461
click at [415, 337] on img at bounding box center [484, 311] width 207 height 207
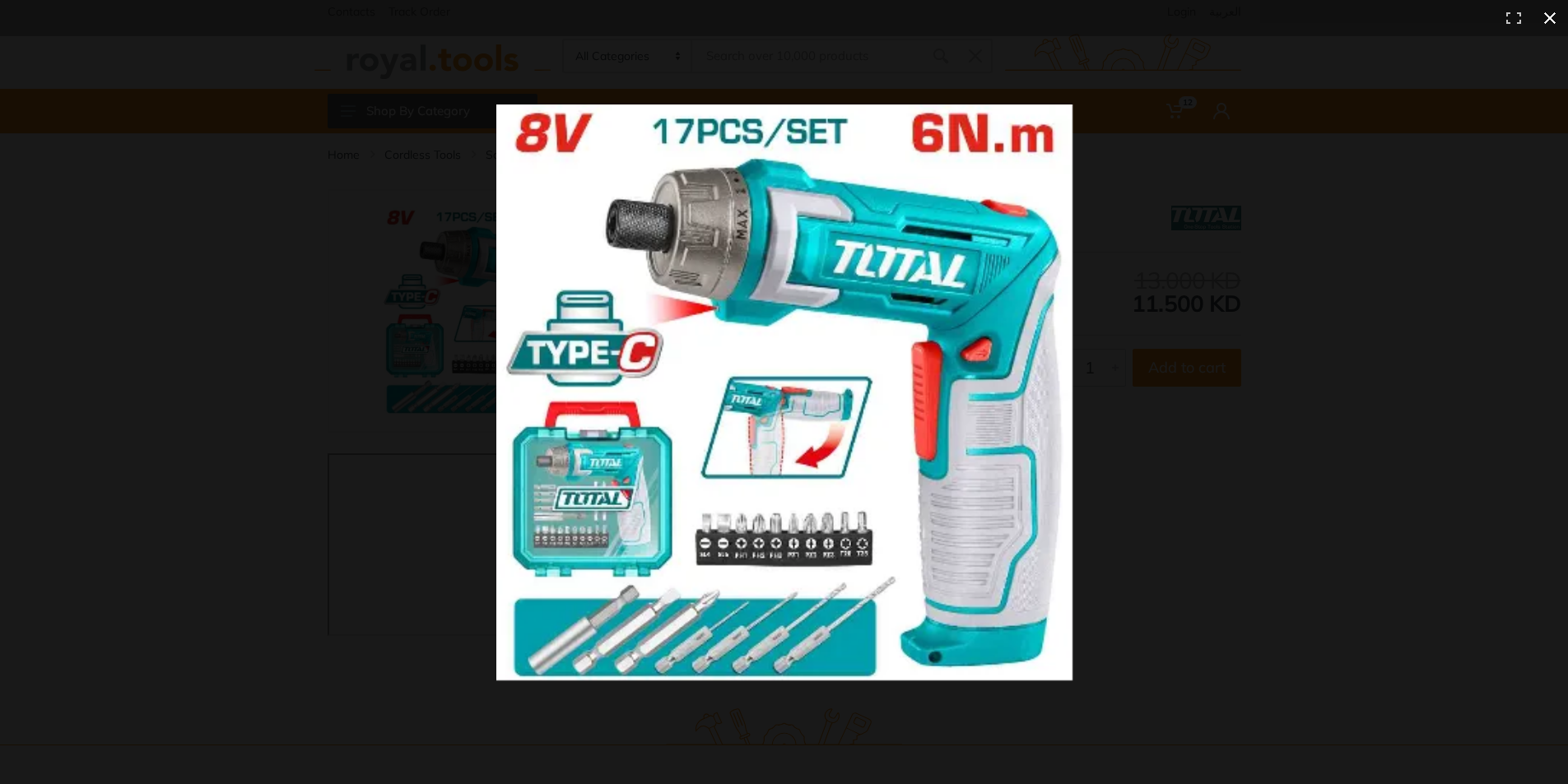
click at [1270, 444] on div at bounding box center [1131, 421] width 1270 height 634
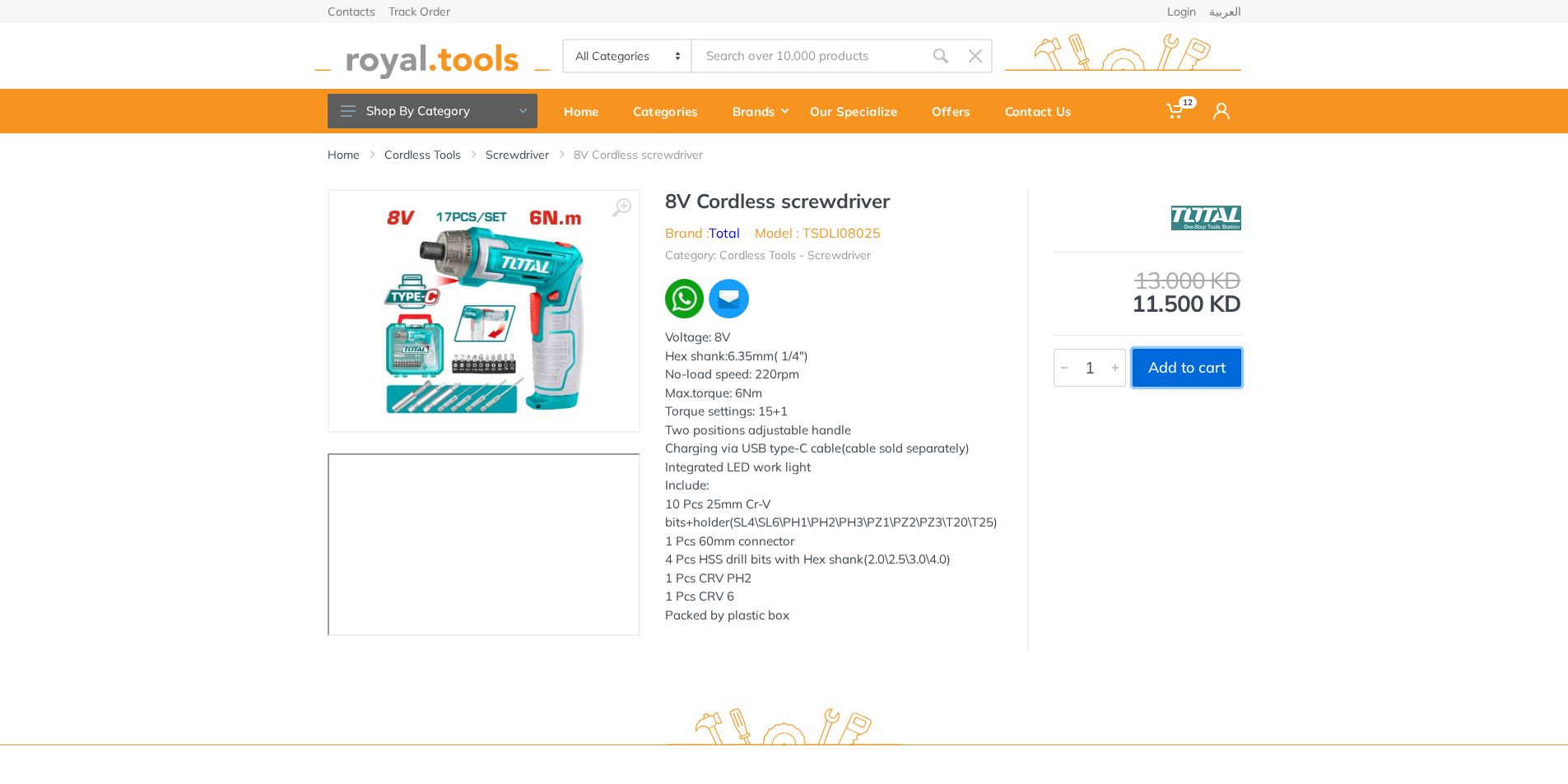
click at [1187, 361] on button "Add to cart" at bounding box center [1187, 368] width 109 height 38
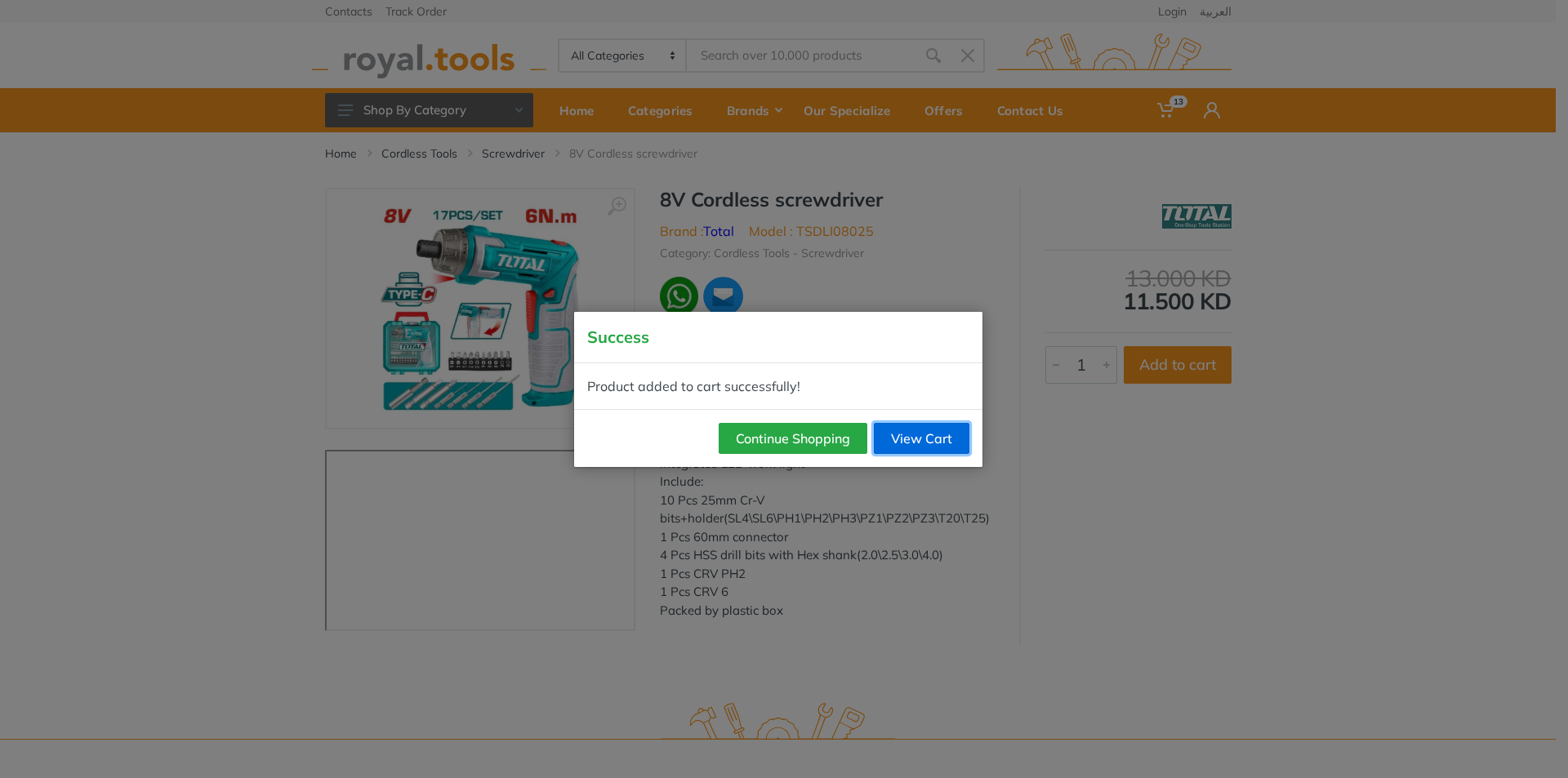
click at [895, 423] on link "View Cart" at bounding box center [921, 438] width 95 height 31
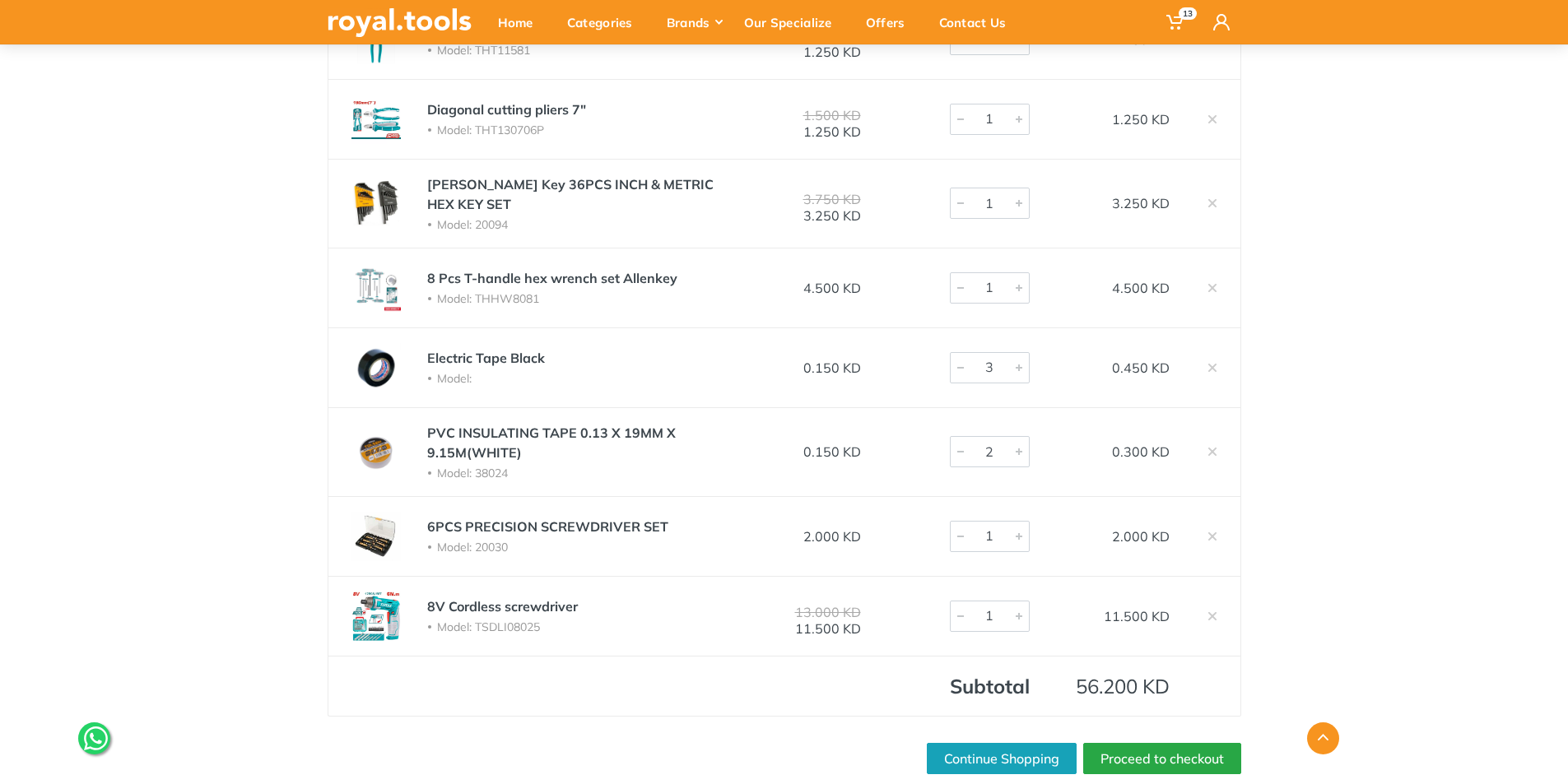
scroll to position [658, 0]
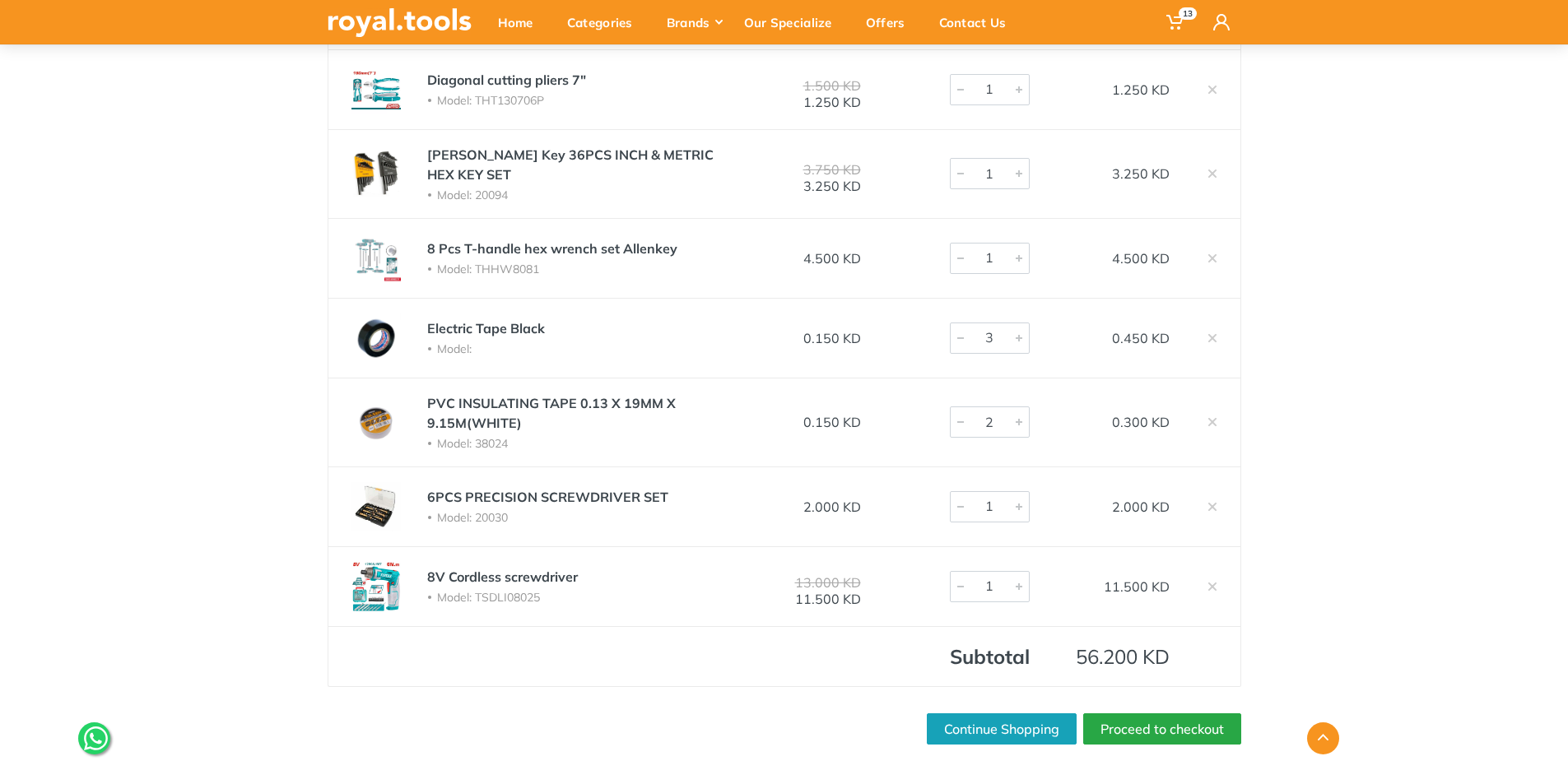
click at [589, 714] on div at bounding box center [550, 729] width 444 height 31
click at [1175, 719] on link "Proceed to checkout" at bounding box center [1162, 729] width 158 height 31
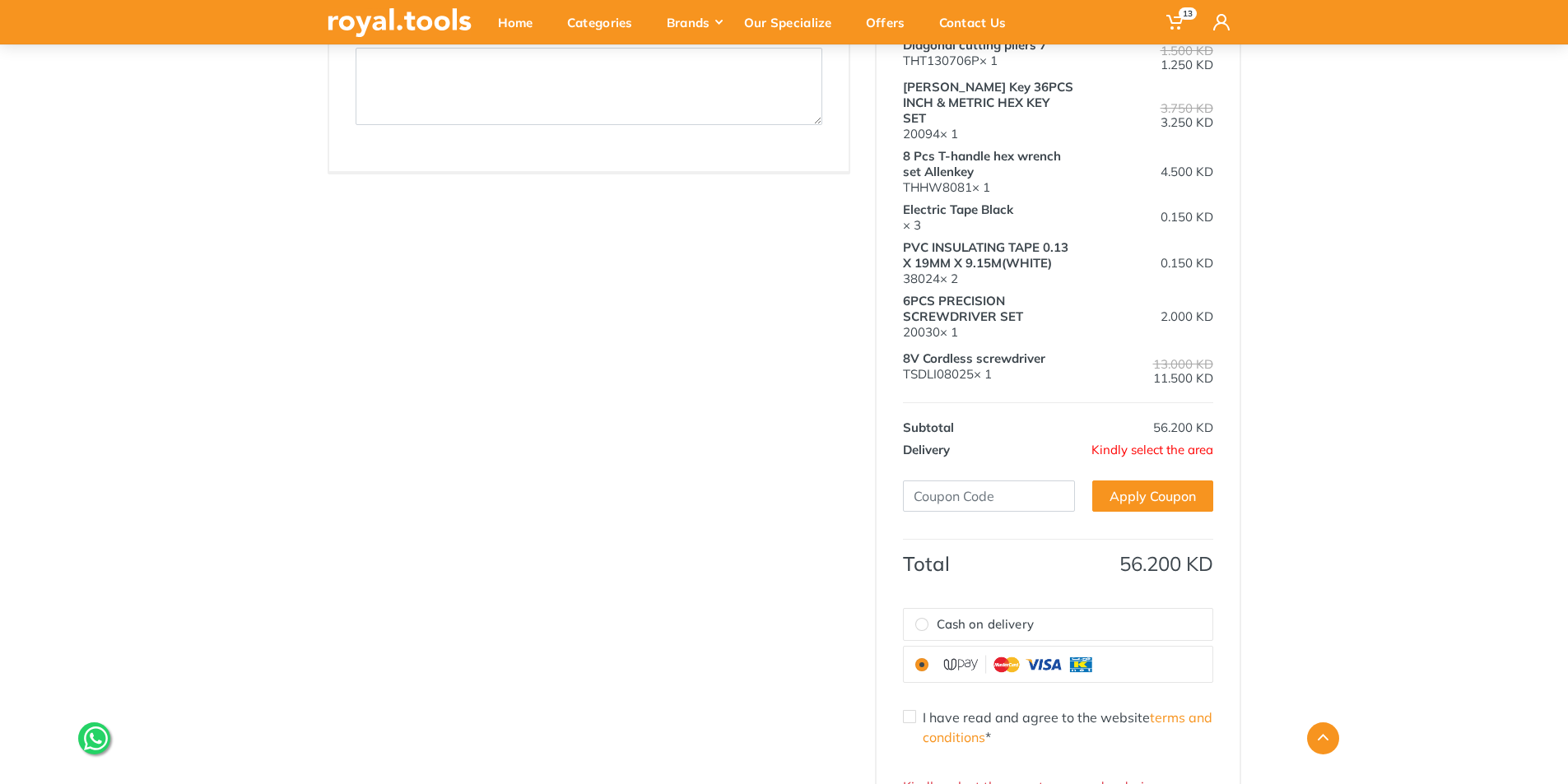
scroll to position [658, 0]
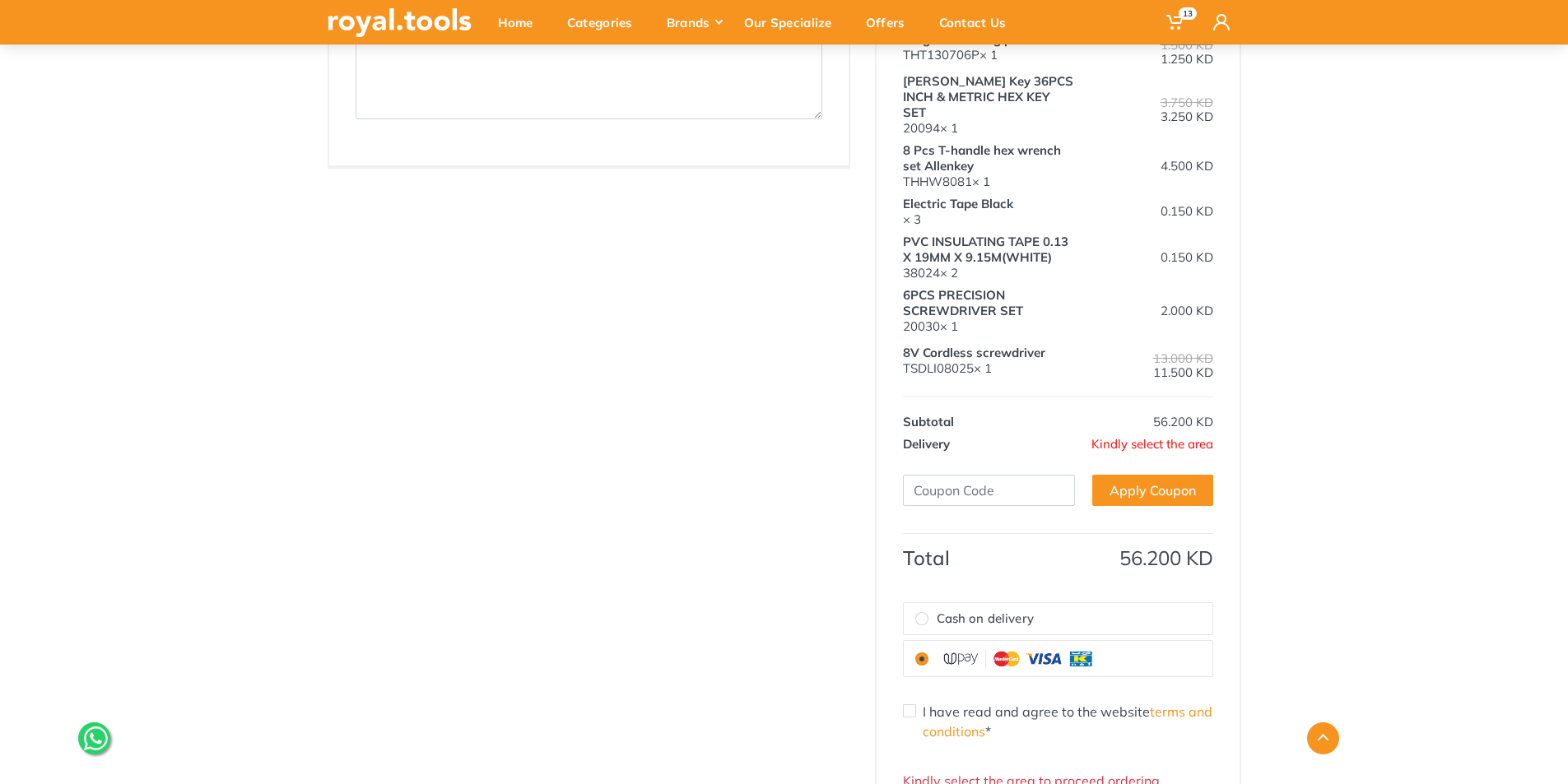
click at [1062, 647] on img at bounding box center [1019, 658] width 164 height 22
click at [928, 652] on input "radio" at bounding box center [921, 658] width 13 height 13
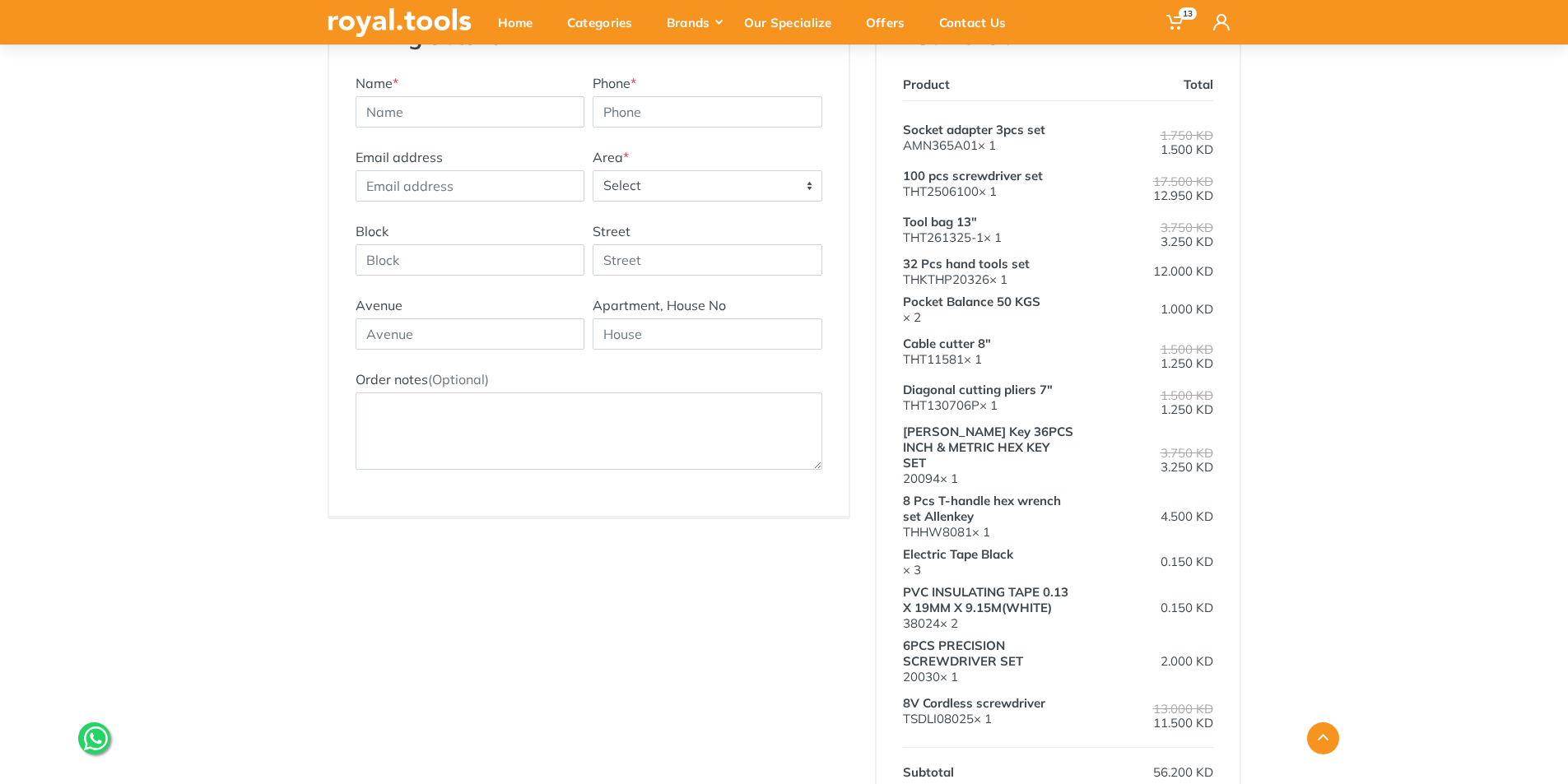
scroll to position [246, 0]
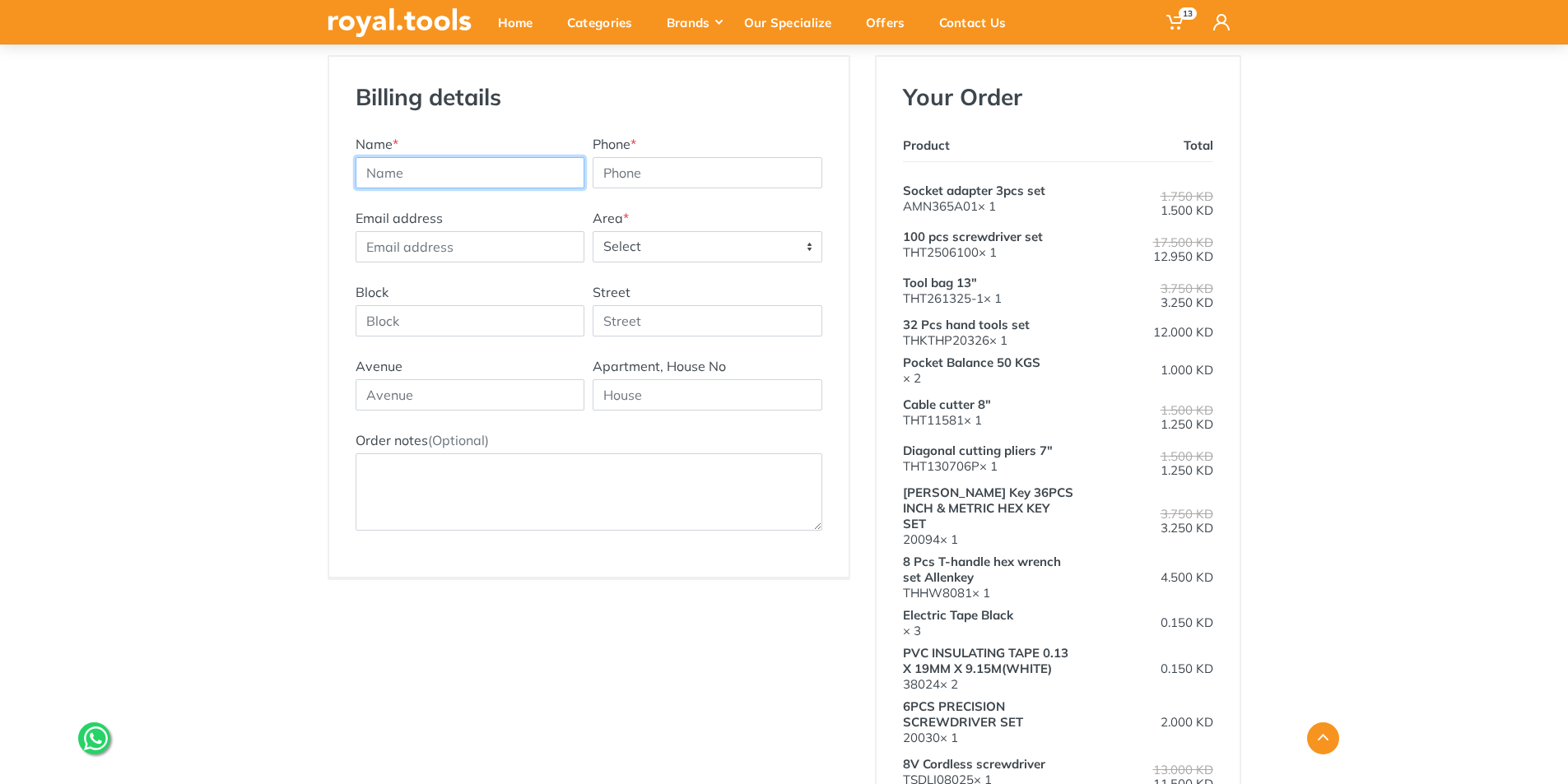
click at [434, 172] on input "text" at bounding box center [470, 173] width 230 height 31
type input "Eng. Muteeb Najam"
type input "60064919"
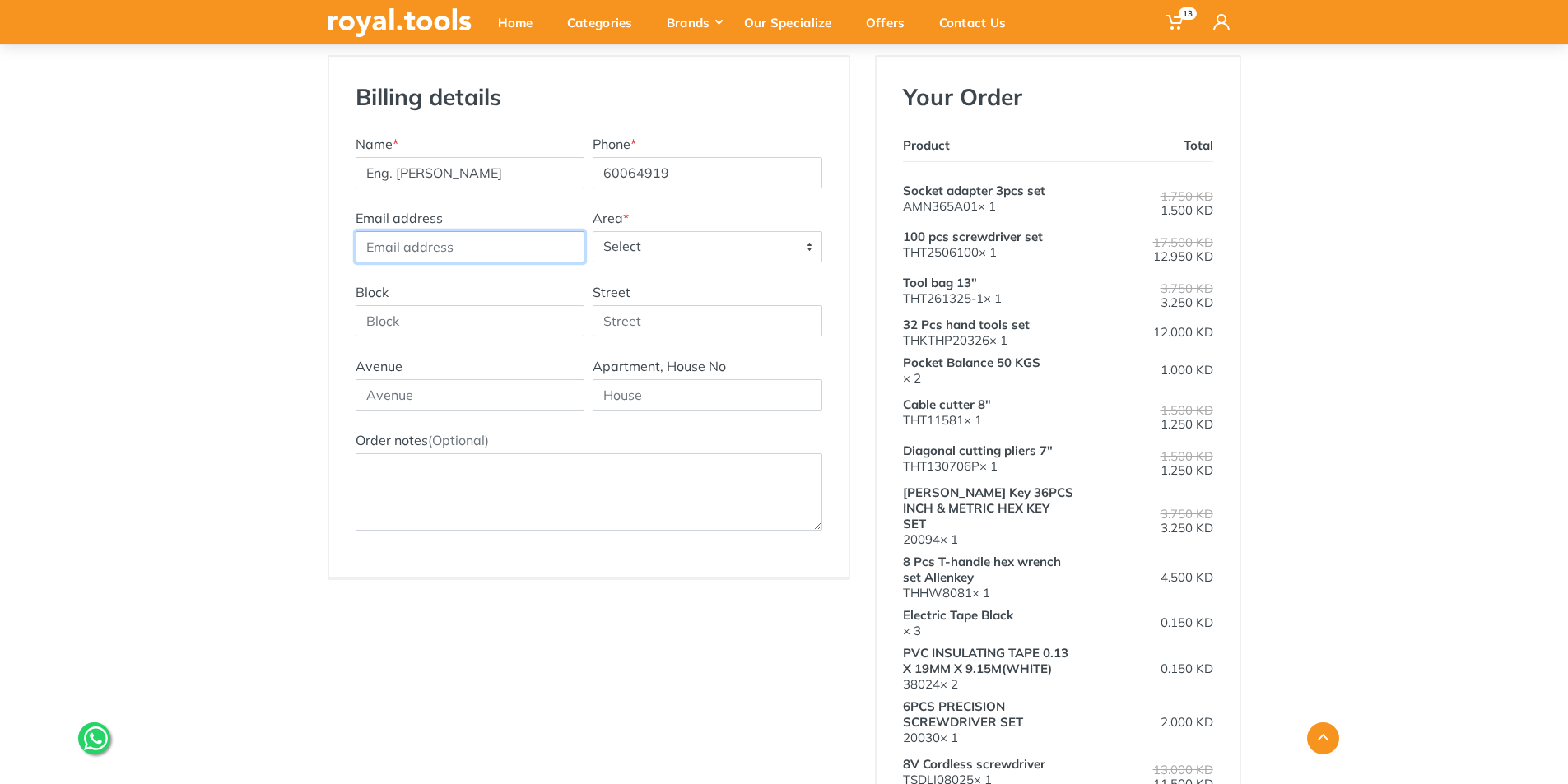
type input "muteeb.najam@technoscience-kw.com"
type input "Kuwait Mazaya tower 1"
click at [649, 232] on span "Select" at bounding box center [707, 246] width 228 height 29
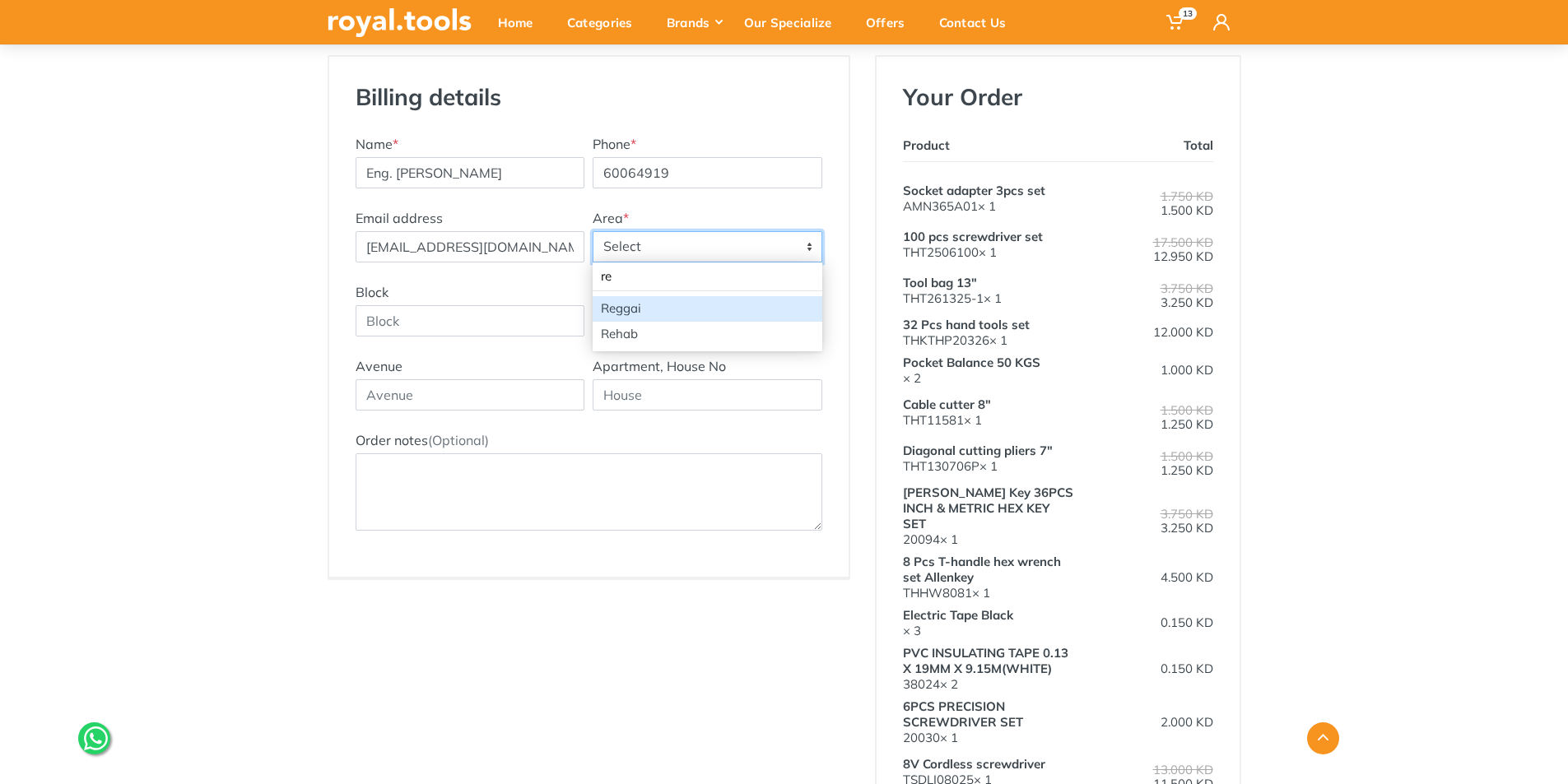
type input "re"
select select "24"
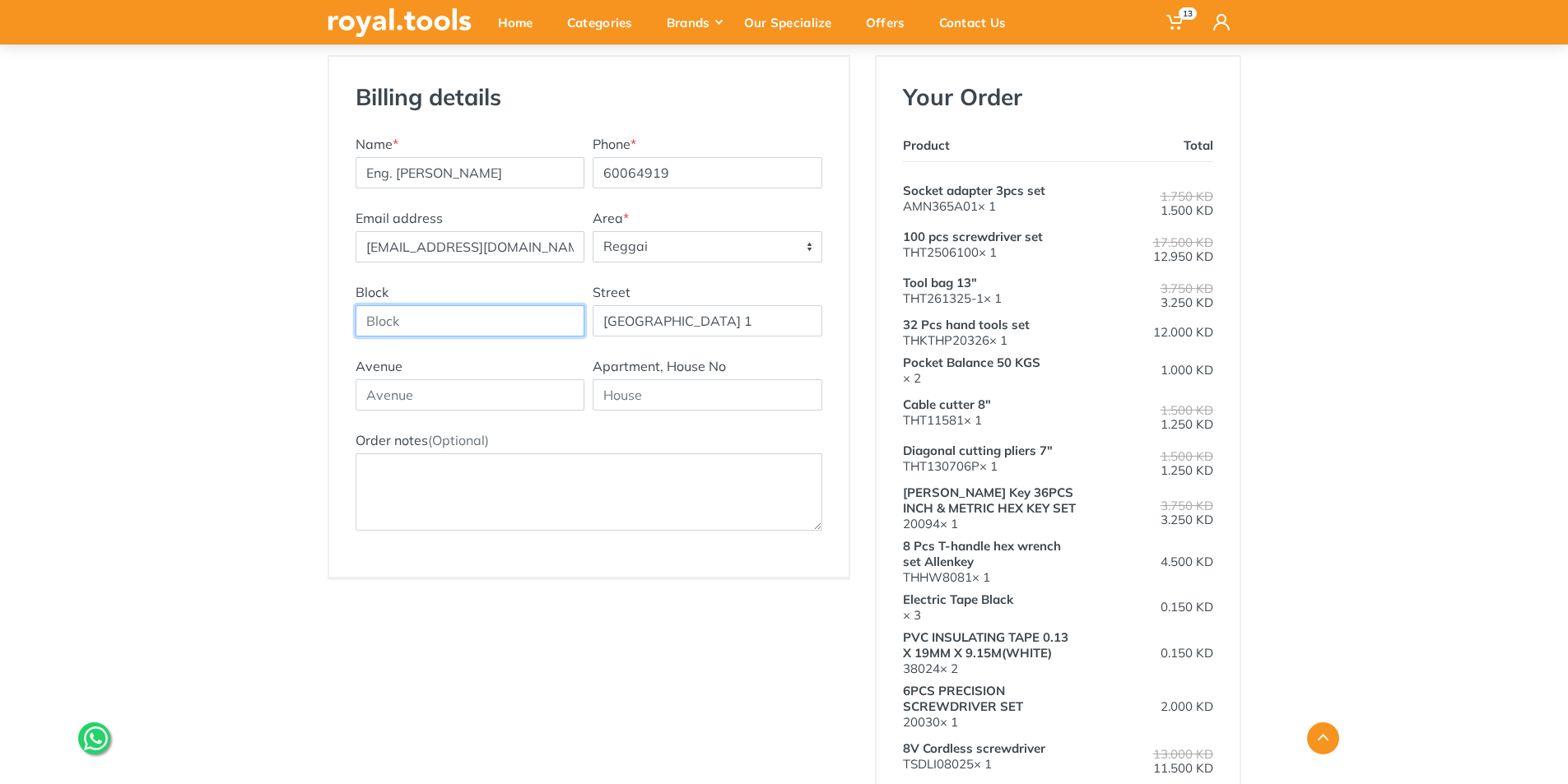
click at [518, 334] on input "Block" at bounding box center [470, 321] width 230 height 31
type input "1"
click at [422, 402] on input "text" at bounding box center [470, 395] width 230 height 31
type input "Building 30"
click at [611, 403] on input "text" at bounding box center [707, 395] width 230 height 31
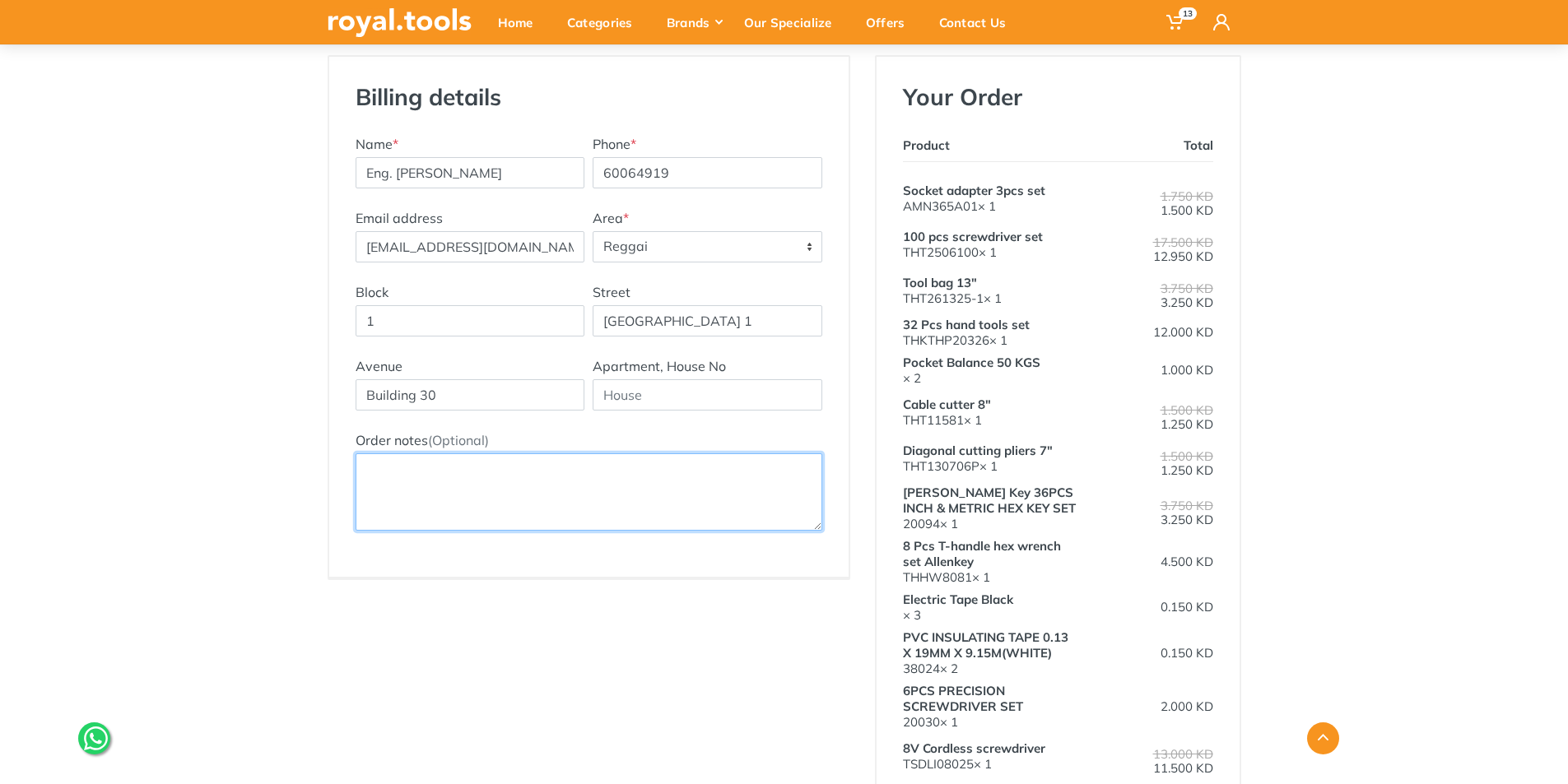
click at [619, 496] on textarea "Order notes (Optional)" at bounding box center [589, 492] width 467 height 77
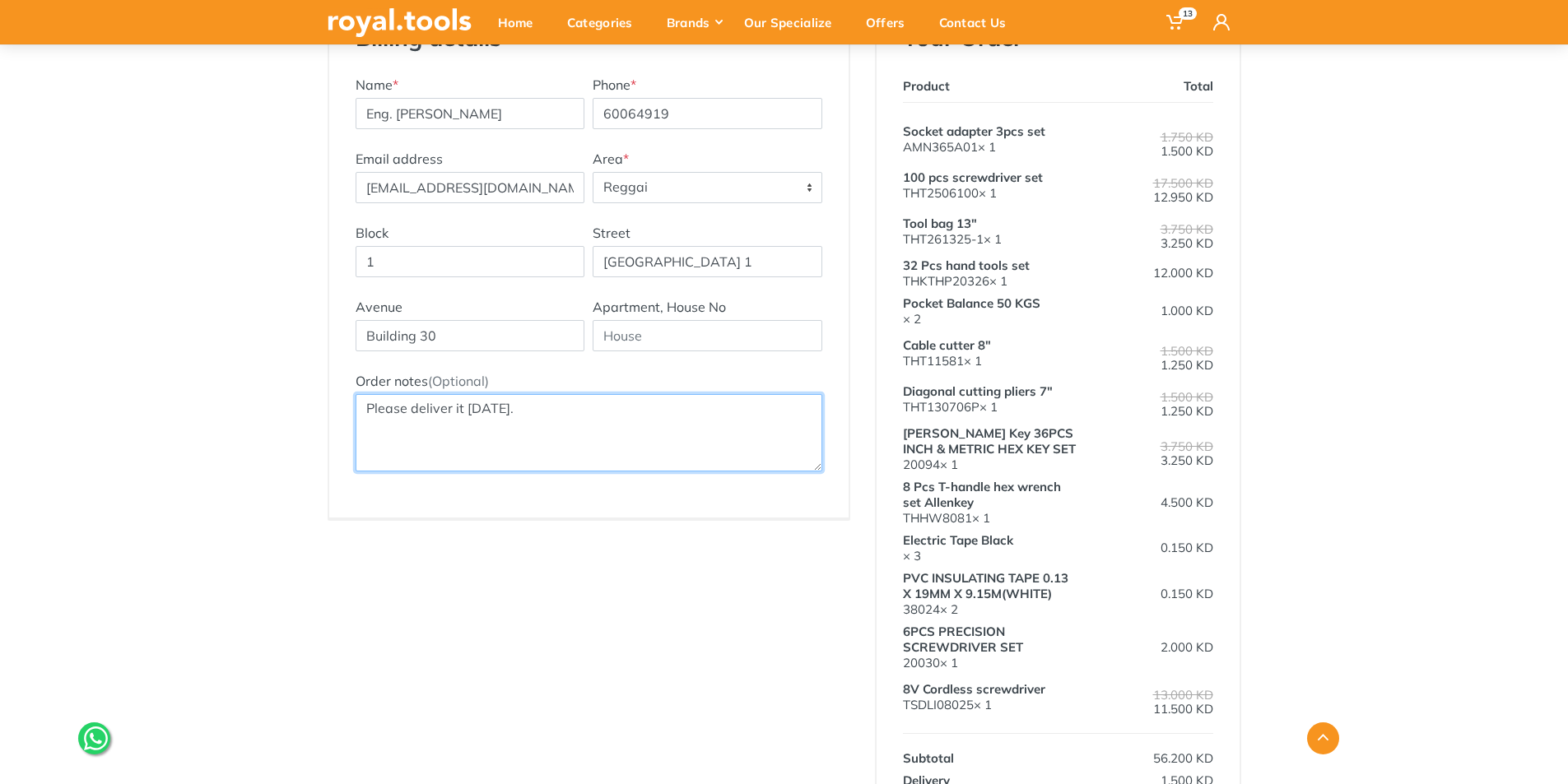
scroll to position [267, 0]
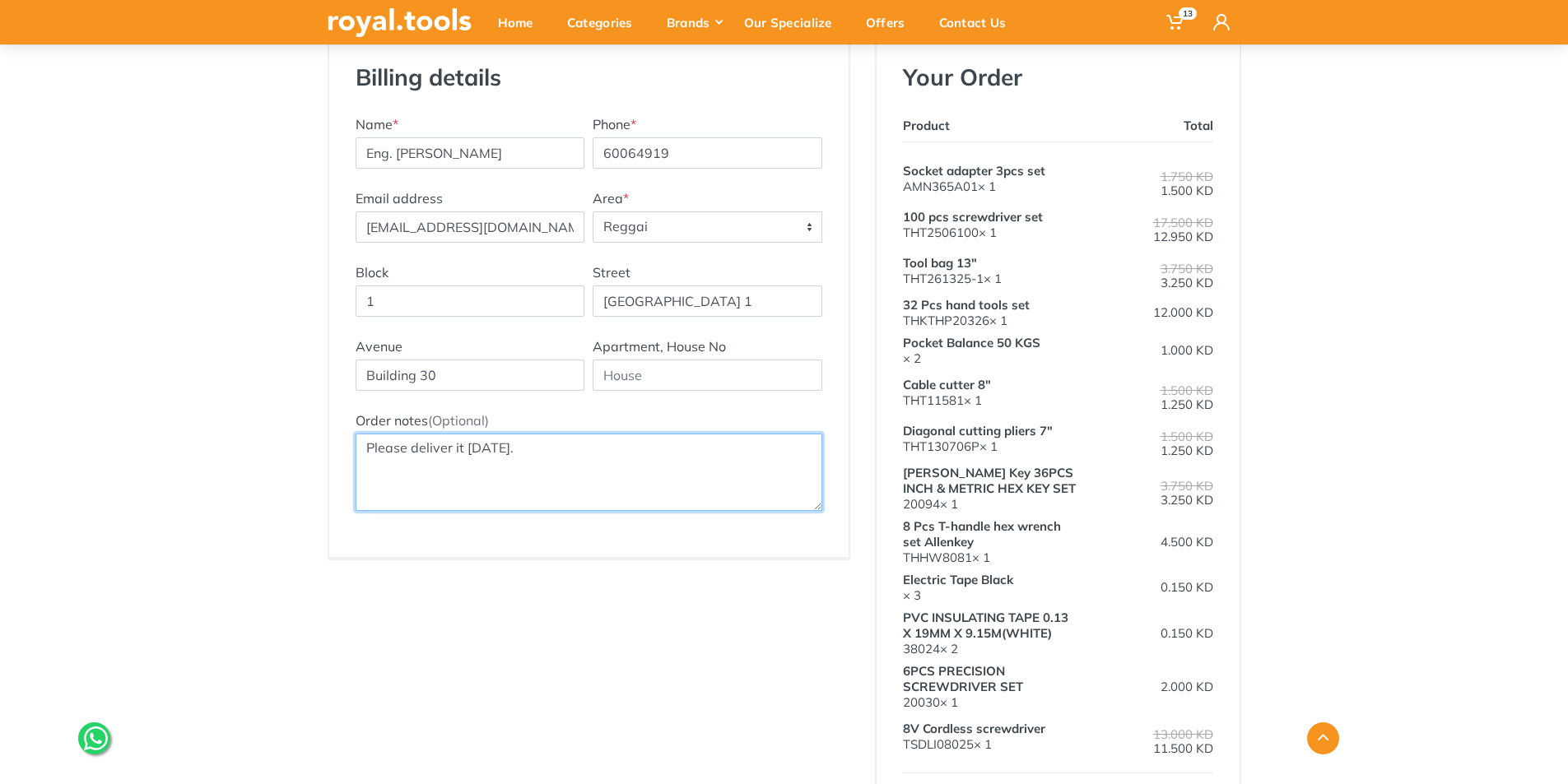
type textarea "Please deliver it today."
drag, startPoint x: 1565, startPoint y: 242, endPoint x: 1575, endPoint y: 265, distance: 25.1
click at [1567, 275] on html "13 Menu 13" at bounding box center [784, 125] width 1568 height 784
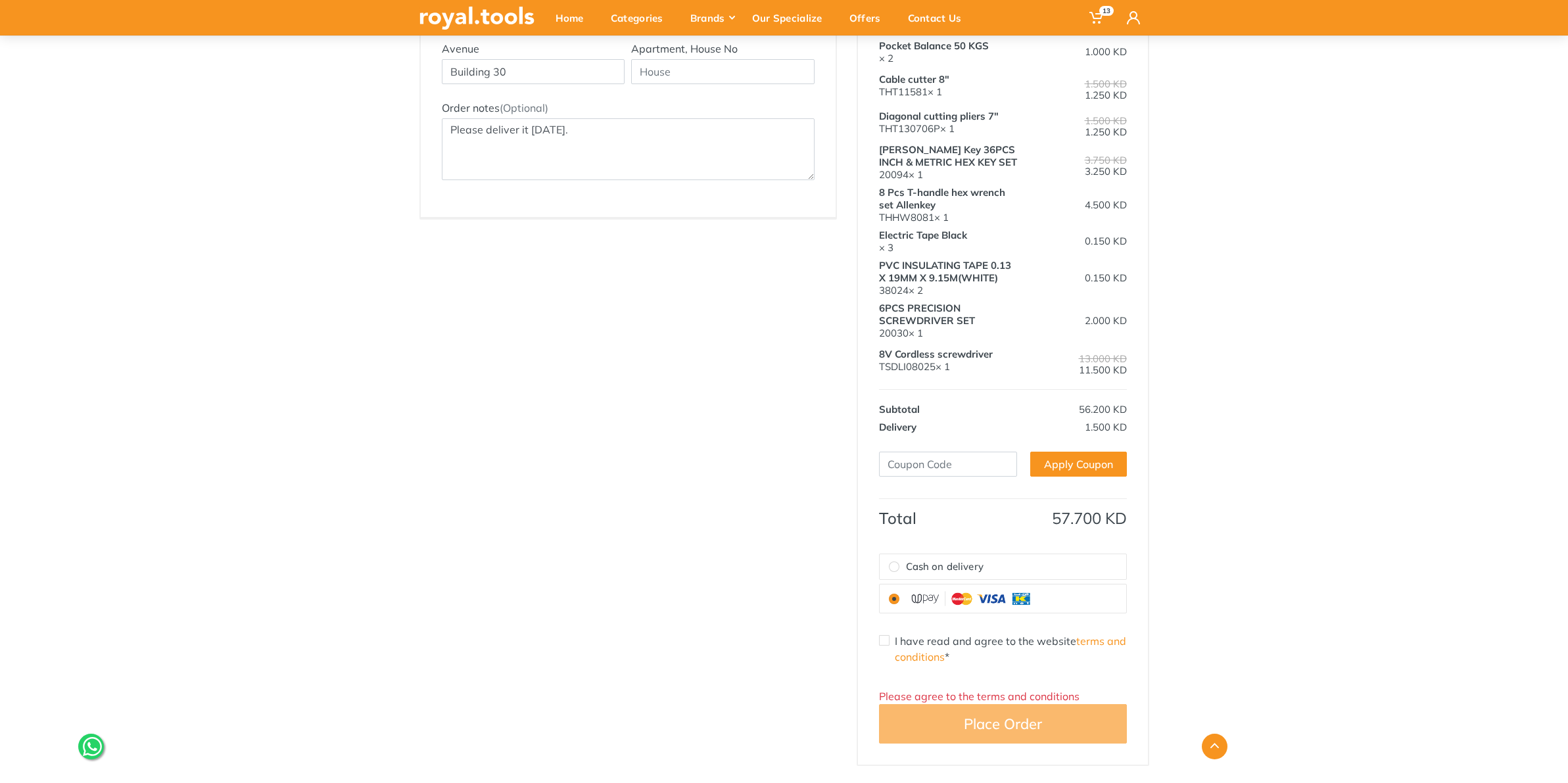
scroll to position [493, 0]
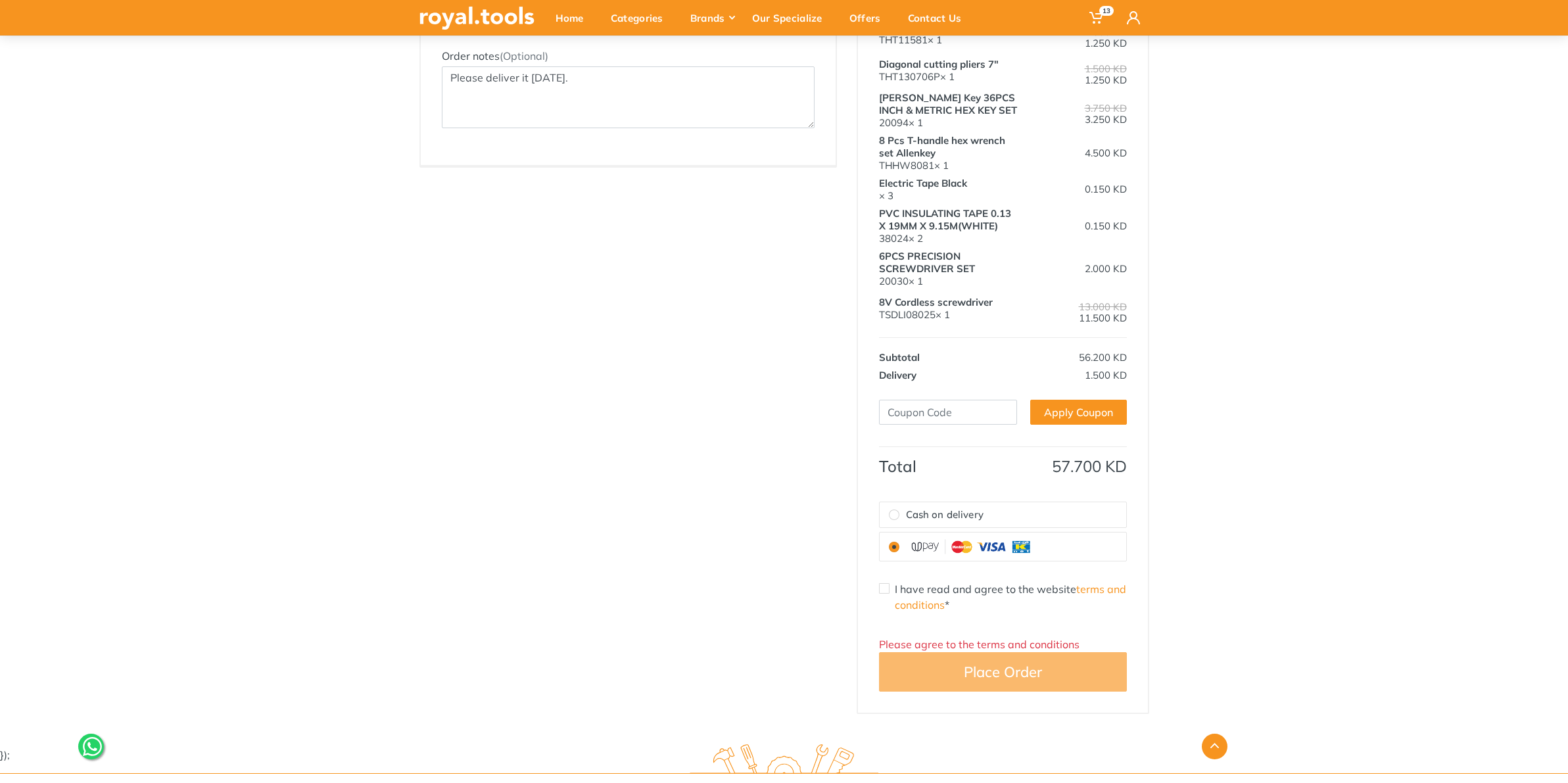
click at [994, 507] on label "Cash on delivery" at bounding box center [1003, 515] width 247 height 26
click at [899, 509] on input "Cash on delivery" at bounding box center [894, 514] width 10 height 10
radio input "true"
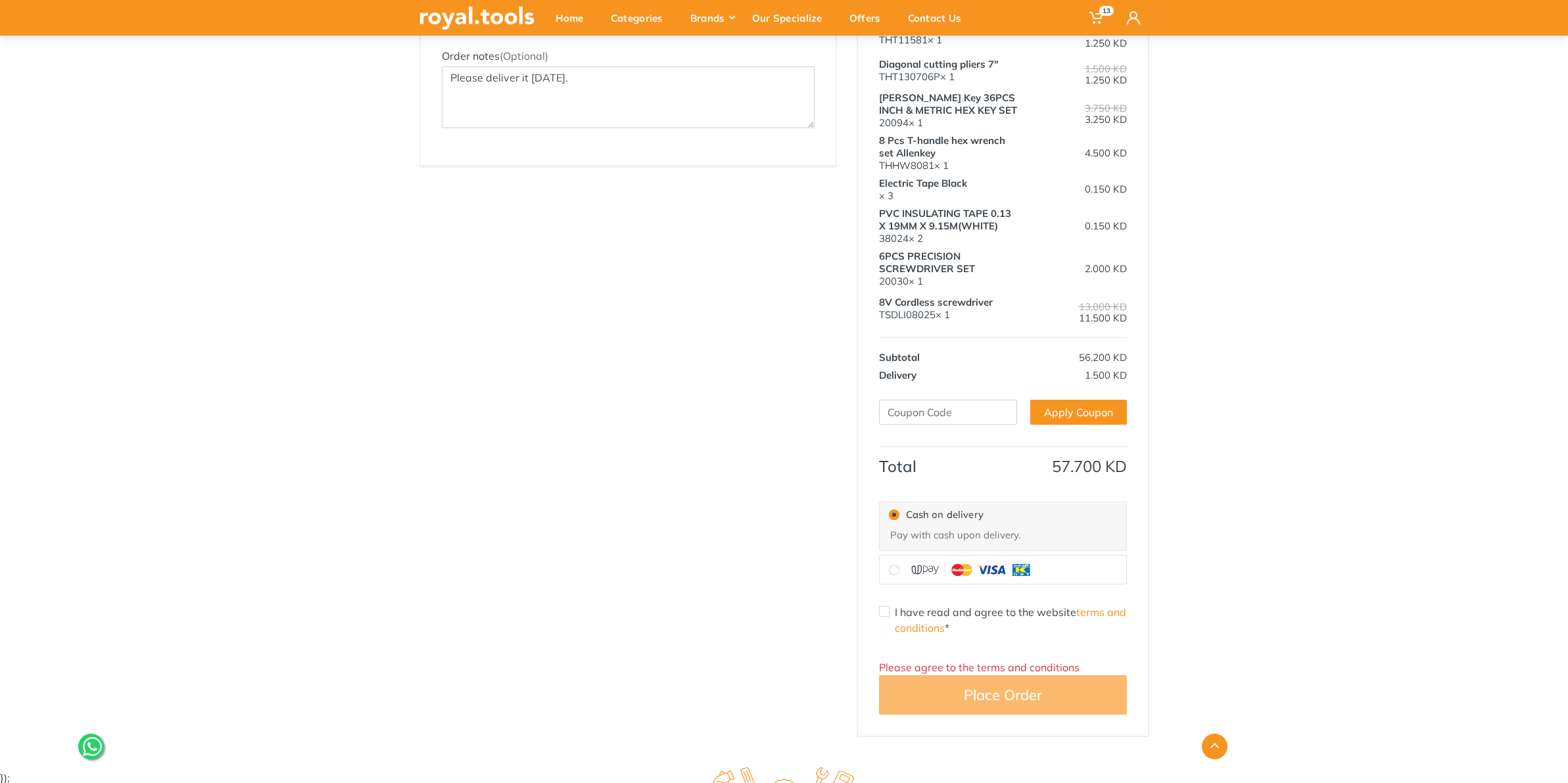
click at [945, 567] on img at bounding box center [972, 570] width 131 height 18
click at [899, 567] on input "radio" at bounding box center [894, 570] width 10 height 10
radio input "true"
click at [930, 610] on label "I have read and agree to the website terms and conditions *" at bounding box center [1010, 620] width 232 height 31
click at [890, 610] on input "I have read and agree to the website terms and conditions *" at bounding box center [884, 611] width 10 height 10
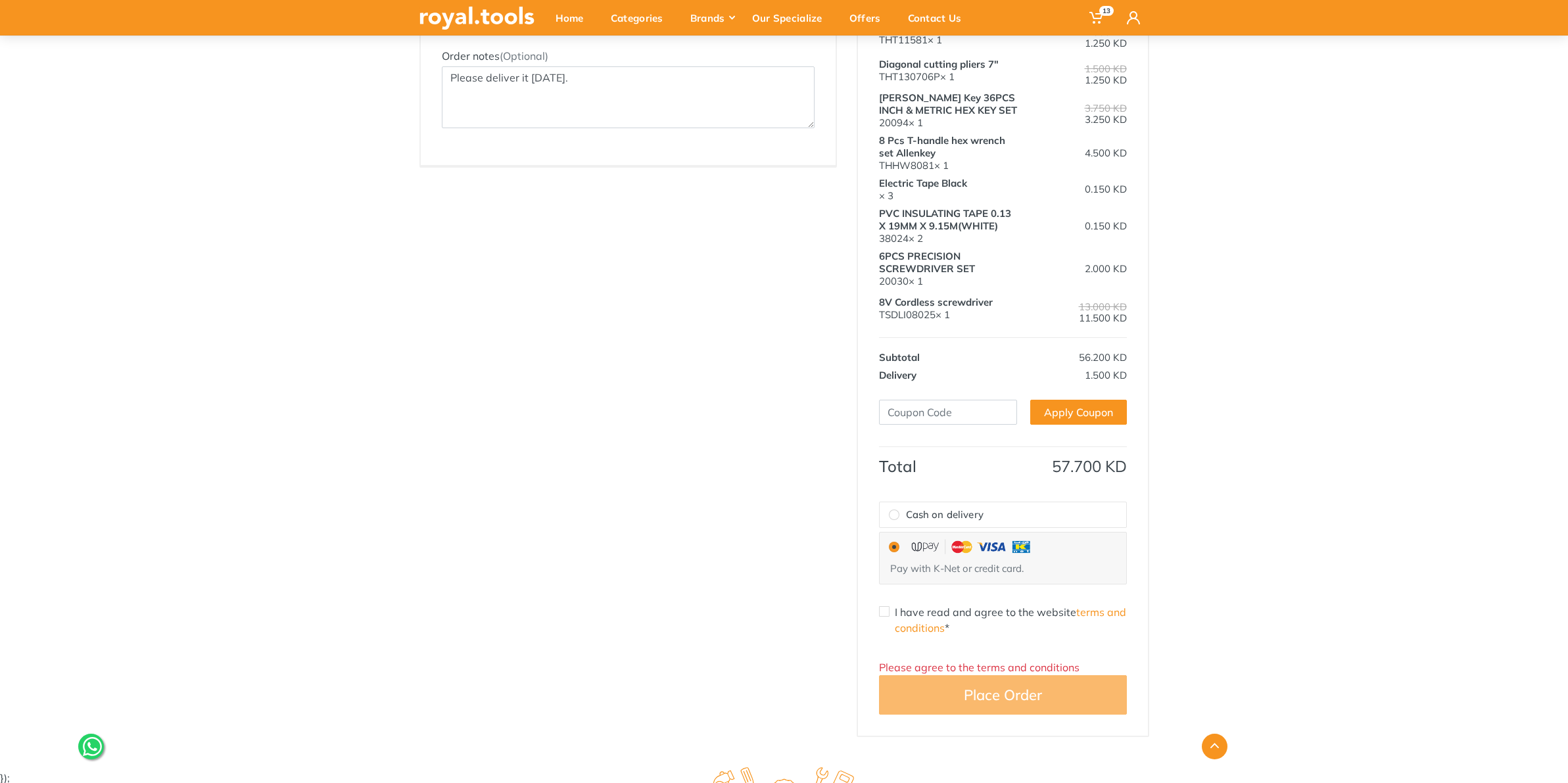
checkbox input "true"
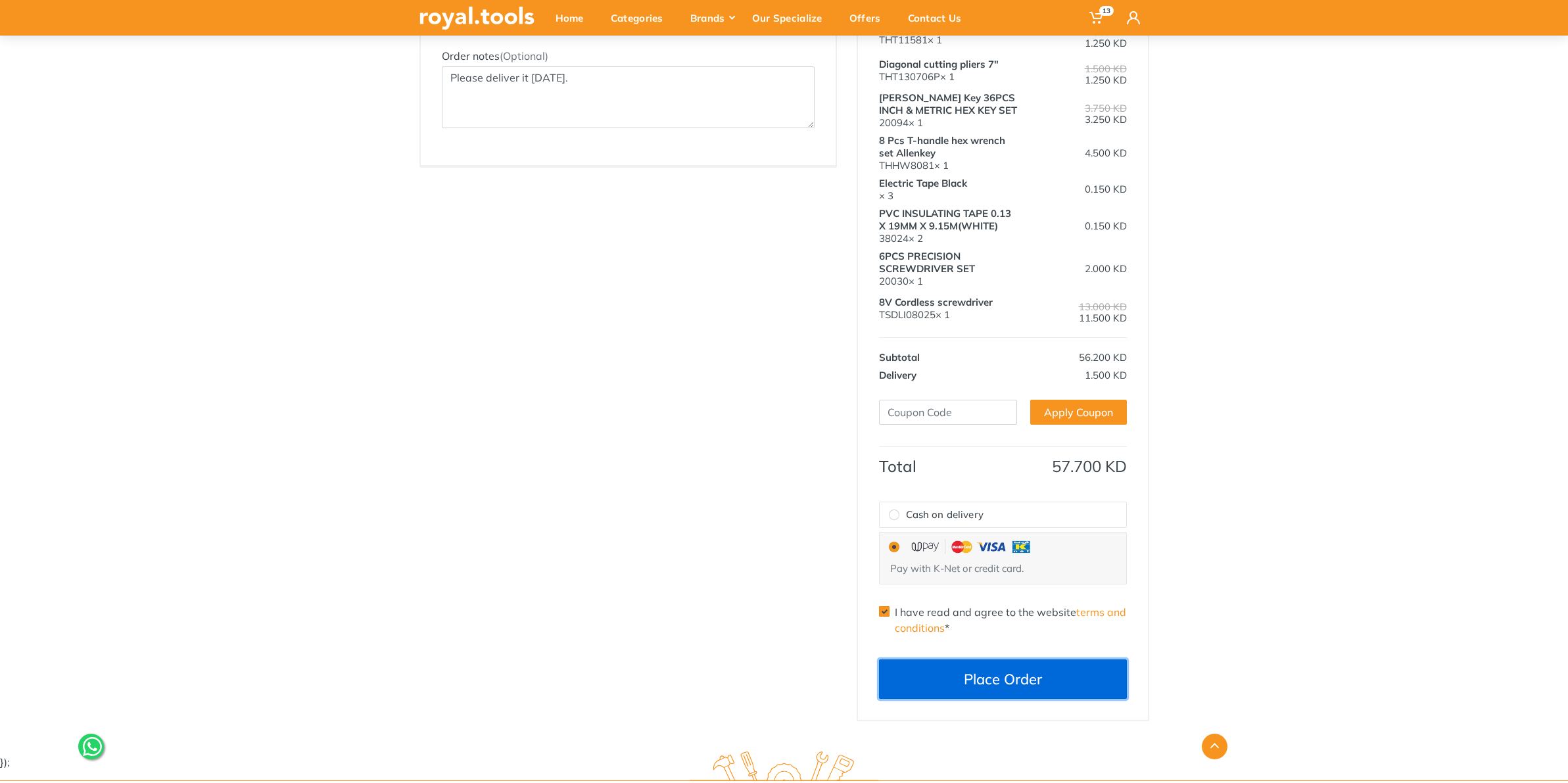
click at [971, 626] on button "Place Order" at bounding box center [1002, 679] width 248 height 39
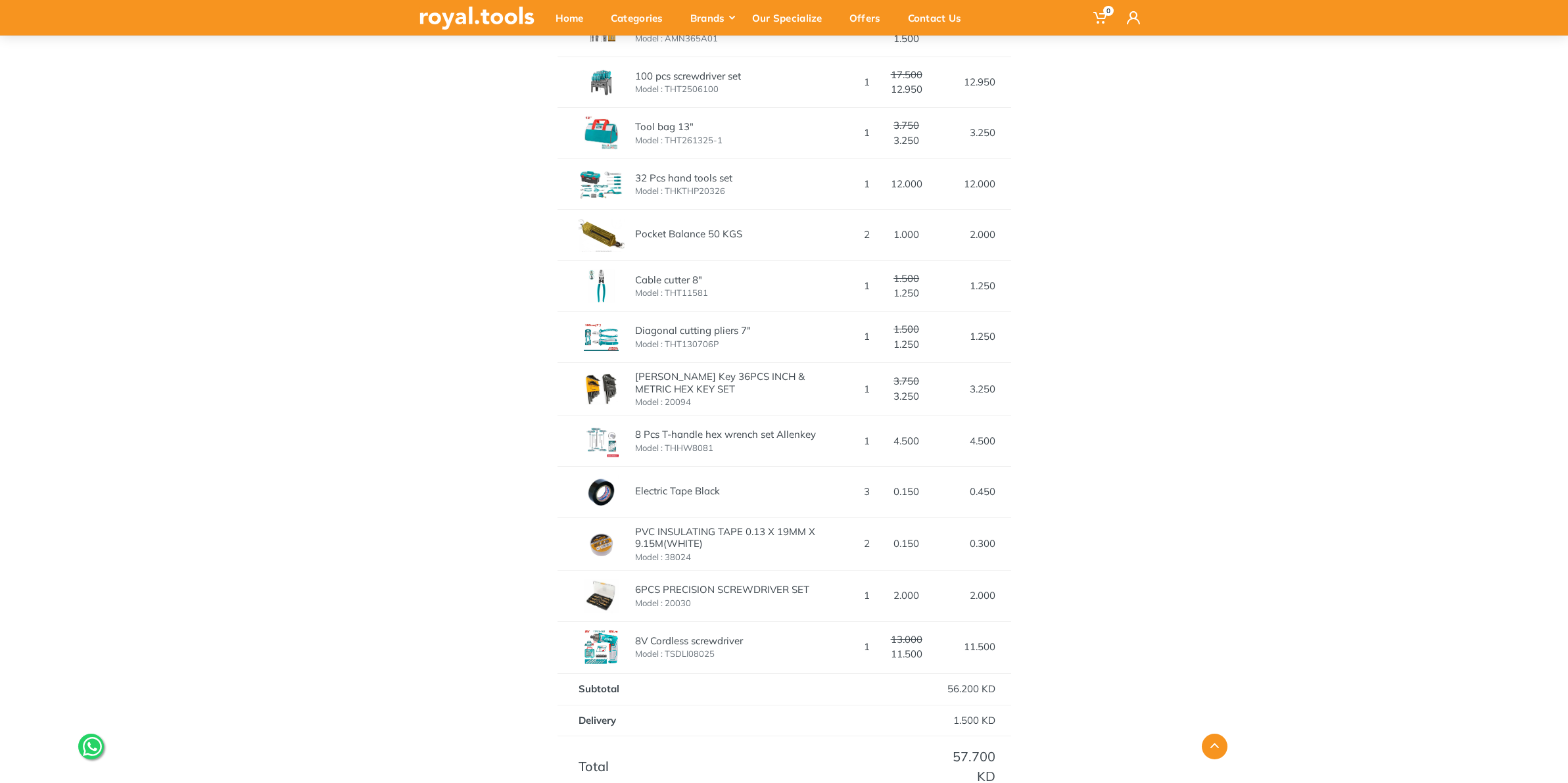
scroll to position [82, 0]
